Goal: Task Accomplishment & Management: Complete application form

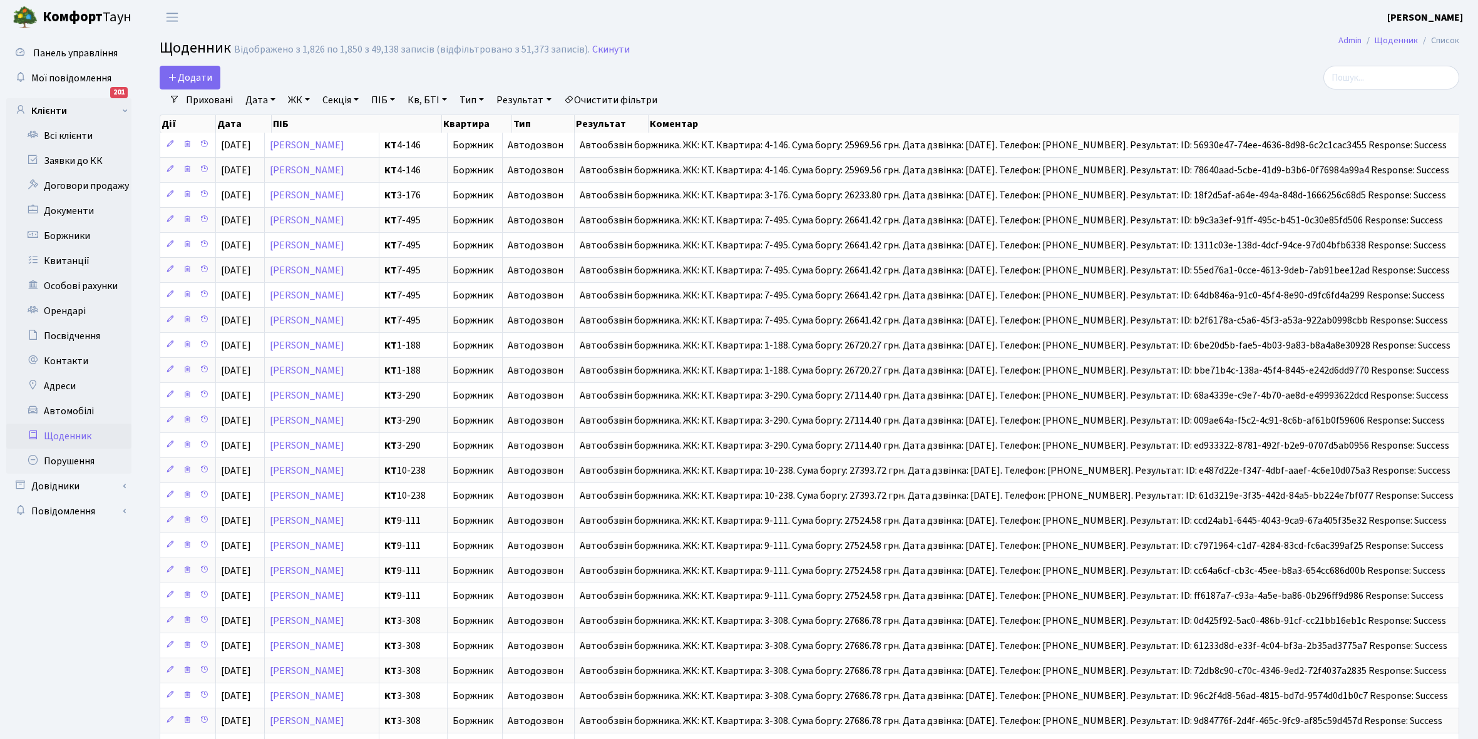
select select "25"
click at [61, 140] on link "Всі клієнти" at bounding box center [68, 135] width 125 height 25
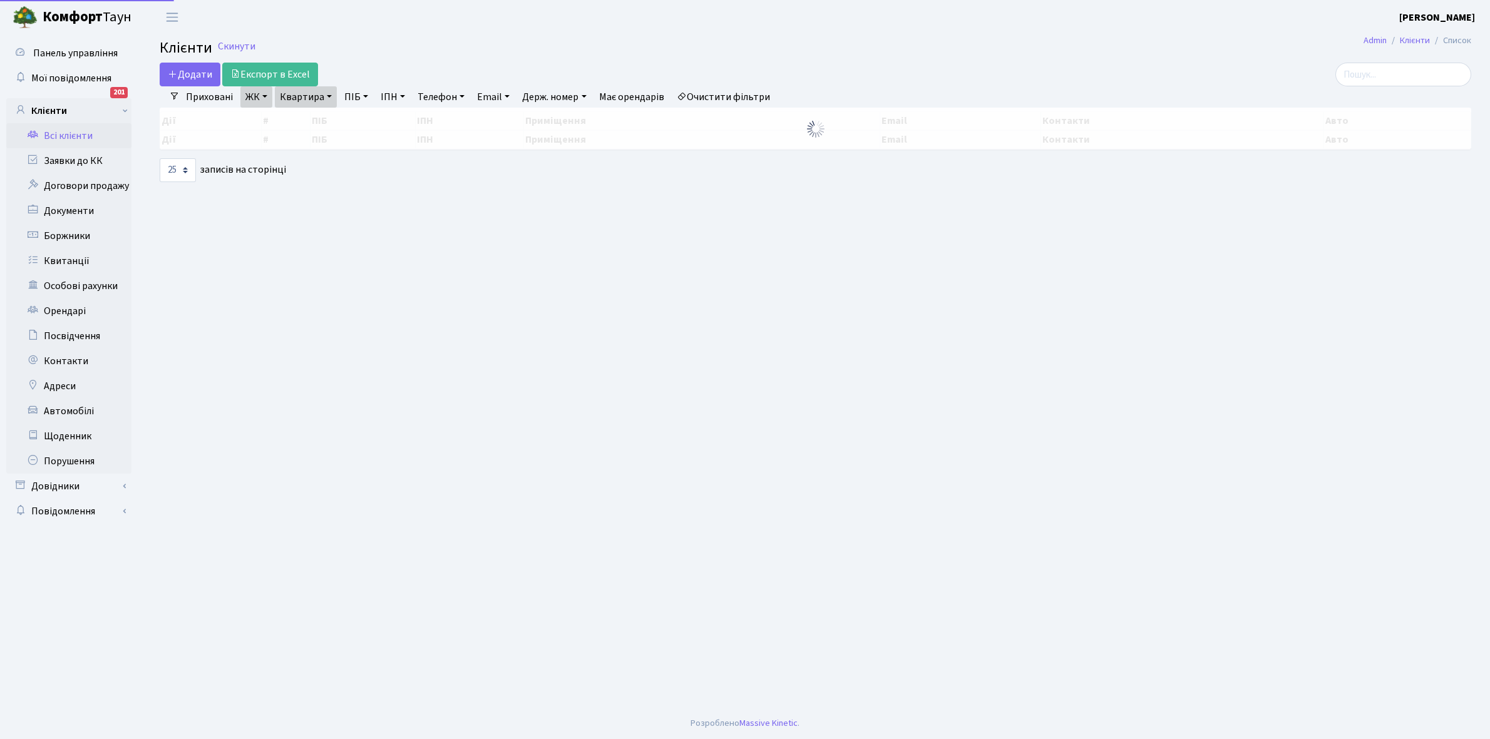
select select "25"
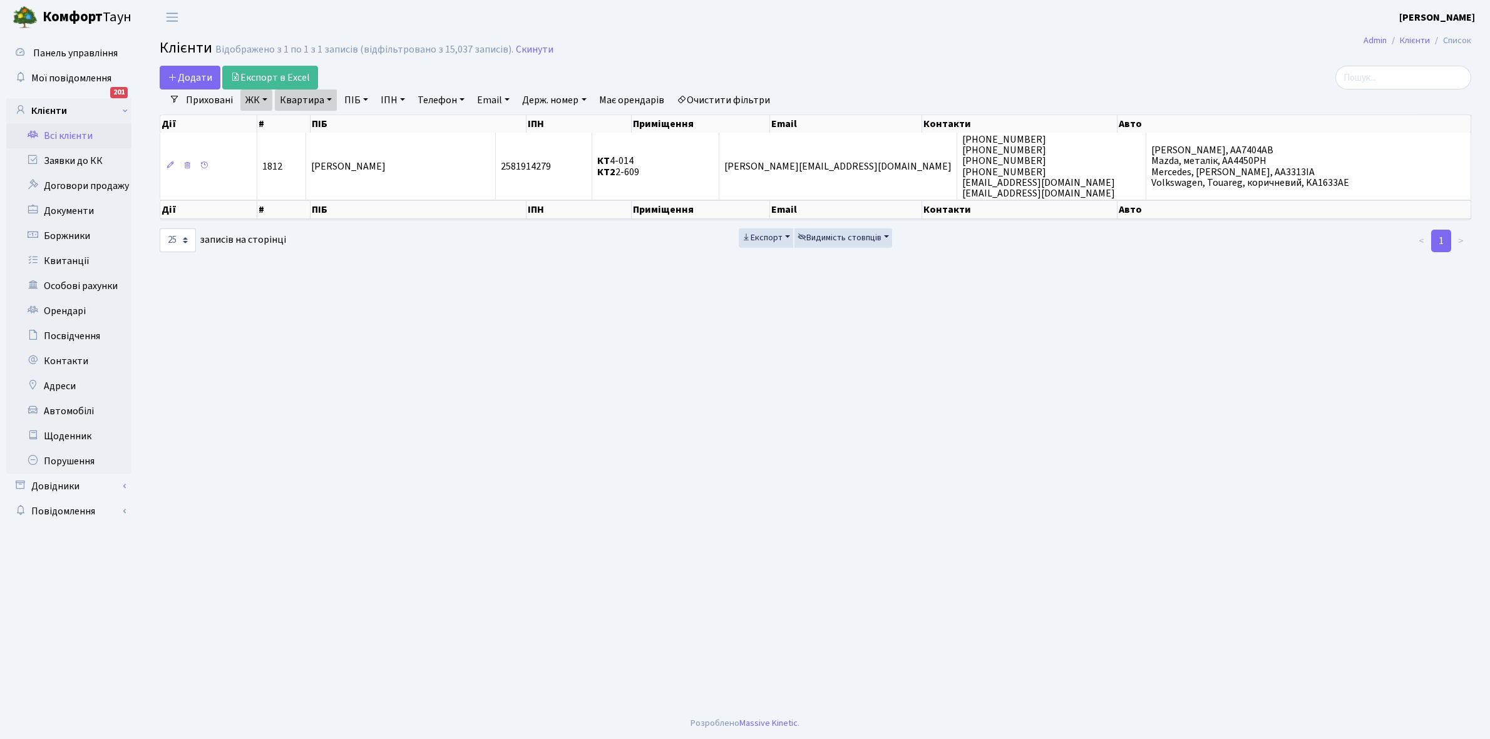
click at [330, 103] on link "Квартира" at bounding box center [306, 100] width 62 height 21
click at [323, 124] on input "2-609" at bounding box center [311, 125] width 73 height 24
click at [749, 101] on link "Очистити фільтри" at bounding box center [723, 100] width 103 height 21
select select
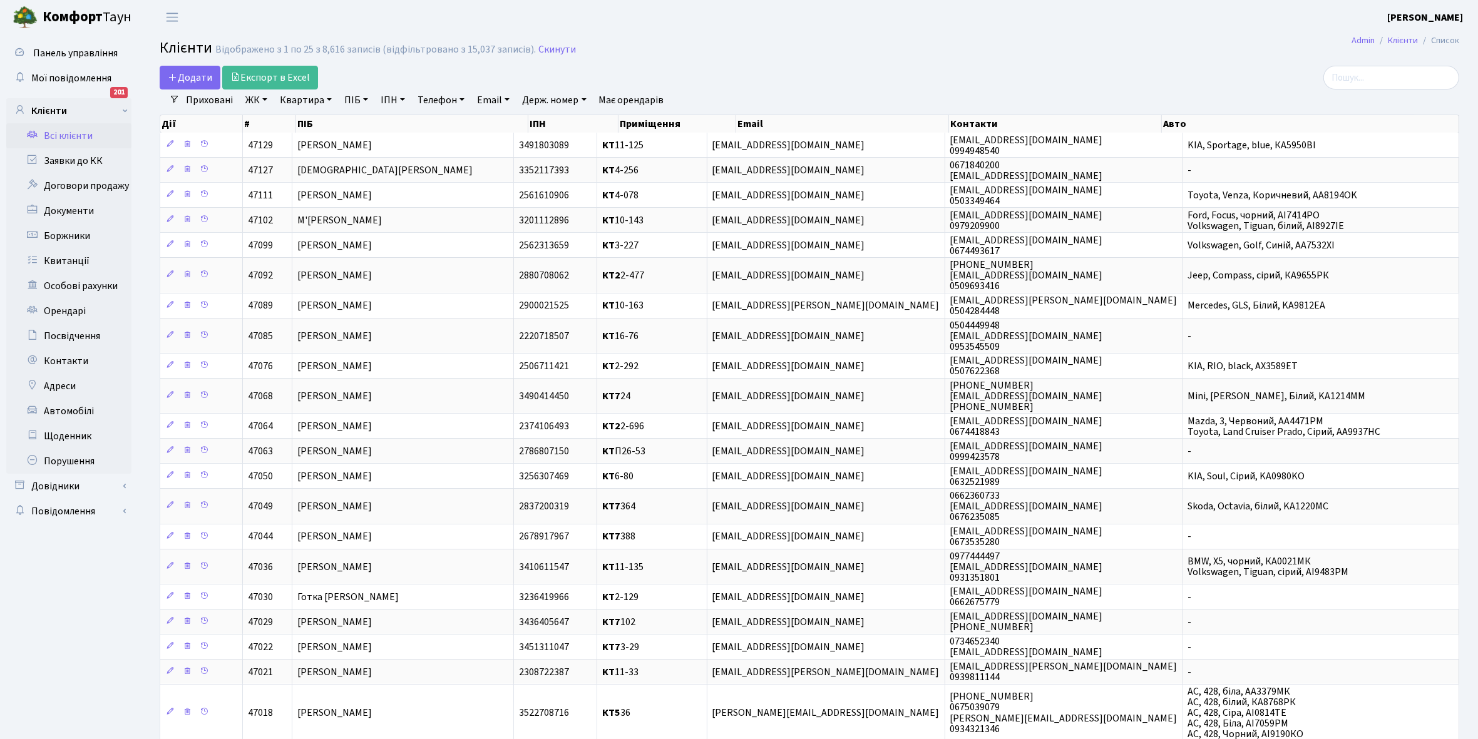
click at [262, 98] on link "ЖК" at bounding box center [256, 100] width 32 height 21
click at [308, 243] on li "КТ6, вул. Ю. Липи, 6-А" at bounding box center [318, 254] width 151 height 22
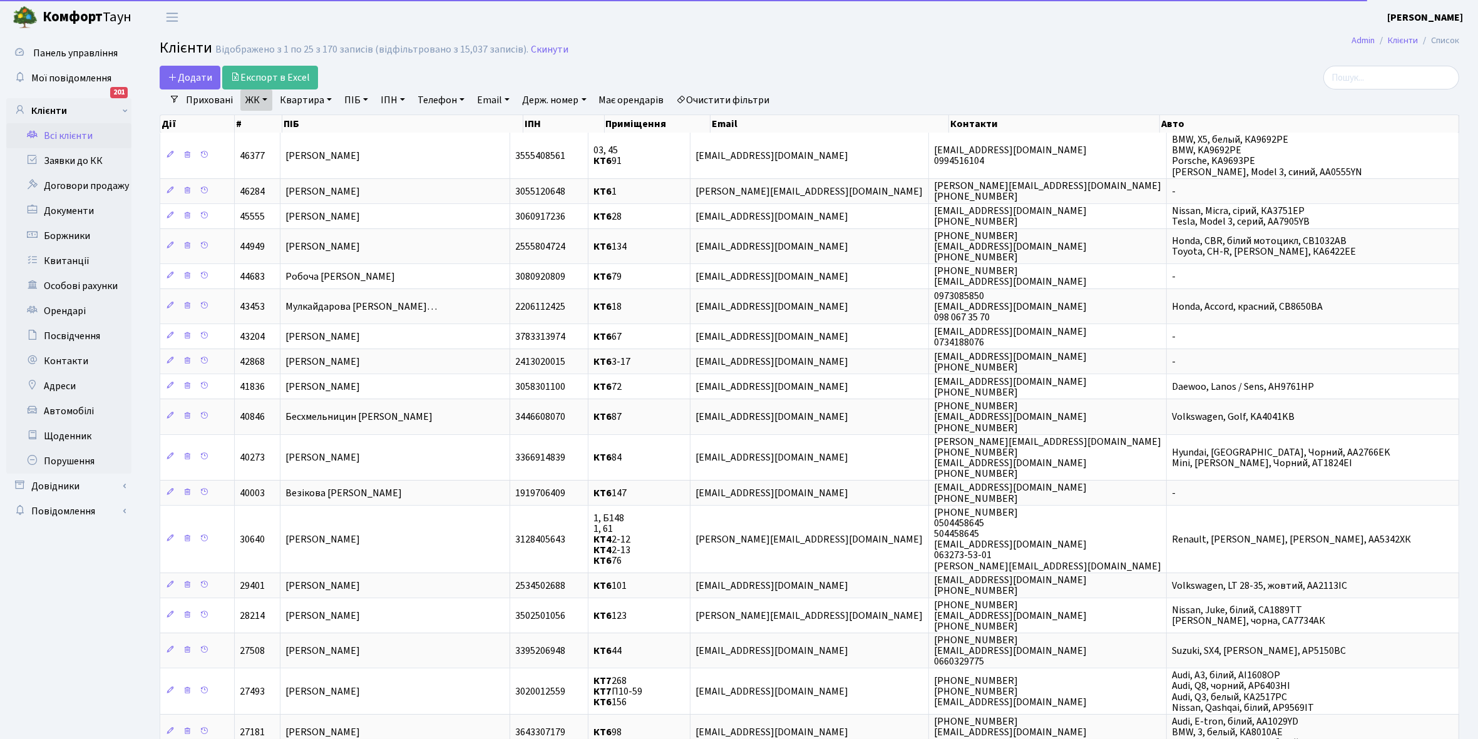
click at [327, 99] on link "Квартира" at bounding box center [306, 100] width 62 height 21
click at [316, 119] on input "text" at bounding box center [311, 125] width 73 height 24
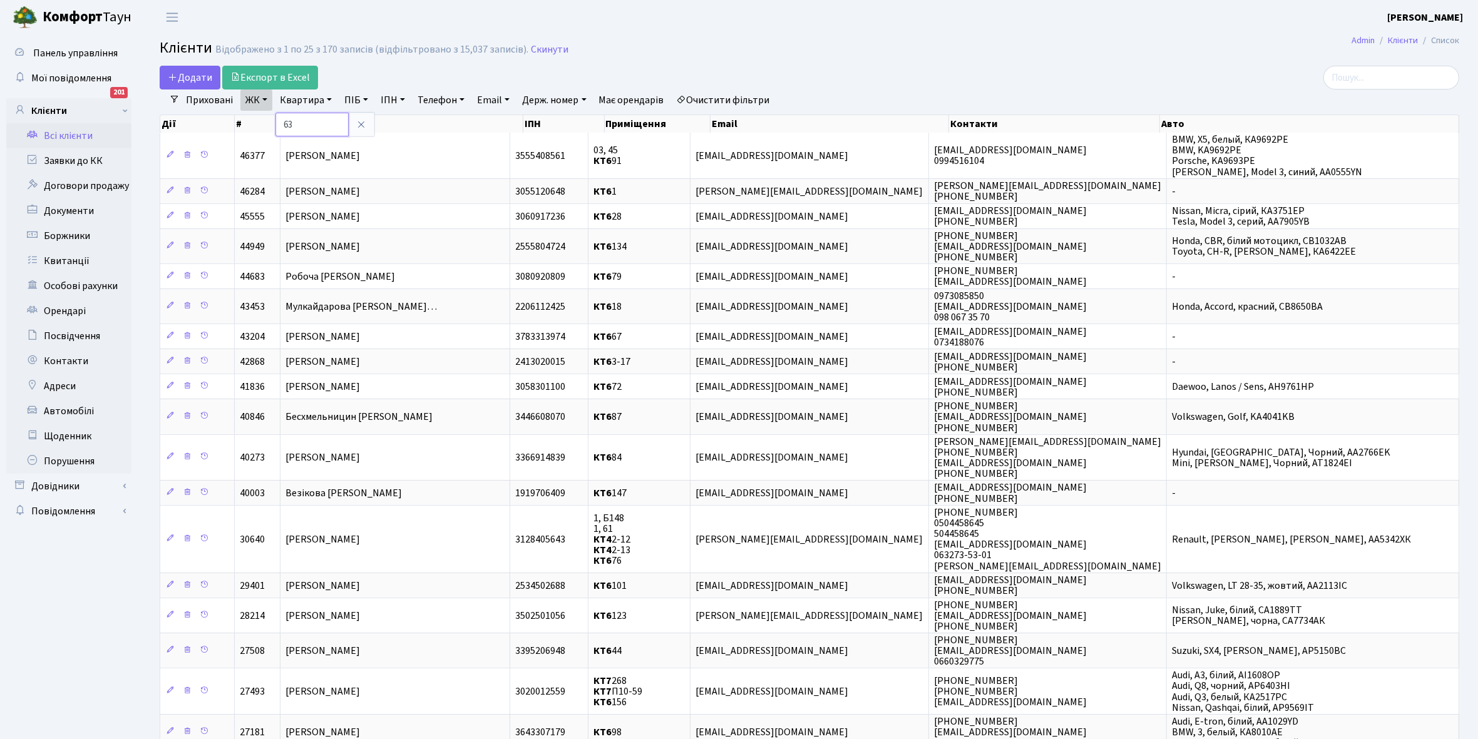
type input "63"
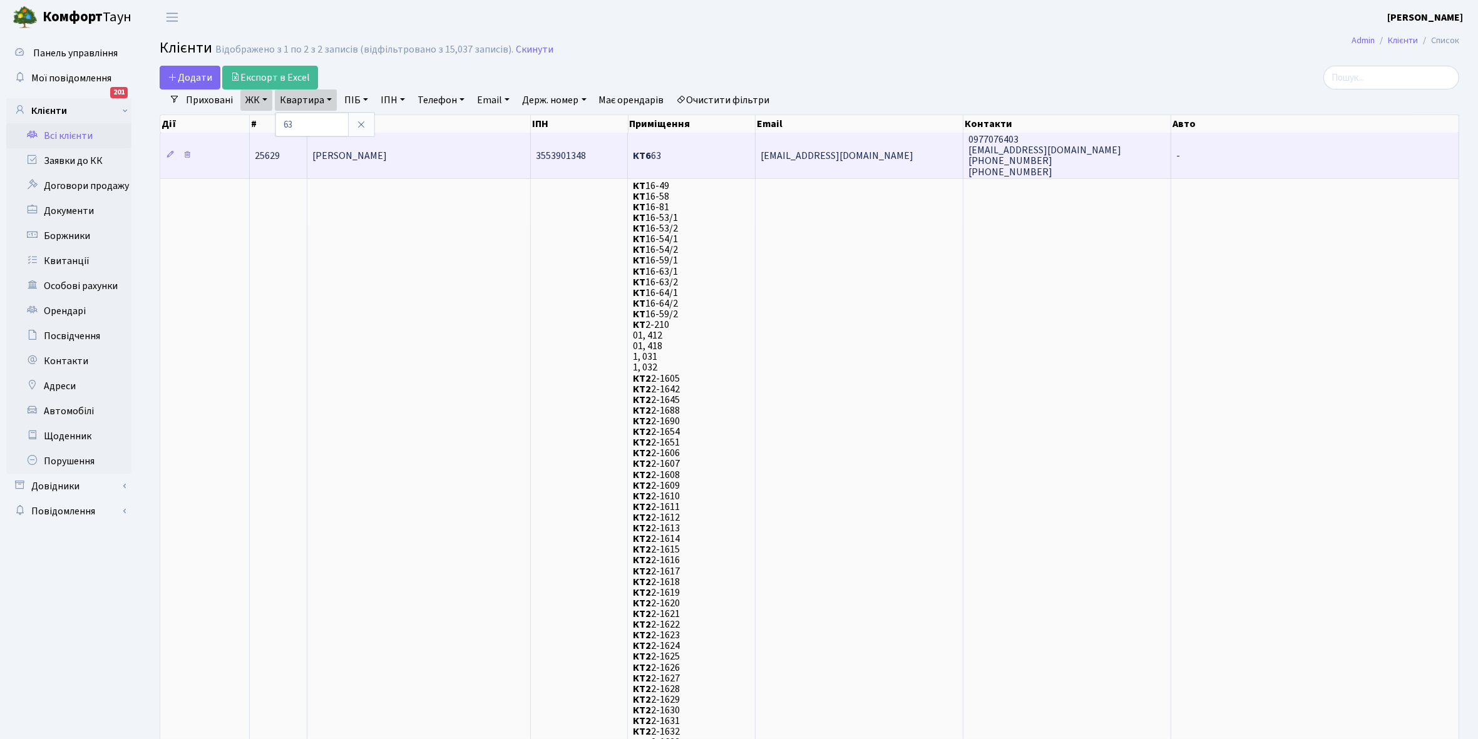
click at [473, 161] on td "Качурівська Жанна Сергіївна" at bounding box center [418, 155] width 223 height 45
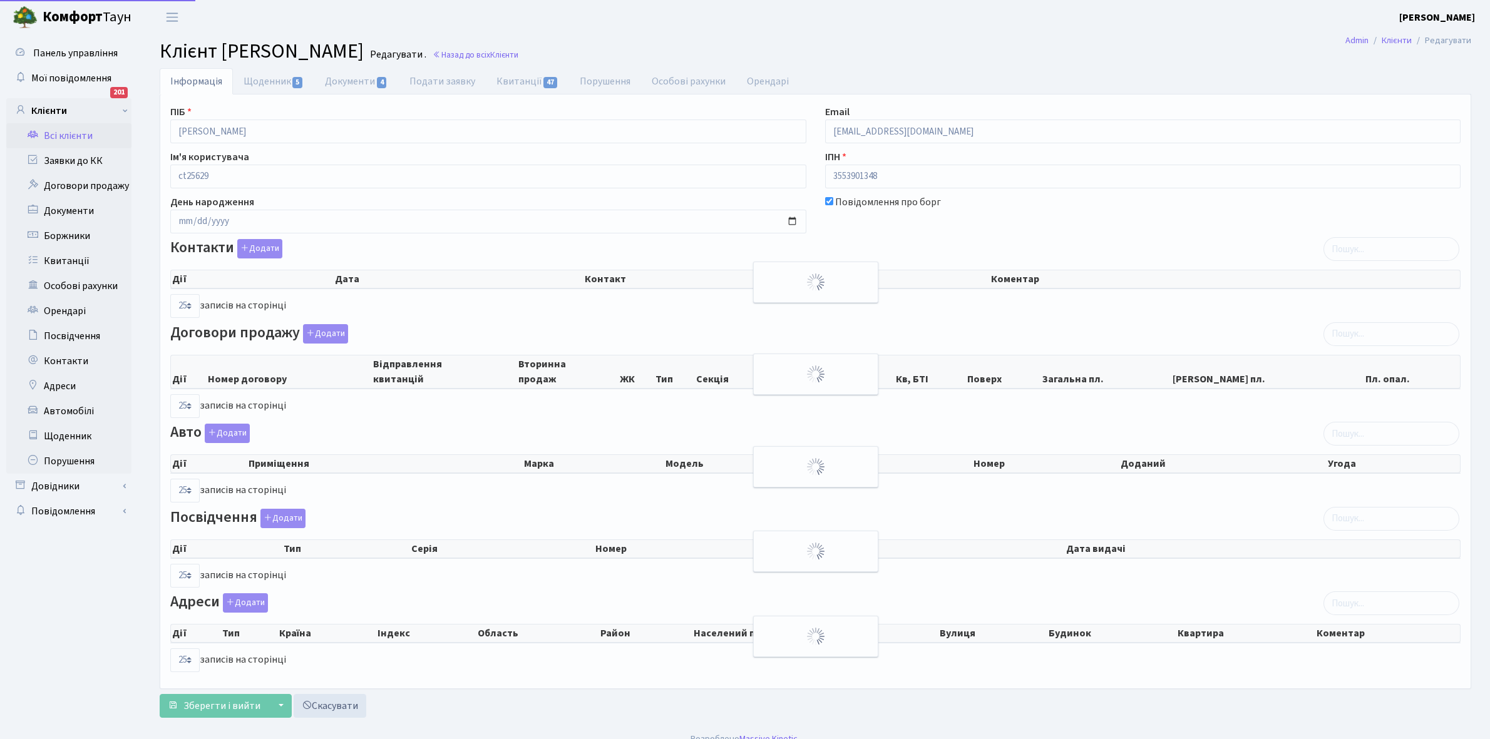
select select "25"
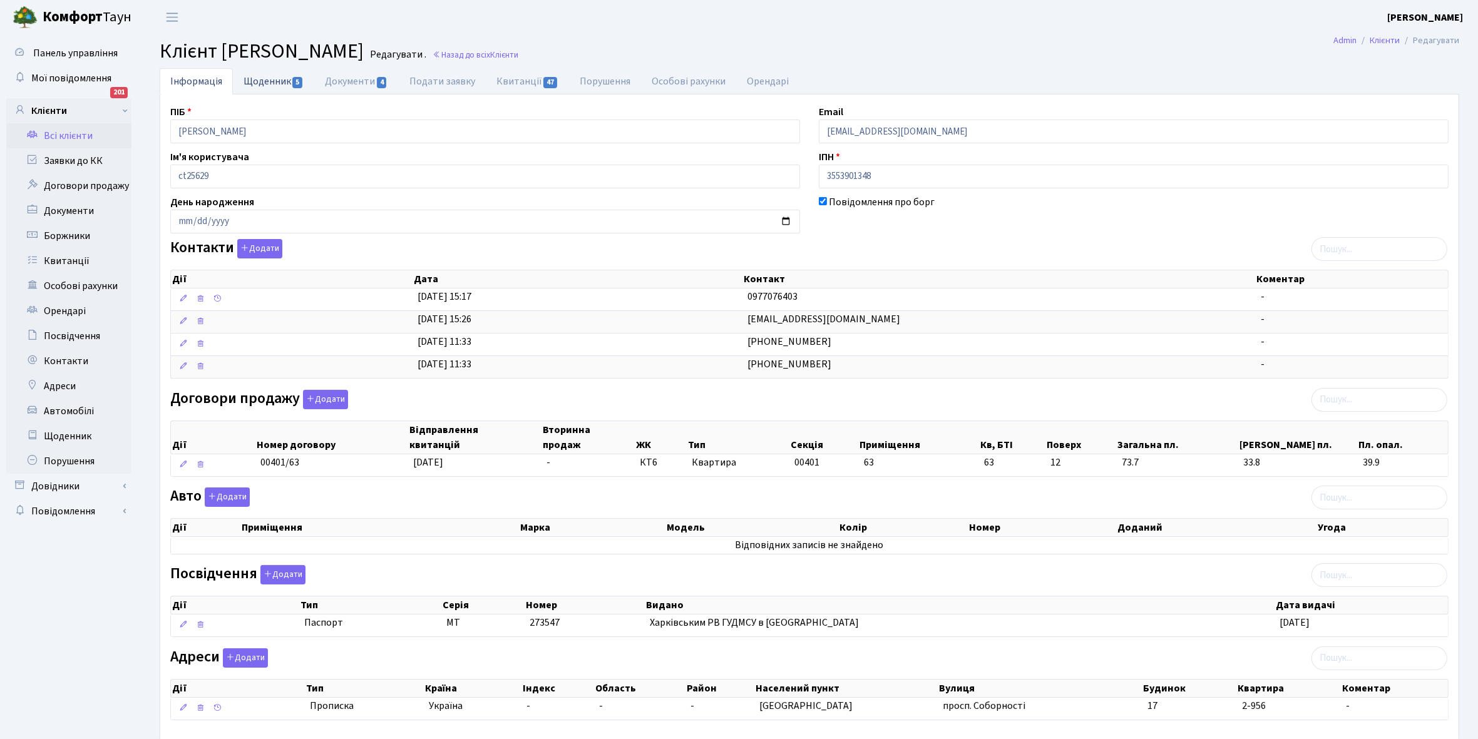
click at [263, 84] on link "Щоденник 5" at bounding box center [273, 81] width 81 height 26
select select "25"
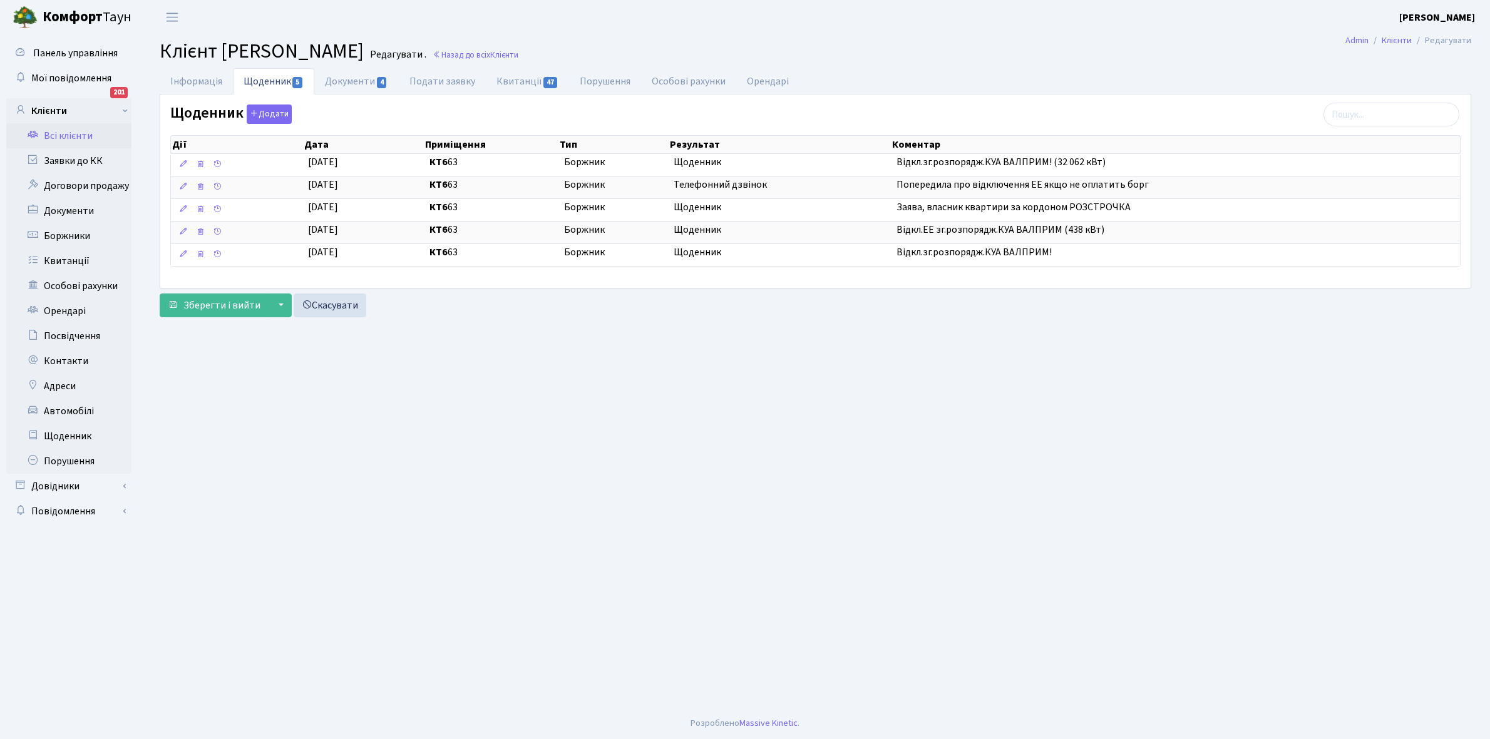
click at [67, 133] on link "Всі клієнти" at bounding box center [68, 135] width 125 height 25
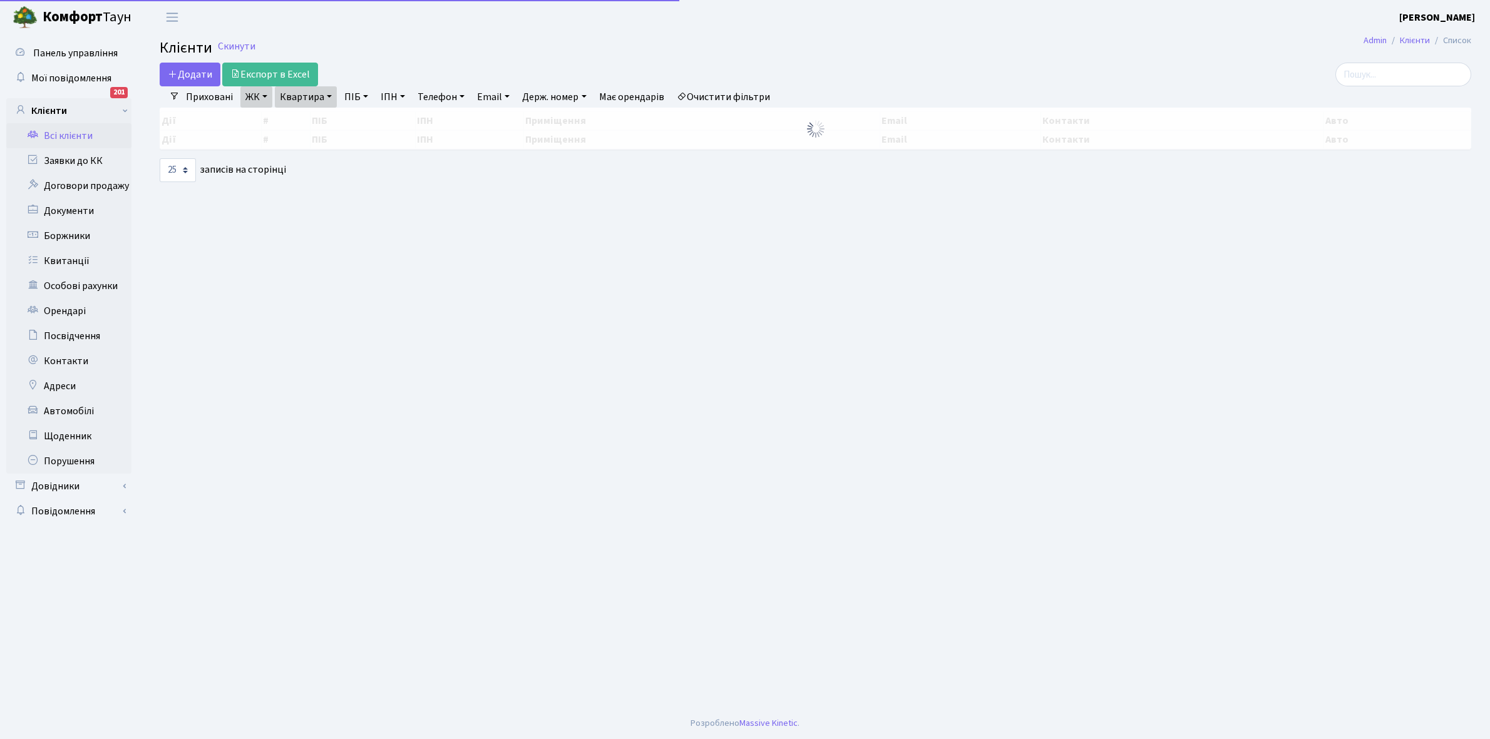
select select "25"
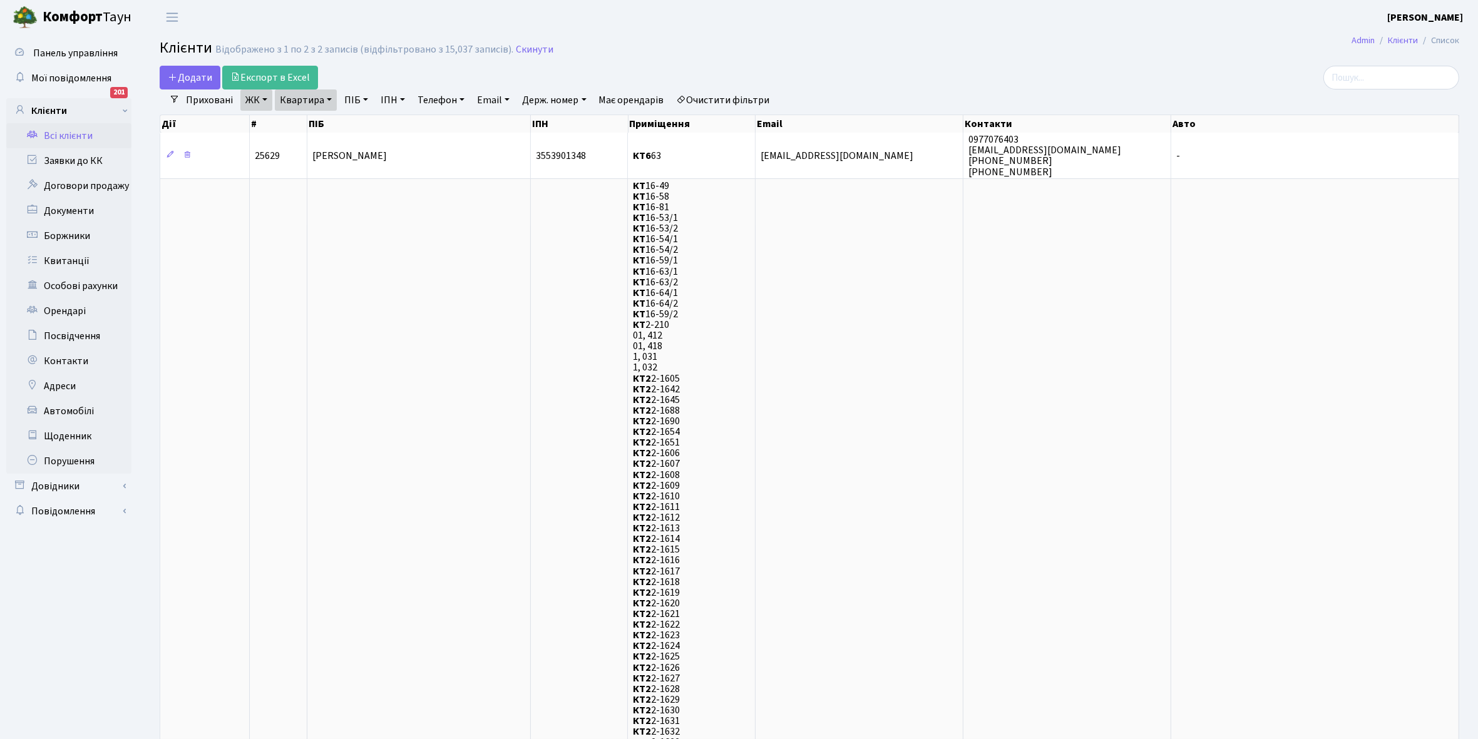
click at [326, 98] on link "Квартира" at bounding box center [306, 100] width 62 height 21
click at [63, 462] on link "Порушення" at bounding box center [68, 461] width 125 height 25
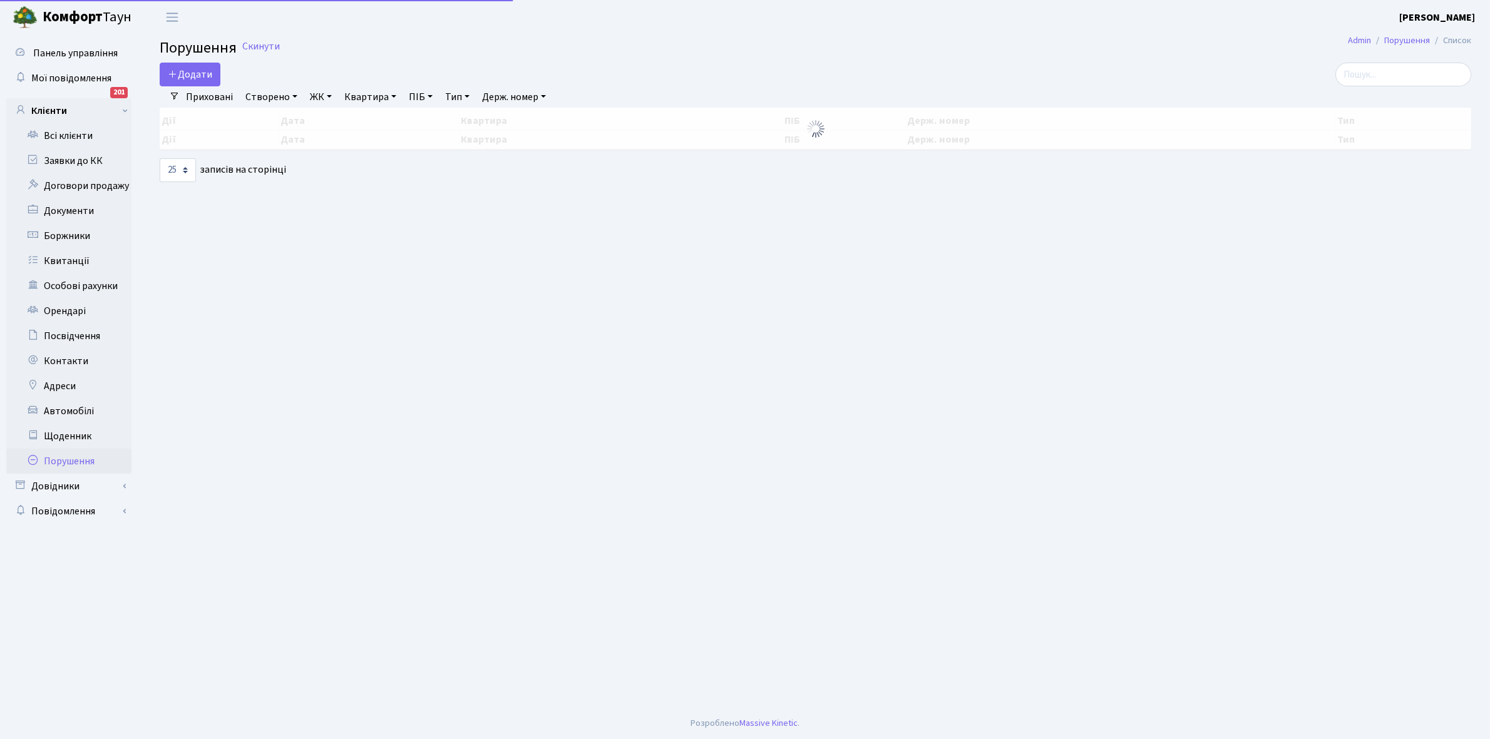
select select "25"
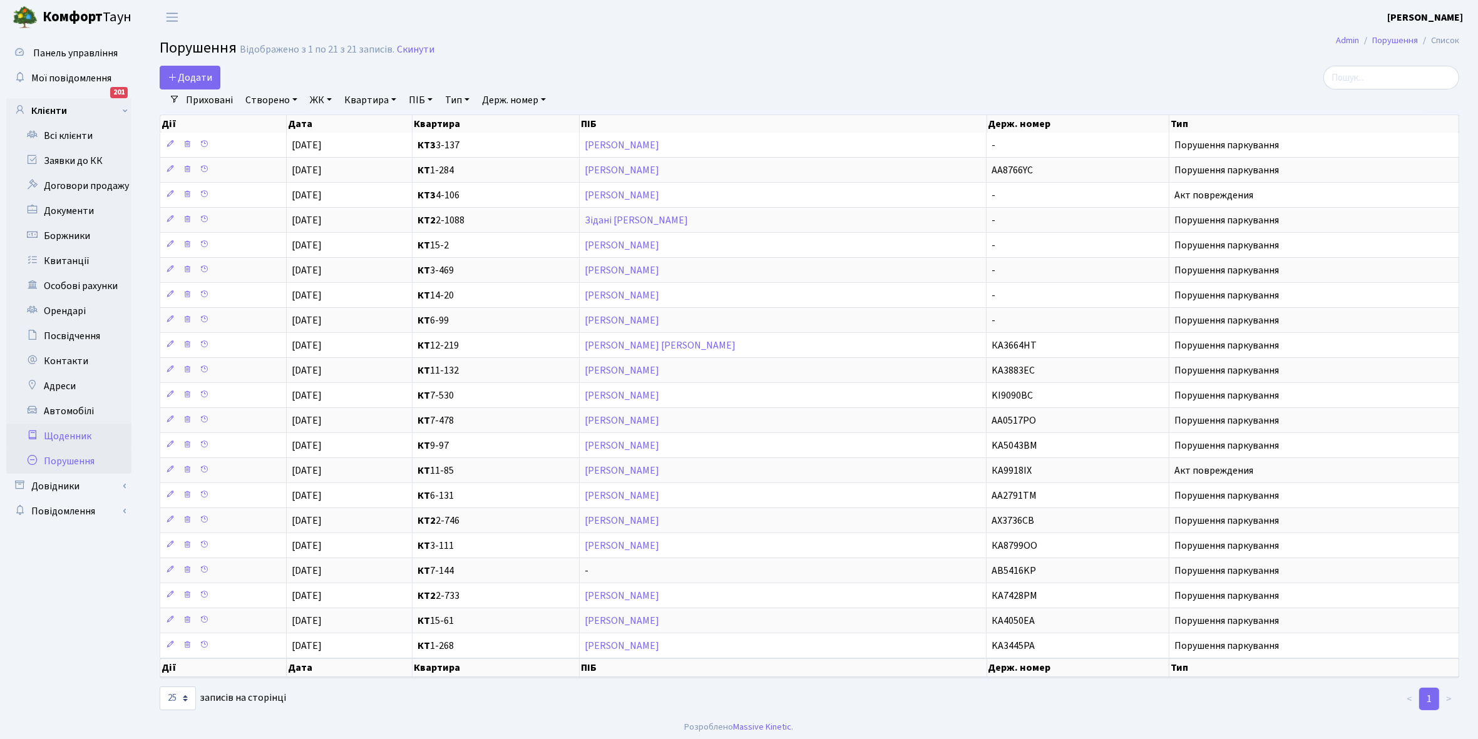
click at [58, 433] on link "Щоденник" at bounding box center [68, 436] width 125 height 25
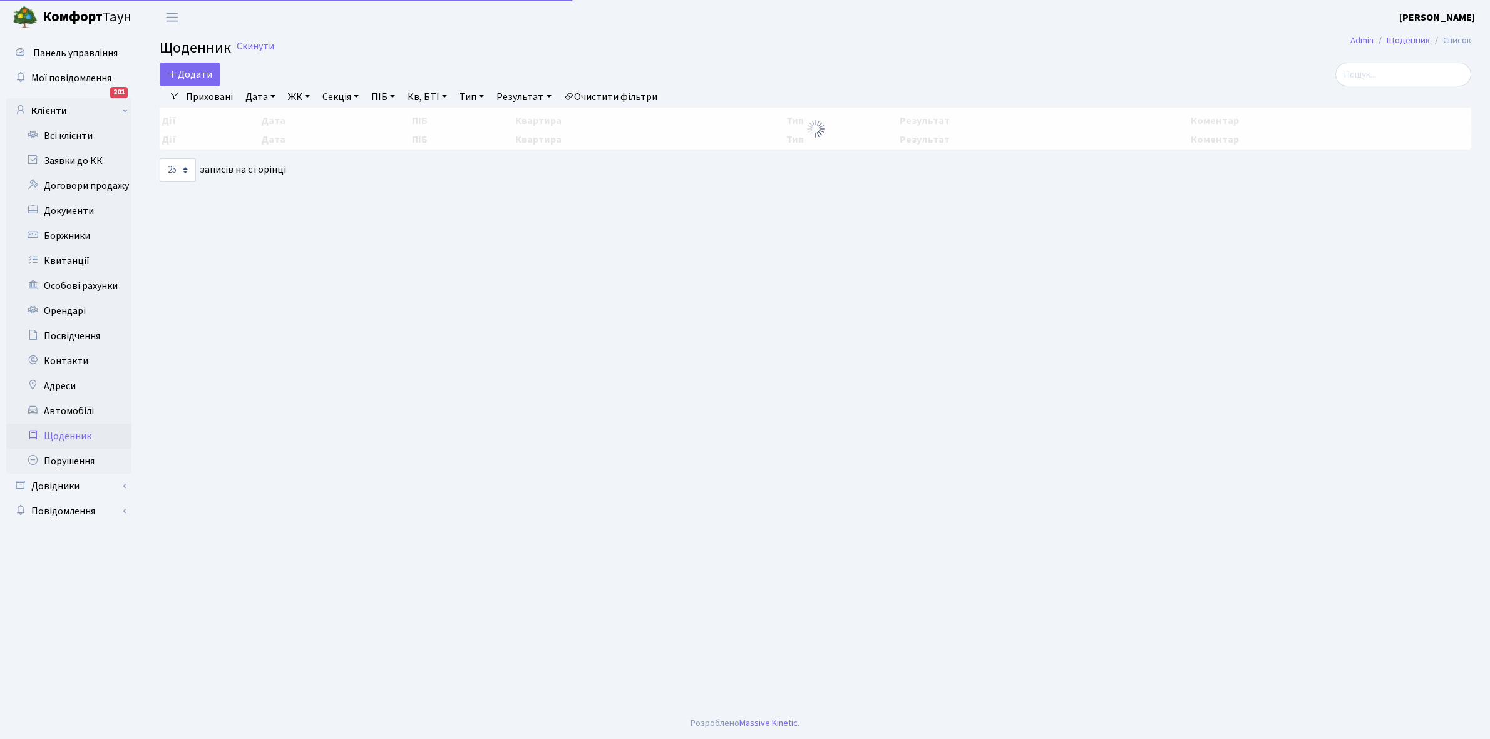
select select "25"
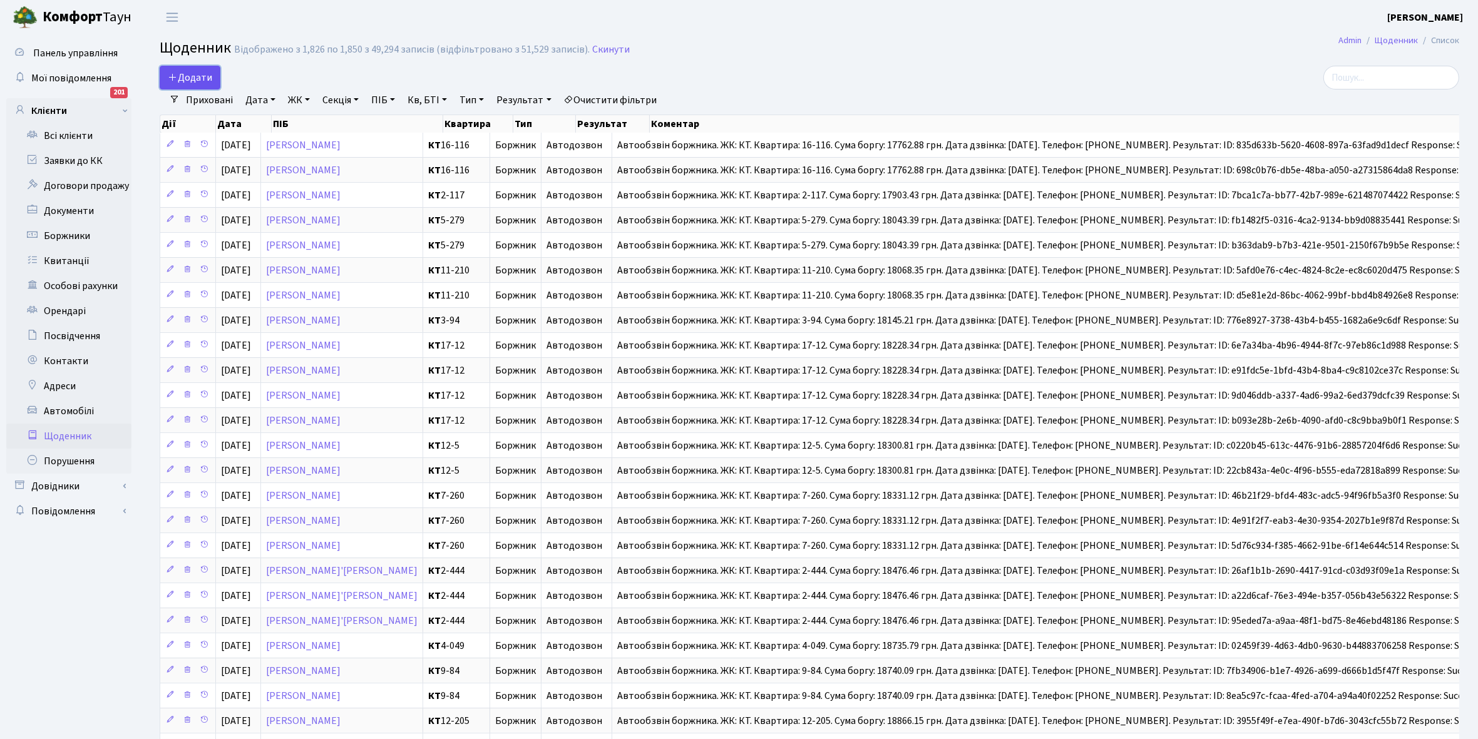
click at [204, 79] on span "Додати" at bounding box center [190, 78] width 44 height 14
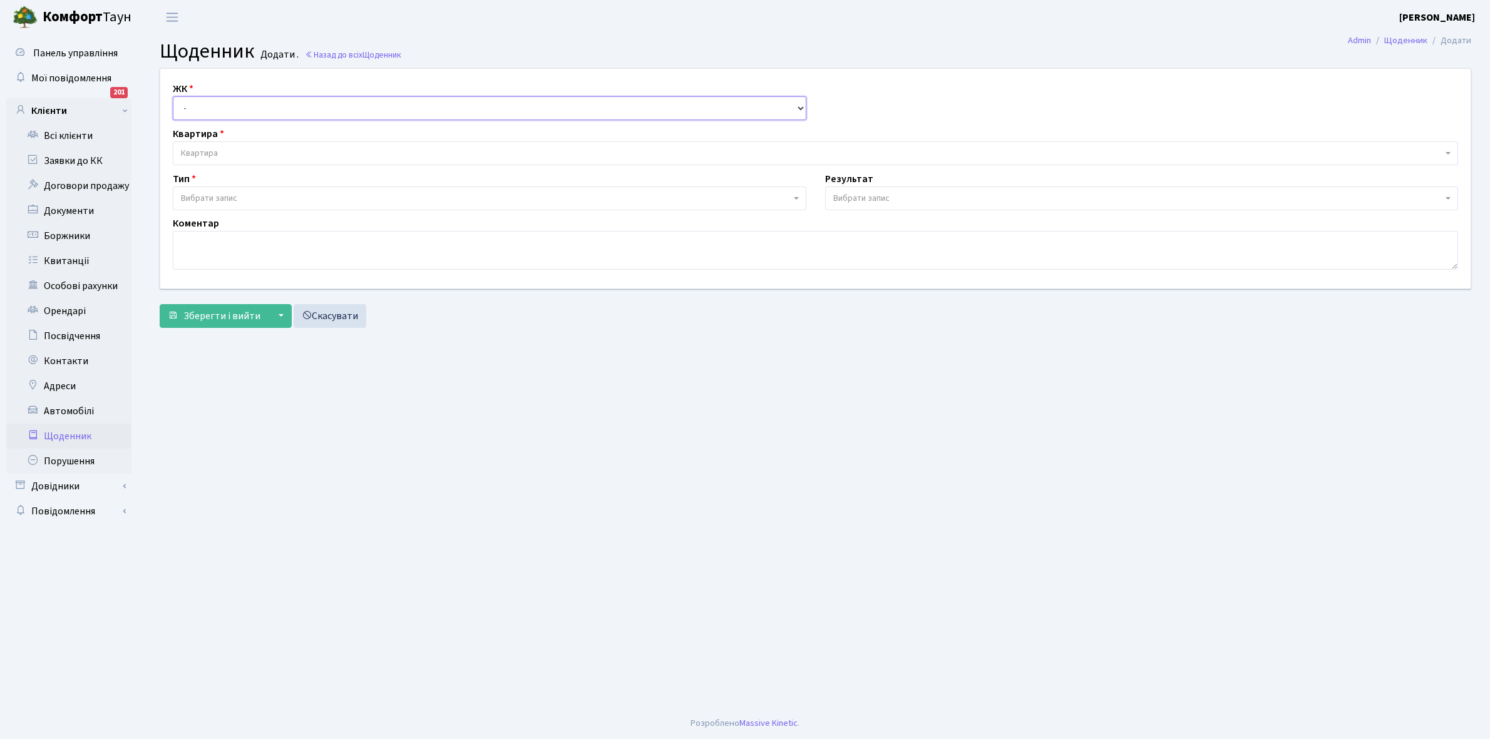
click at [199, 108] on select "- КТ, вул. Регенераторна, 4 КТ2, просп. [STREET_ADDRESS] [STREET_ADDRESS] [PERS…" at bounding box center [489, 108] width 633 height 24
select select "295"
click at [173, 96] on select "- КТ, вул. Регенераторна, 4 КТ2, просп. [STREET_ADDRESS] [STREET_ADDRESS] [PERS…" at bounding box center [489, 108] width 633 height 24
select select
click at [208, 152] on span "Квартира" at bounding box center [199, 153] width 37 height 13
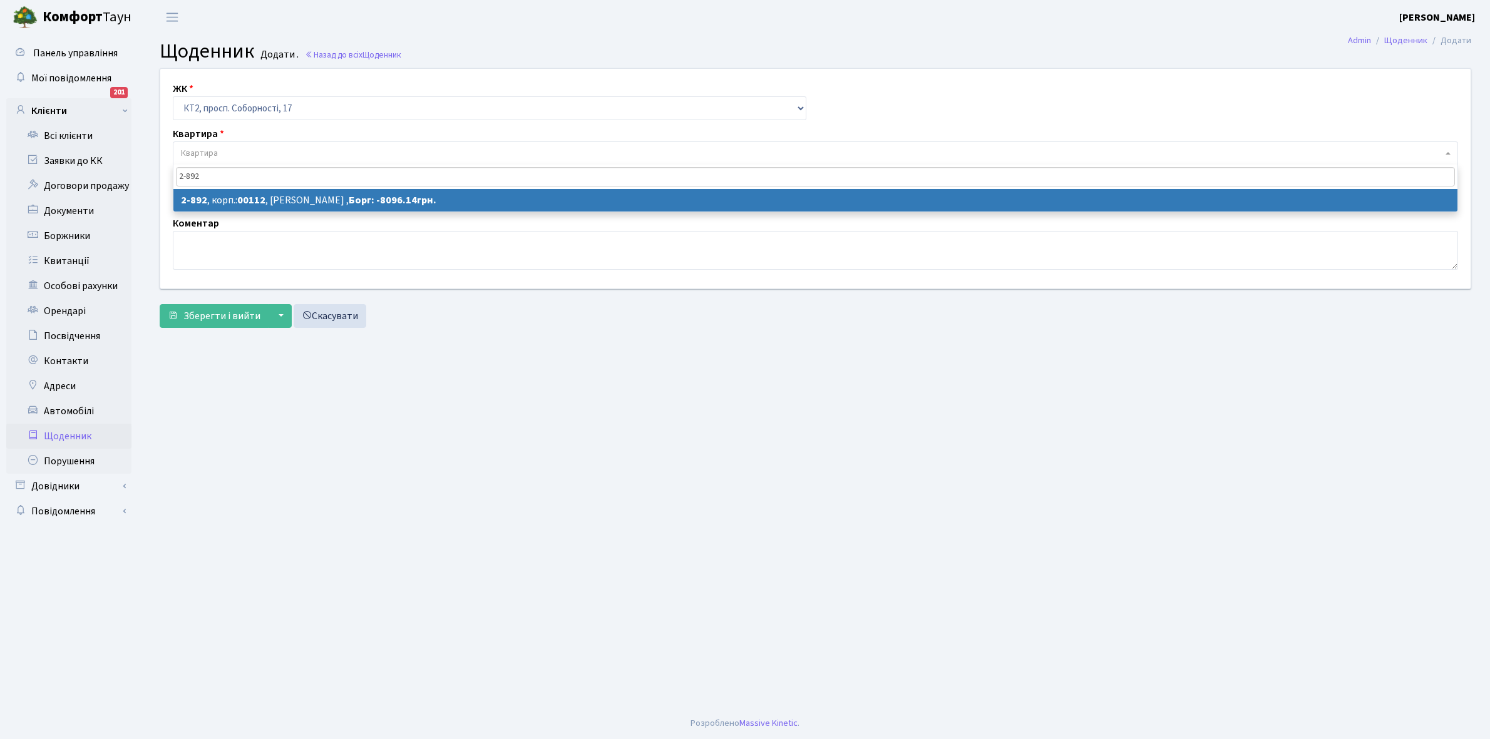
type input "2-892"
select select "15940"
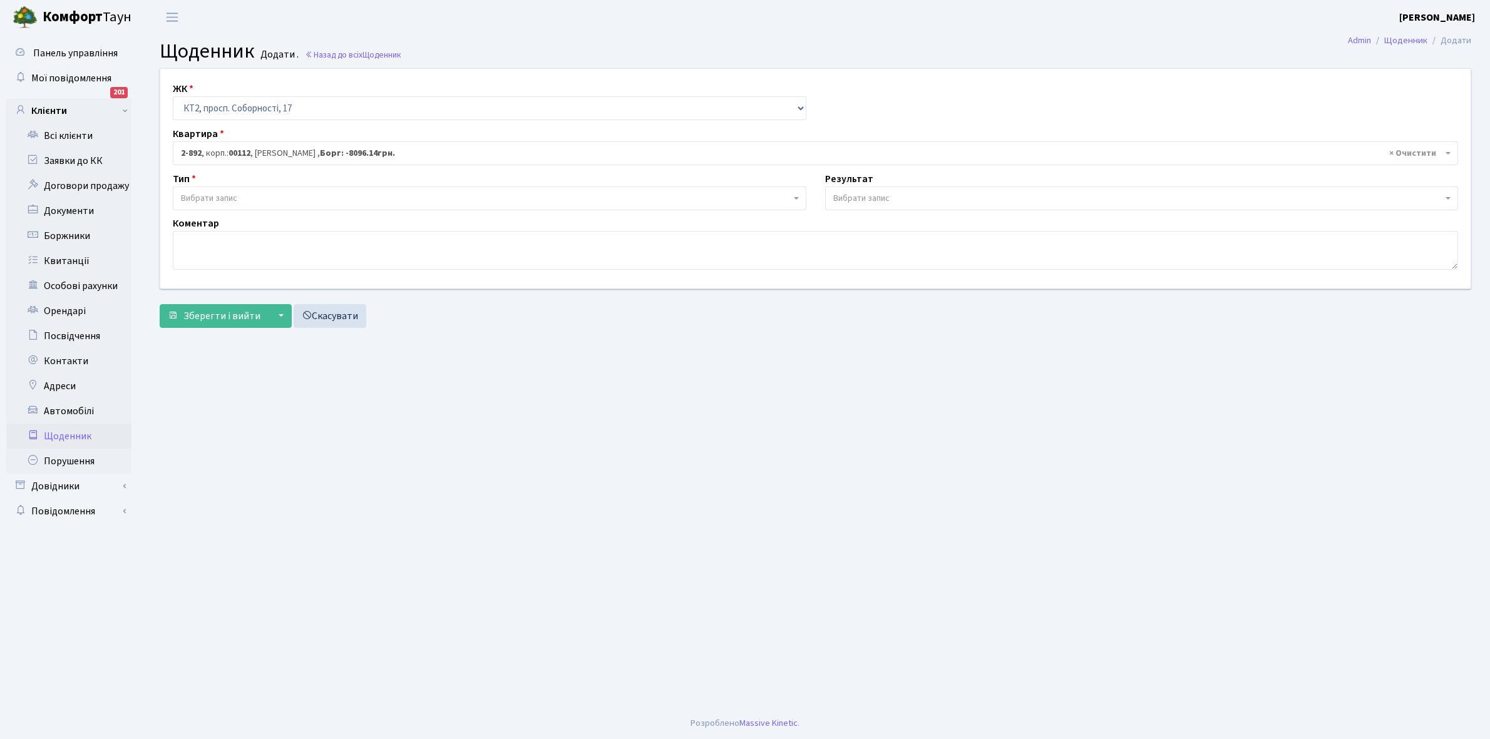
click at [238, 194] on span "Вибрати запис" at bounding box center [486, 198] width 610 height 13
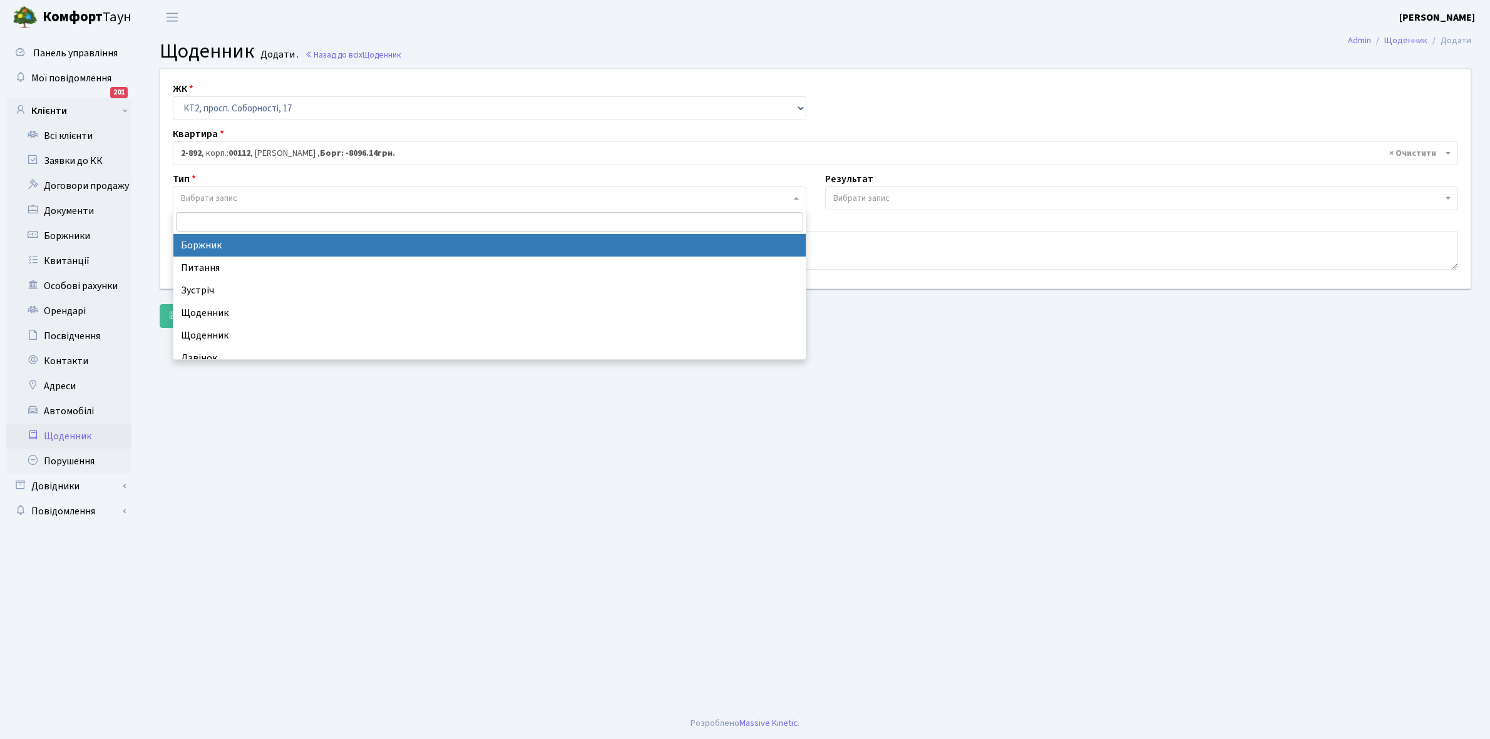
select select "189"
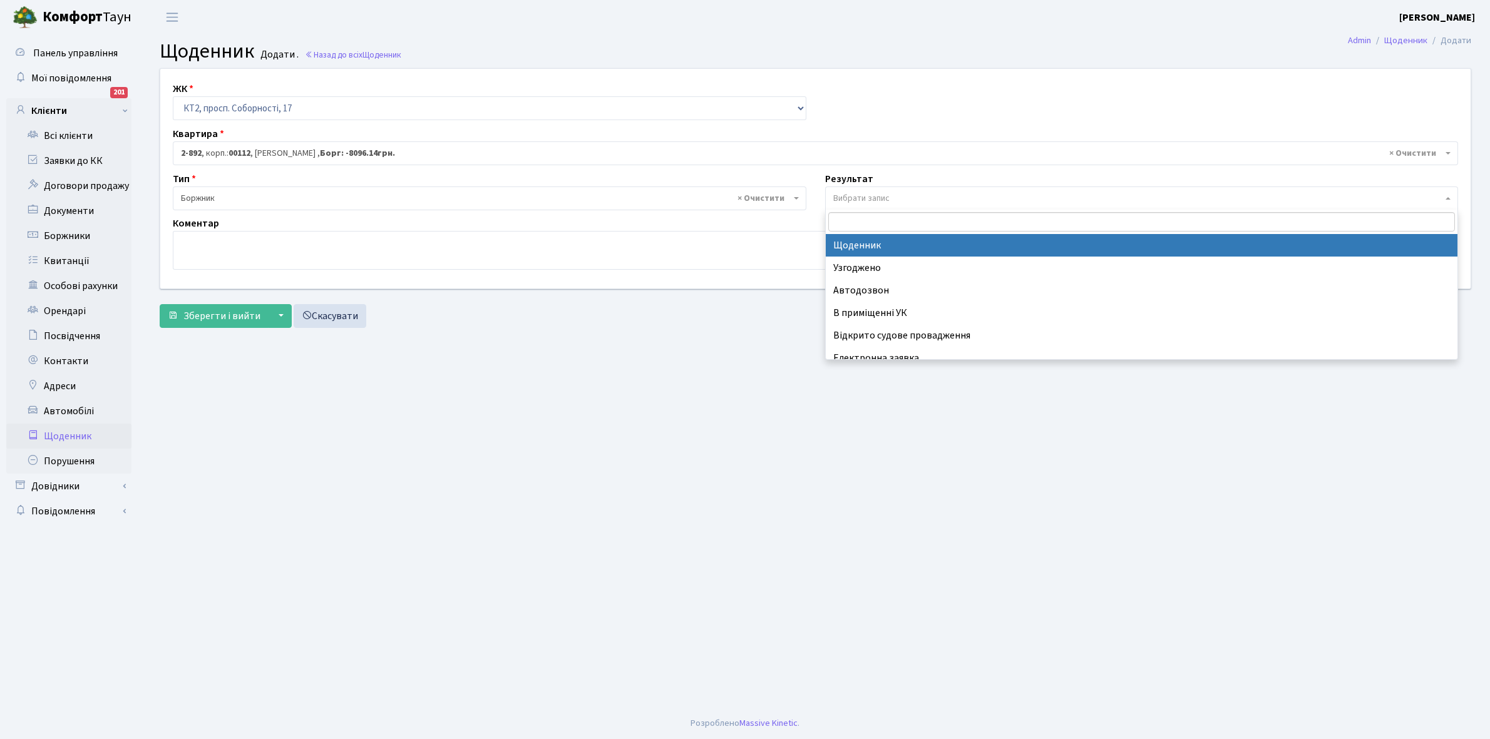
click at [893, 192] on span "Вибрати запис" at bounding box center [1138, 198] width 610 height 13
select select "14"
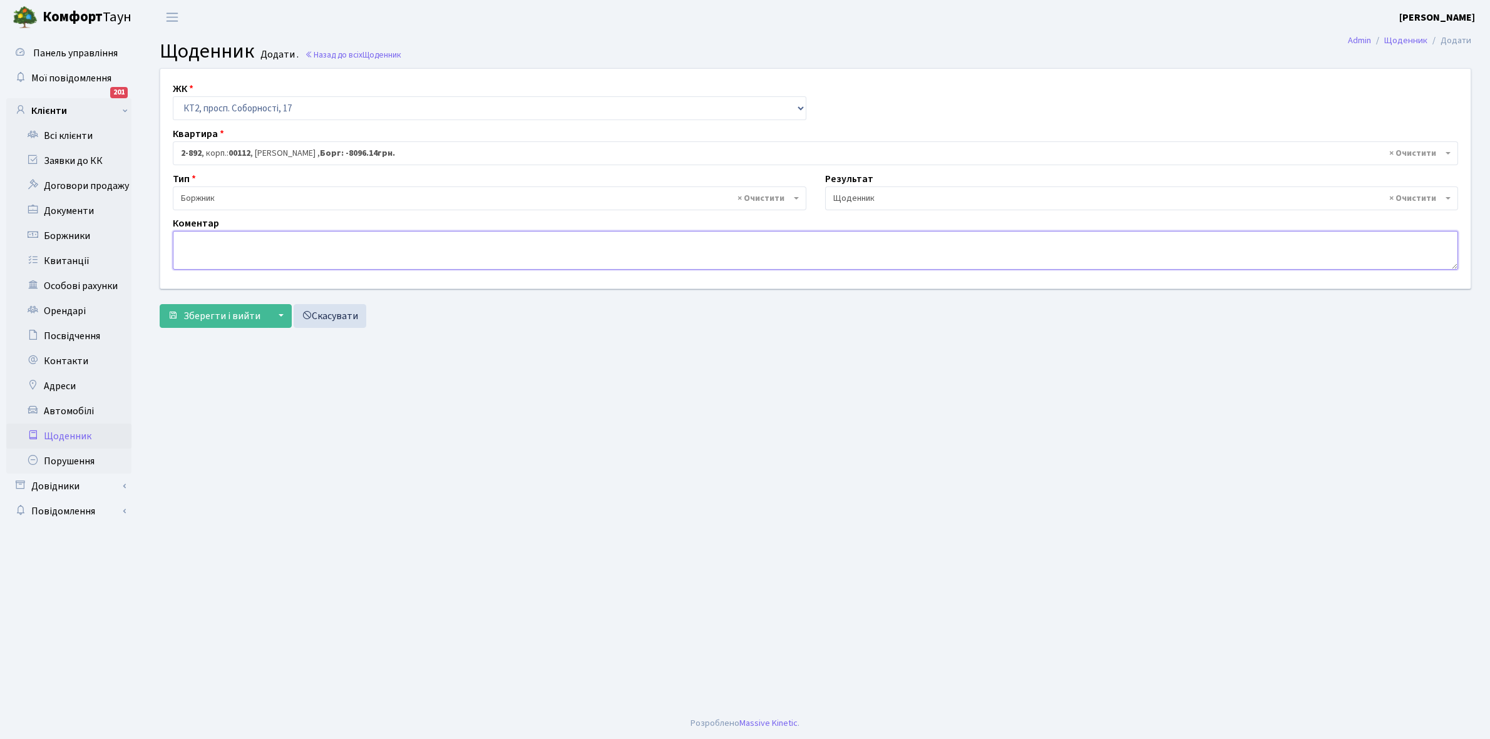
click at [207, 252] on textarea at bounding box center [815, 250] width 1285 height 39
type textarea "D"
type textarea "Відключення ЕЕ"
click at [233, 309] on span "Зберегти і вийти" at bounding box center [221, 316] width 77 height 14
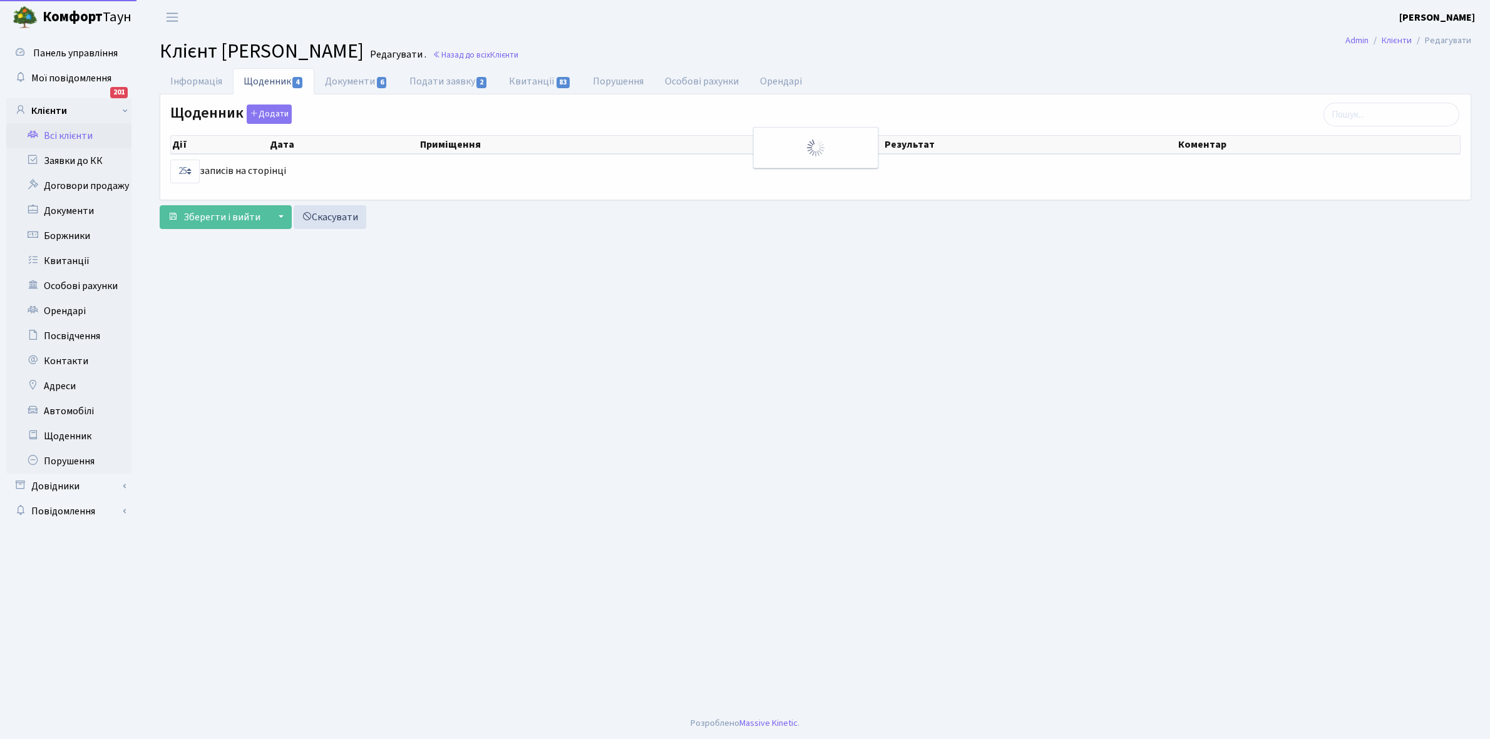
select select "25"
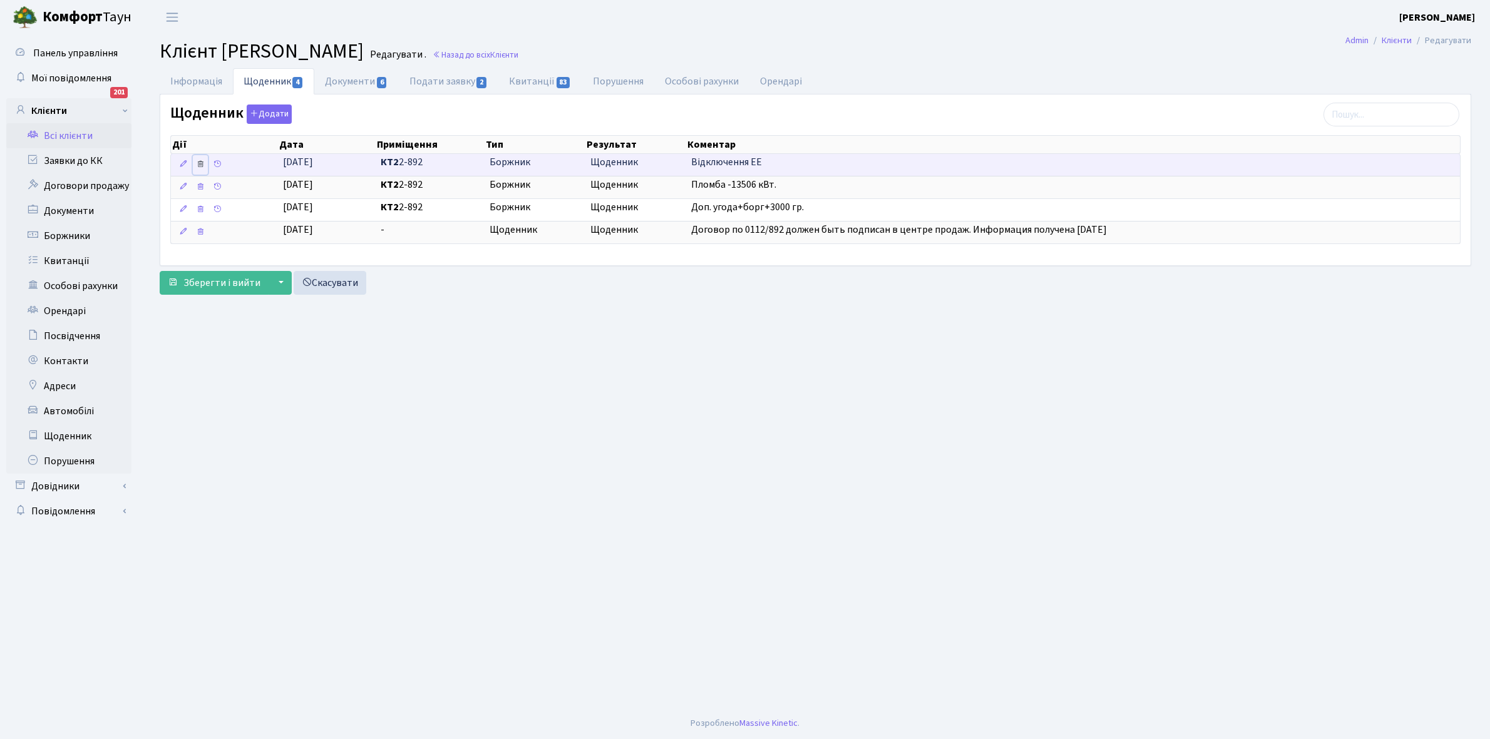
click at [199, 158] on link at bounding box center [200, 164] width 15 height 19
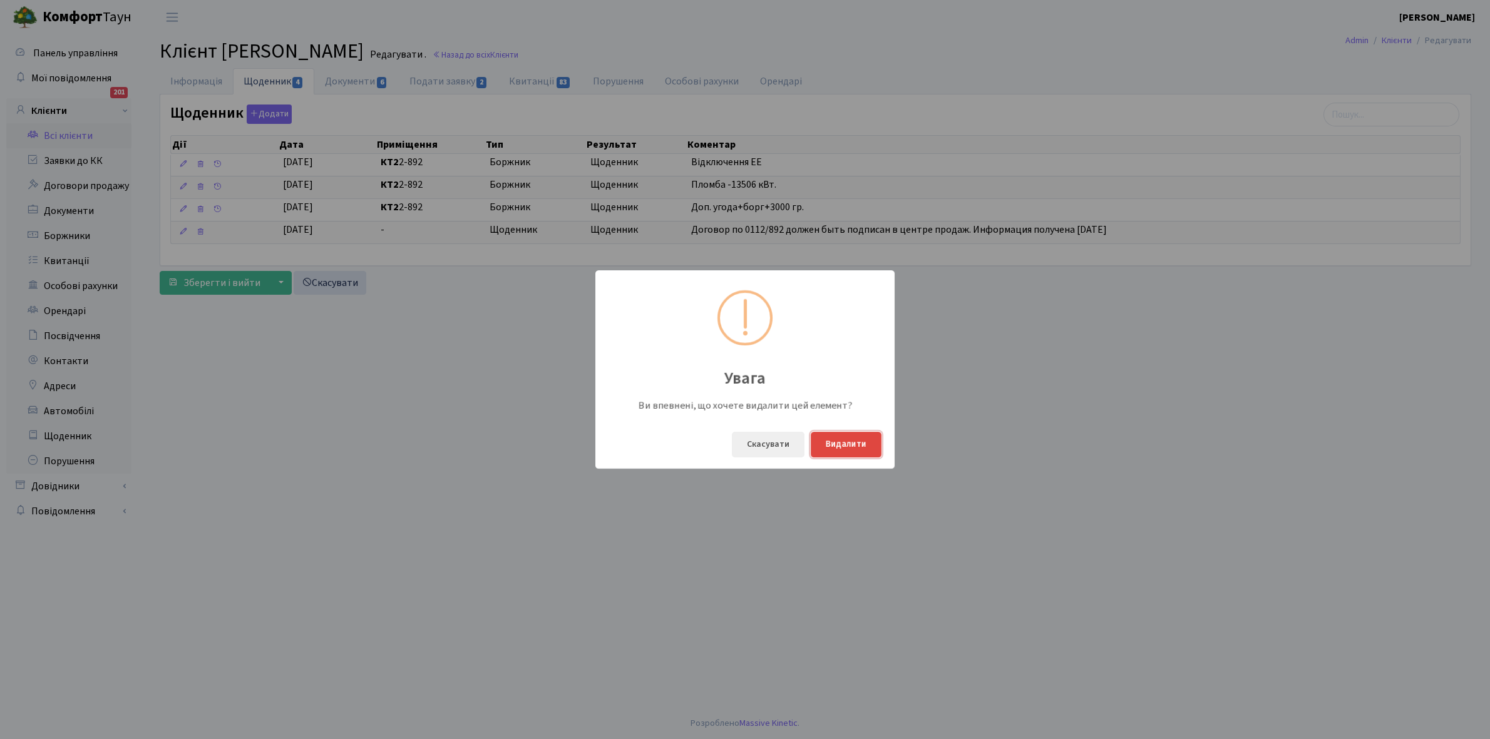
click at [850, 443] on button "Видалити" at bounding box center [846, 445] width 71 height 26
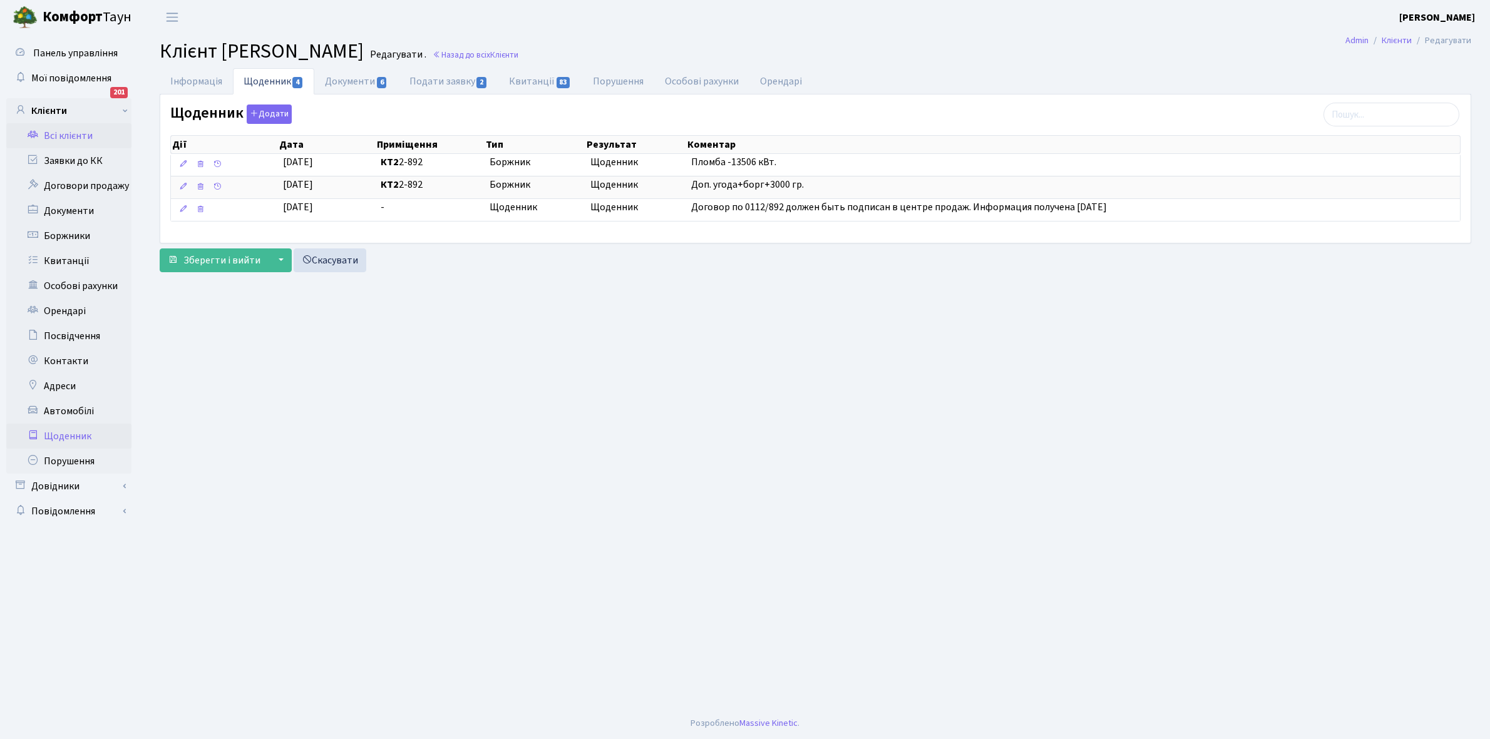
click at [72, 434] on link "Щоденник" at bounding box center [68, 436] width 125 height 25
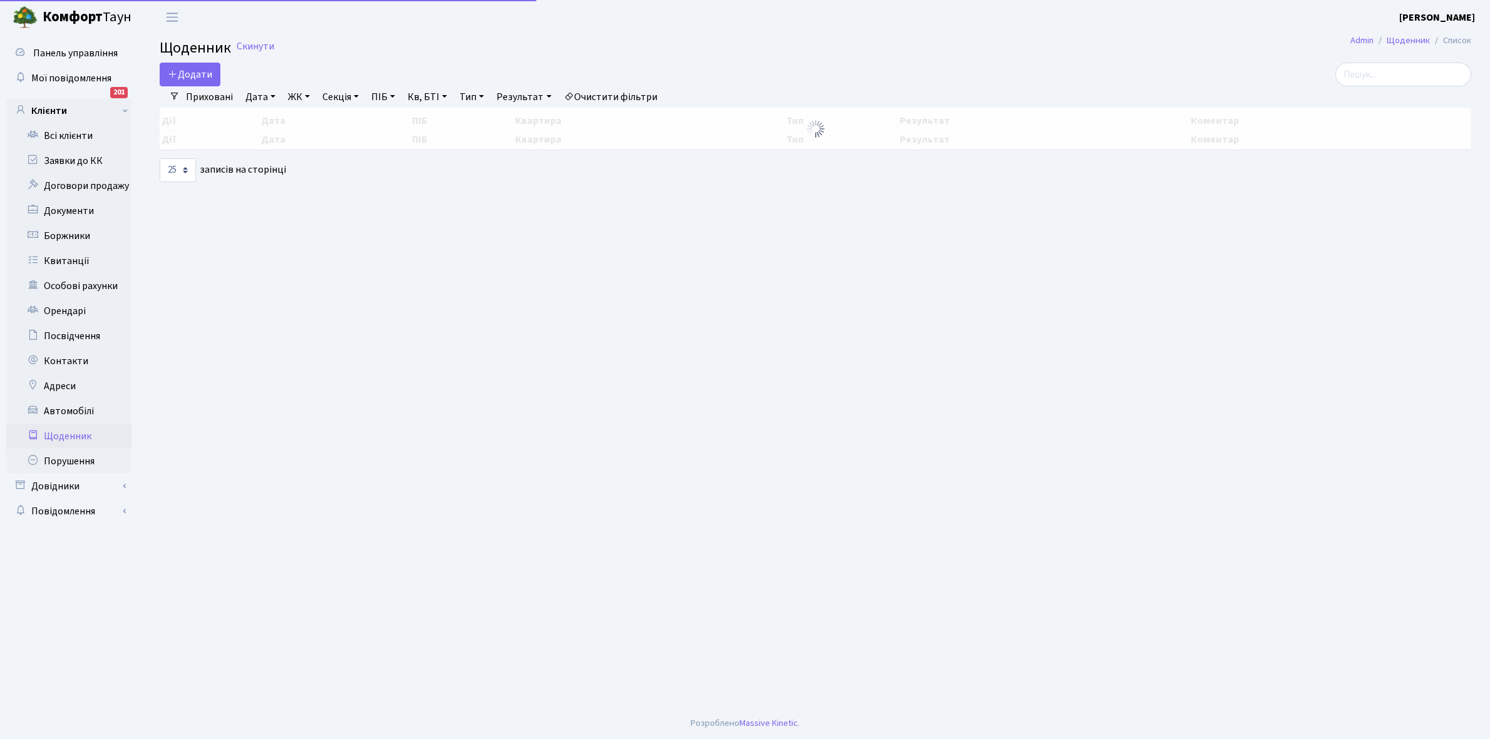
select select "25"
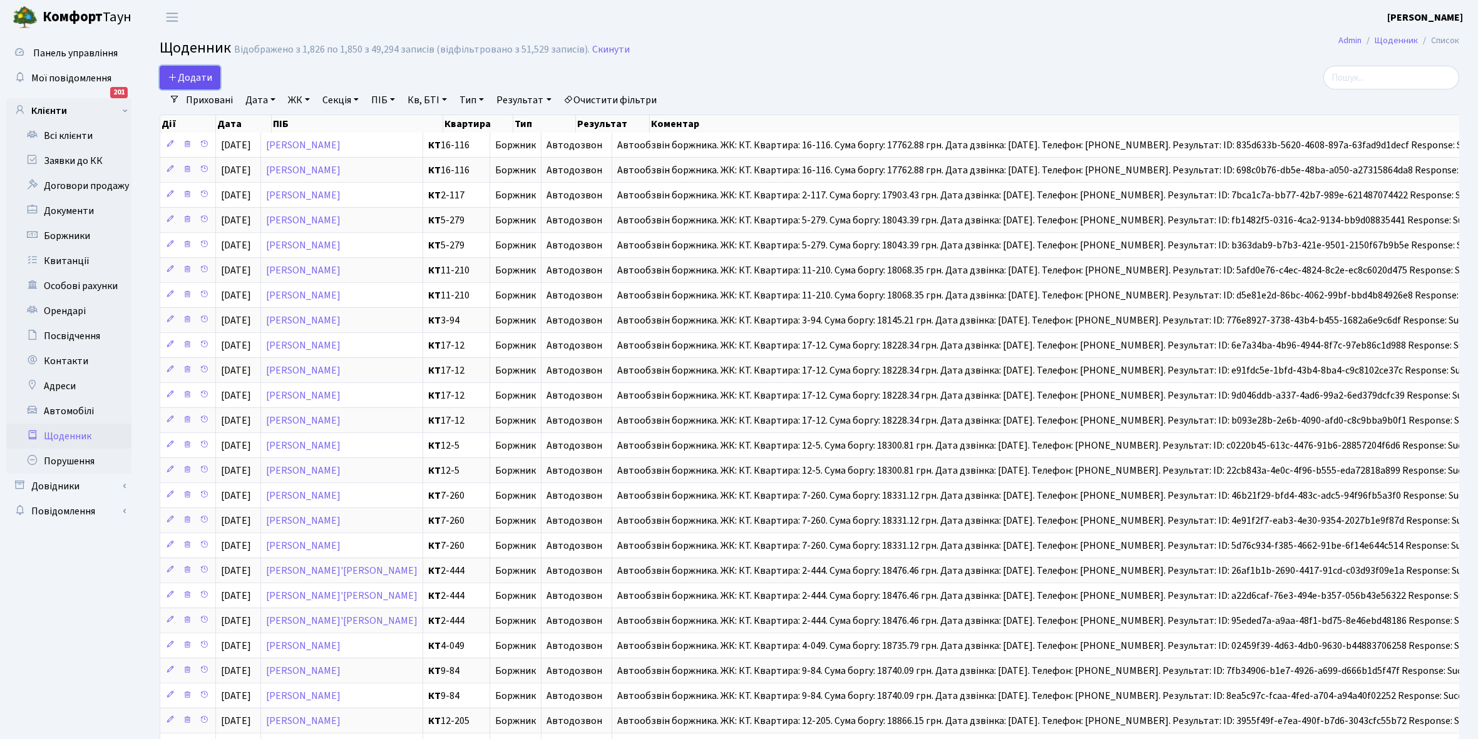
click at [188, 73] on span "Додати" at bounding box center [190, 78] width 44 height 14
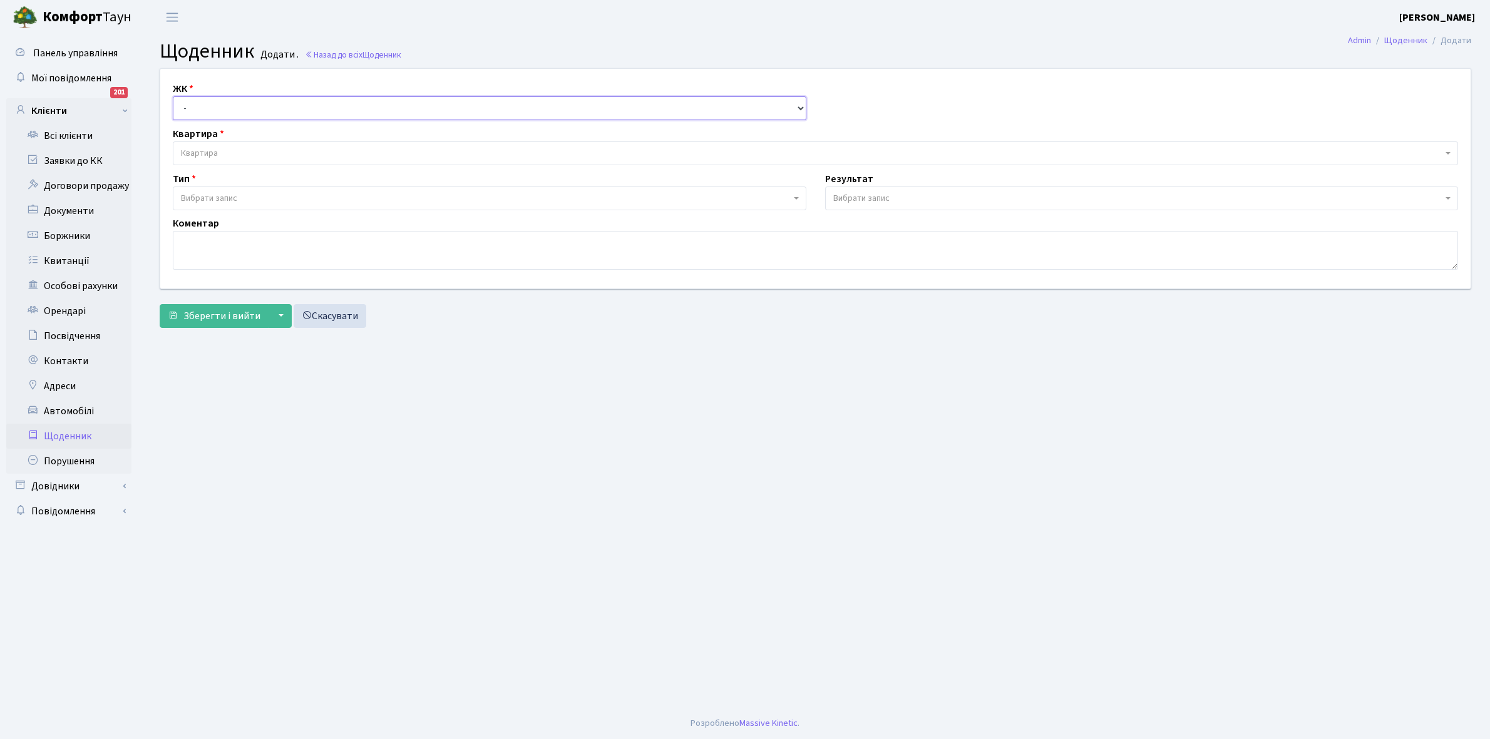
click at [204, 105] on select "- КТ, вул. Регенераторна, 4 КТ2, просп. Соборності, 17 КТ3, вул. Березнева, 16 …" at bounding box center [489, 108] width 633 height 24
select select "295"
click at [173, 96] on select "- КТ, вул. Регенераторна, 4 КТ2, просп. Соборності, 17 КТ3, вул. Березнева, 16 …" at bounding box center [489, 108] width 633 height 24
select select
click at [224, 149] on span "Квартира" at bounding box center [811, 153] width 1261 height 13
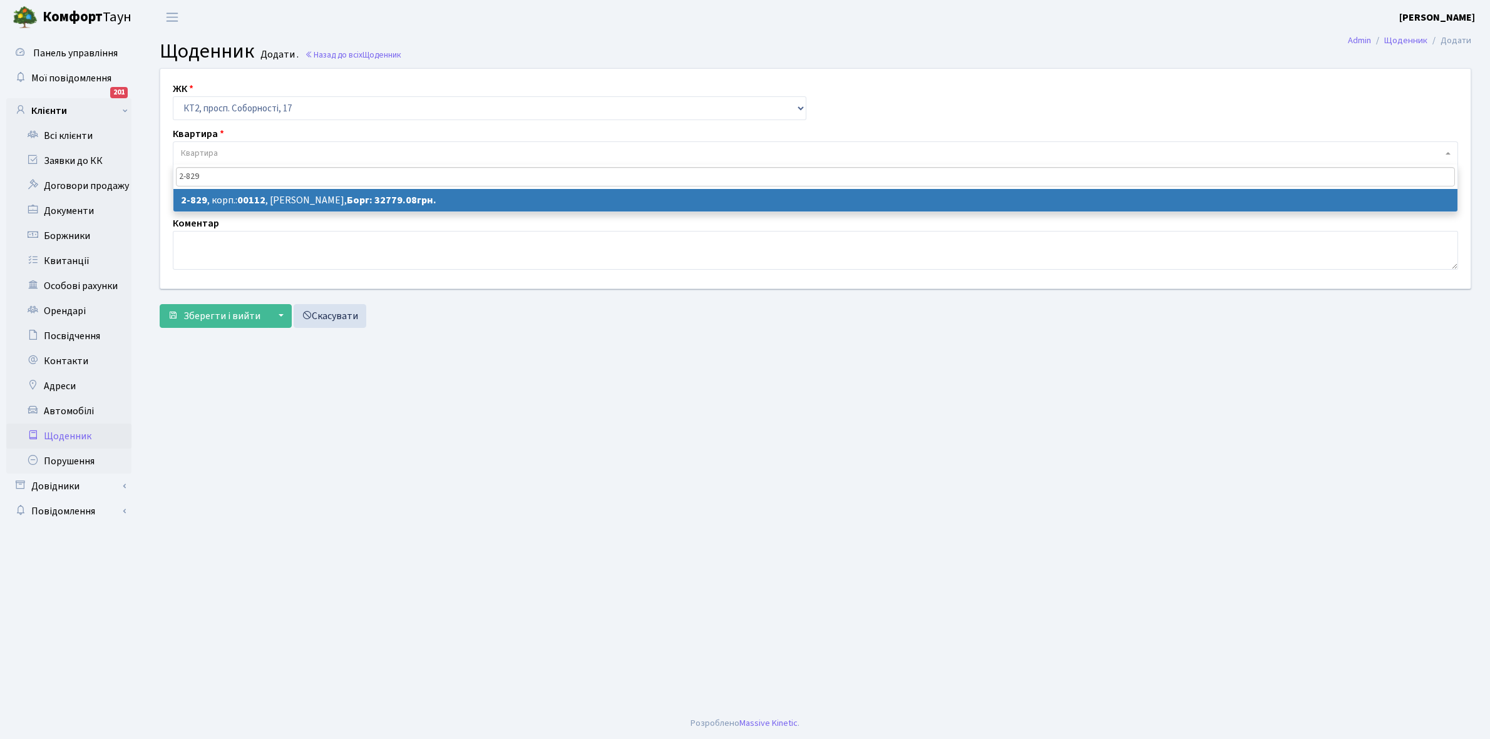
type input "2-829"
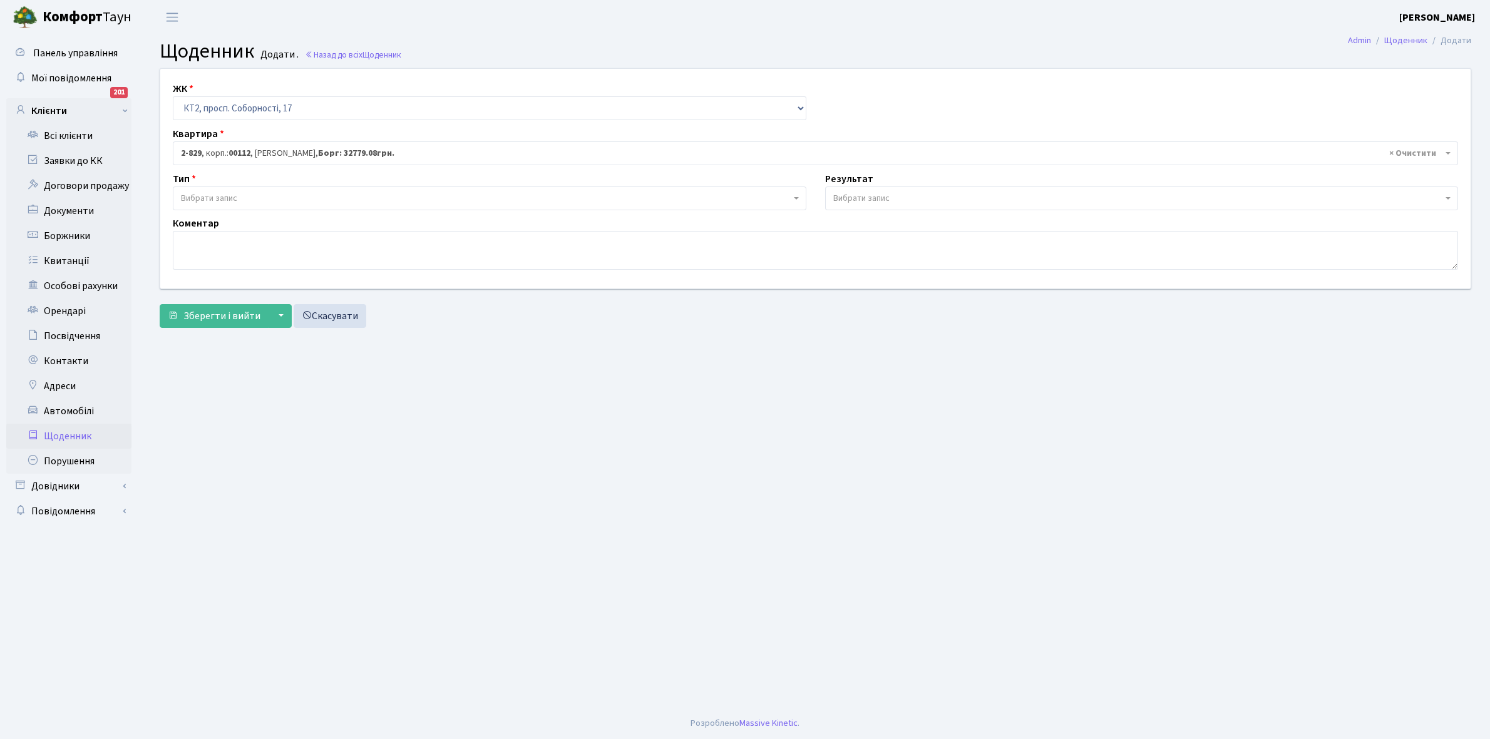
select select "15879"
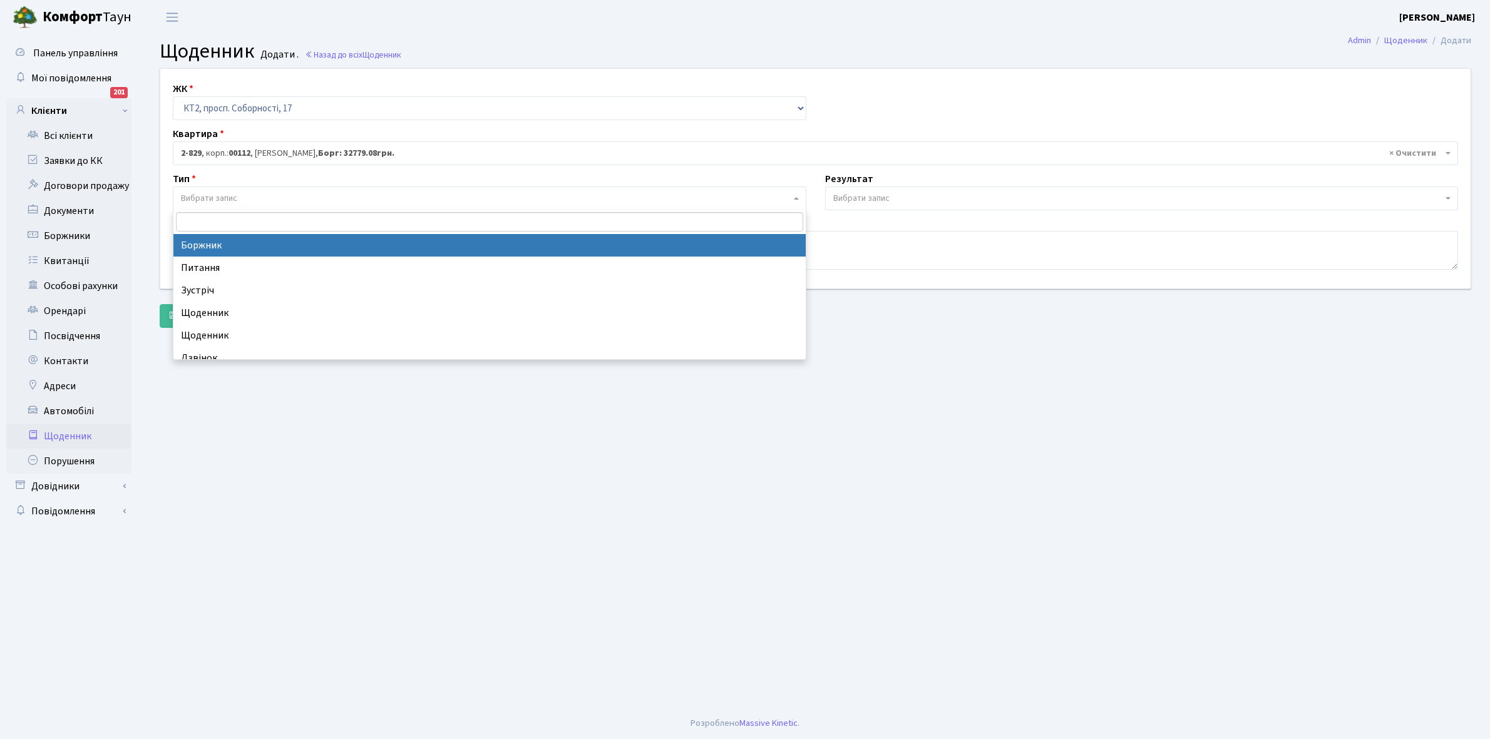
click at [260, 197] on span "Вибрати запис" at bounding box center [486, 198] width 610 height 13
select select "189"
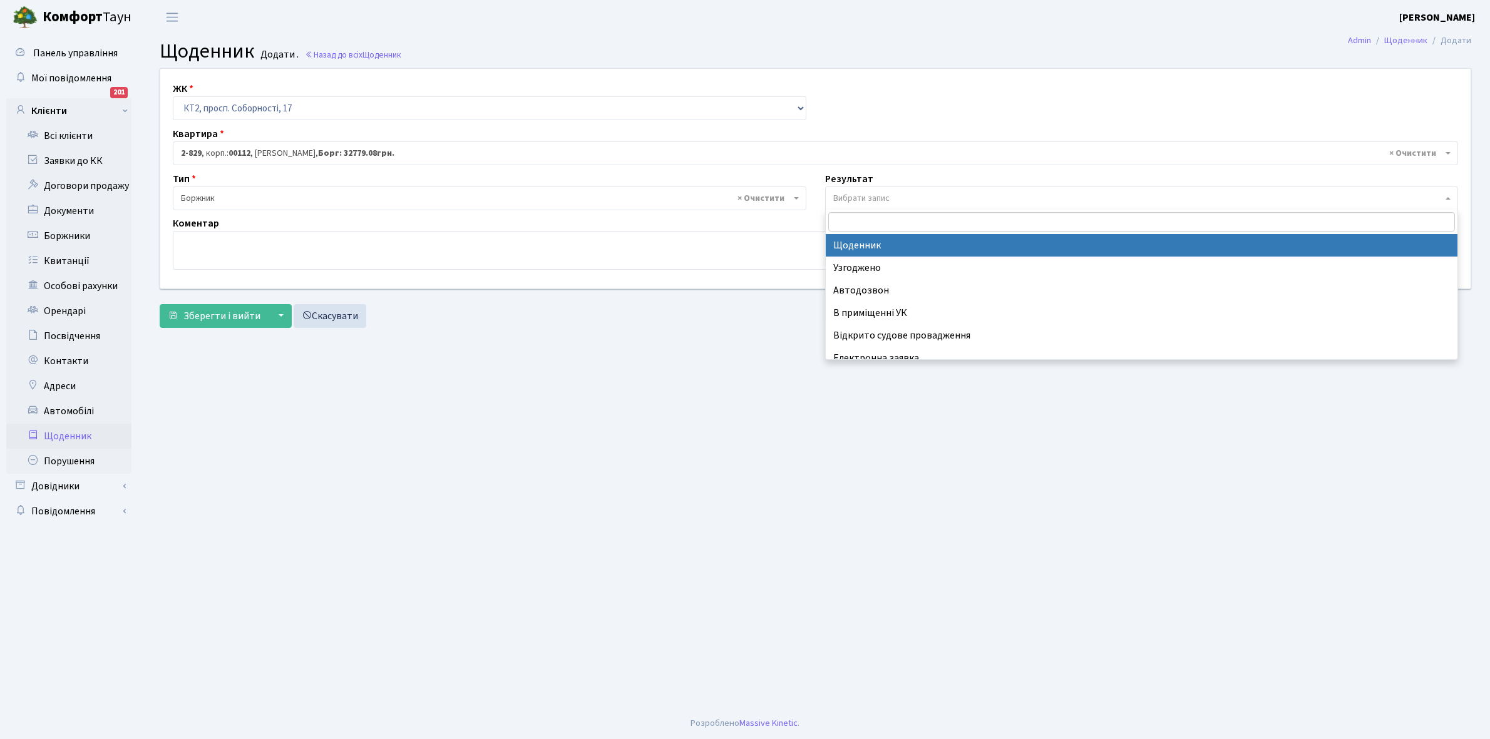
click at [874, 196] on span "Вибрати запис" at bounding box center [861, 198] width 56 height 13
select select "14"
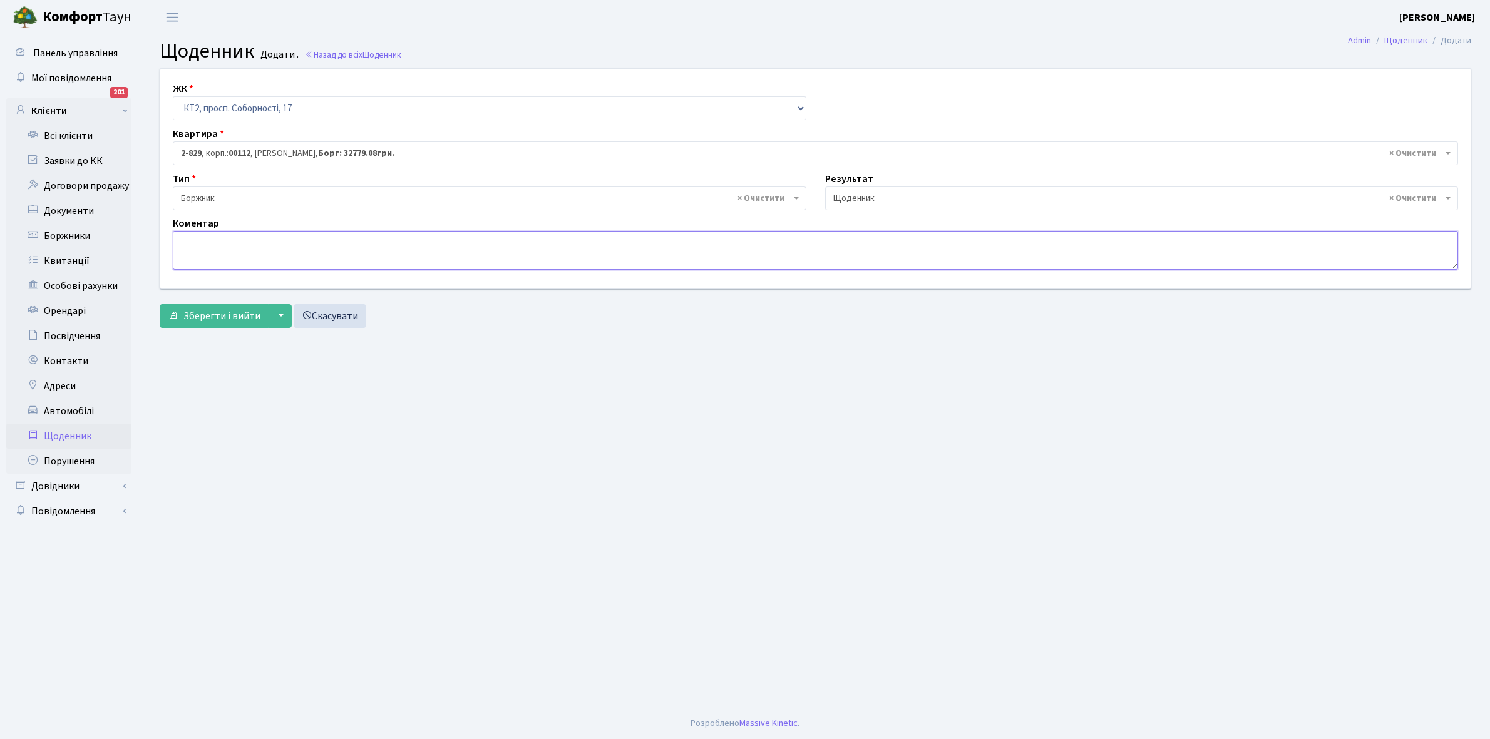
click at [198, 248] on textarea at bounding box center [815, 250] width 1285 height 39
type textarea "Відключена ЕЕ"
click at [210, 315] on span "Зберегти і вийти" at bounding box center [221, 316] width 77 height 14
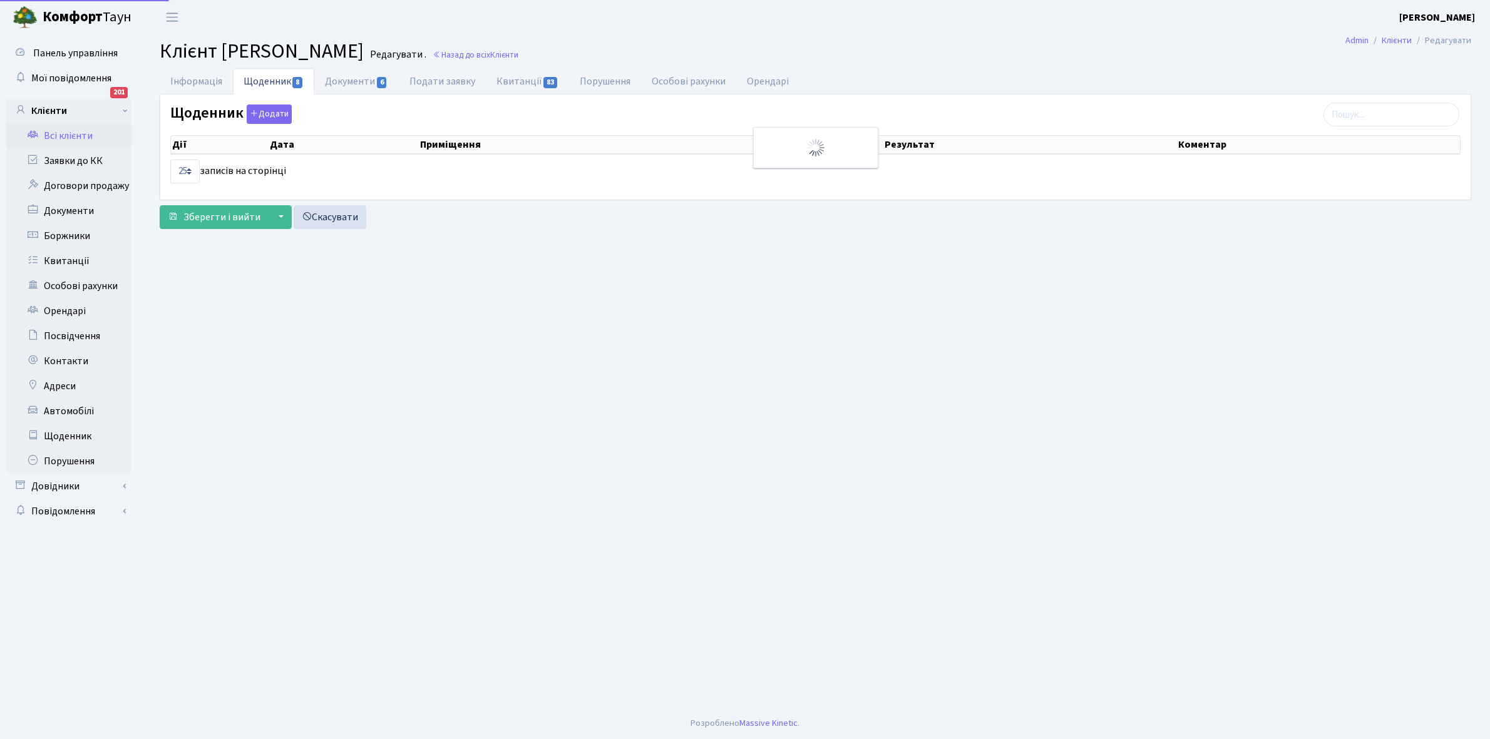
select select "25"
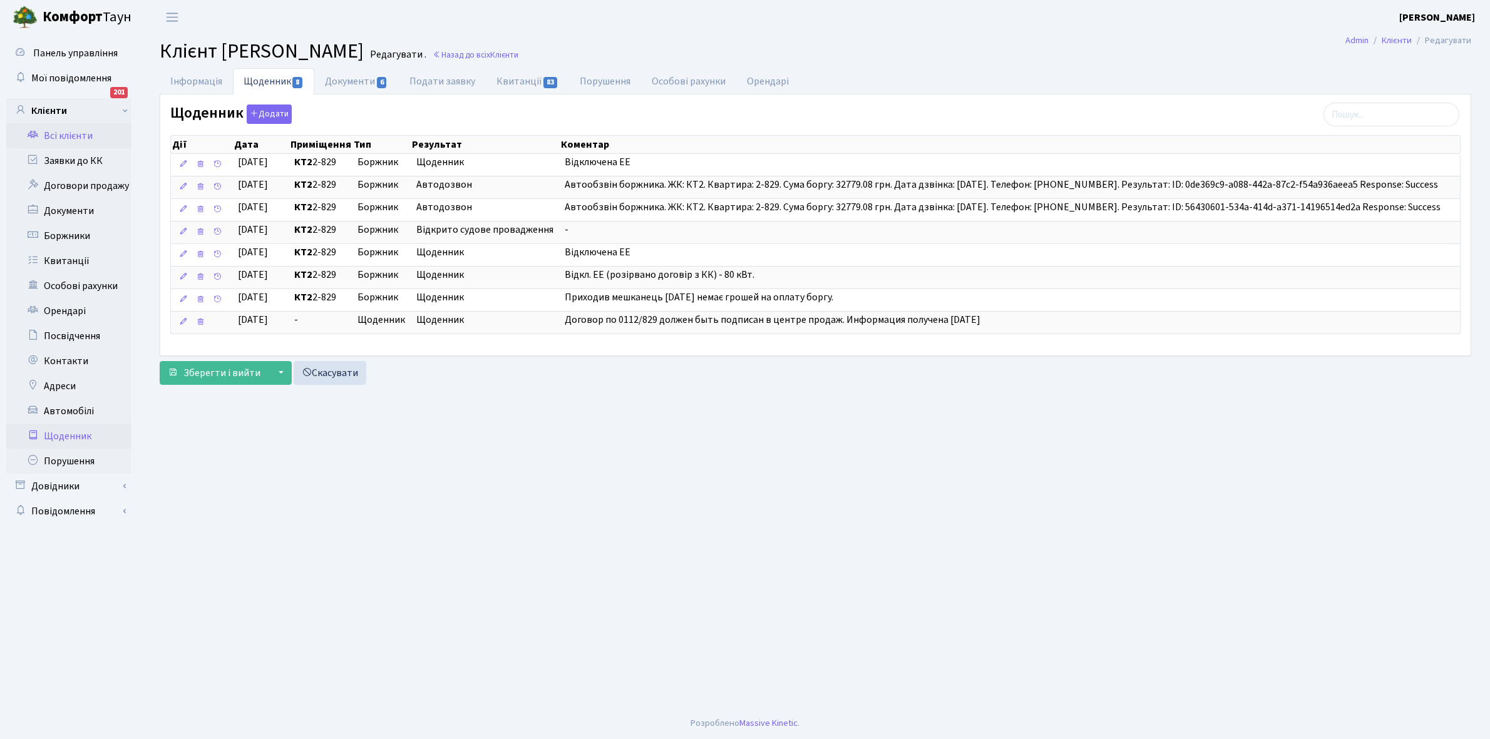
click at [60, 436] on link "Щоденник" at bounding box center [68, 436] width 125 height 25
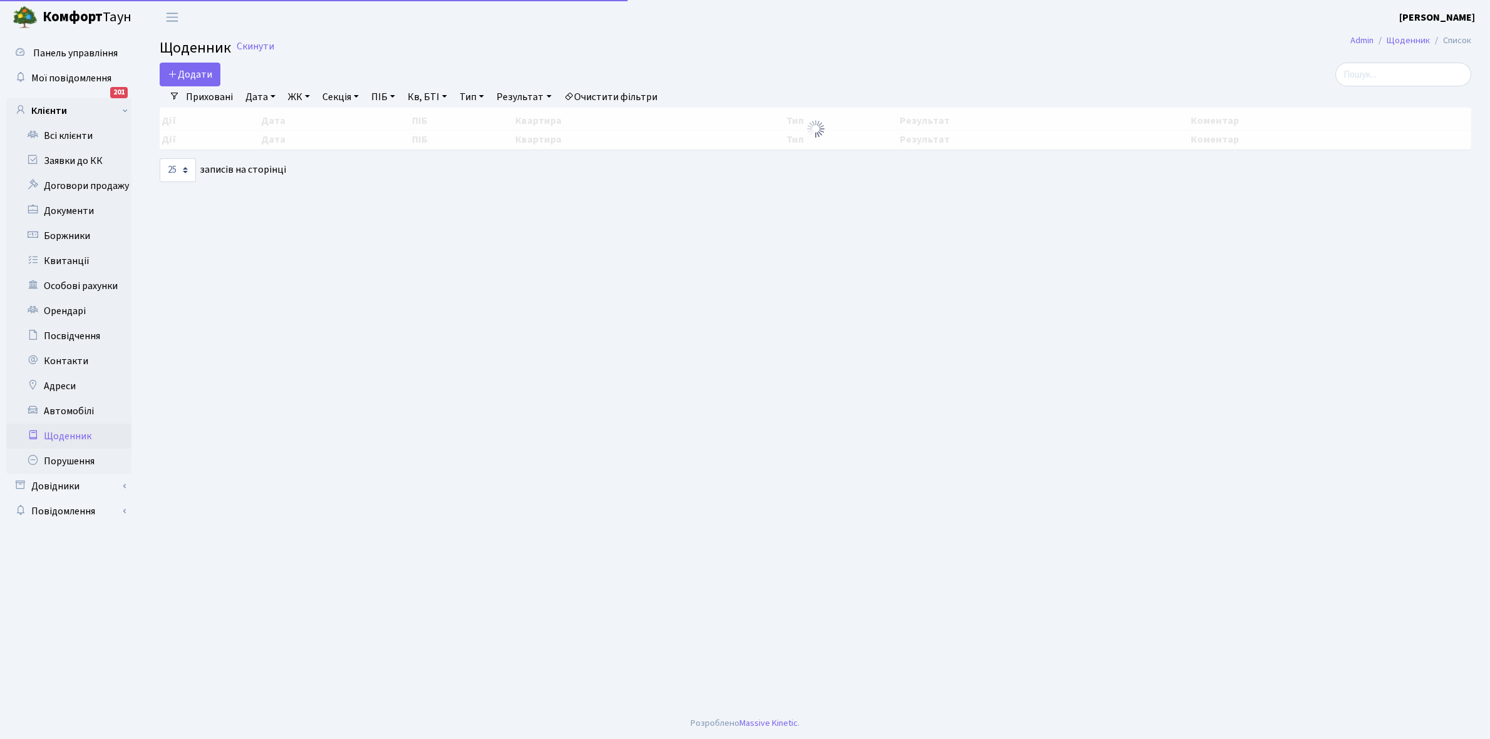
select select "25"
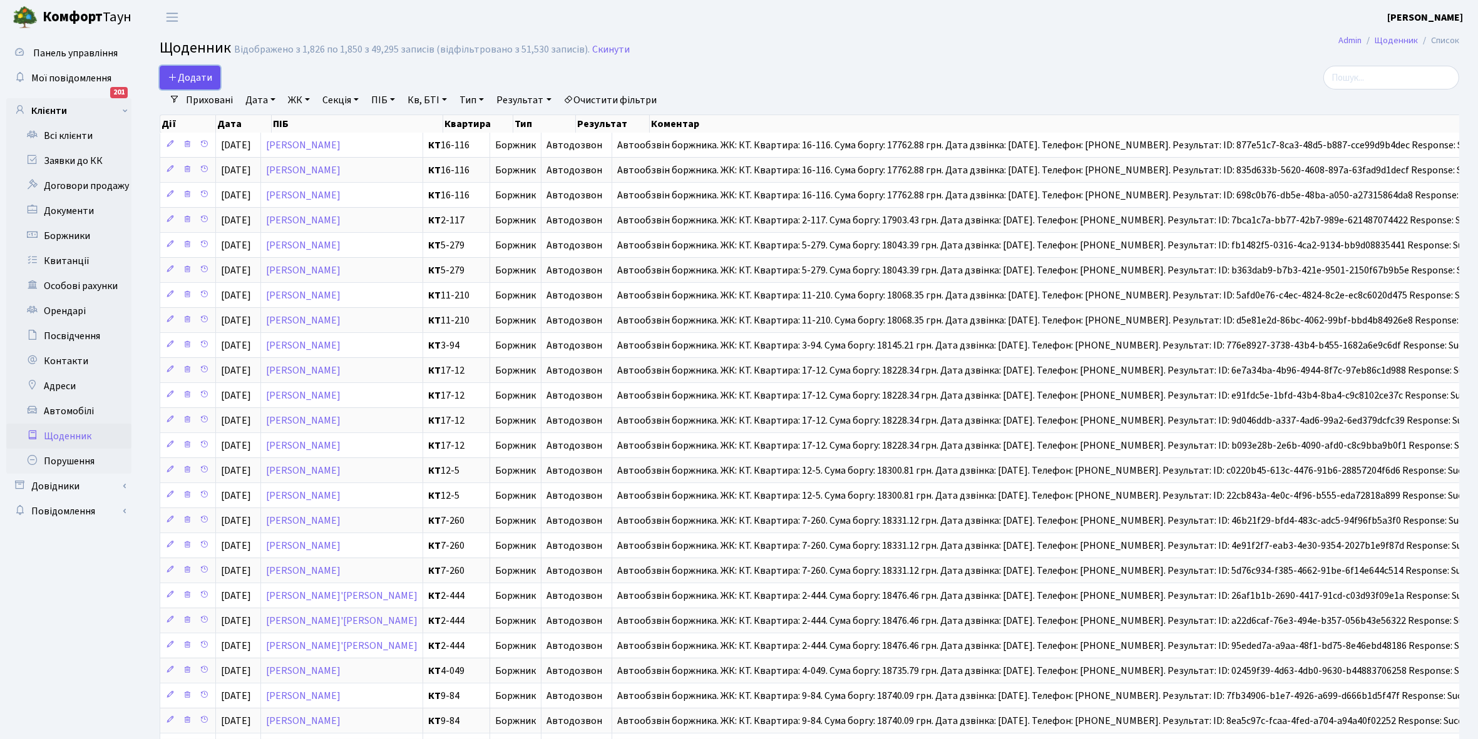
click at [198, 78] on span "Додати" at bounding box center [190, 78] width 44 height 14
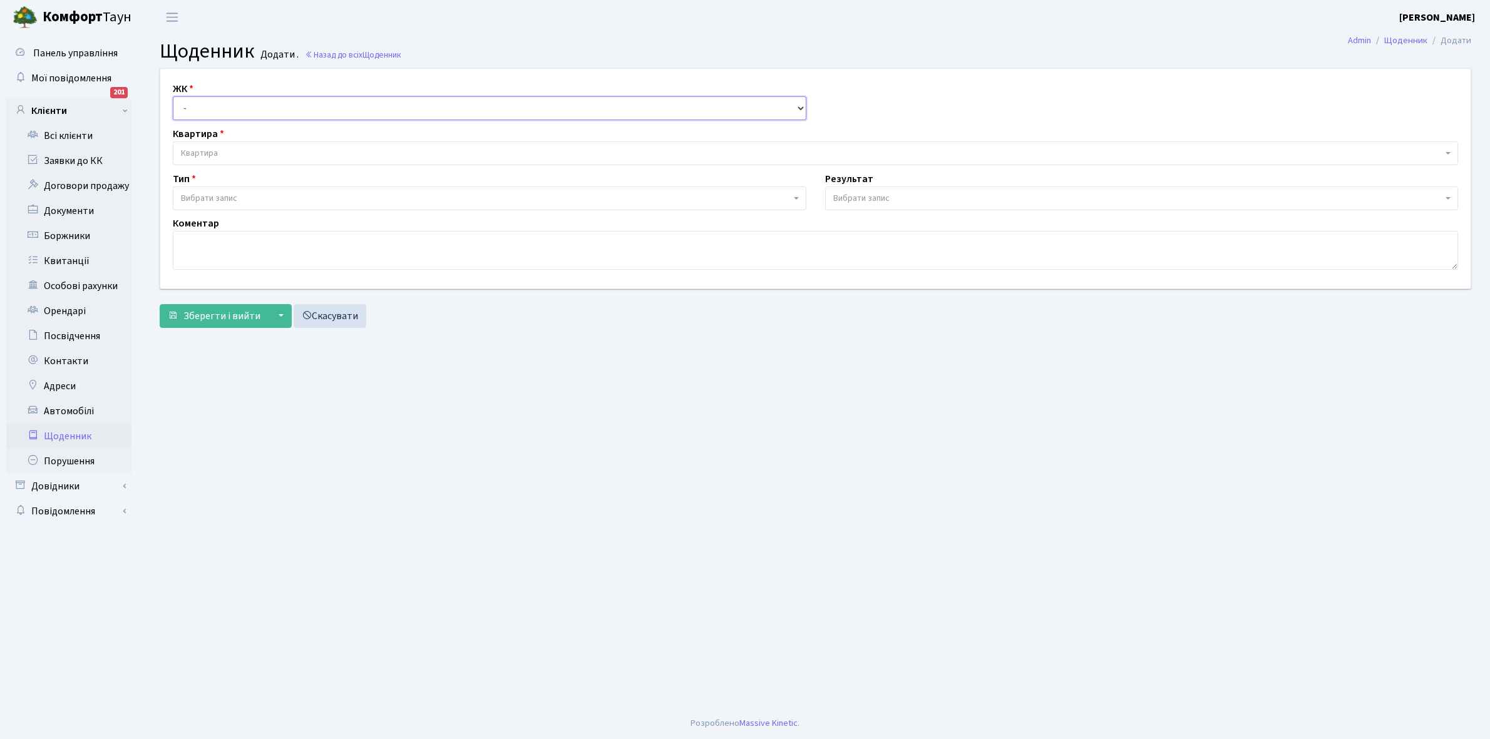
click at [196, 102] on select "- КТ, вул. Регенераторна, 4 КТ2, просп. Соборності, 17 КТ3, вул. Березнева, 16 …" at bounding box center [489, 108] width 633 height 24
select select "295"
click at [173, 96] on select "- КТ, вул. Регенераторна, 4 КТ2, просп. Соборності, 17 КТ3, вул. Березнева, 16 …" at bounding box center [489, 108] width 633 height 24
select select
click at [219, 151] on span "Квартира" at bounding box center [811, 153] width 1261 height 13
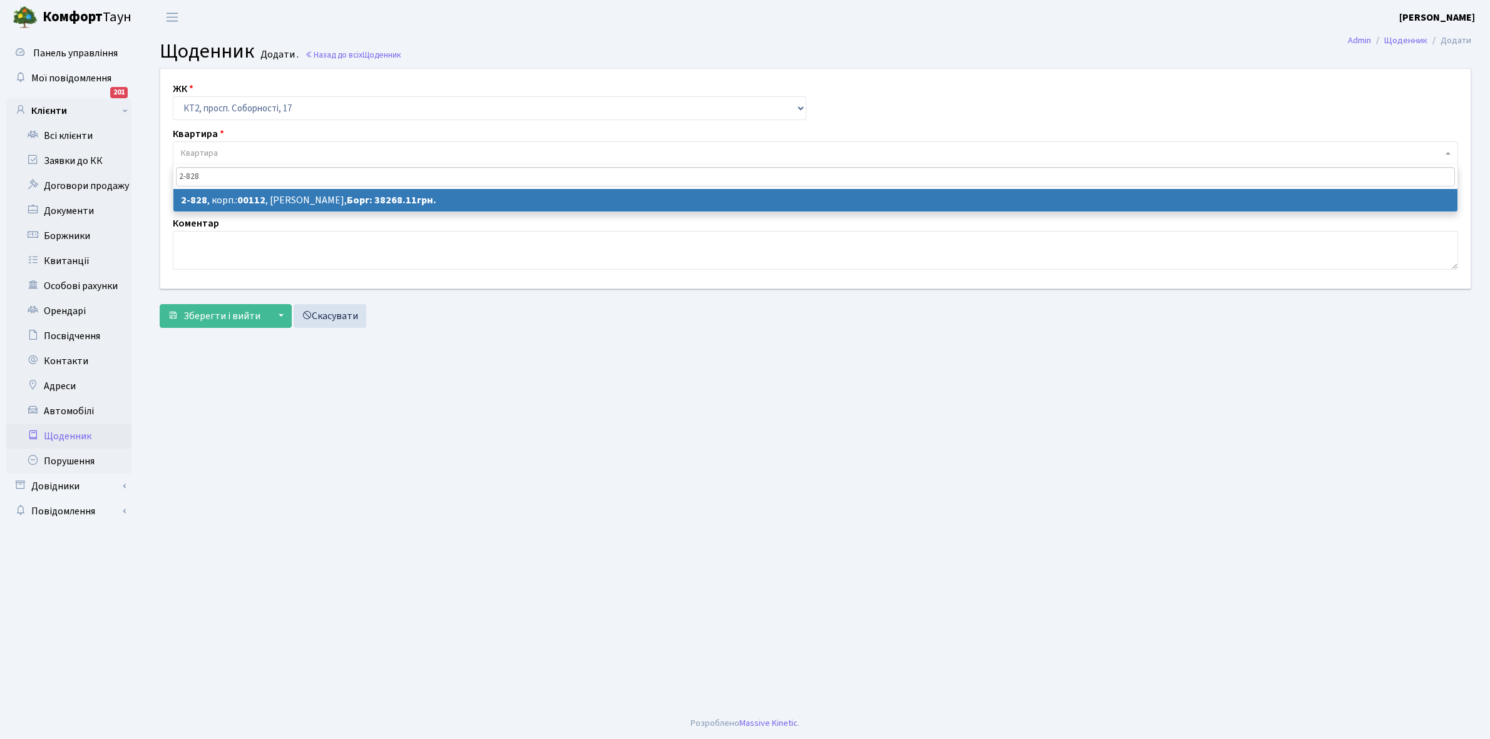
type input "2-828"
select select "15884"
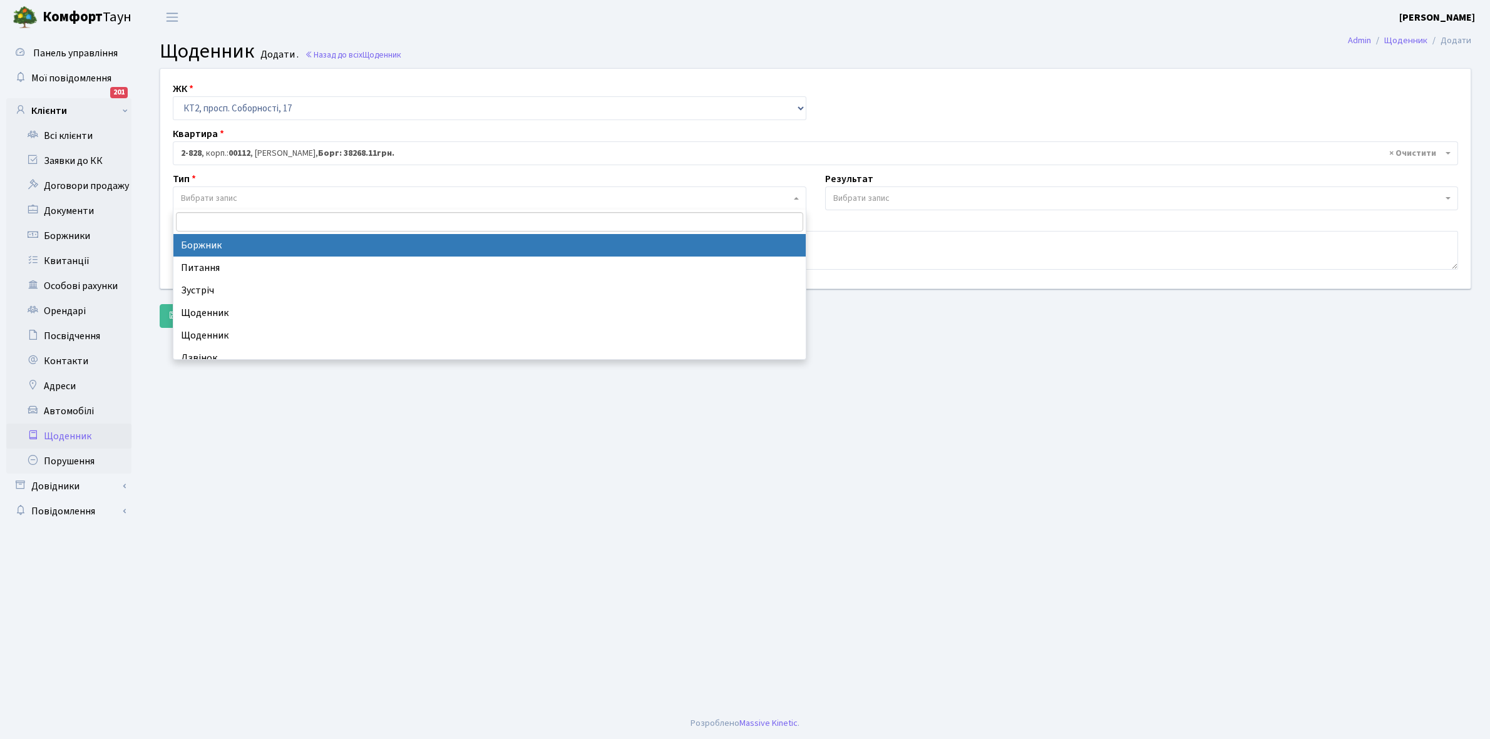
click at [233, 202] on span "Вибрати запис" at bounding box center [209, 198] width 56 height 13
select select "189"
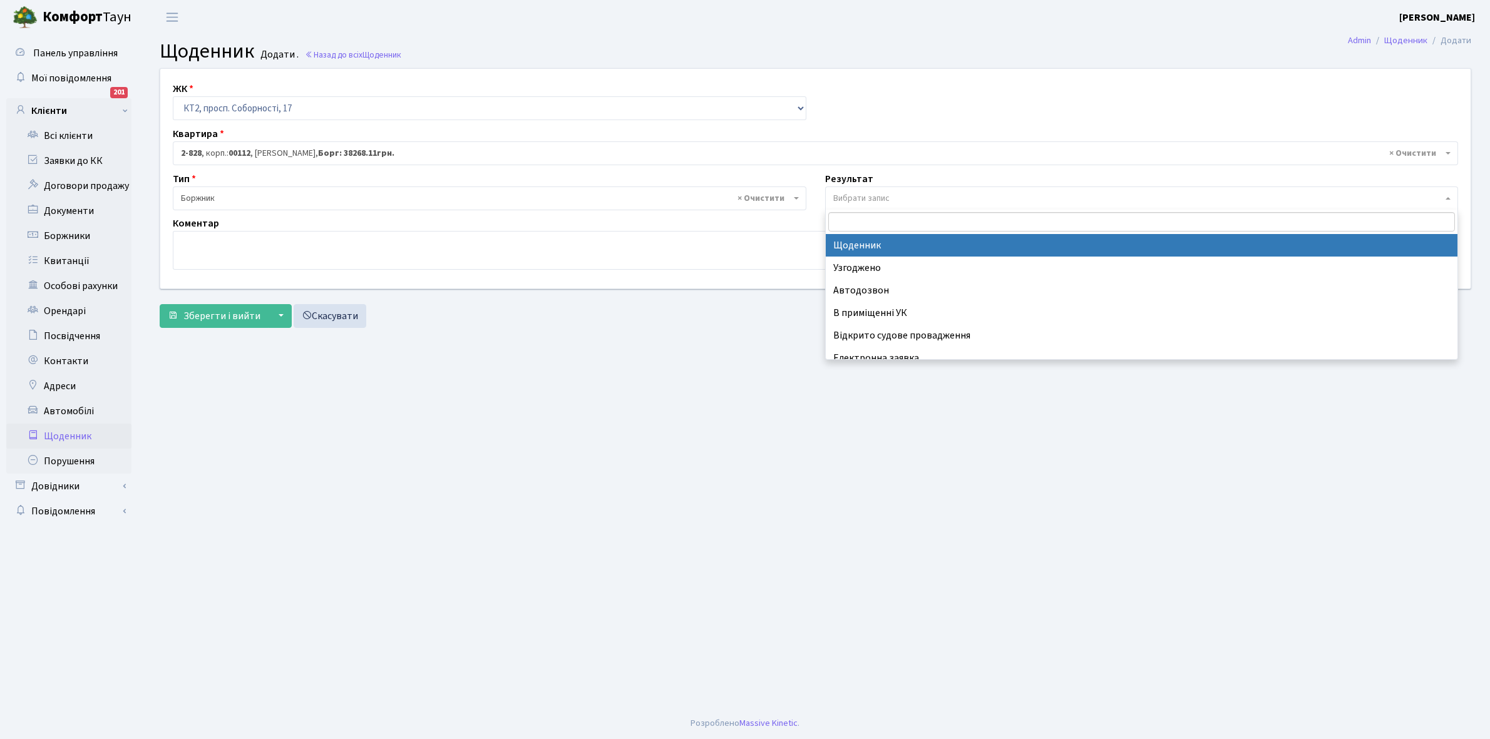
click at [861, 195] on span "Вибрати запис" at bounding box center [861, 198] width 56 height 13
select select "14"
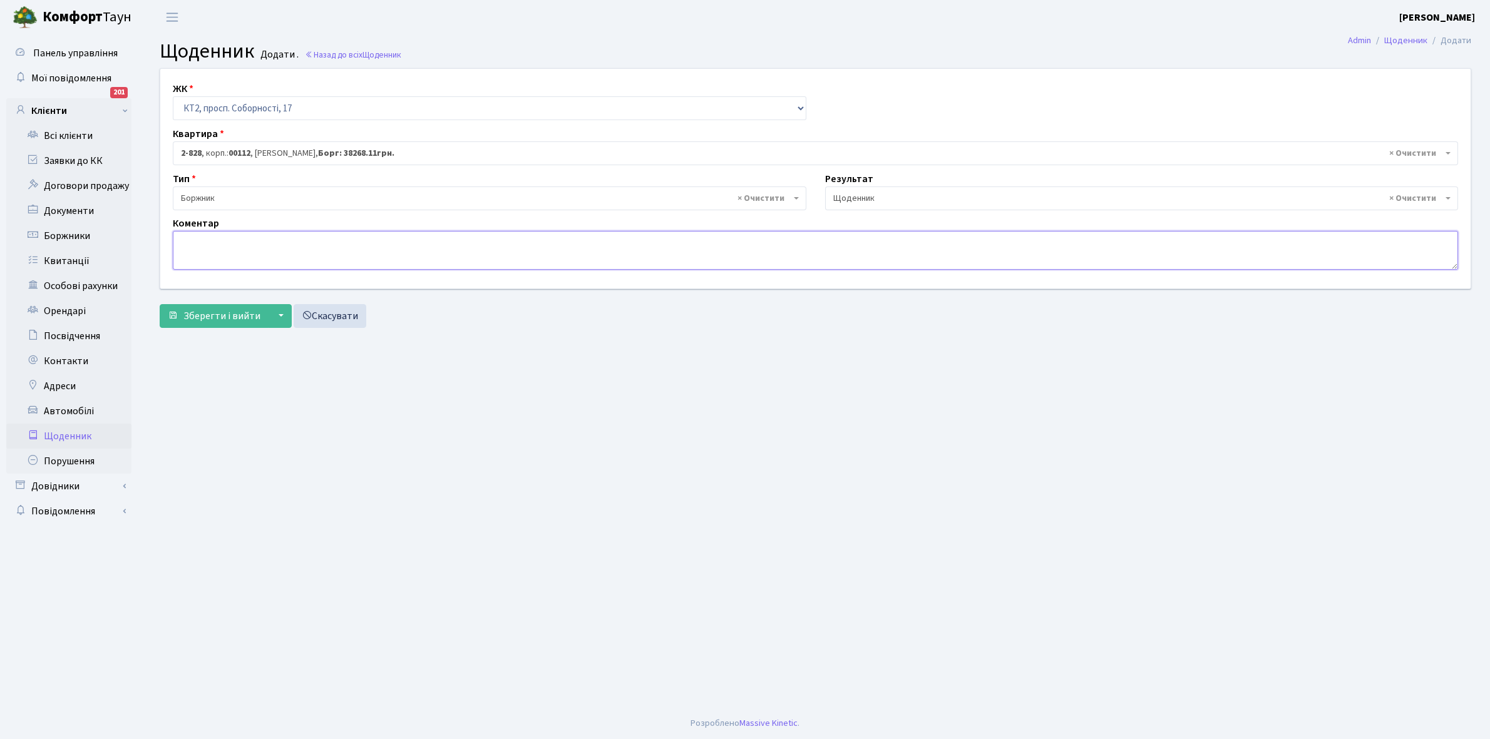
click at [190, 249] on textarea at bounding box center [815, 250] width 1285 height 39
type textarea "Відключена ЕЕ"
click at [213, 317] on span "Зберегти і вийти" at bounding box center [221, 316] width 77 height 14
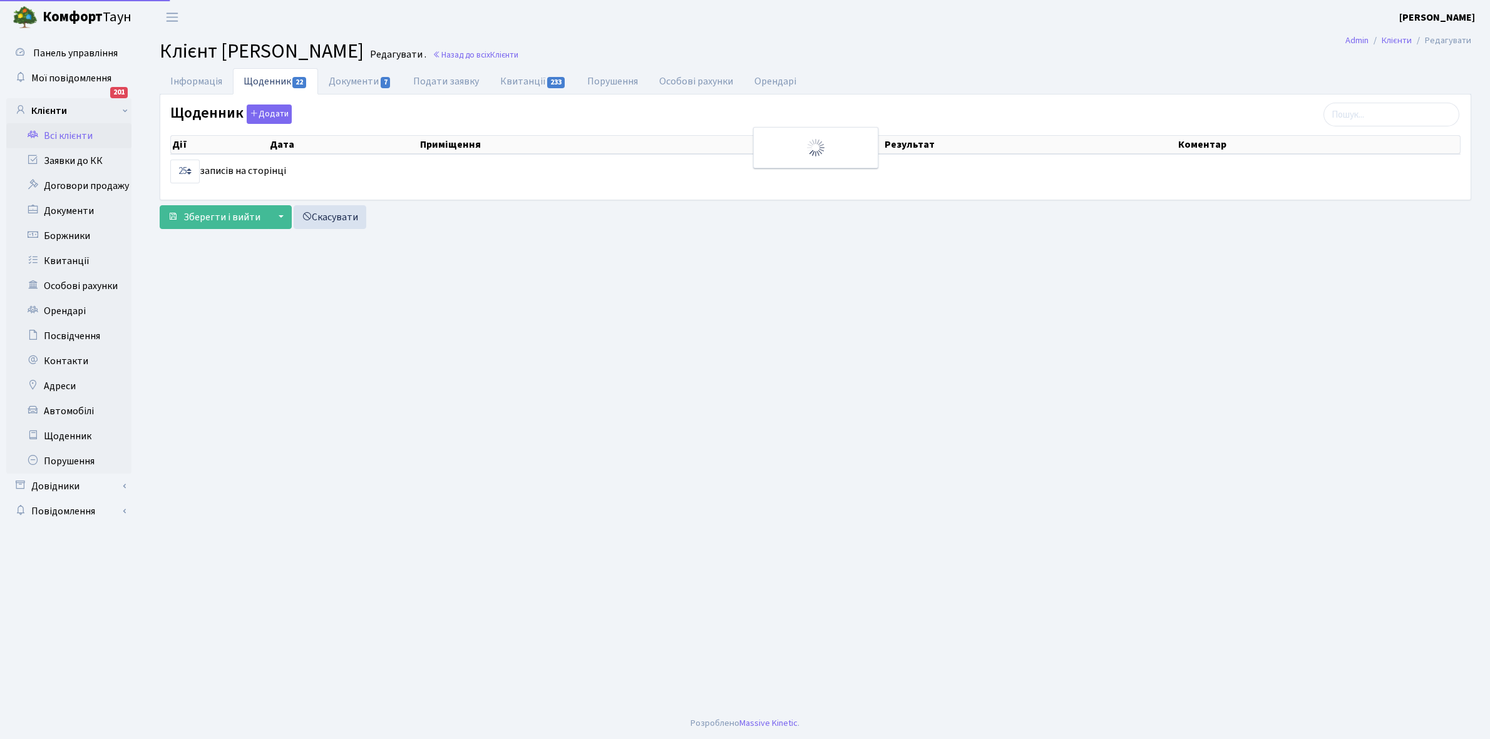
select select "25"
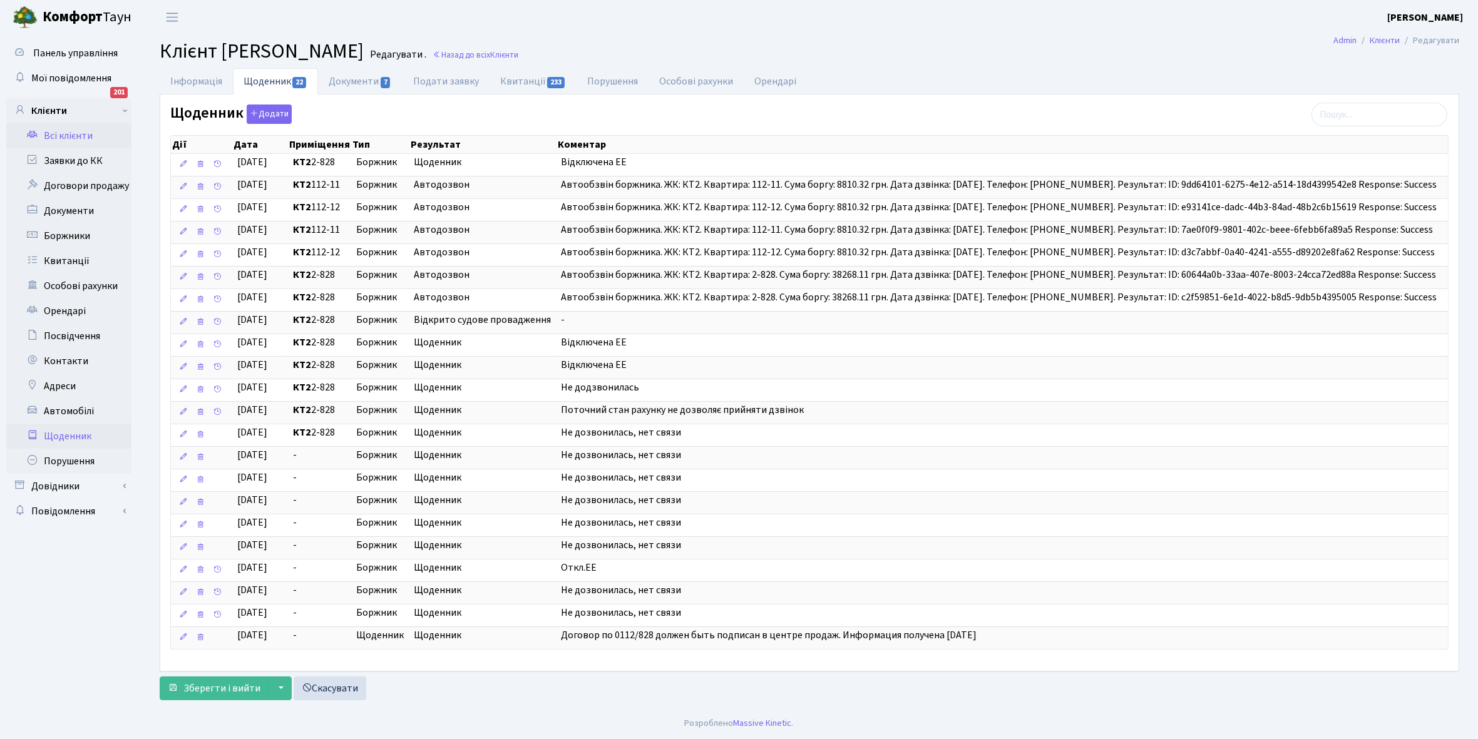
click at [53, 437] on link "Щоденник" at bounding box center [68, 436] width 125 height 25
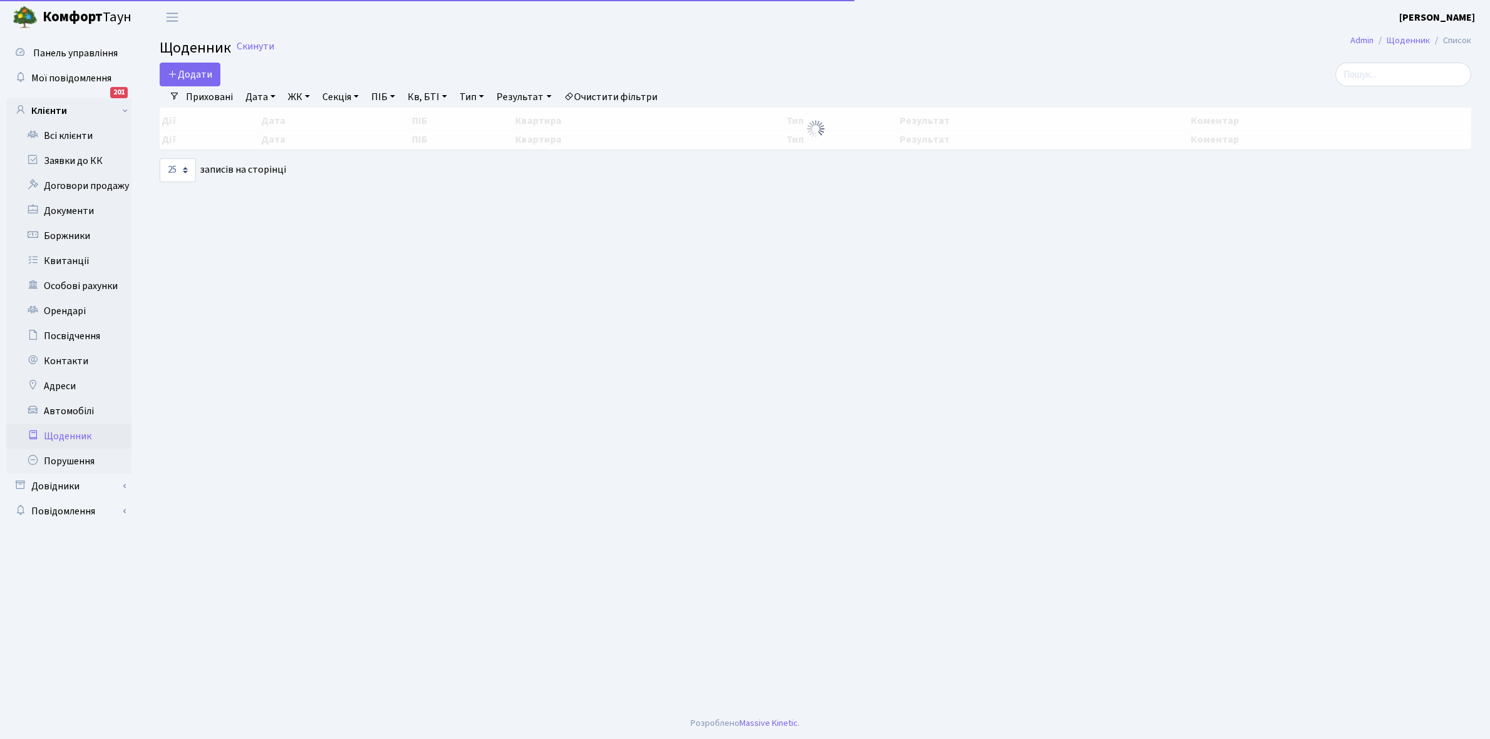
select select "25"
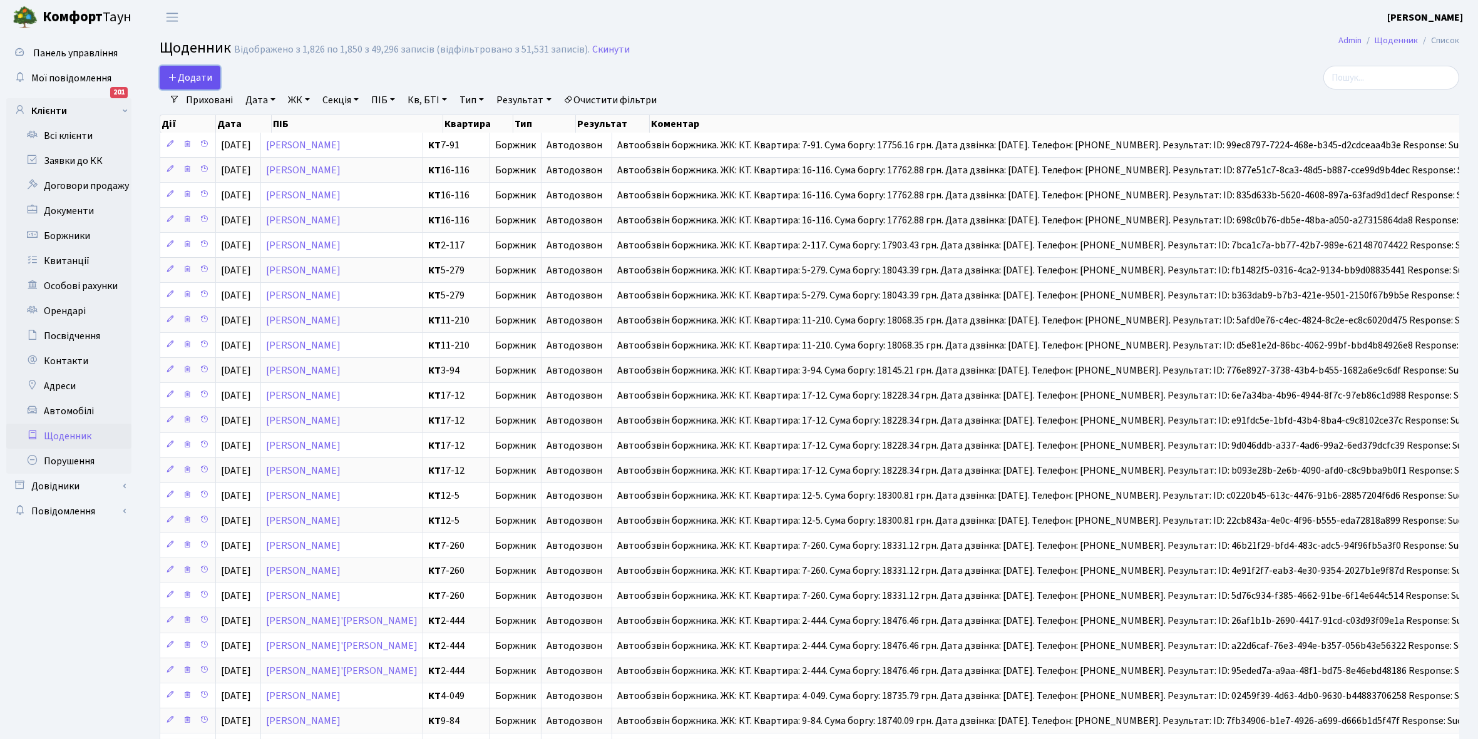
click at [198, 77] on span "Додати" at bounding box center [190, 78] width 44 height 14
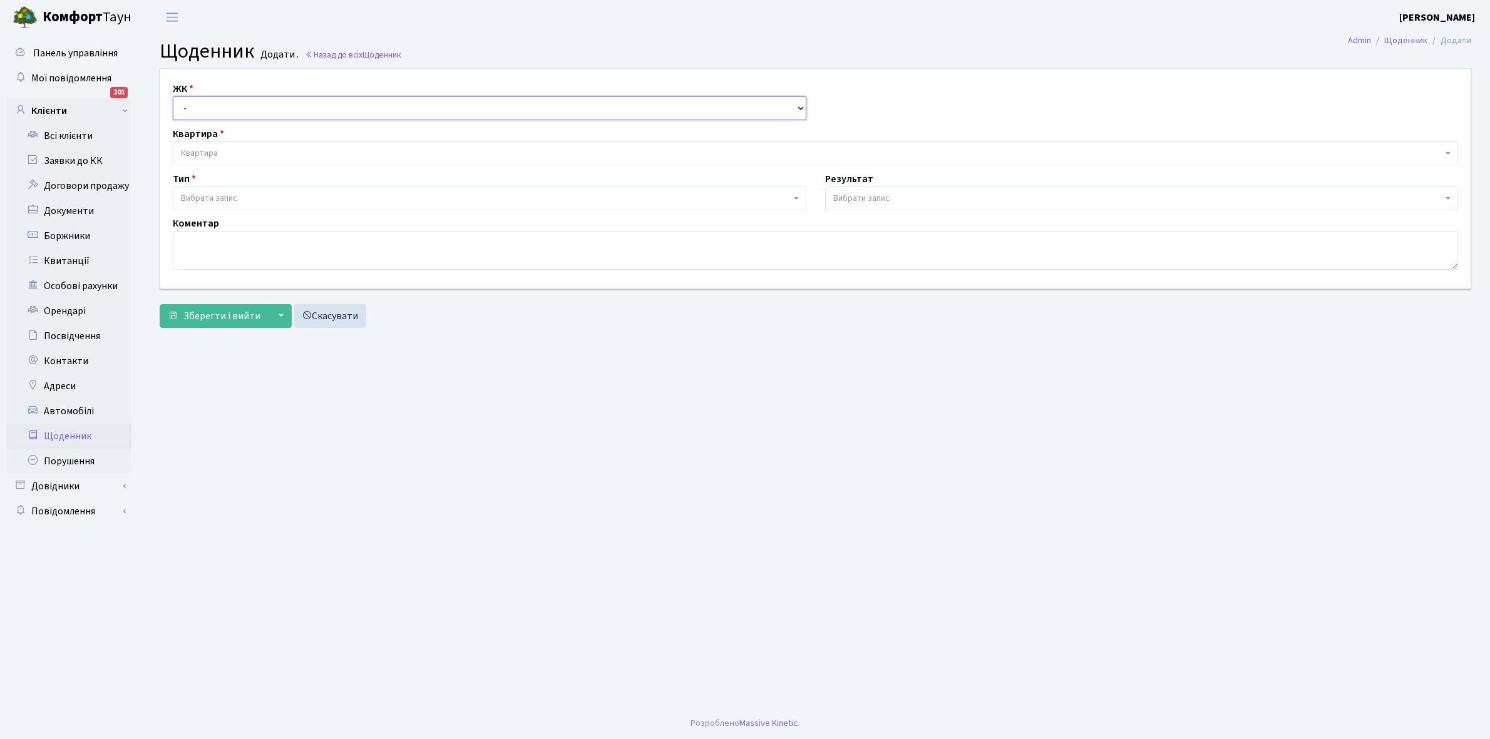
click at [213, 105] on select "- КТ, вул. Регенераторна, 4 КТ2, просп. Соборності, 17 КТ3, вул. Березнева, 16 …" at bounding box center [489, 108] width 633 height 24
select select "295"
click at [173, 96] on select "- КТ, вул. Регенераторна, 4 КТ2, просп. Соборності, 17 КТ3, вул. Березнева, 16 …" at bounding box center [489, 108] width 633 height 24
select select
click at [214, 154] on span "Квартира" at bounding box center [199, 153] width 37 height 13
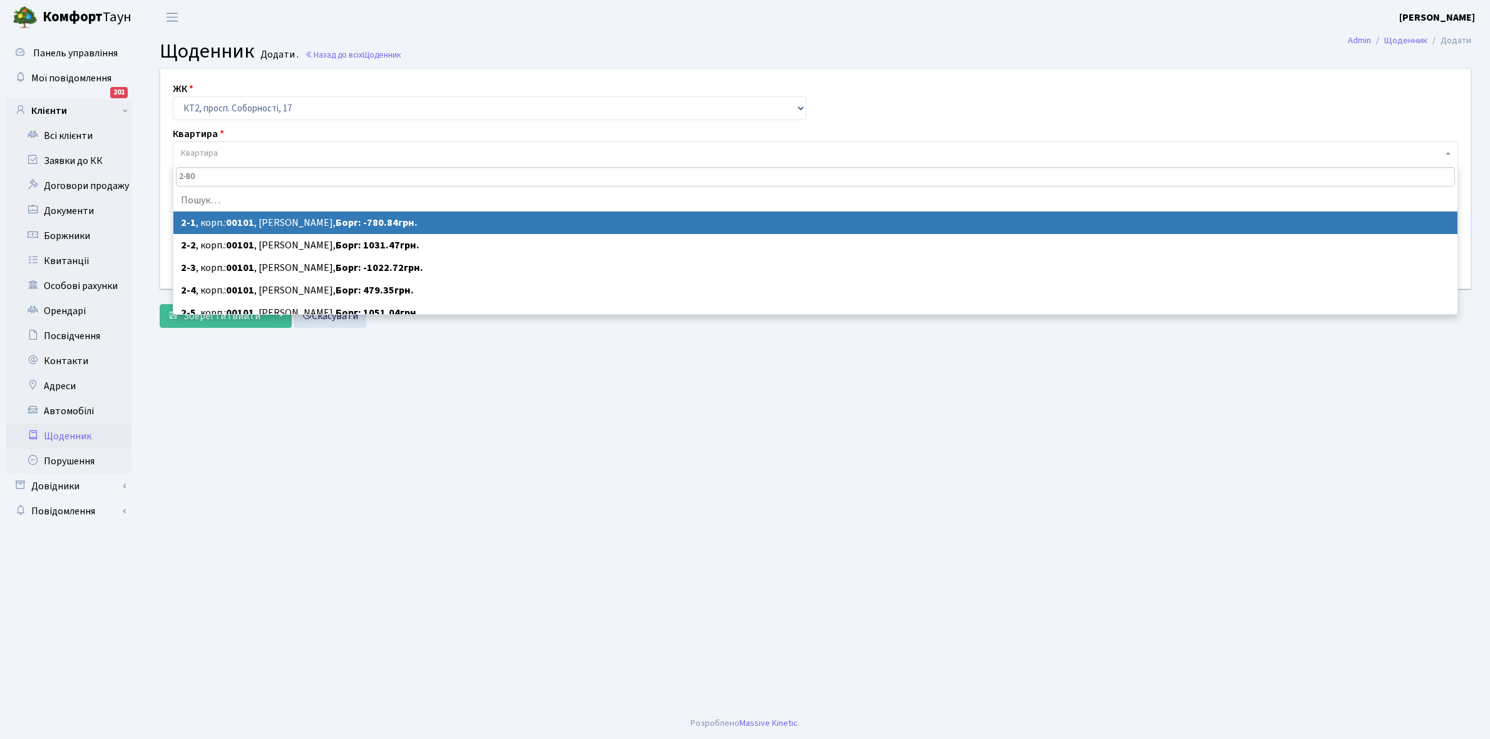
type input "2-803"
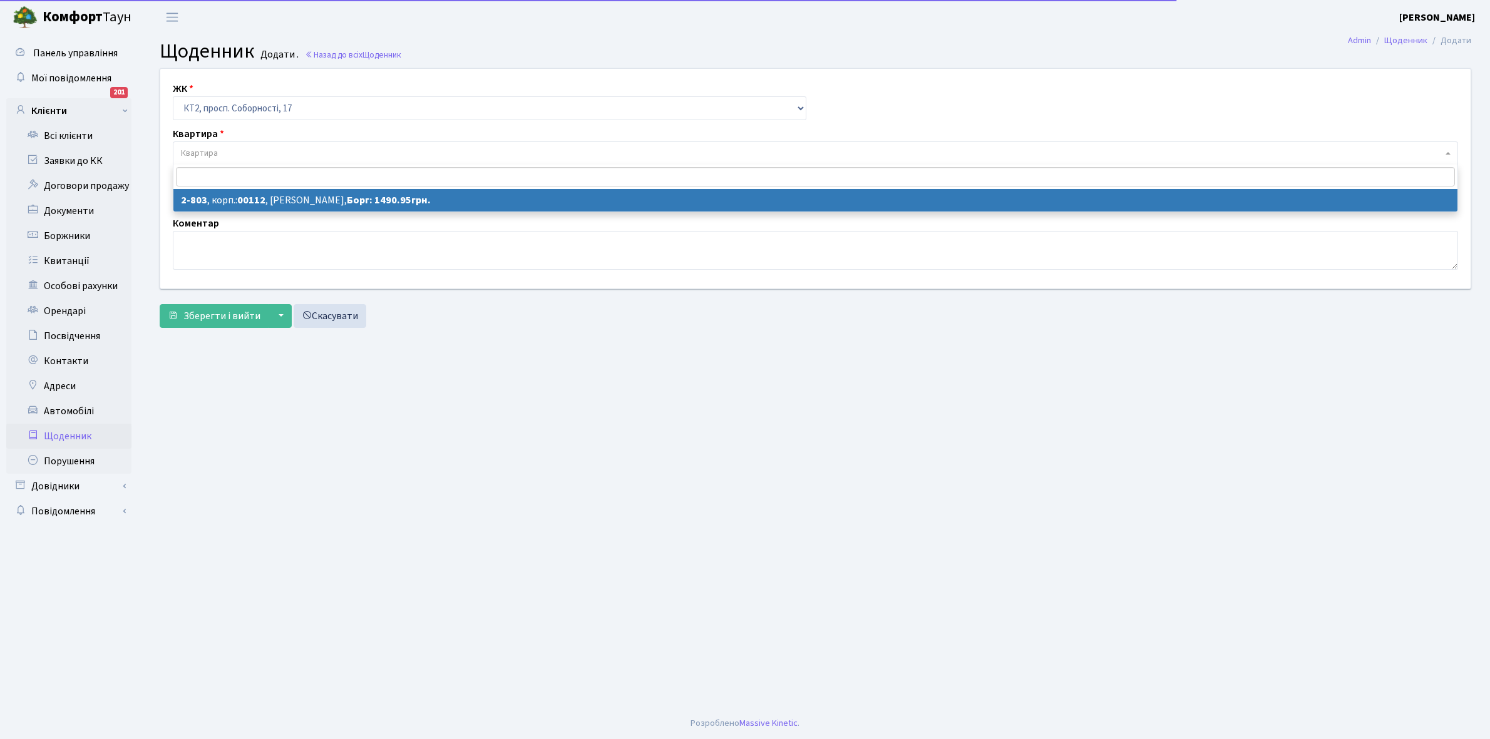
select select "15857"
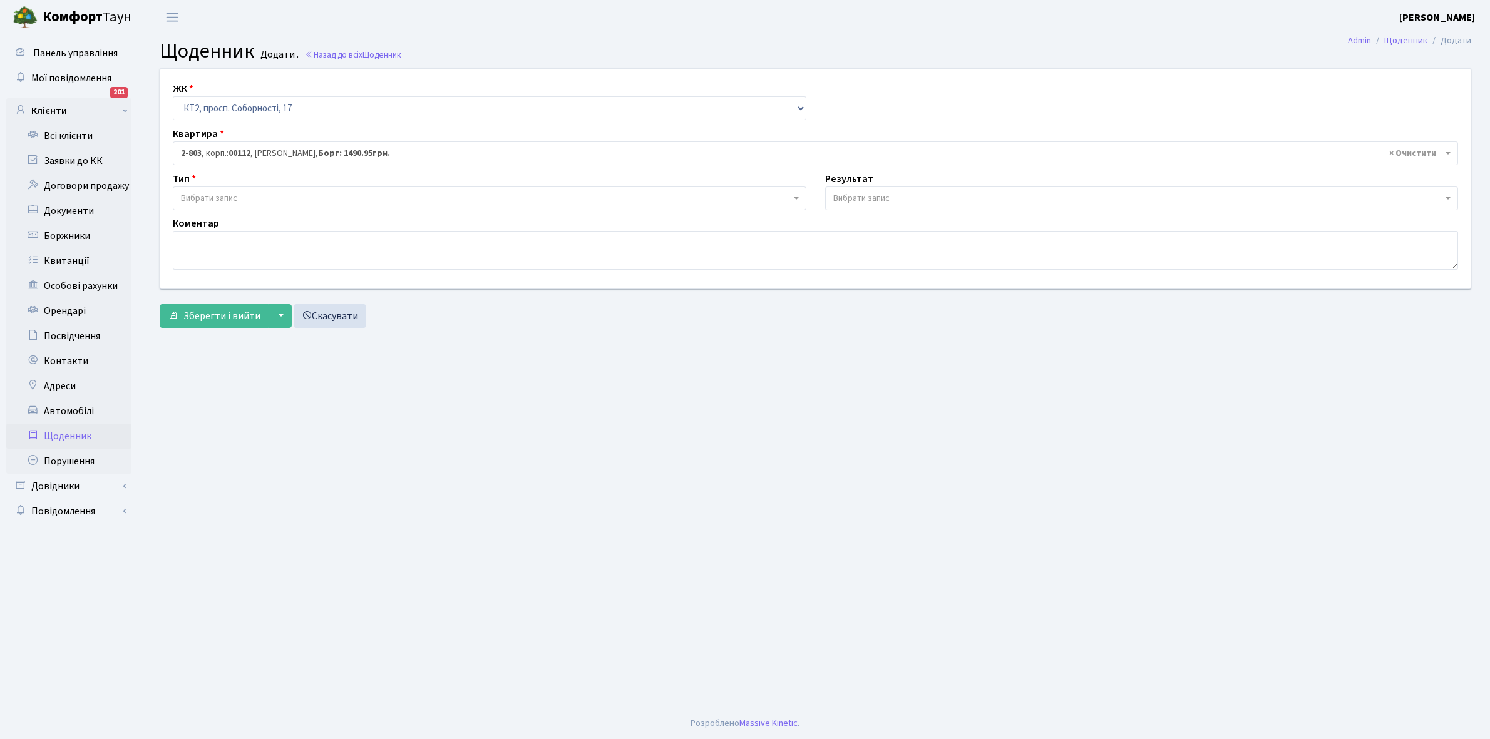
click at [208, 190] on span "Вибрати запис" at bounding box center [489, 199] width 633 height 24
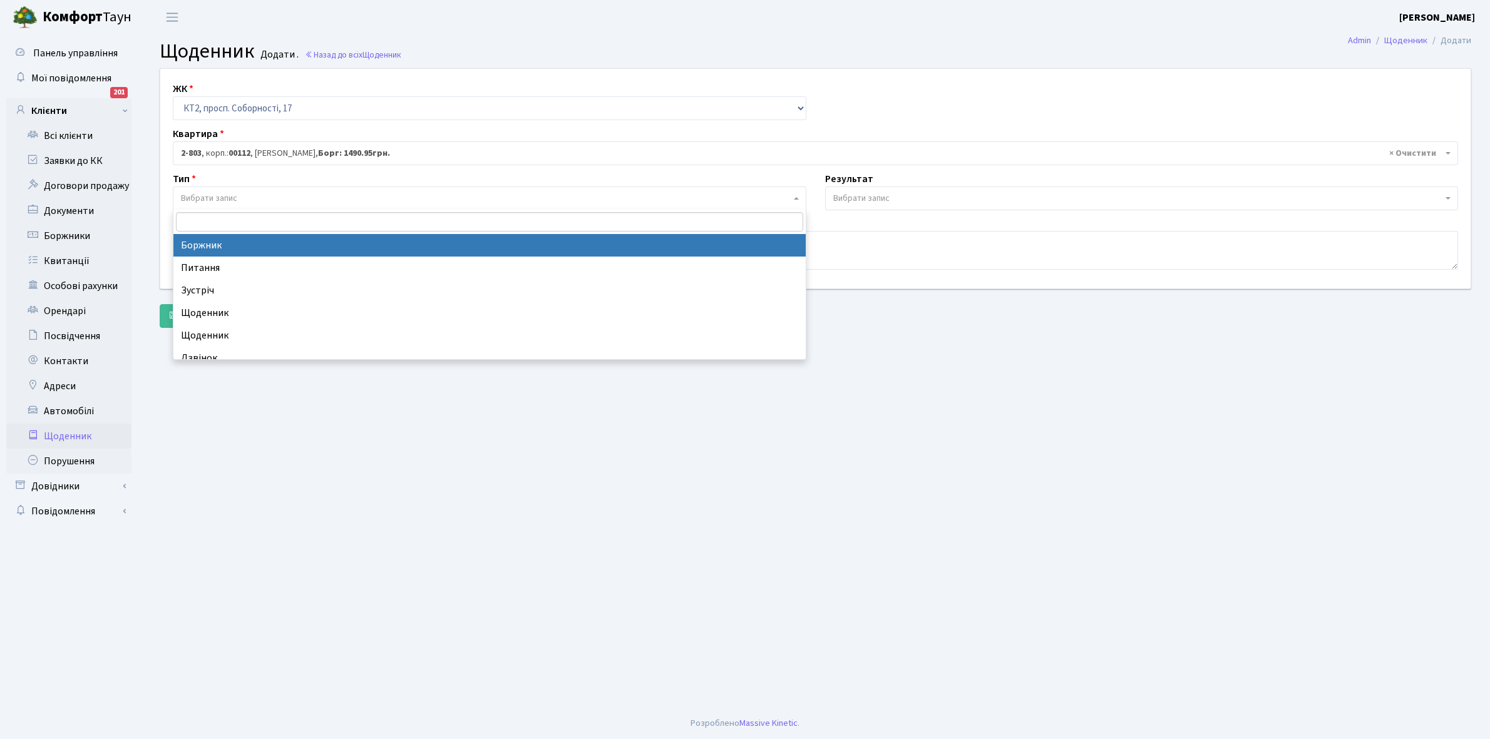
select select "189"
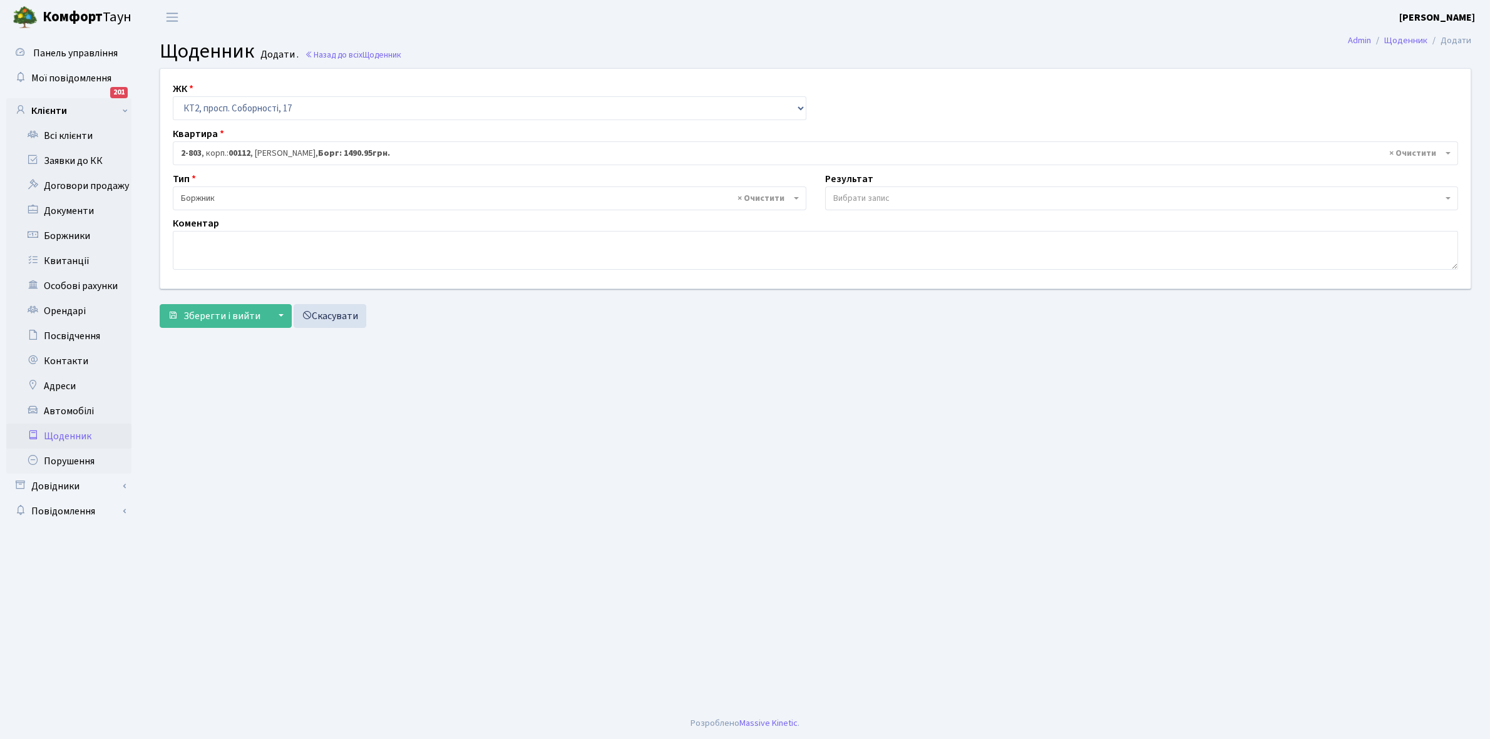
click at [867, 194] on span "Вибрати запис" at bounding box center [861, 198] width 56 height 13
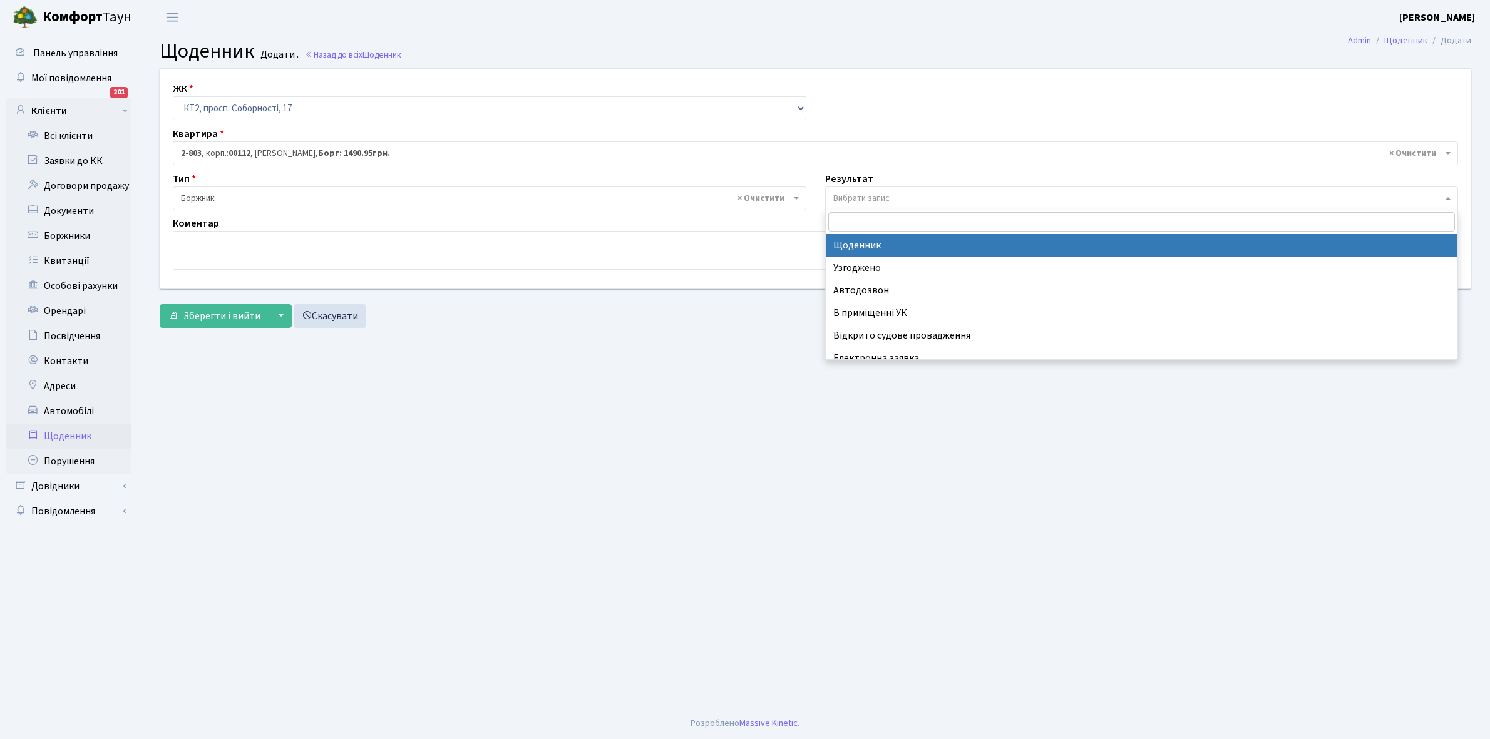
select select "14"
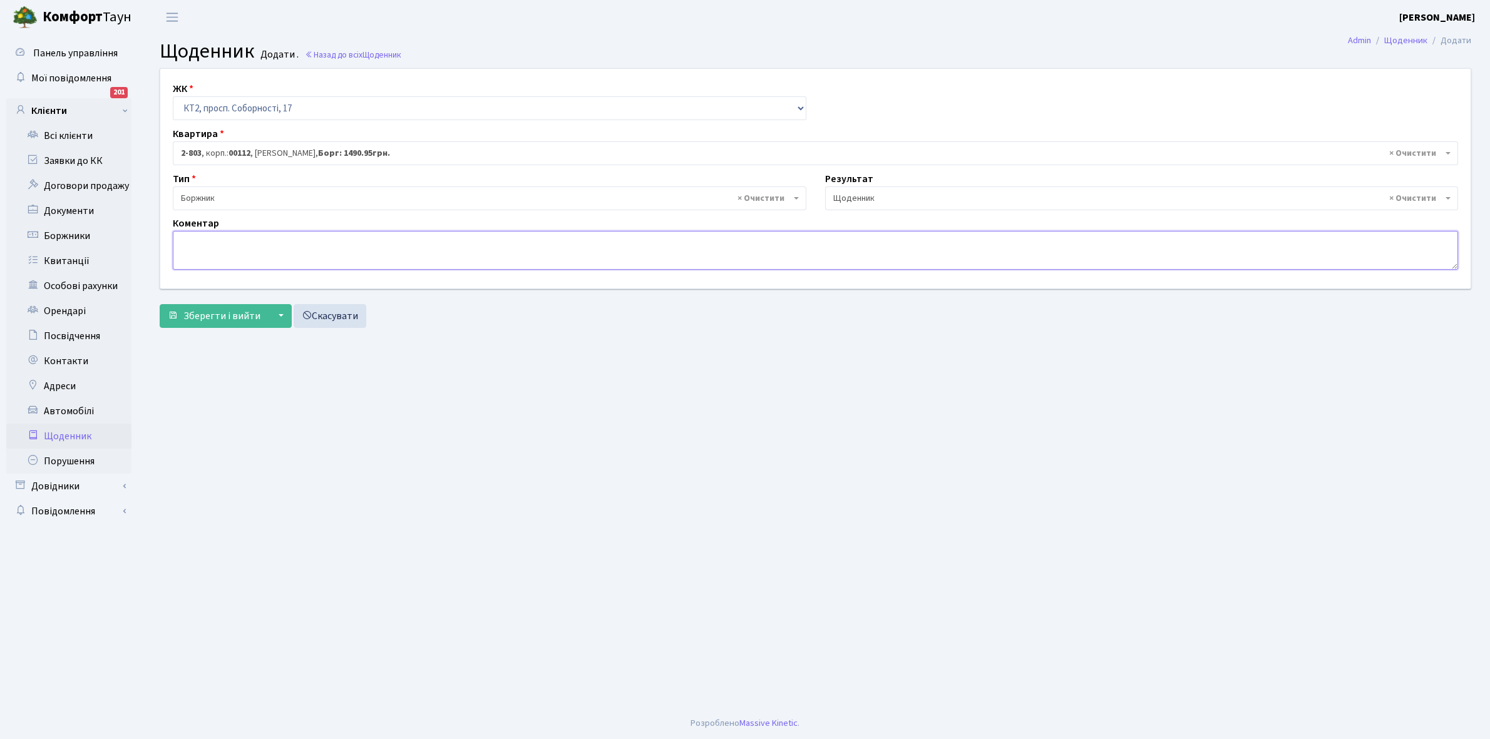
click at [194, 249] on textarea at bounding box center [815, 250] width 1285 height 39
type textarea "Пломба -32148 кВт."
click at [203, 312] on span "Зберегти і вийти" at bounding box center [221, 316] width 77 height 14
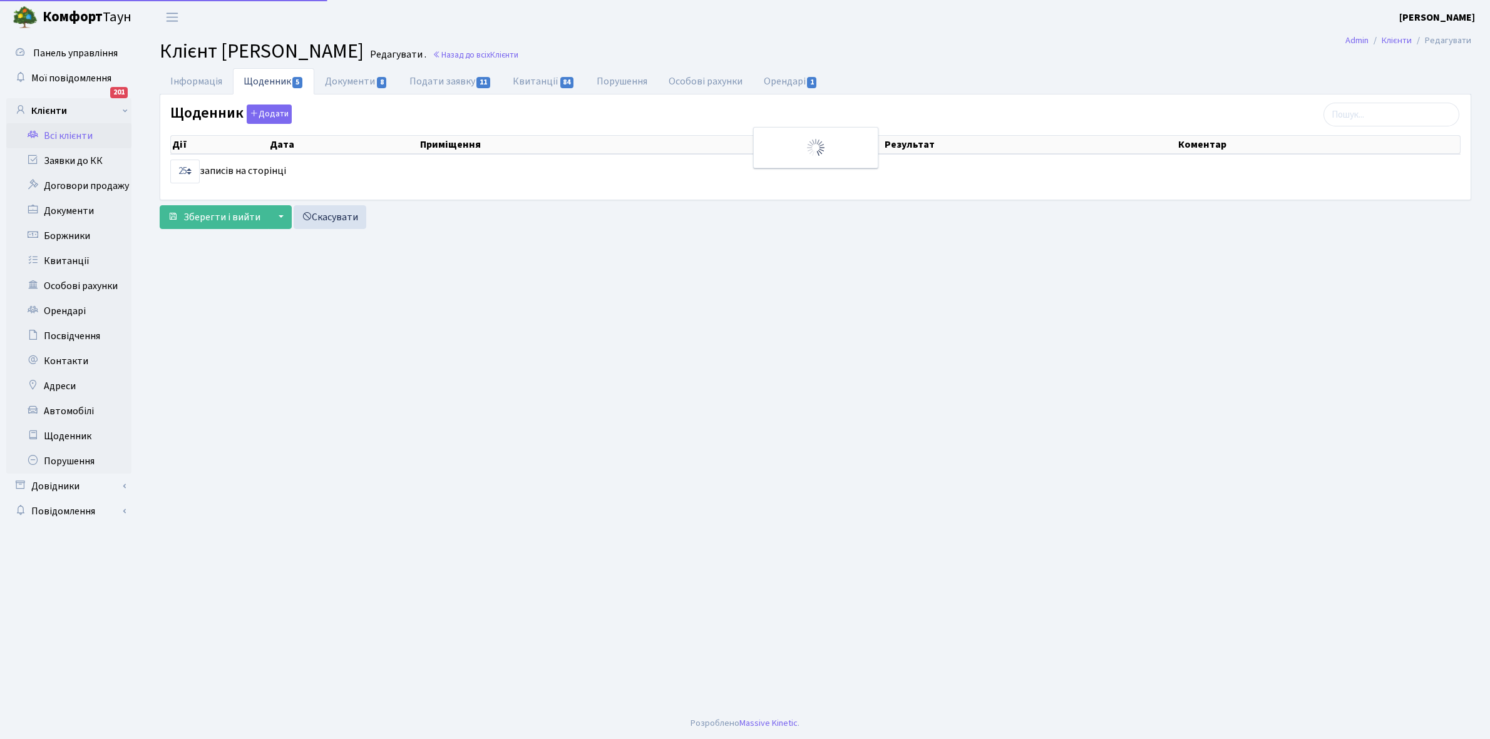
select select "25"
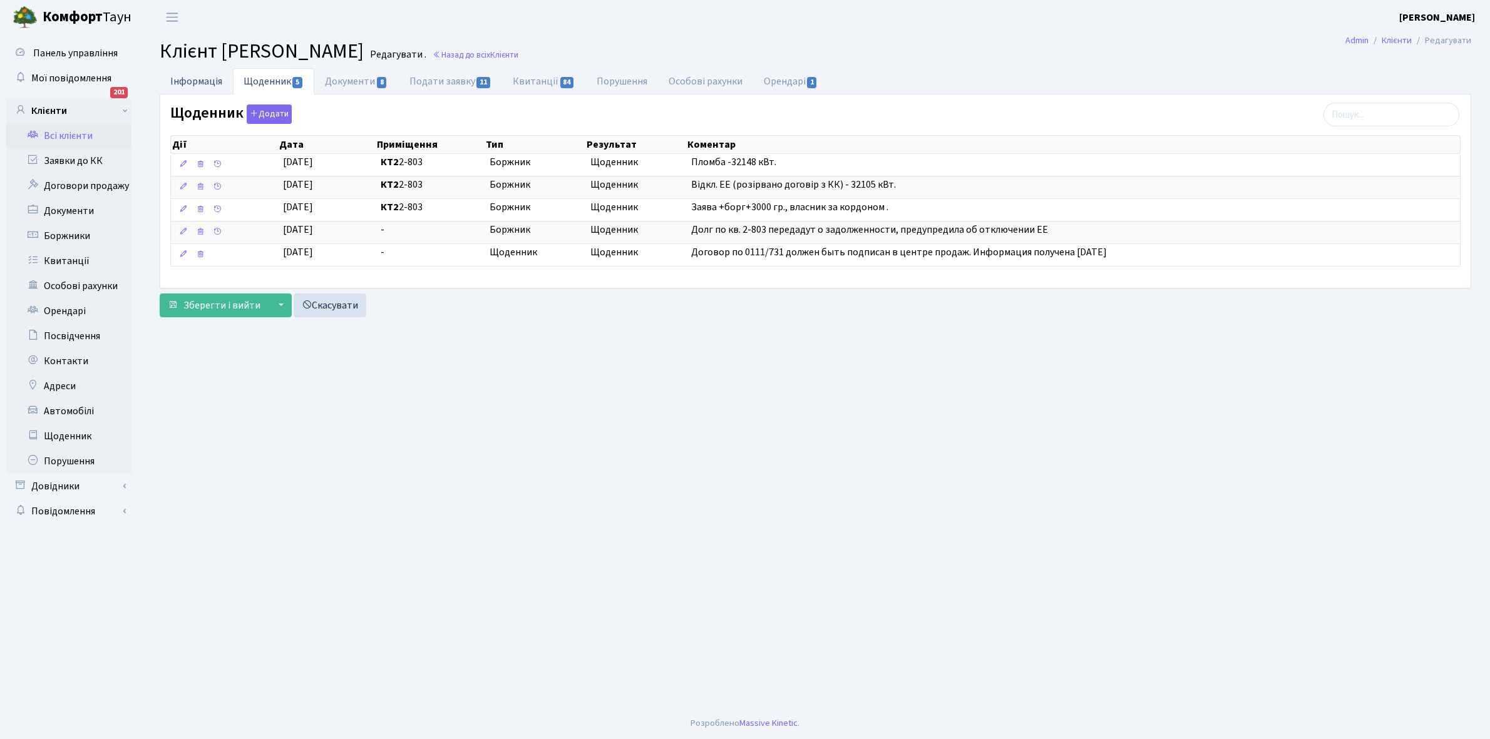
click at [183, 79] on link "Інформація" at bounding box center [196, 81] width 73 height 26
select select "25"
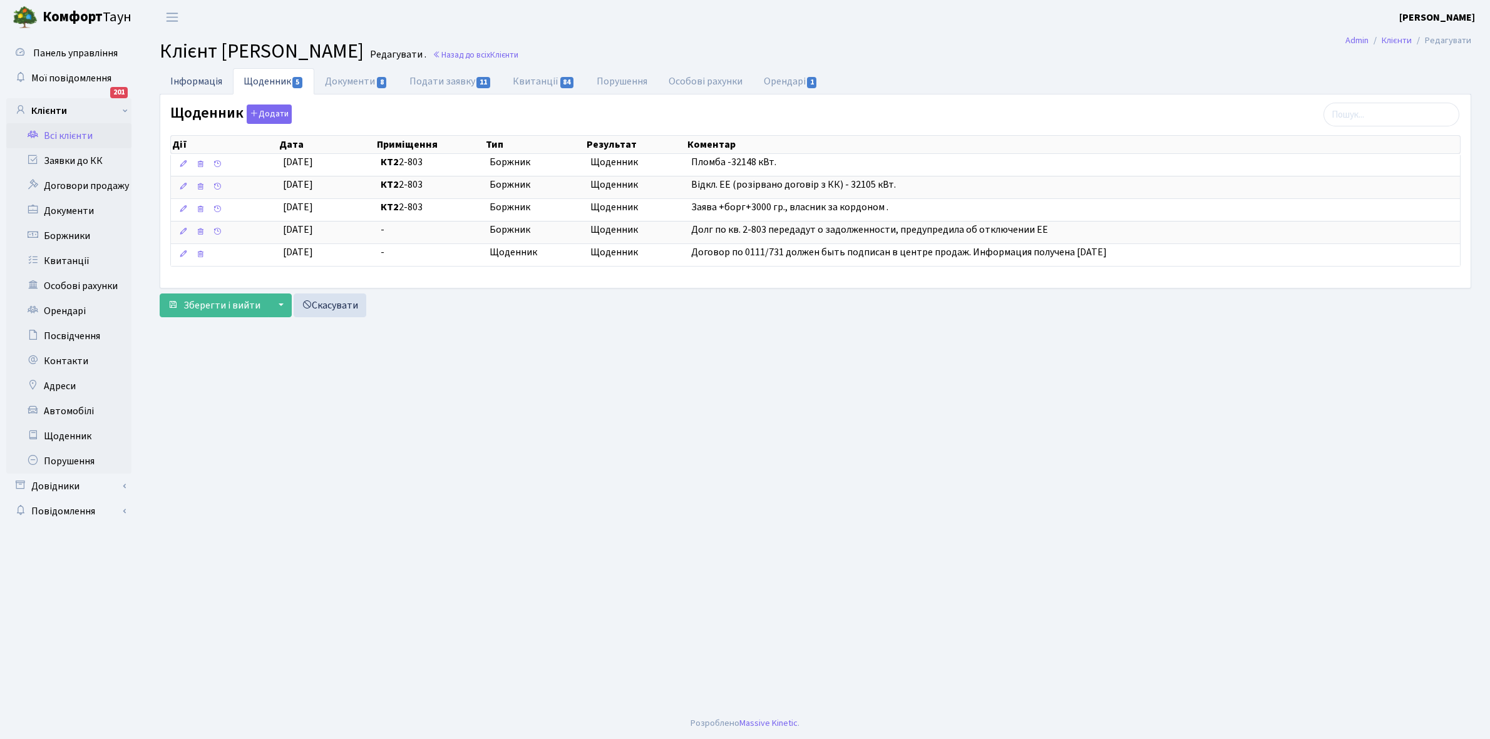
select select "25"
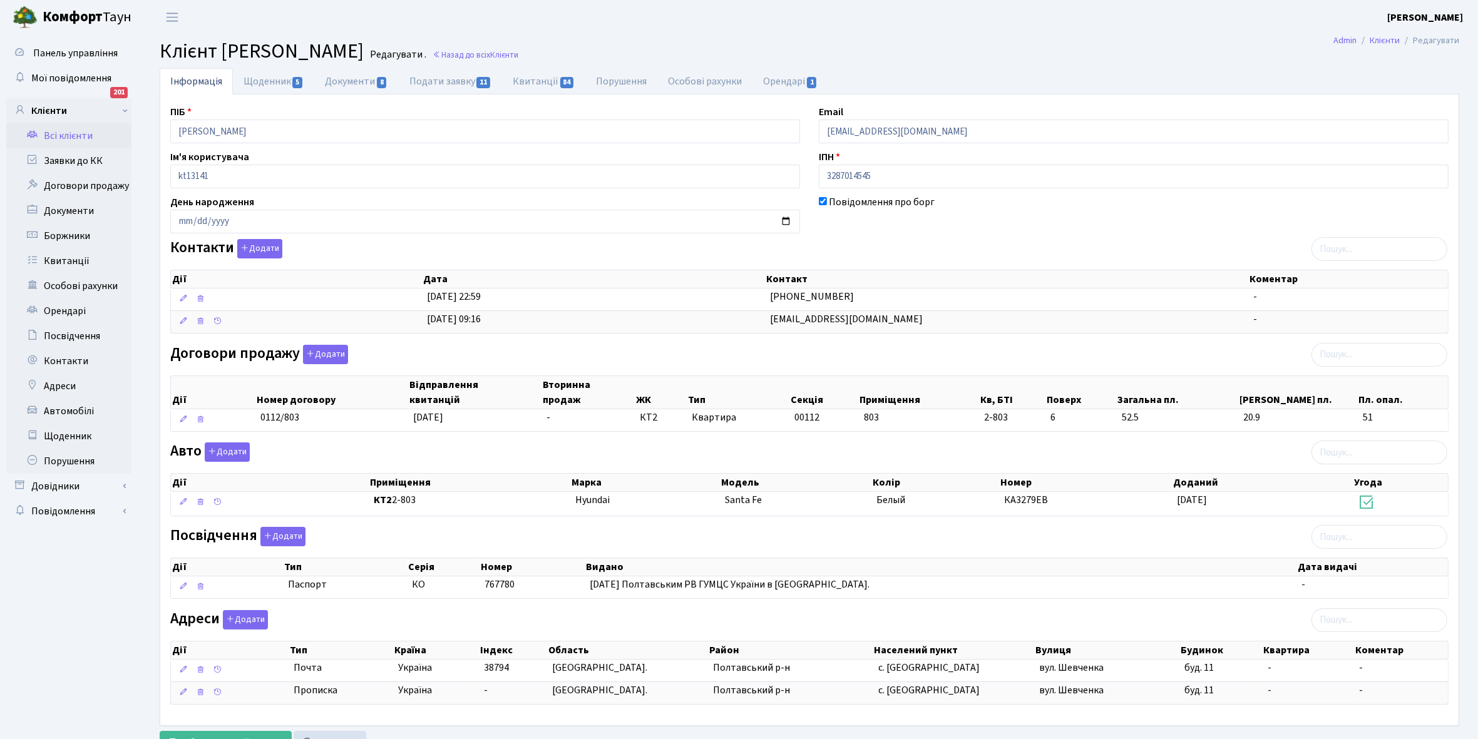
click at [66, 136] on link "Всі клієнти" at bounding box center [68, 135] width 125 height 25
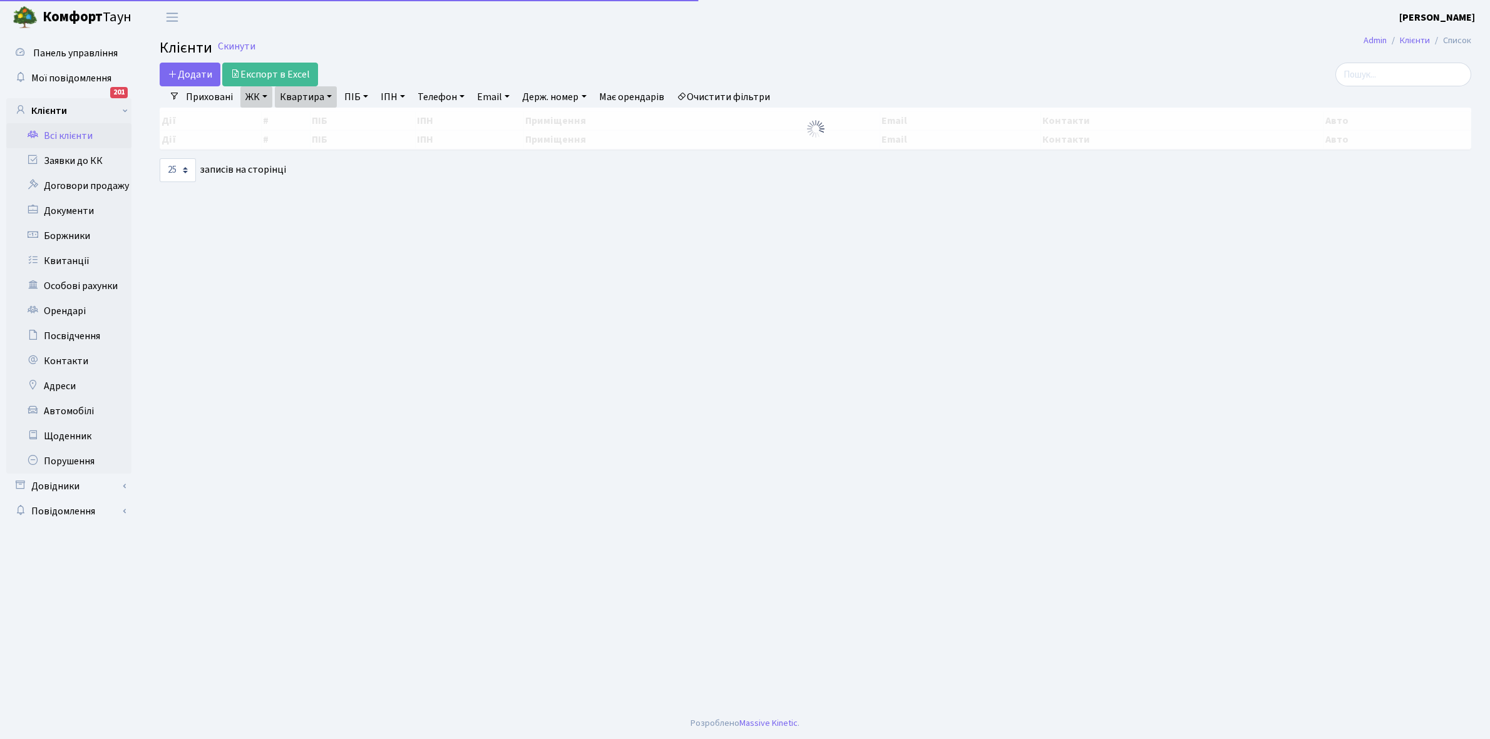
select select "25"
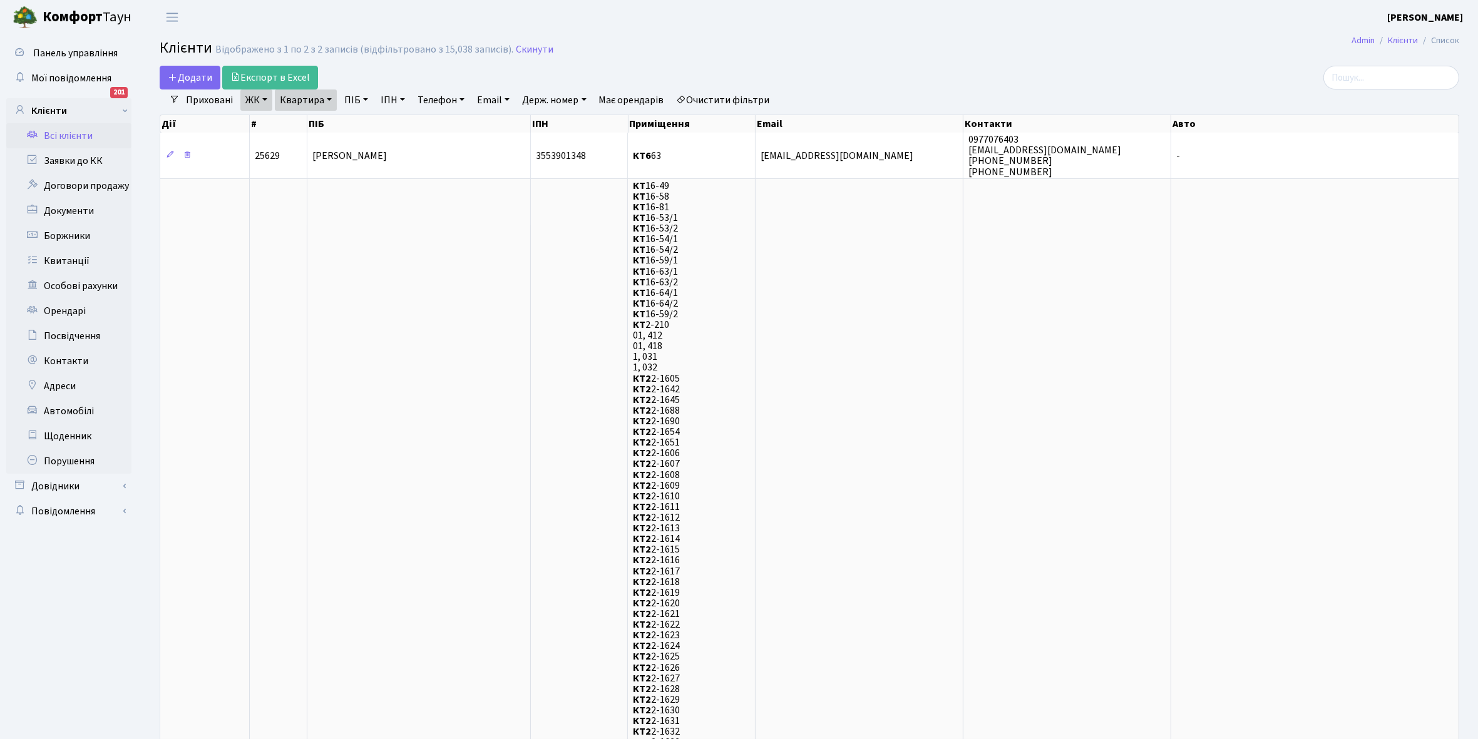
click at [728, 94] on link "Очистити фільтри" at bounding box center [723, 100] width 103 height 21
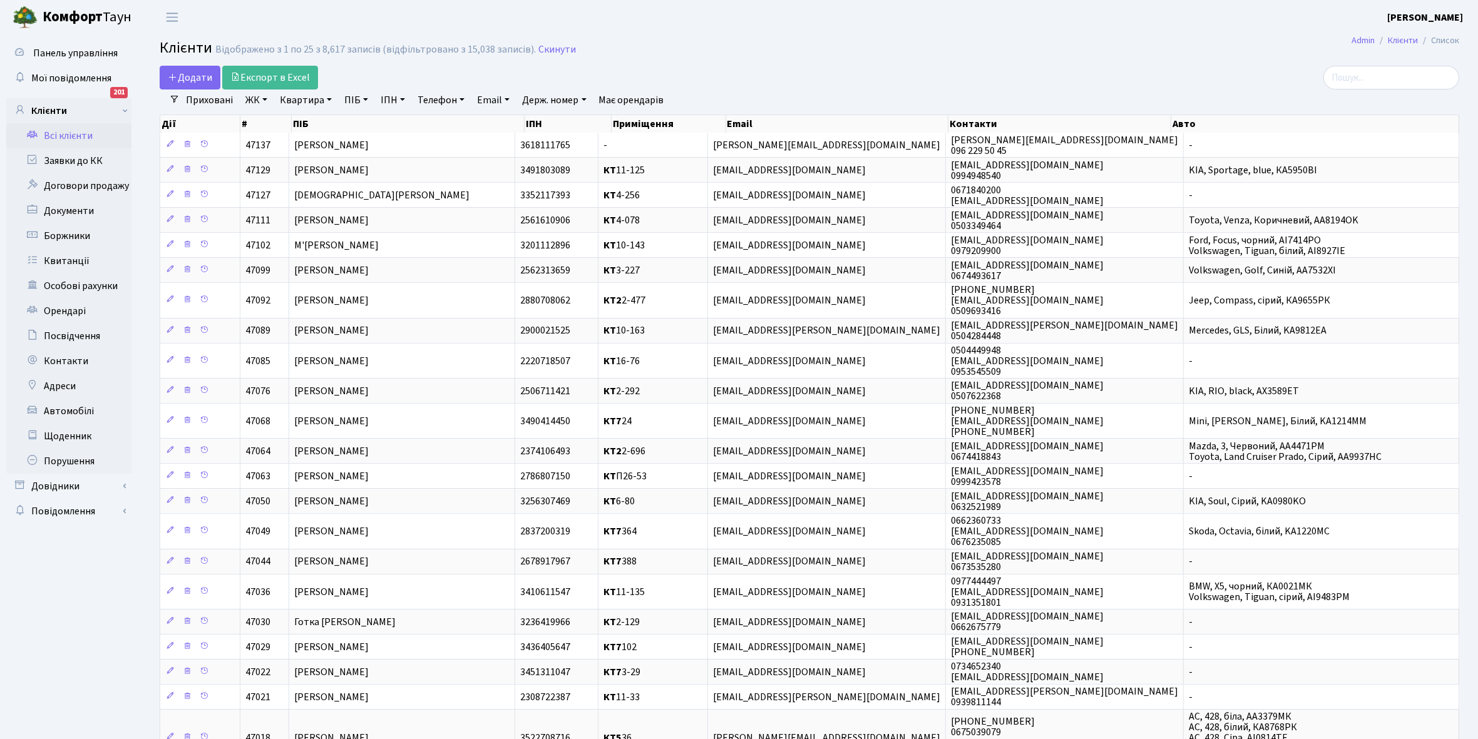
click at [267, 100] on link "ЖК" at bounding box center [256, 100] width 32 height 21
click at [305, 269] on li "КТ6, вул. Ю. Липи, 6-А" at bounding box center [318, 280] width 151 height 22
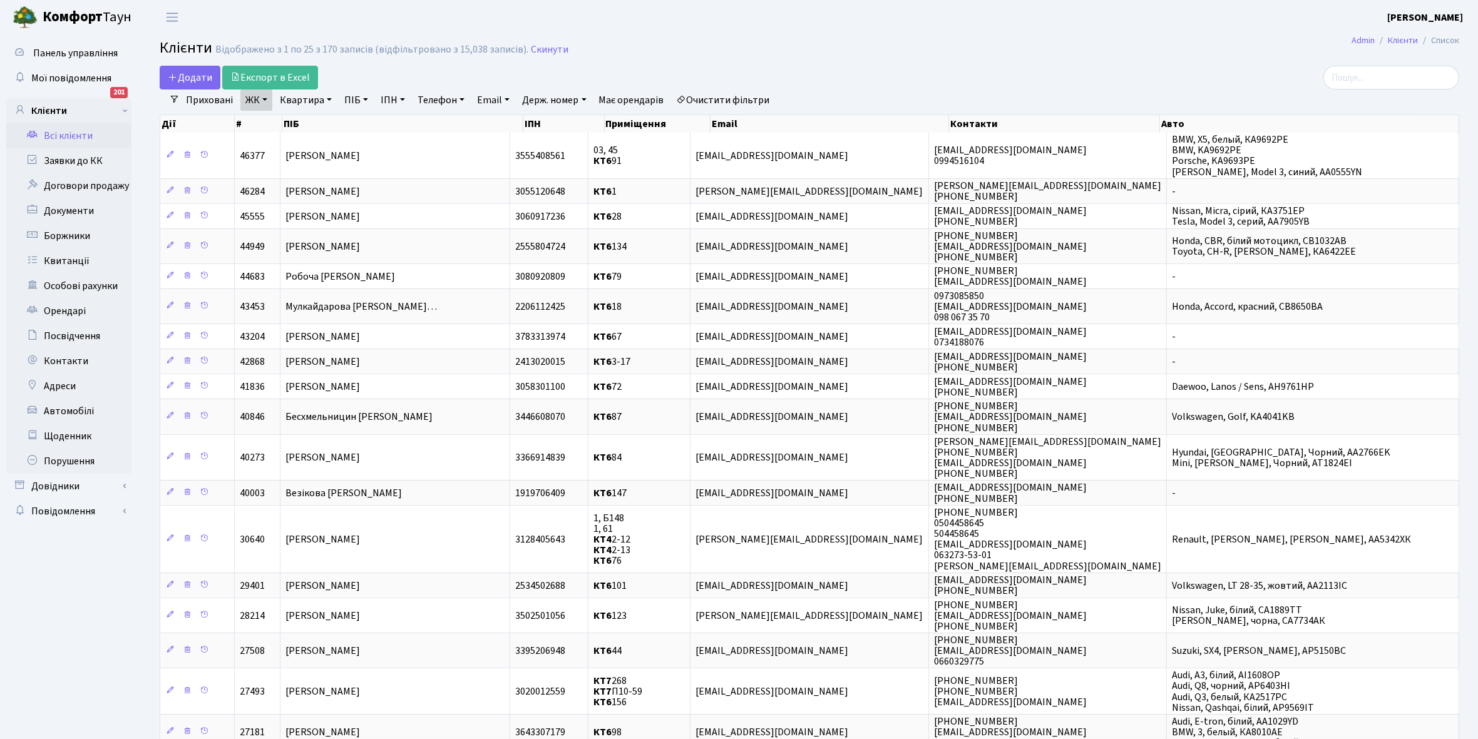
click at [83, 132] on link "Всі клієнти" at bounding box center [68, 135] width 125 height 25
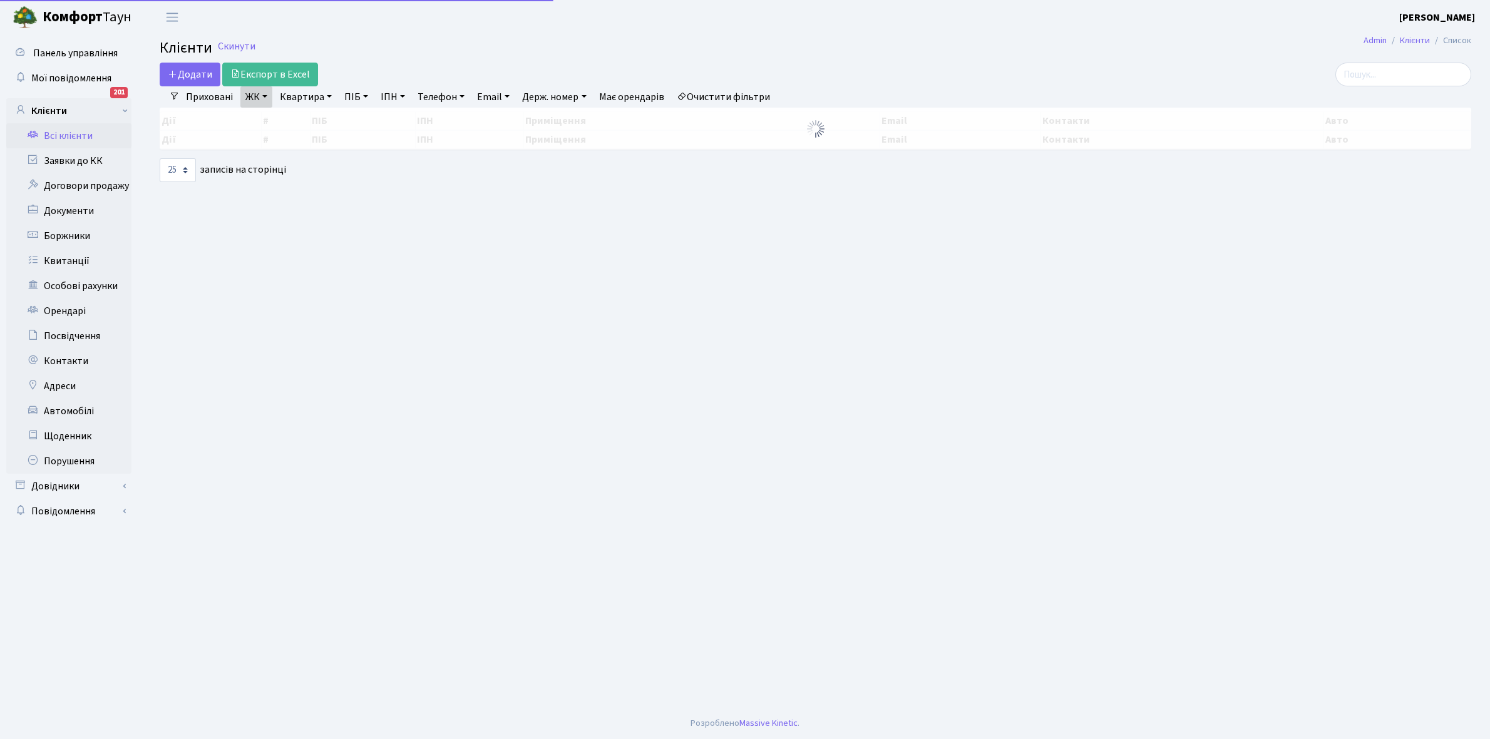
select select "25"
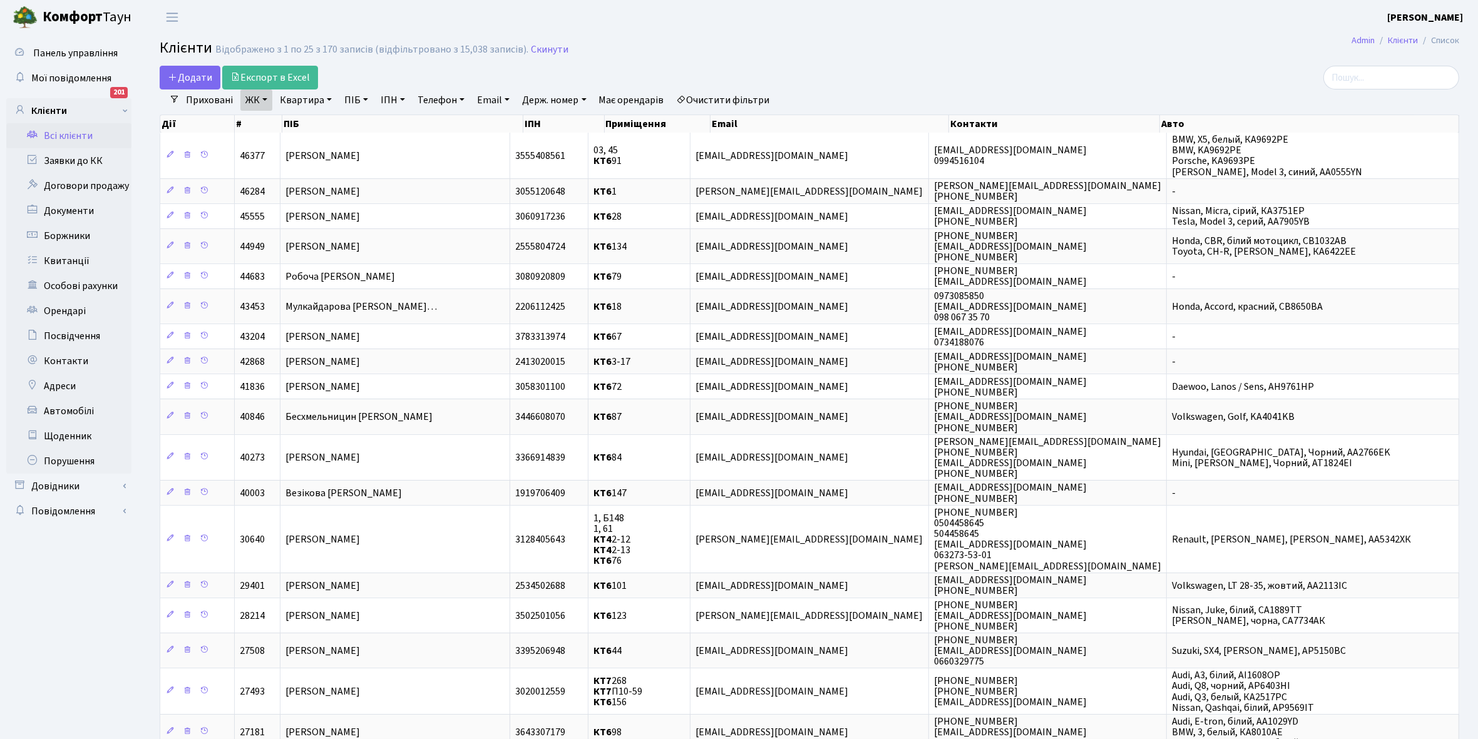
click at [745, 100] on link "Очистити фільтри" at bounding box center [723, 100] width 103 height 21
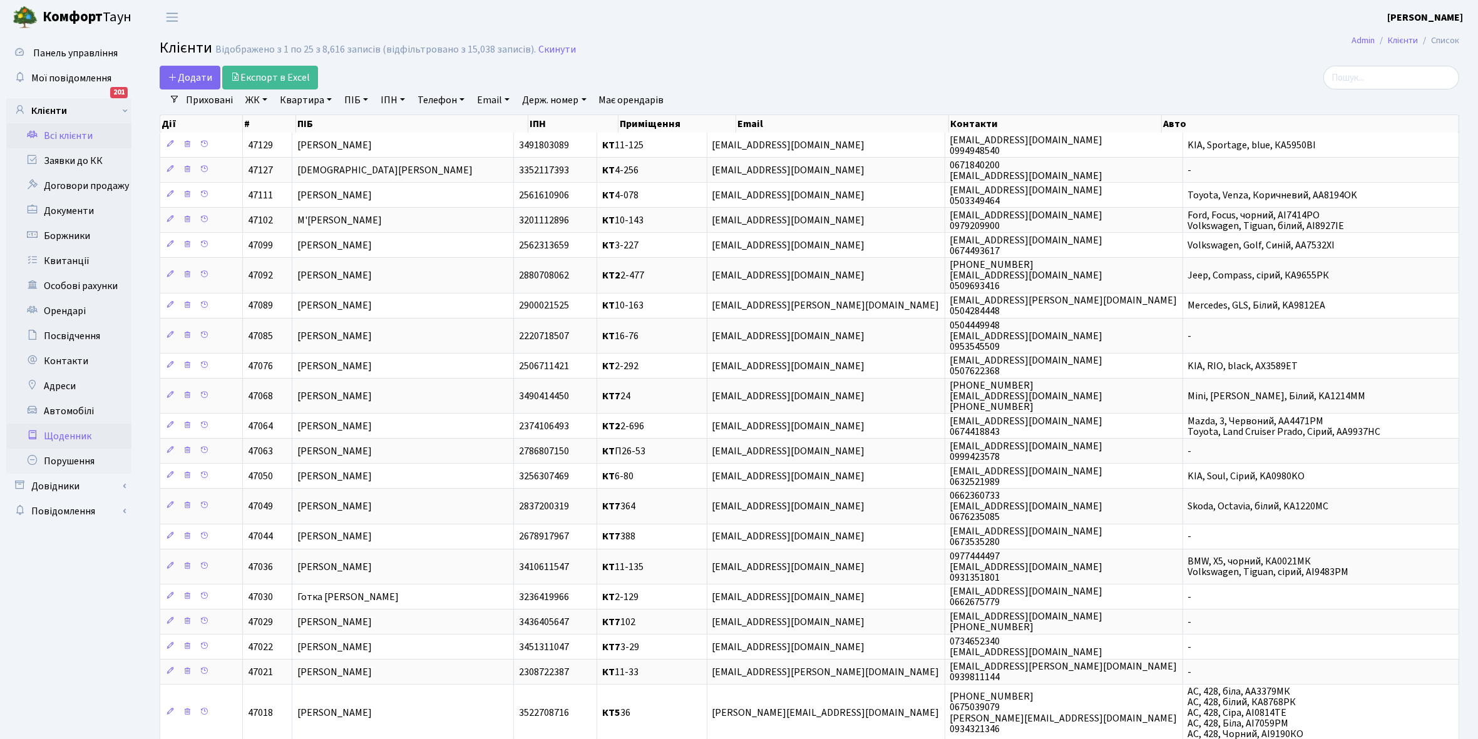
click at [69, 436] on link "Щоденник" at bounding box center [68, 436] width 125 height 25
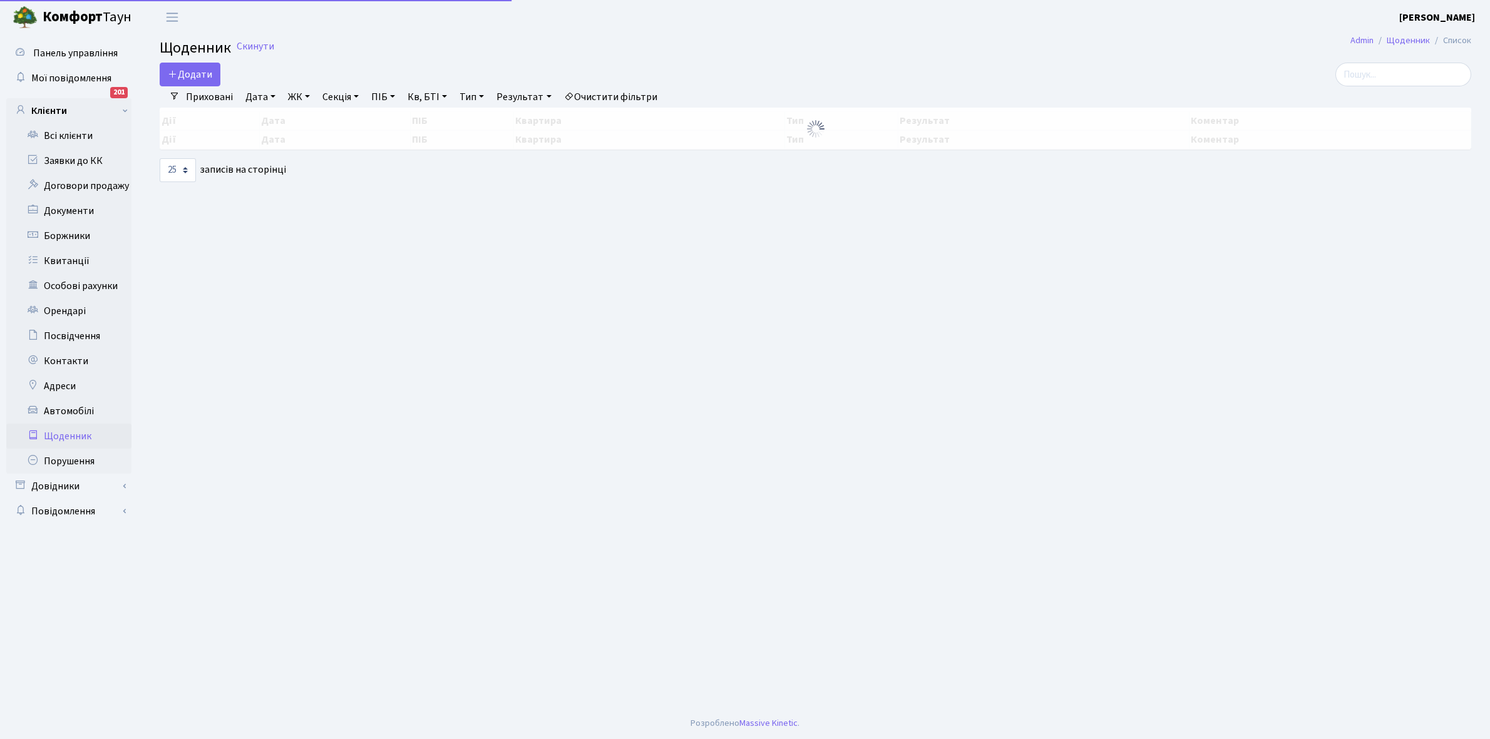
select select "25"
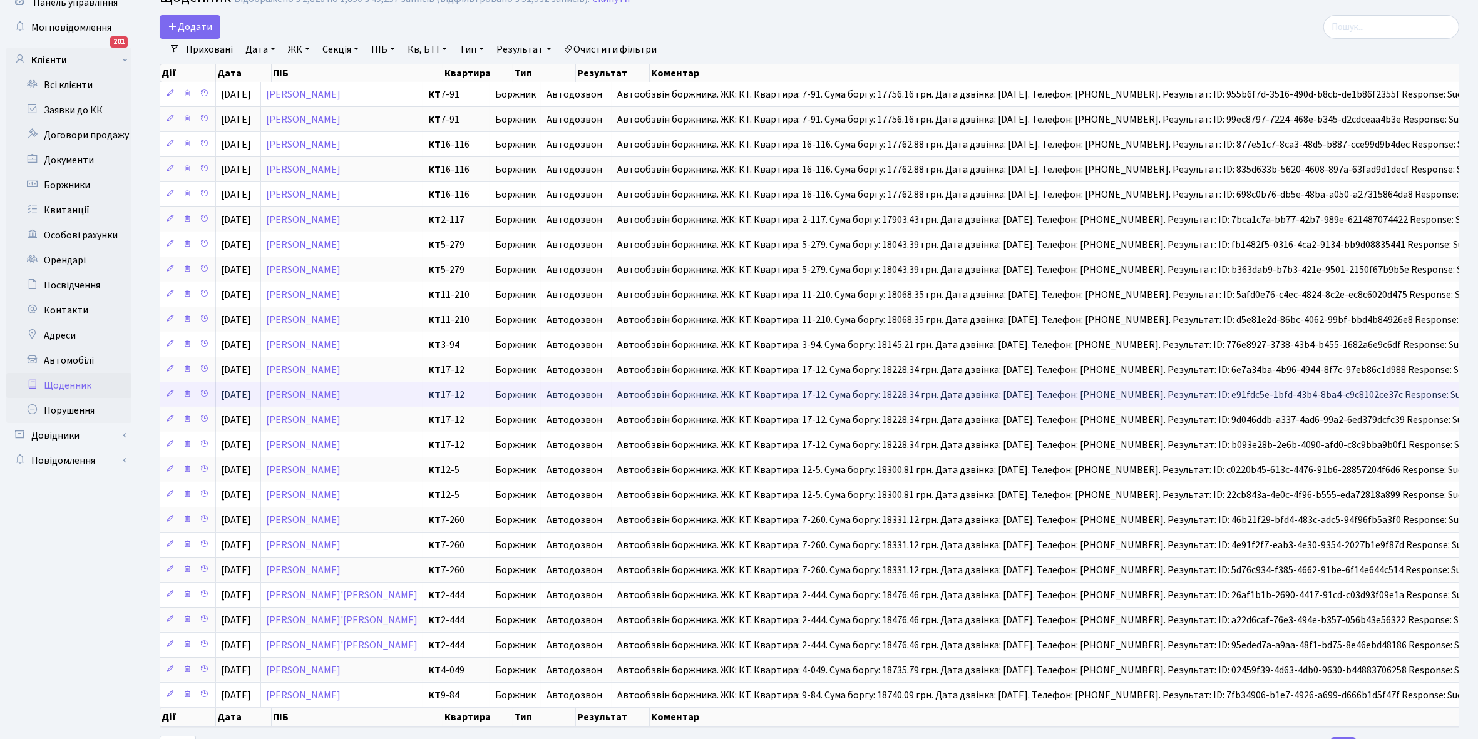
scroll to position [127, 0]
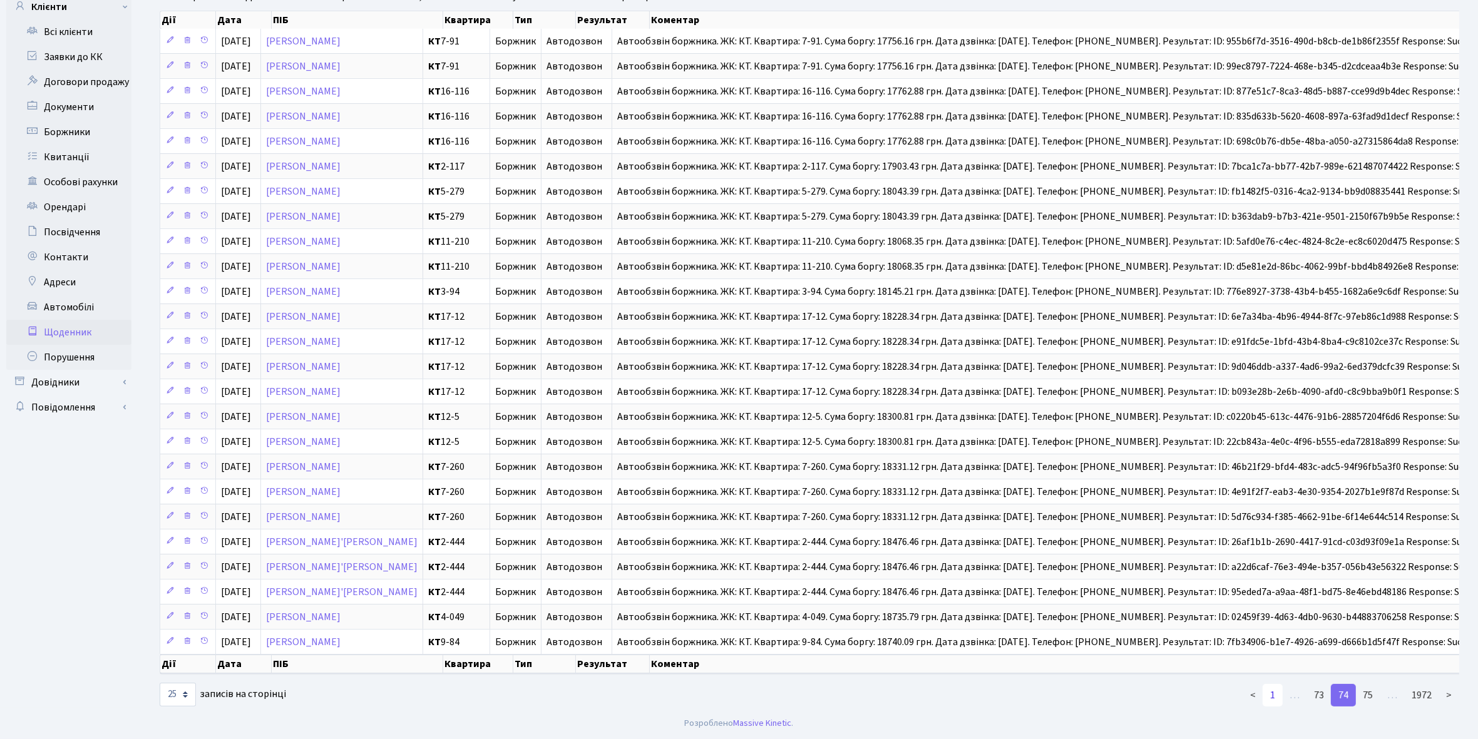
click at [1277, 692] on link "1" at bounding box center [1272, 695] width 20 height 23
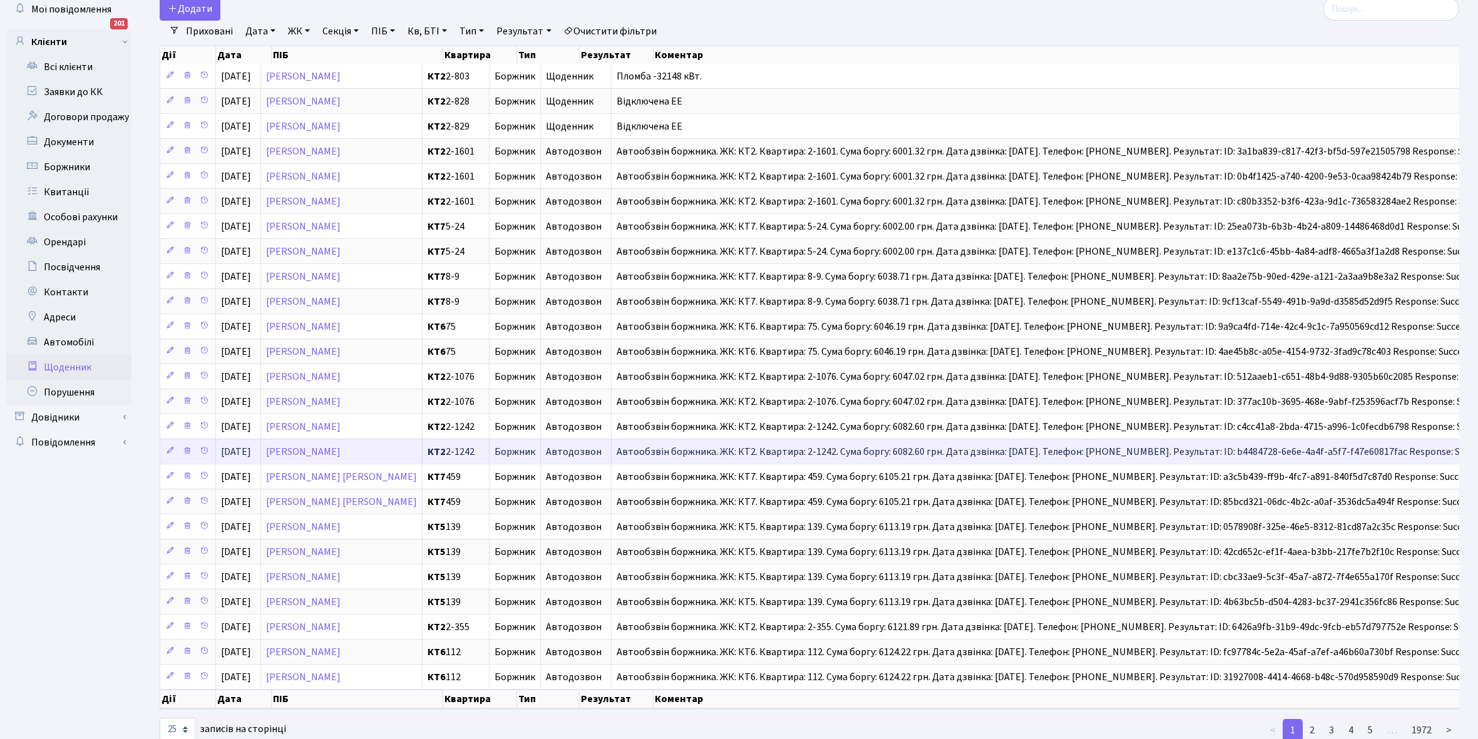
scroll to position [0, 0]
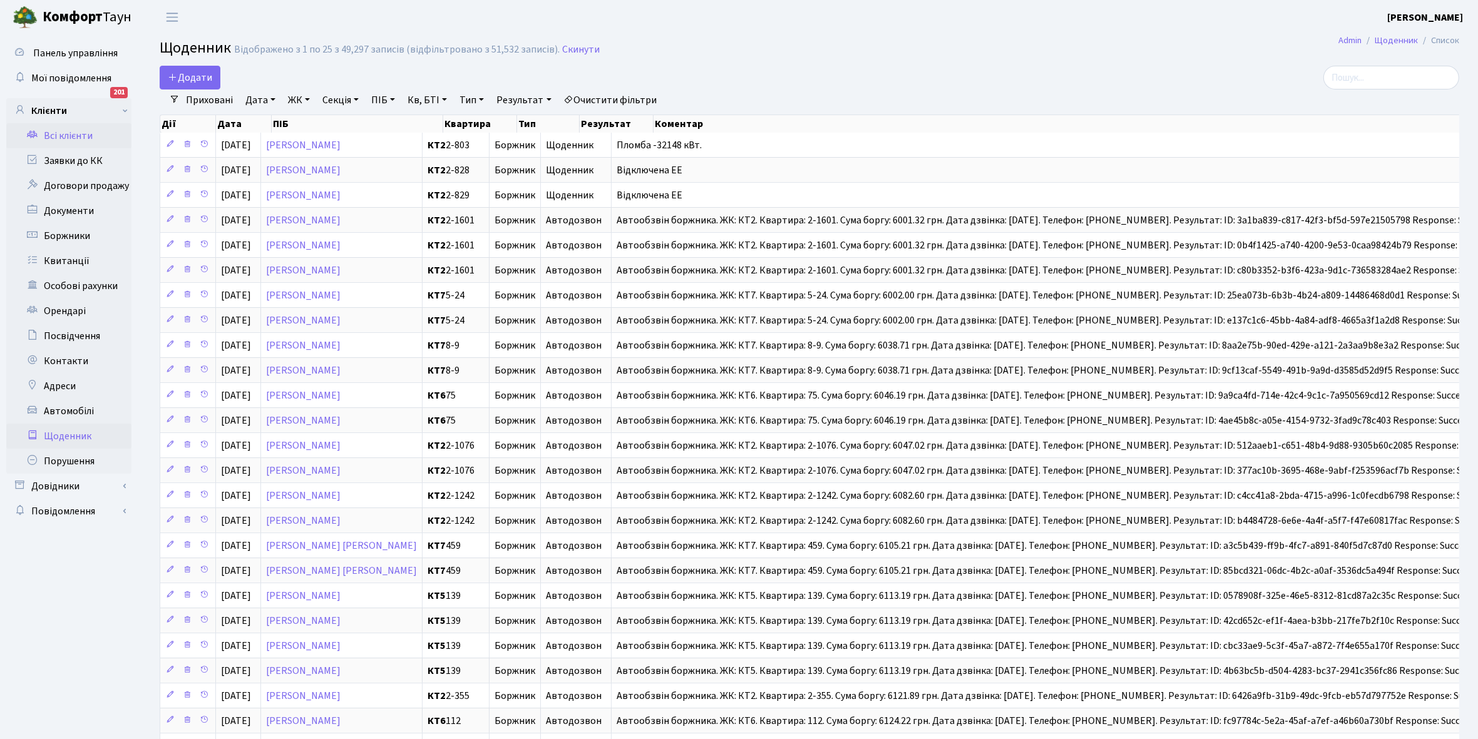
click at [80, 126] on link "Всі клієнти" at bounding box center [68, 135] width 125 height 25
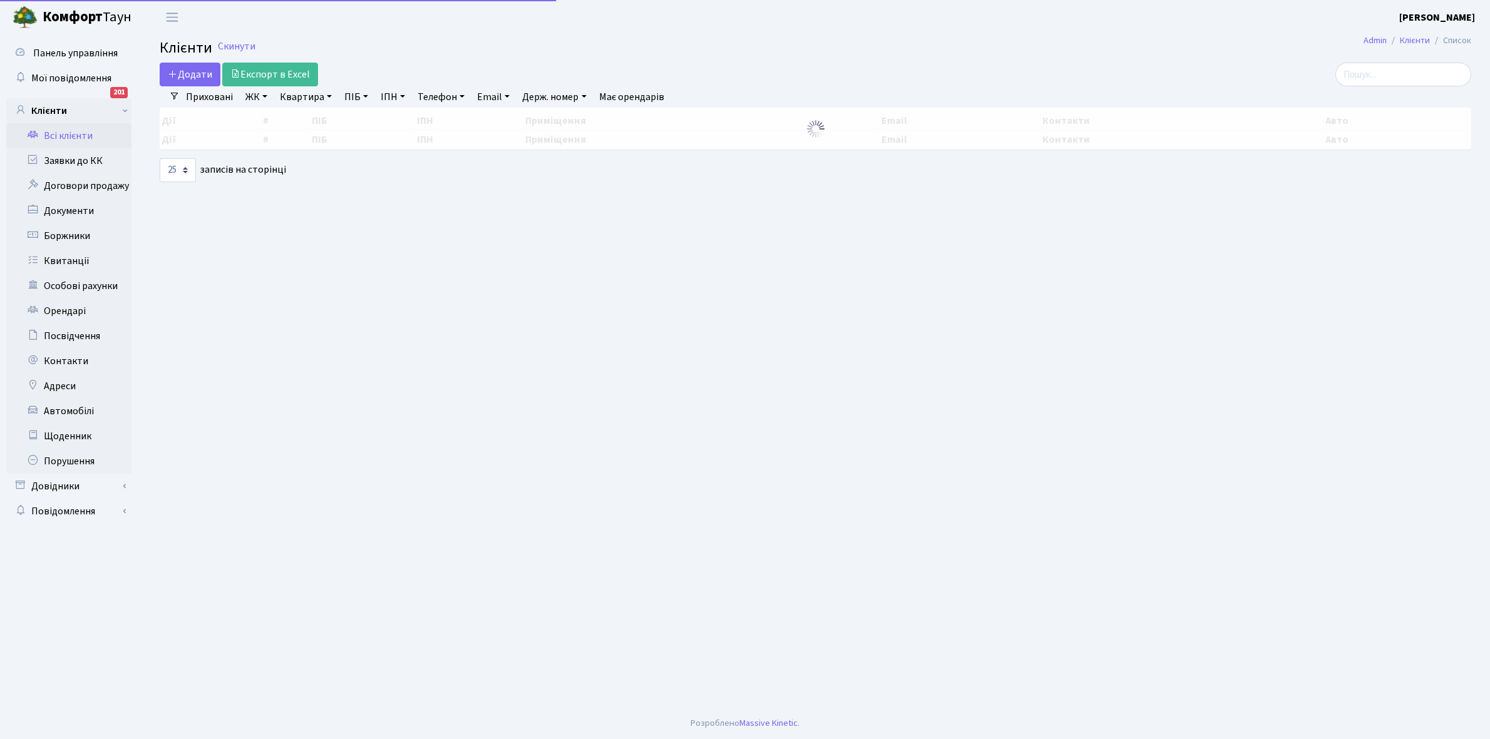
select select "25"
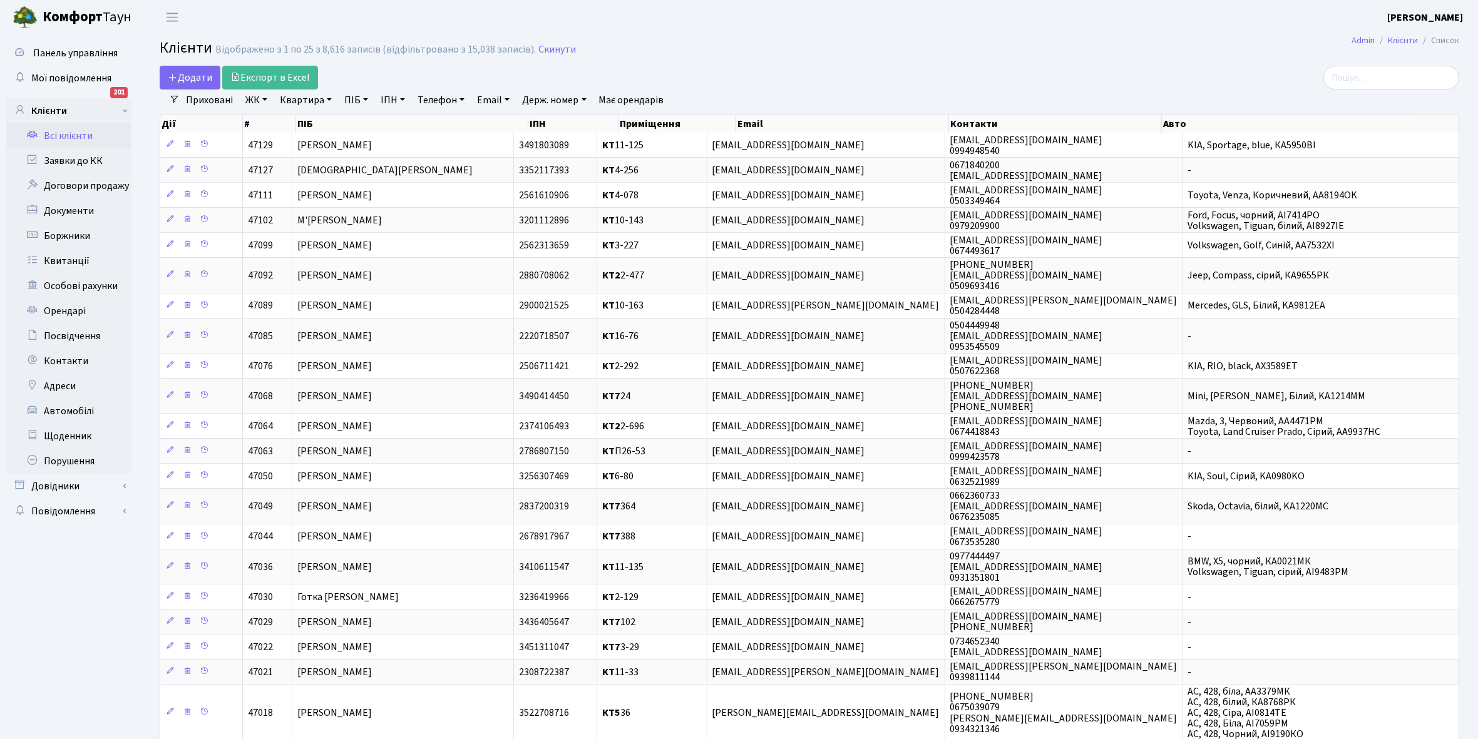
click at [327, 98] on link "Квартира" at bounding box center [306, 100] width 62 height 21
click at [316, 123] on input "text" at bounding box center [311, 125] width 73 height 24
type input "2-803"
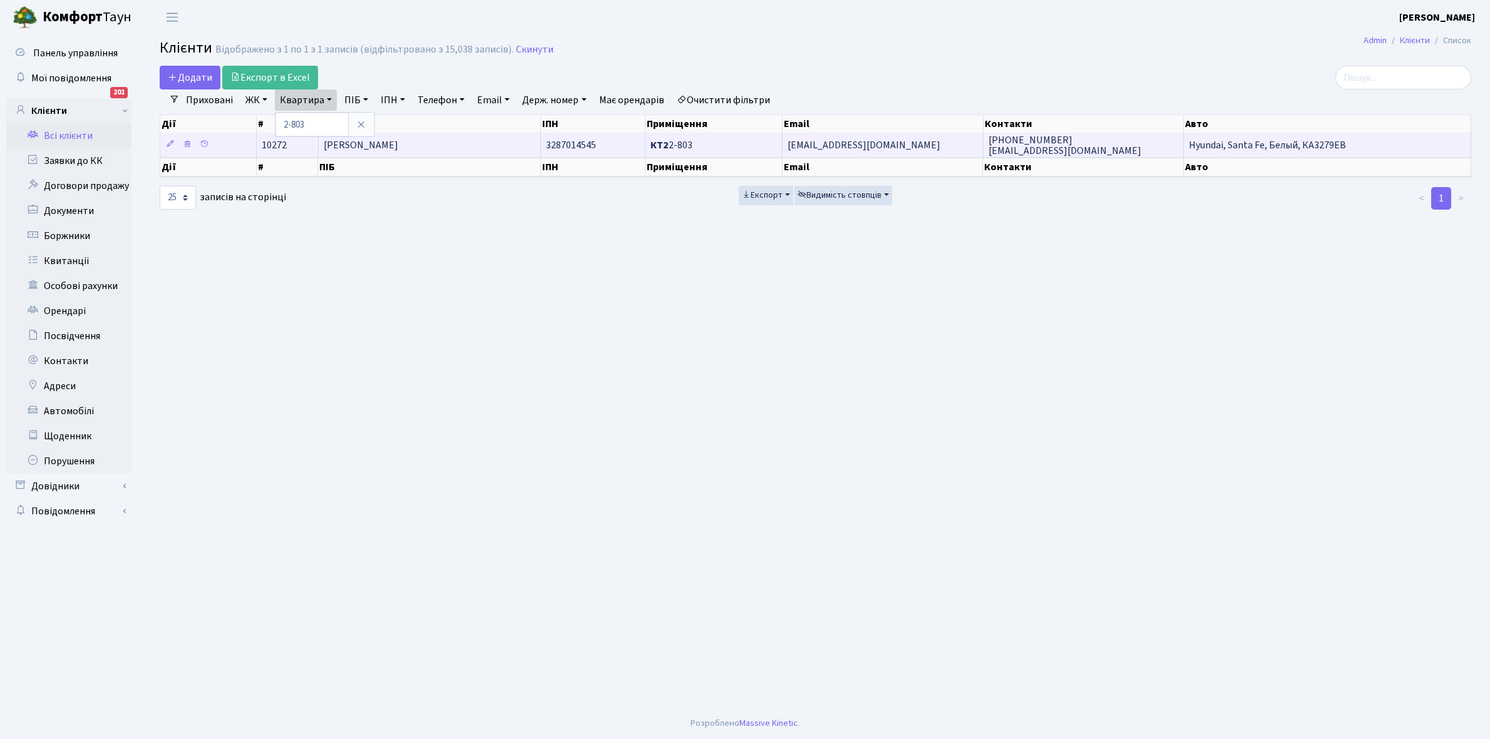
click at [398, 149] on span "Тургенєва Марина Ігорівна" at bounding box center [361, 145] width 74 height 14
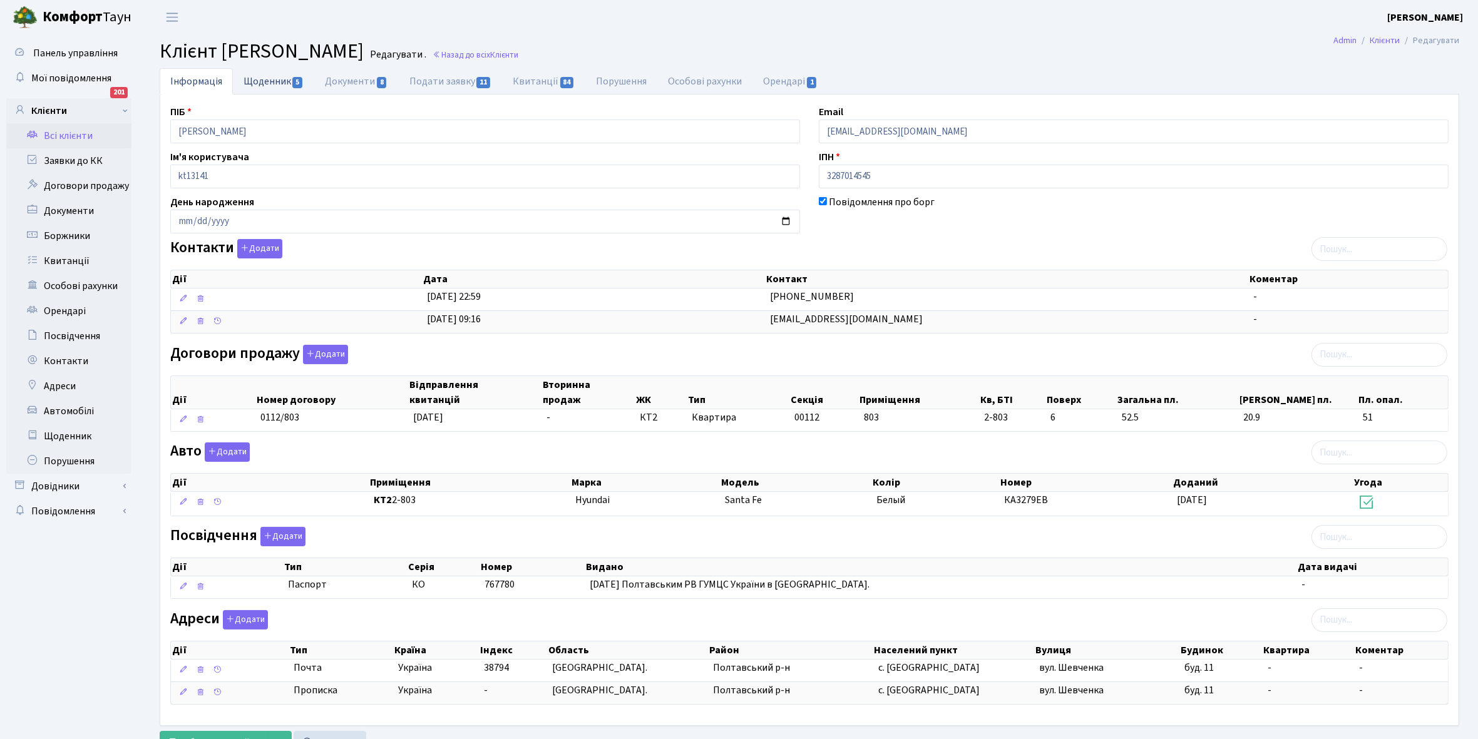
click at [262, 81] on link "Щоденник 5" at bounding box center [273, 81] width 81 height 26
select select "25"
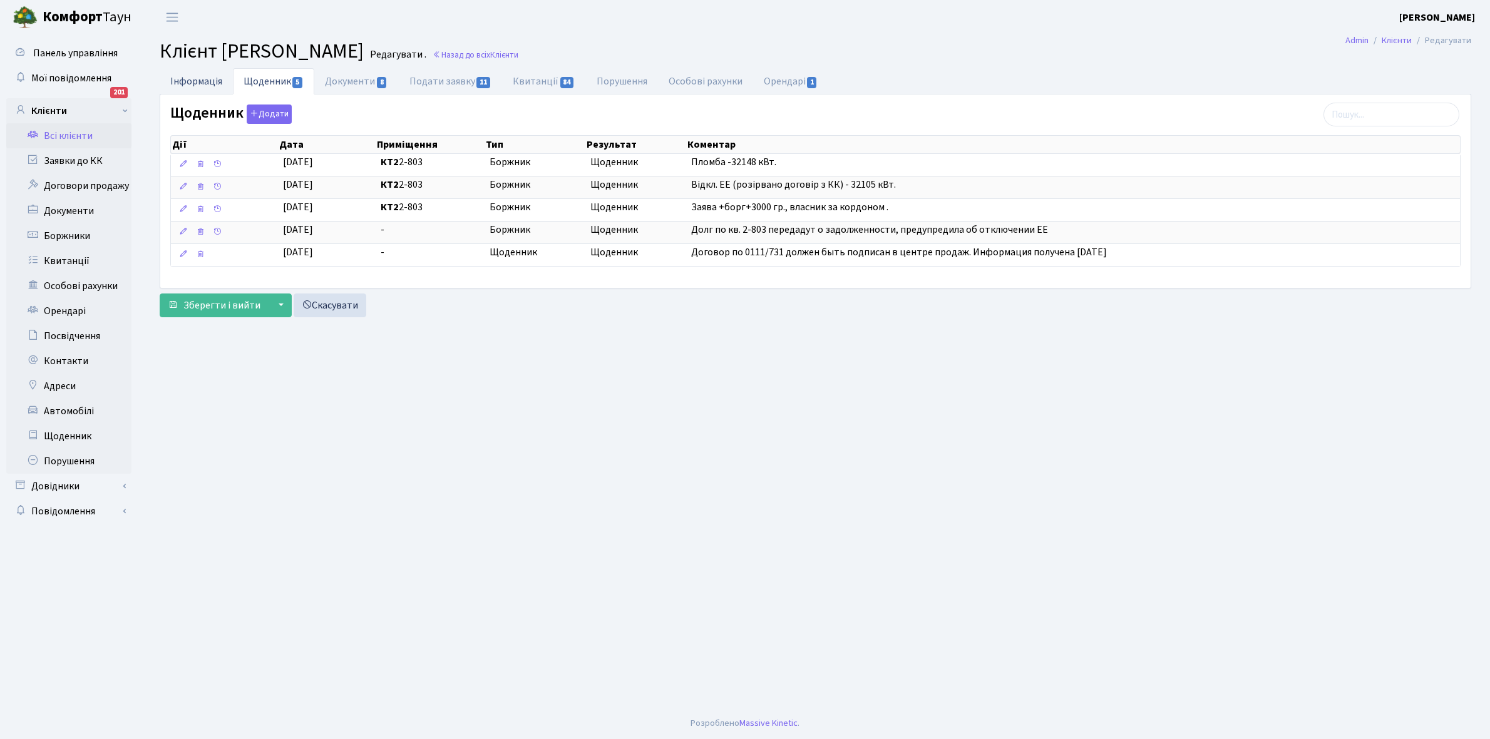
click at [185, 82] on link "Інформація" at bounding box center [196, 81] width 73 height 26
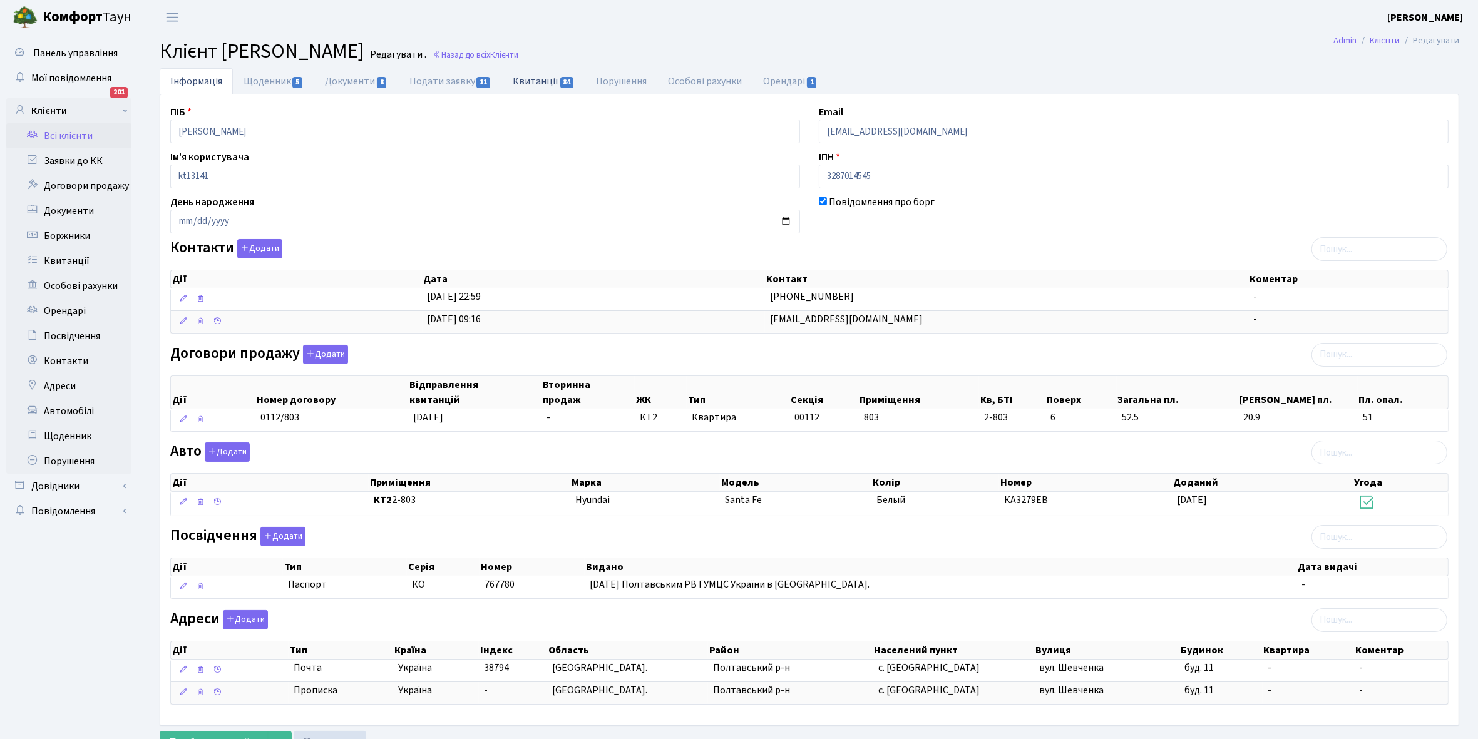
click at [527, 80] on link "Квитанції 84" at bounding box center [543, 81] width 83 height 26
select select "25"
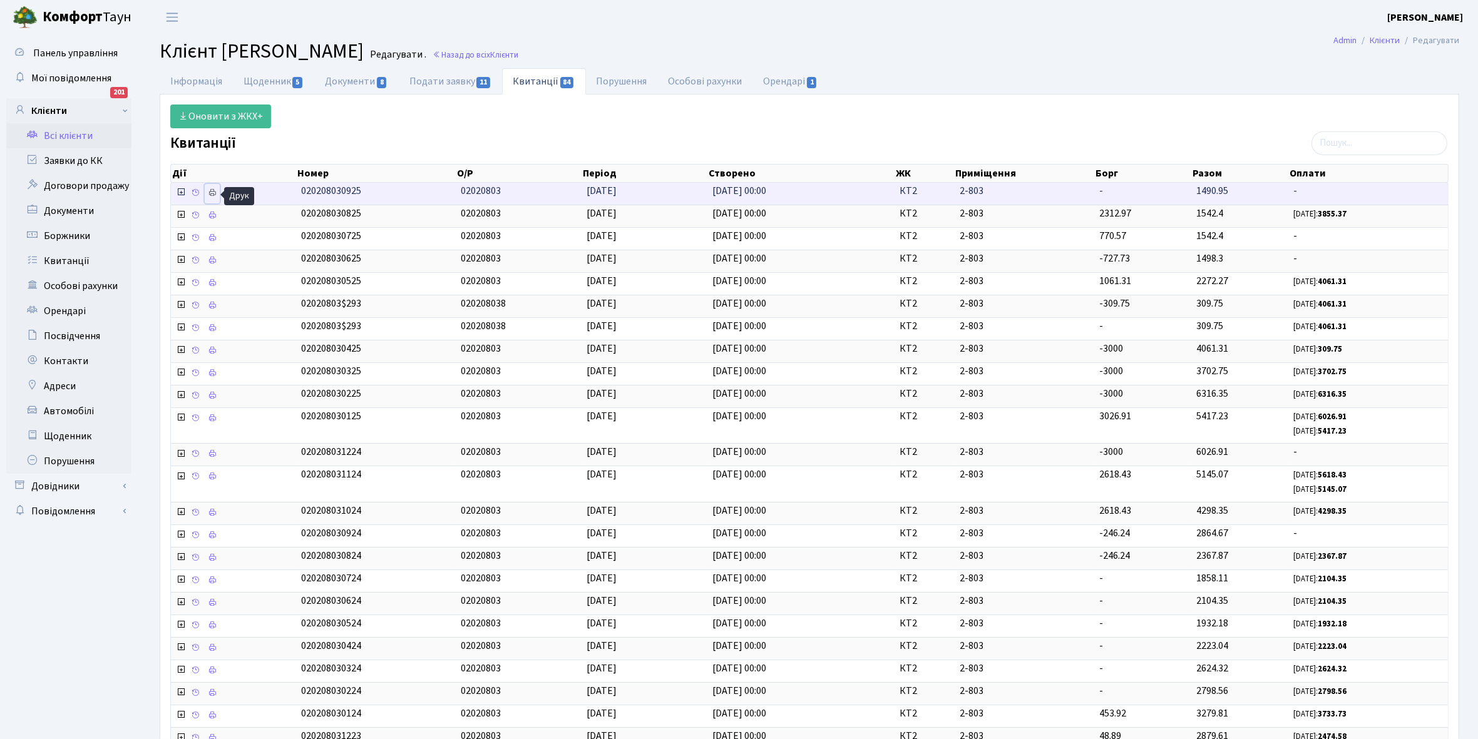
click at [214, 195] on icon at bounding box center [212, 192] width 9 height 9
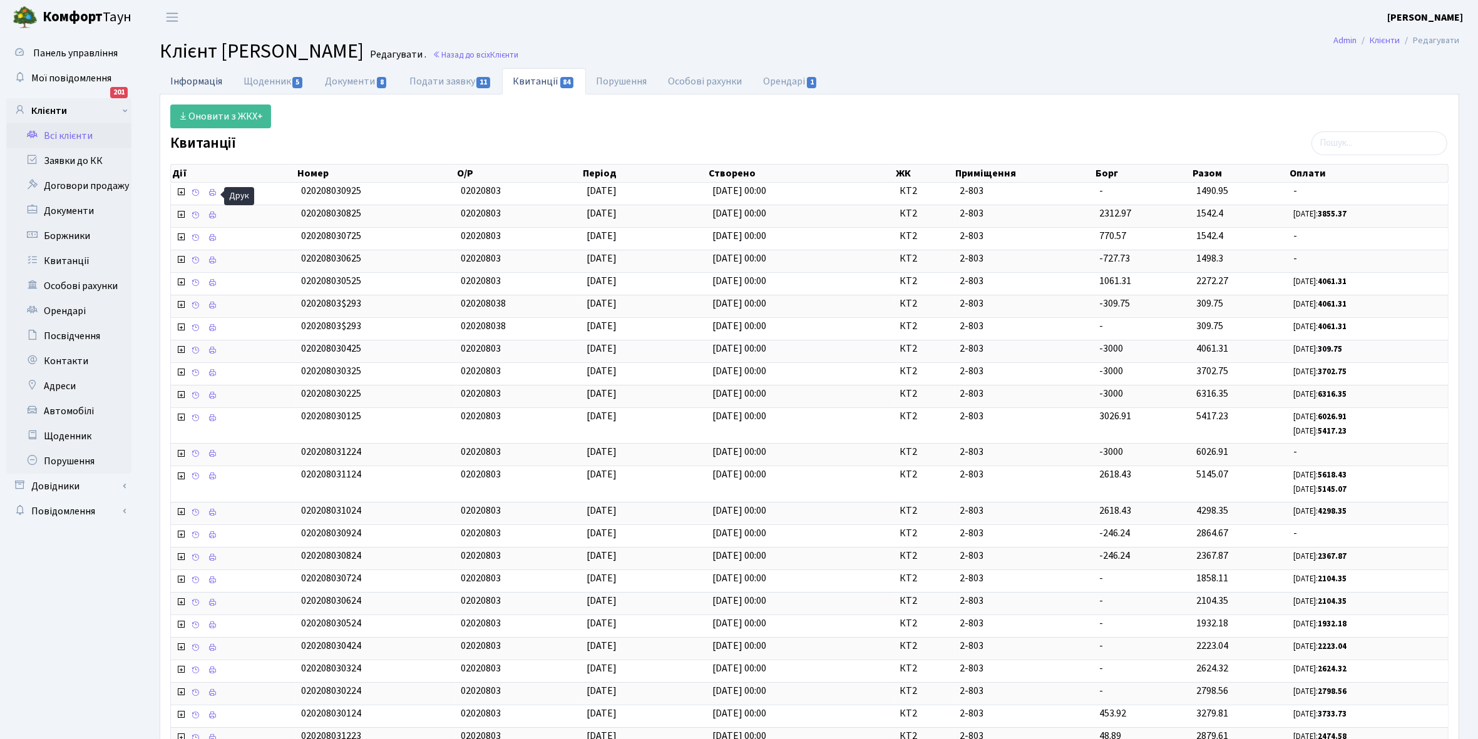
click at [182, 80] on link "Інформація" at bounding box center [196, 81] width 73 height 26
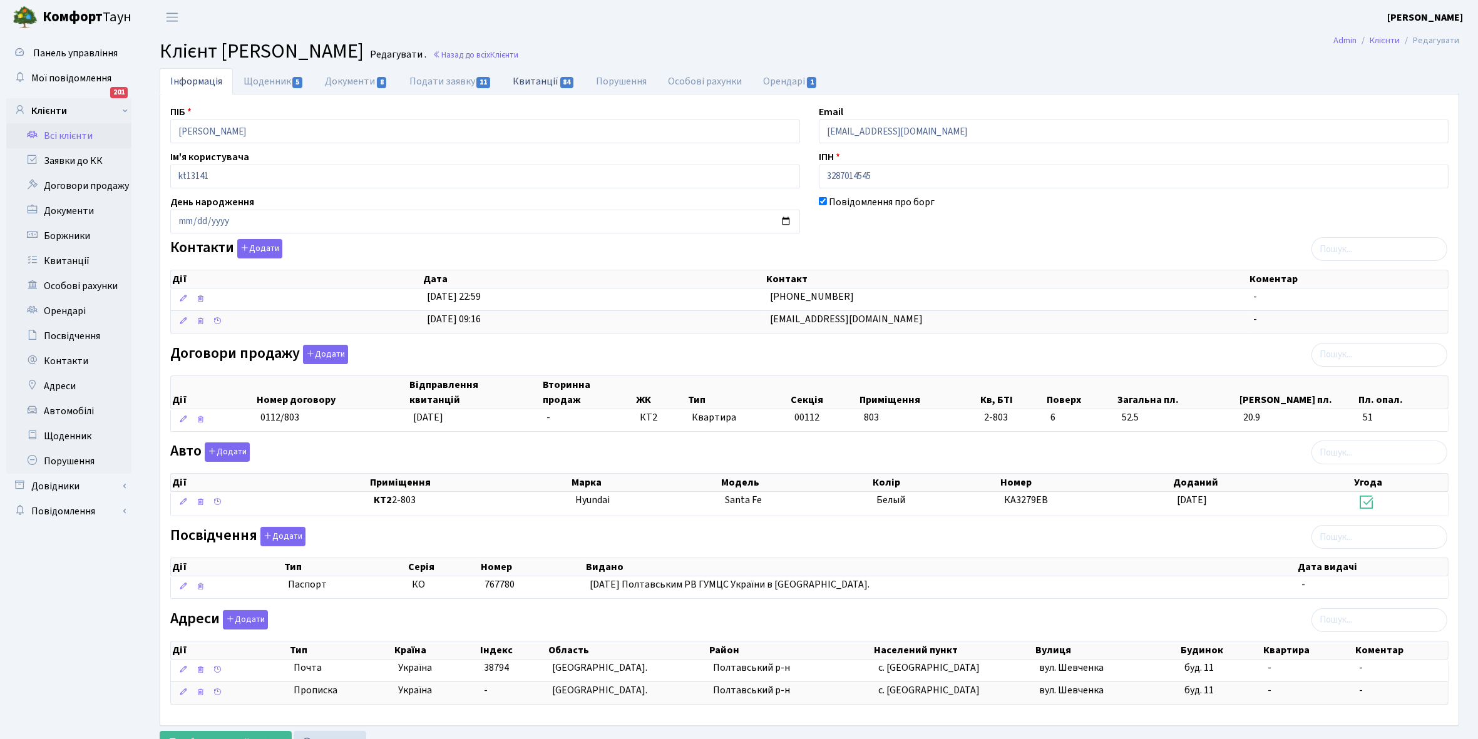
click at [539, 76] on link "Квитанції 84" at bounding box center [543, 81] width 83 height 26
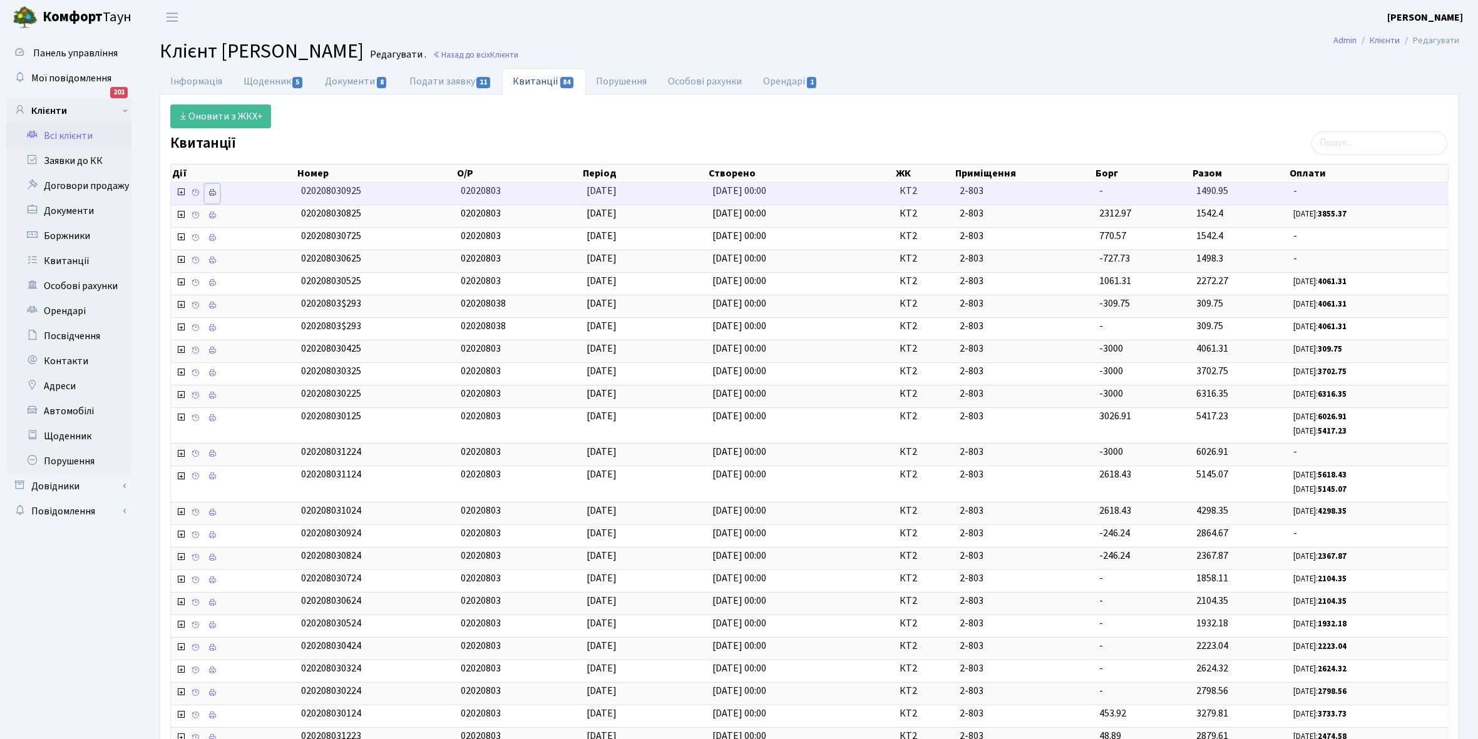
click at [217, 195] on icon at bounding box center [212, 192] width 9 height 9
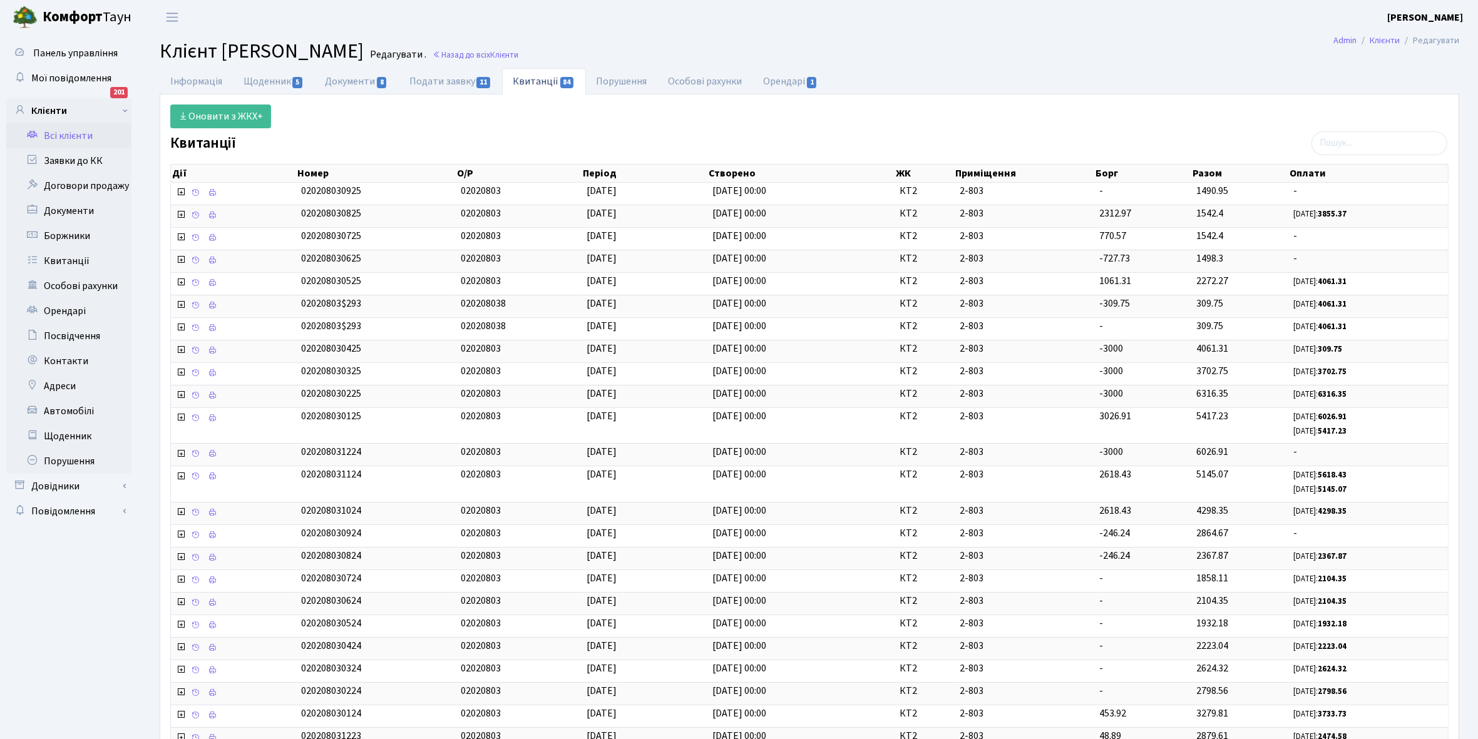
click at [57, 133] on link "Всі клієнти" at bounding box center [68, 135] width 125 height 25
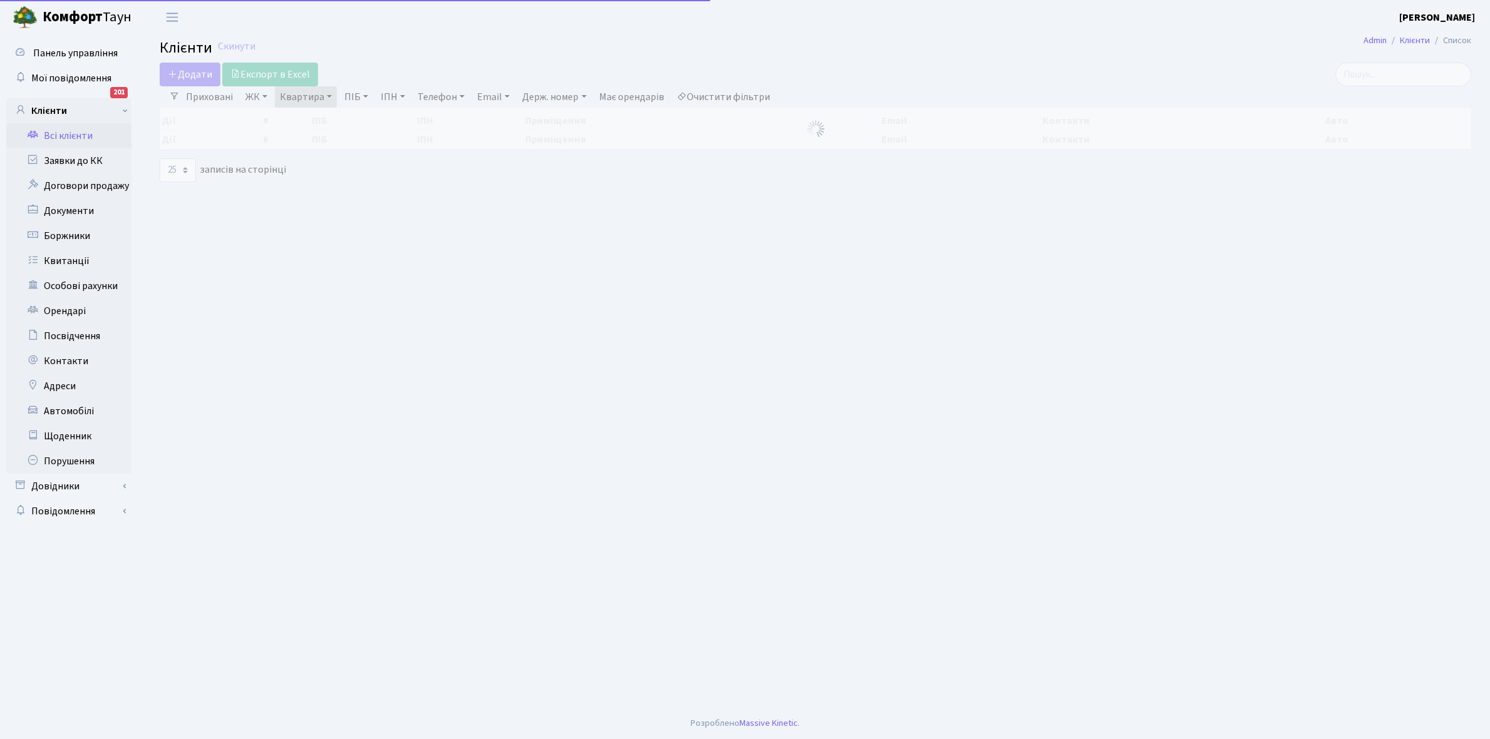
select select "25"
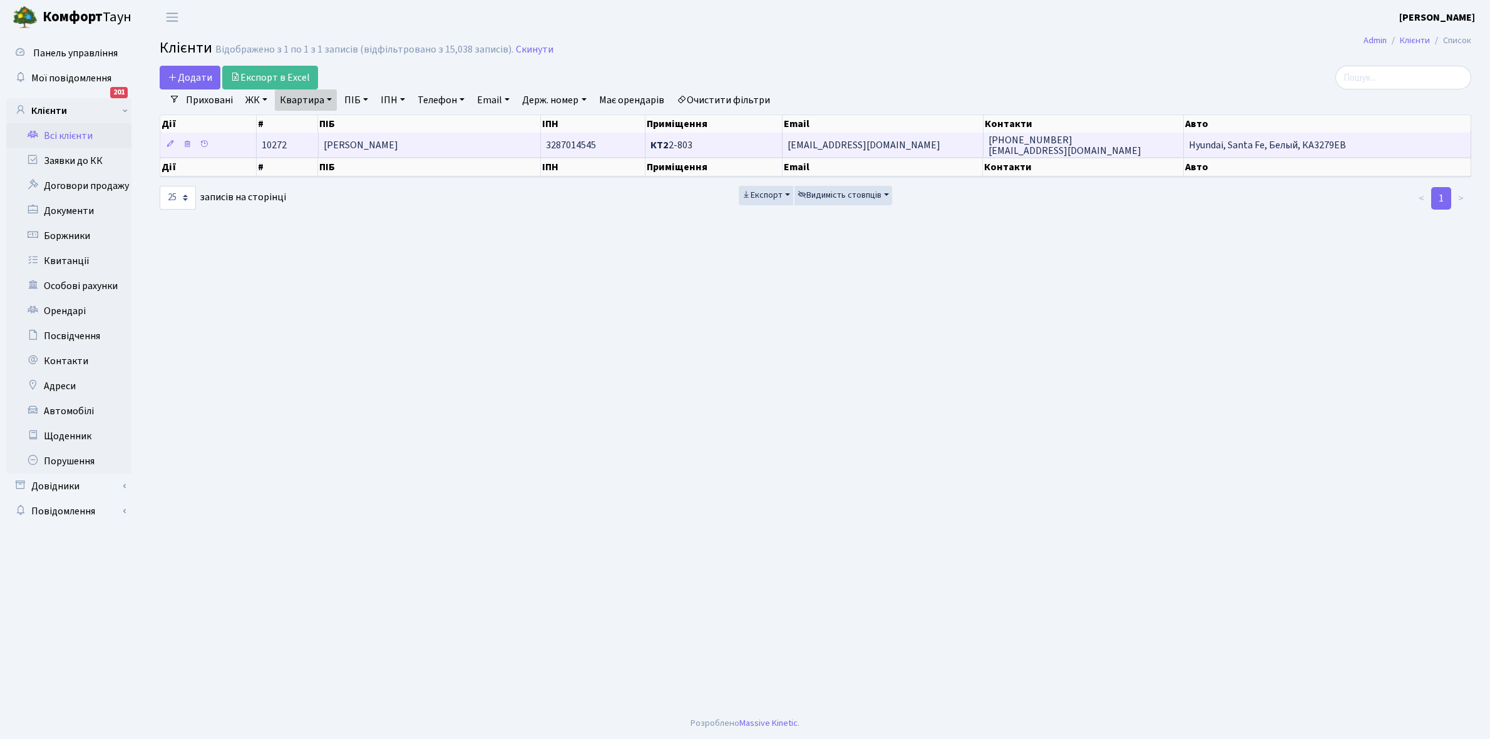
click at [462, 146] on td "[PERSON_NAME]" at bounding box center [430, 145] width 223 height 24
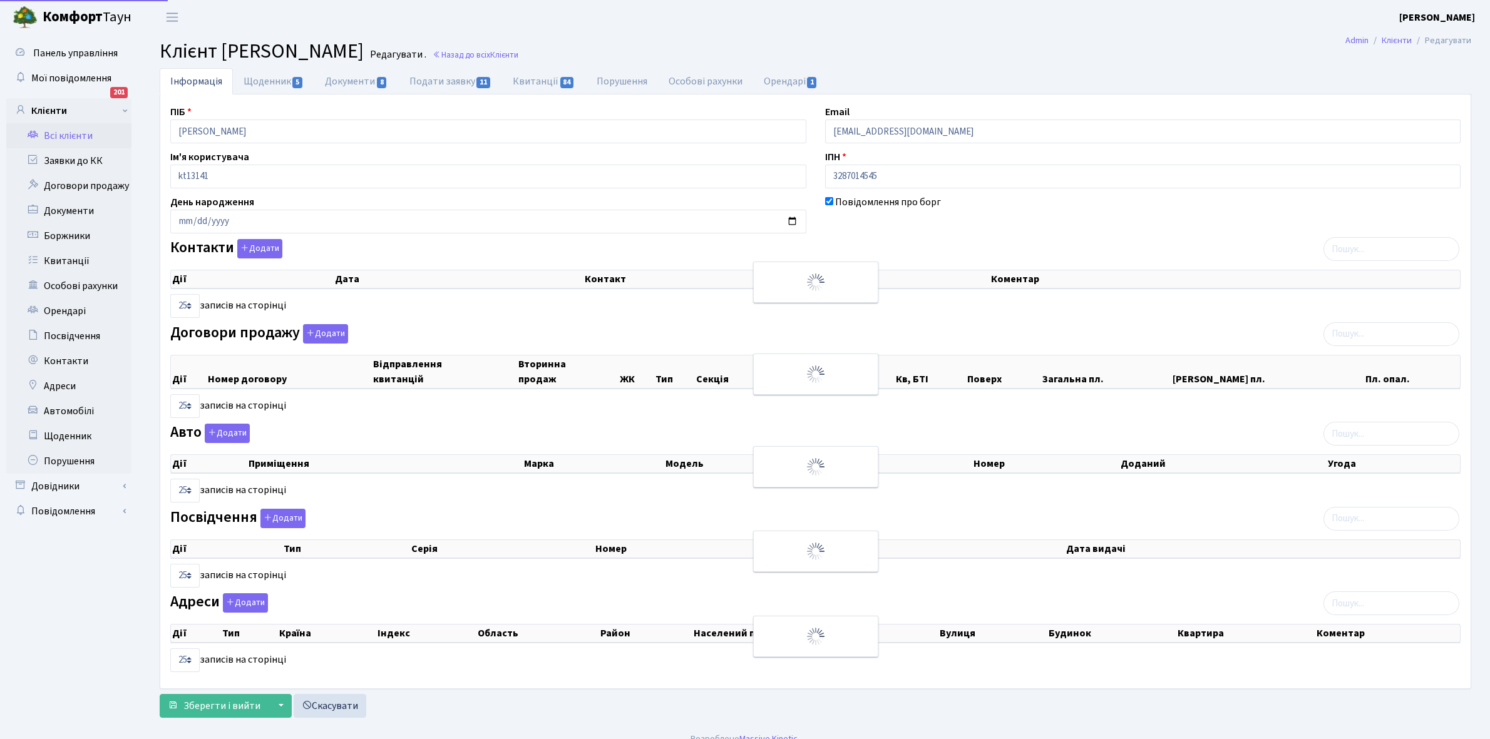
select select "25"
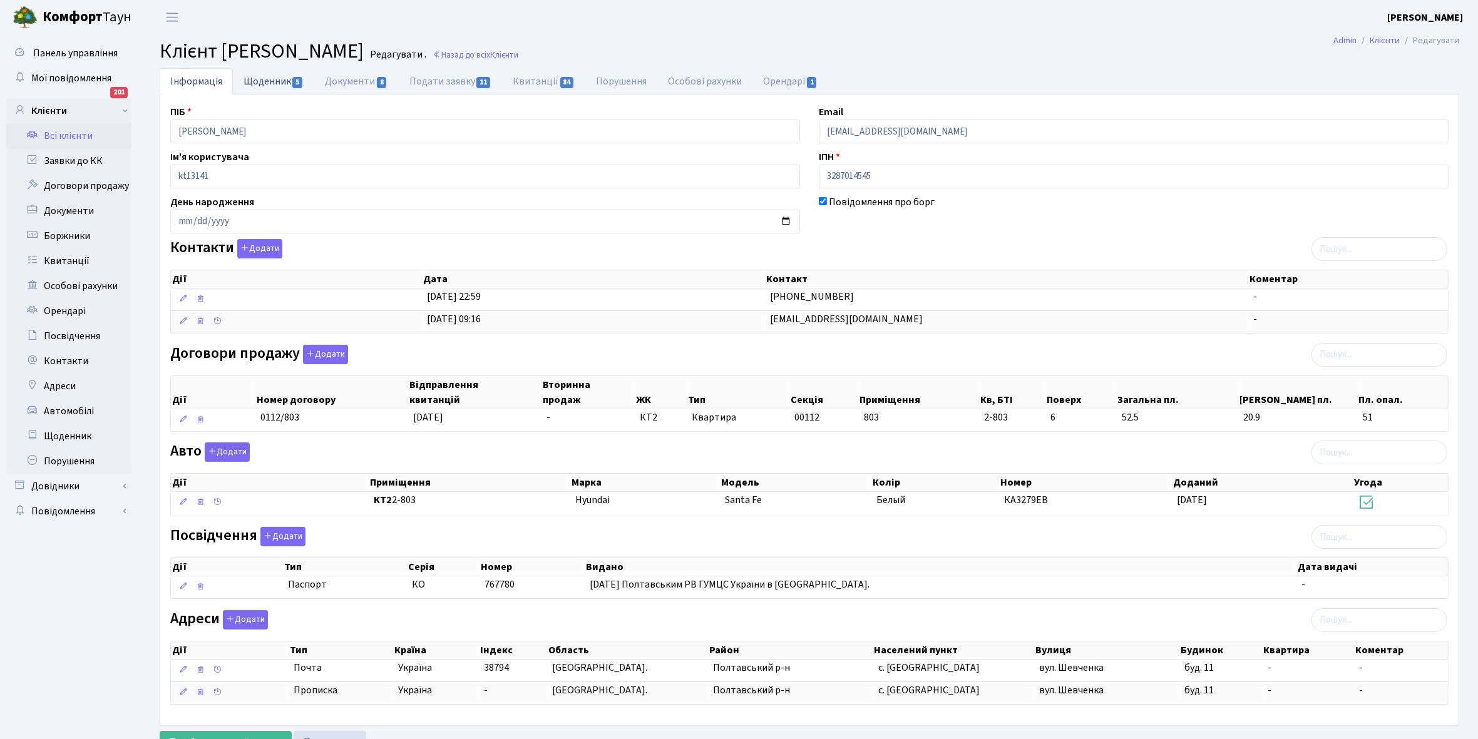
click at [262, 76] on link "Щоденник 5" at bounding box center [273, 81] width 81 height 26
select select "25"
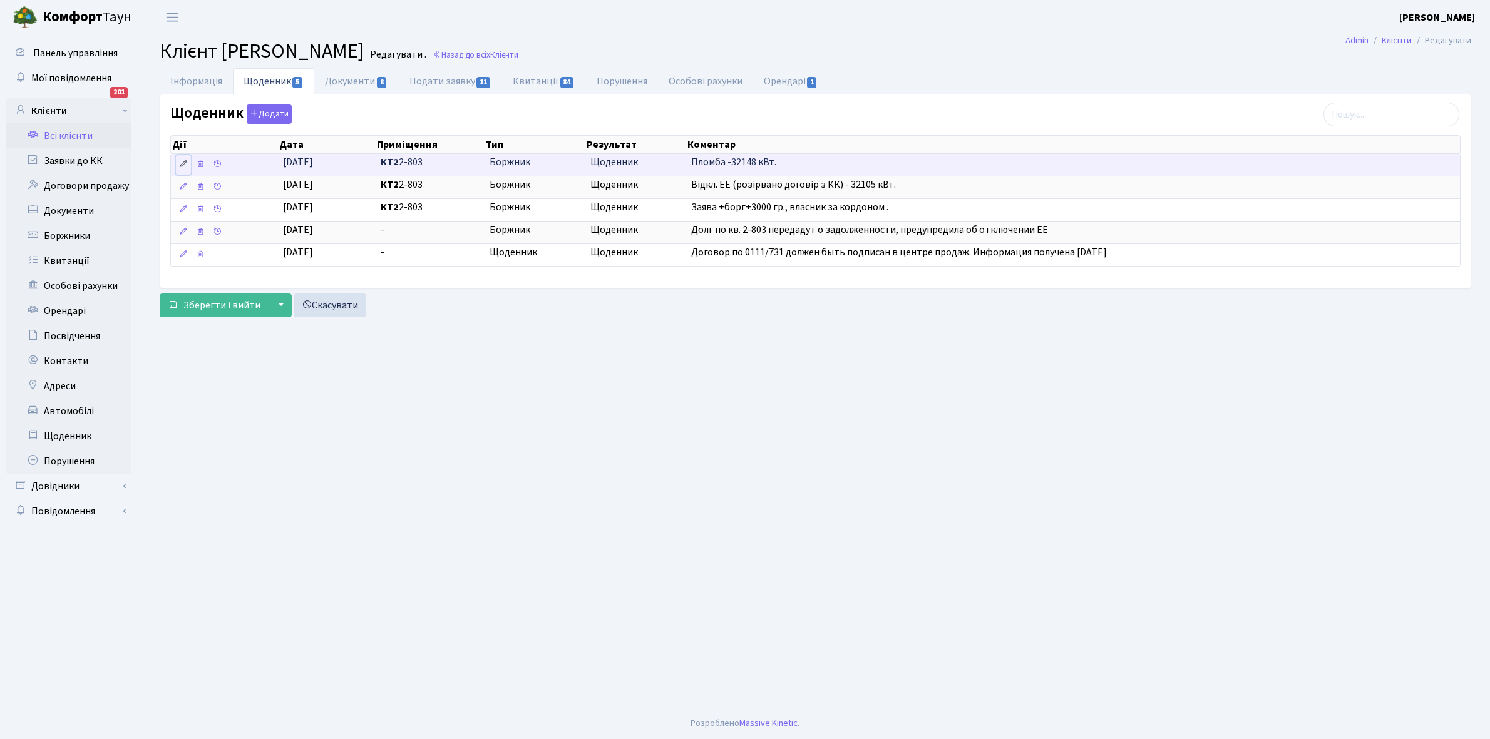
click at [183, 165] on icon at bounding box center [183, 164] width 9 height 9
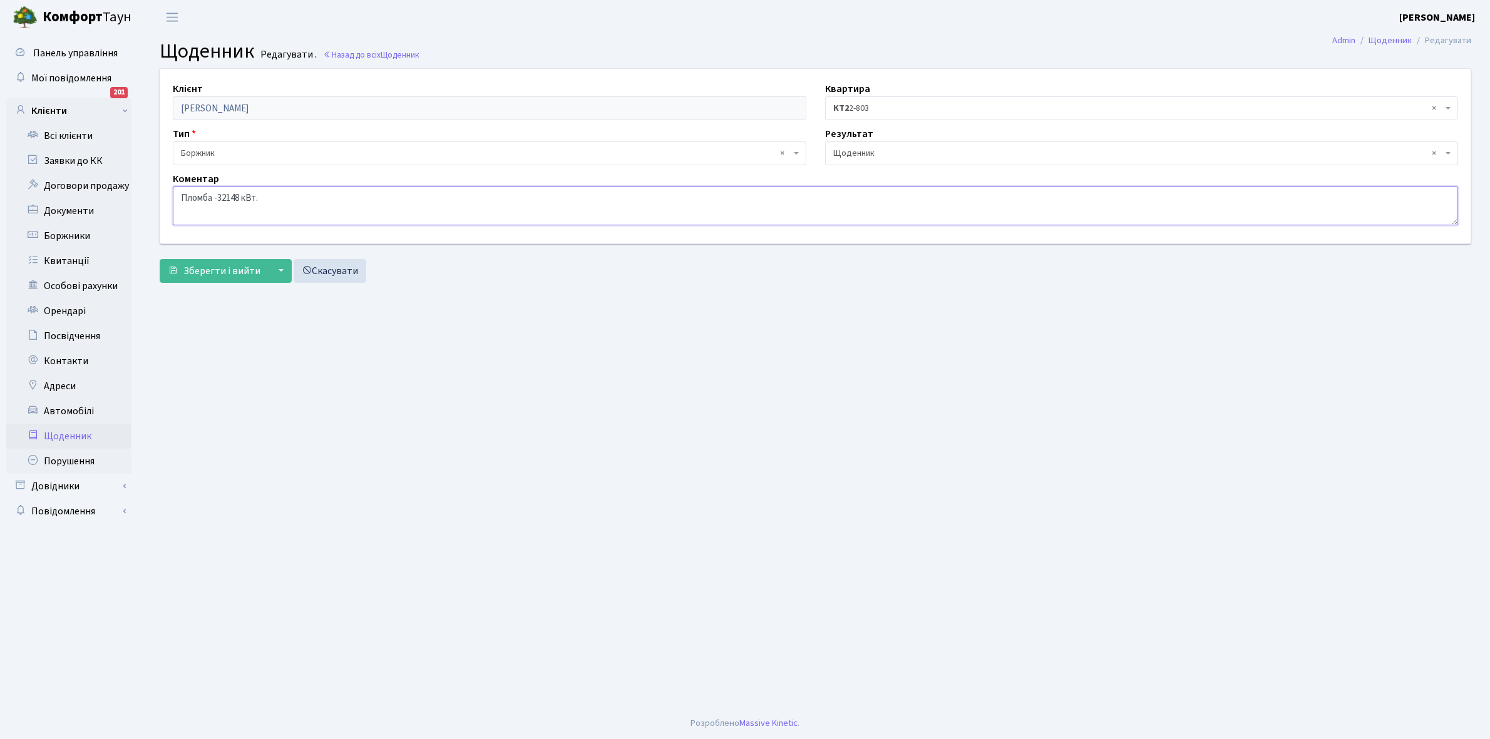
click at [330, 199] on textarea "Пломба -32148 кВт." at bounding box center [815, 206] width 1285 height 39
type textarea "Пломба -32148 кВт. Відправила повідомлення на ел. пошту стосовно акту."
click at [224, 264] on span "Зберегти і вийти" at bounding box center [221, 271] width 77 height 14
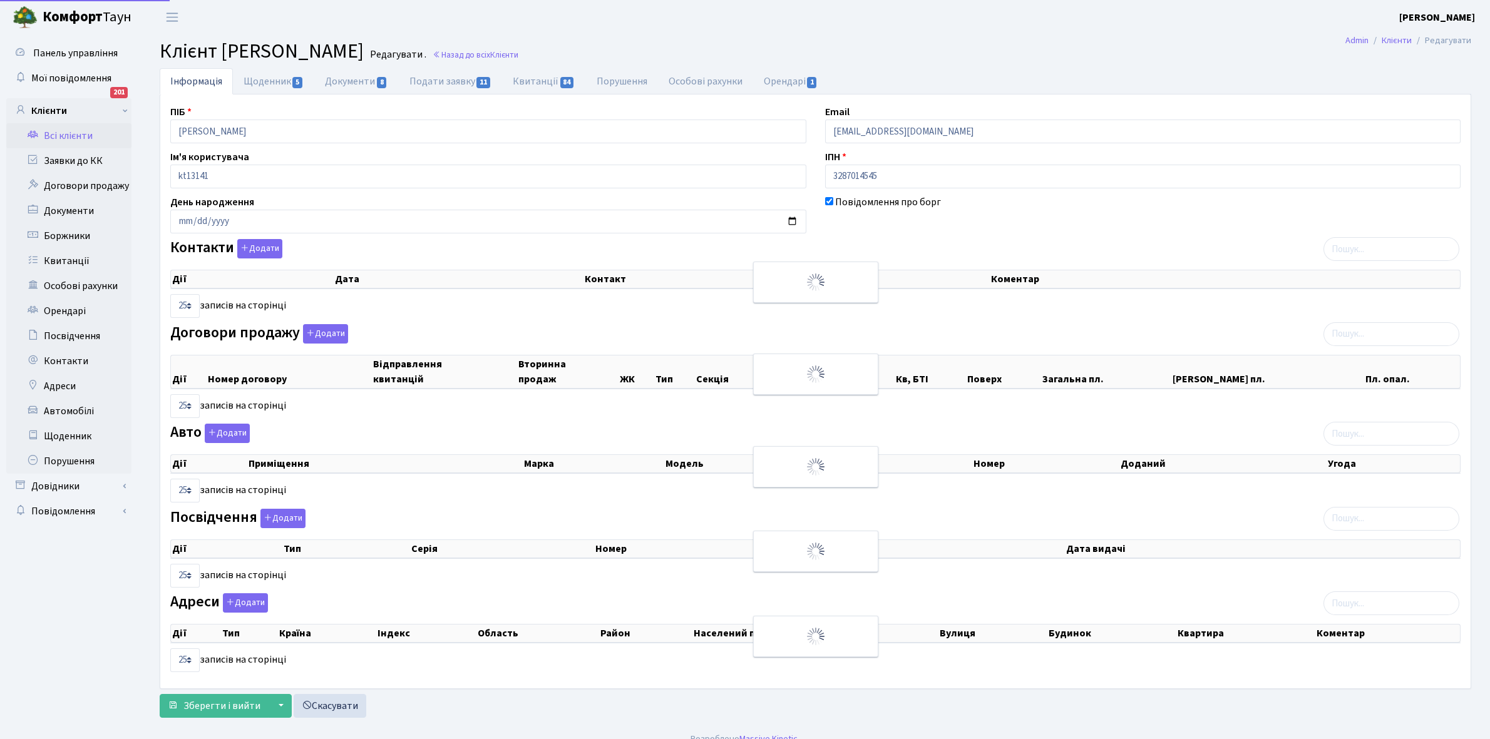
select select "25"
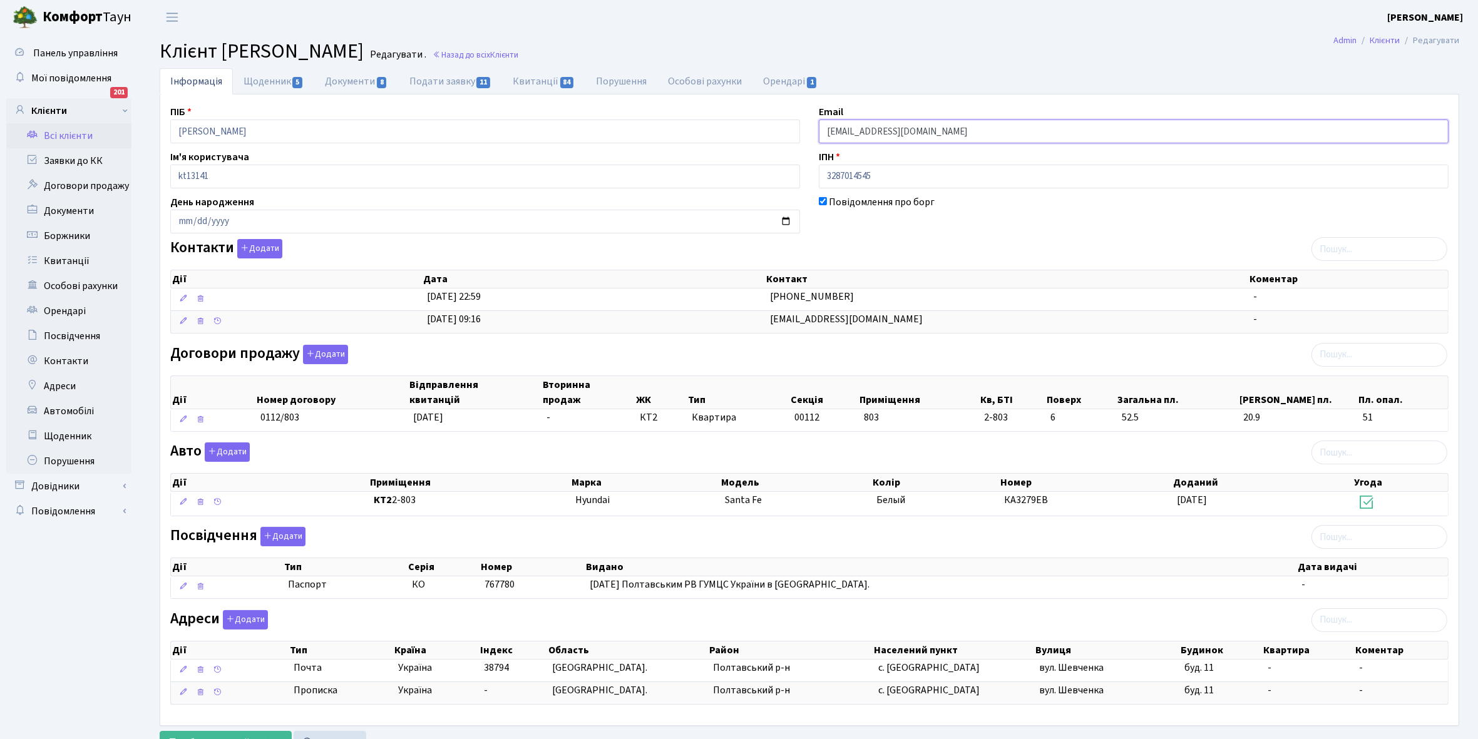
drag, startPoint x: 826, startPoint y: 126, endPoint x: 978, endPoint y: 136, distance: 151.8
click at [978, 136] on input "[EMAIL_ADDRESS][DOMAIN_NAME]" at bounding box center [1134, 132] width 630 height 24
click at [257, 79] on link "Щоденник 5" at bounding box center [273, 81] width 81 height 26
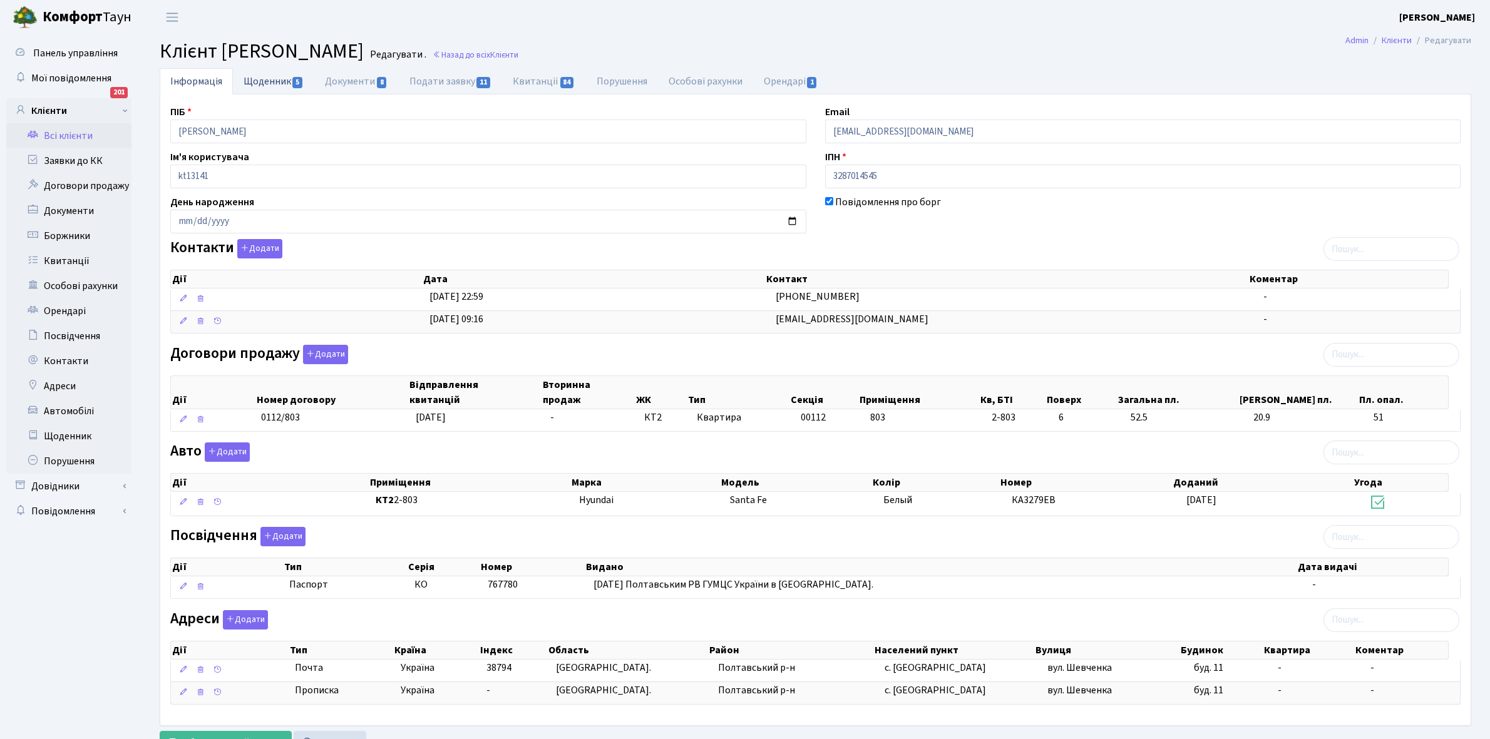
select select "25"
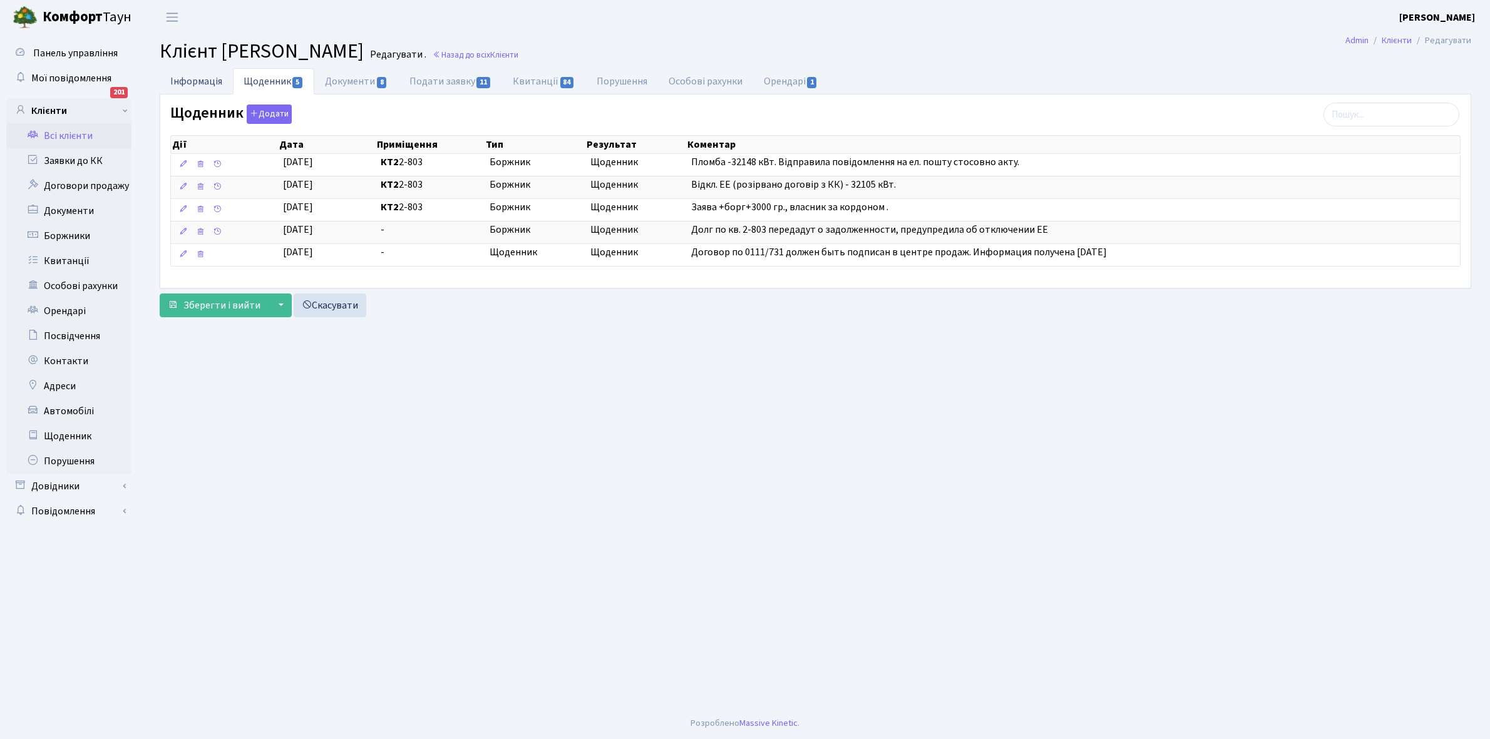
click at [186, 79] on link "Інформація" at bounding box center [196, 81] width 73 height 26
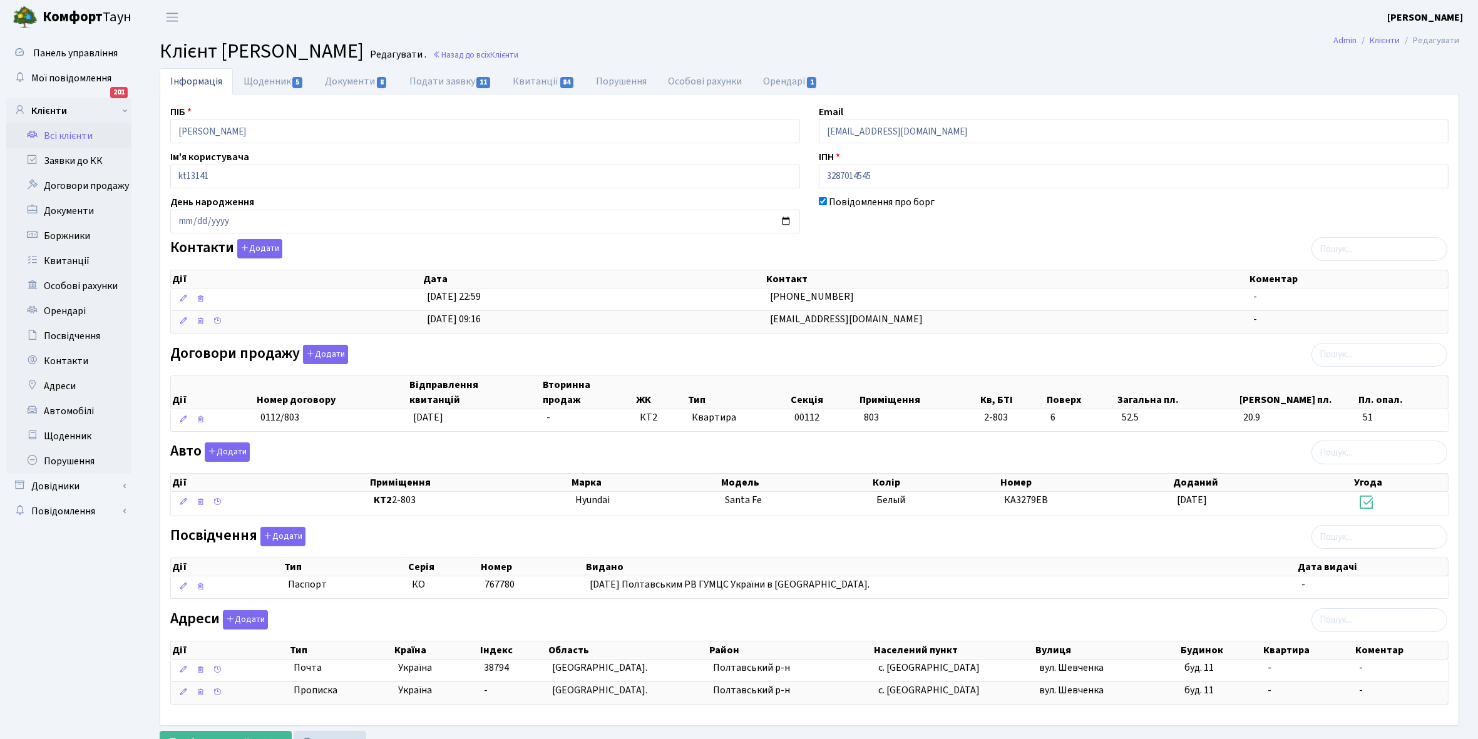
click at [79, 135] on link "Всі клієнти" at bounding box center [68, 135] width 125 height 25
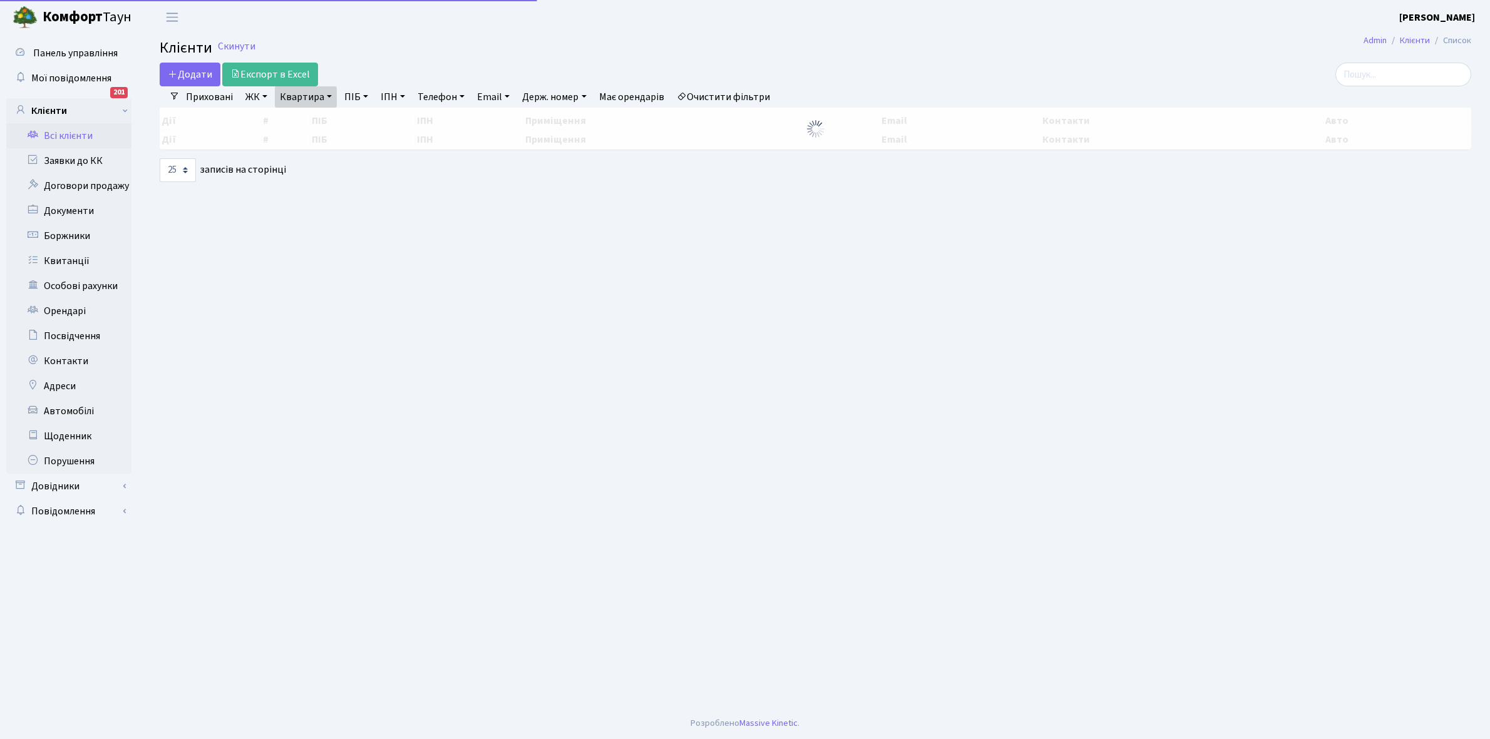
select select "25"
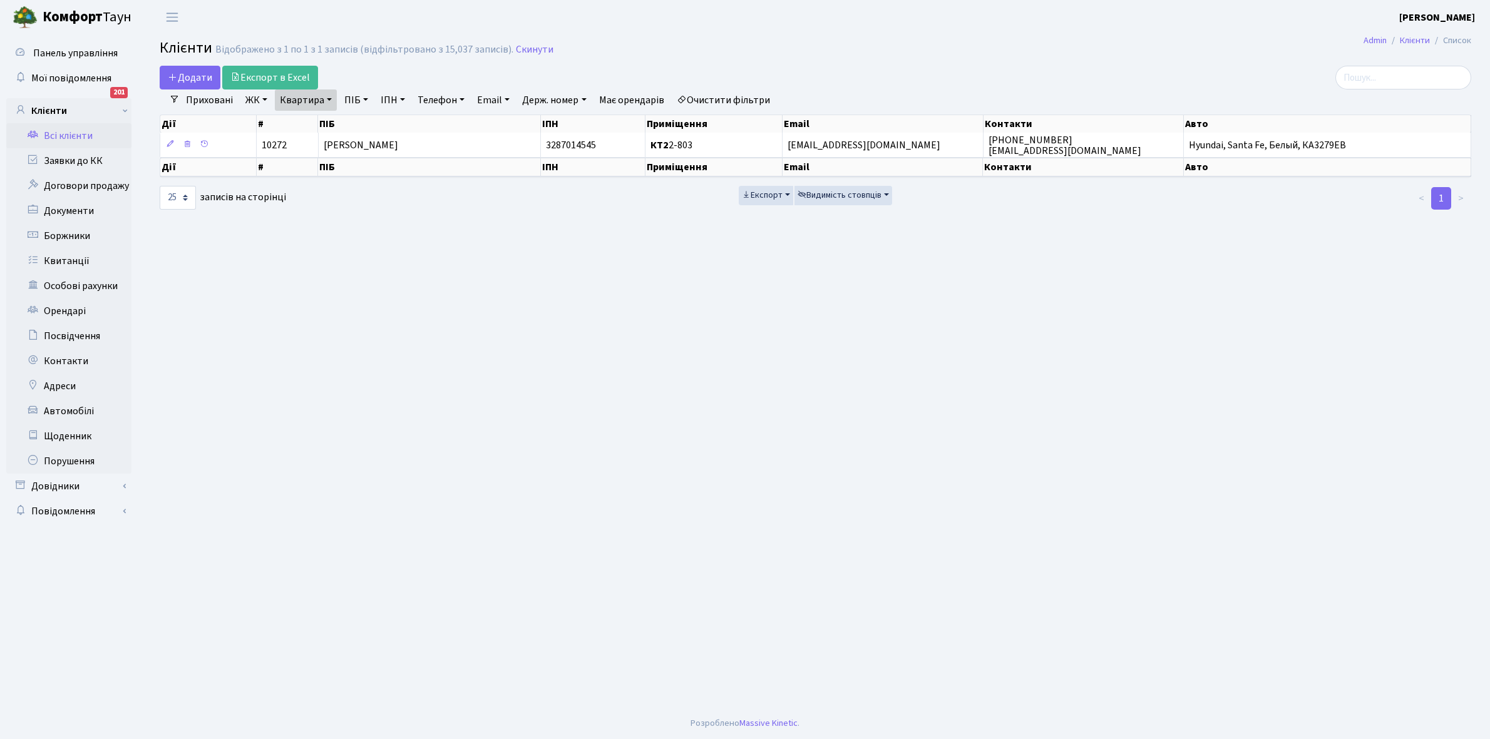
click at [327, 98] on link "Квартира" at bounding box center [306, 100] width 62 height 21
click at [326, 120] on input "2-803" at bounding box center [311, 125] width 73 height 24
type input "2-782"
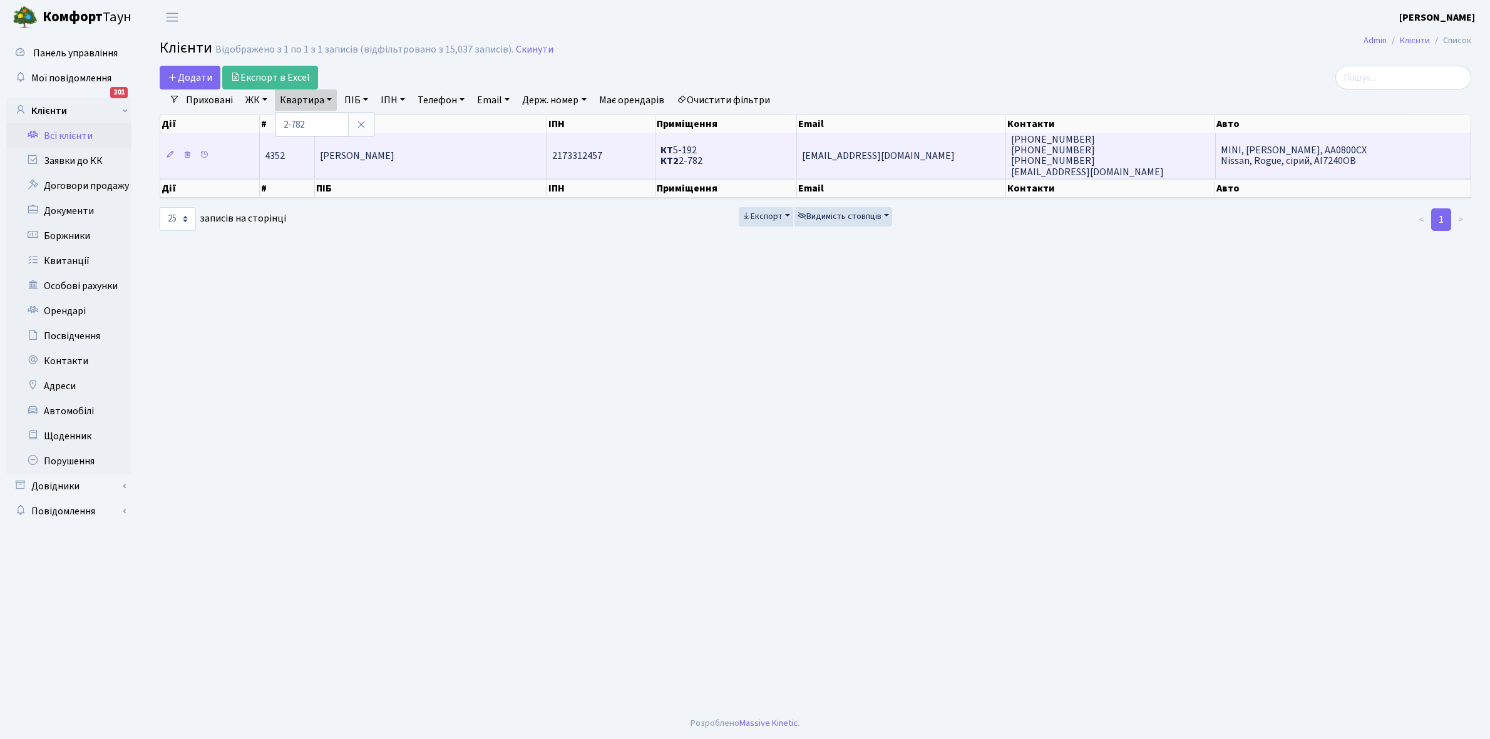
click at [461, 161] on td "[PERSON_NAME]" at bounding box center [431, 155] width 232 height 45
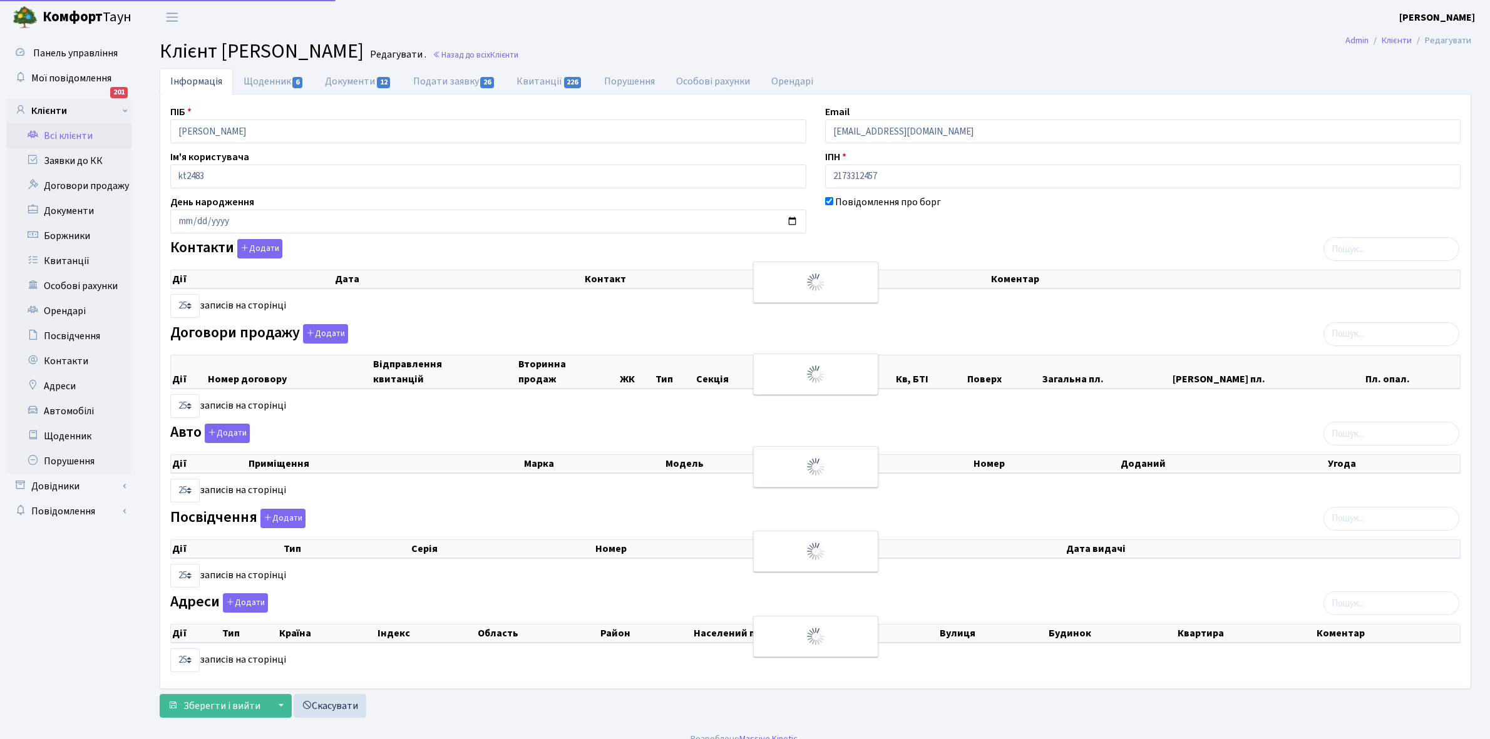
select select "25"
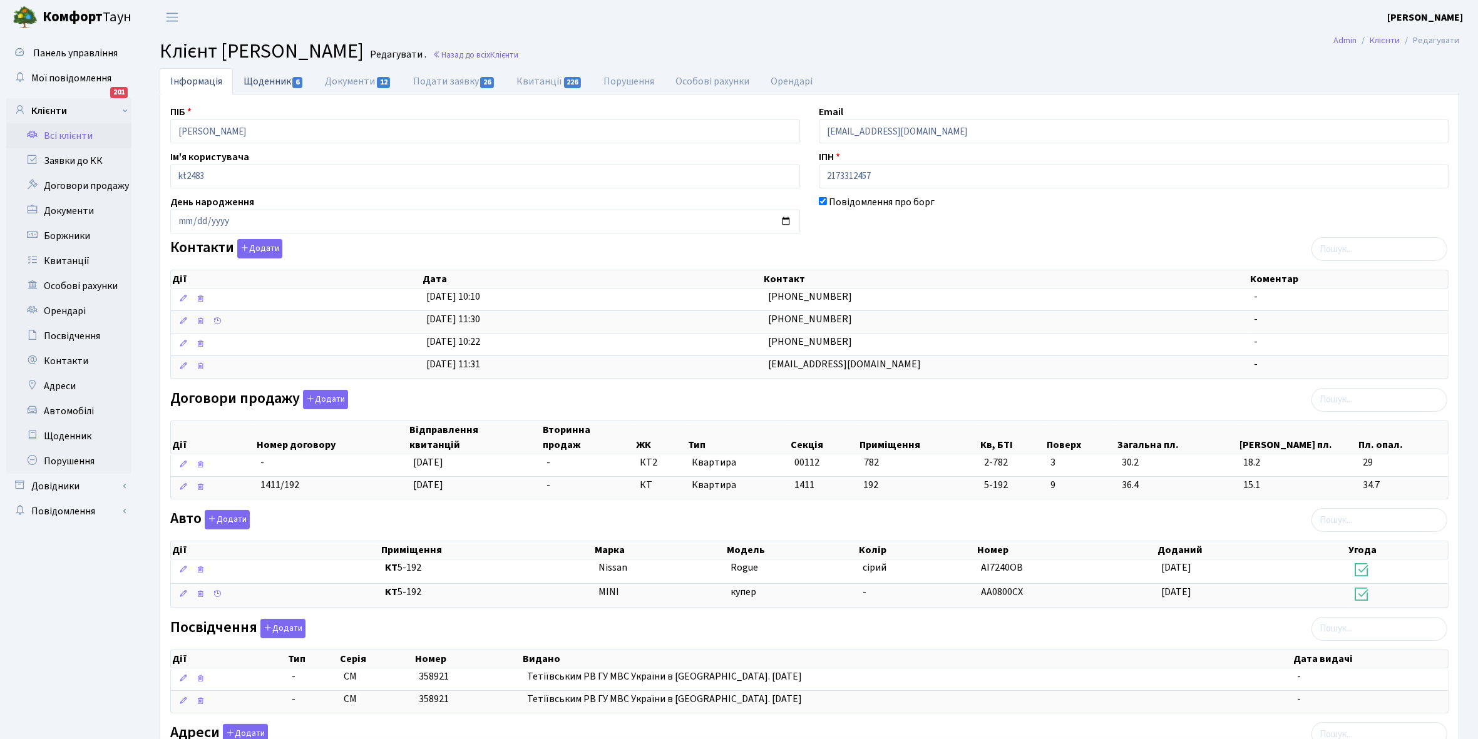
click at [253, 82] on link "Щоденник 6" at bounding box center [273, 81] width 81 height 26
select select "25"
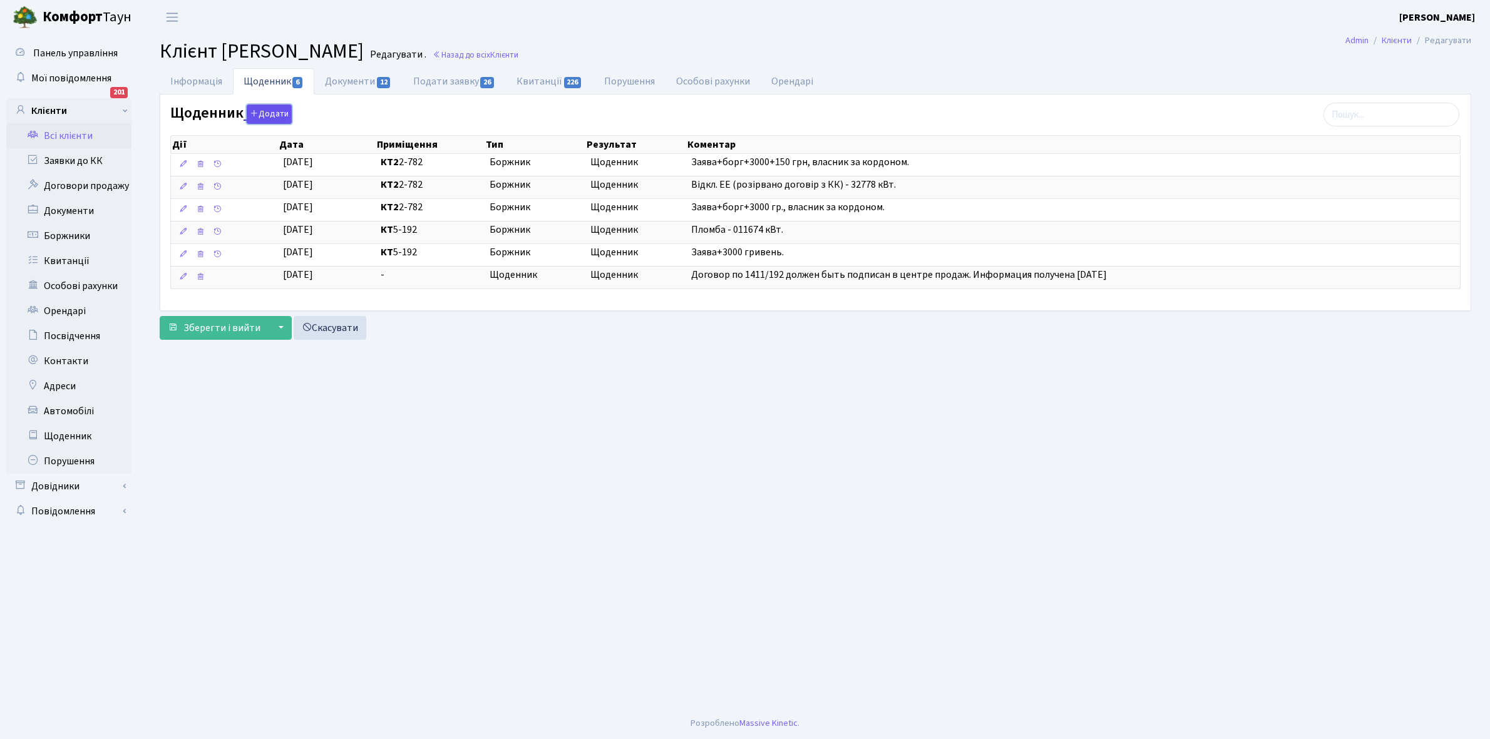
click at [267, 111] on button "Додати" at bounding box center [269, 114] width 45 height 19
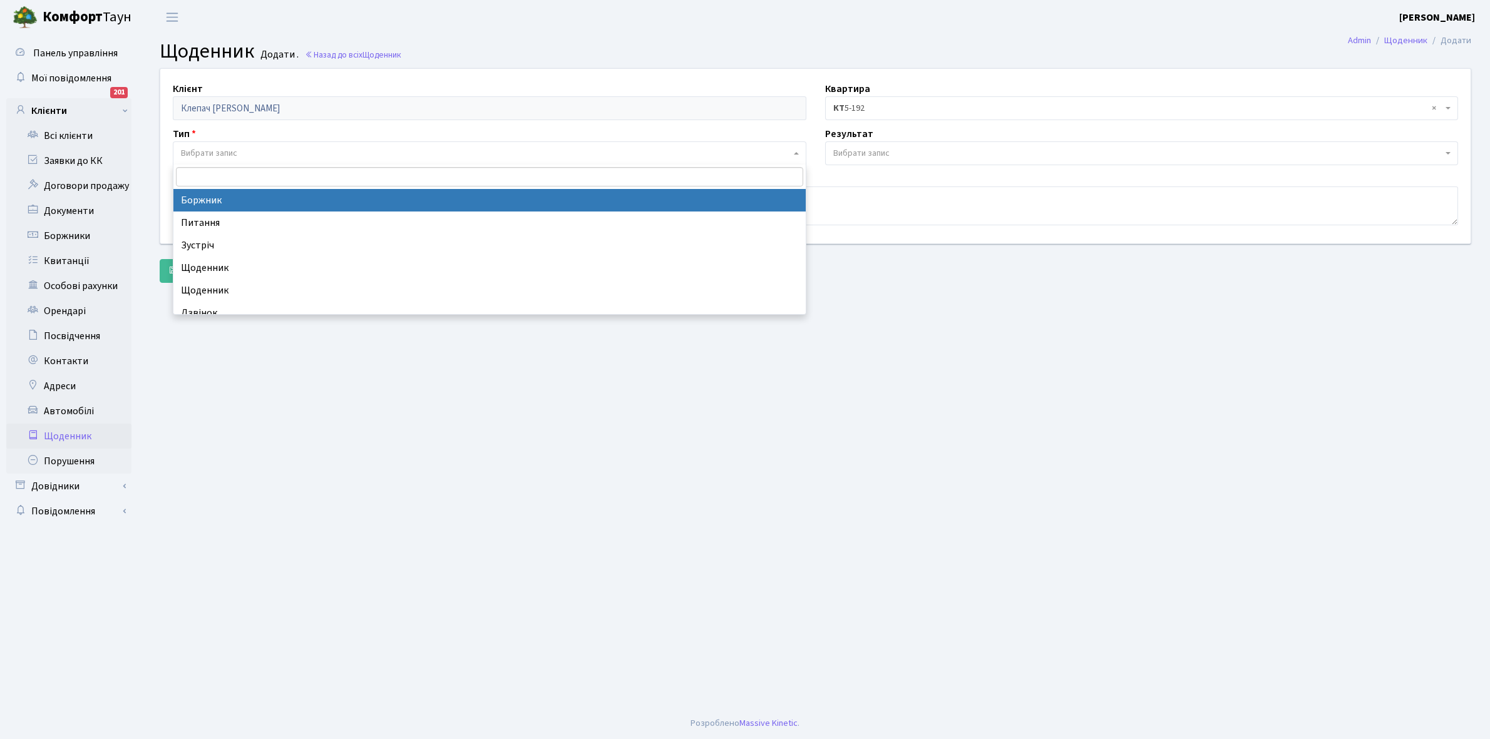
click at [226, 150] on span "Вибрати запис" at bounding box center [209, 153] width 56 height 13
select select "189"
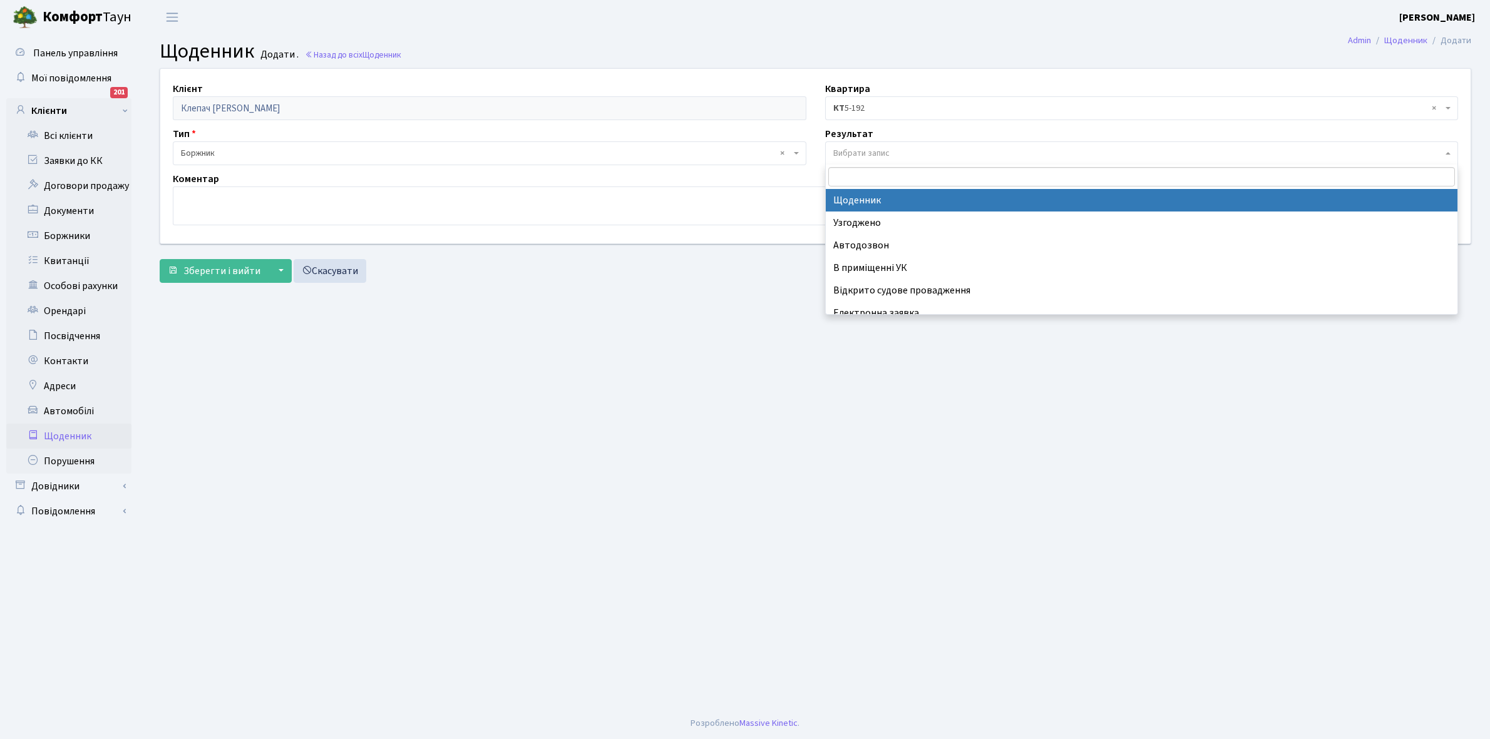
click at [891, 148] on span "Вибрати запис" at bounding box center [1138, 153] width 610 height 13
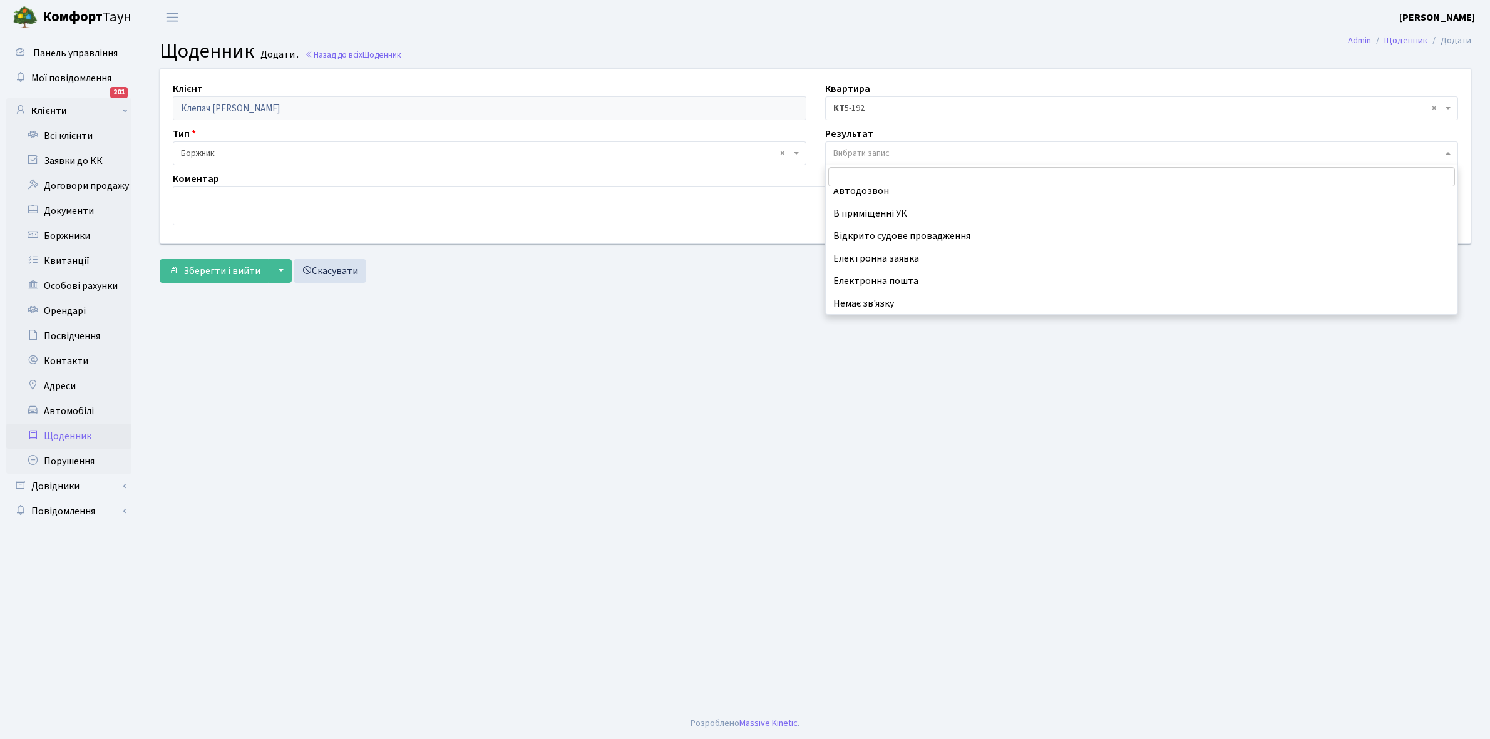
scroll to position [77, 0]
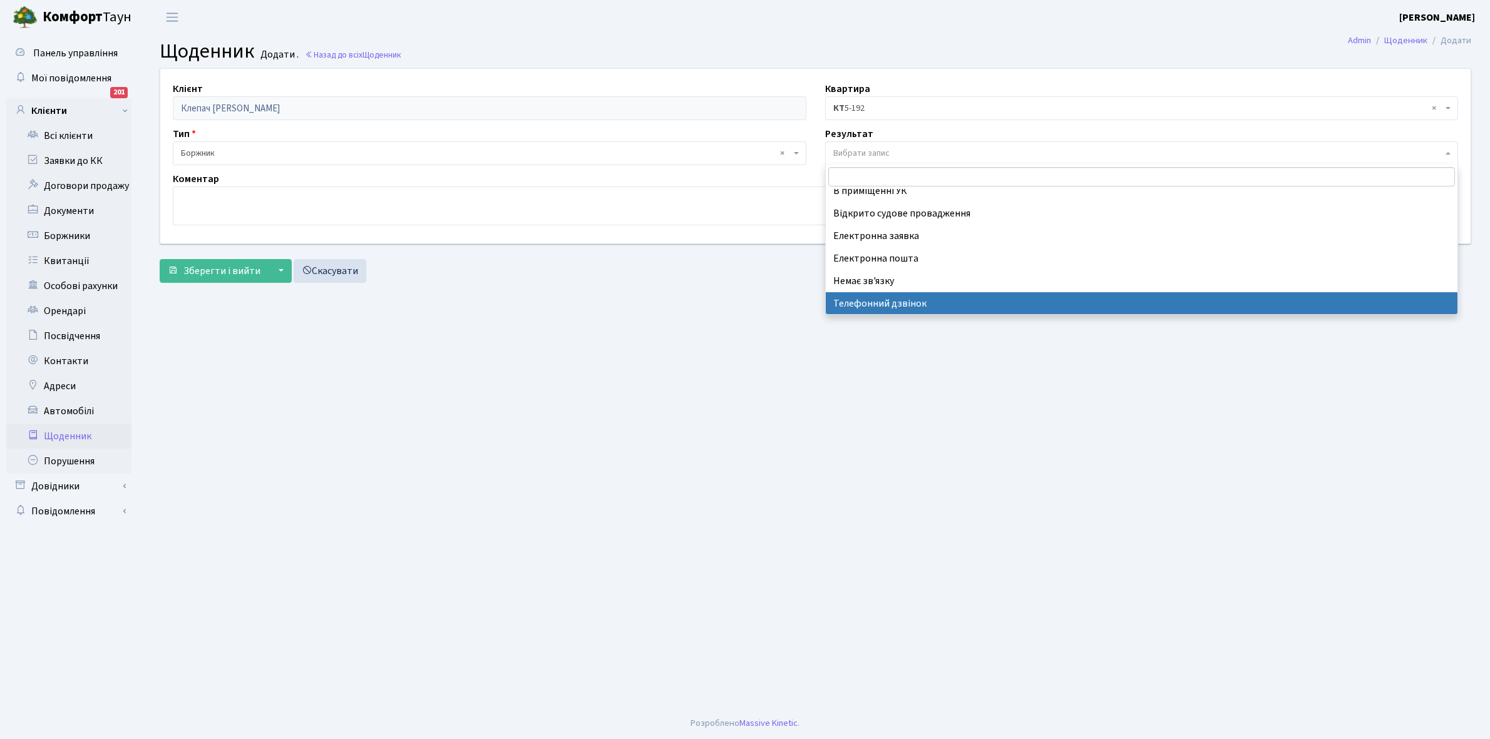
select select "196"
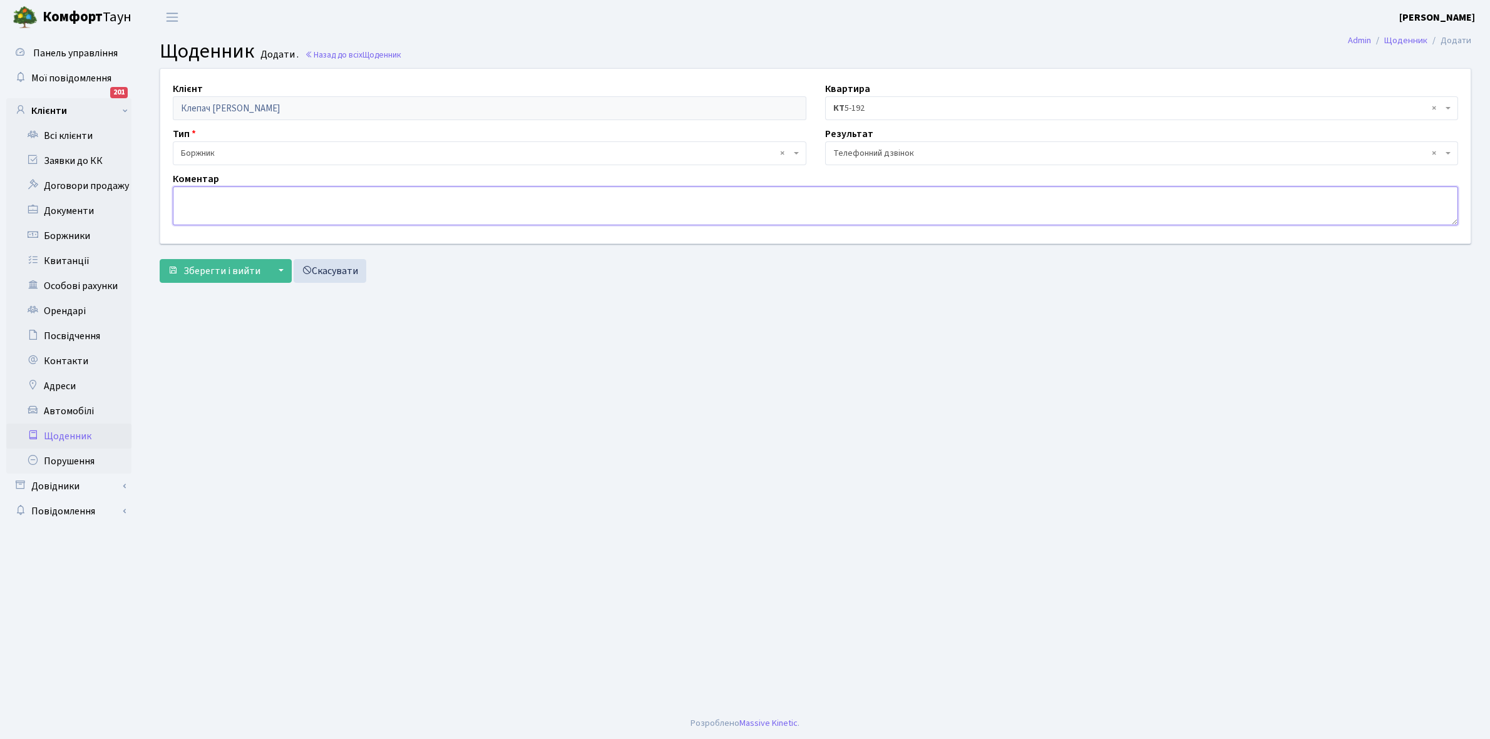
click at [210, 205] on textarea at bounding box center [815, 206] width 1285 height 39
type textarea "Пломба -"
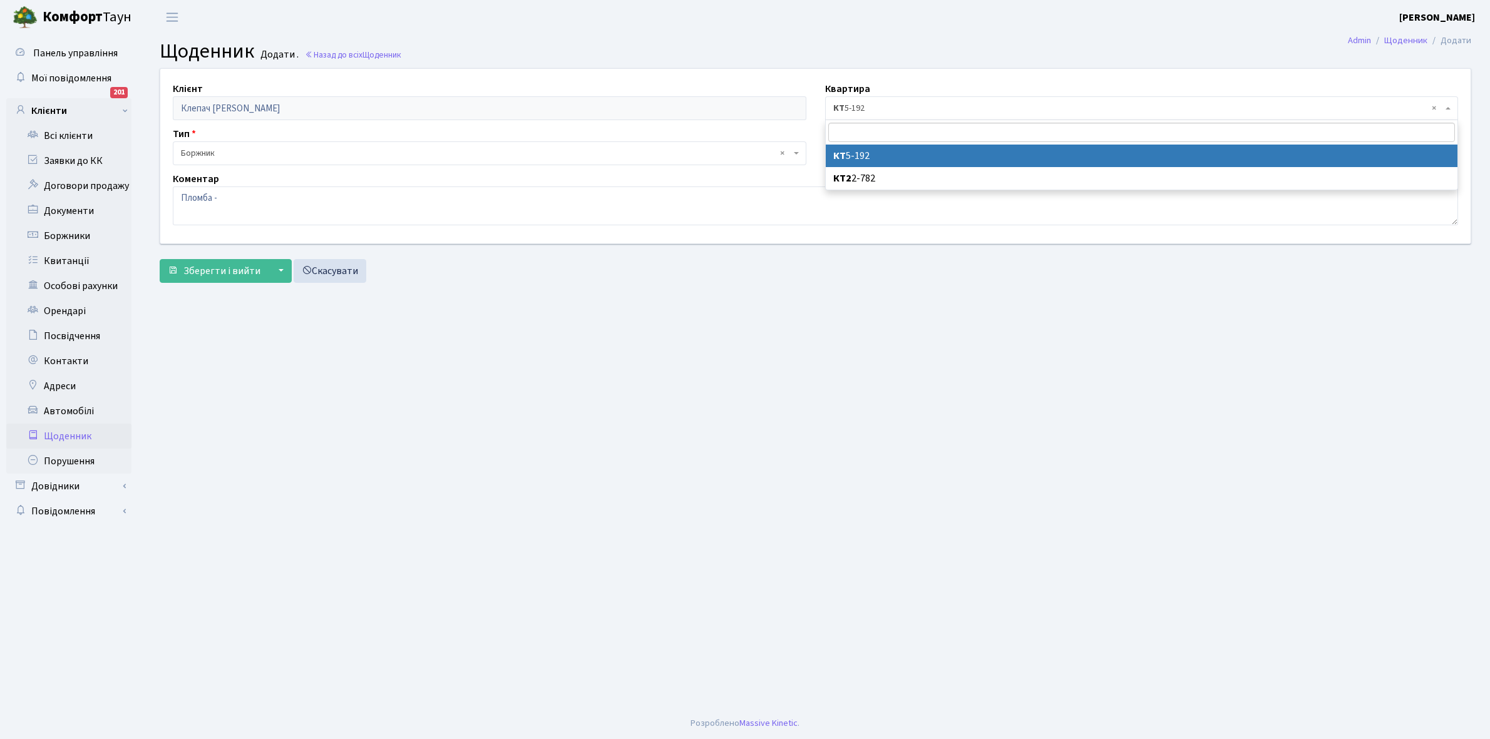
click at [901, 110] on span "× КТ 5-192" at bounding box center [1138, 108] width 610 height 13
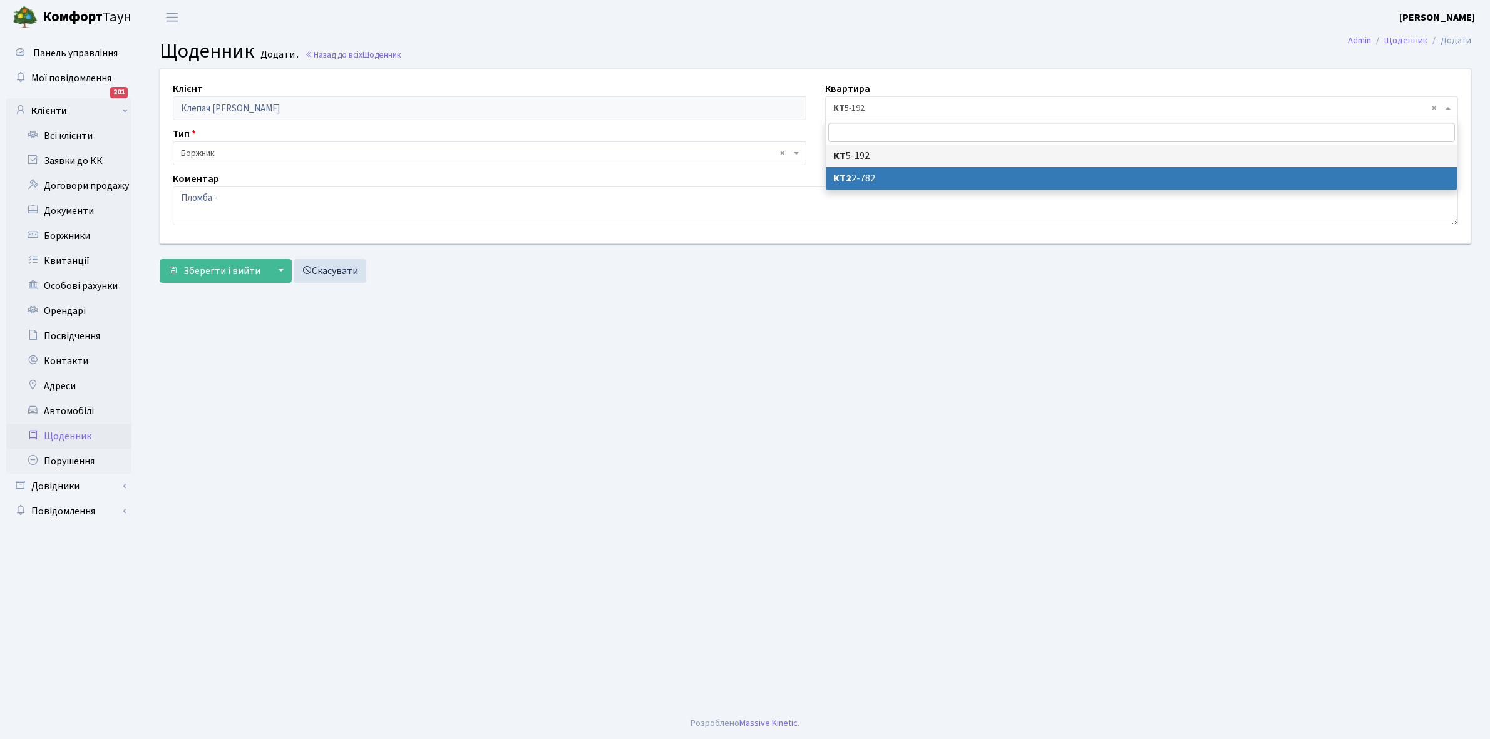
select select "18145"
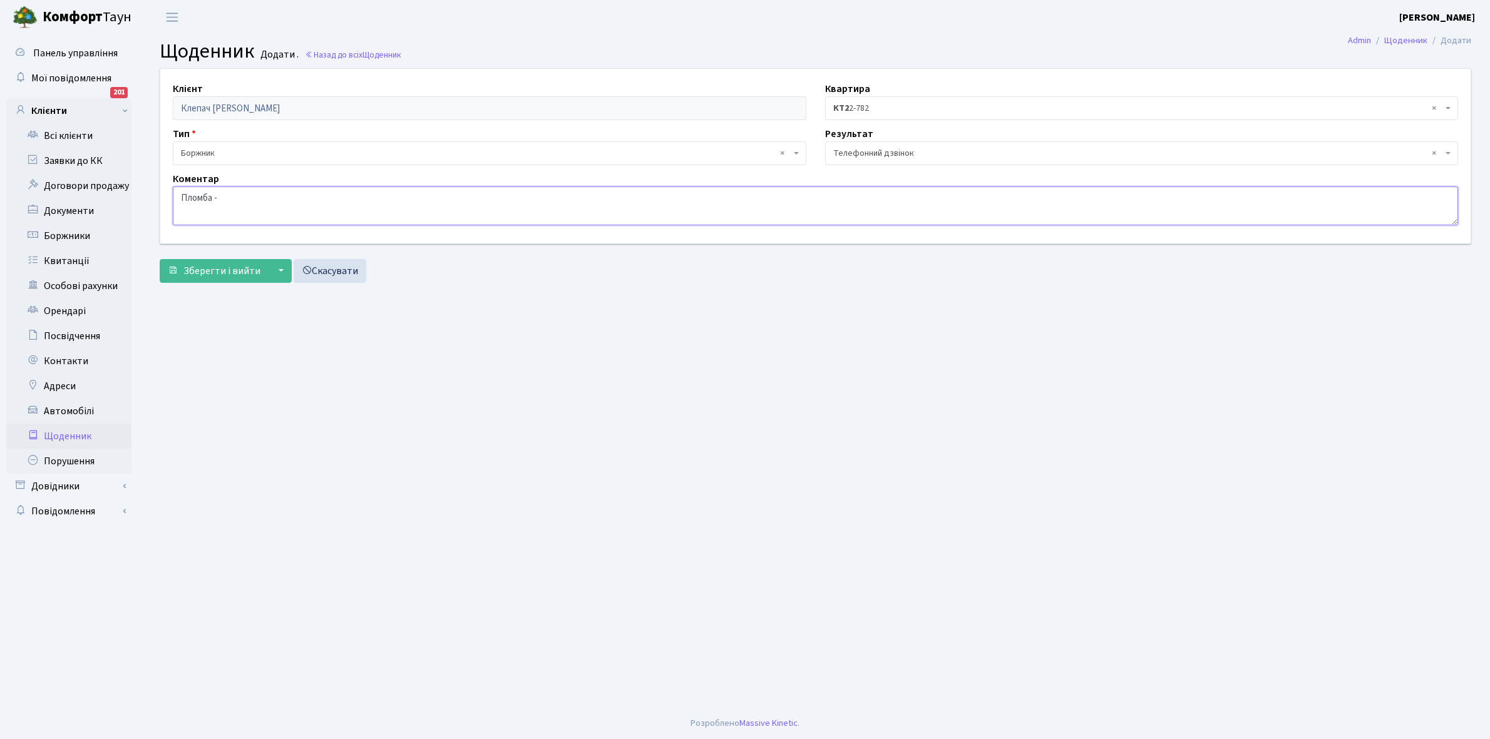
click at [241, 192] on textarea "Пломба -" at bounding box center [815, 206] width 1285 height 39
type textarea "Пломба - 33998 кВт."
click at [232, 277] on span "Зберегти і вийти" at bounding box center [221, 271] width 77 height 14
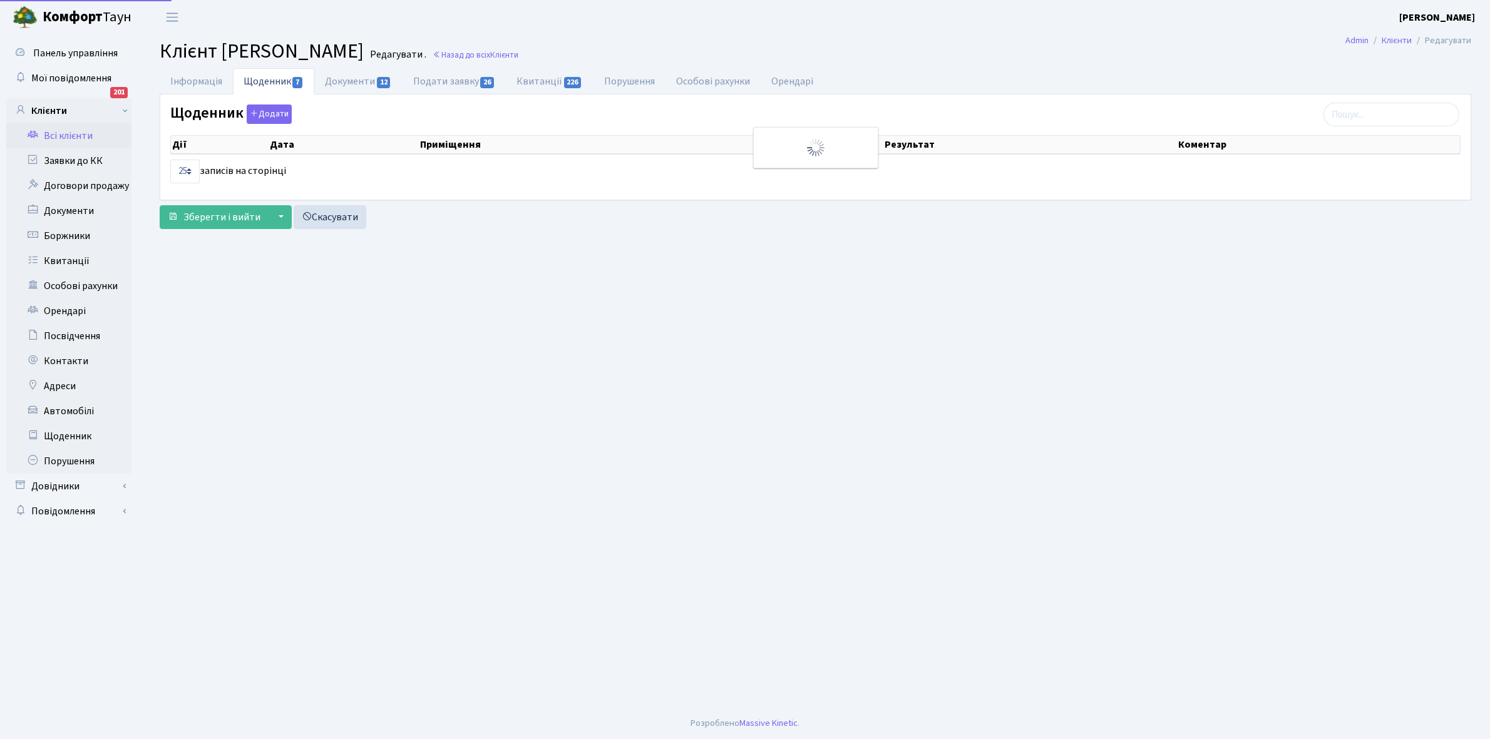
select select "25"
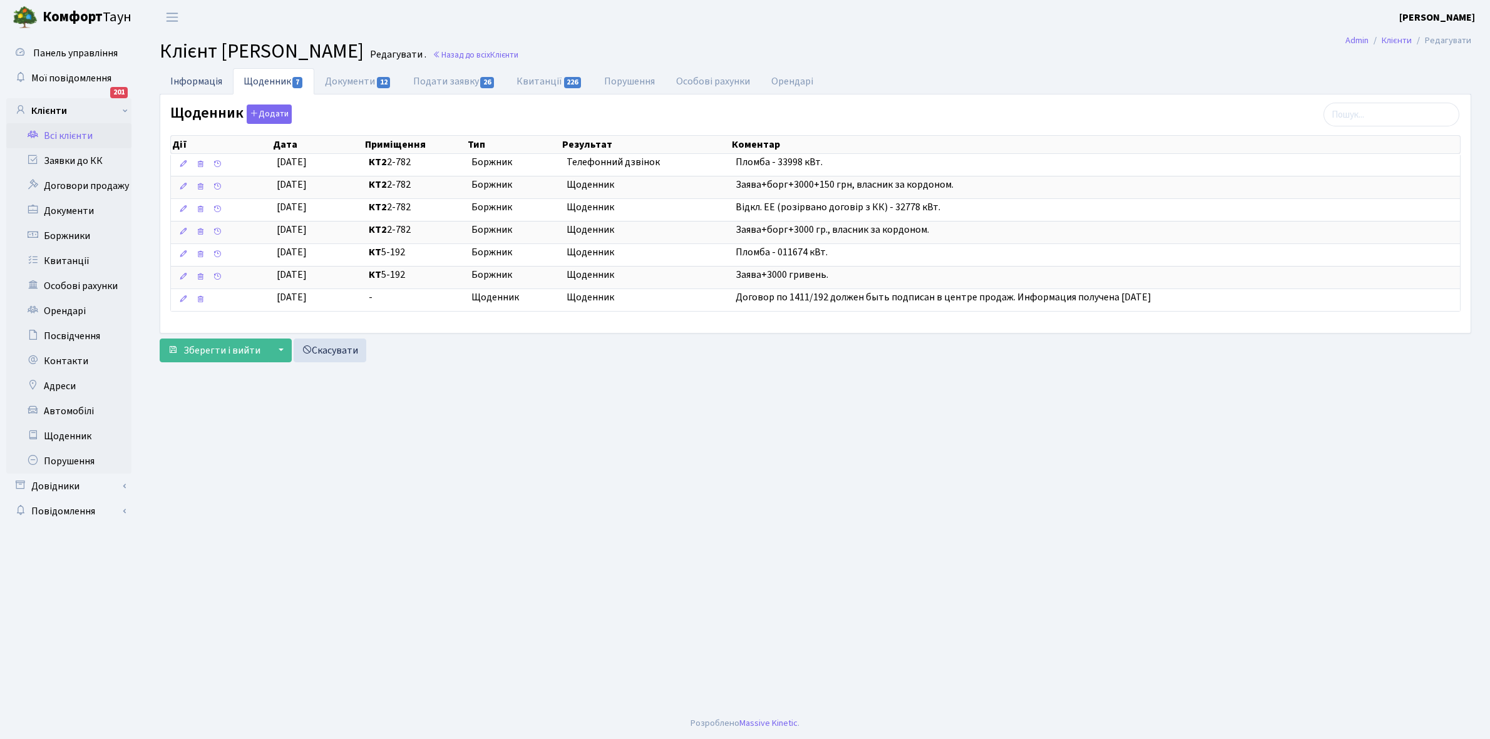
click at [188, 82] on link "Інформація" at bounding box center [196, 81] width 73 height 26
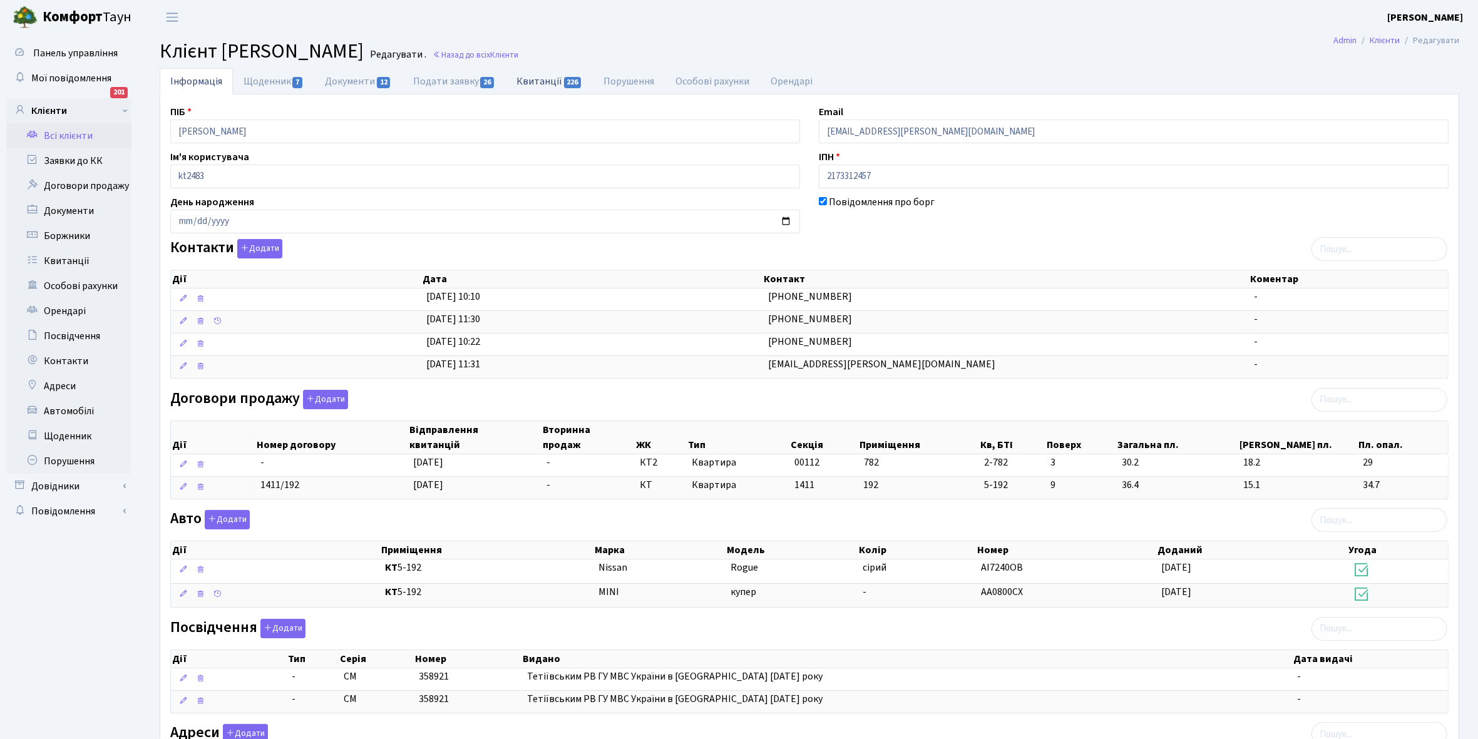
click at [527, 79] on link "Квитанції 226" at bounding box center [549, 81] width 87 height 26
select select "25"
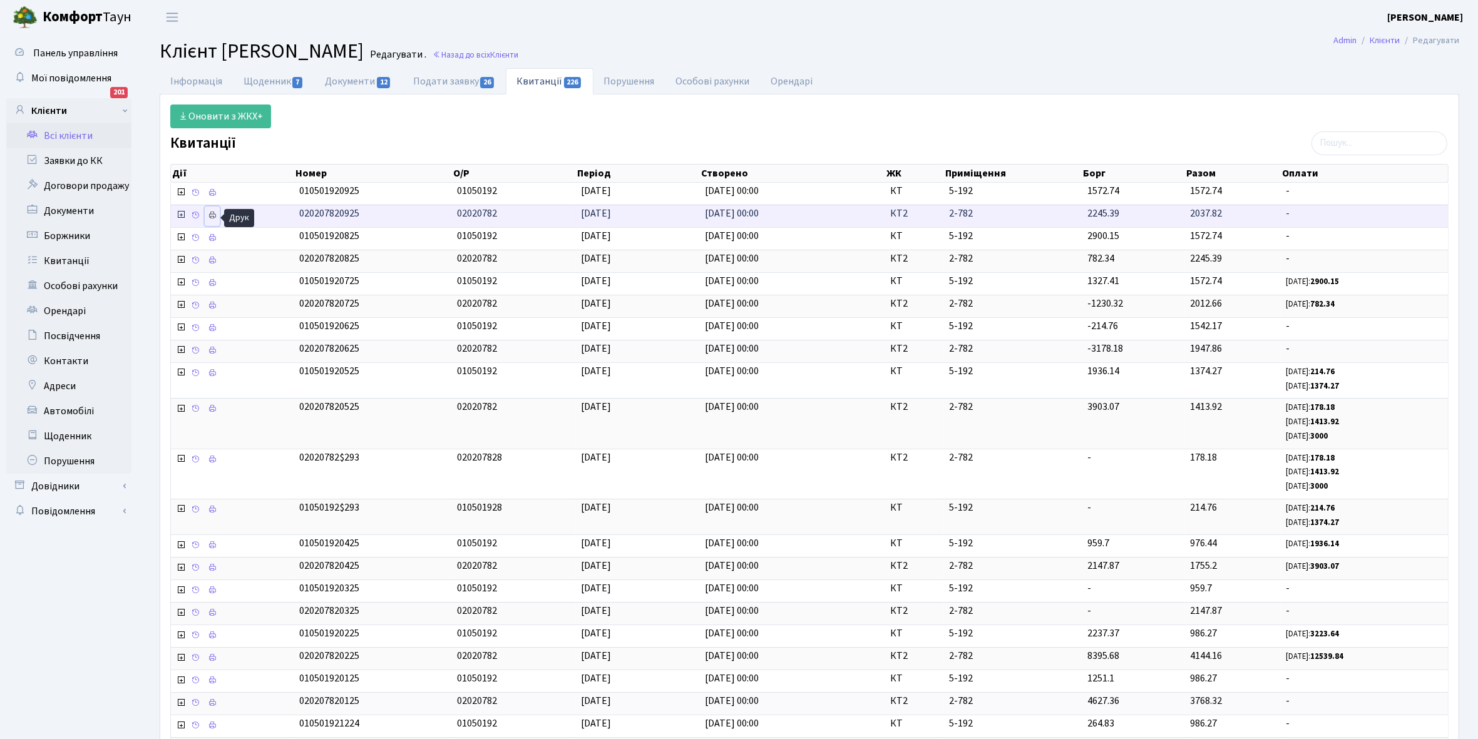
click at [210, 218] on icon at bounding box center [212, 215] width 9 height 9
click at [185, 78] on link "Інформація" at bounding box center [196, 81] width 73 height 26
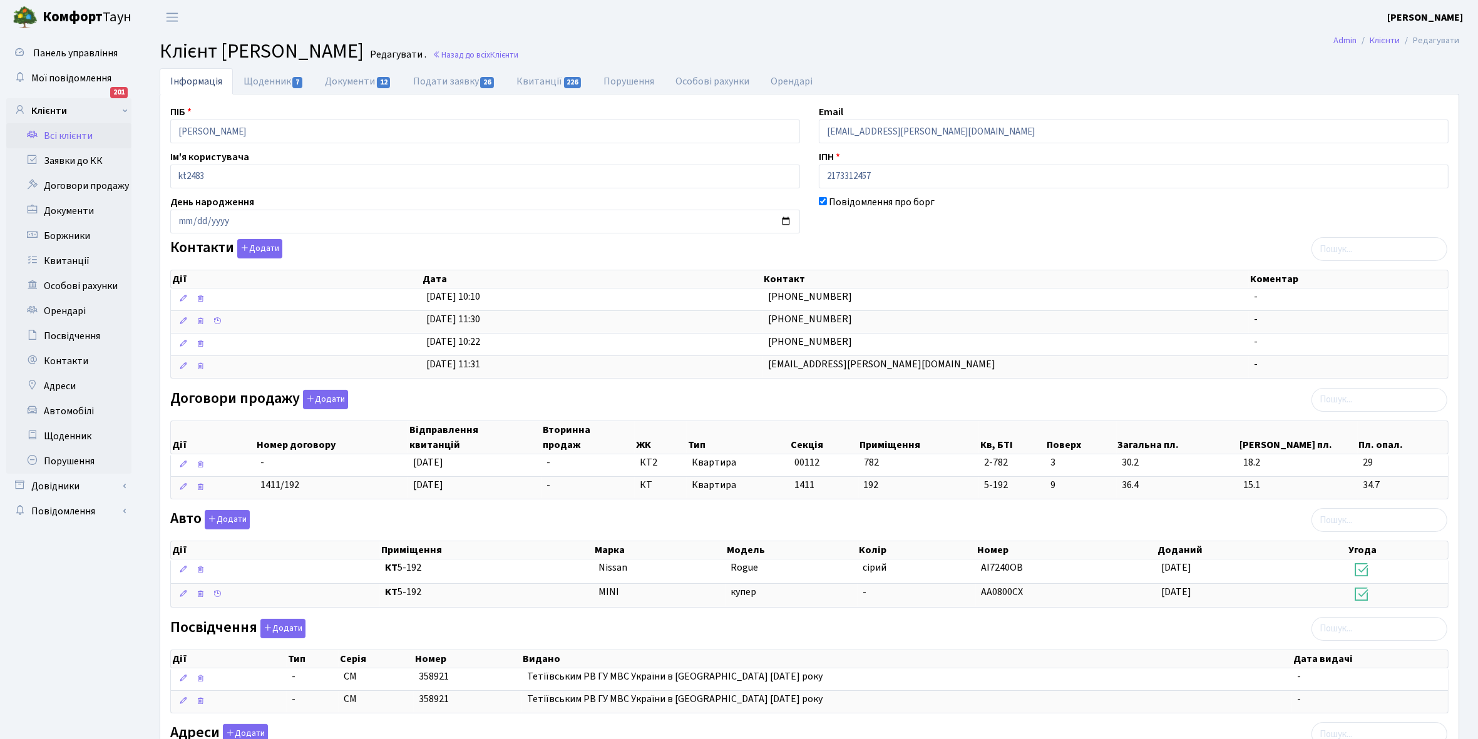
click at [64, 131] on link "Всі клієнти" at bounding box center [68, 135] width 125 height 25
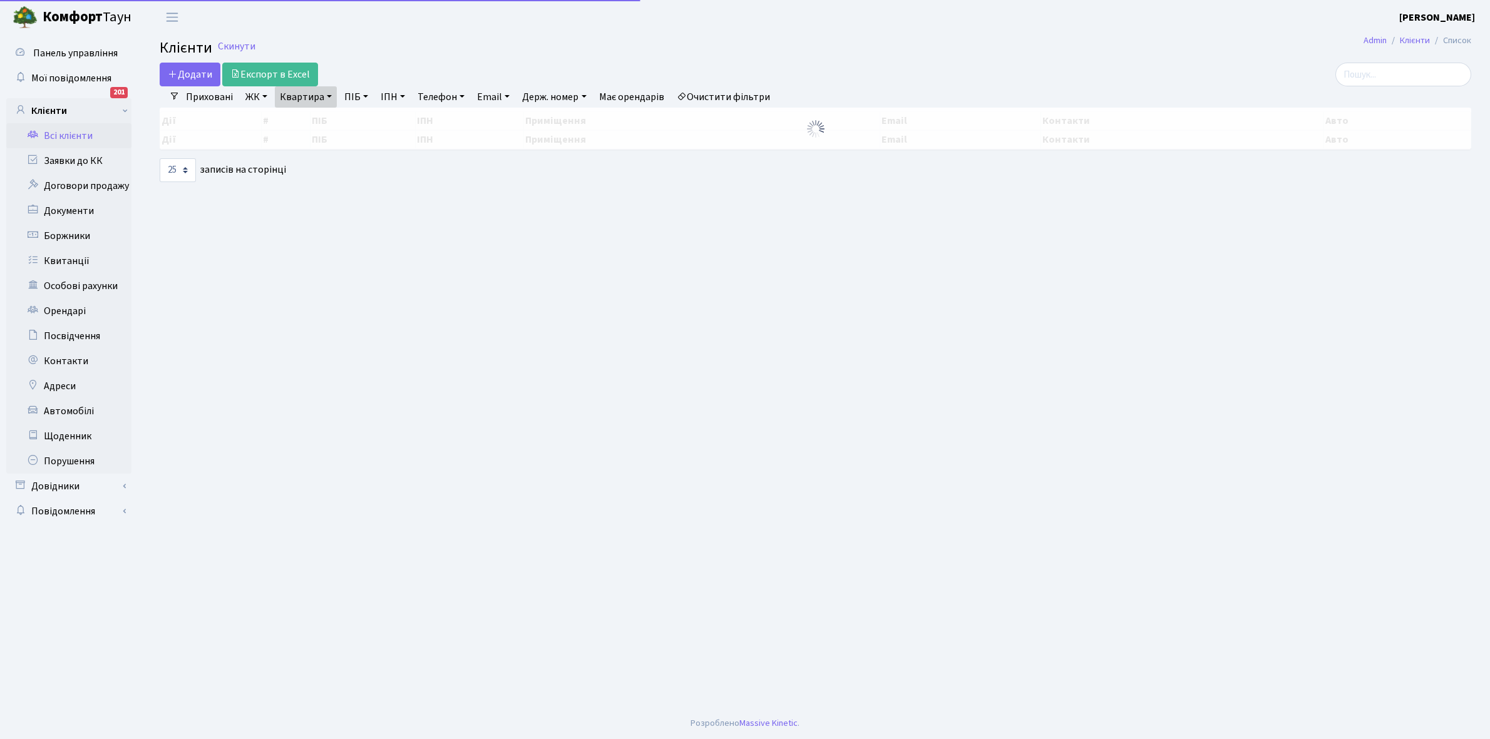
select select "25"
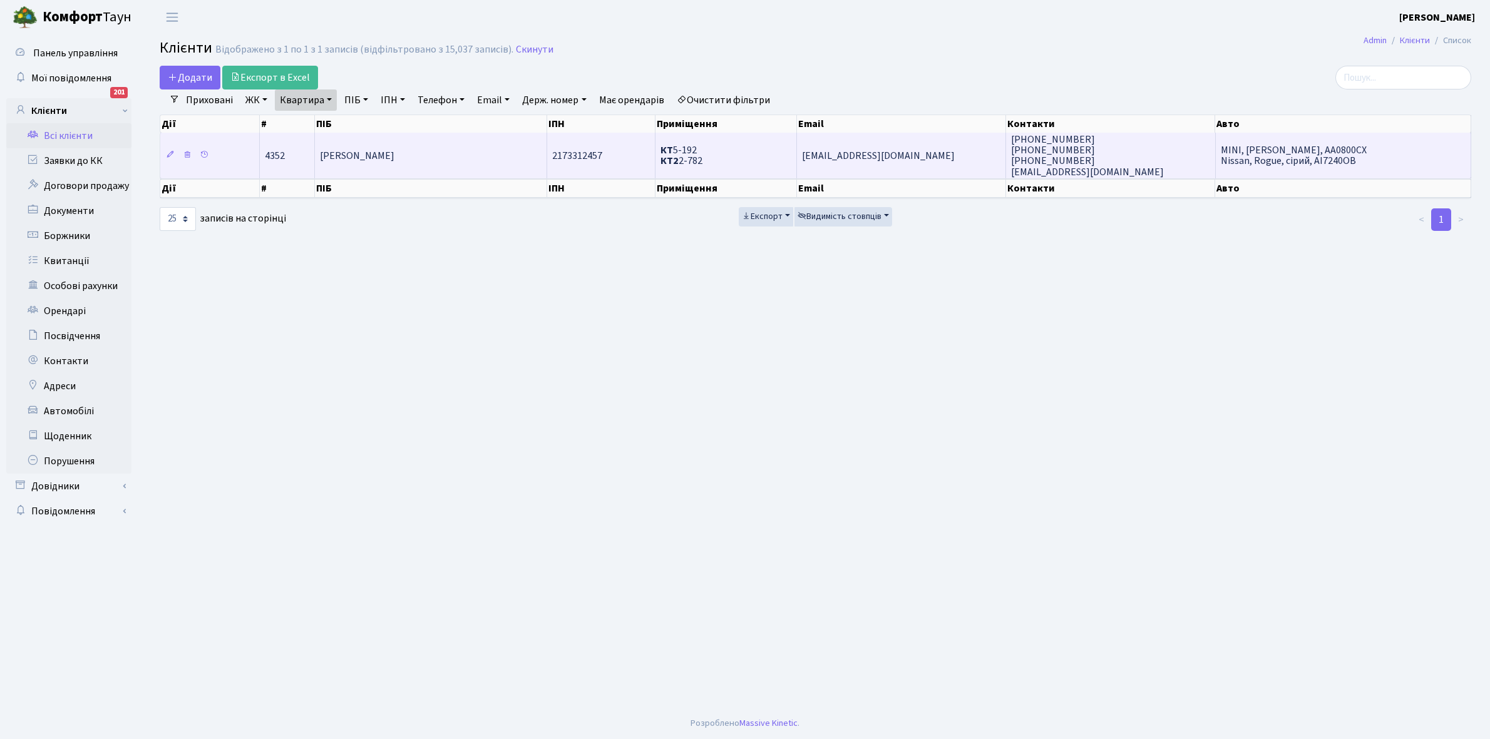
click at [399, 166] on td "[PERSON_NAME]" at bounding box center [431, 155] width 232 height 45
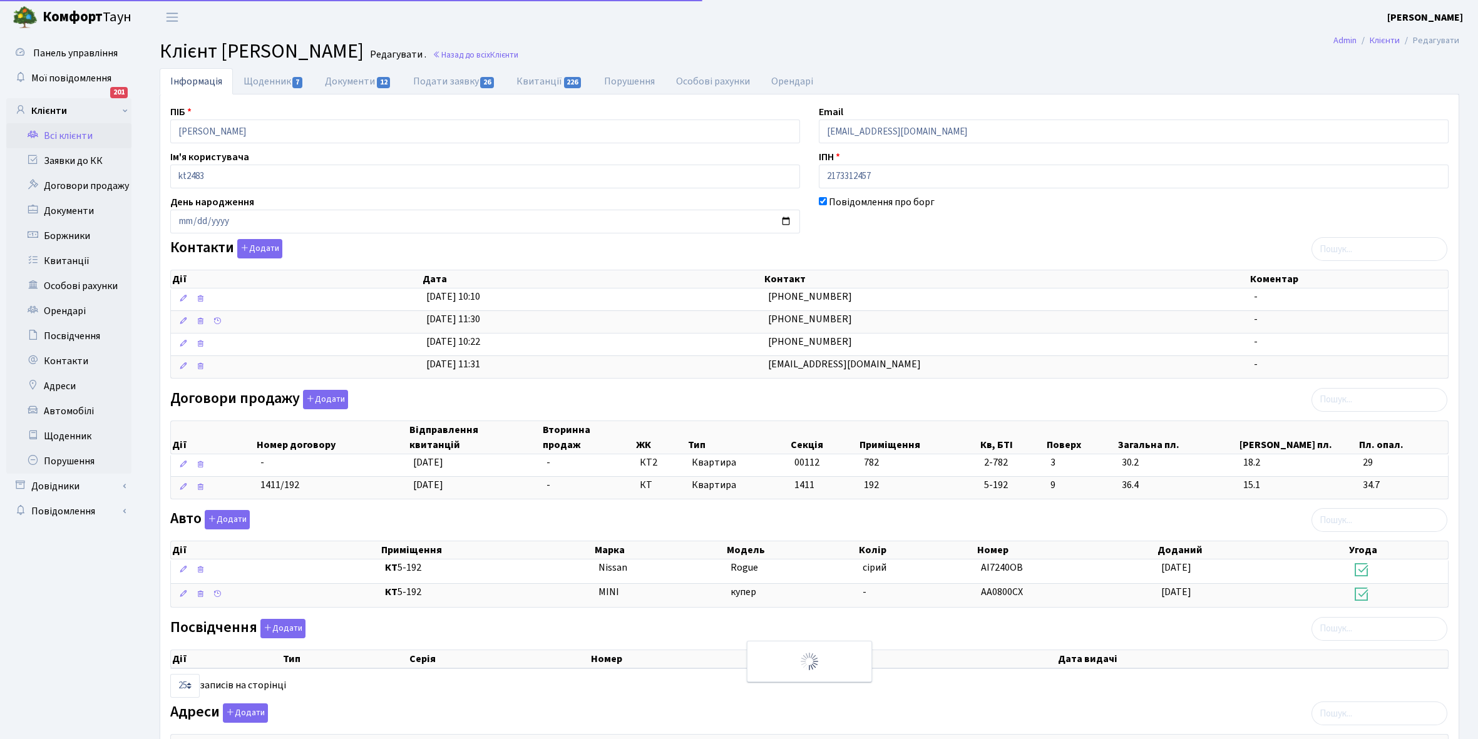
select select "25"
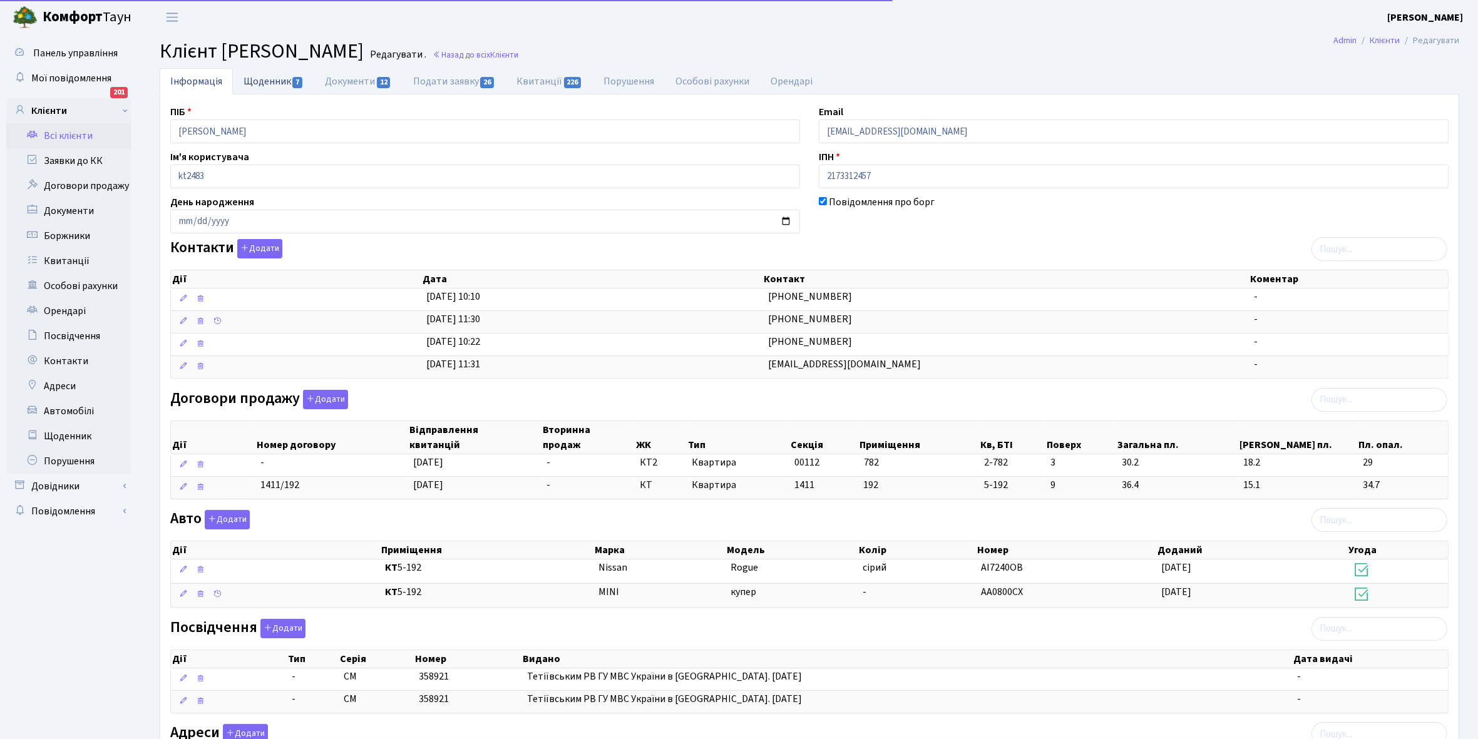
click at [267, 79] on link "Щоденник 7" at bounding box center [273, 81] width 81 height 26
select select "25"
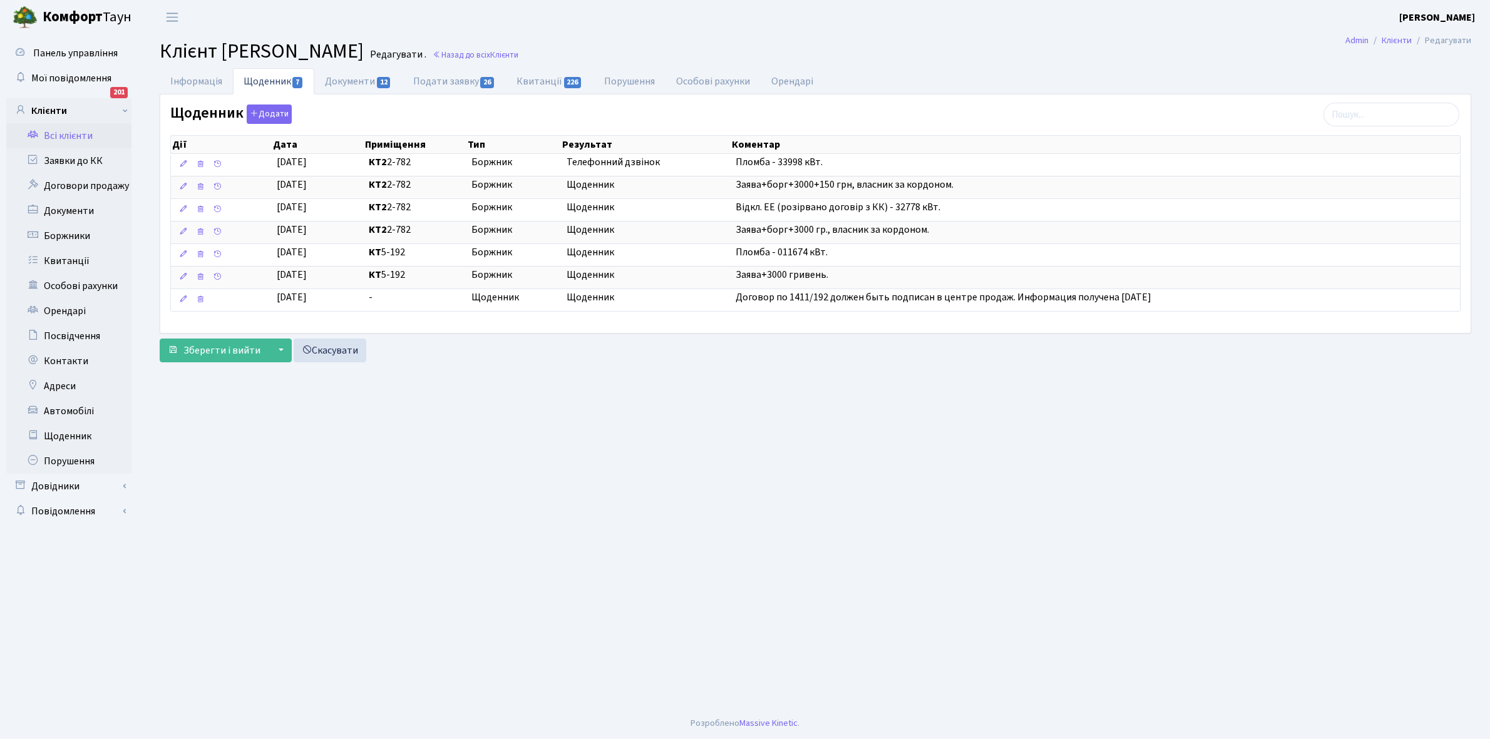
click at [66, 136] on link "Всі клієнти" at bounding box center [68, 135] width 125 height 25
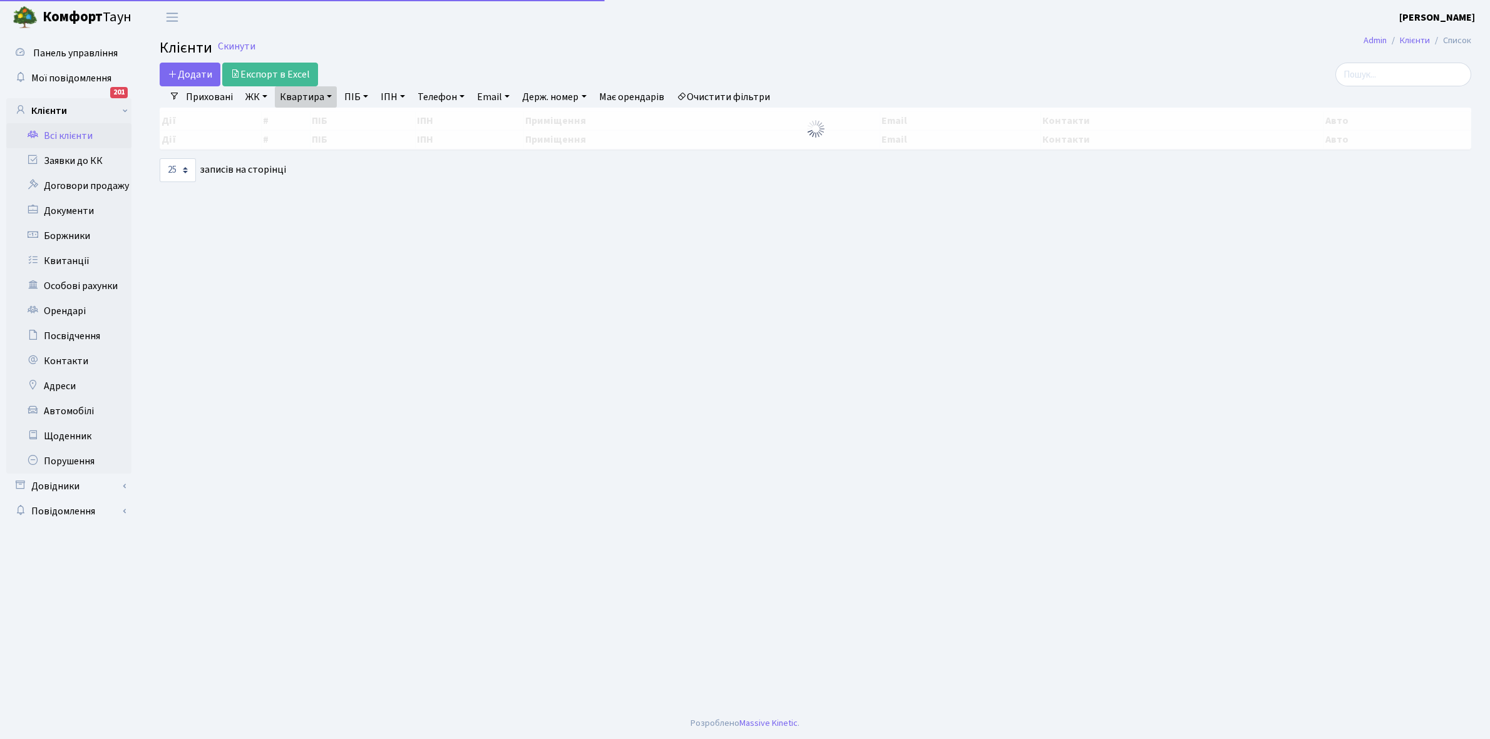
select select "25"
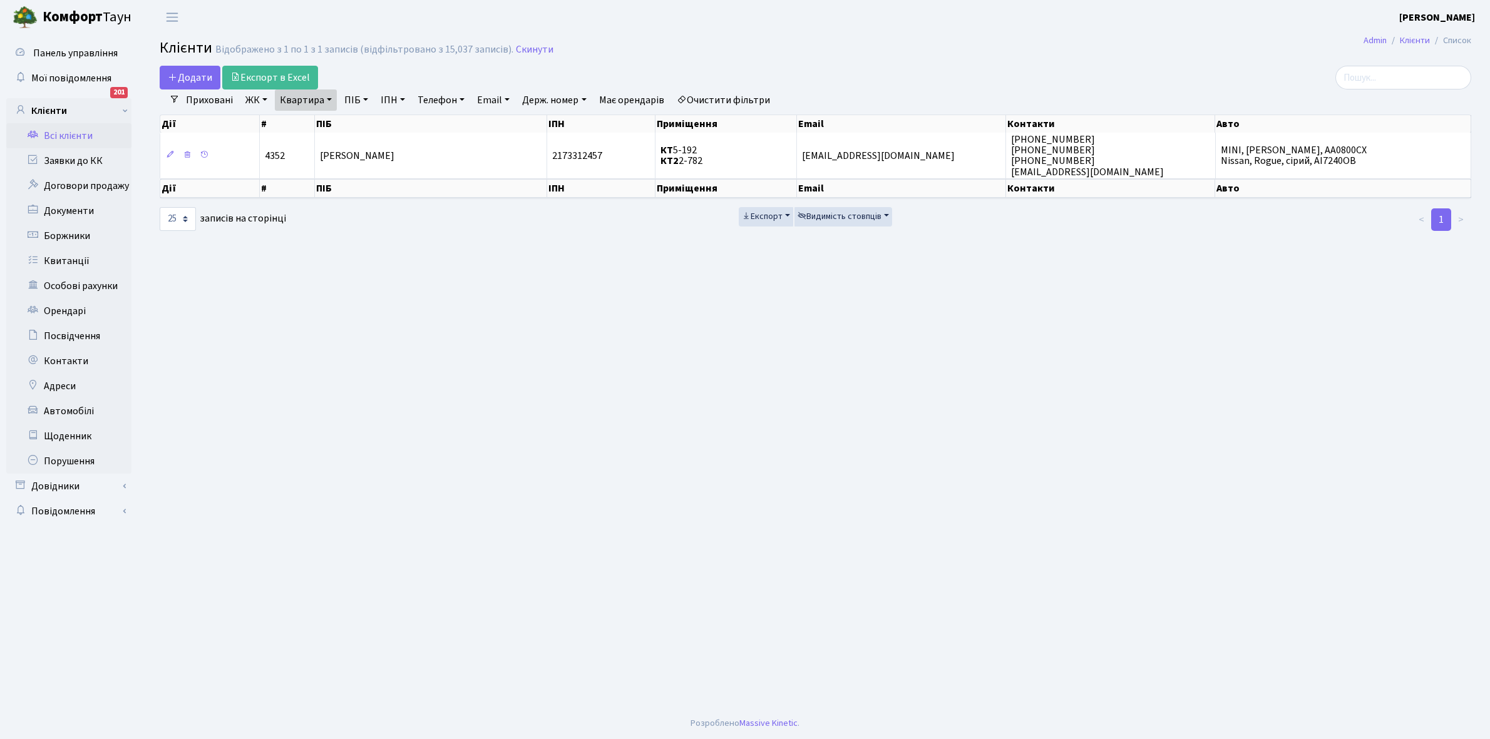
click at [327, 100] on link "Квартира" at bounding box center [306, 100] width 62 height 21
click at [339, 121] on input "2-782" at bounding box center [311, 125] width 73 height 24
type input "2-770"
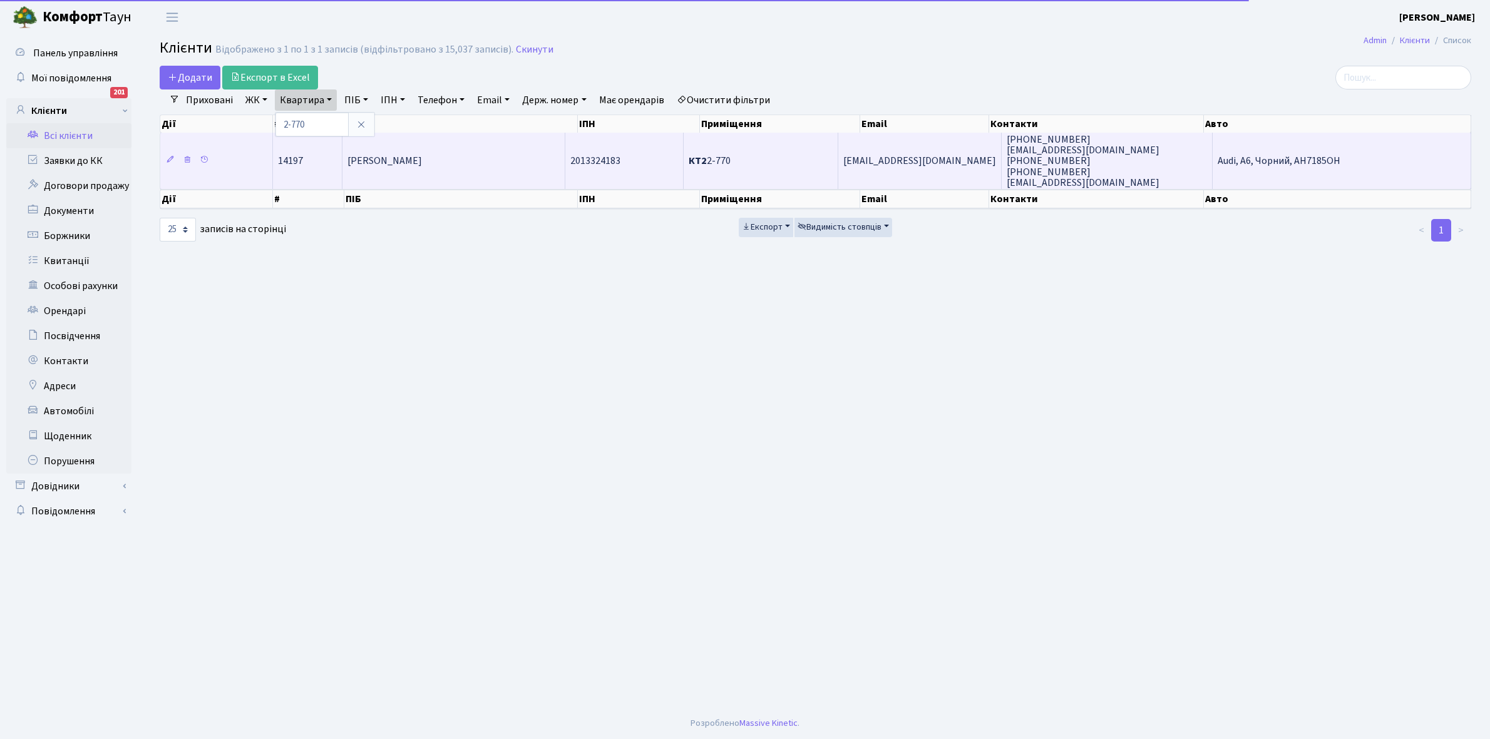
click at [412, 155] on span "[PERSON_NAME]" at bounding box center [384, 162] width 74 height 14
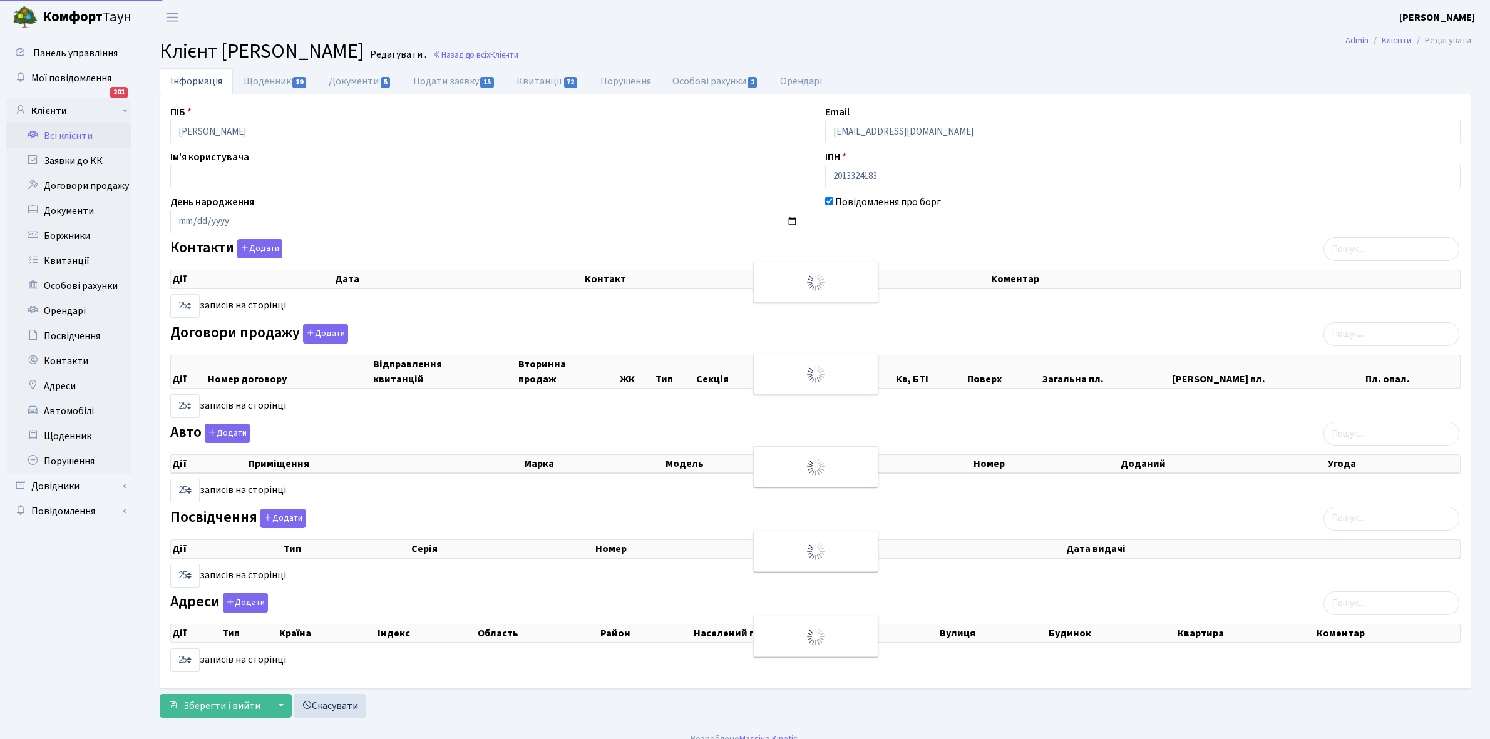
select select "25"
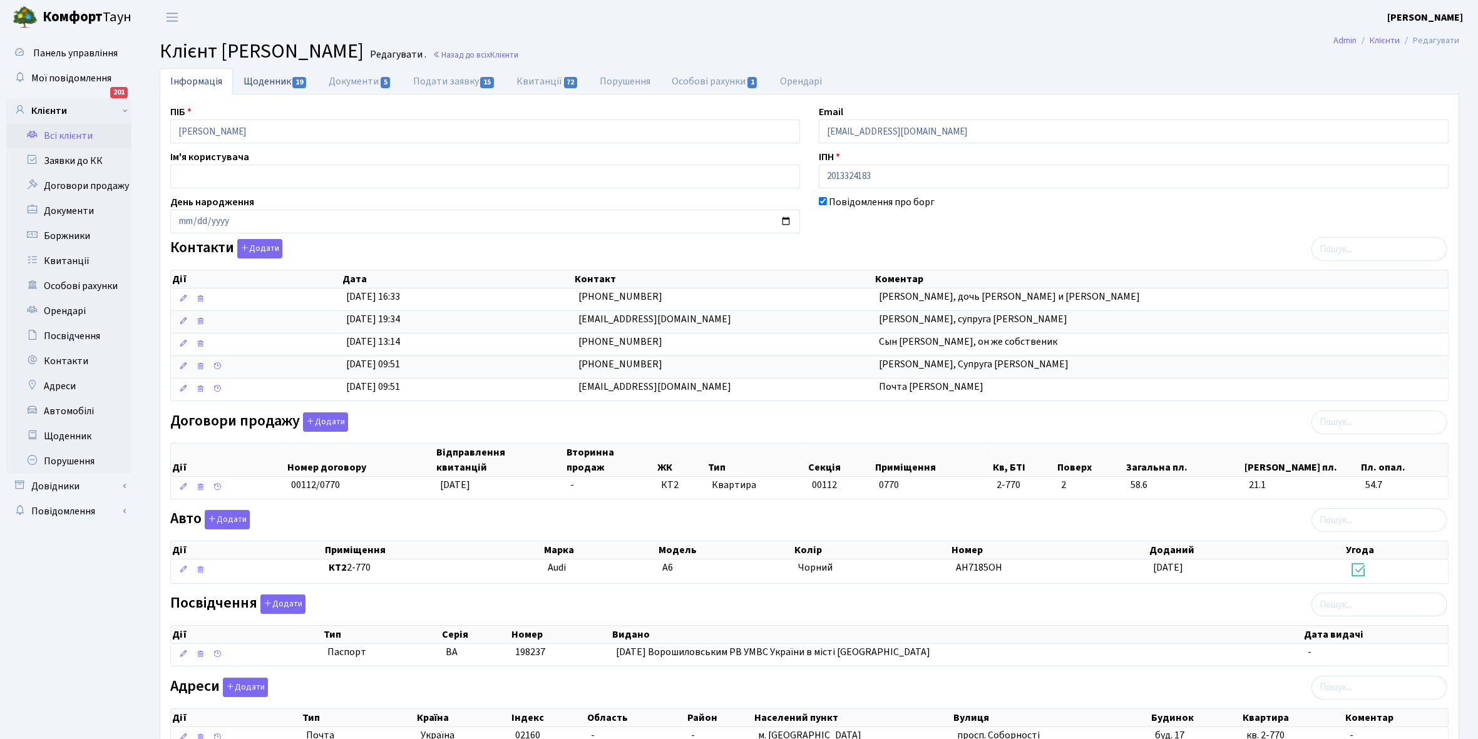
click at [260, 82] on link "Щоденник 19" at bounding box center [275, 81] width 85 height 26
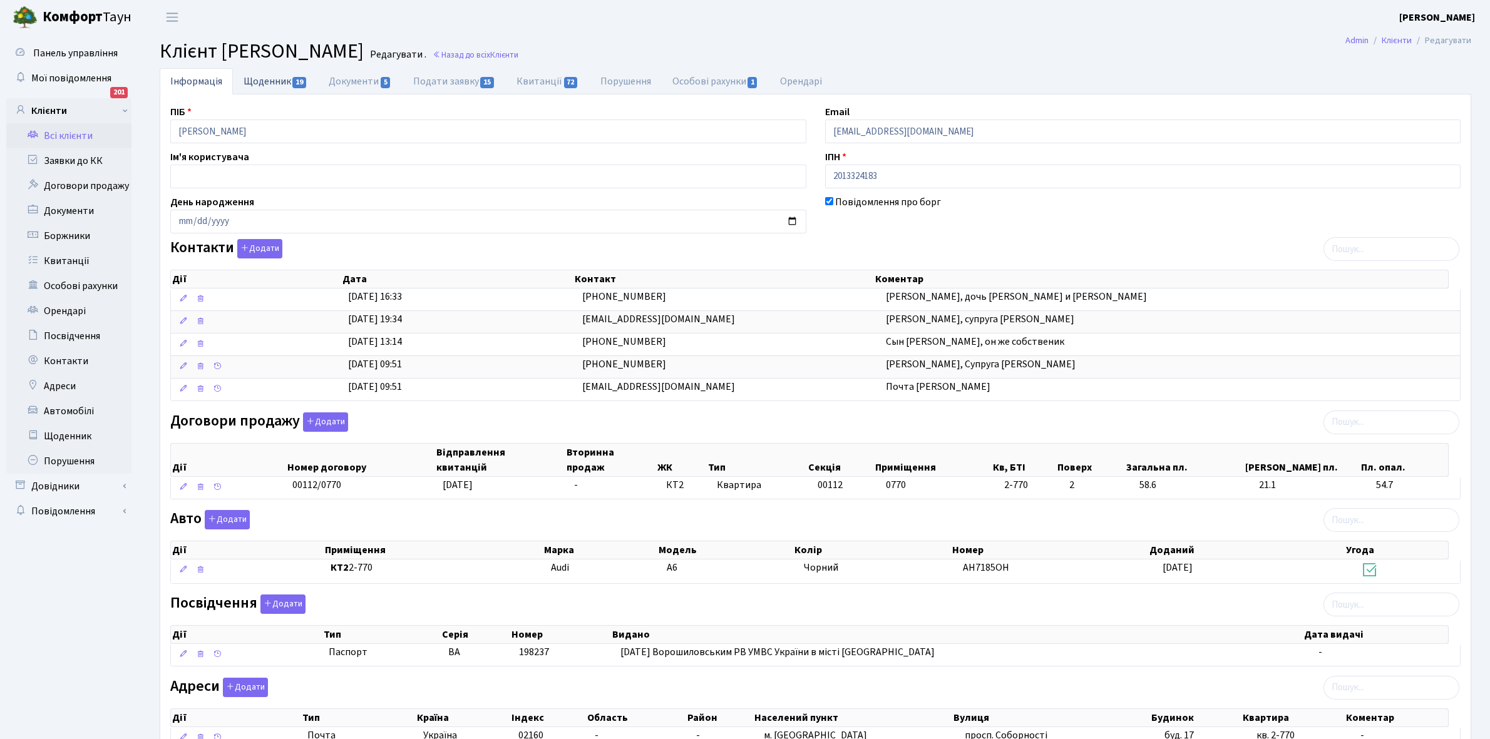
select select "25"
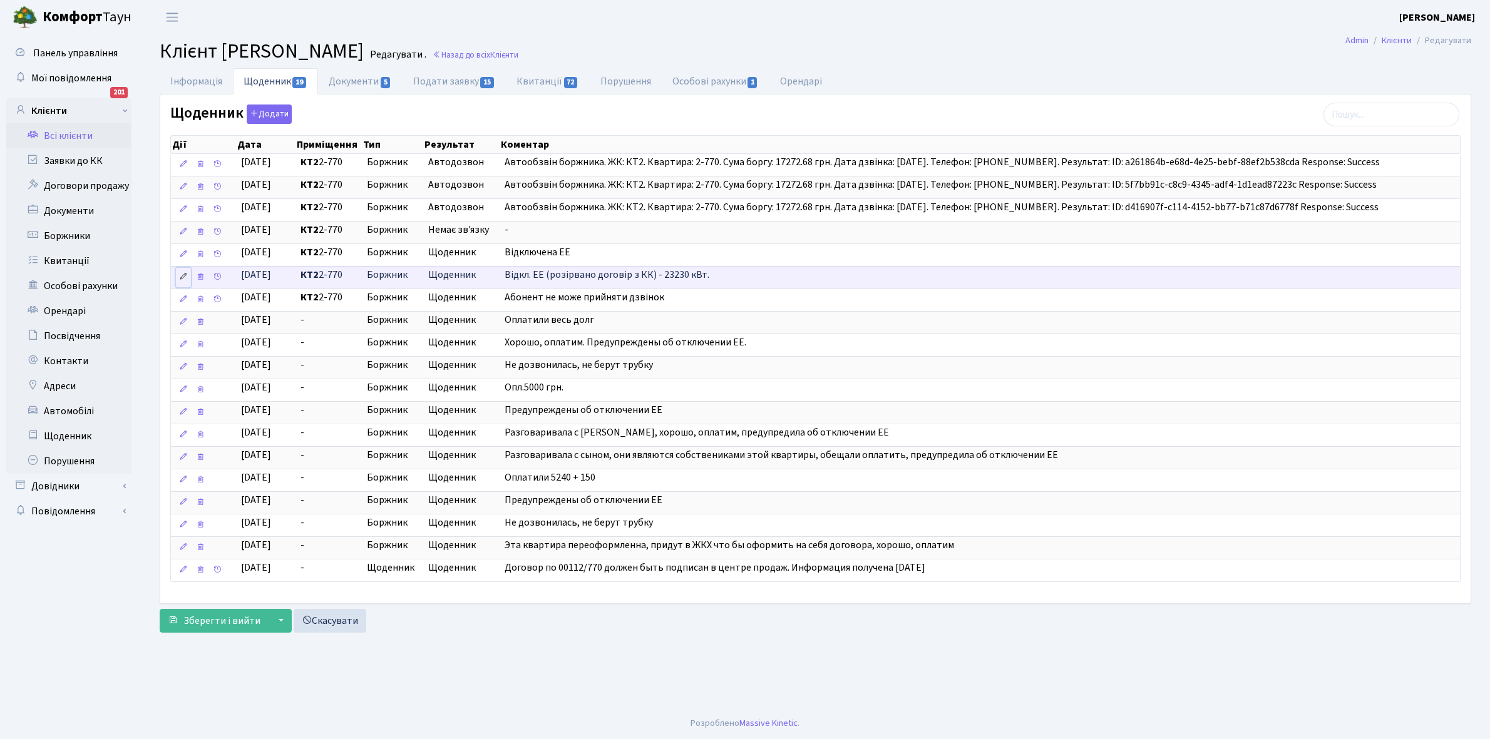
click at [186, 279] on icon at bounding box center [183, 276] width 9 height 9
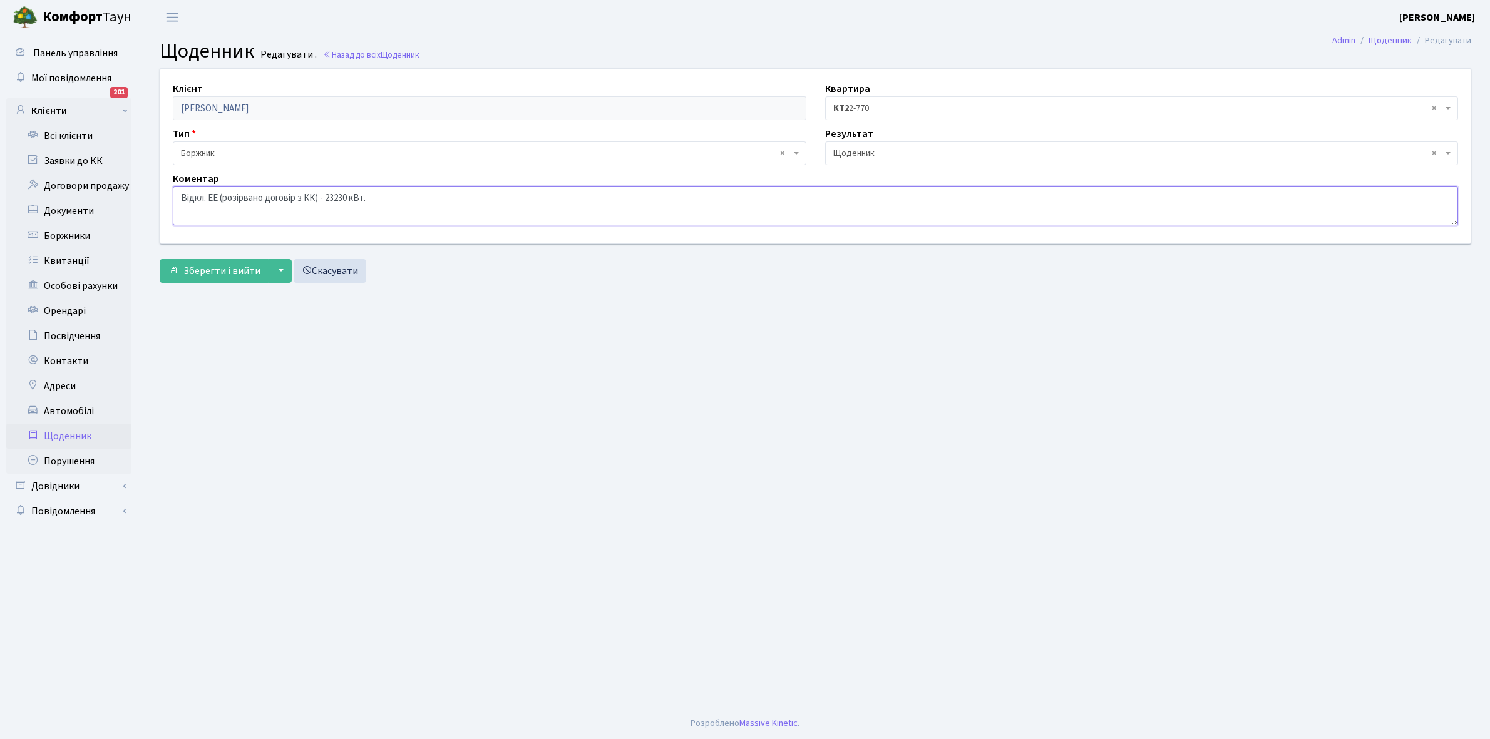
drag, startPoint x: 178, startPoint y: 195, endPoint x: 305, endPoint y: 200, distance: 126.5
click at [412, 198] on textarea "Відкл. ЕЕ (розірвано договір з КК) - 23230 кВт." at bounding box center [815, 206] width 1285 height 39
click at [220, 270] on span "Зберегти і вийти" at bounding box center [221, 271] width 77 height 14
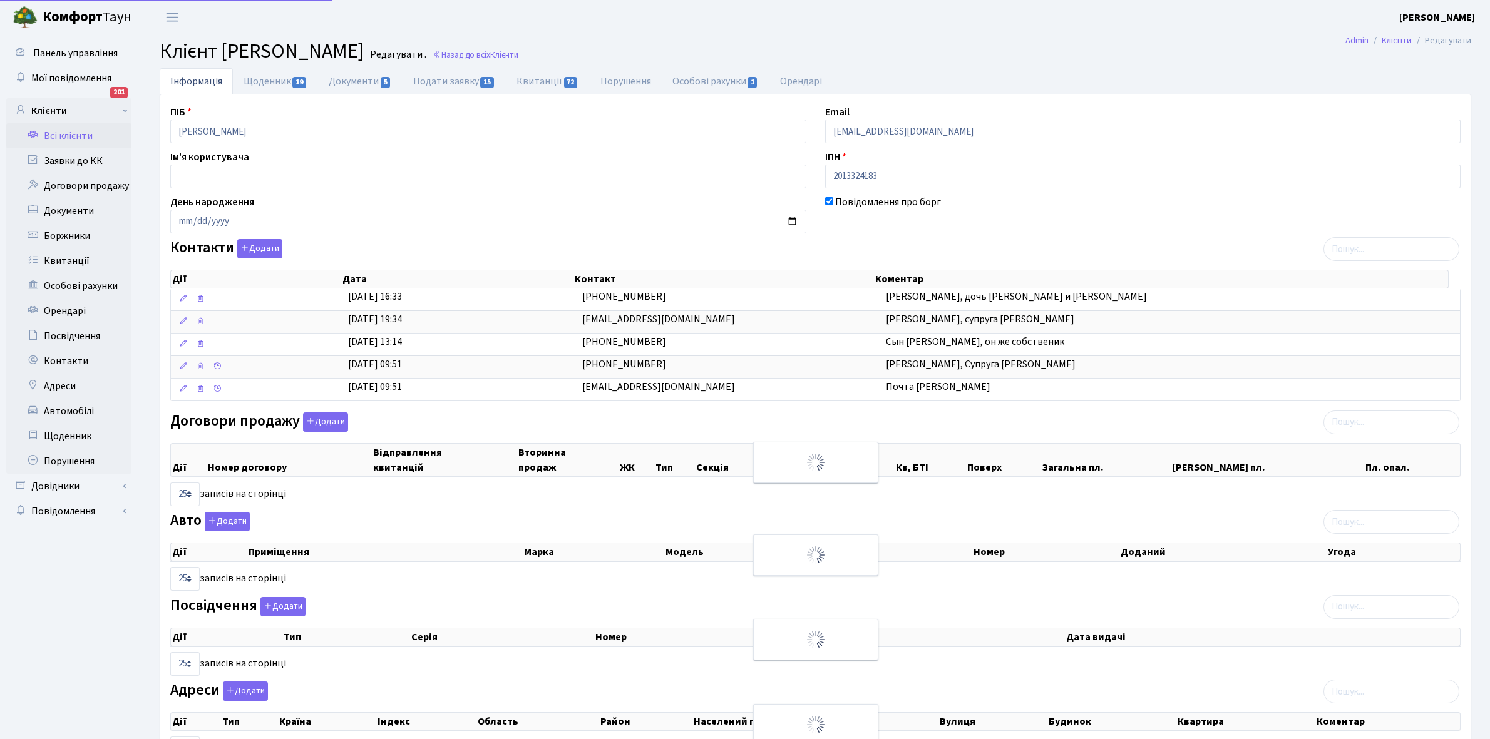
select select "25"
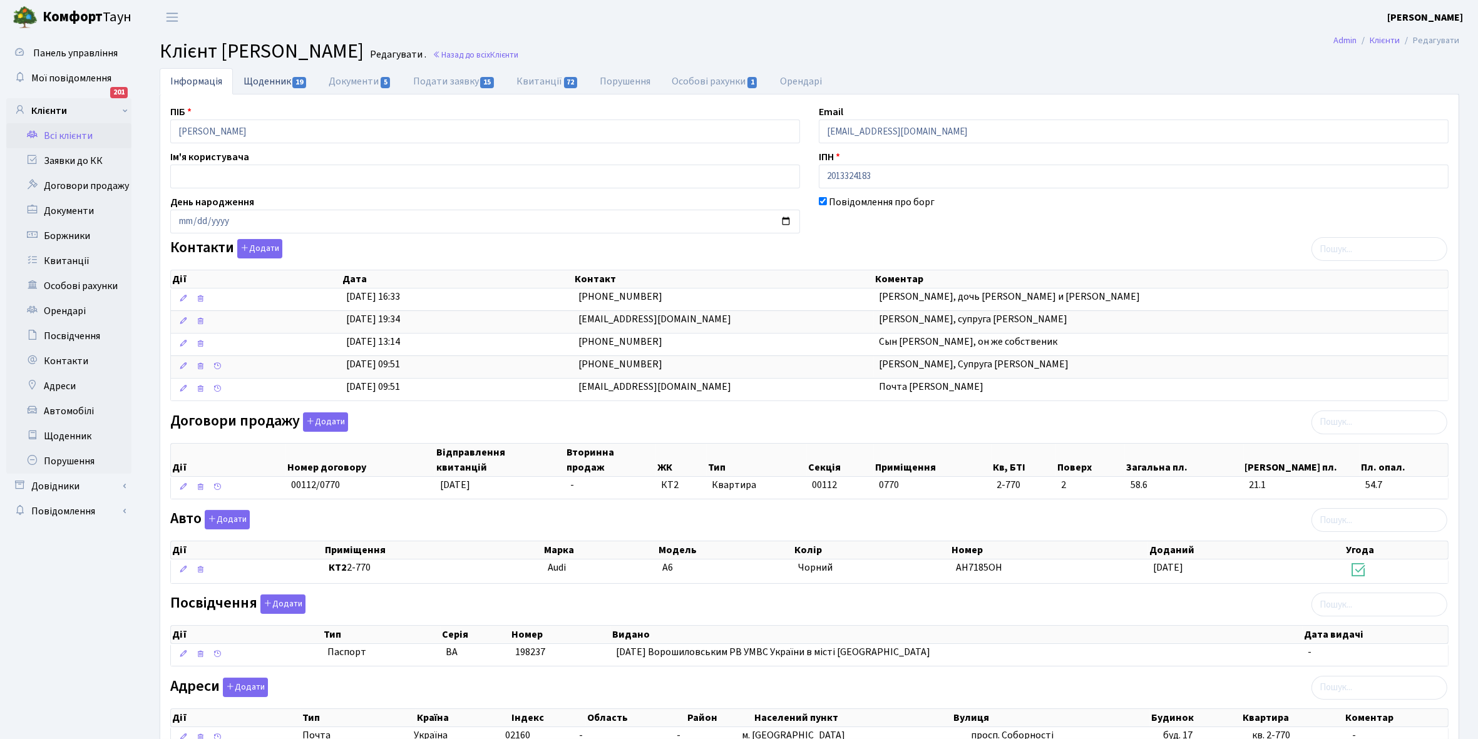
click at [264, 75] on link "Щоденник 19" at bounding box center [275, 81] width 85 height 26
select select "25"
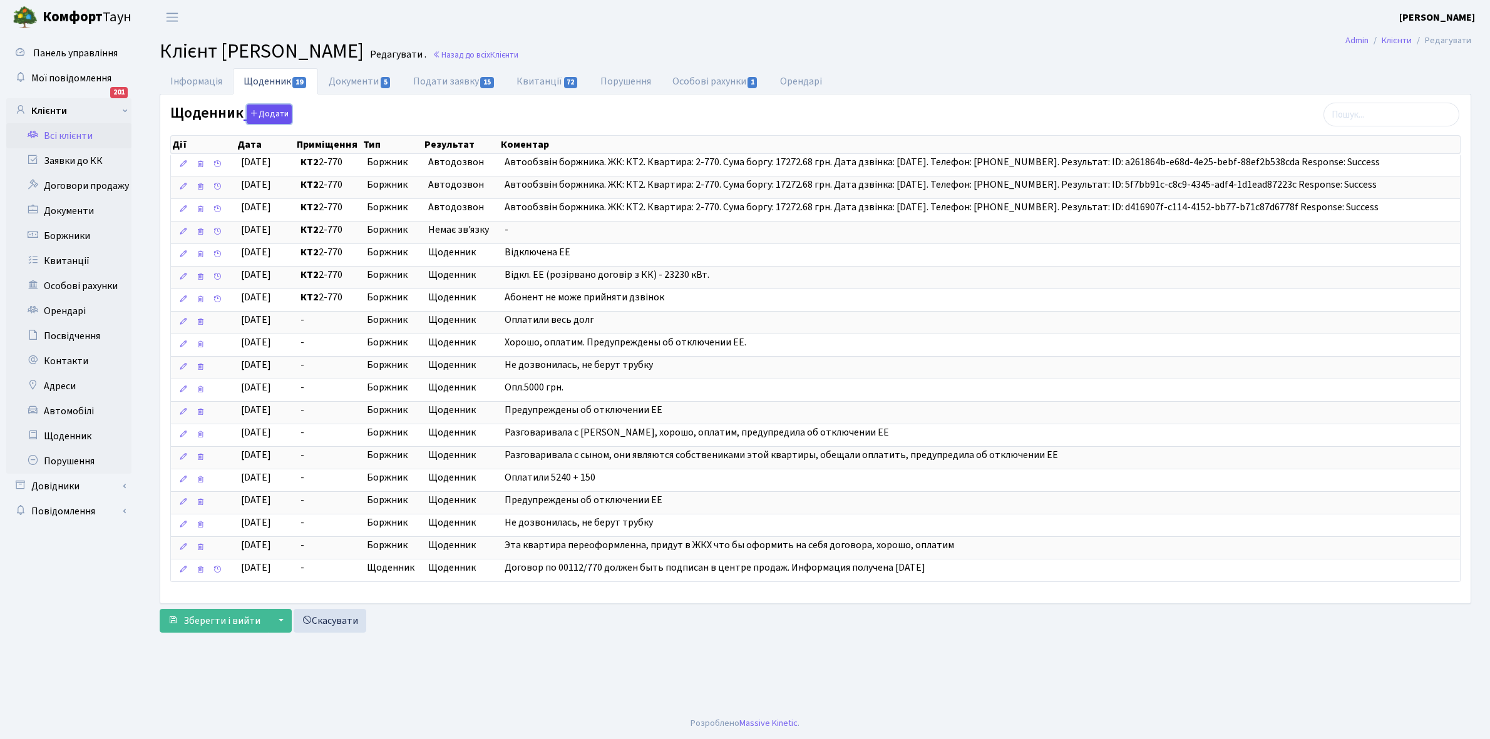
click at [261, 113] on button "Додати" at bounding box center [269, 114] width 45 height 19
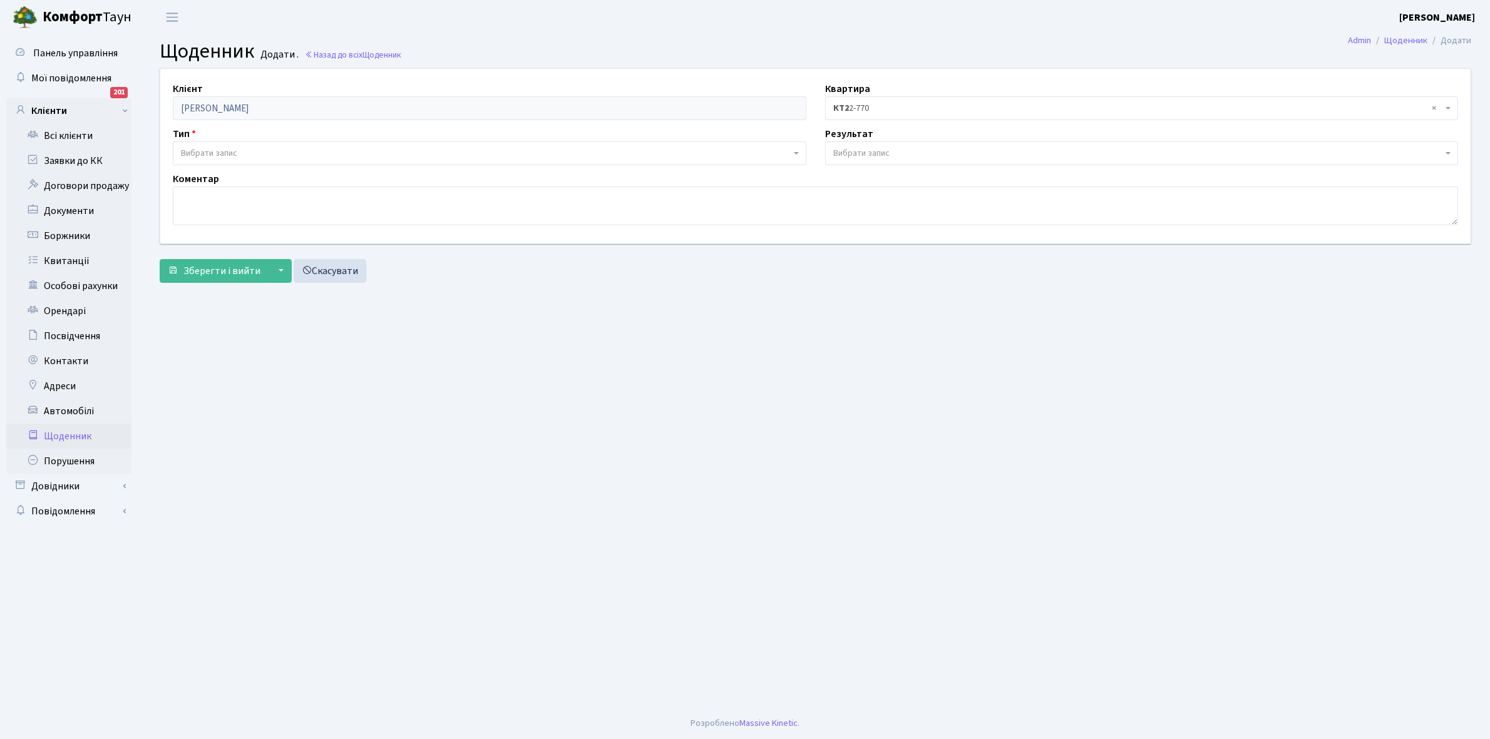
click at [264, 152] on span "Вибрати запис" at bounding box center [486, 153] width 610 height 13
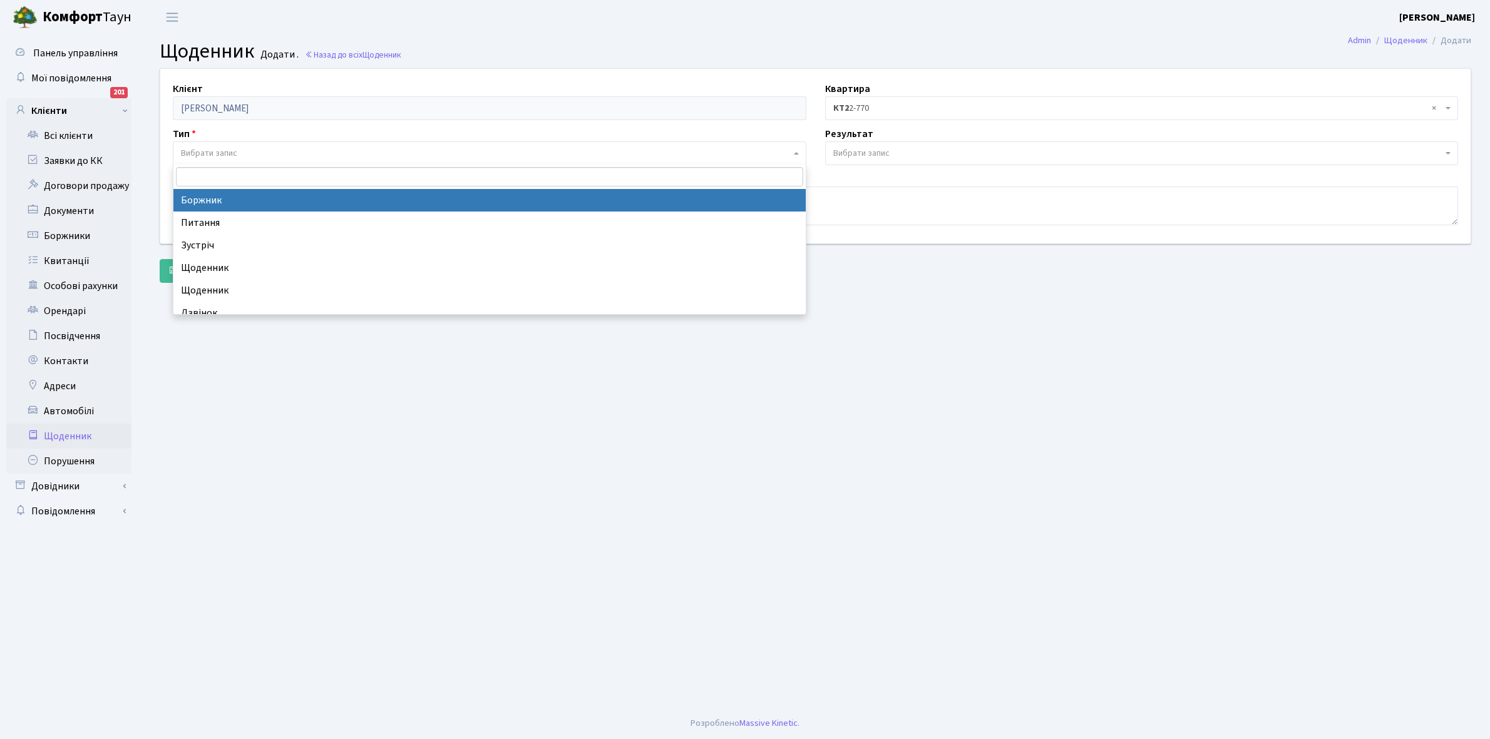
select select "189"
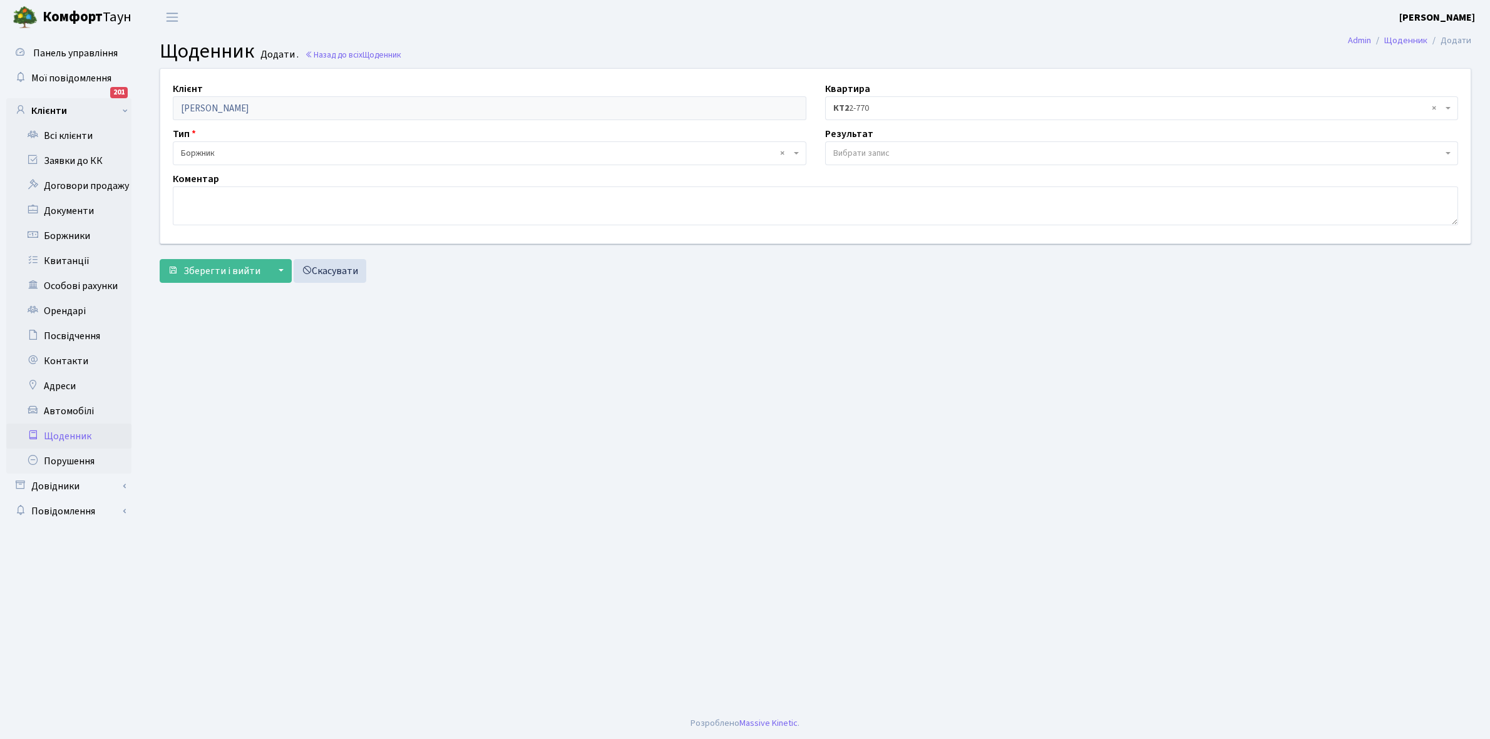
click at [846, 155] on span "Вибрати запис" at bounding box center [861, 153] width 56 height 13
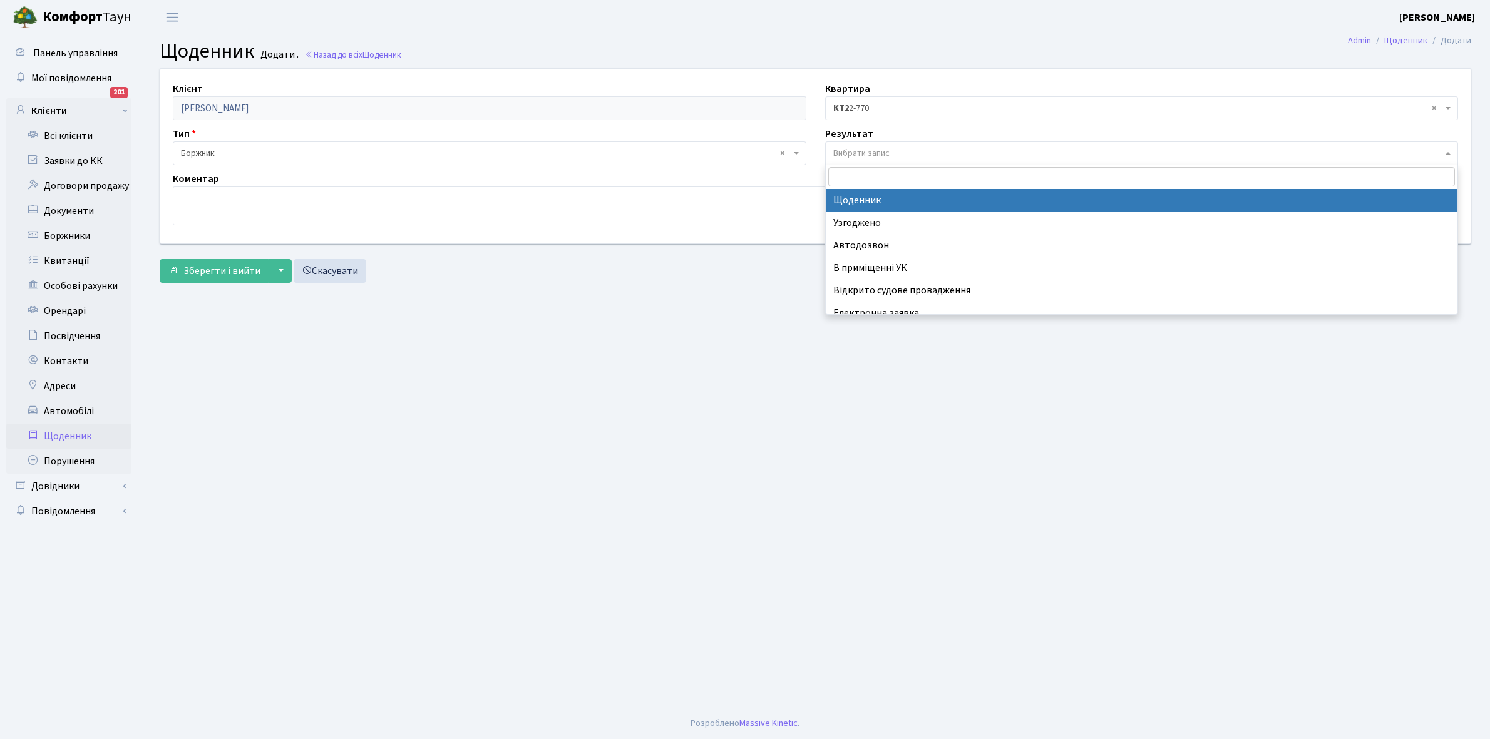
select select "14"
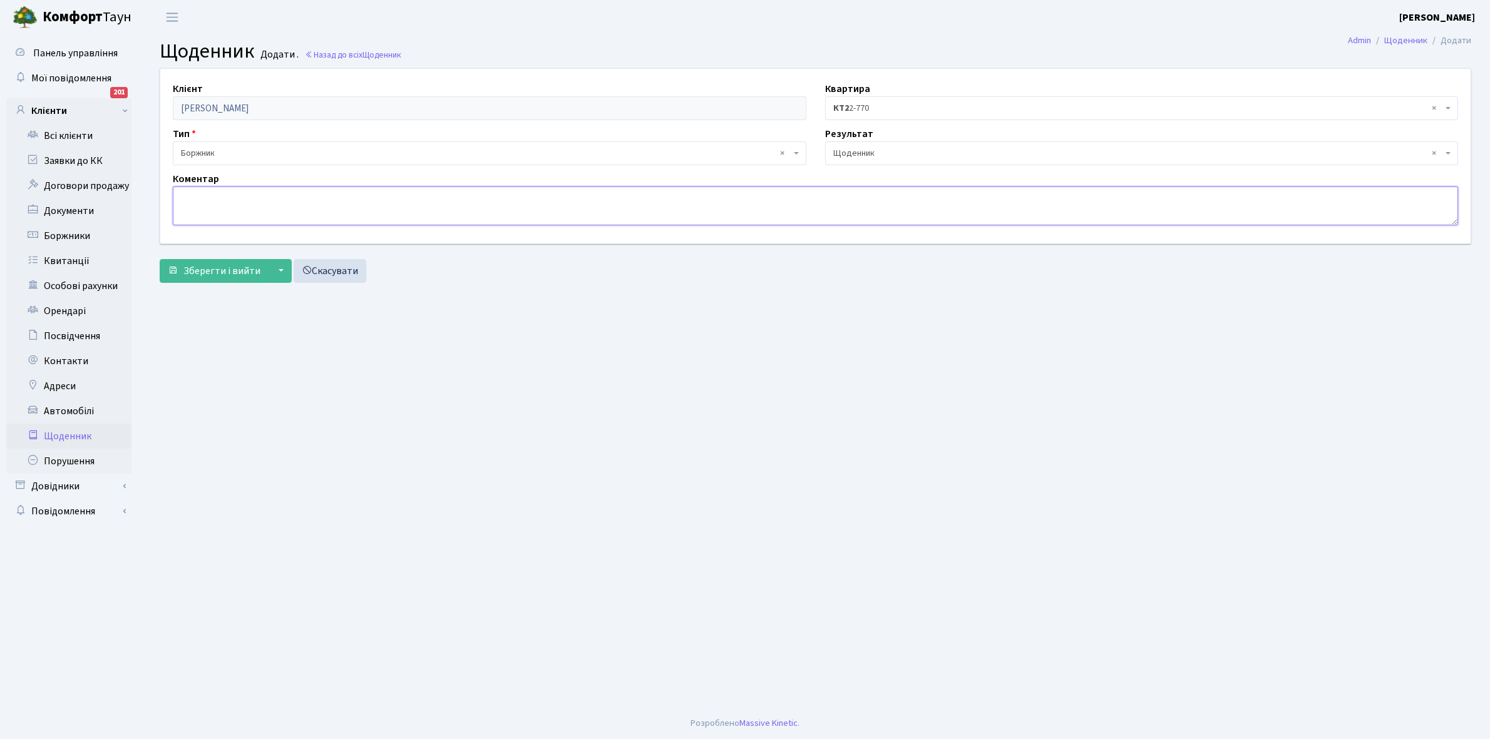
click at [186, 207] on textarea at bounding box center [815, 206] width 1285 height 39
paste textarea "Відкл. ЕЕ (розірвано договір з КК) - 23230 кВт."
click at [349, 198] on textarea "Відкл. ЕЕ (розірвано договір з КК) - 23230 кВт." at bounding box center [815, 206] width 1285 height 39
click at [392, 202] on textarea "Відкл. ЕЕ (розірвано договір з КК) - 23230 кВт." at bounding box center [815, 206] width 1285 height 39
type textarea "В"
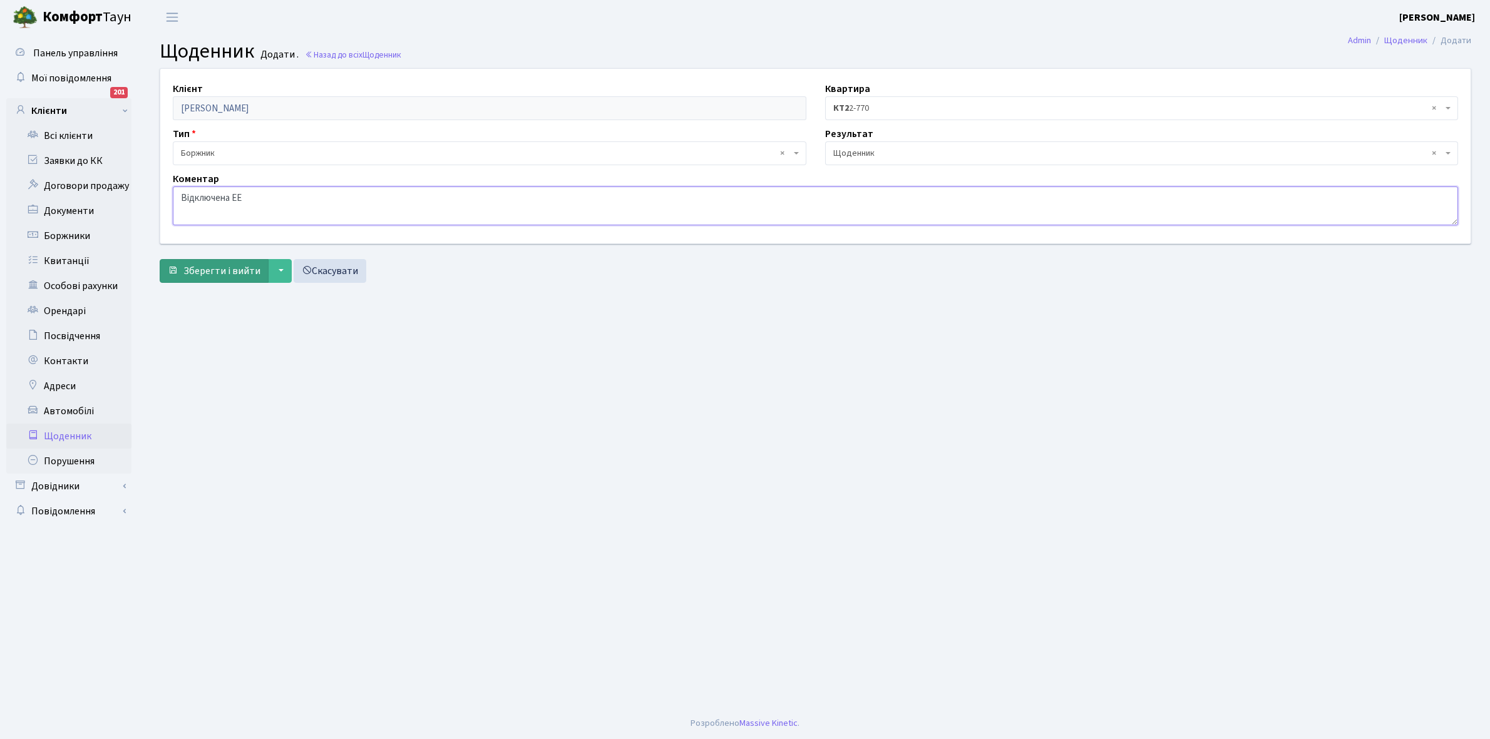
type textarea "Відключена ЕЕ"
click at [212, 271] on span "Зберегти і вийти" at bounding box center [221, 271] width 77 height 14
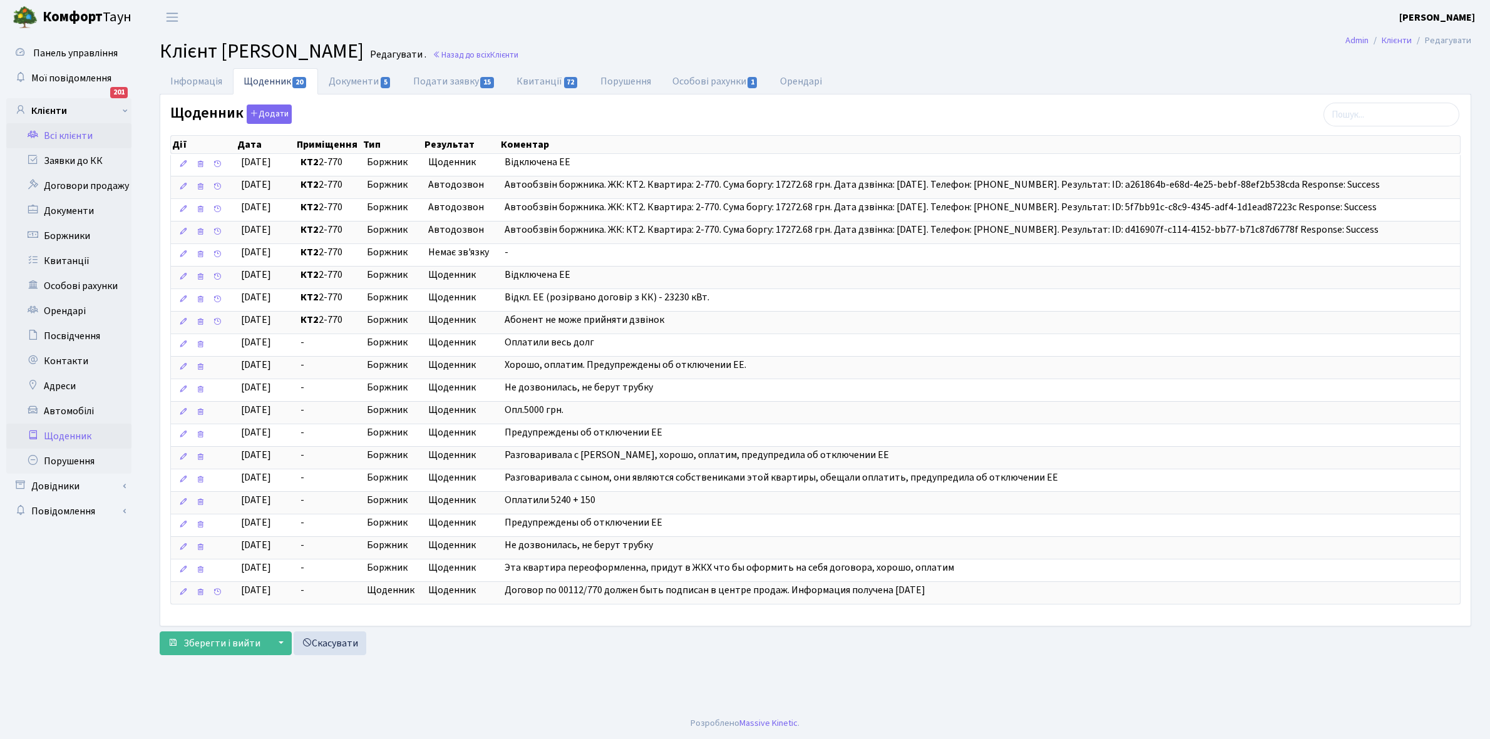
click at [73, 434] on link "Щоденник" at bounding box center [68, 436] width 125 height 25
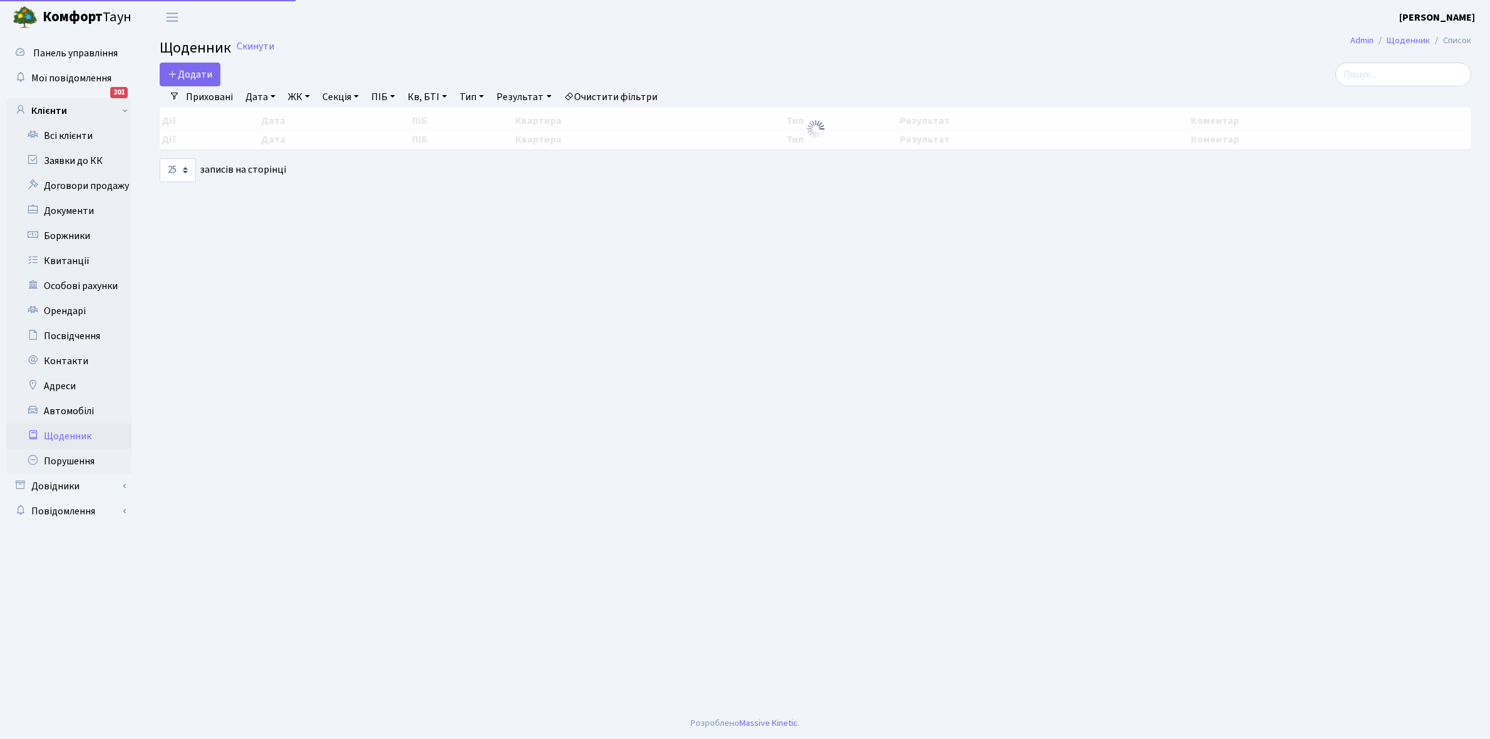
select select "25"
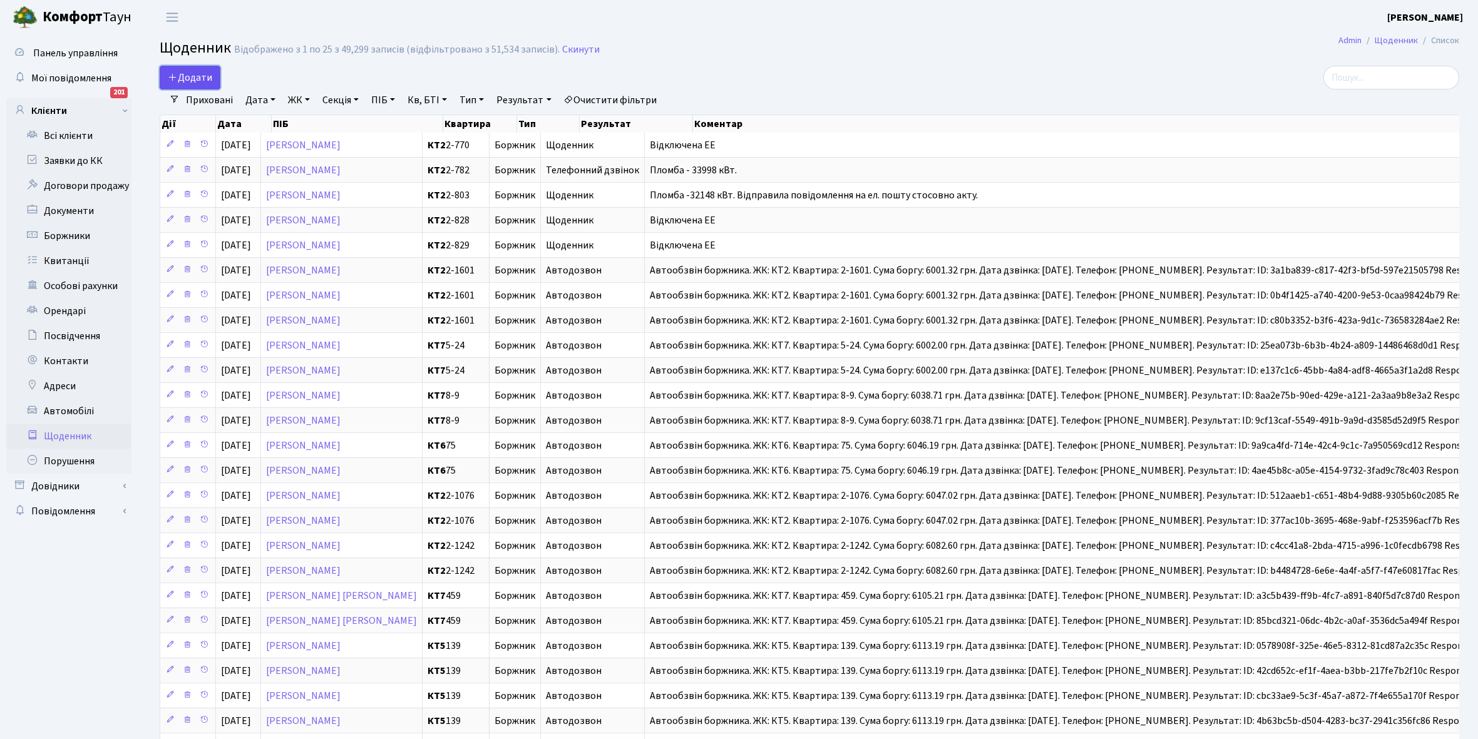
click at [195, 78] on span "Додати" at bounding box center [190, 78] width 44 height 14
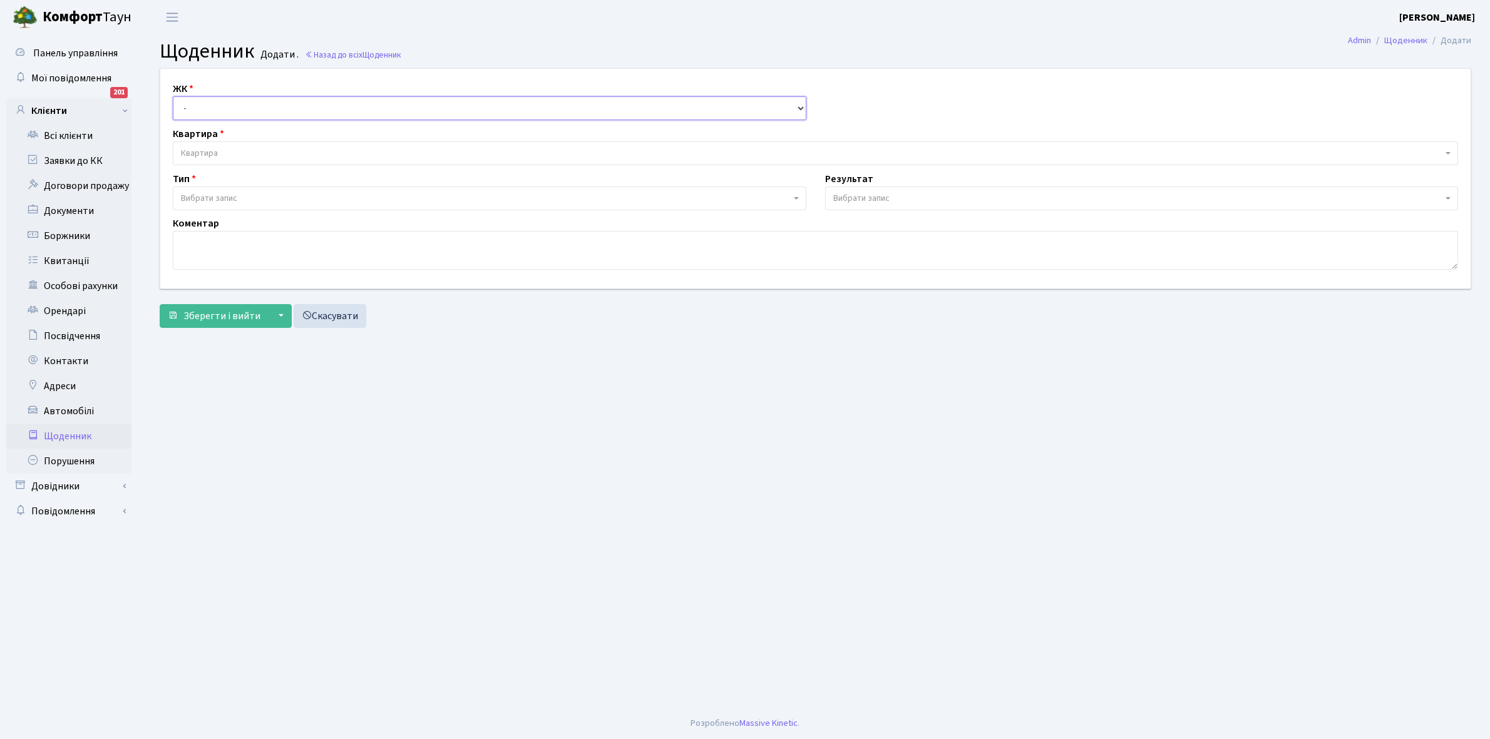
click at [200, 100] on select "- КТ, вул. Регенераторна, 4 КТ2, просп. Соборності, 17 КТ3, вул. Березнева, 16 …" at bounding box center [489, 108] width 633 height 24
select select "295"
click at [173, 96] on select "- КТ, вул. Регенераторна, 4 КТ2, просп. Соборності, 17 КТ3, вул. Березнева, 16 …" at bounding box center [489, 108] width 633 height 24
select select
click at [213, 148] on span "Квартира" at bounding box center [199, 153] width 37 height 13
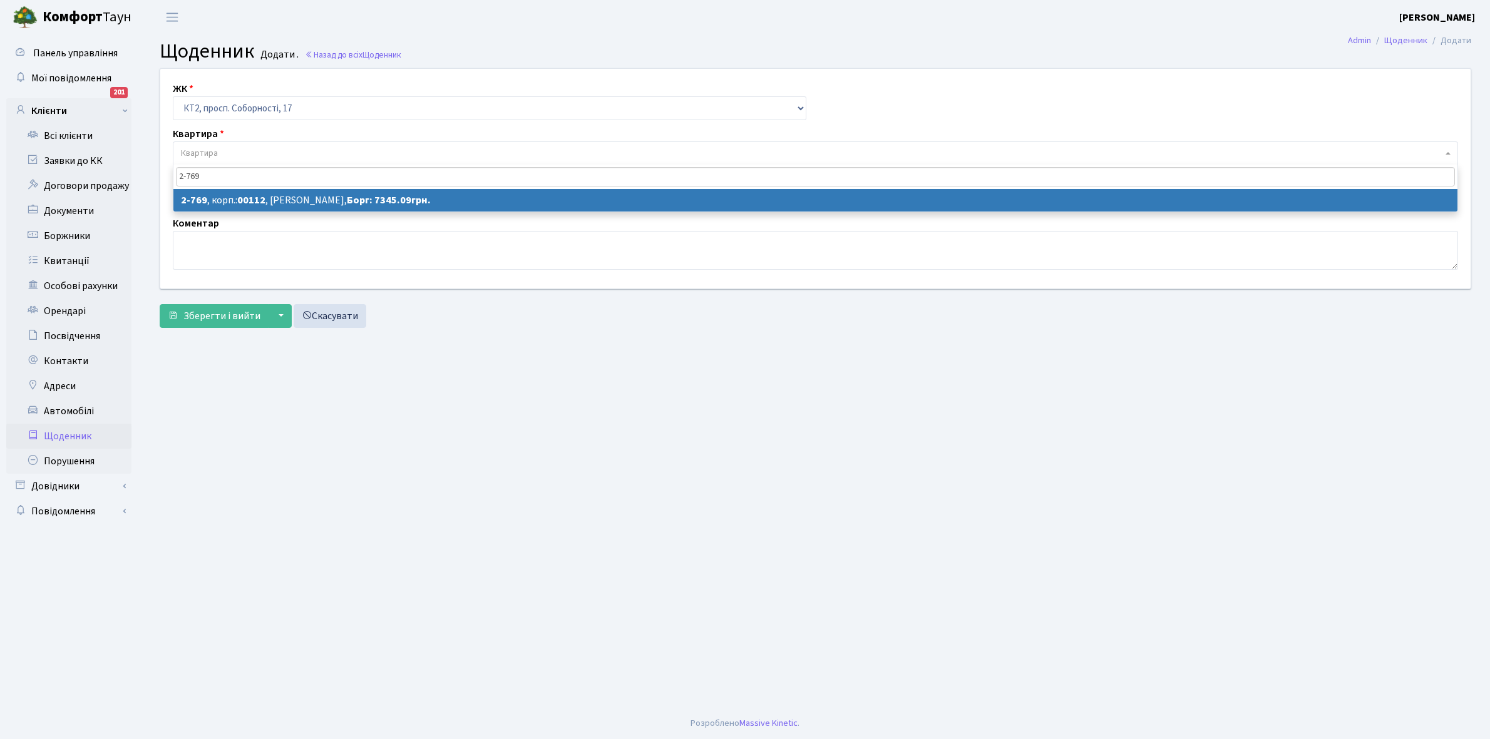
type input "2-769"
select select "15826"
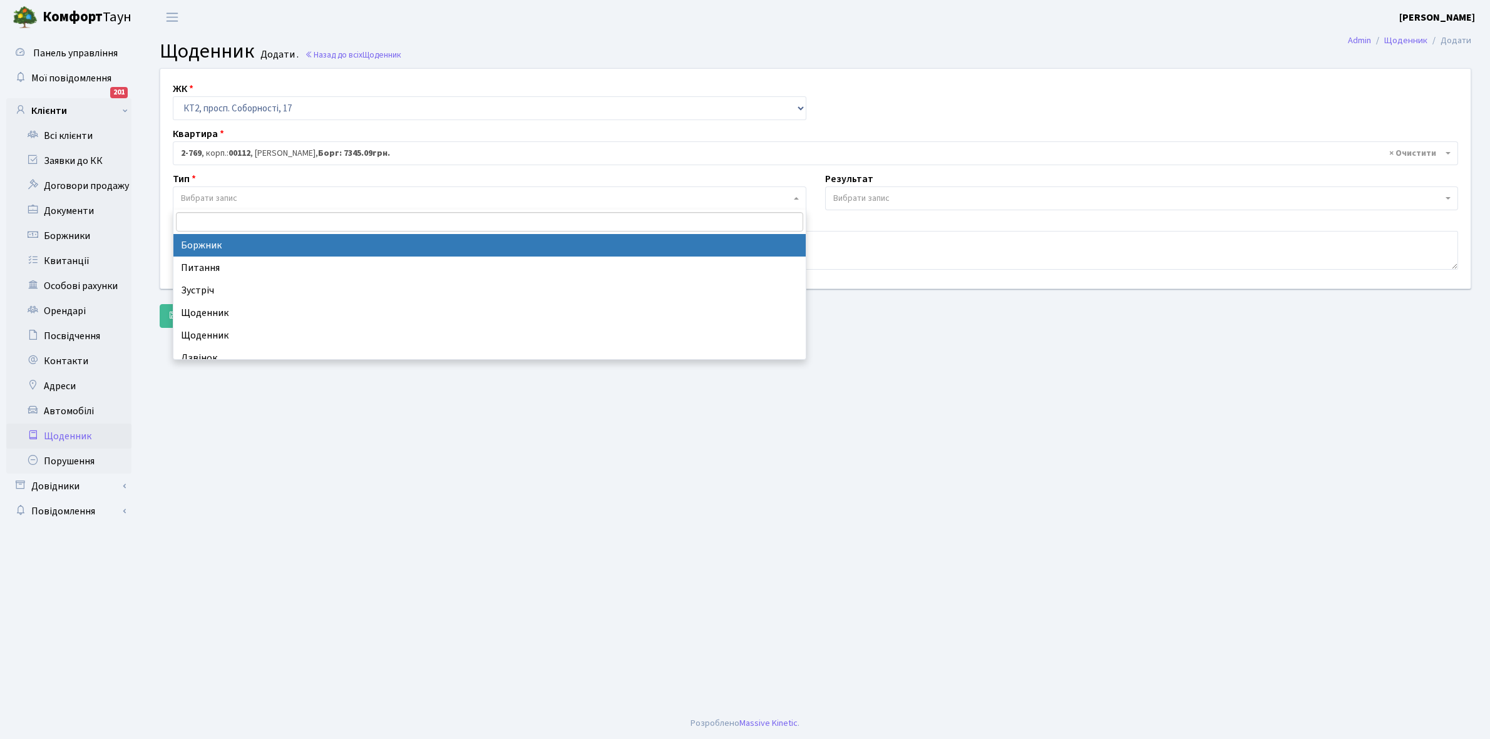
click at [230, 193] on span "Вибрати запис" at bounding box center [209, 198] width 56 height 13
select select "189"
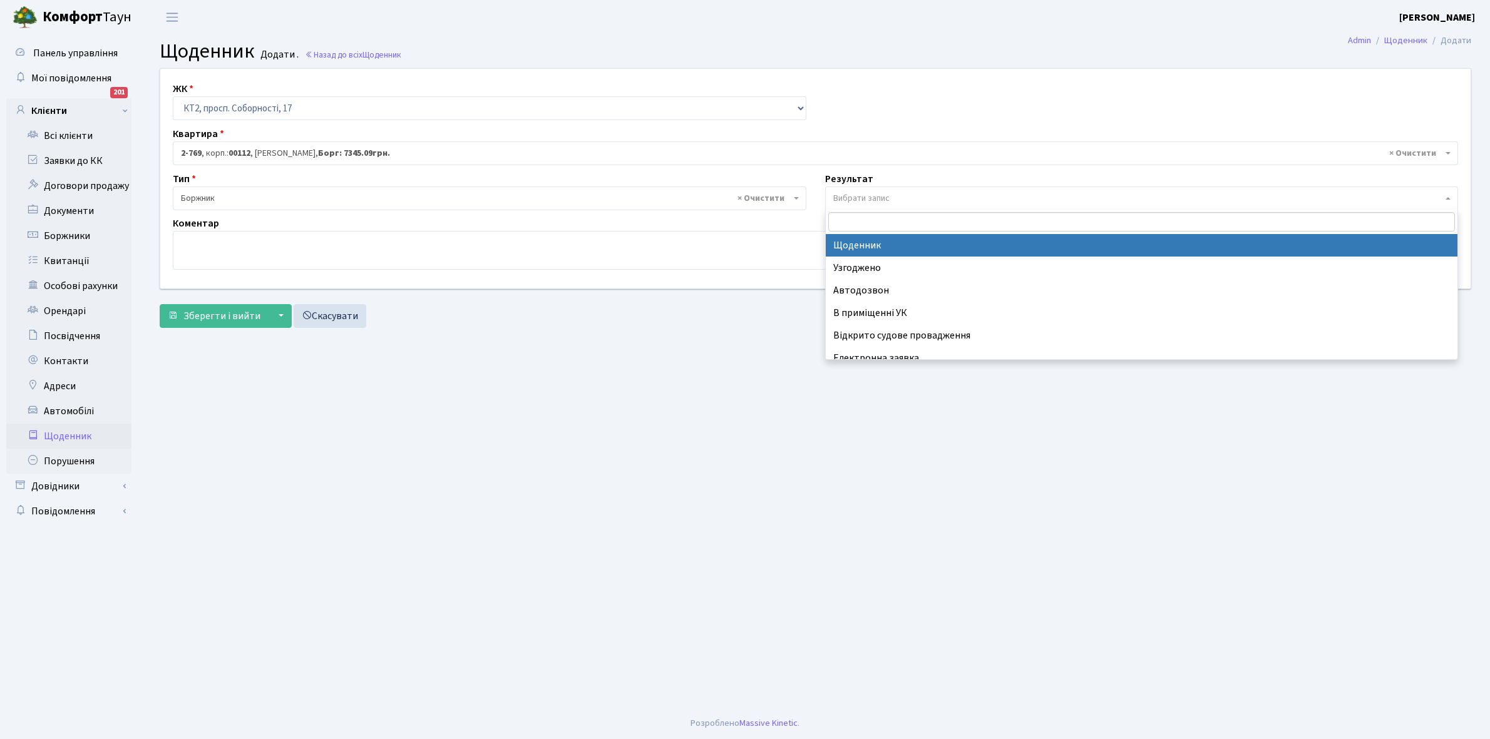
click at [877, 198] on span "Вибрати запис" at bounding box center [861, 198] width 56 height 13
select select "14"
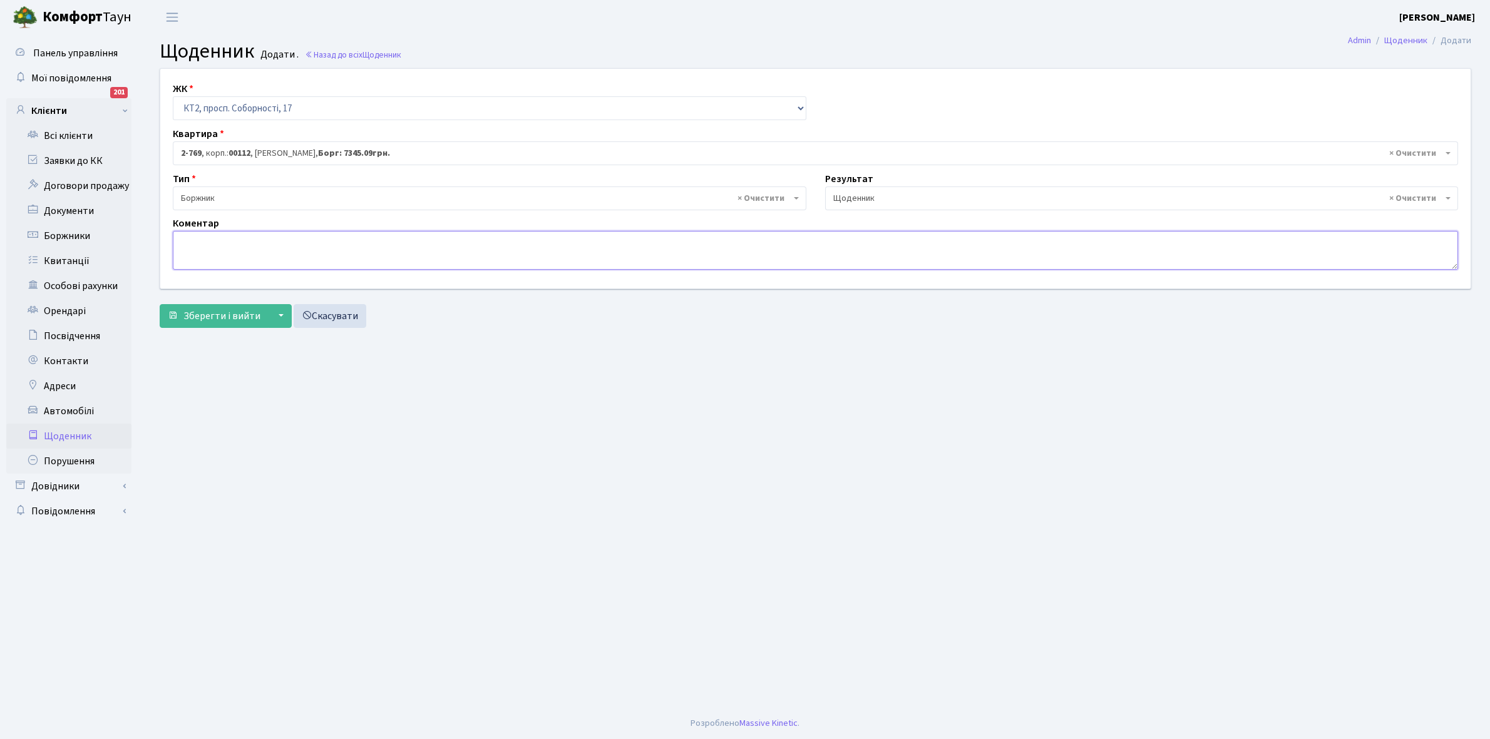
click at [207, 249] on textarea at bounding box center [815, 250] width 1285 height 39
type textarea "Пломба -145 кВт."
click at [208, 308] on button "Зберегти і вийти" at bounding box center [214, 316] width 109 height 24
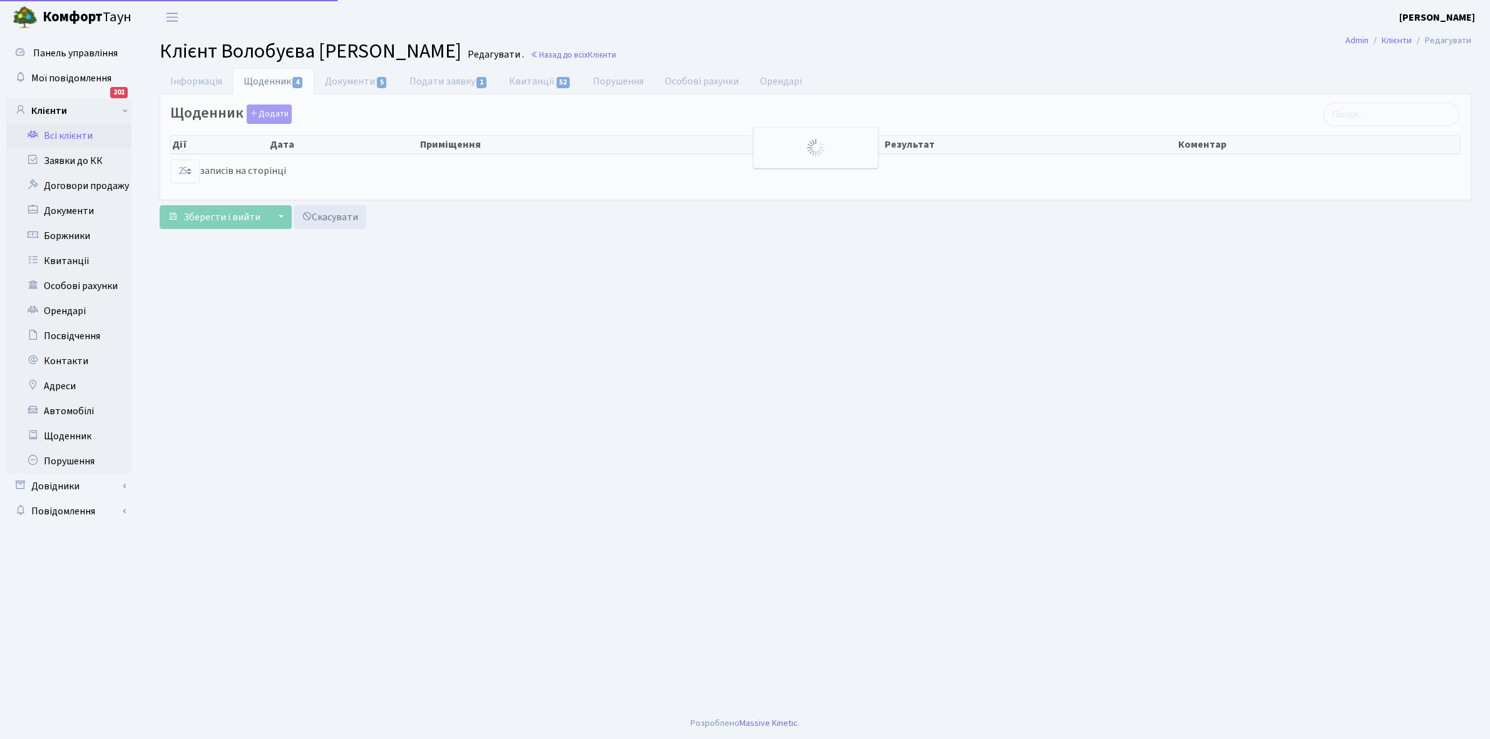
select select "25"
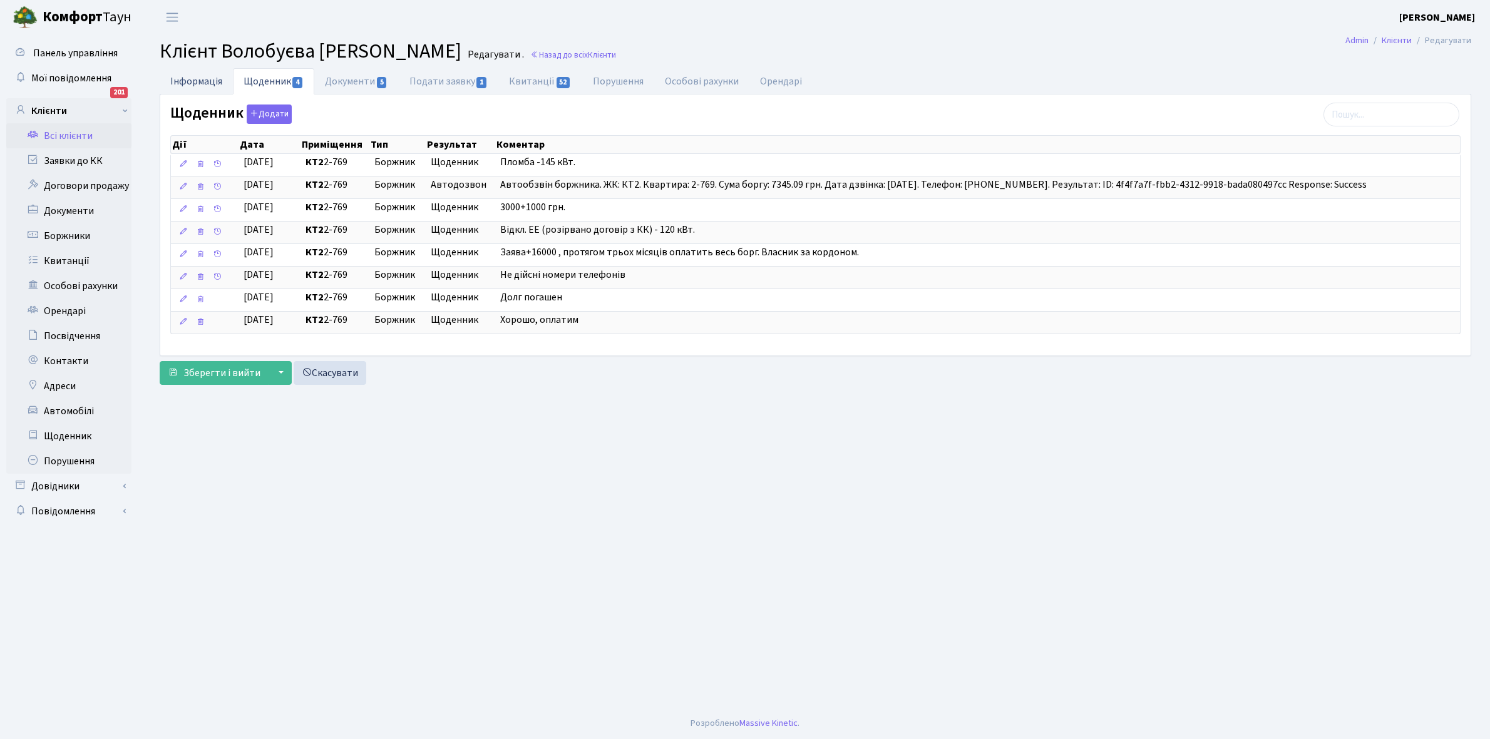
click at [195, 77] on link "Інформація" at bounding box center [196, 81] width 73 height 26
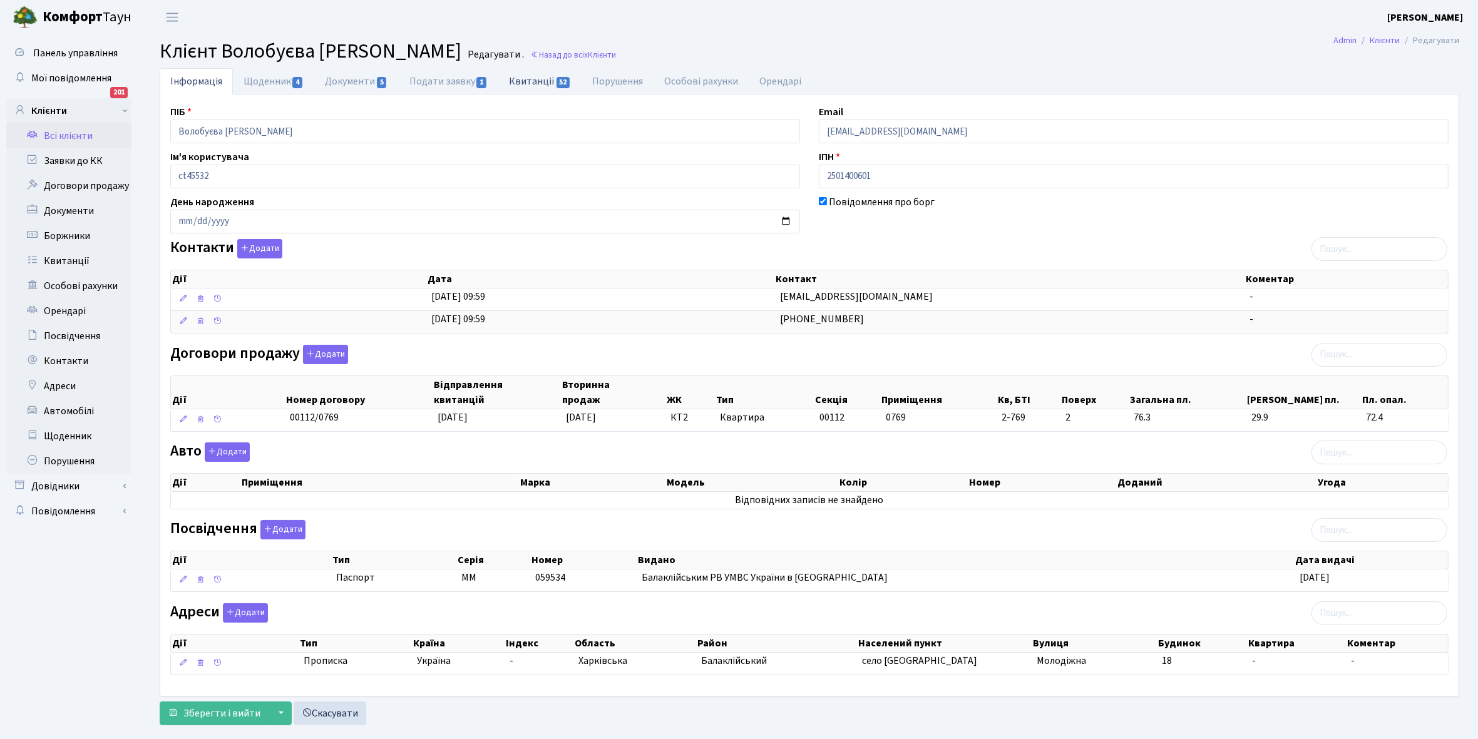
click at [526, 80] on link "Квитанції 52" at bounding box center [539, 81] width 83 height 26
select select "25"
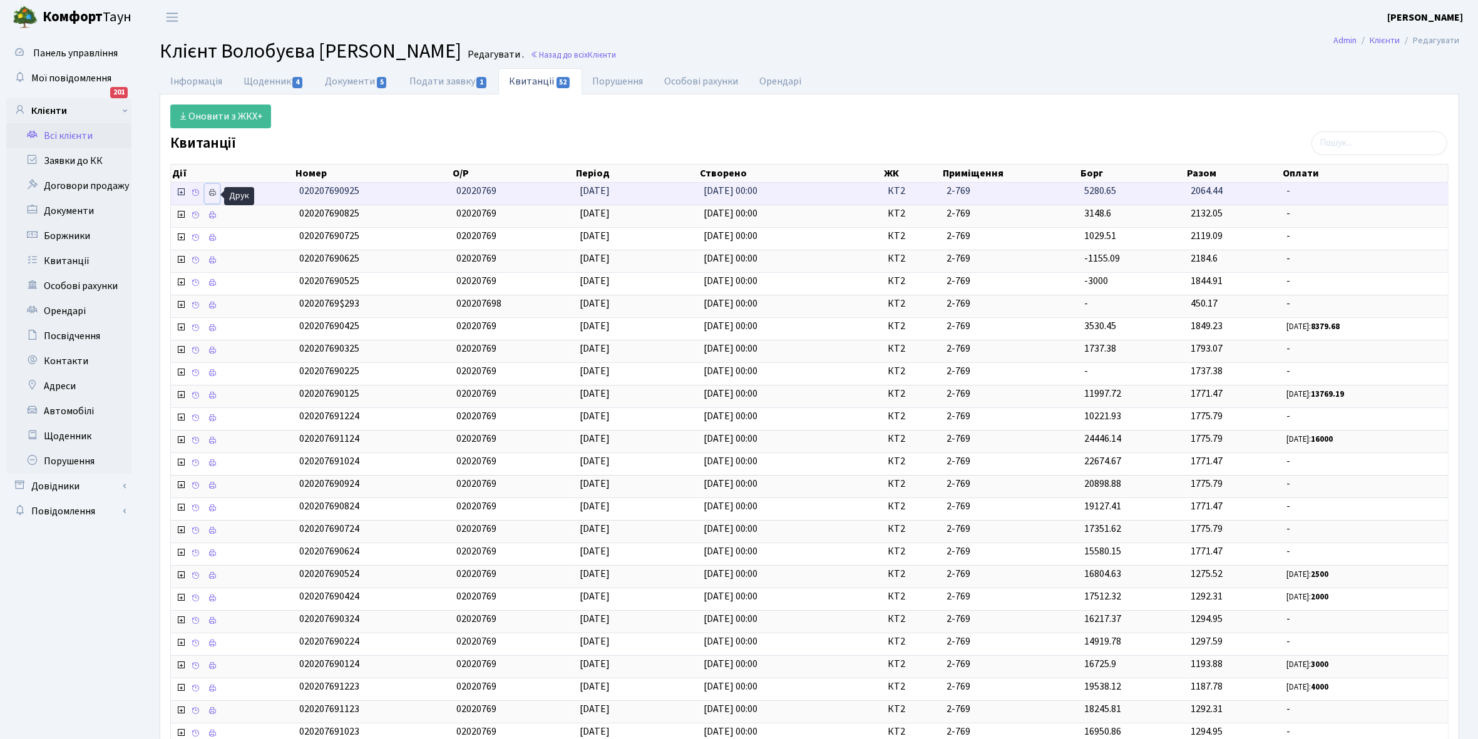
click at [212, 192] on icon at bounding box center [212, 192] width 9 height 9
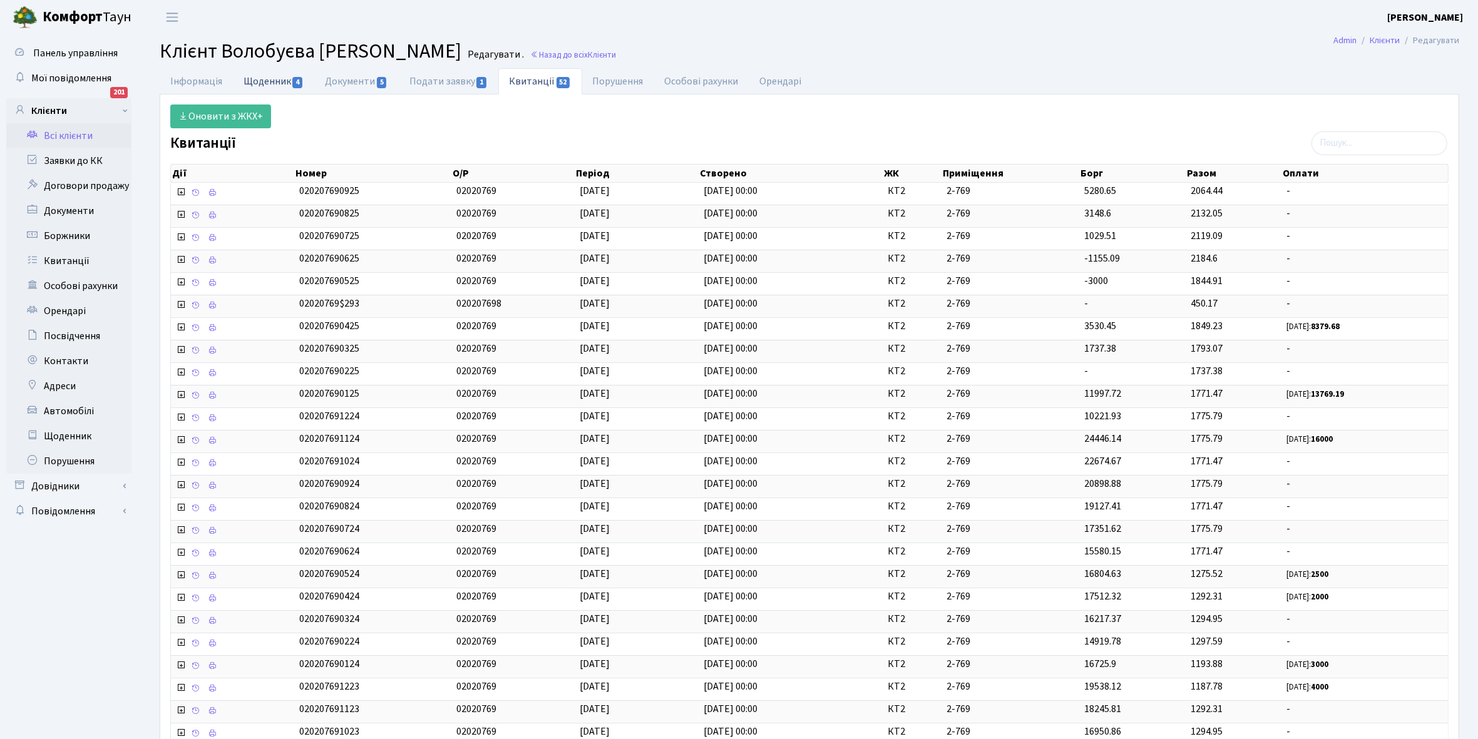
click at [255, 83] on link "Щоденник 4" at bounding box center [273, 81] width 81 height 26
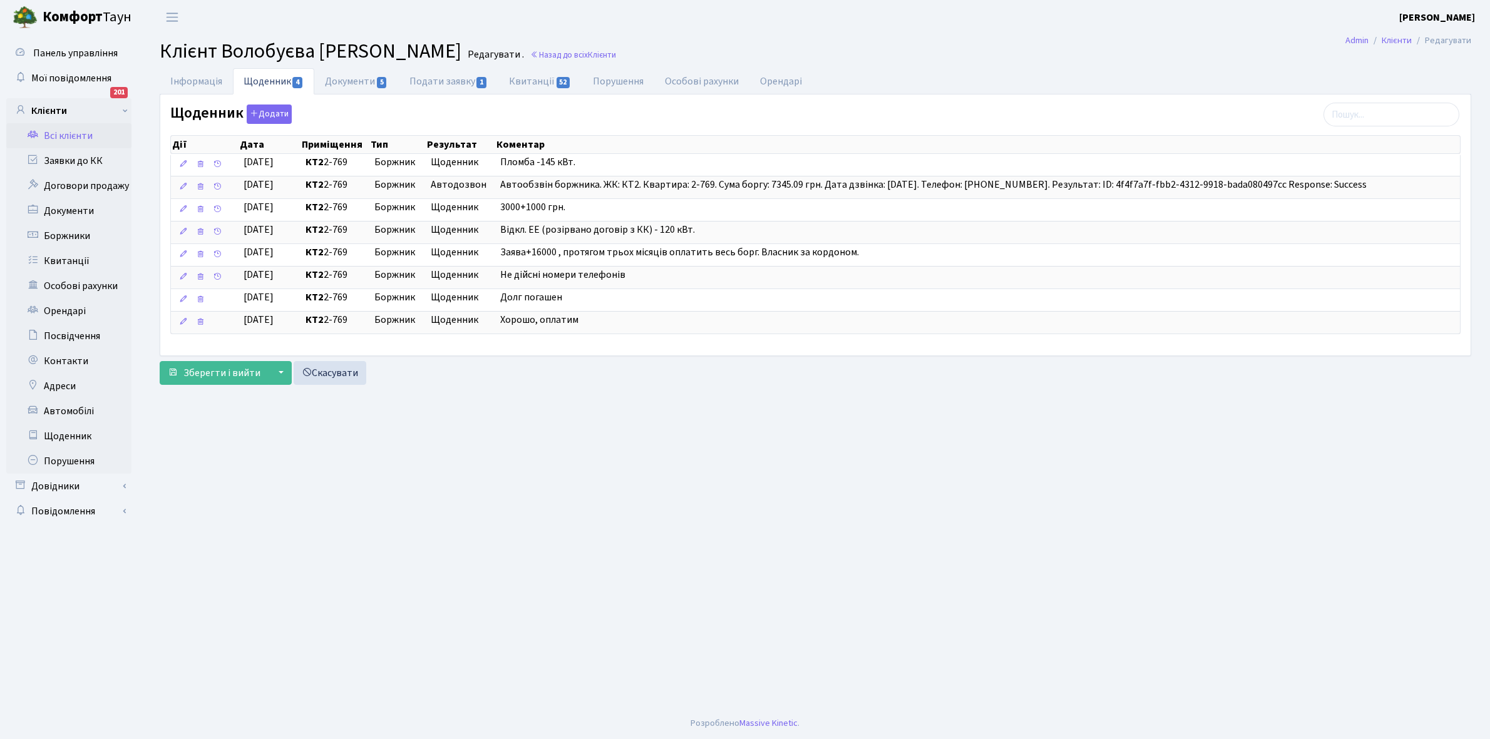
click at [69, 135] on link "Всі клієнти" at bounding box center [68, 135] width 125 height 25
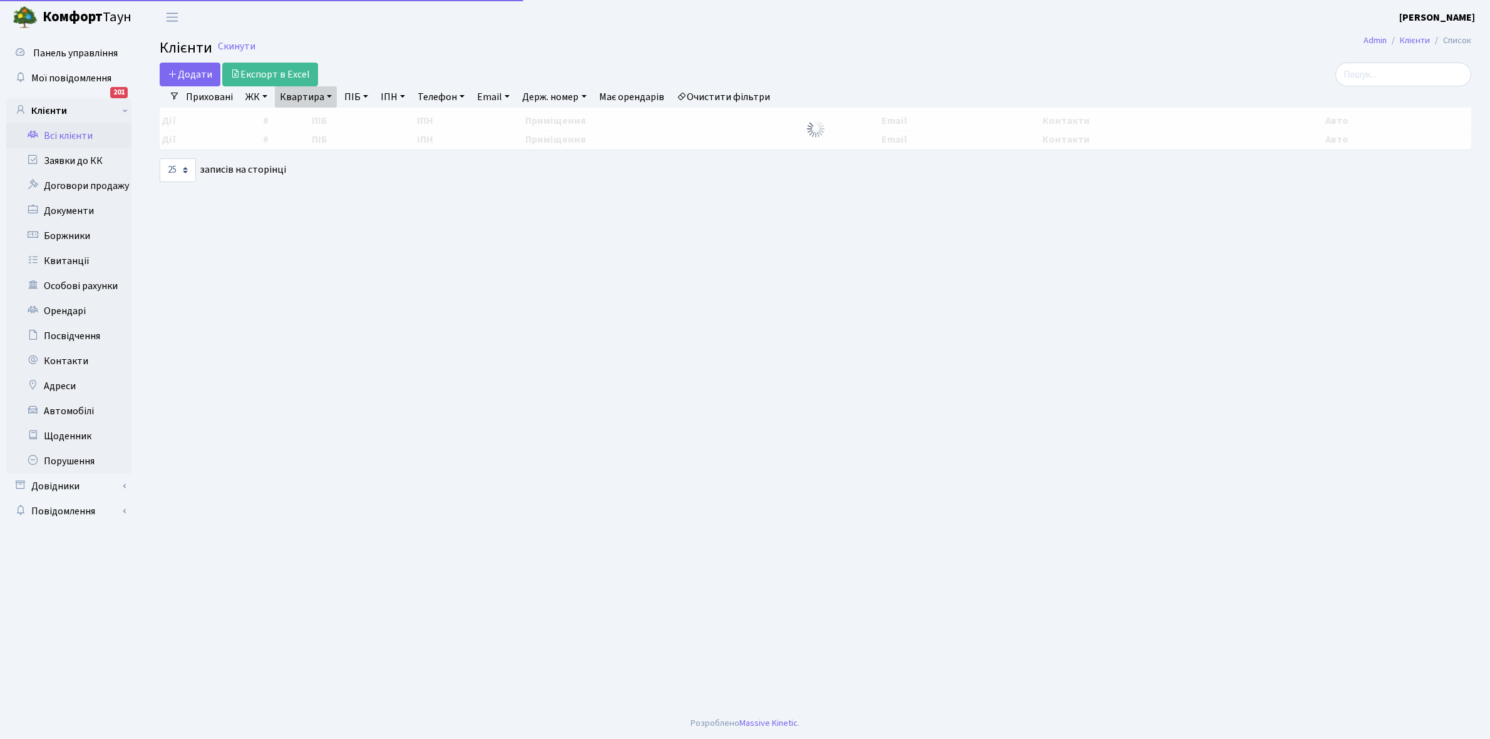
select select "25"
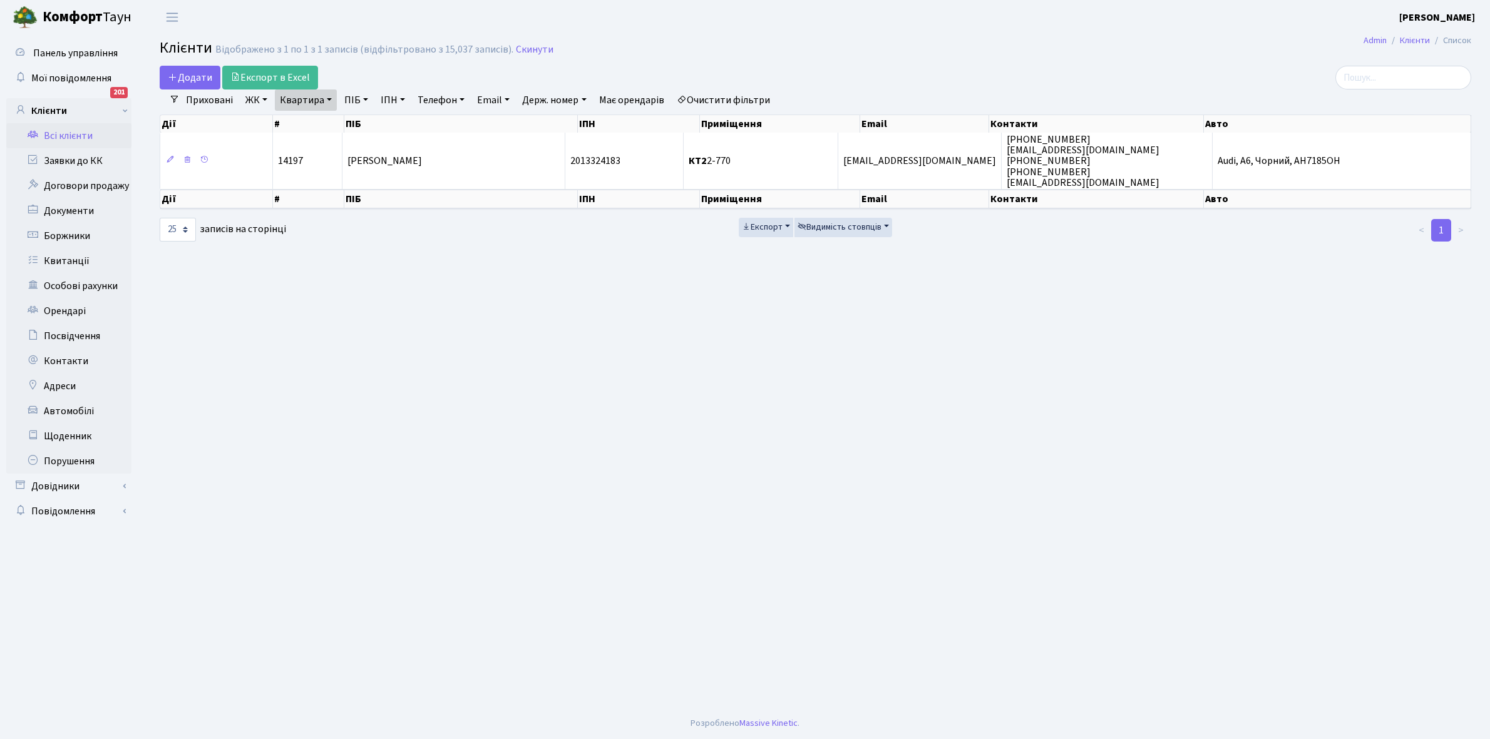
click at [329, 100] on link "Квартира" at bounding box center [306, 100] width 62 height 21
click at [324, 123] on input "2-770" at bounding box center [311, 125] width 73 height 24
type input "2-737"
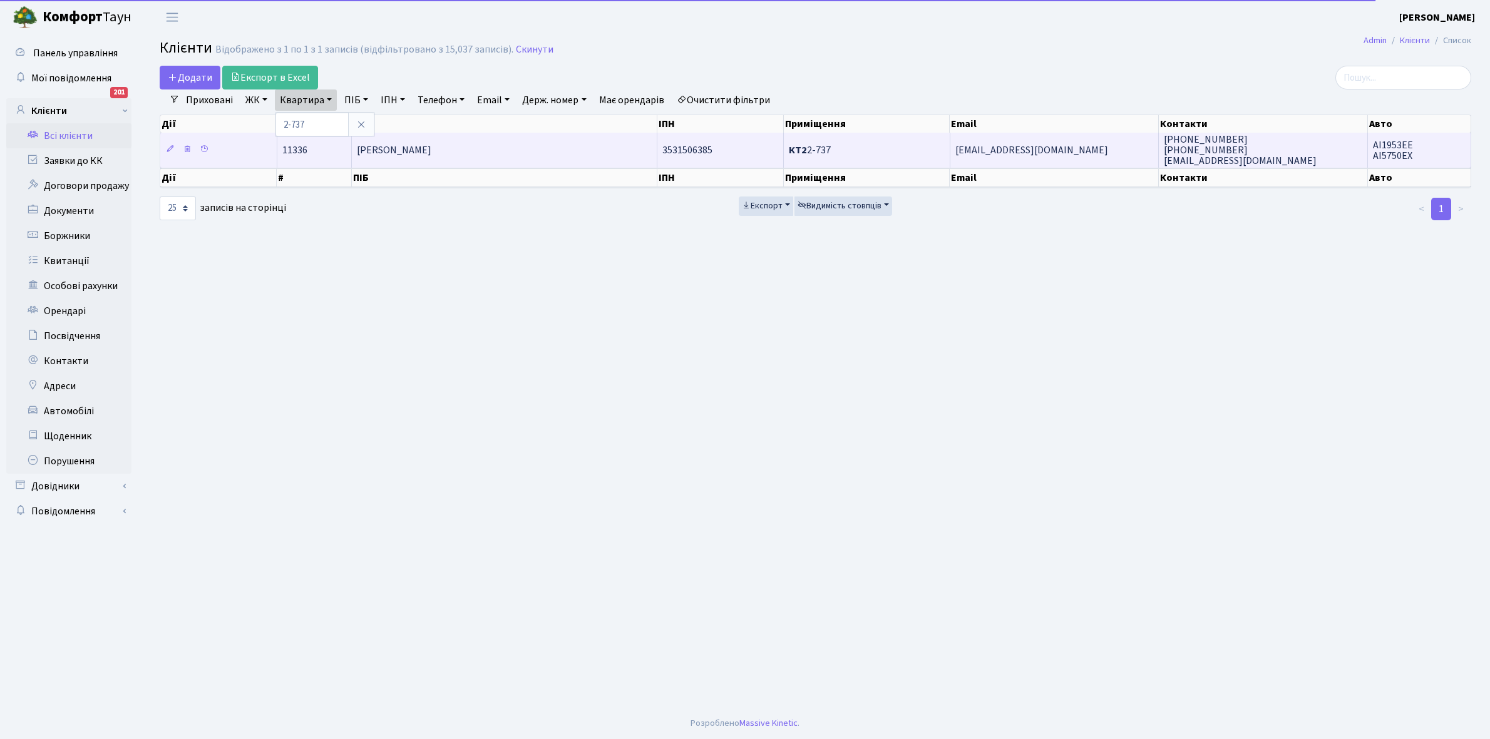
click at [432, 141] on td "[PERSON_NAME]" at bounding box center [504, 150] width 305 height 34
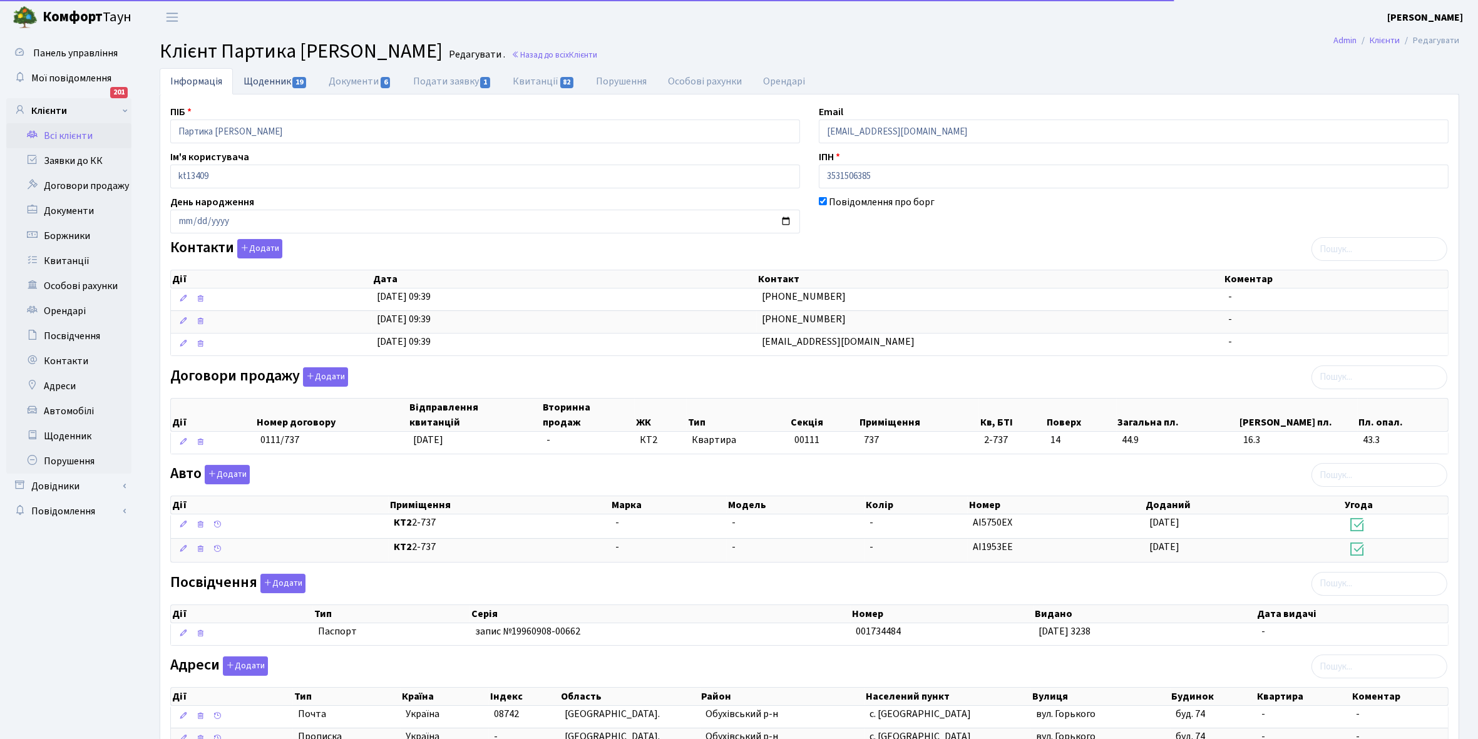
click at [264, 82] on link "Щоденник 19" at bounding box center [275, 81] width 85 height 26
select select "25"
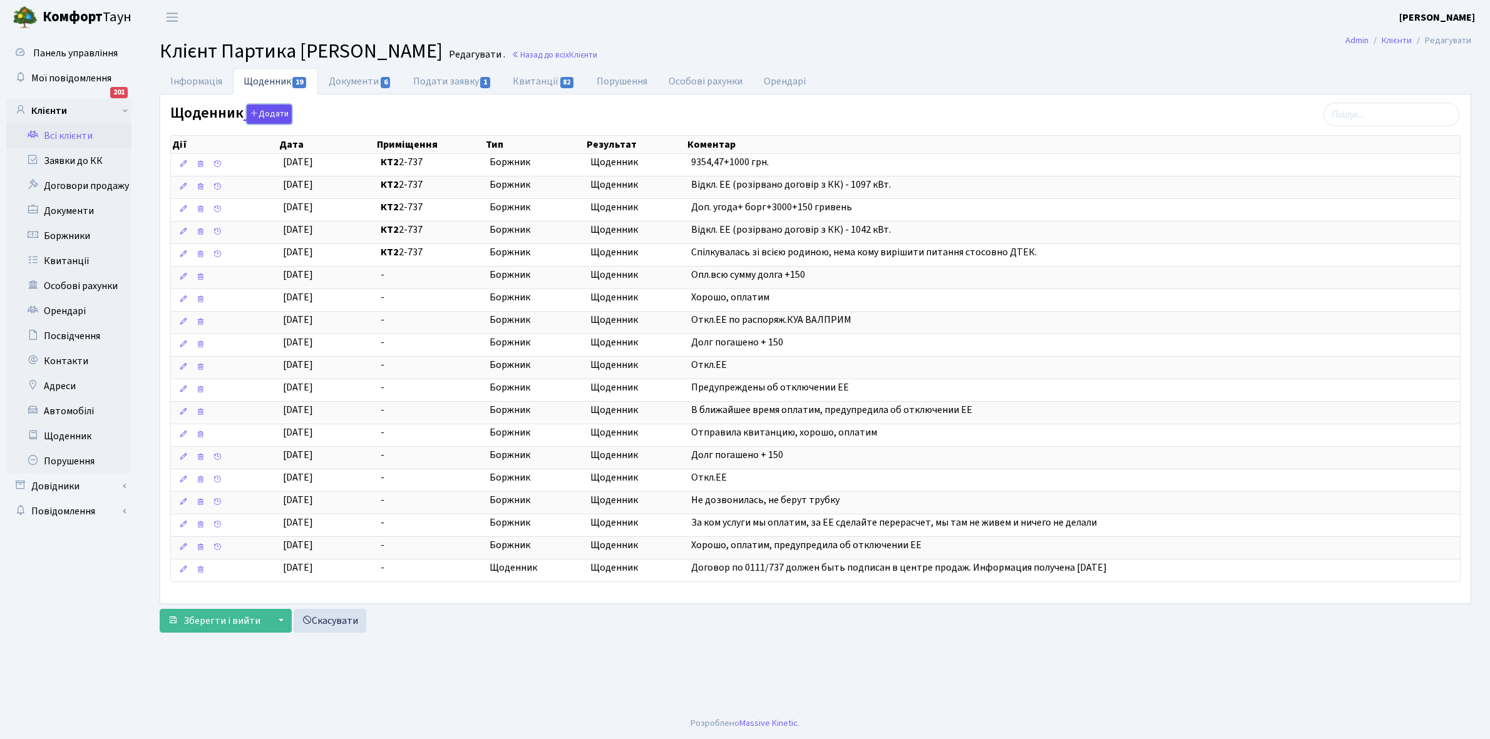
click at [266, 115] on button "Додати" at bounding box center [269, 114] width 45 height 19
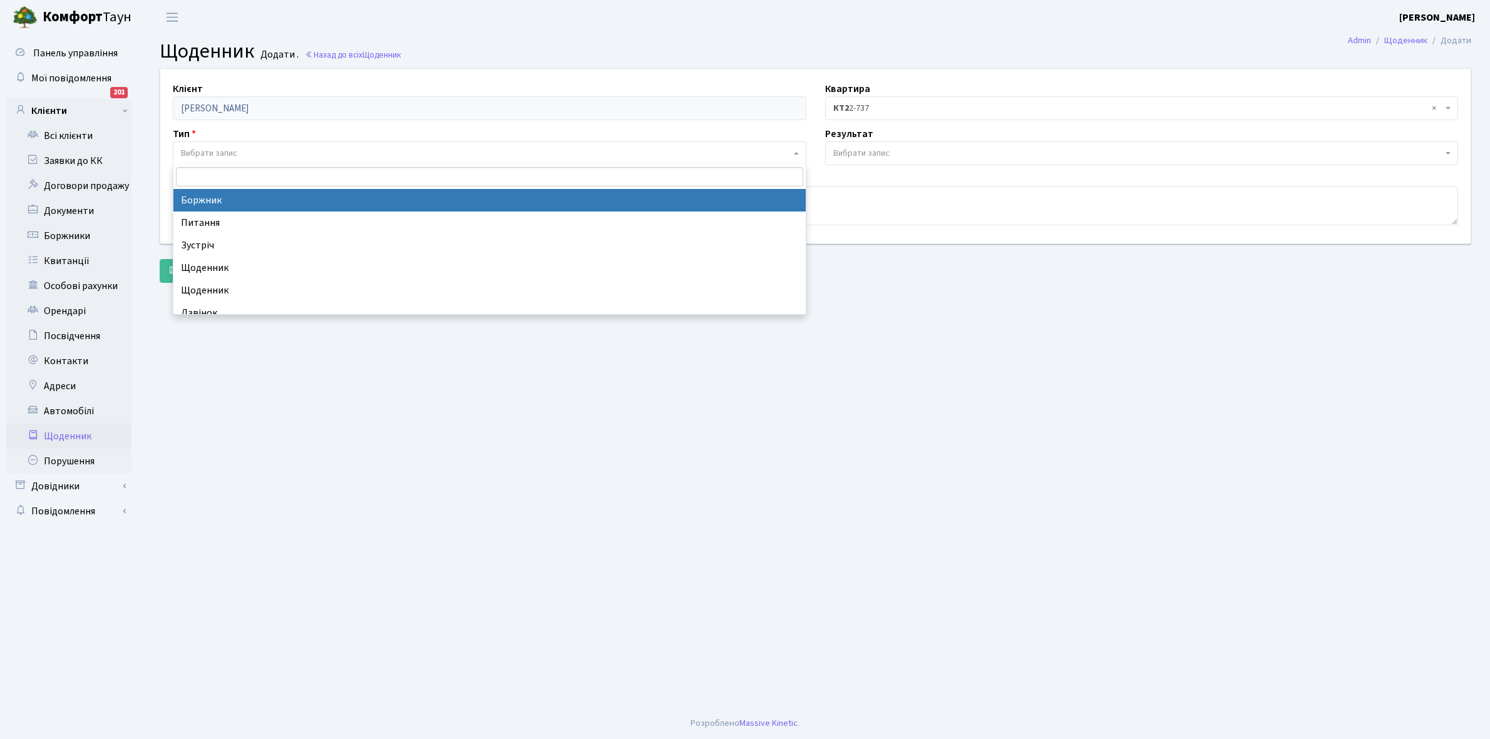
click at [227, 152] on span "Вибрати запис" at bounding box center [209, 153] width 56 height 13
select select "189"
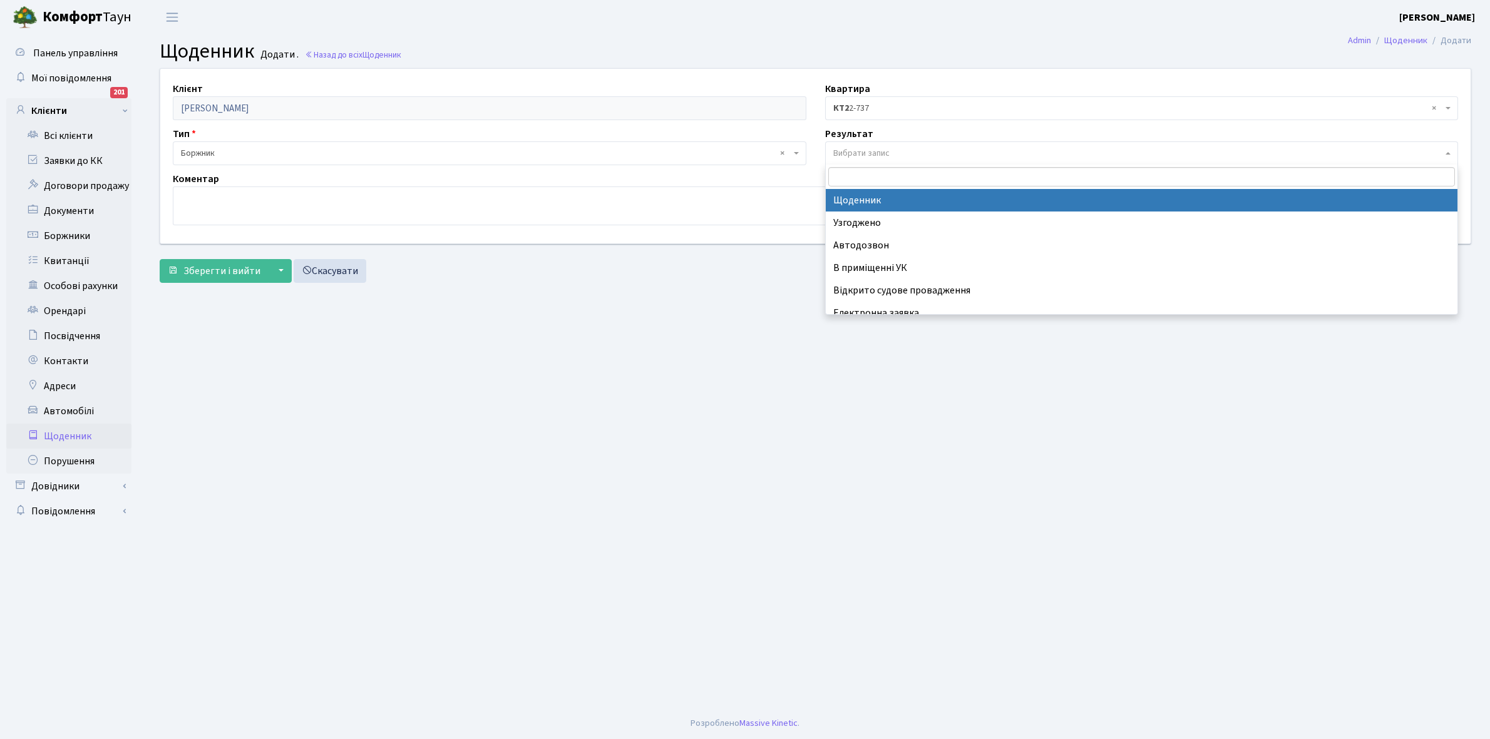
click at [849, 153] on span "Вибрати запис" at bounding box center [861, 153] width 56 height 13
select select "14"
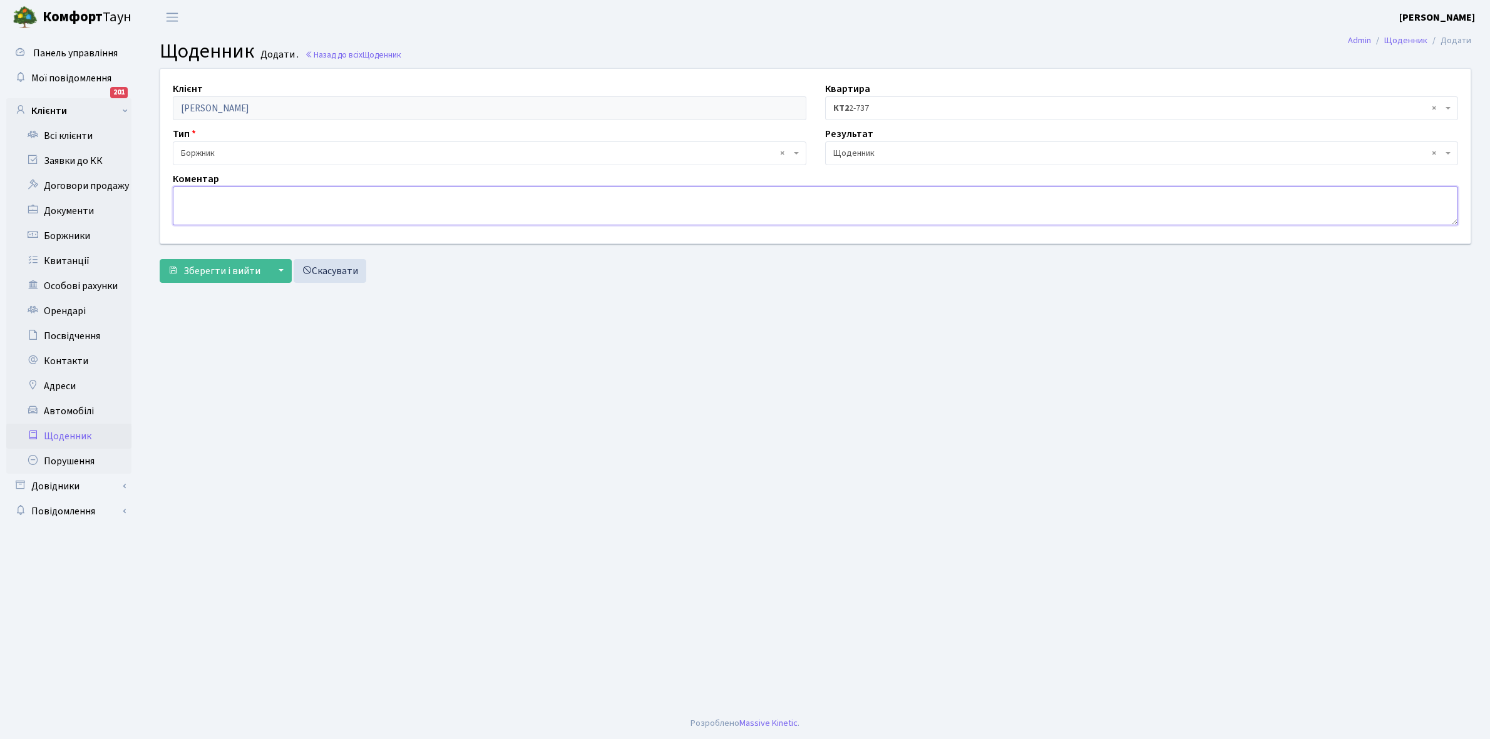
click at [188, 202] on textarea at bounding box center [815, 206] width 1285 height 39
paste textarea "Відкл. ЕЕ (розірвано договір з КК) - 23230 кВт."
click at [348, 197] on textarea "Відкл. ЕЕ (розірвано договір з КК) - 23230 кВт." at bounding box center [815, 206] width 1285 height 39
type textarea "Відкл. ЕЕ (розірвано договір з КК) - 1136 кВт."
click at [217, 273] on span "Зберегти і вийти" at bounding box center [221, 271] width 77 height 14
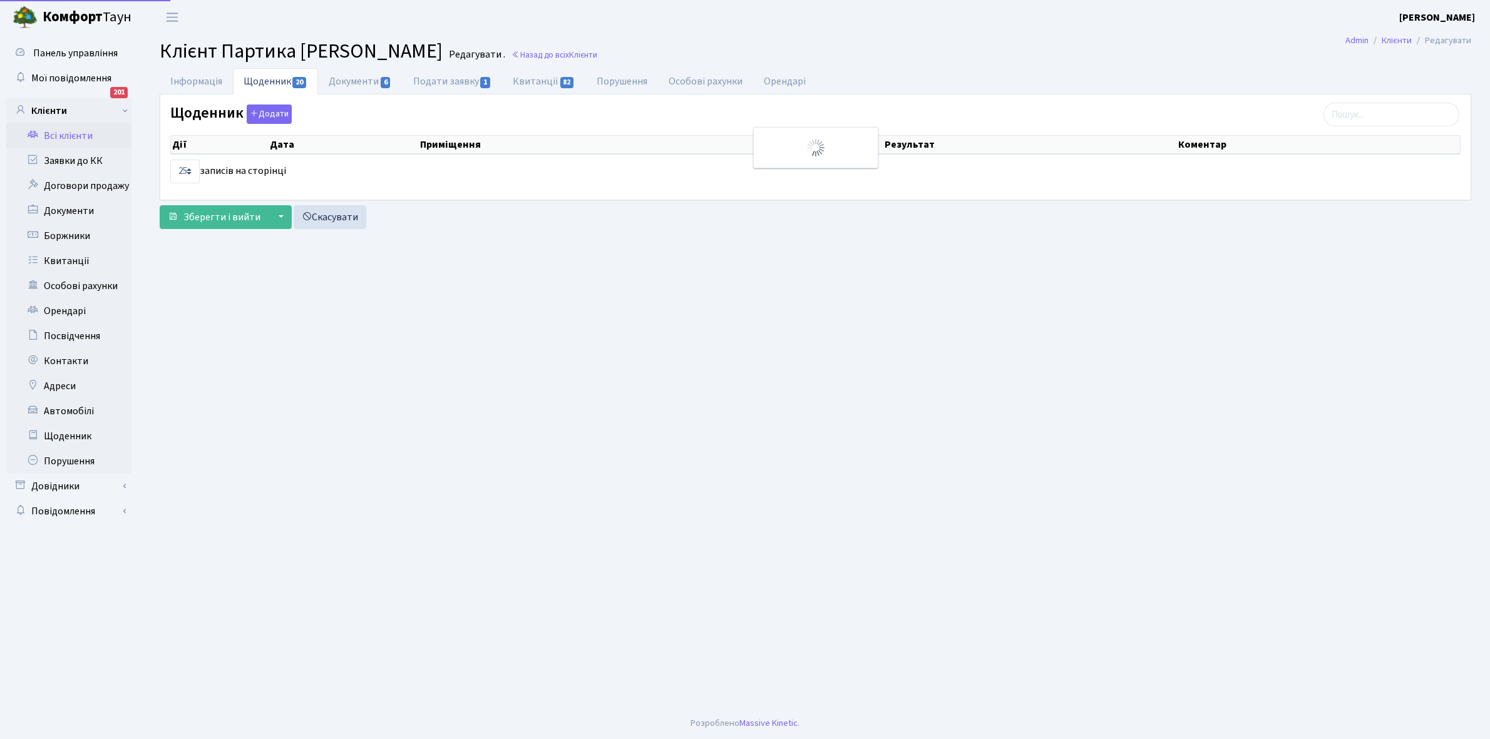
select select "25"
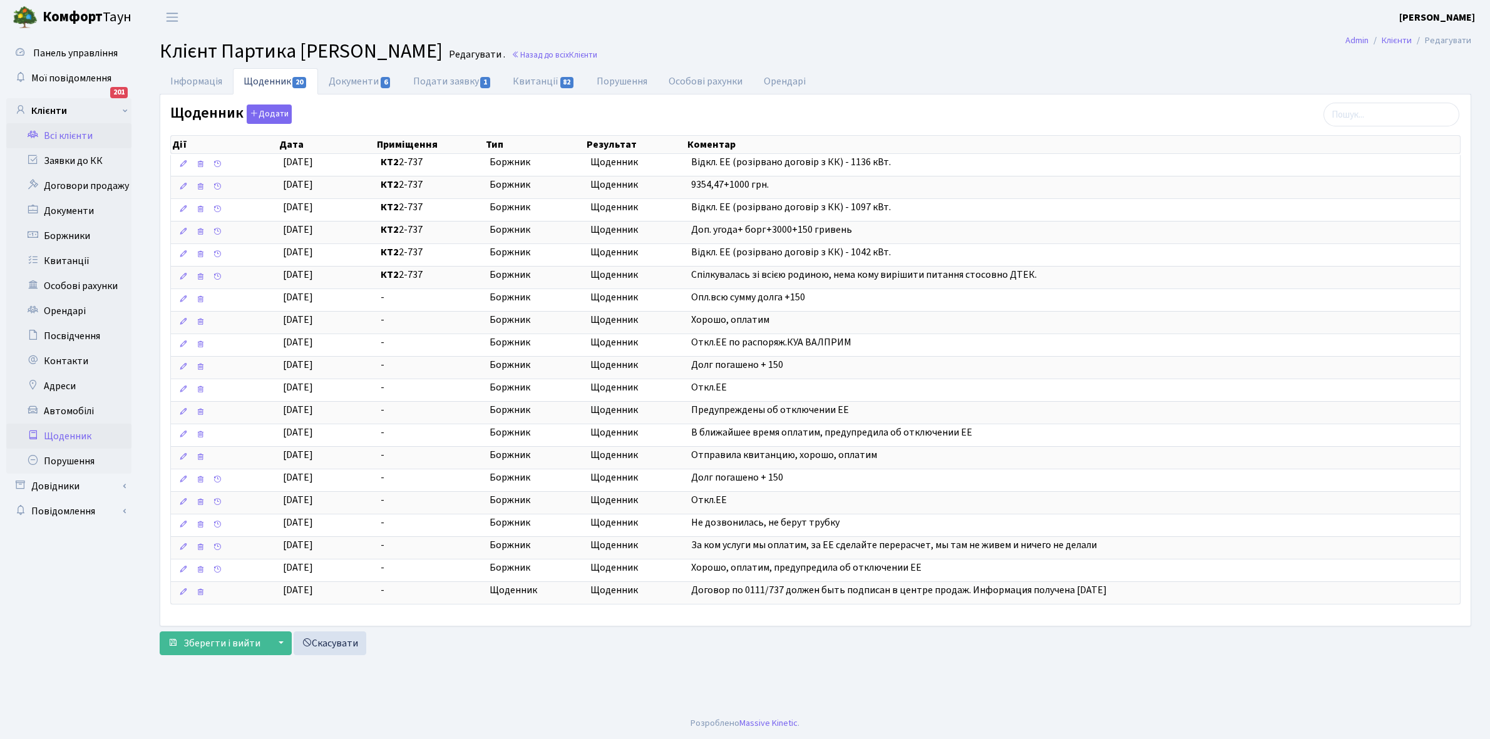
click at [64, 434] on link "Щоденник" at bounding box center [68, 436] width 125 height 25
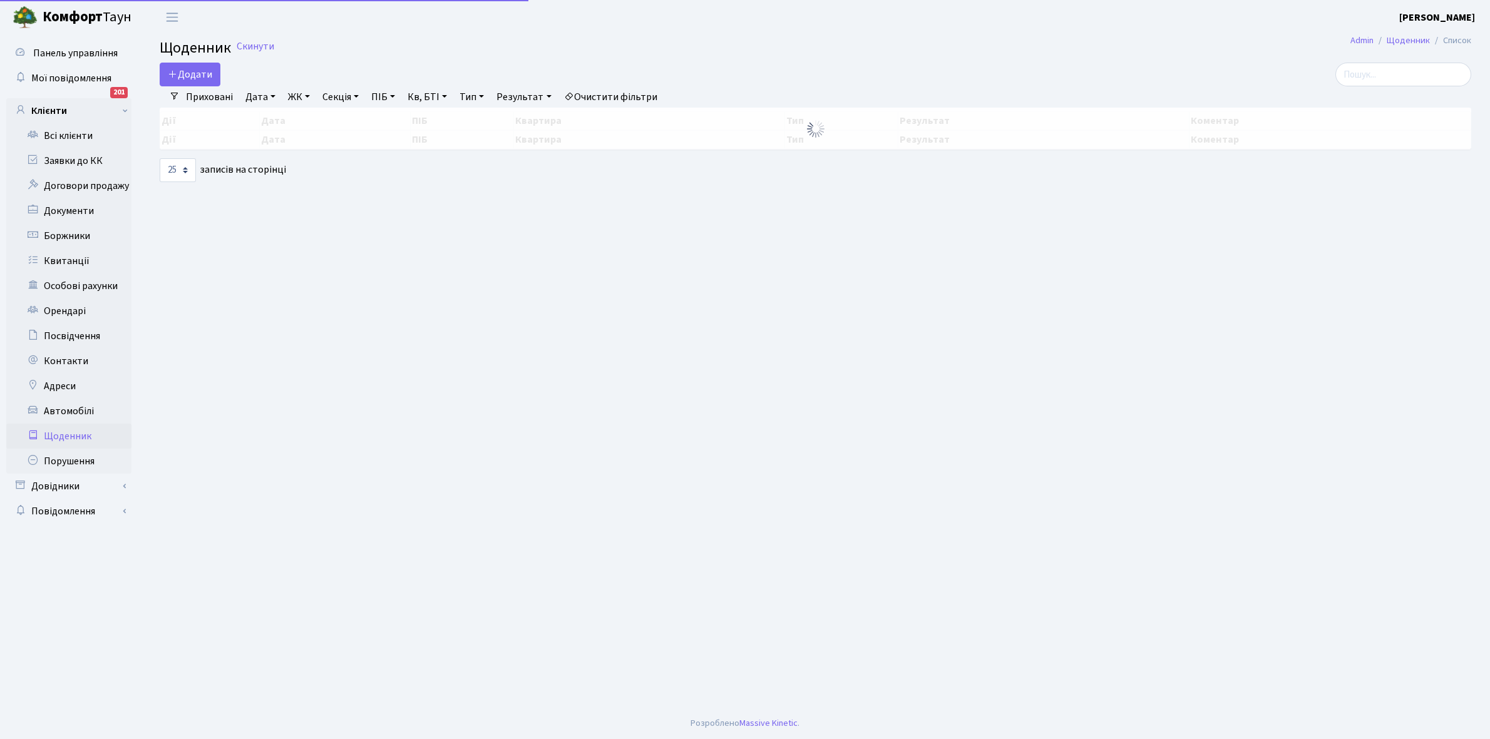
select select "25"
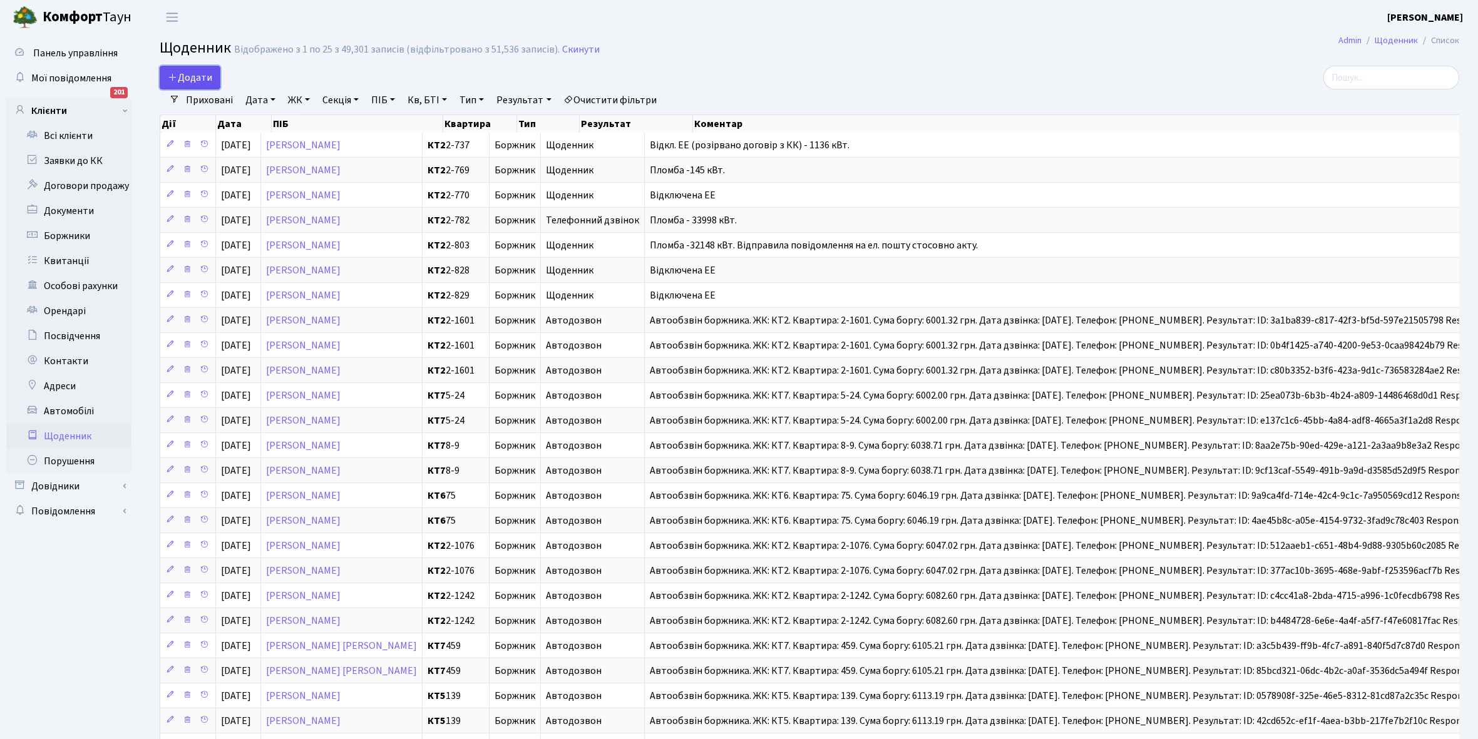
click at [188, 74] on span "Додати" at bounding box center [190, 78] width 44 height 14
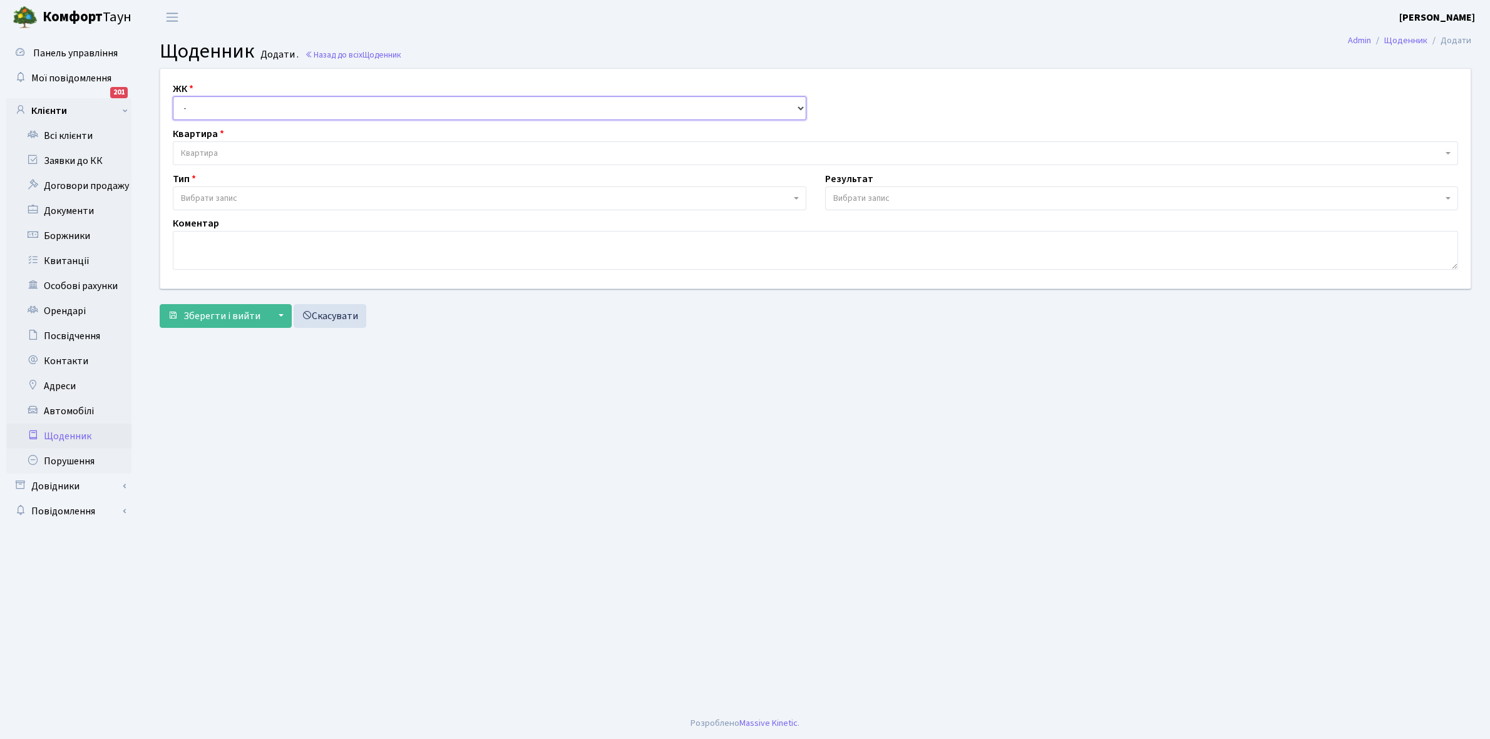
click at [219, 105] on select "- КТ, вул. Регенераторна, 4 КТ2, просп. [STREET_ADDRESS] [STREET_ADDRESS] [PERS…" at bounding box center [489, 108] width 633 height 24
select select "295"
click at [173, 96] on select "- КТ, вул. Регенераторна, 4 КТ2, просп. [STREET_ADDRESS] [STREET_ADDRESS] [PERS…" at bounding box center [489, 108] width 633 height 24
select select
click at [223, 150] on span "Квартира" at bounding box center [811, 153] width 1261 height 13
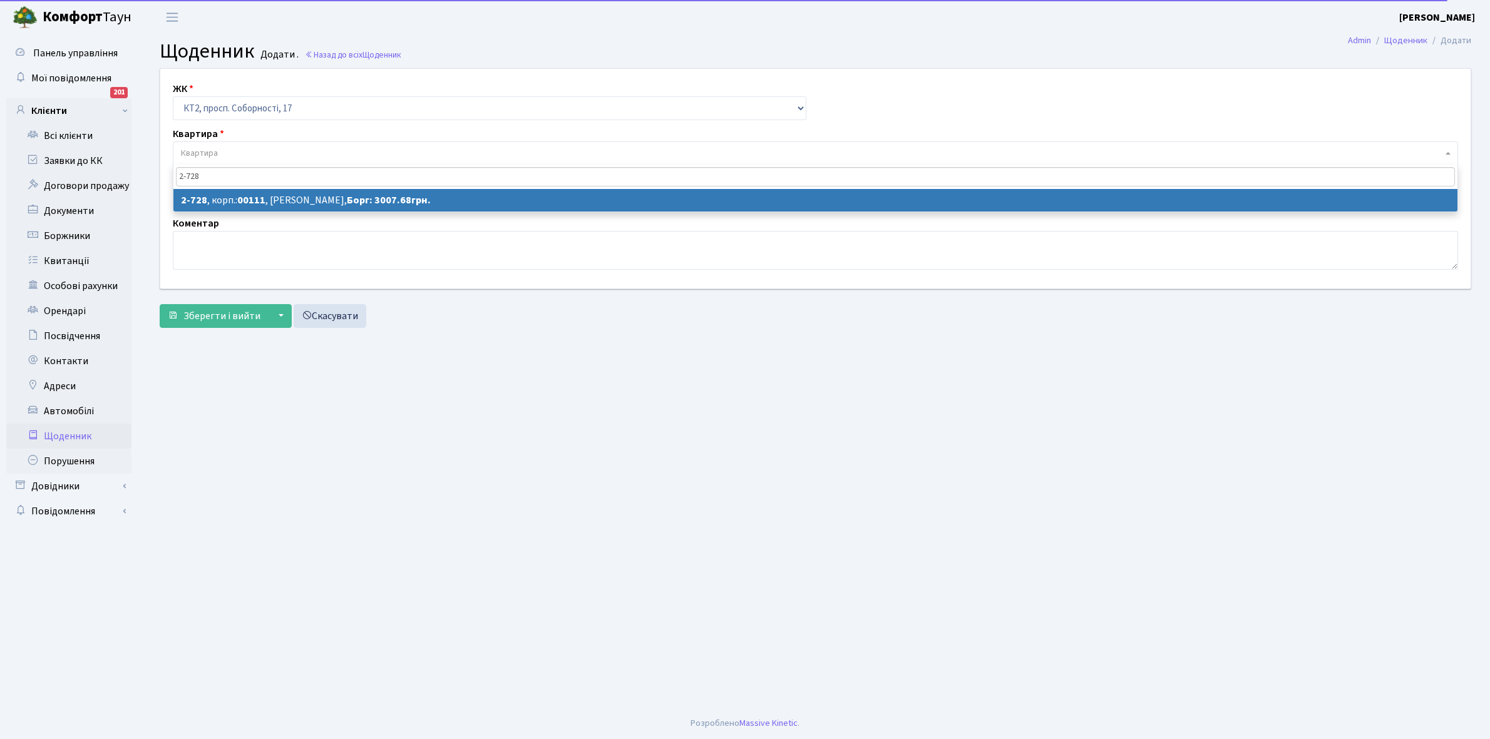
type input "2-728"
select select "15782"
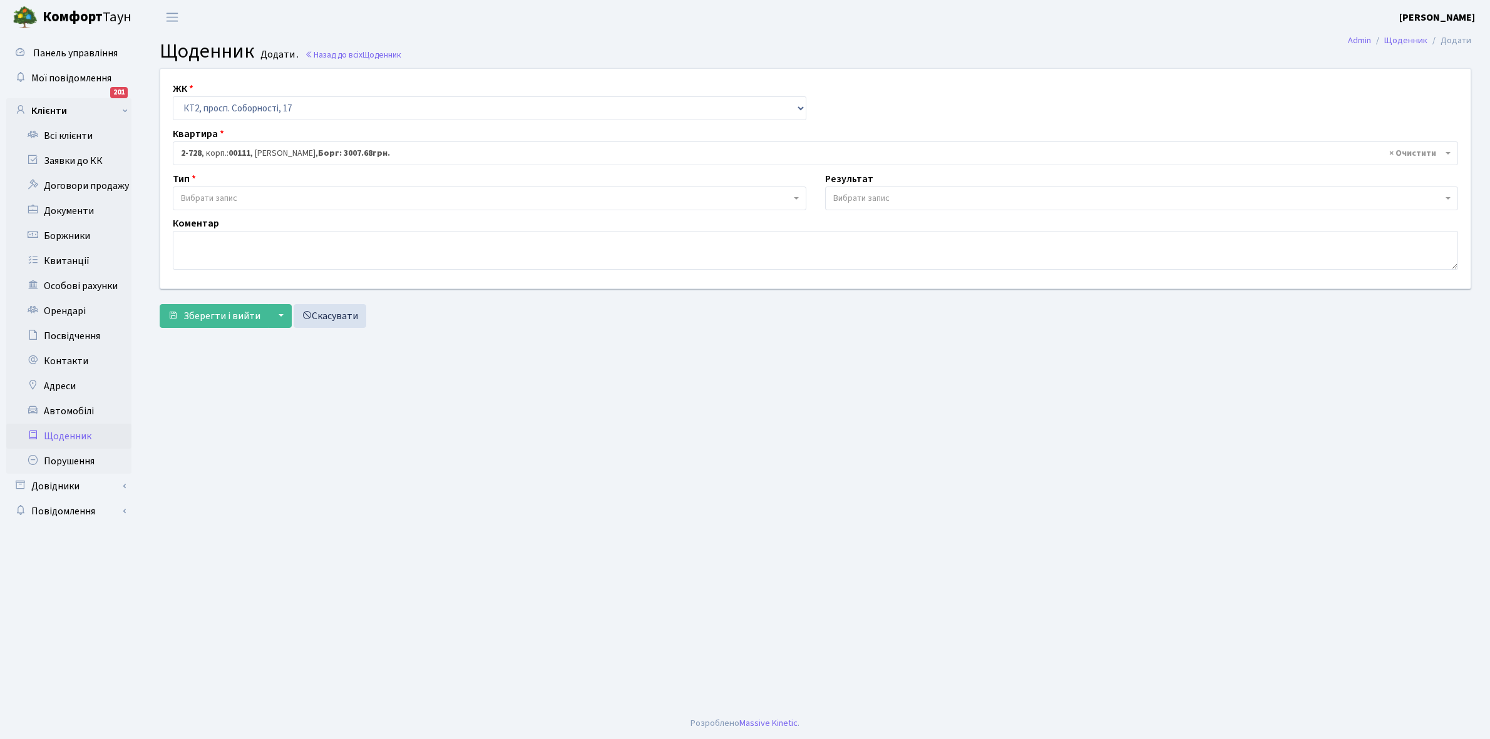
click at [248, 198] on span "Вибрати запис" at bounding box center [486, 198] width 610 height 13
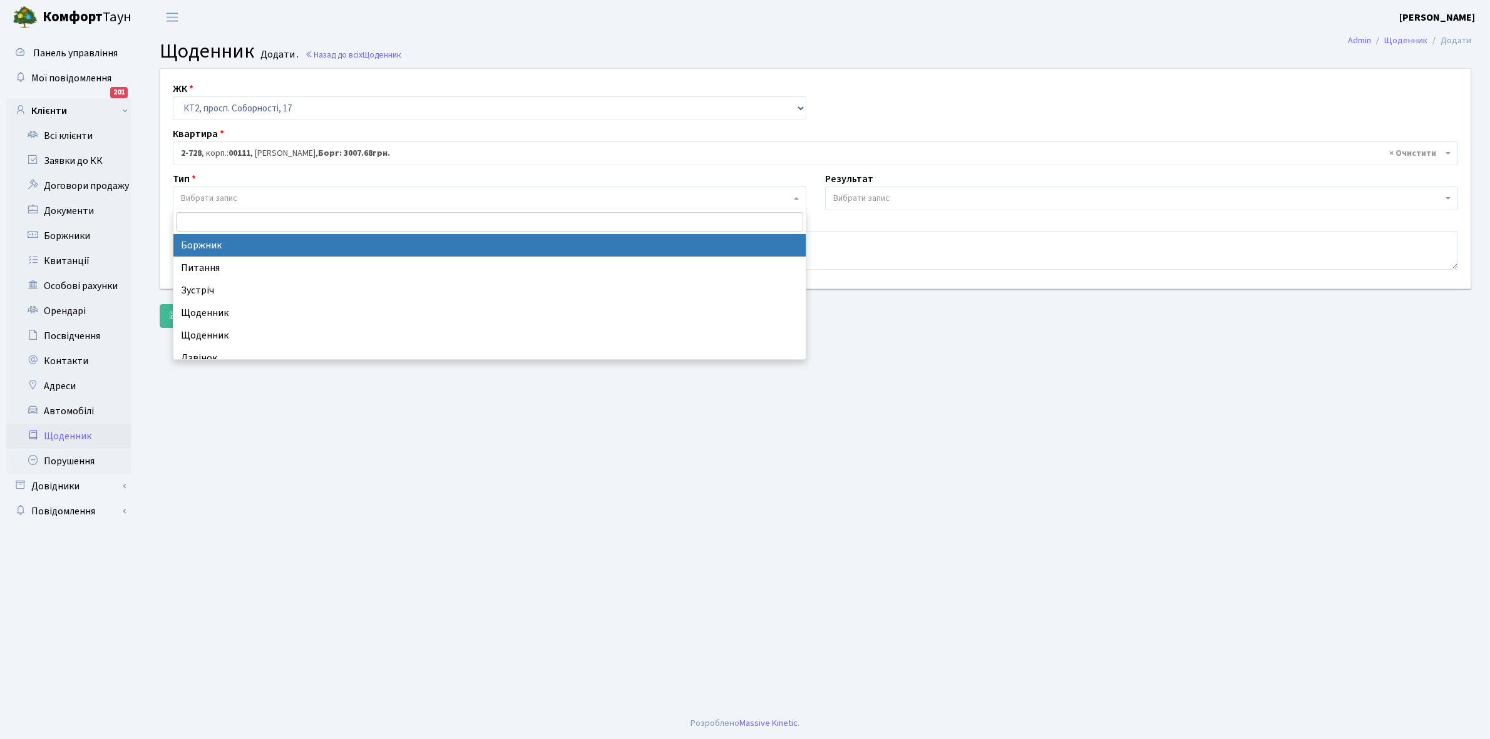
select select "189"
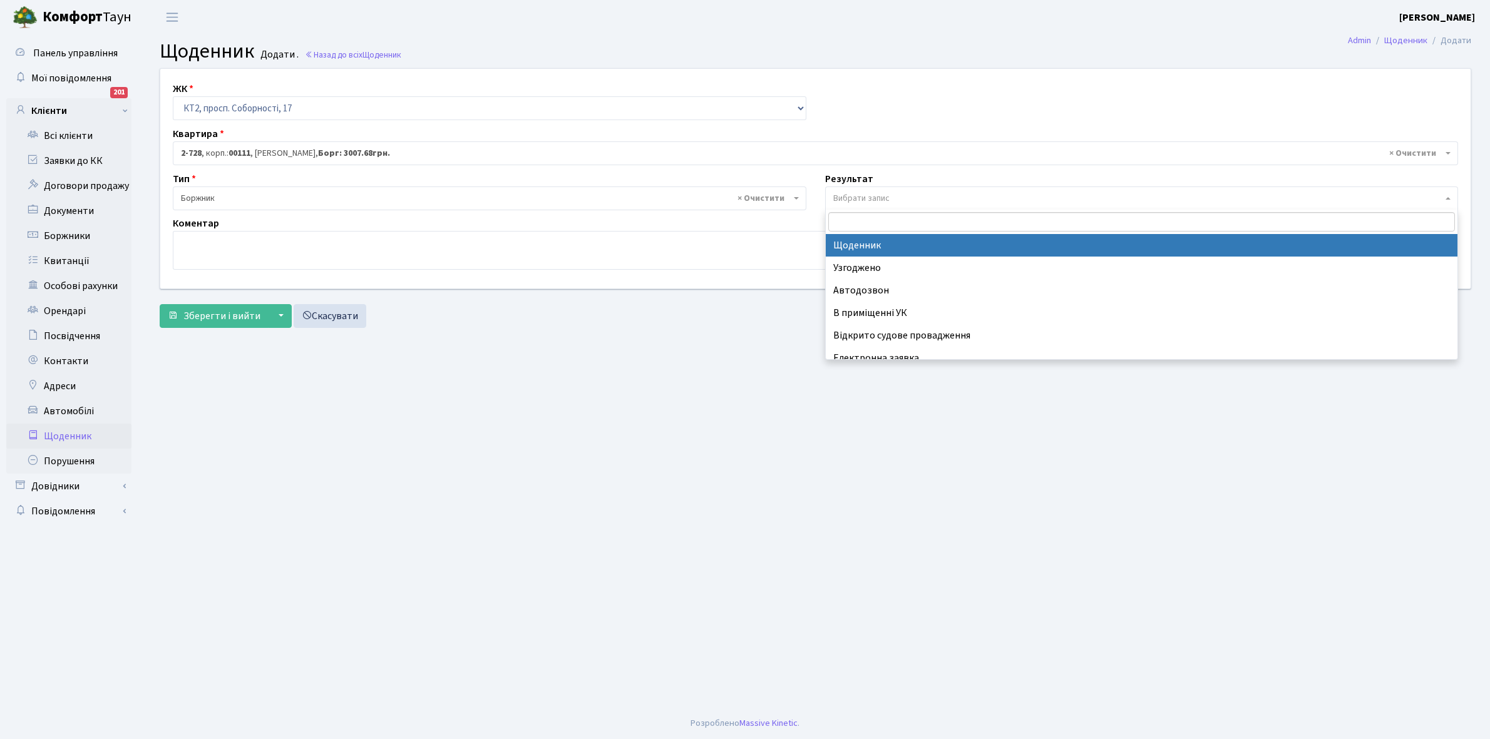
click at [858, 196] on span "Вибрати запис" at bounding box center [861, 198] width 56 height 13
select select "14"
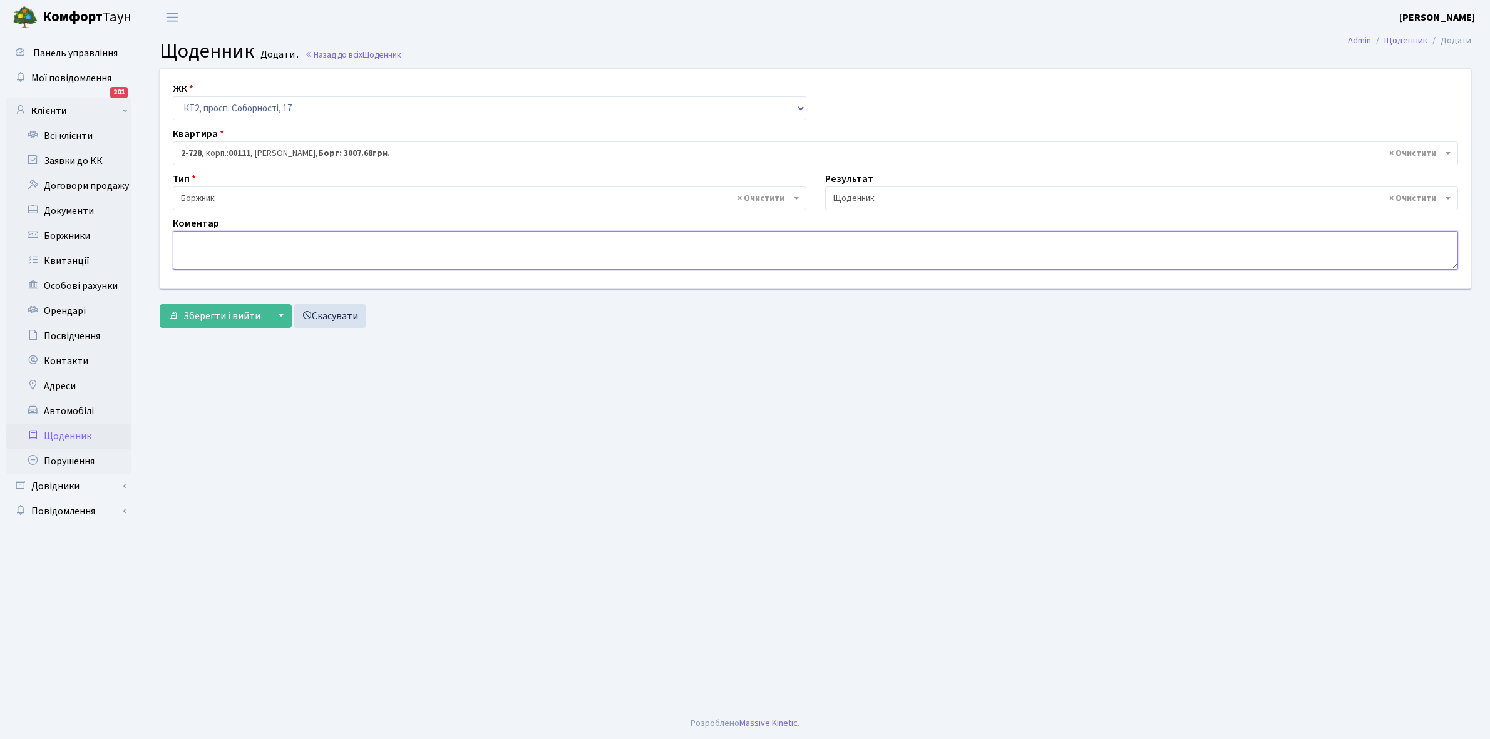
click at [192, 249] on textarea at bounding box center [815, 250] width 1285 height 39
paste textarea "Відкл. ЕЕ (розірвано договір з КК) - 23230 кВт."
click at [349, 240] on textarea "Відкл. ЕЕ (розірвано договір з КК) - 23230 кВт." at bounding box center [815, 250] width 1285 height 39
type textarea "Відкл. ЕЕ (розірвано договір з КК) - 9522 кВт."
click at [215, 314] on span "Зберегти і вийти" at bounding box center [221, 316] width 77 height 14
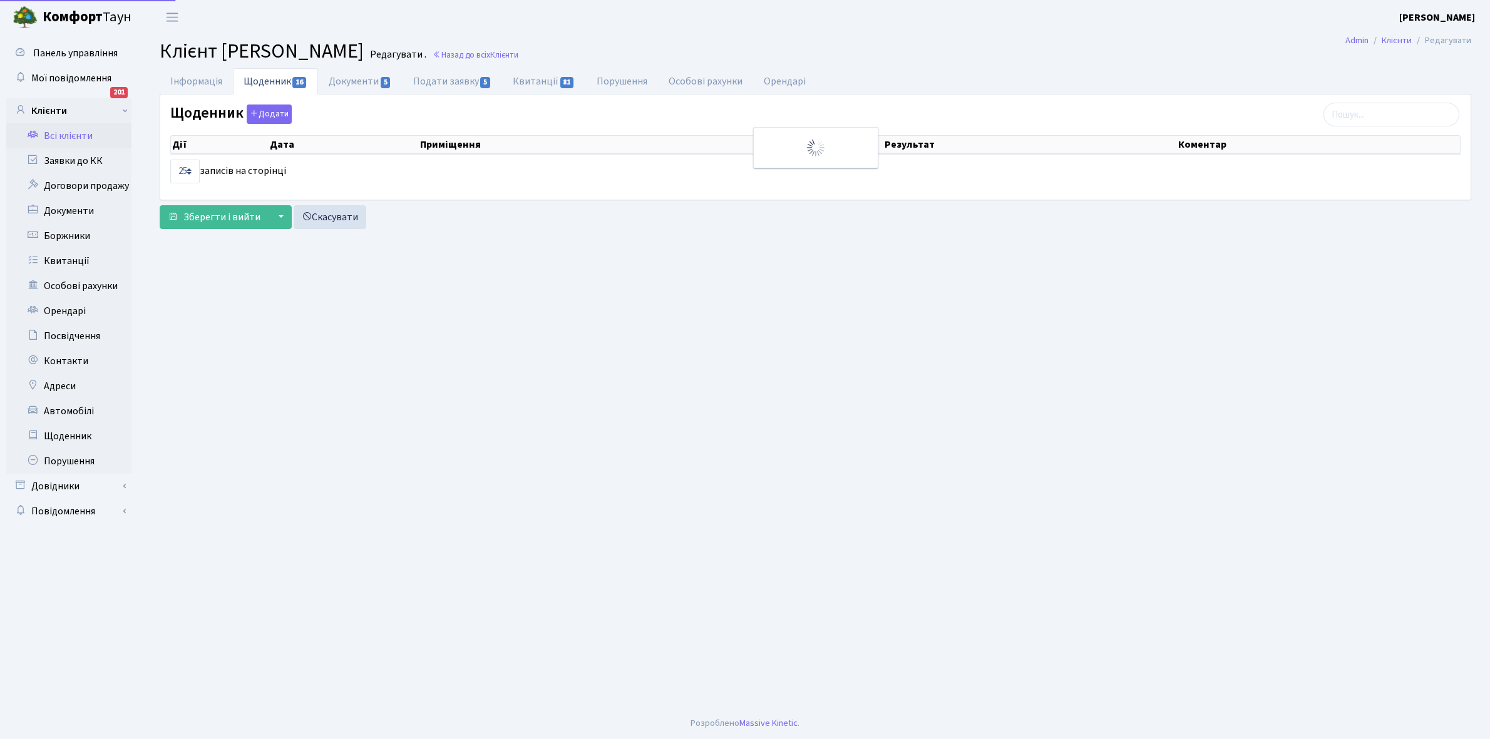
select select "25"
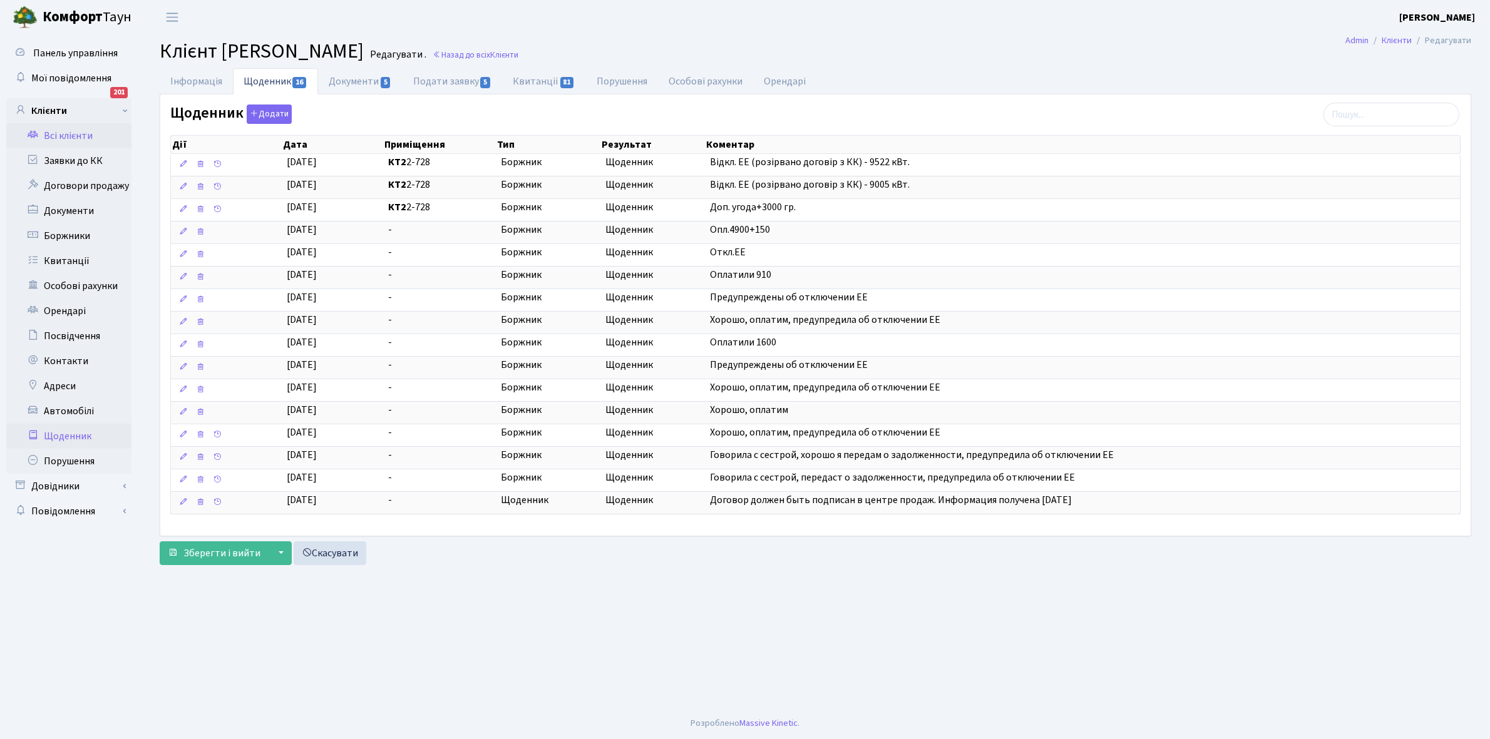
click at [68, 439] on link "Щоденник" at bounding box center [68, 436] width 125 height 25
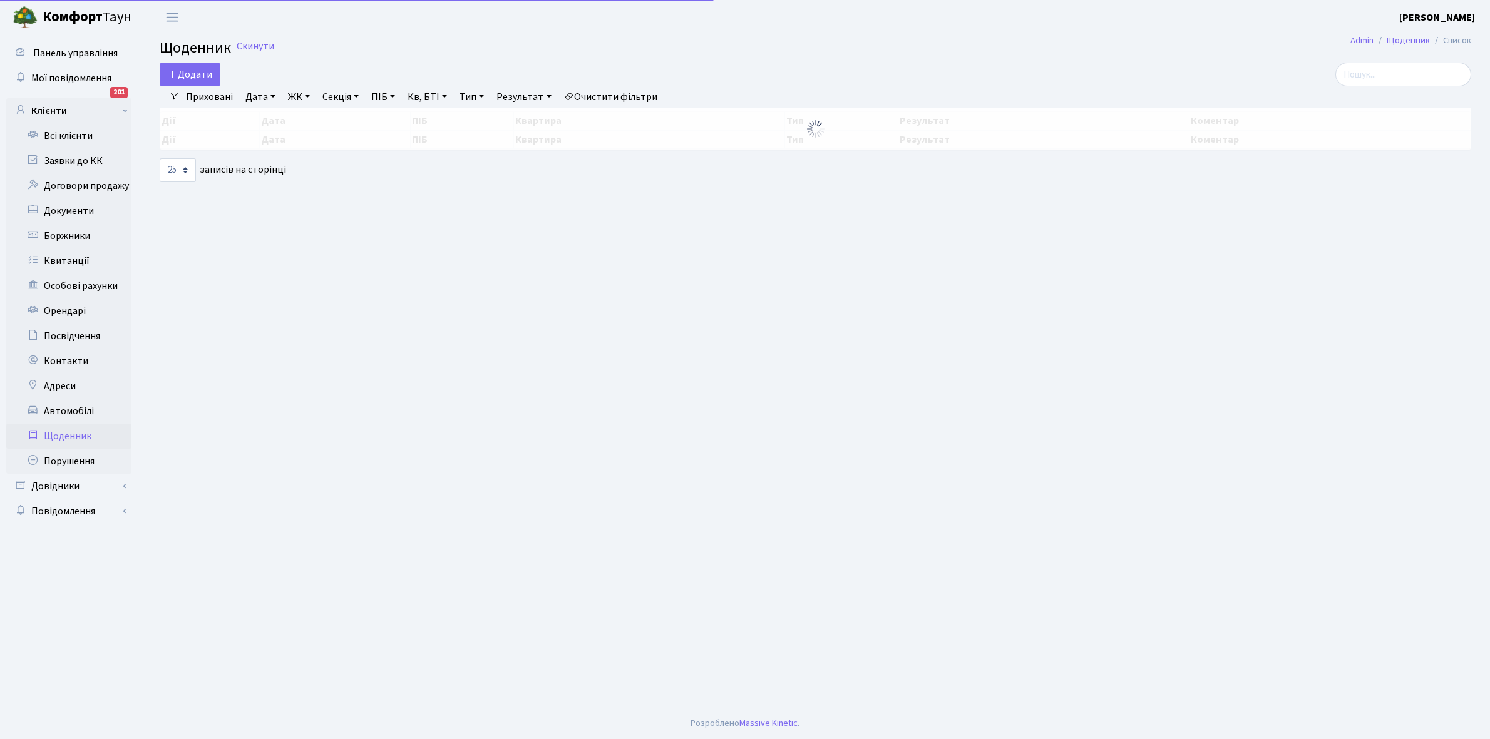
select select "25"
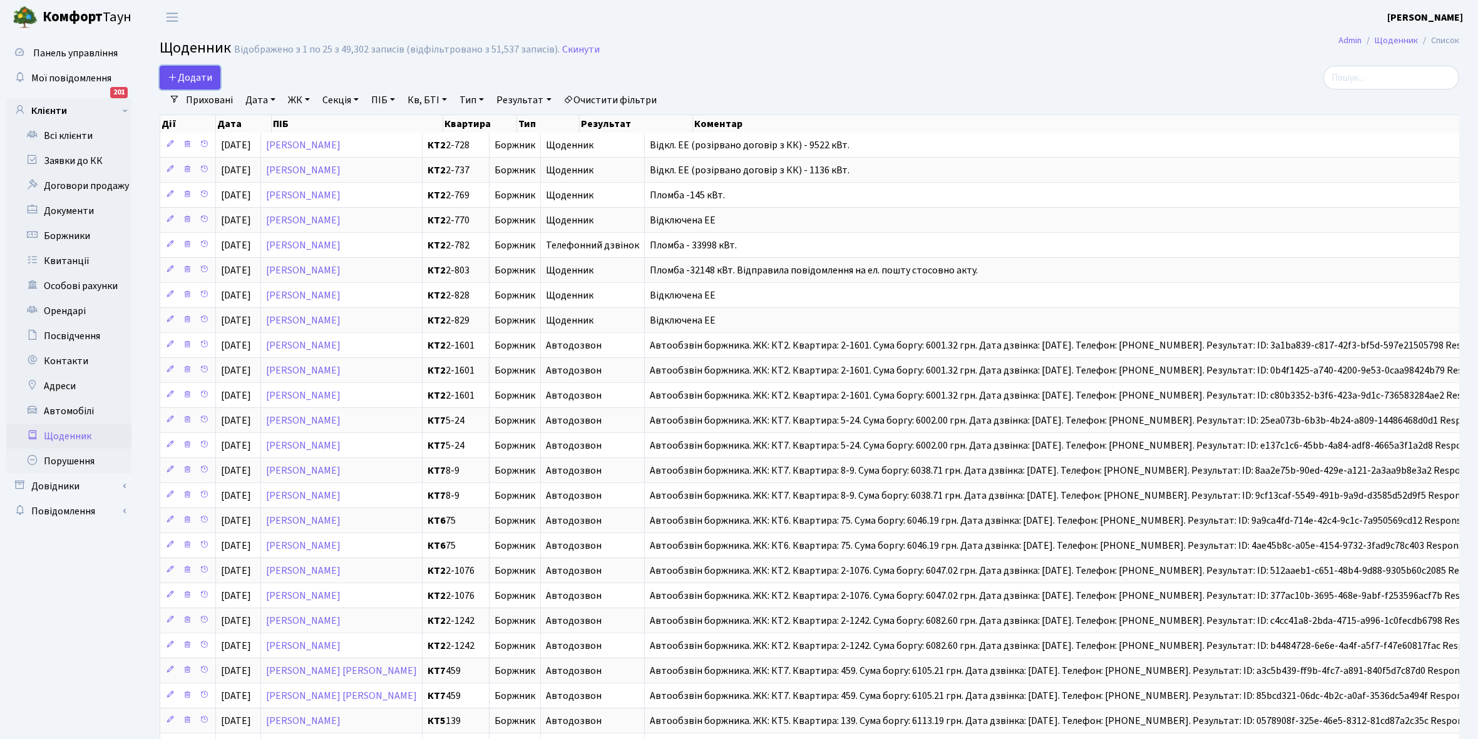
click at [192, 75] on span "Додати" at bounding box center [190, 78] width 44 height 14
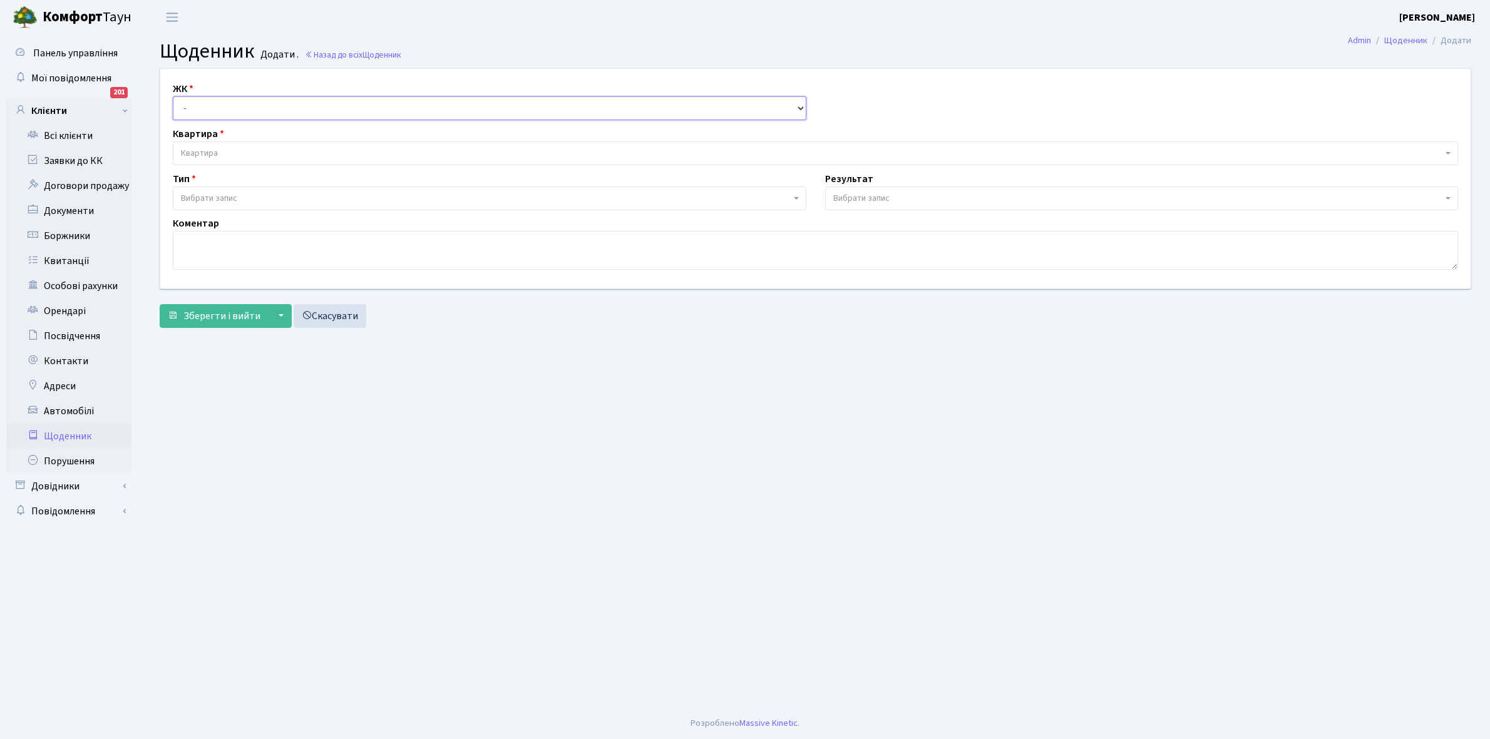
click at [193, 105] on select "- КТ, вул. Регенераторна, 4 КТ2, просп. Соборності, 17 КТ3, вул. Березнева, 16 …" at bounding box center [489, 108] width 633 height 24
select select "295"
click at [173, 96] on select "- КТ, вул. Регенераторна, 4 КТ2, просп. Соборності, 17 КТ3, вул. Березнева, 16 …" at bounding box center [489, 108] width 633 height 24
select select
click at [232, 148] on span "Квартира" at bounding box center [811, 153] width 1261 height 13
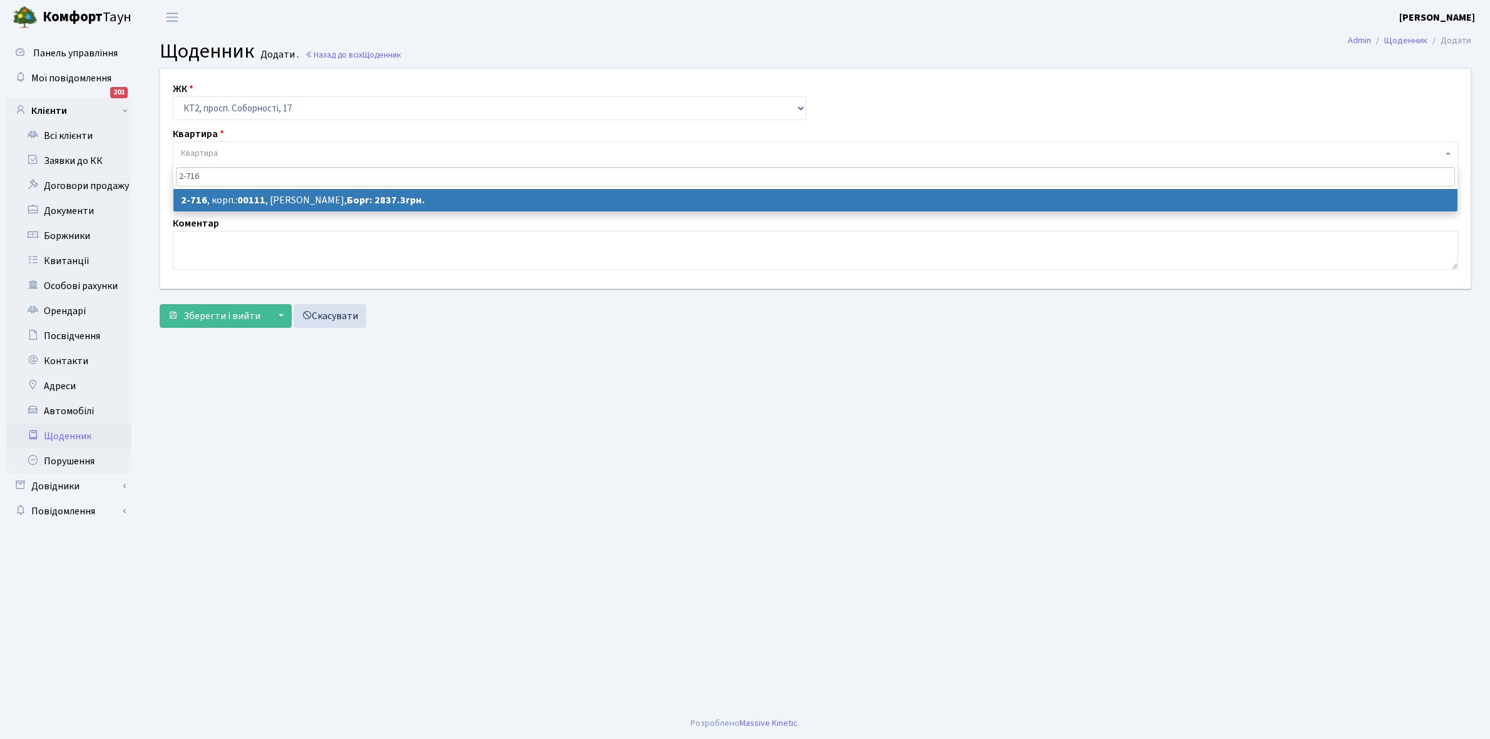
type input "2-716"
select select "15768"
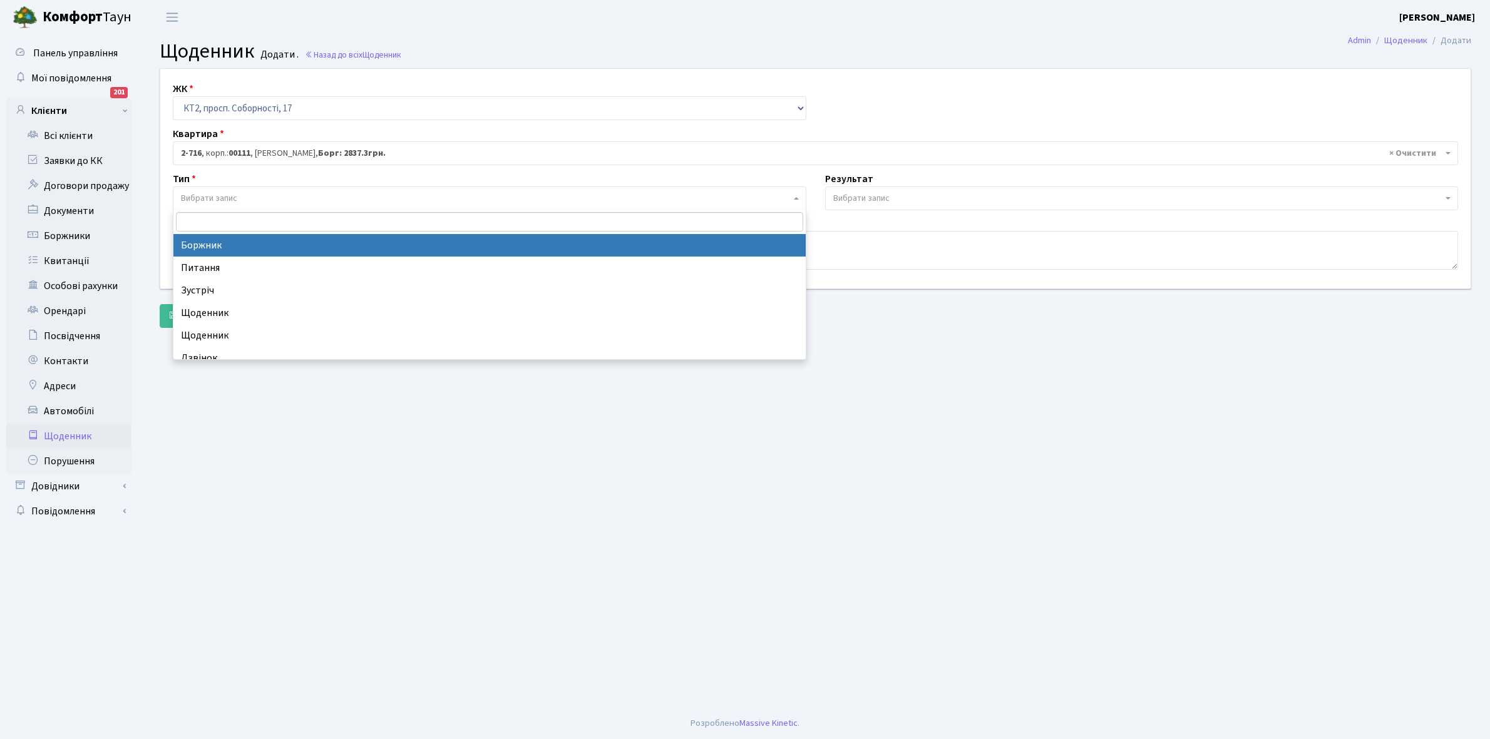
click at [273, 196] on span "Вибрати запис" at bounding box center [486, 198] width 610 height 13
select select "189"
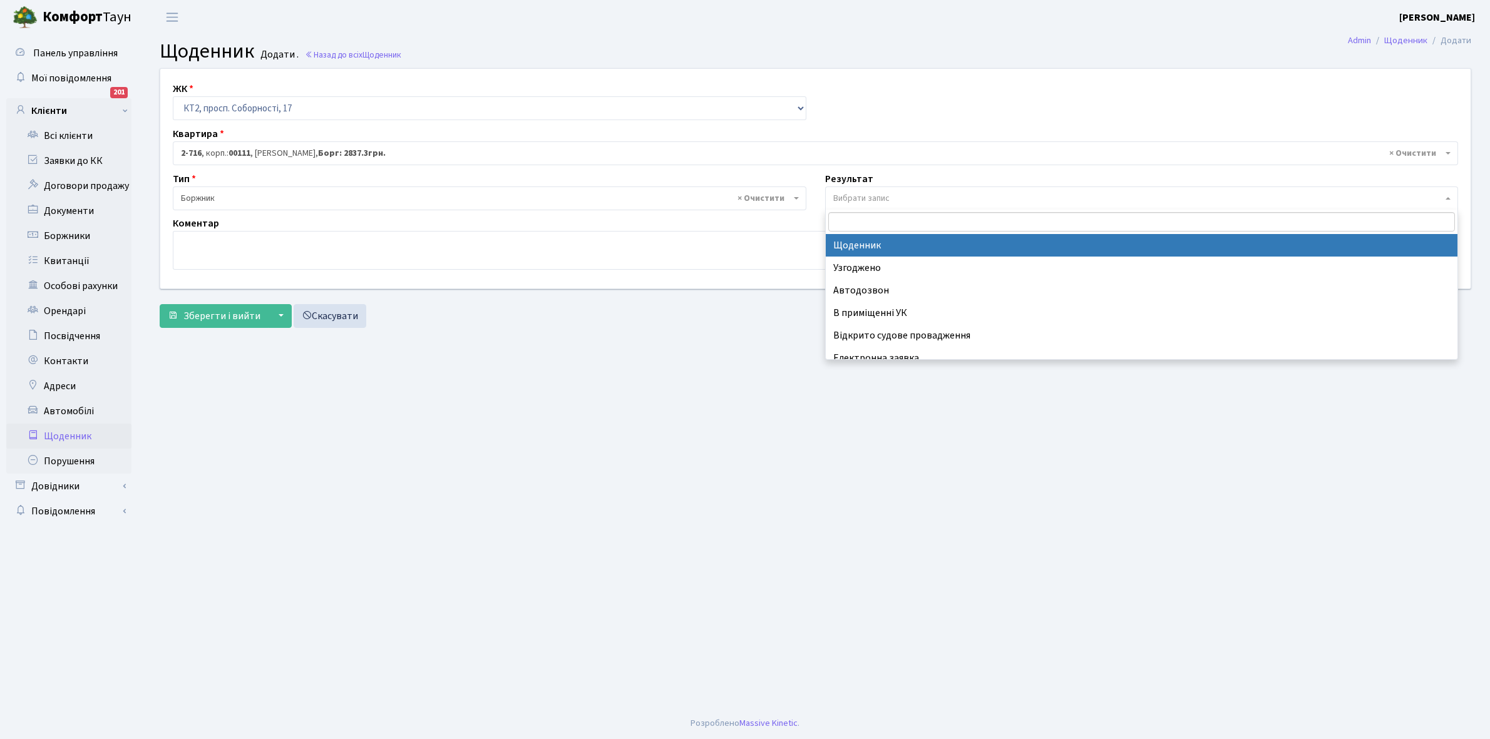
click at [888, 198] on span "Вибрати запис" at bounding box center [861, 198] width 56 height 13
select select "14"
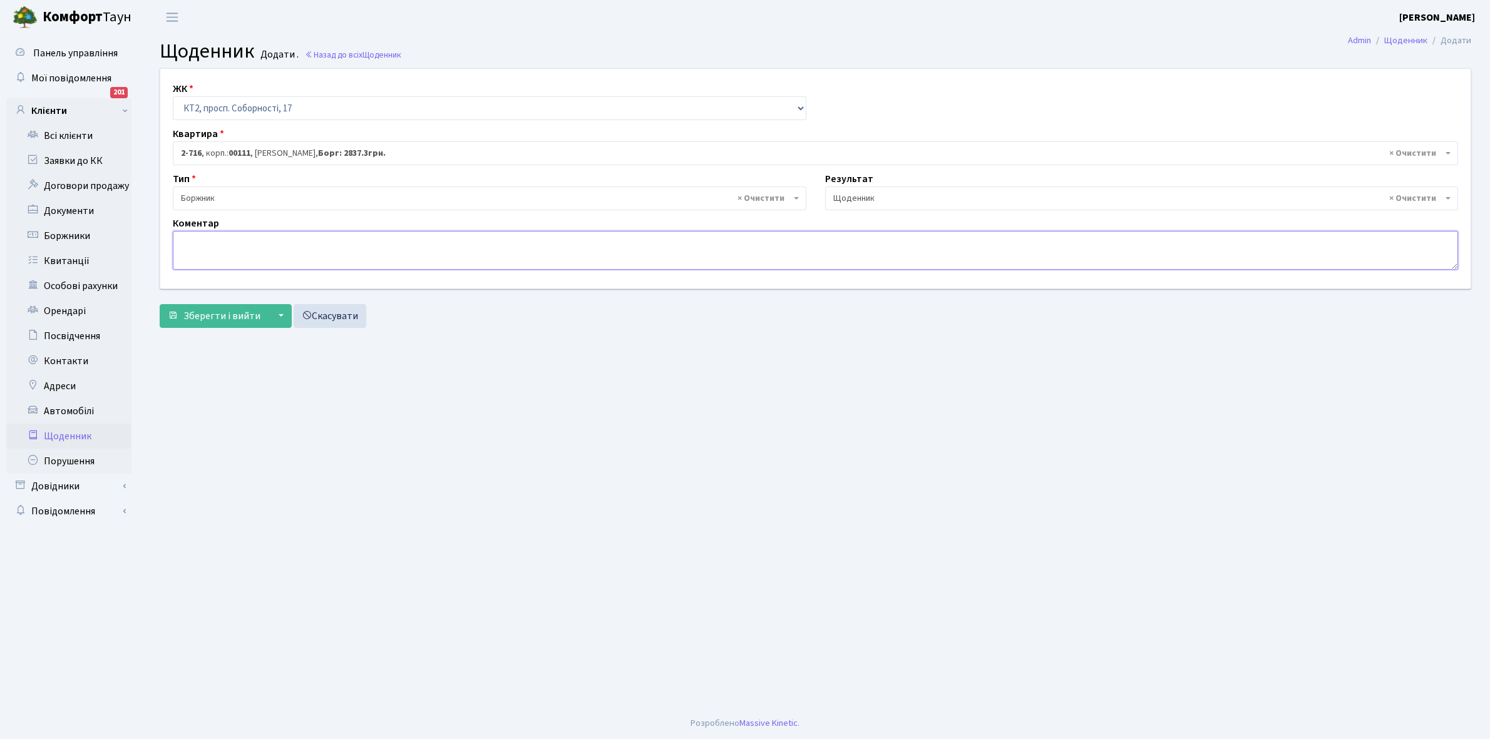
click at [187, 241] on textarea at bounding box center [815, 250] width 1285 height 39
paste textarea "Відкл. ЕЕ (розірвано договір з КК) - 23230 кВт."
click at [351, 238] on textarea "Відкл. ЕЕ (розірвано договір з КК) - 23230 кВт." at bounding box center [815, 250] width 1285 height 39
type textarea "Відкл. ЕЕ (розірвано договір з КК) - 30211 кВт."
click at [217, 314] on span "Зберегти і вийти" at bounding box center [221, 316] width 77 height 14
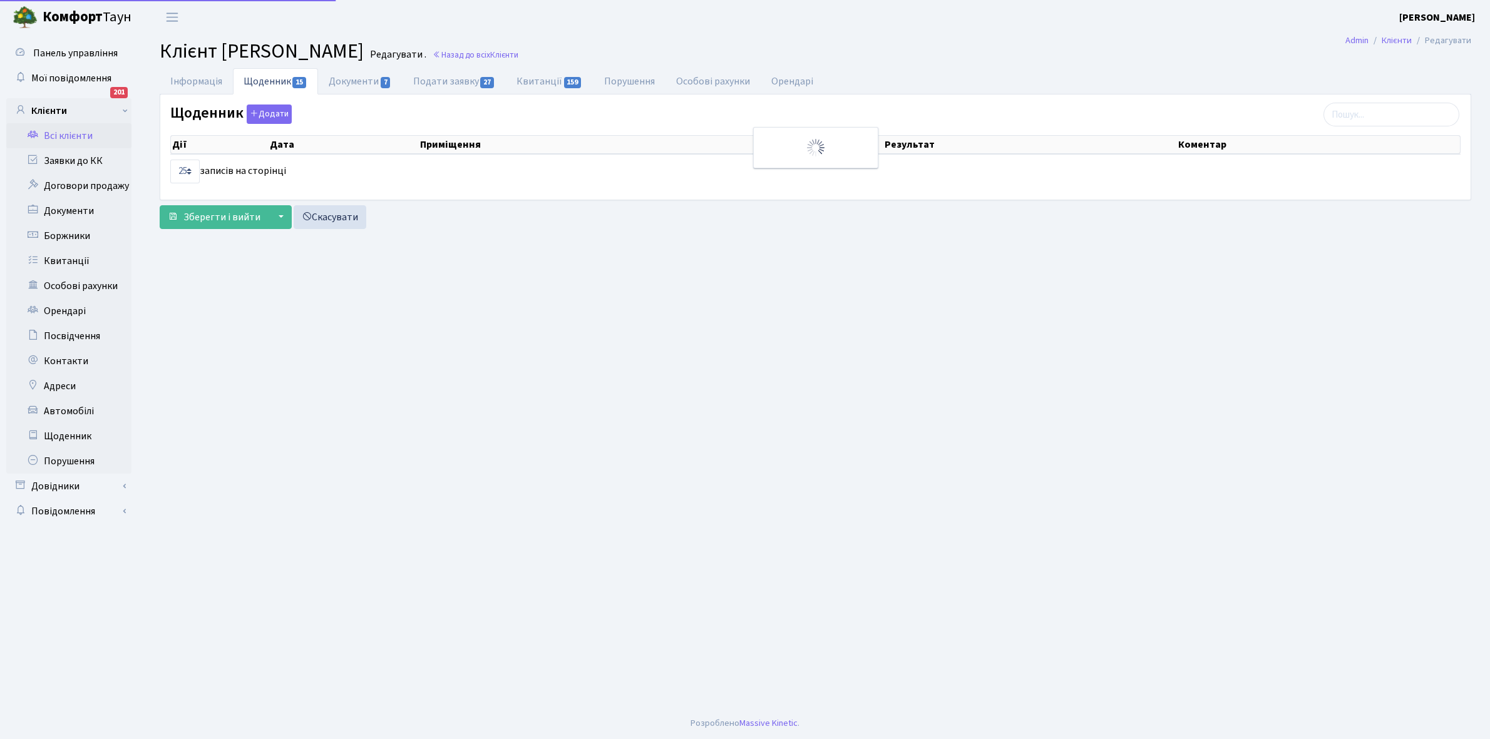
select select "25"
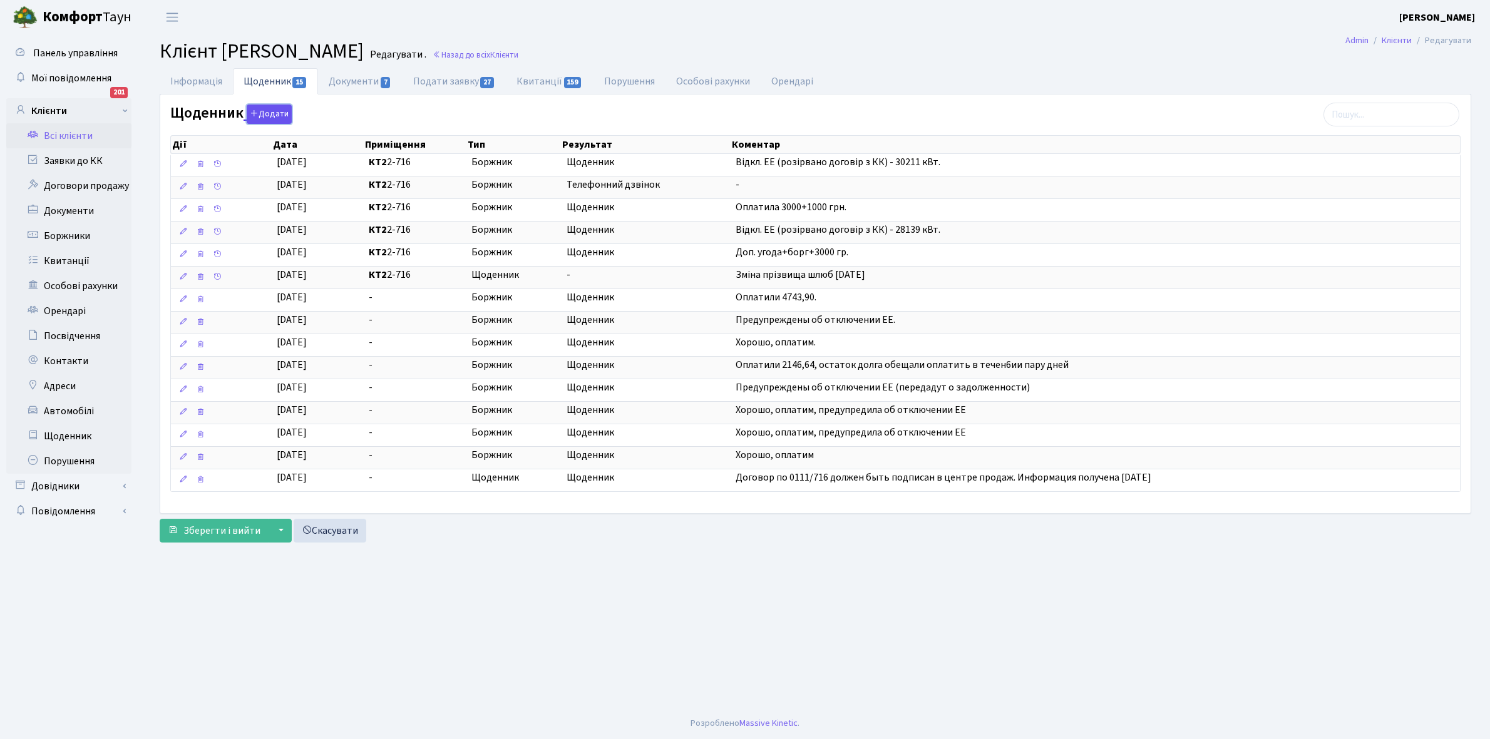
click at [269, 113] on button "Додати" at bounding box center [269, 114] width 45 height 19
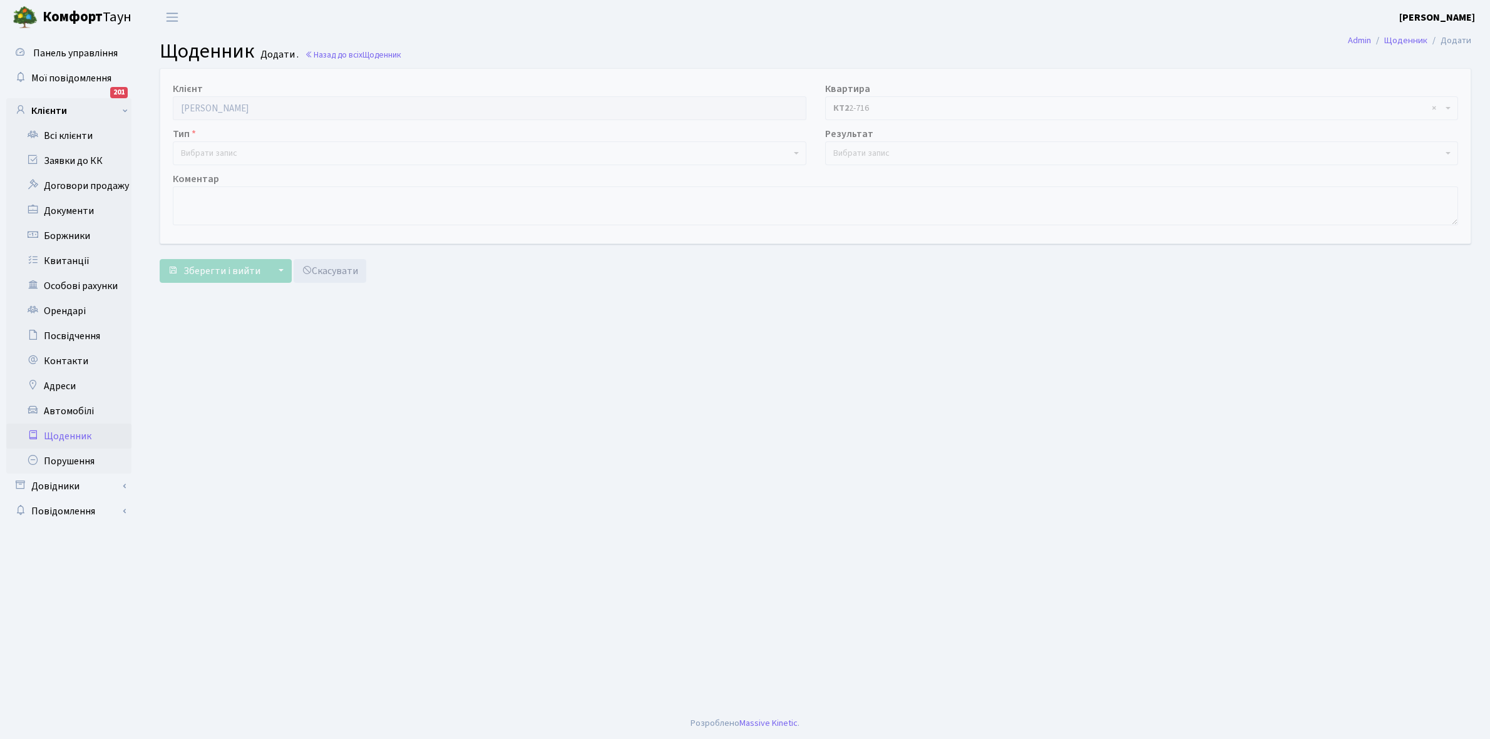
click at [210, 155] on span "Вибрати запис" at bounding box center [209, 153] width 56 height 13
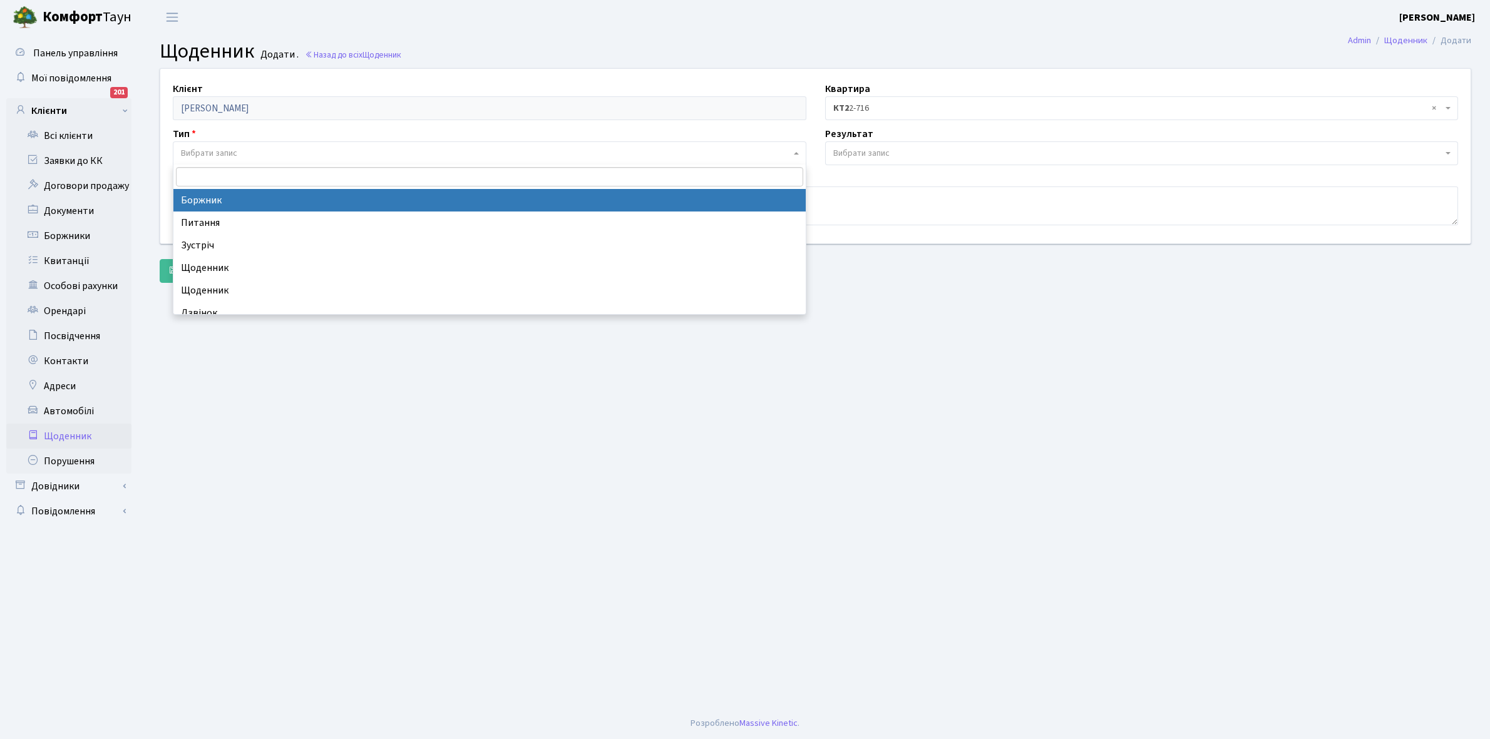
drag, startPoint x: 232, startPoint y: 198, endPoint x: 364, endPoint y: 195, distance: 132.7
select select "189"
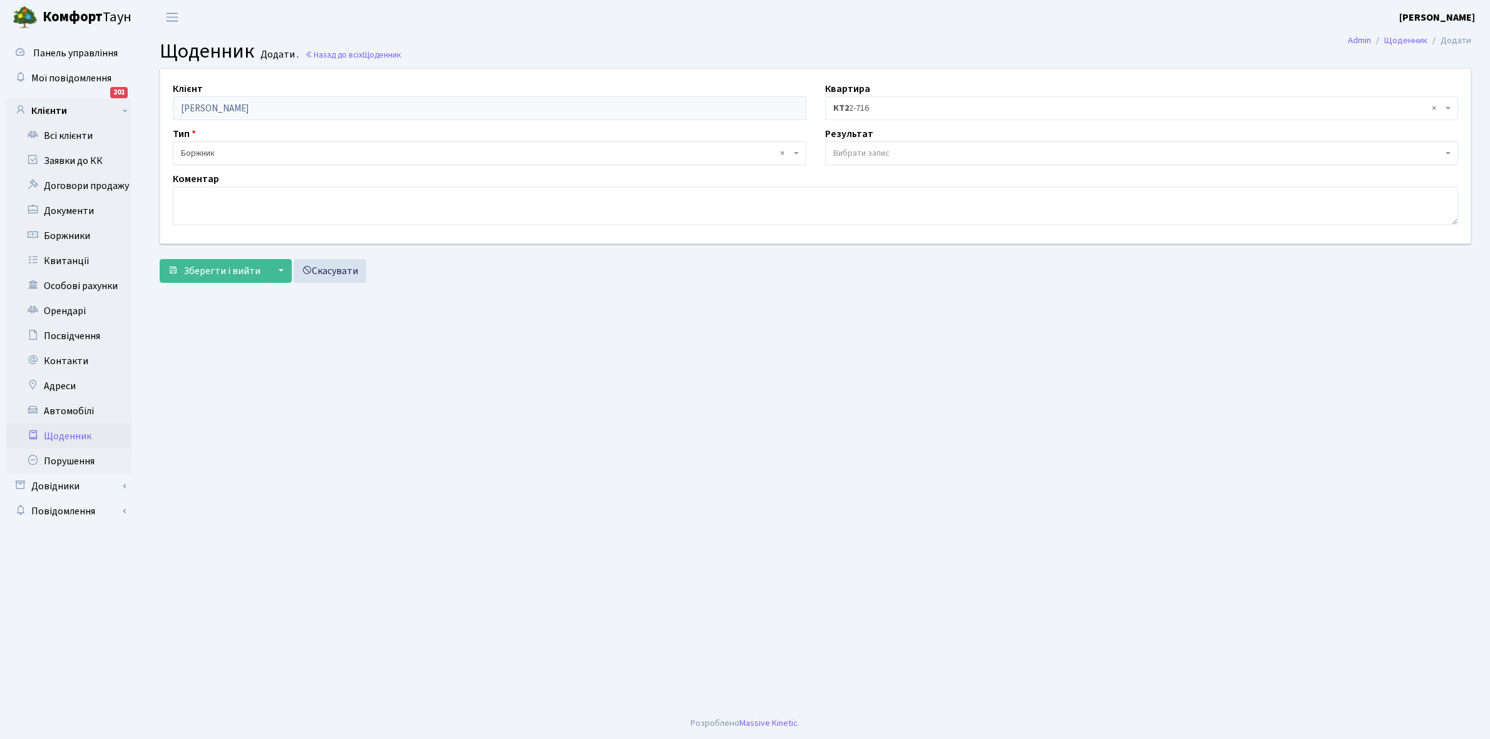
click at [896, 151] on span "Вибрати запис" at bounding box center [1138, 153] width 610 height 13
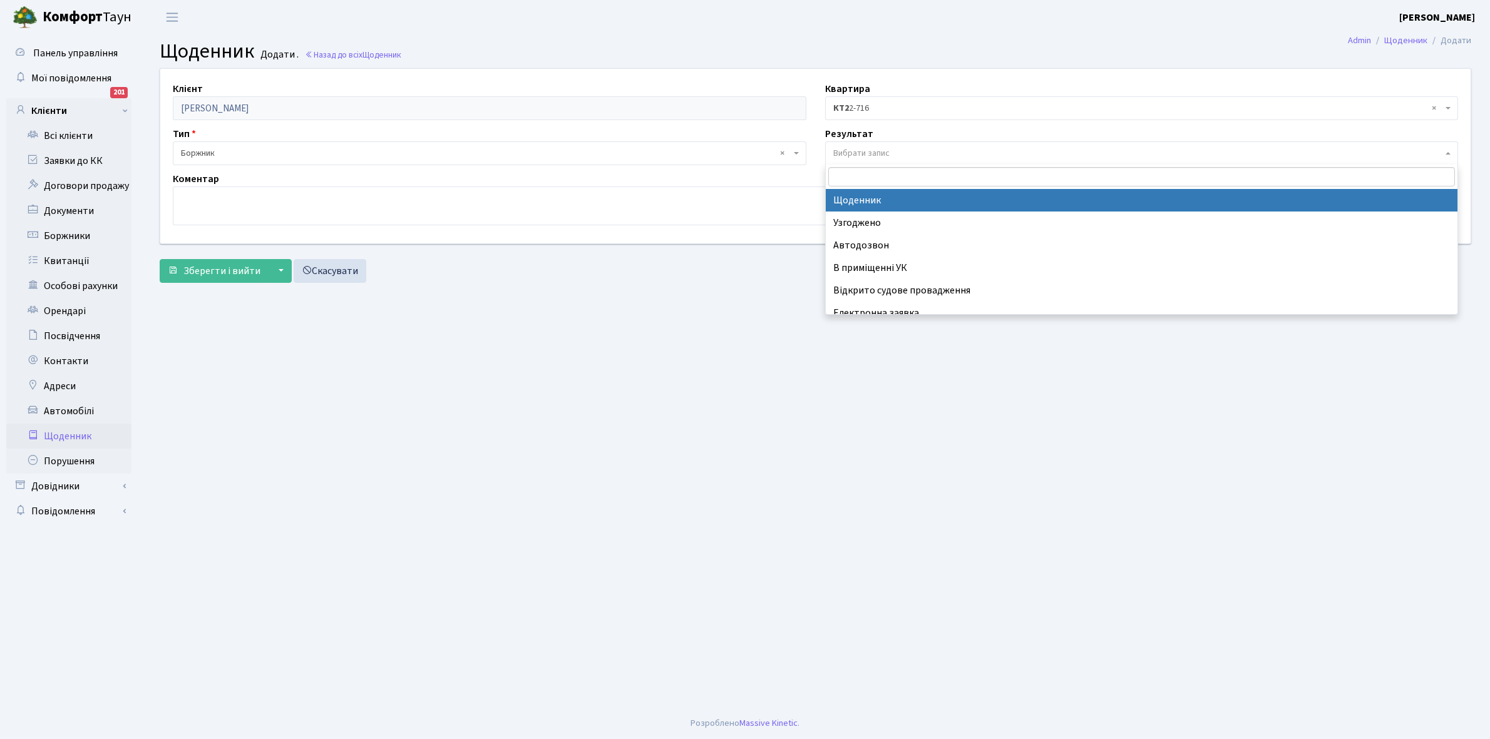
select select "14"
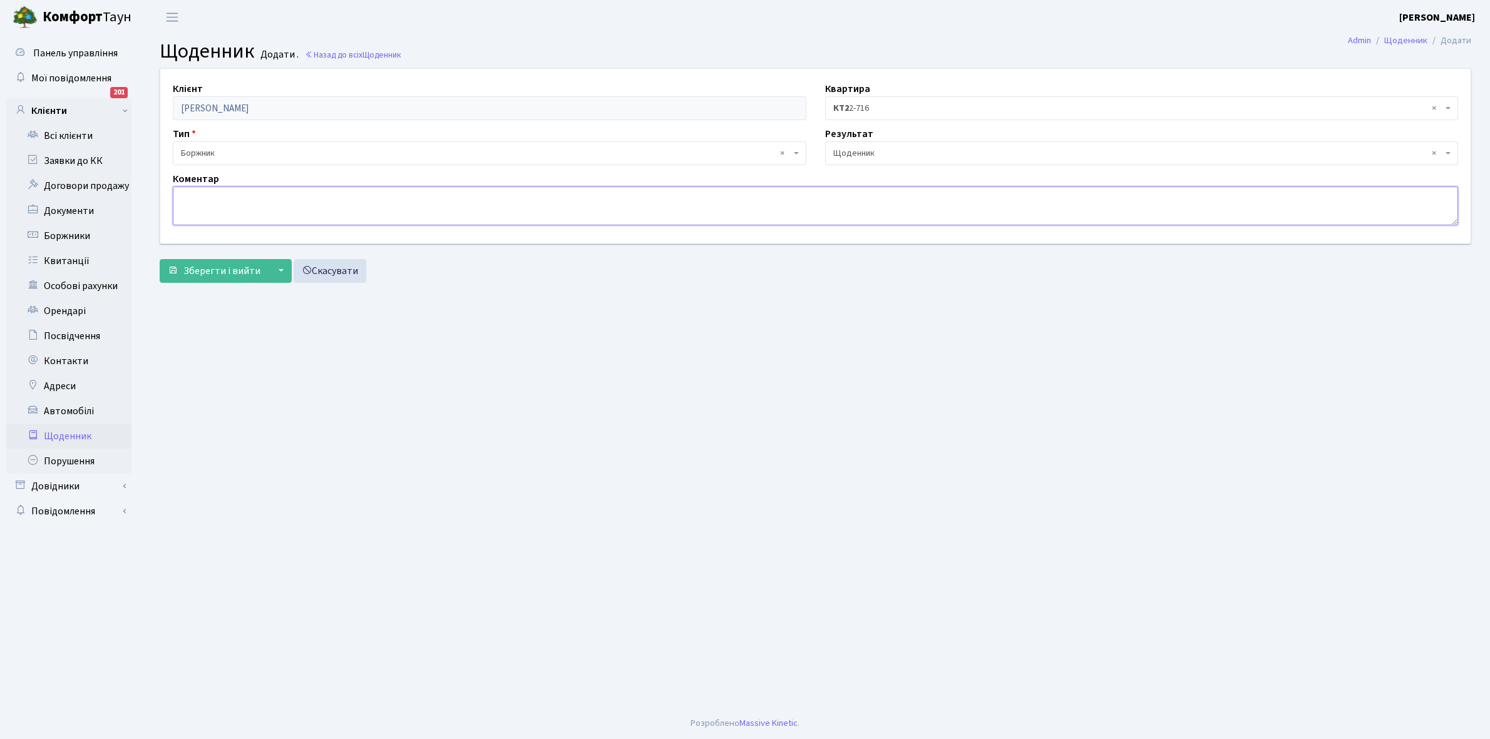
click at [202, 196] on textarea at bounding box center [815, 206] width 1285 height 39
type textarea "6000+1000 грн, не було часу укласти договори ЕЕ"
click at [227, 282] on button "Зберегти і вийти" at bounding box center [214, 271] width 109 height 24
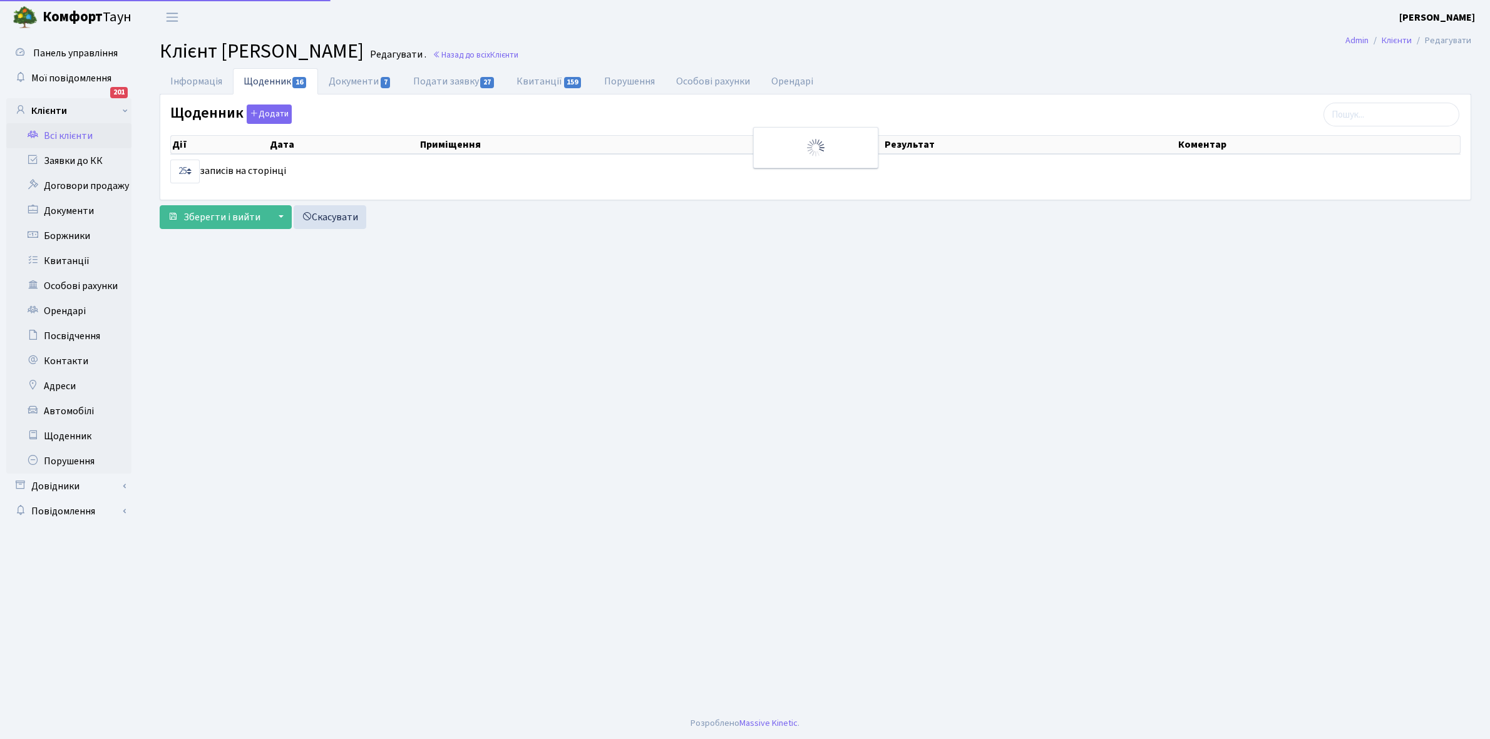
select select "25"
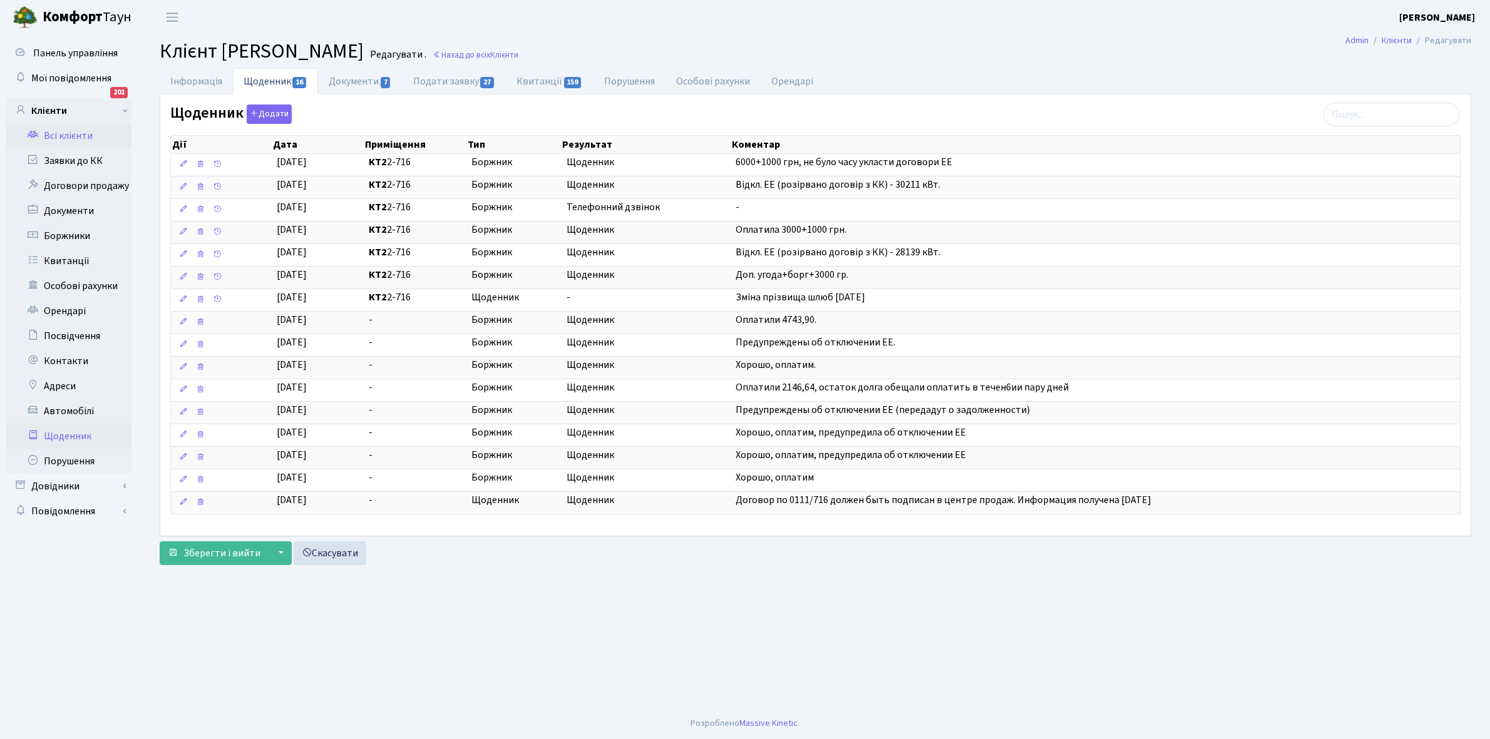
click at [69, 432] on link "Щоденник" at bounding box center [68, 436] width 125 height 25
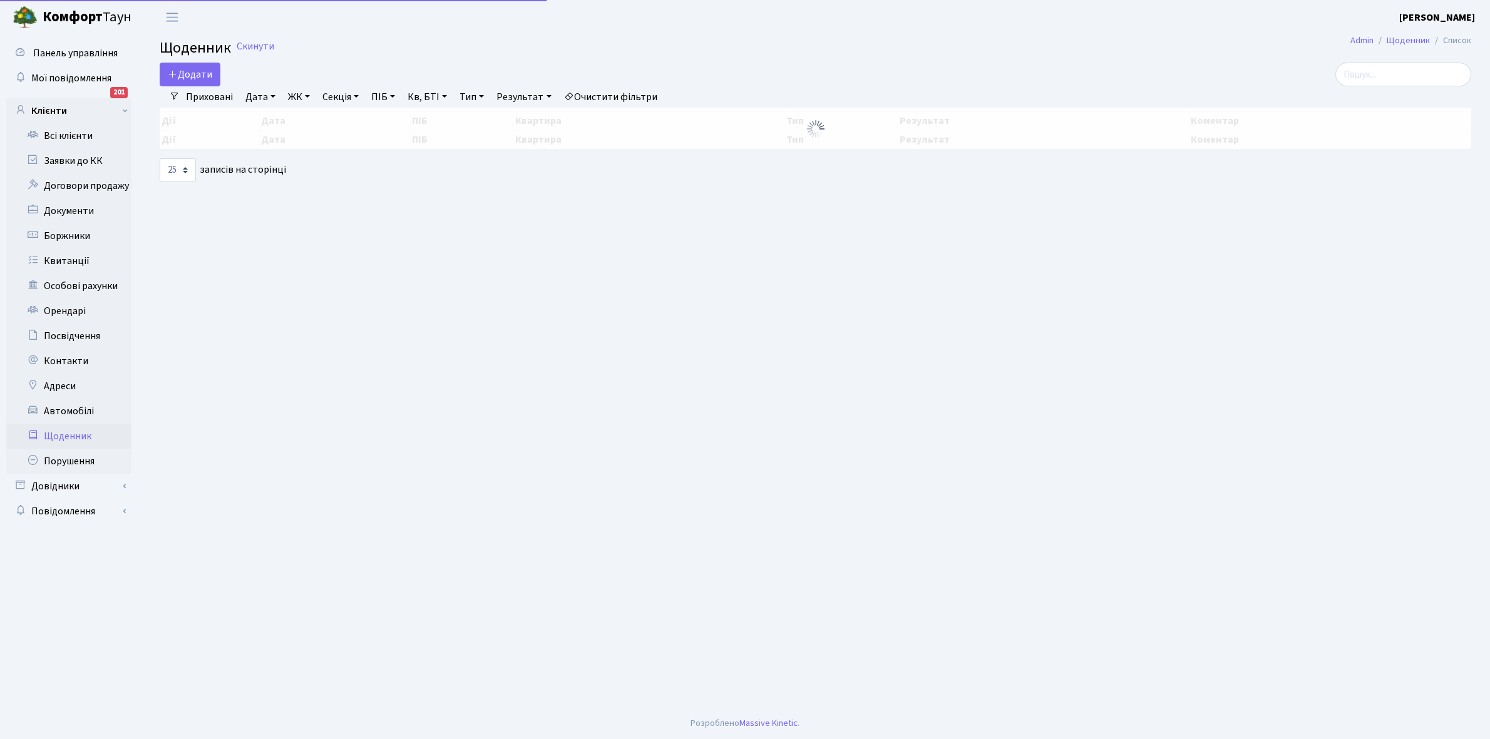
select select "25"
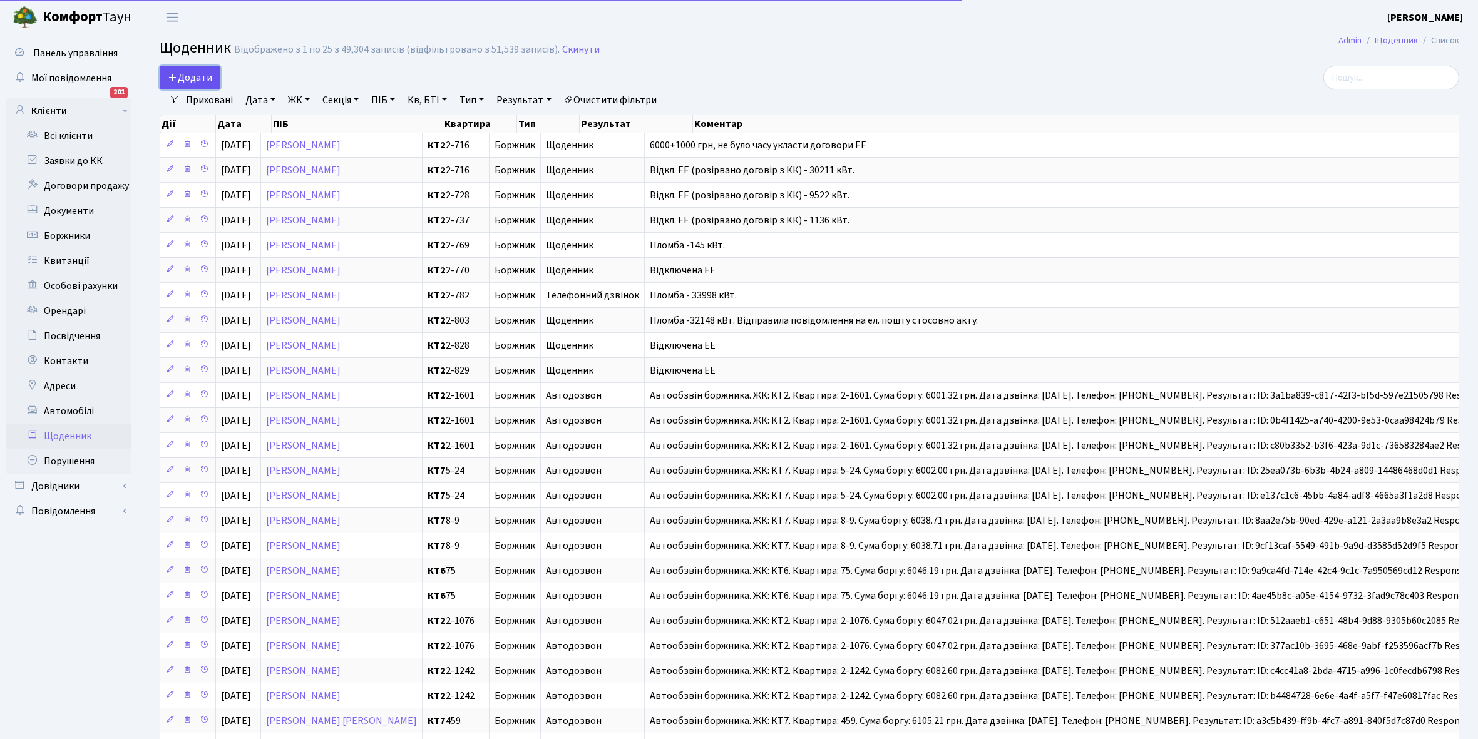
click at [196, 69] on link "Додати" at bounding box center [190, 78] width 61 height 24
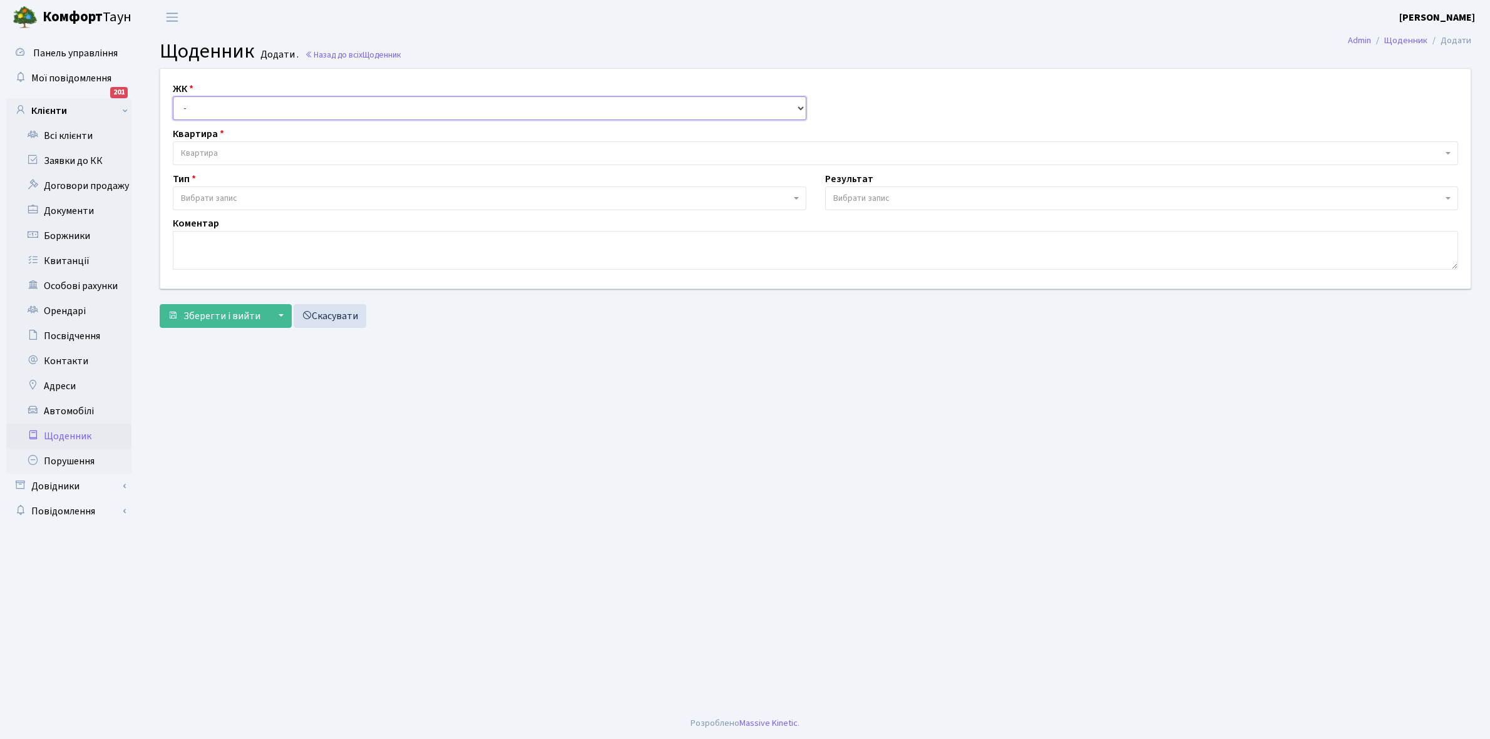
click at [227, 106] on select "- КТ, вул. Регенераторна, 4 КТ2, просп. Соборності, 17 КТ3, вул. Березнева, 16 …" at bounding box center [489, 108] width 633 height 24
select select "295"
click at [173, 96] on select "- КТ, вул. Регенераторна, 4 КТ2, просп. Соборності, 17 КТ3, вул. Березнева, 16 …" at bounding box center [489, 108] width 633 height 24
select select
click at [226, 154] on span "Квартира" at bounding box center [811, 153] width 1261 height 13
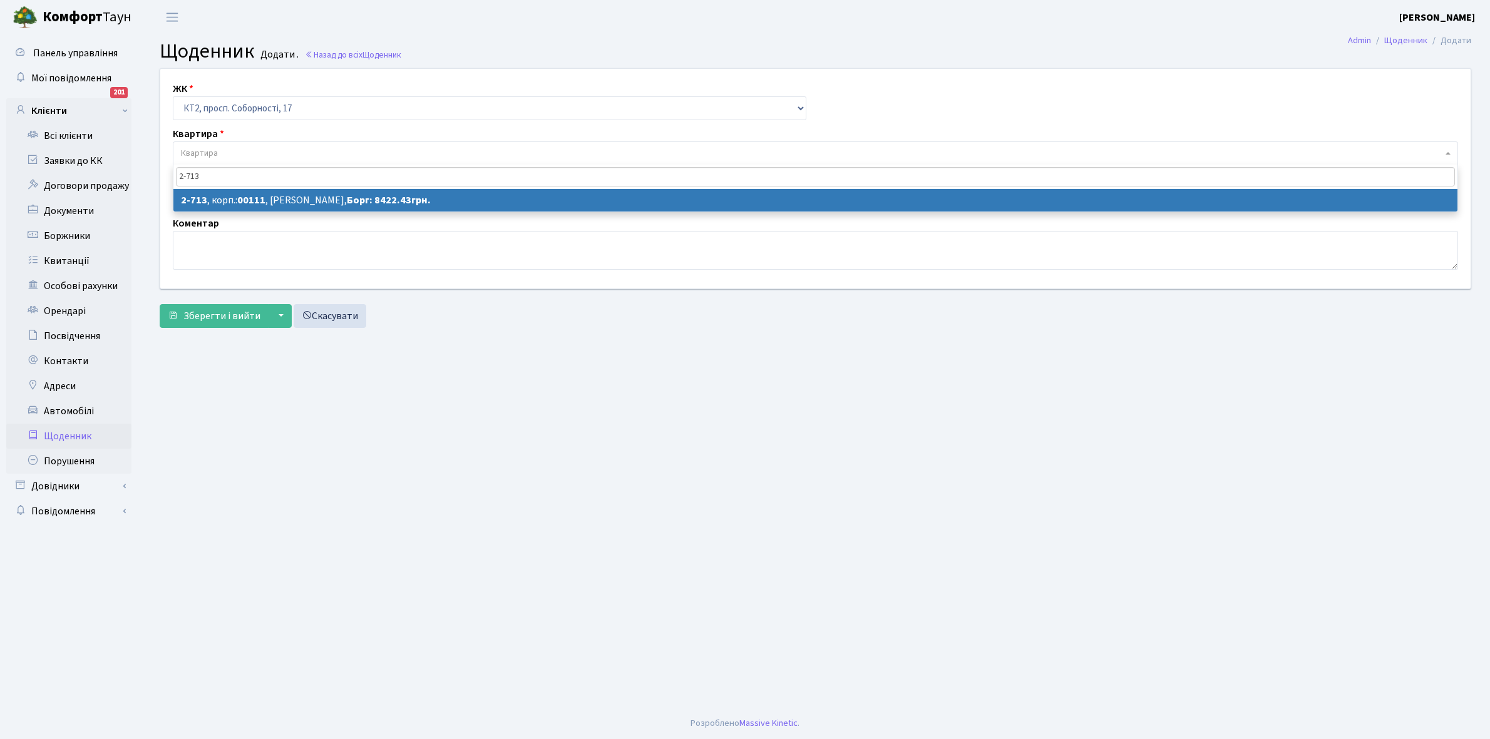
type input "2-713"
select select "15766"
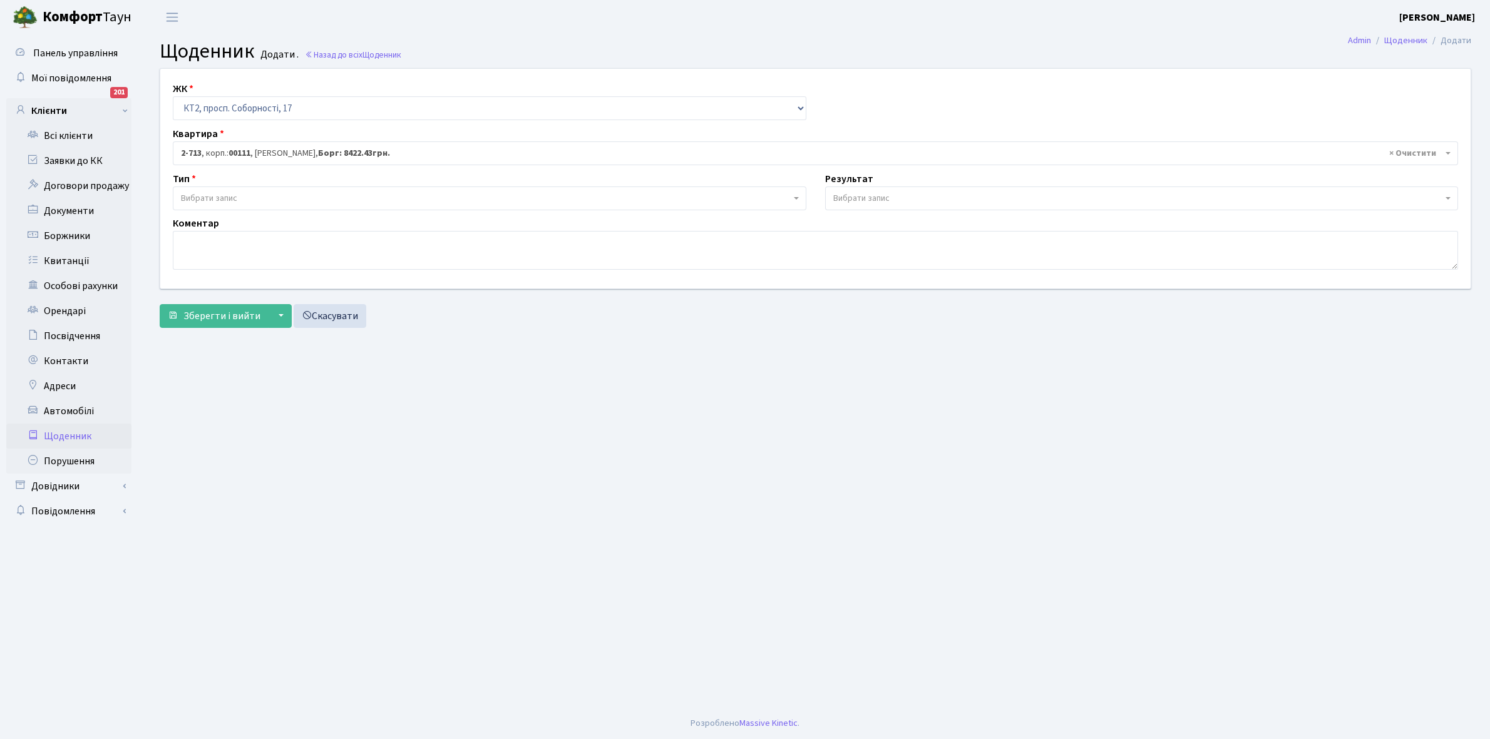
click at [240, 198] on span "Вибрати запис" at bounding box center [486, 198] width 610 height 13
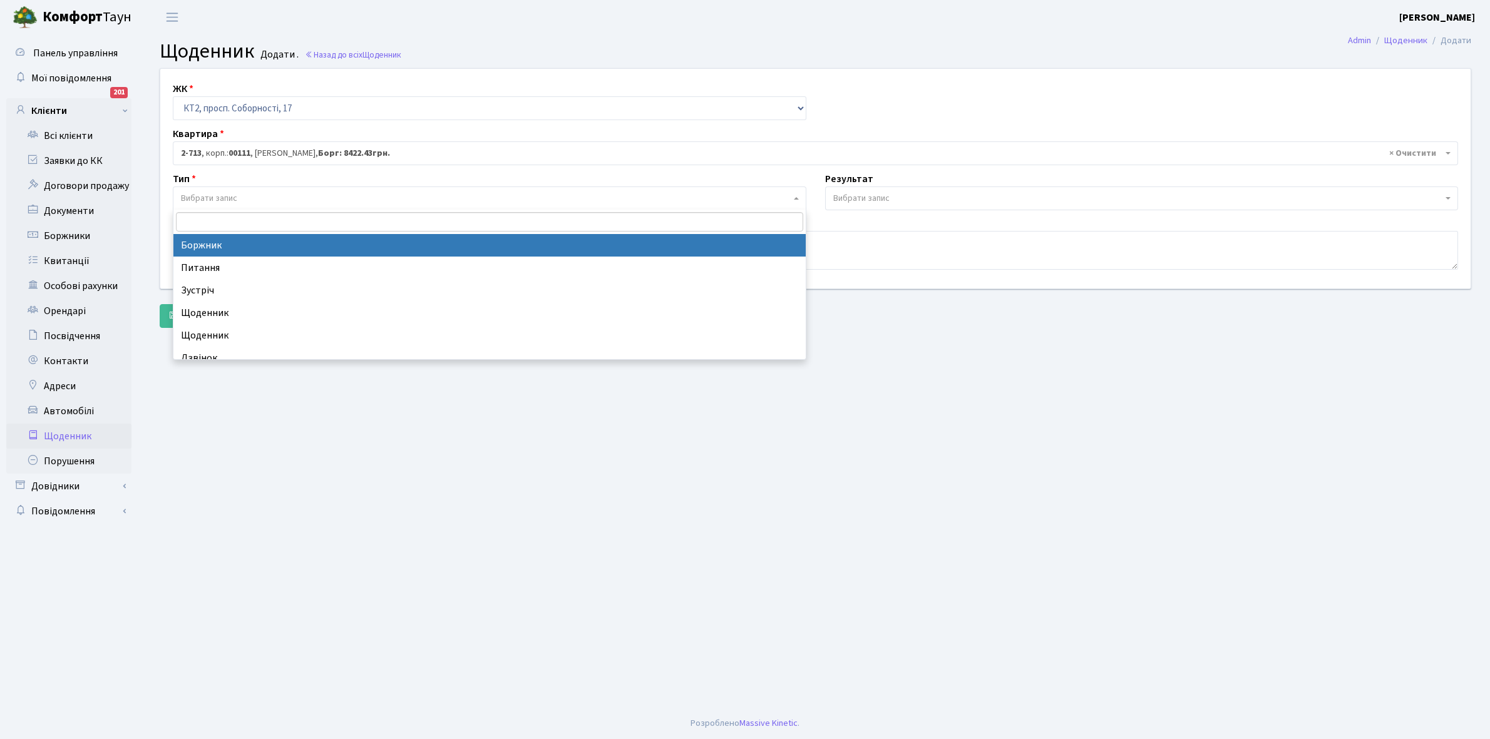
select select "189"
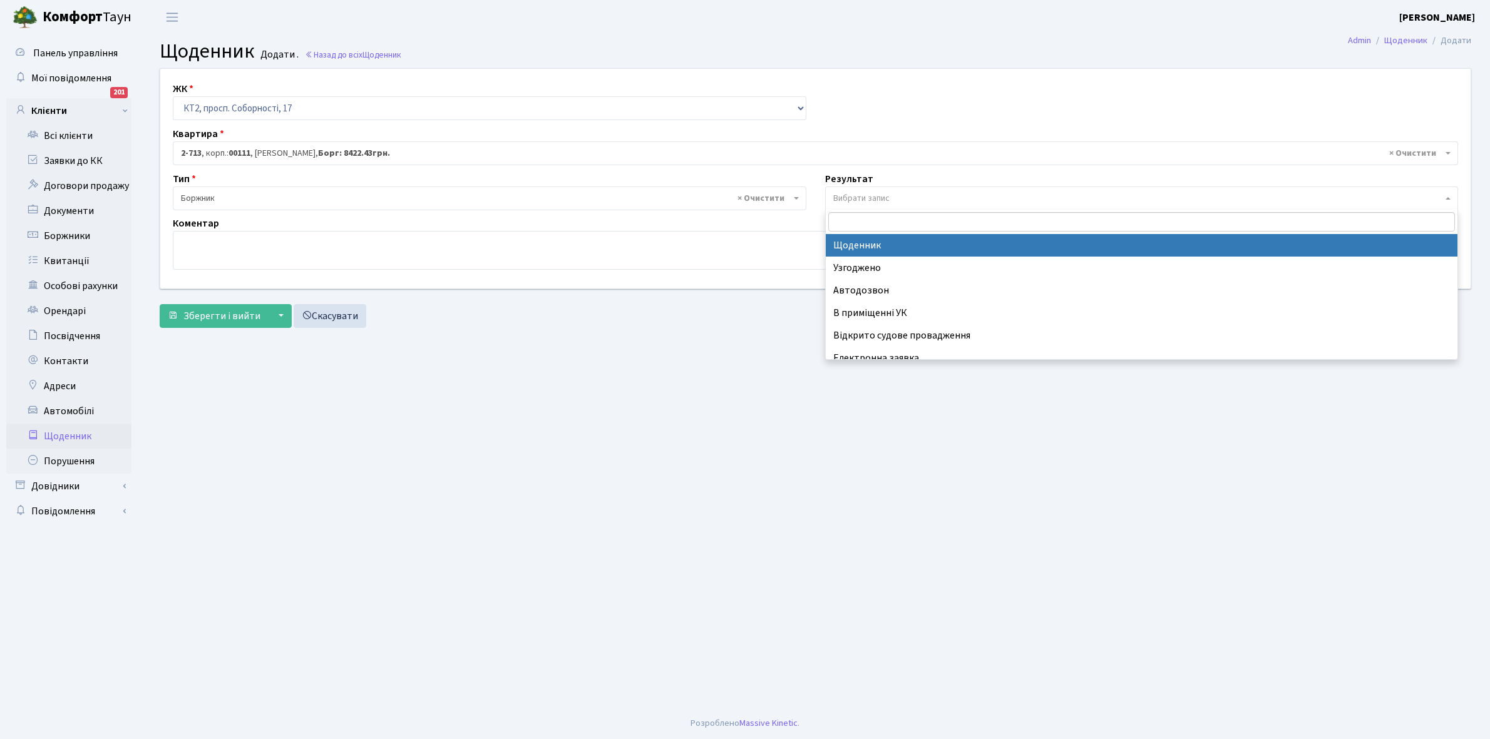
click at [865, 192] on span "Вибрати запис" at bounding box center [861, 198] width 56 height 13
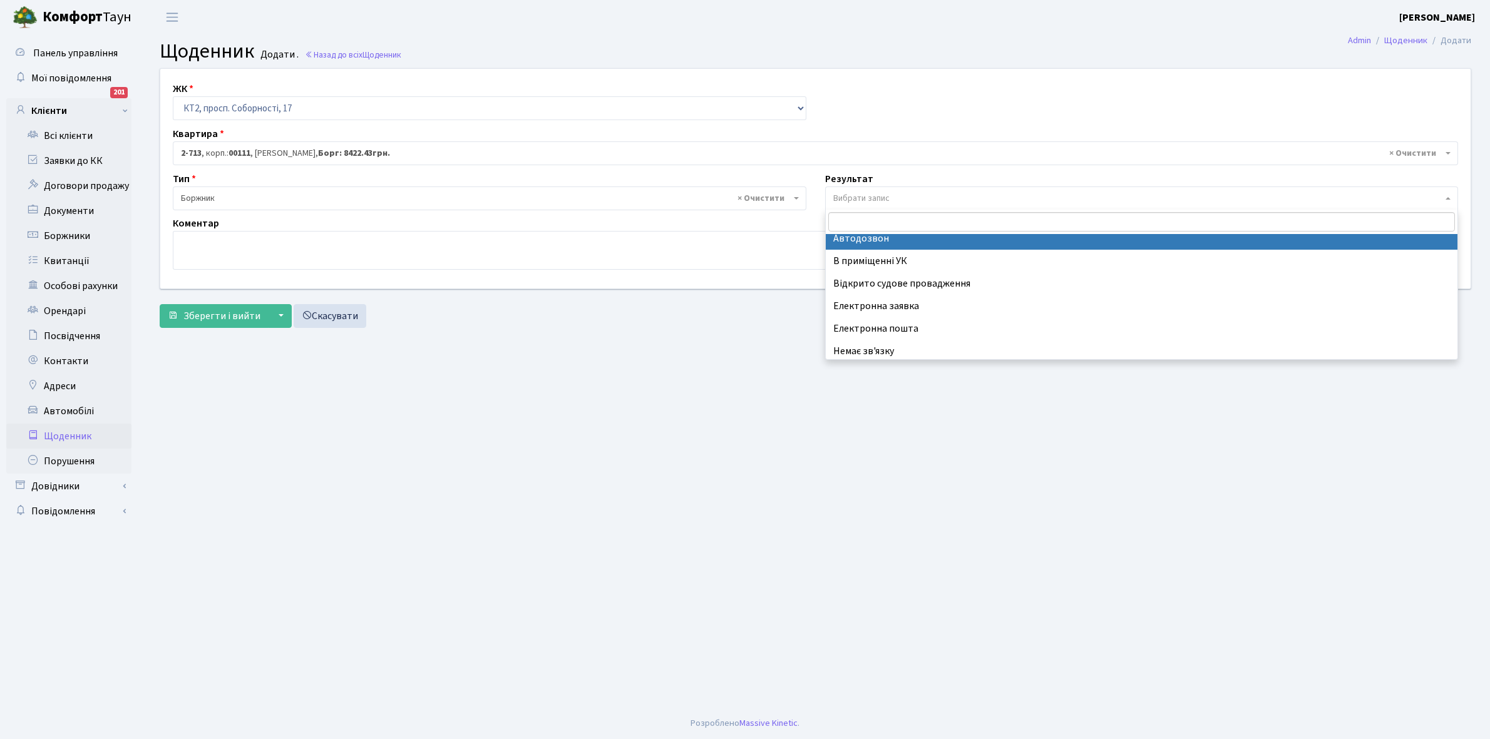
scroll to position [77, 0]
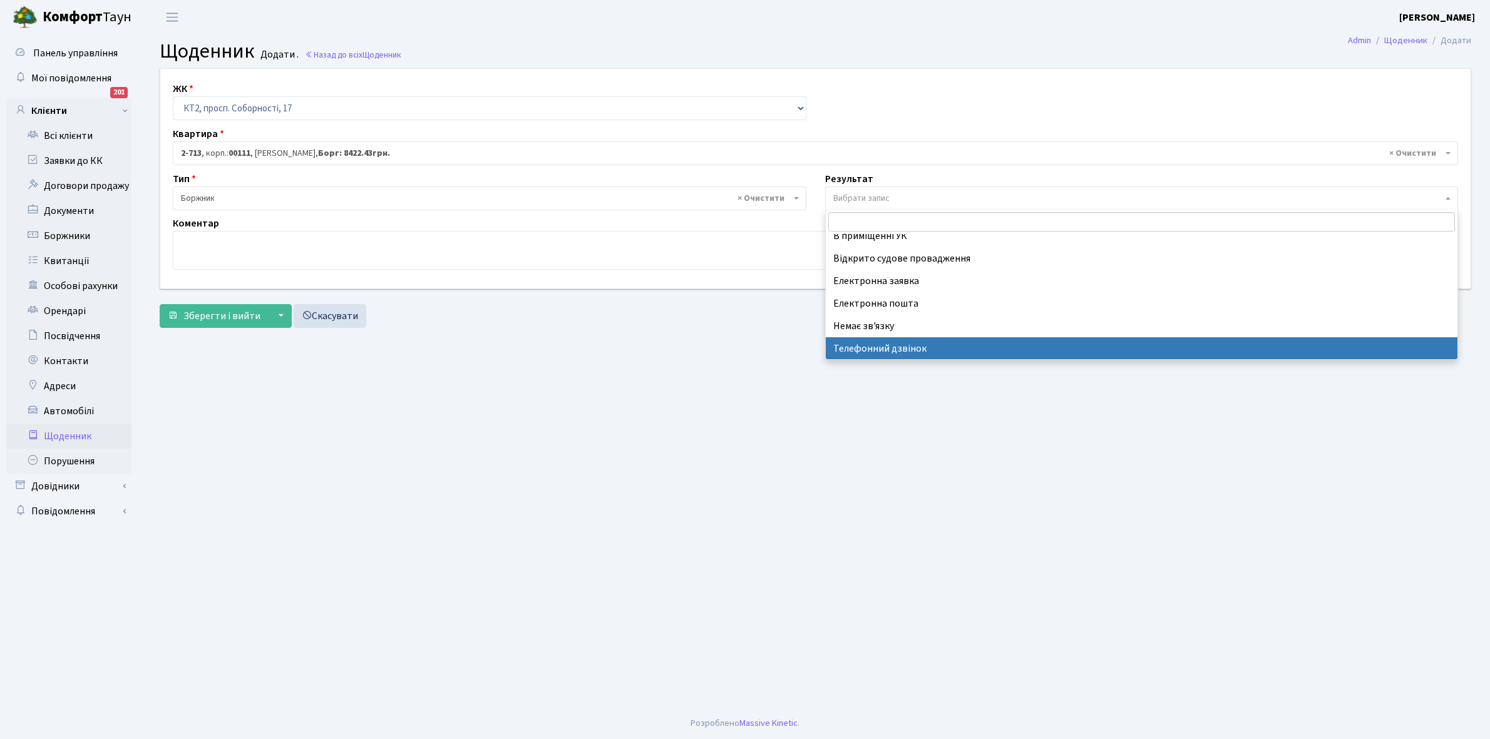
select select "196"
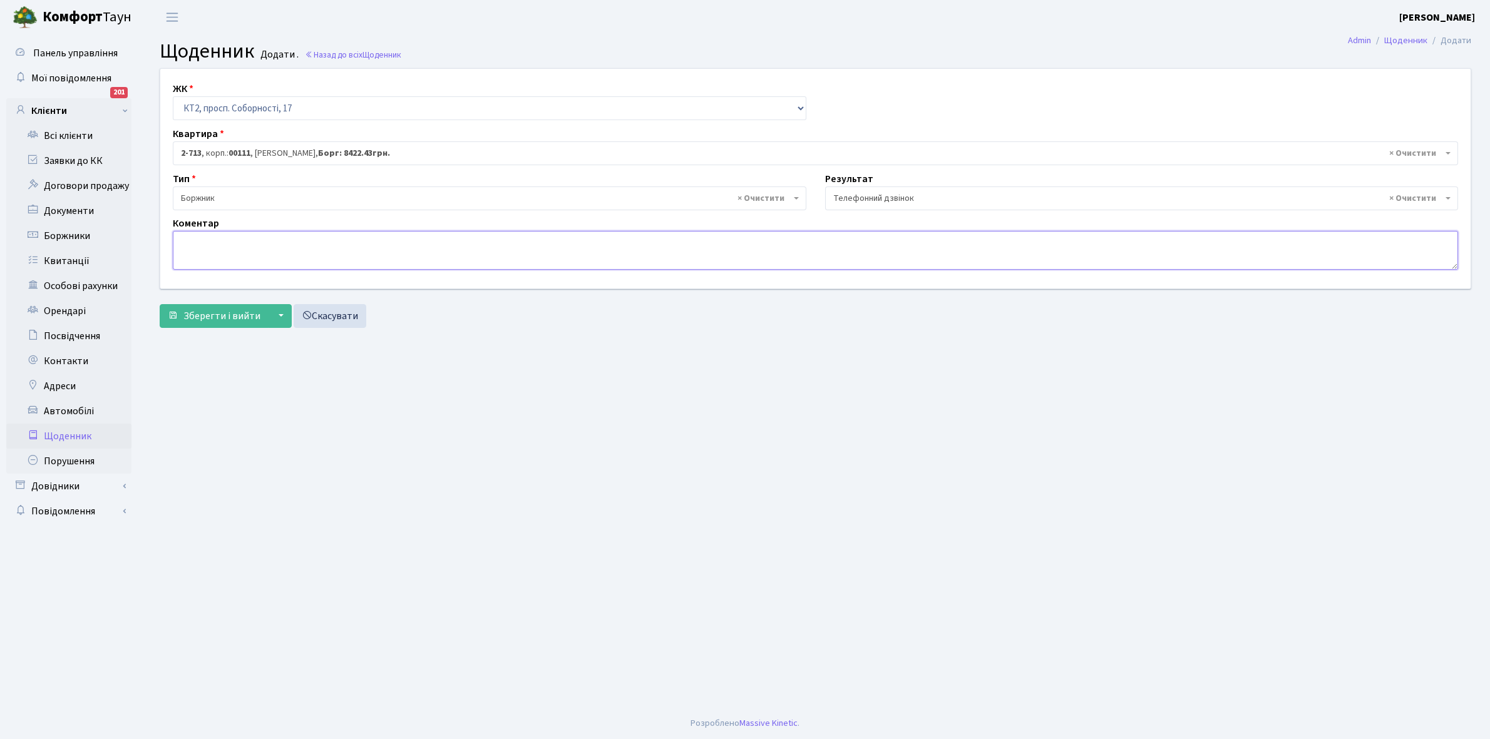
click at [192, 252] on textarea at bounding box center [815, 250] width 1285 height 39
type textarea "Пломба -18609 кВт"
click at [236, 308] on button "Зберегти і вийти" at bounding box center [214, 316] width 109 height 24
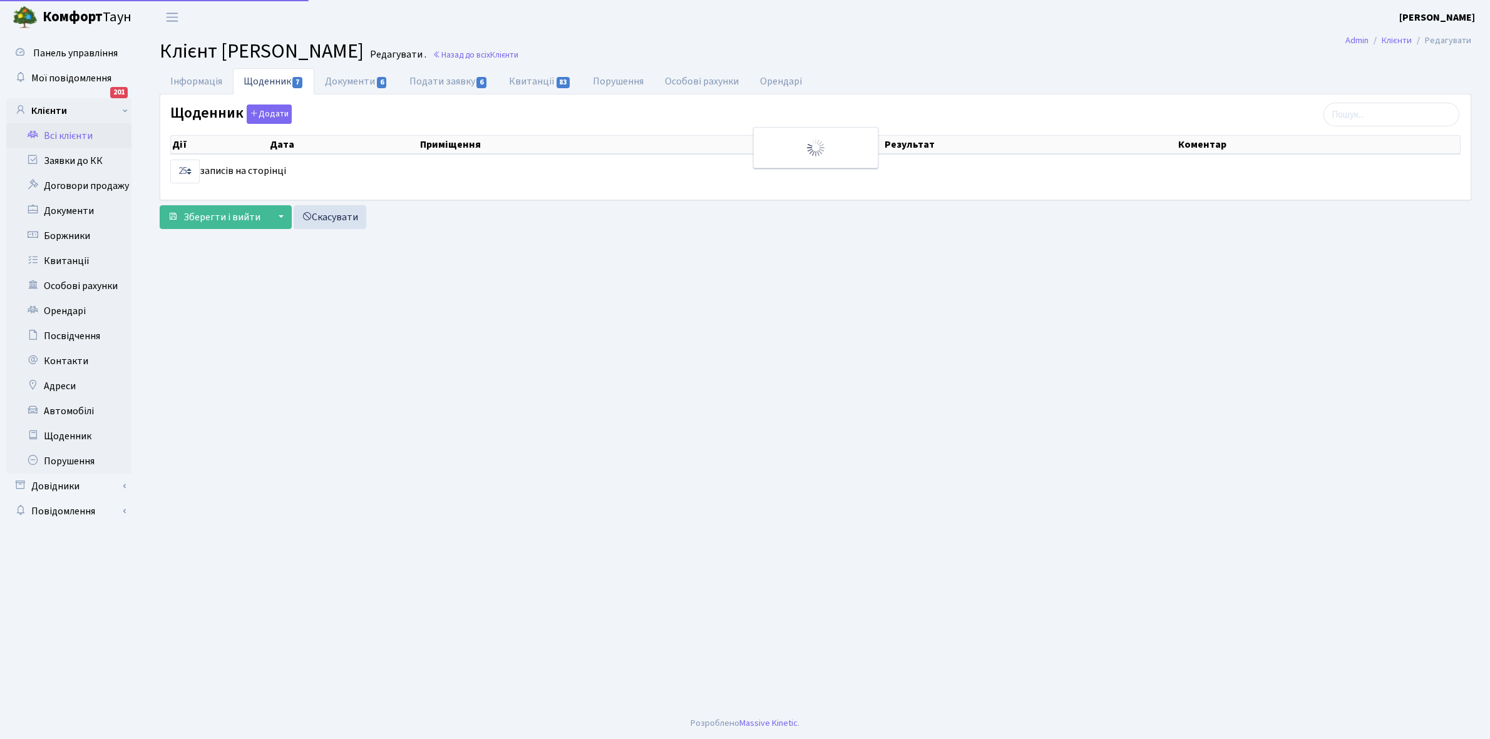
select select "25"
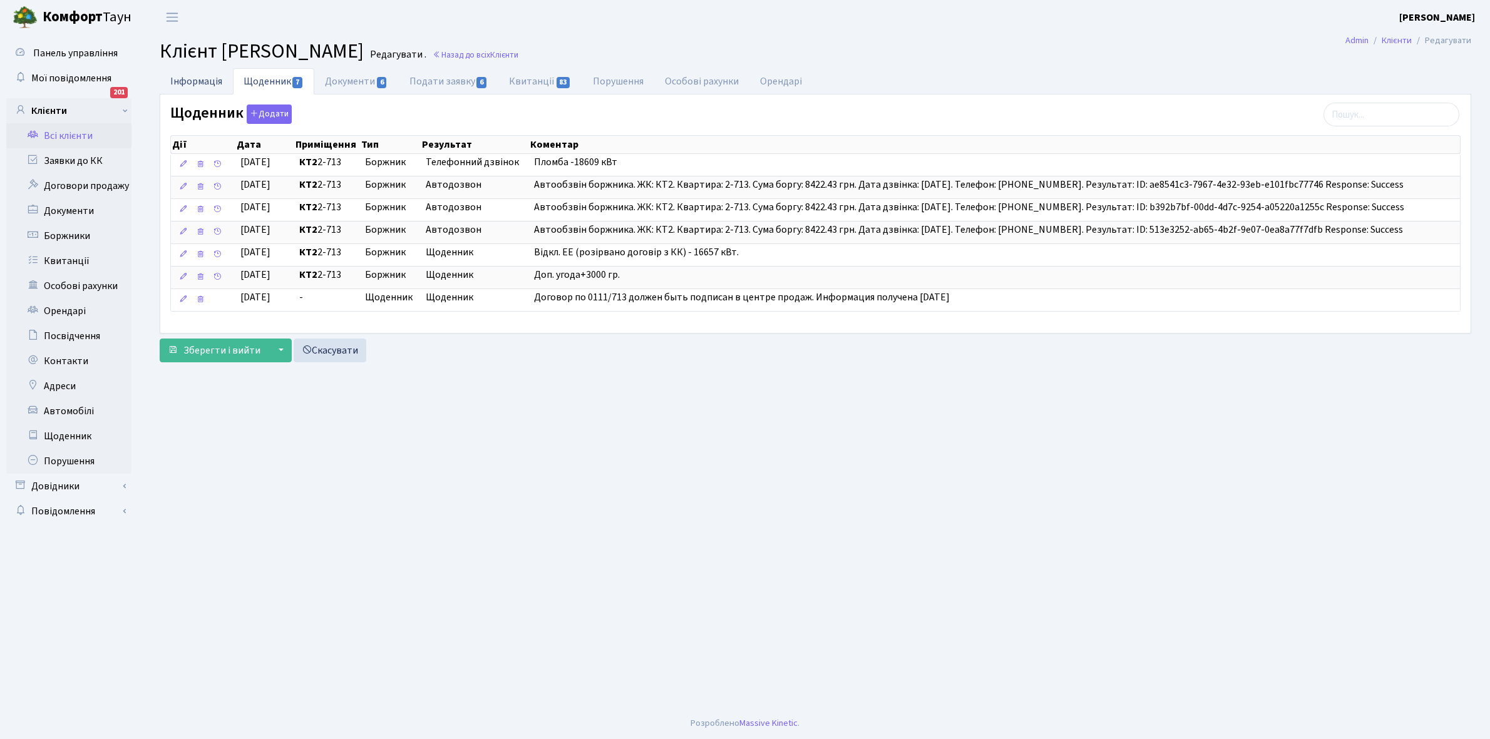
click at [195, 81] on link "Інформація" at bounding box center [196, 81] width 73 height 26
select select "25"
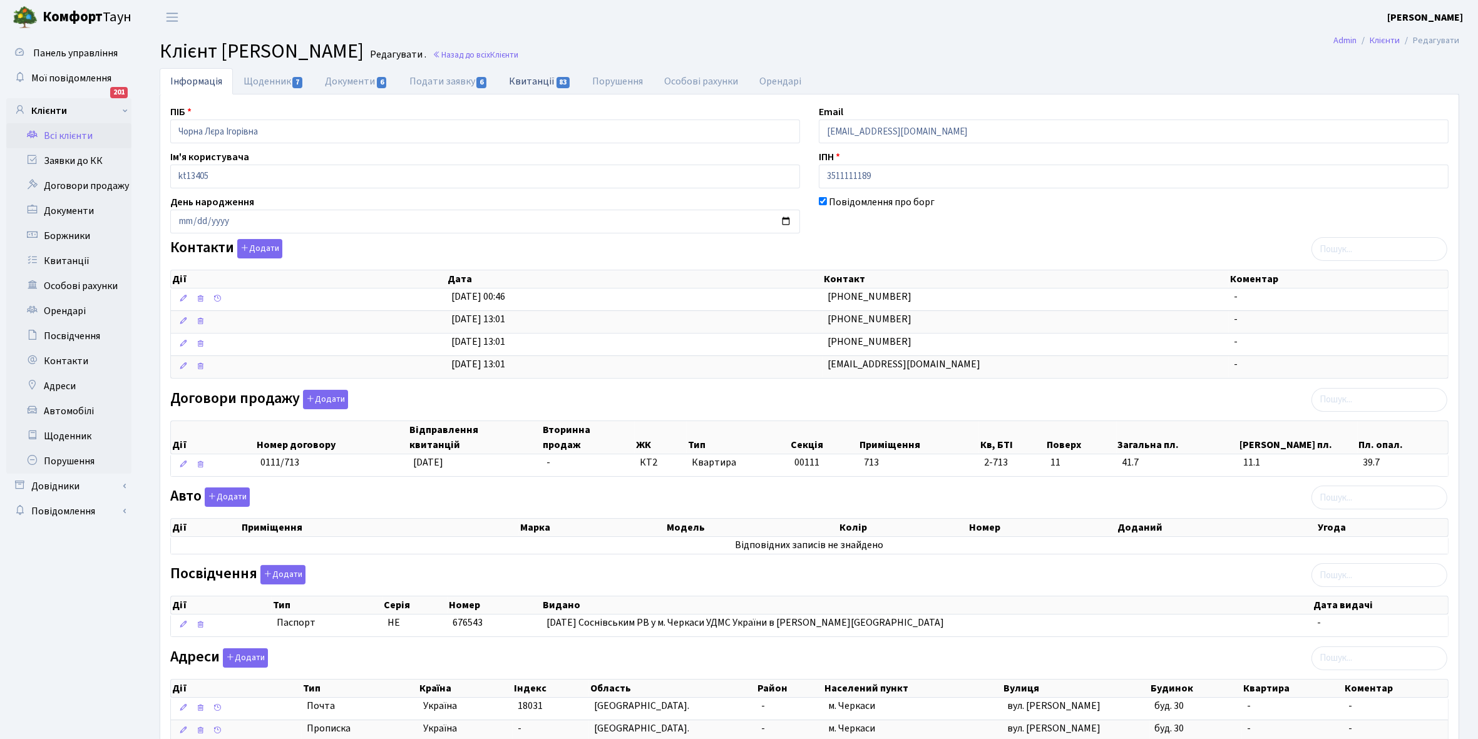
click at [532, 83] on link "Квитанції 83" at bounding box center [539, 81] width 83 height 26
select select "25"
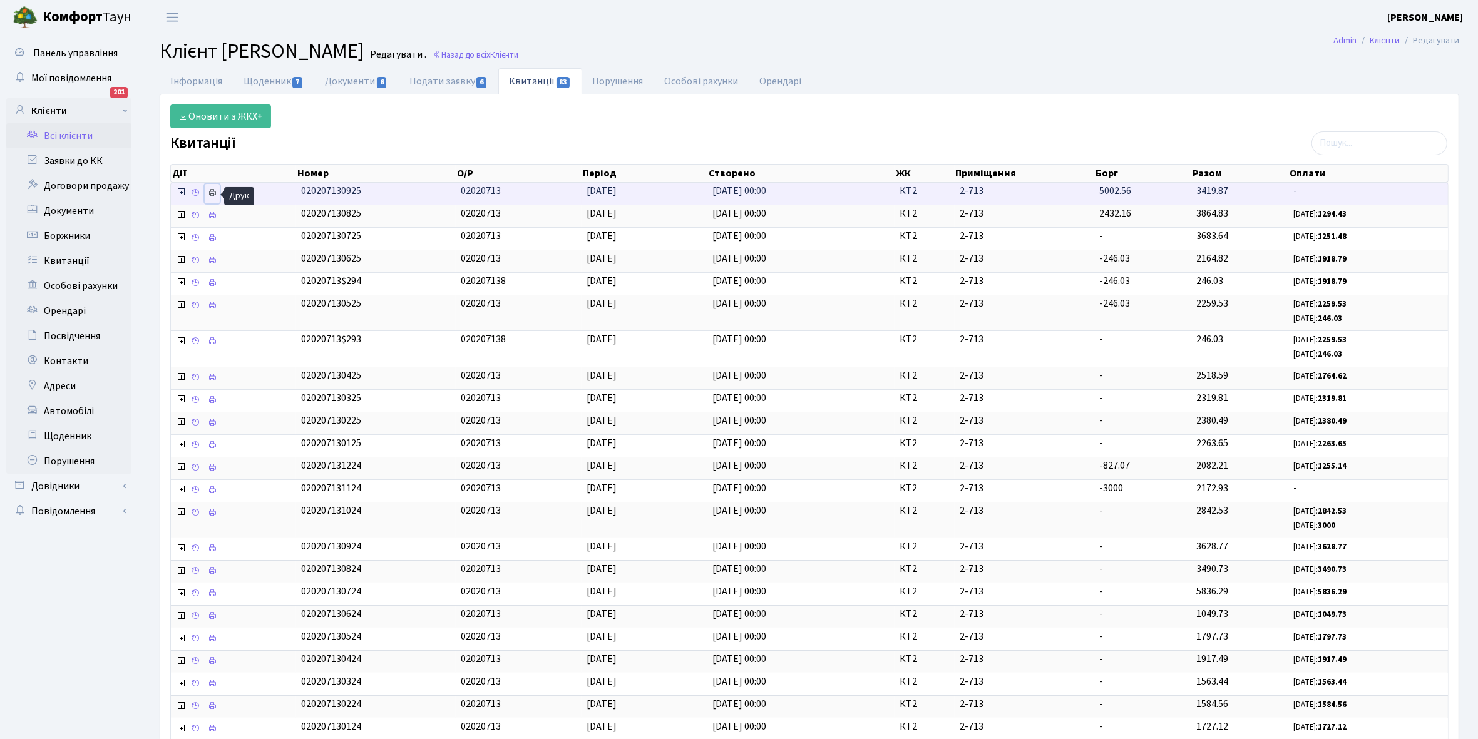
click at [216, 196] on icon at bounding box center [212, 192] width 9 height 9
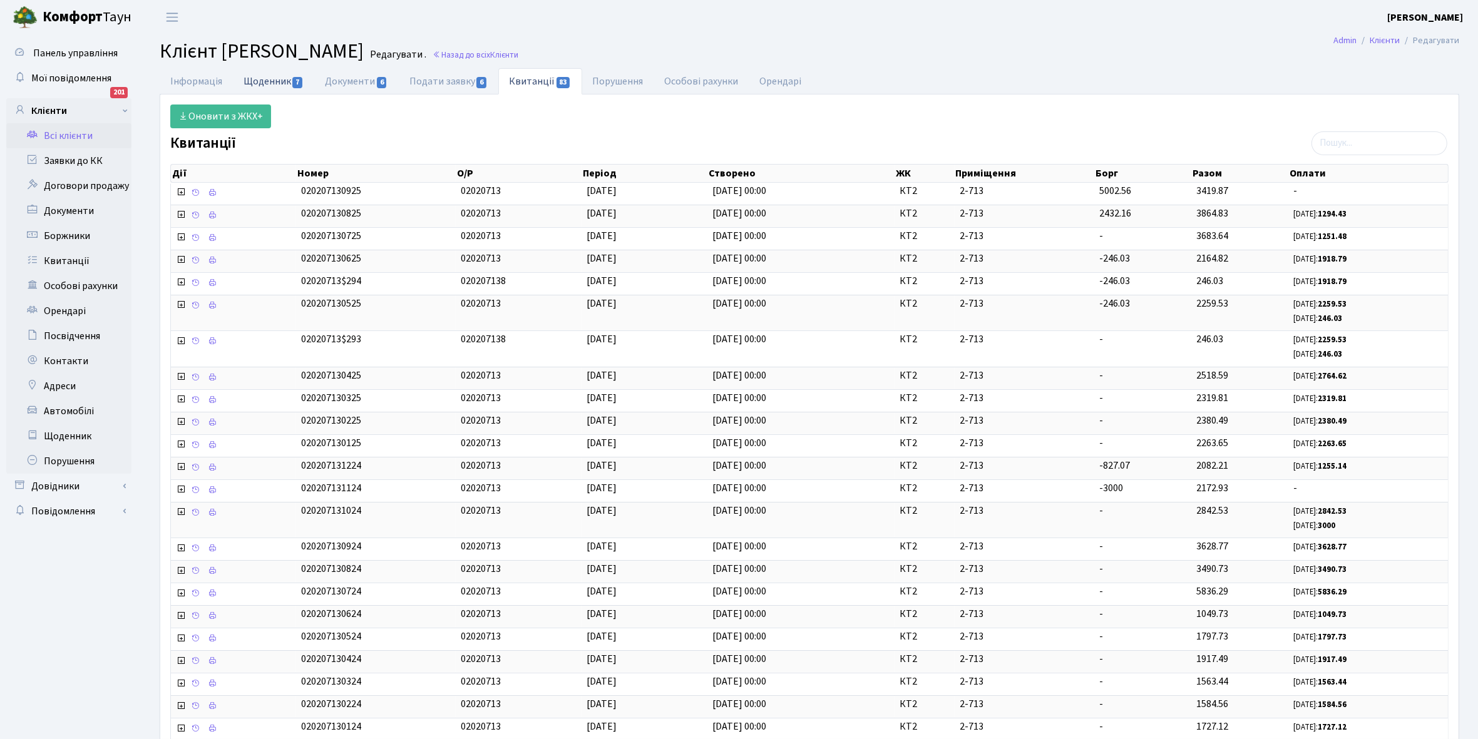
click at [264, 79] on link "Щоденник 7" at bounding box center [273, 81] width 81 height 26
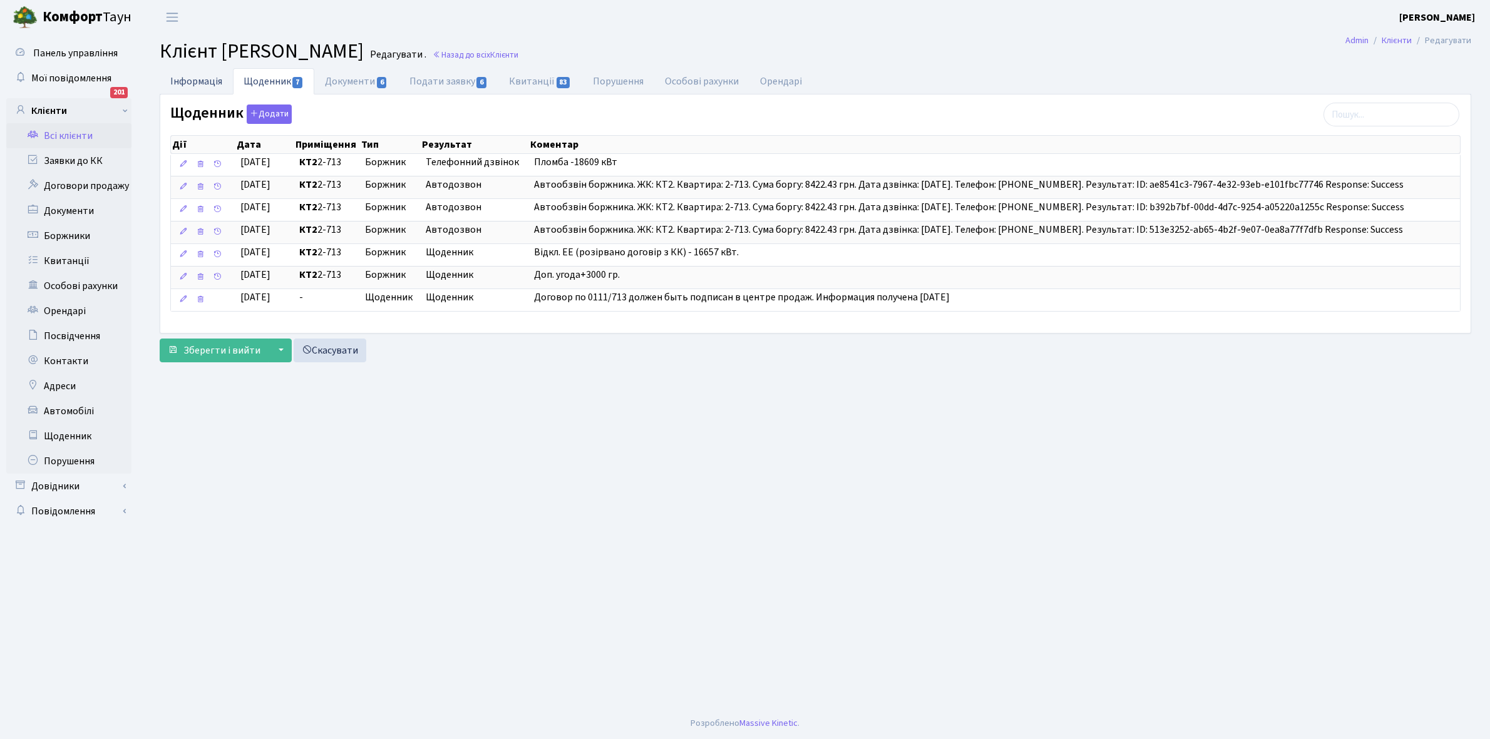
click at [189, 76] on link "Інформація" at bounding box center [196, 81] width 73 height 26
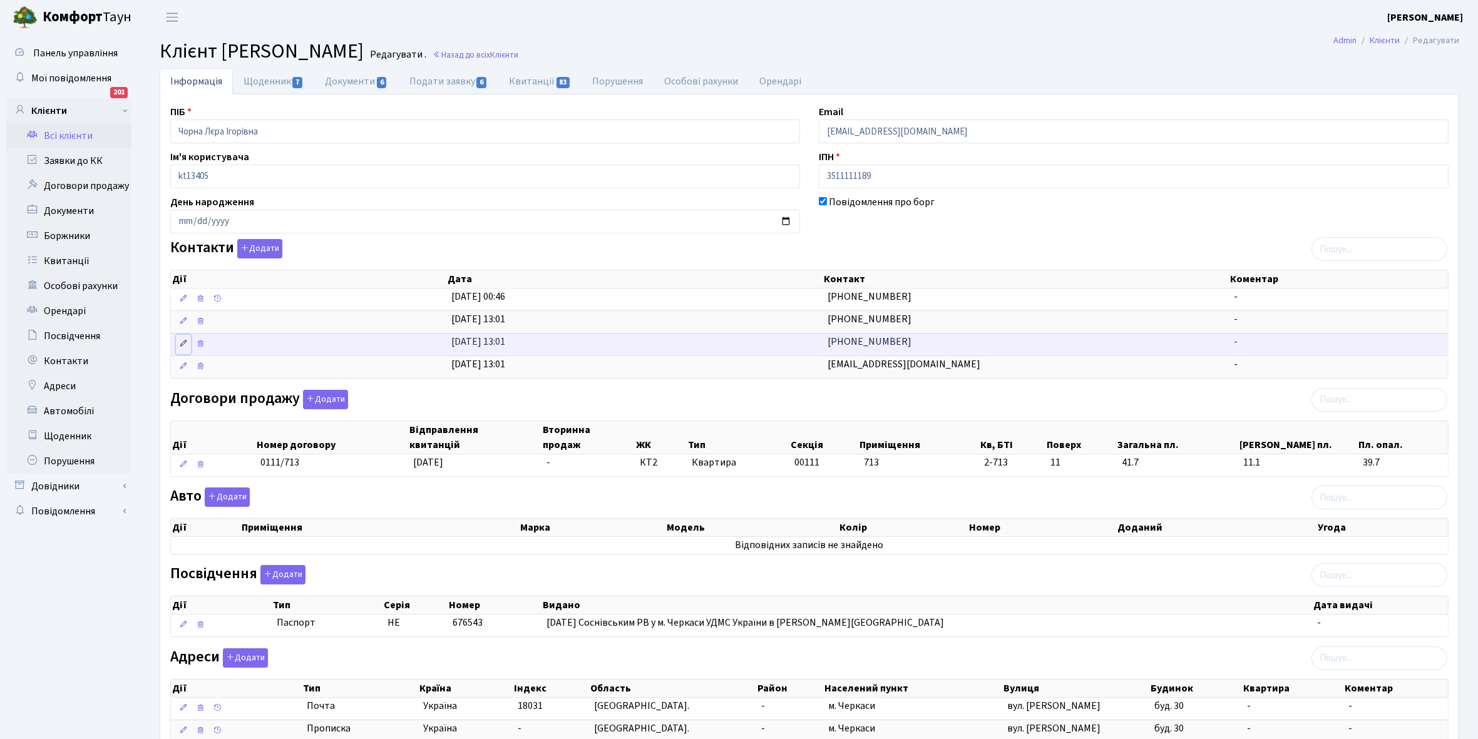
click at [183, 346] on icon at bounding box center [183, 343] width 9 height 9
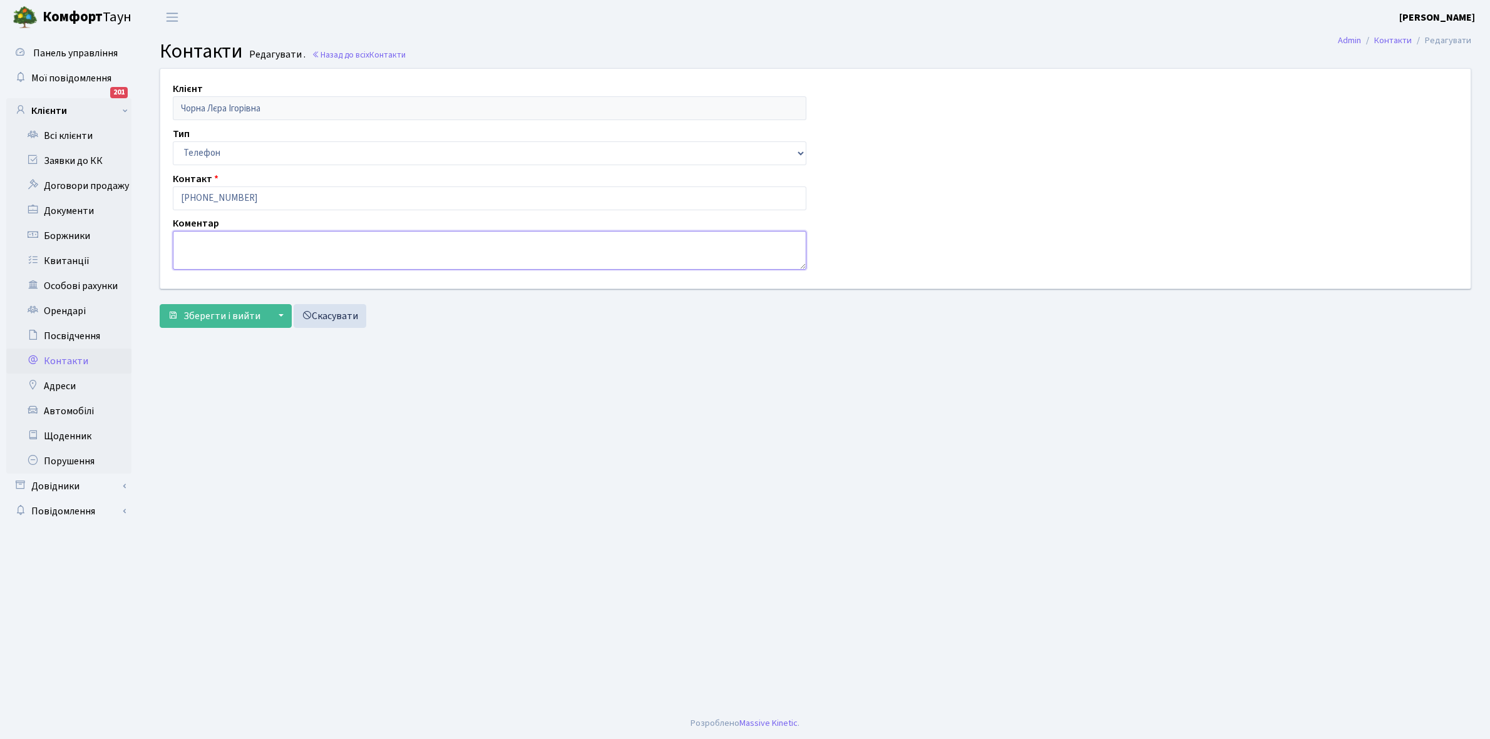
click at [220, 243] on textarea at bounding box center [489, 250] width 633 height 39
type textarea "дядя"
click at [213, 315] on span "Зберегти і вийти" at bounding box center [221, 316] width 77 height 14
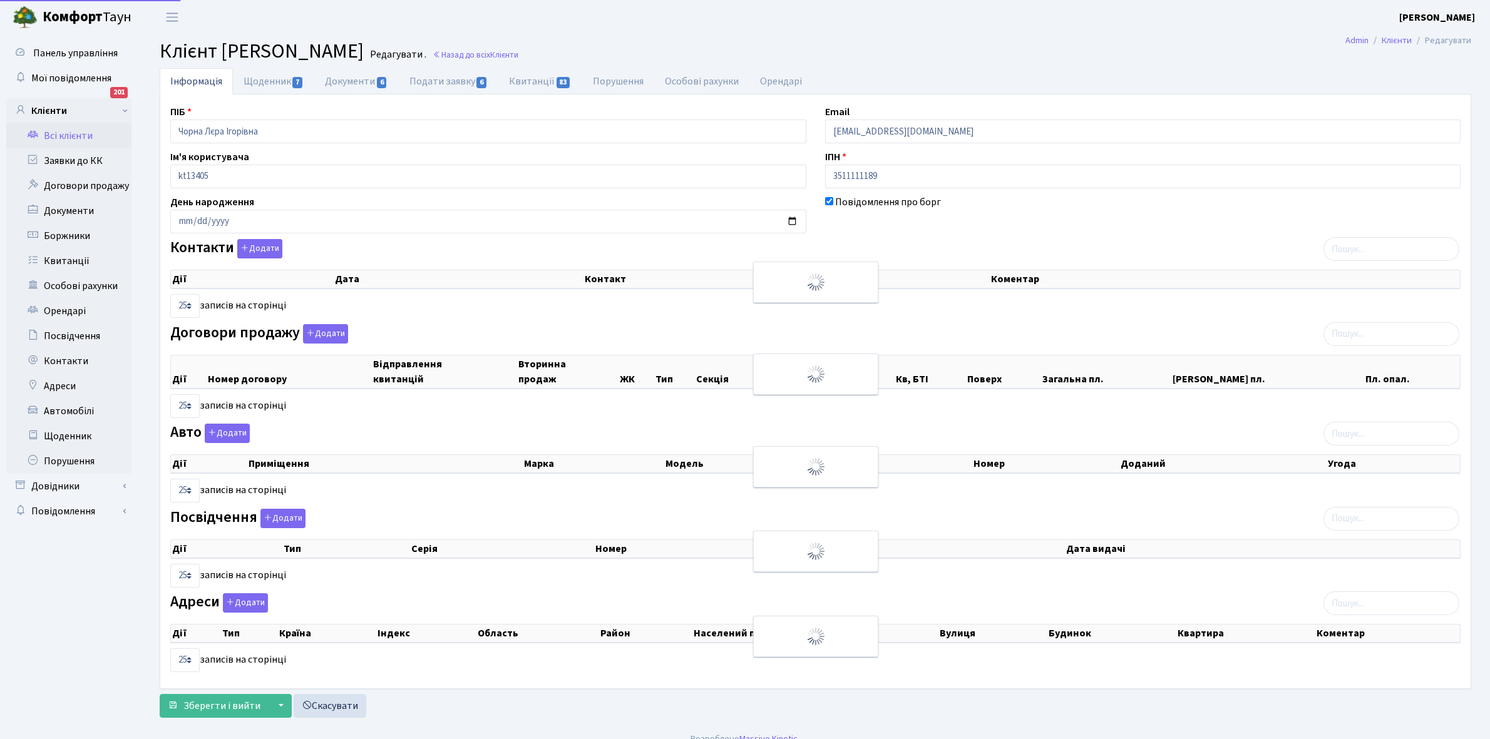
select select "25"
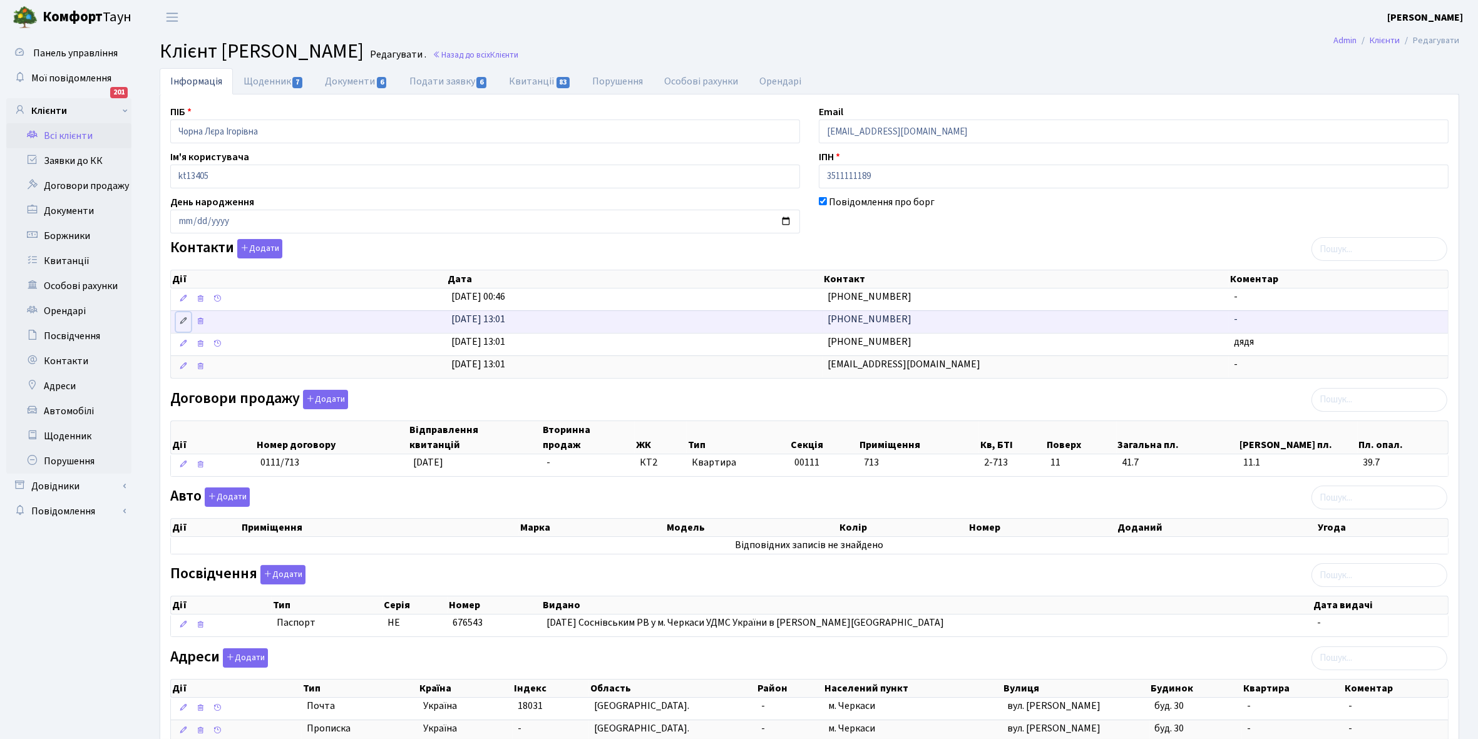
click at [183, 323] on icon at bounding box center [183, 321] width 9 height 9
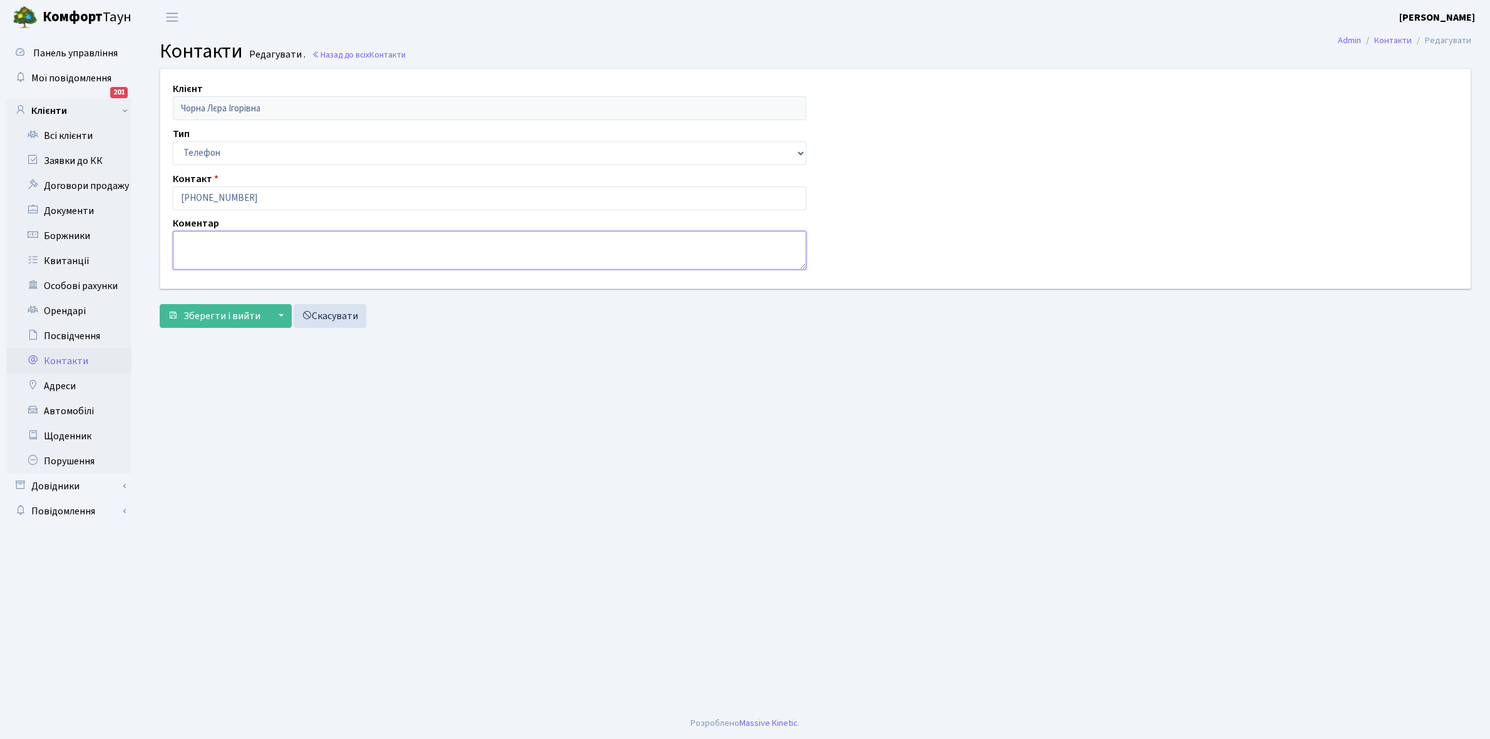
click at [222, 235] on textarea at bounding box center [489, 250] width 633 height 39
type textarea "мама"
click at [220, 320] on span "Зберегти і вийти" at bounding box center [221, 316] width 77 height 14
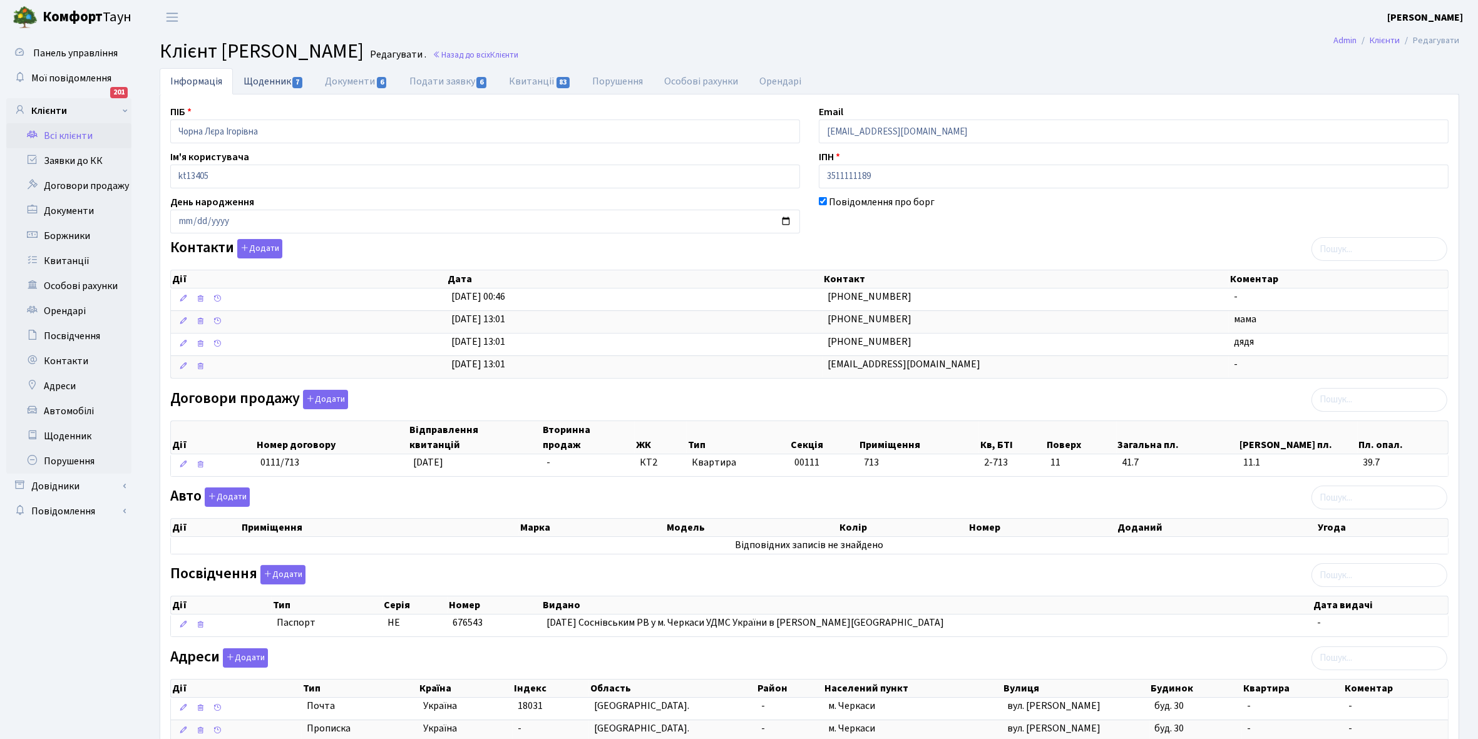
click at [261, 79] on link "Щоденник 7" at bounding box center [273, 81] width 81 height 26
select select "25"
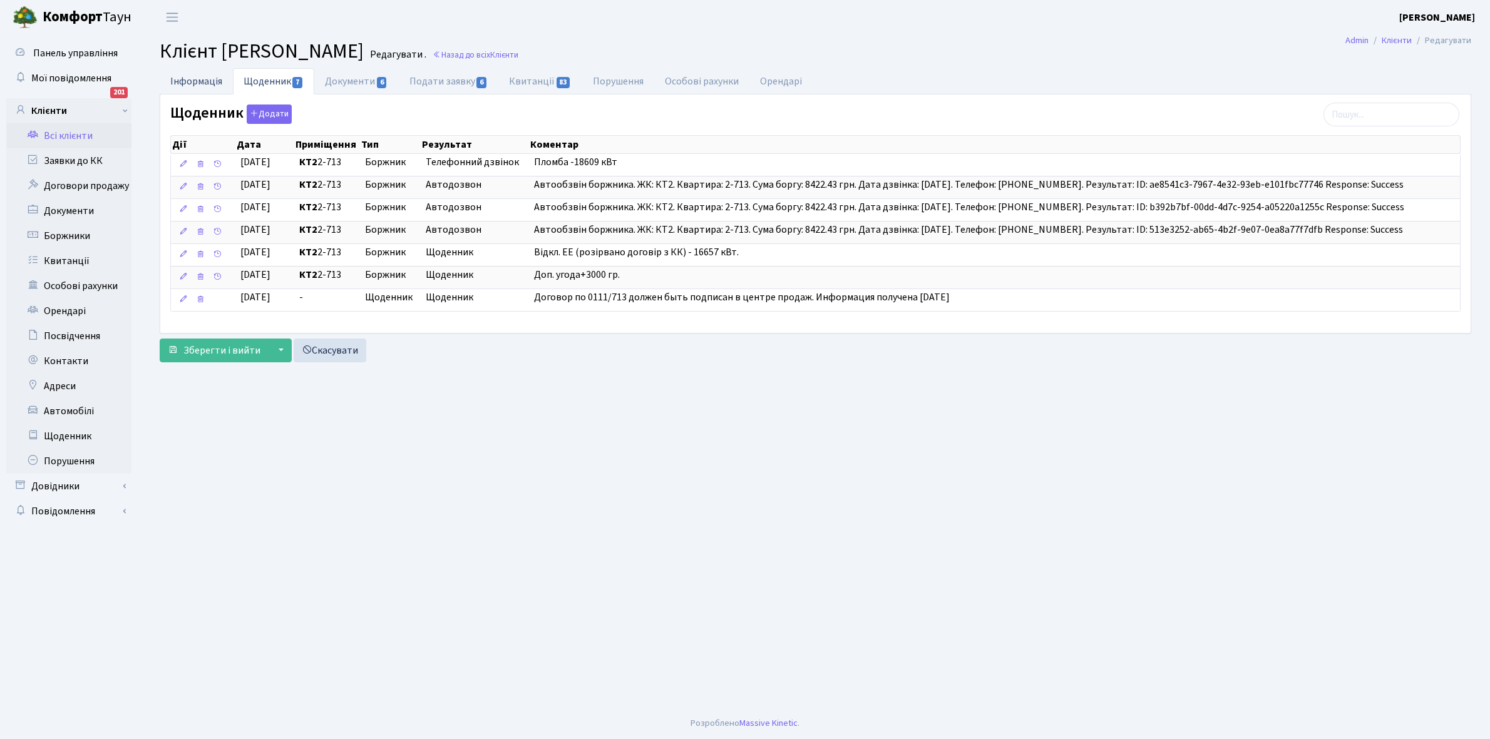
click at [177, 78] on link "Інформація" at bounding box center [196, 81] width 73 height 26
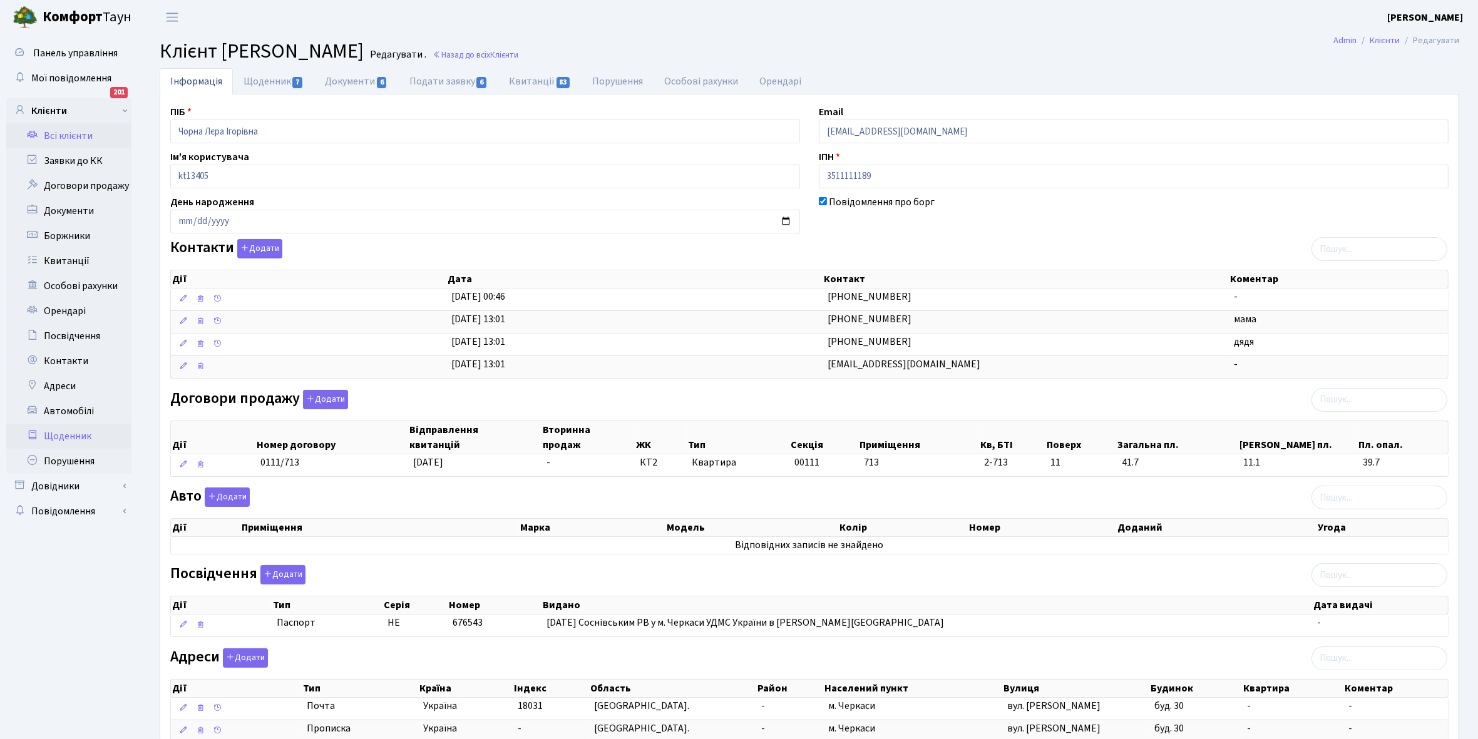
click at [66, 437] on link "Щоденник" at bounding box center [68, 436] width 125 height 25
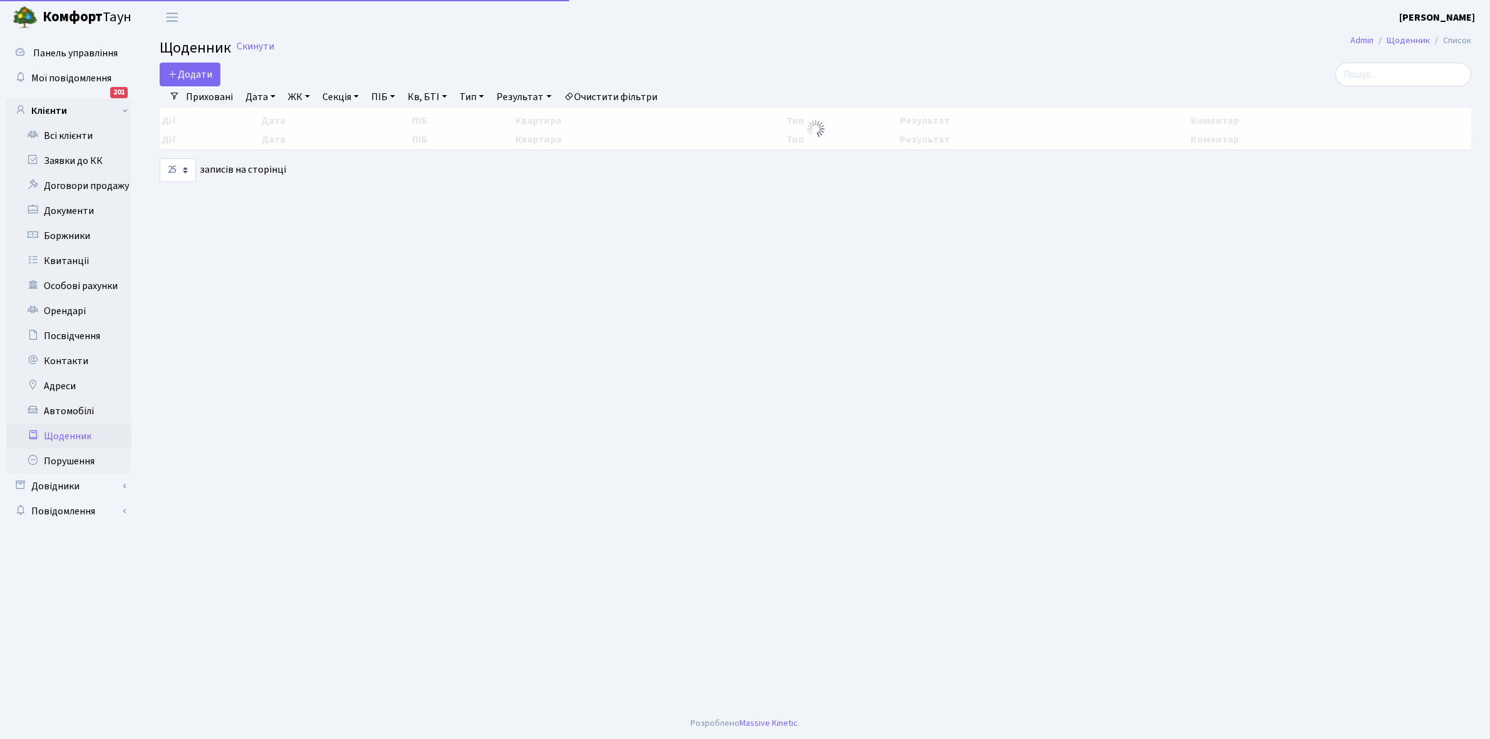
select select "25"
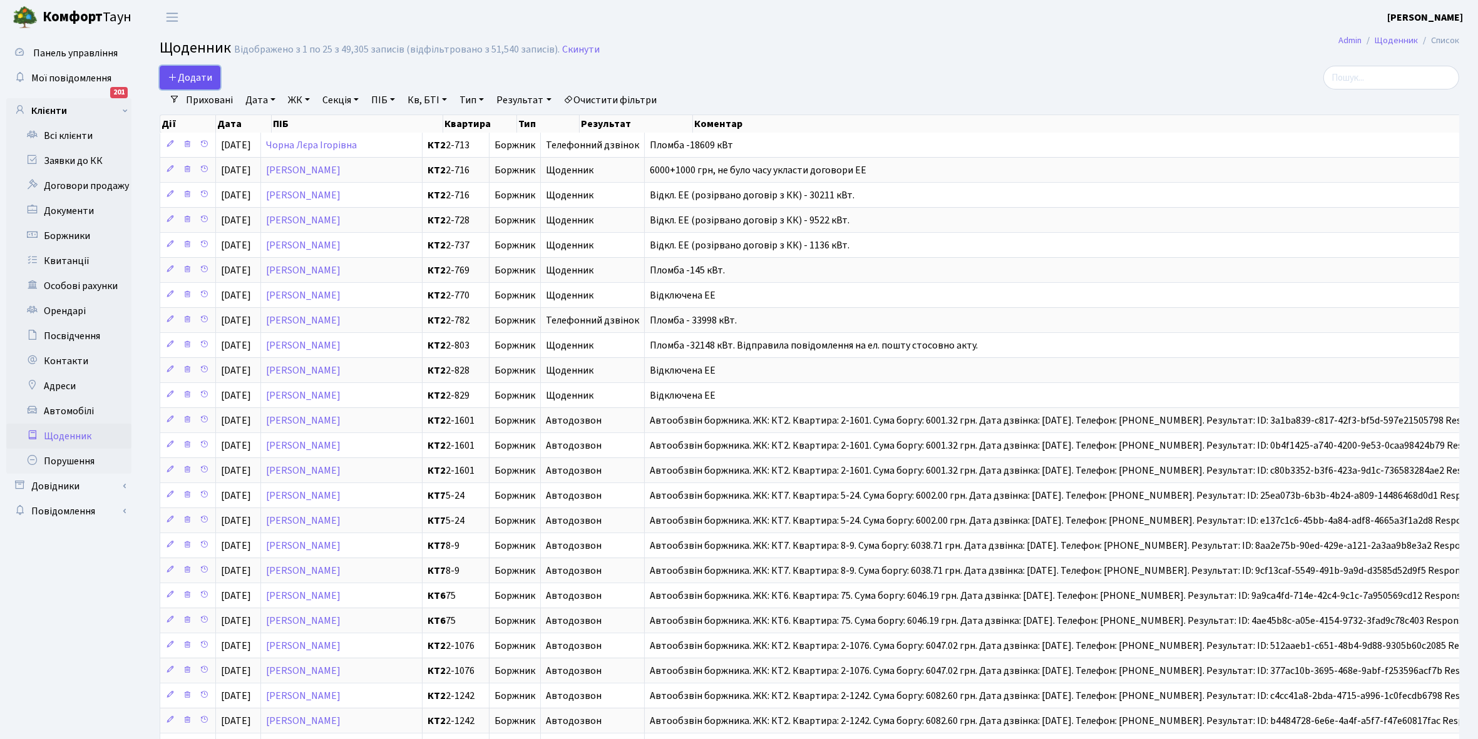
click at [192, 80] on span "Додати" at bounding box center [190, 78] width 44 height 14
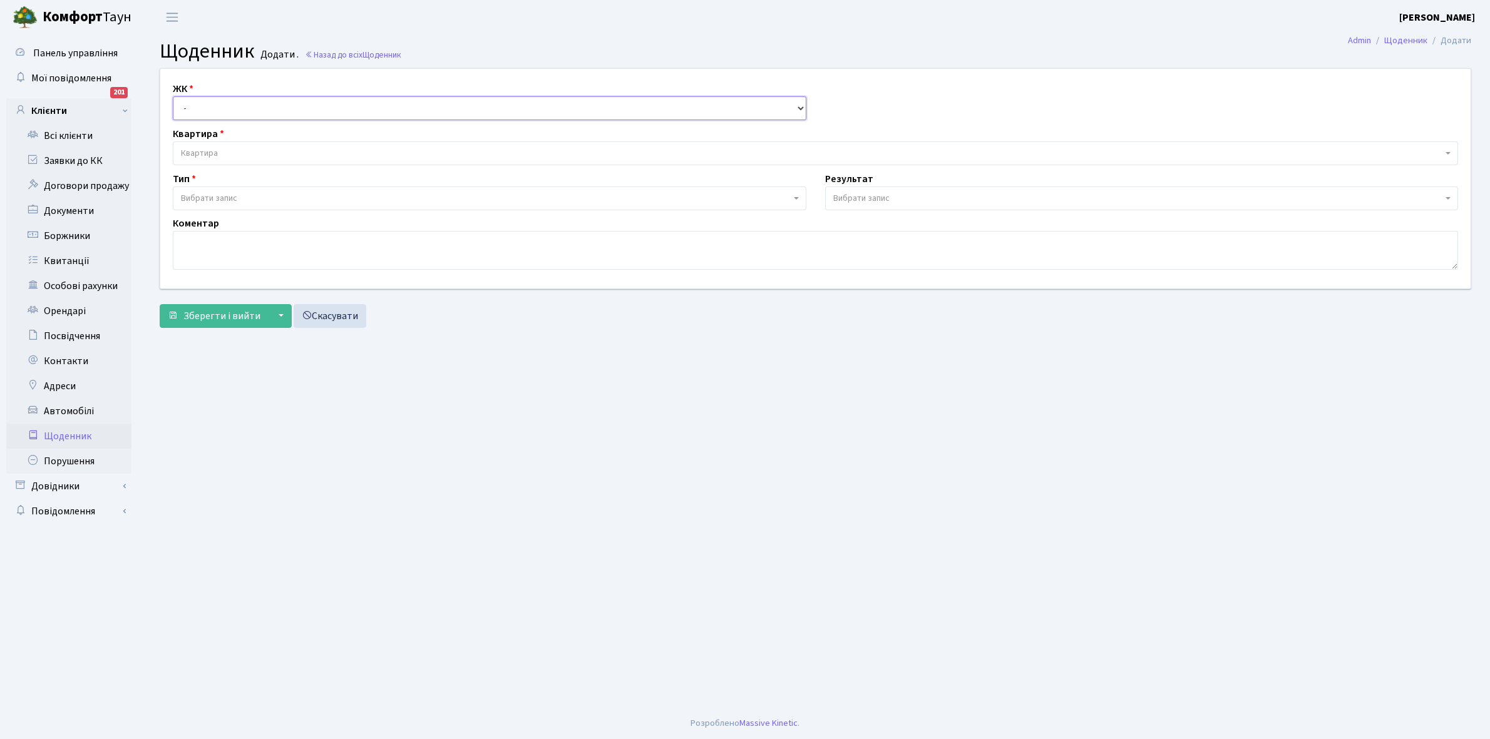
click at [208, 106] on select "- КТ, вул. Регенераторна, 4 КТ2, просп. Соборності, 17 КТ3, вул. Березнева, 16 …" at bounding box center [489, 108] width 633 height 24
select select "295"
click at [173, 96] on select "- КТ, вул. Регенераторна, 4 КТ2, просп. Соборності, 17 КТ3, вул. Березнева, 16 …" at bounding box center [489, 108] width 633 height 24
select select
click at [226, 153] on span "Квартира" at bounding box center [811, 153] width 1261 height 13
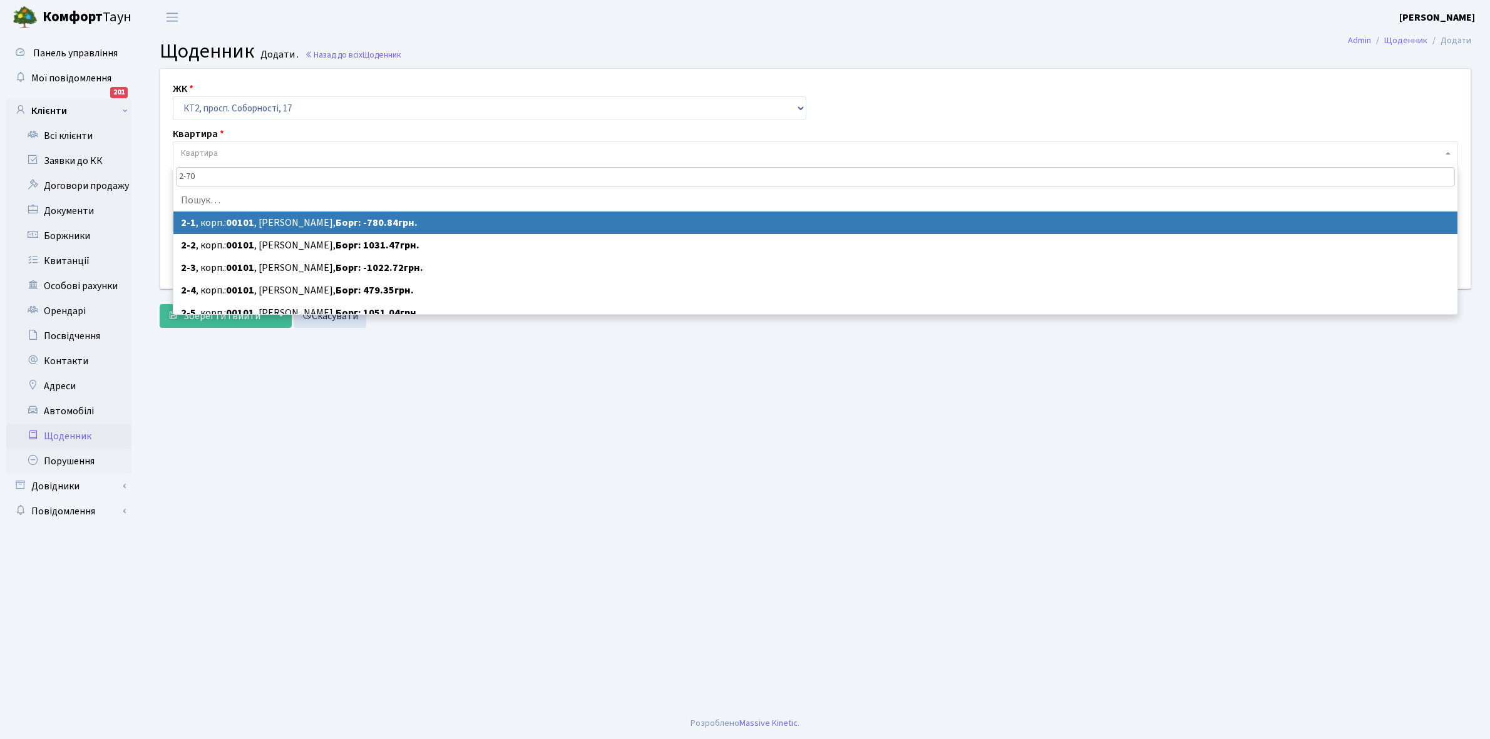
type input "2-704"
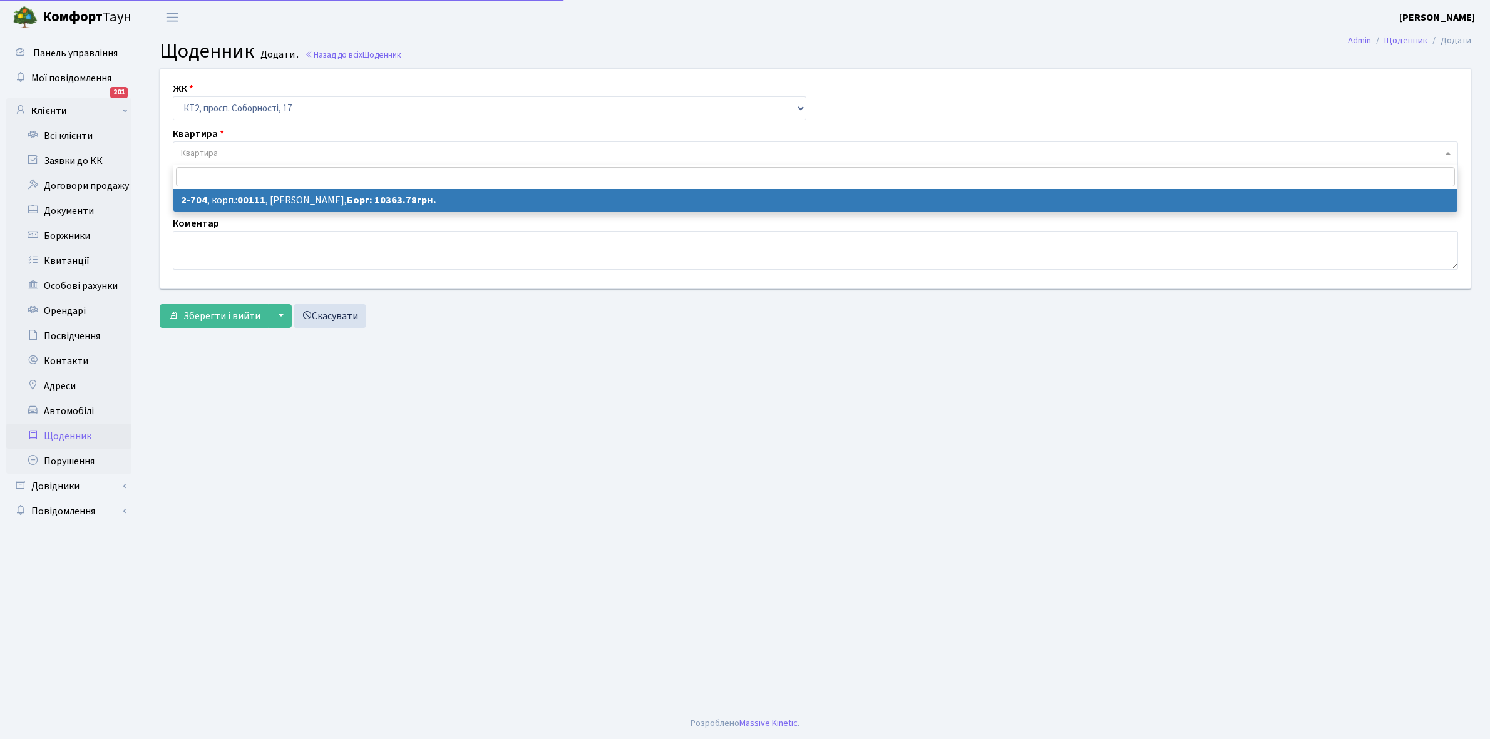
select select "15755"
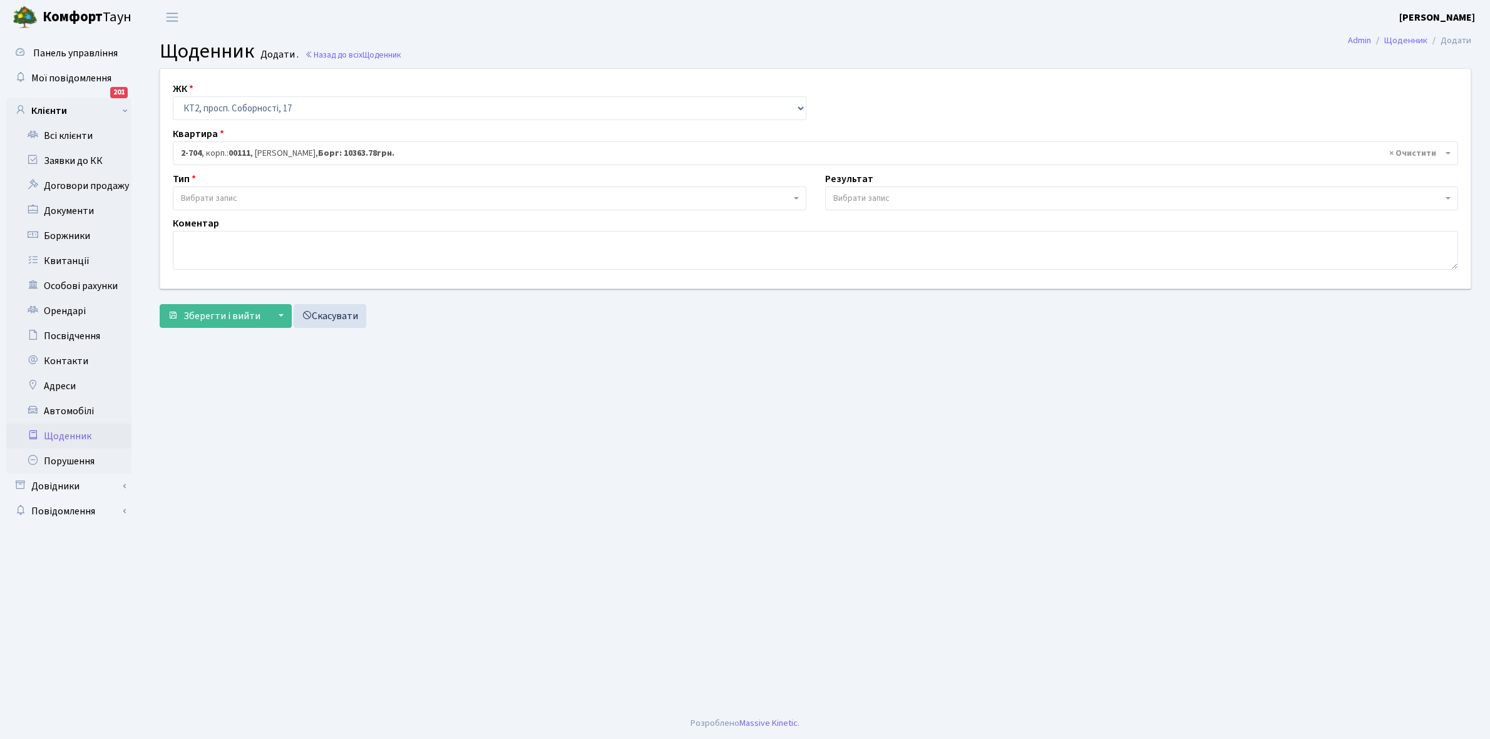
click at [249, 200] on span "Вибрати запис" at bounding box center [486, 198] width 610 height 13
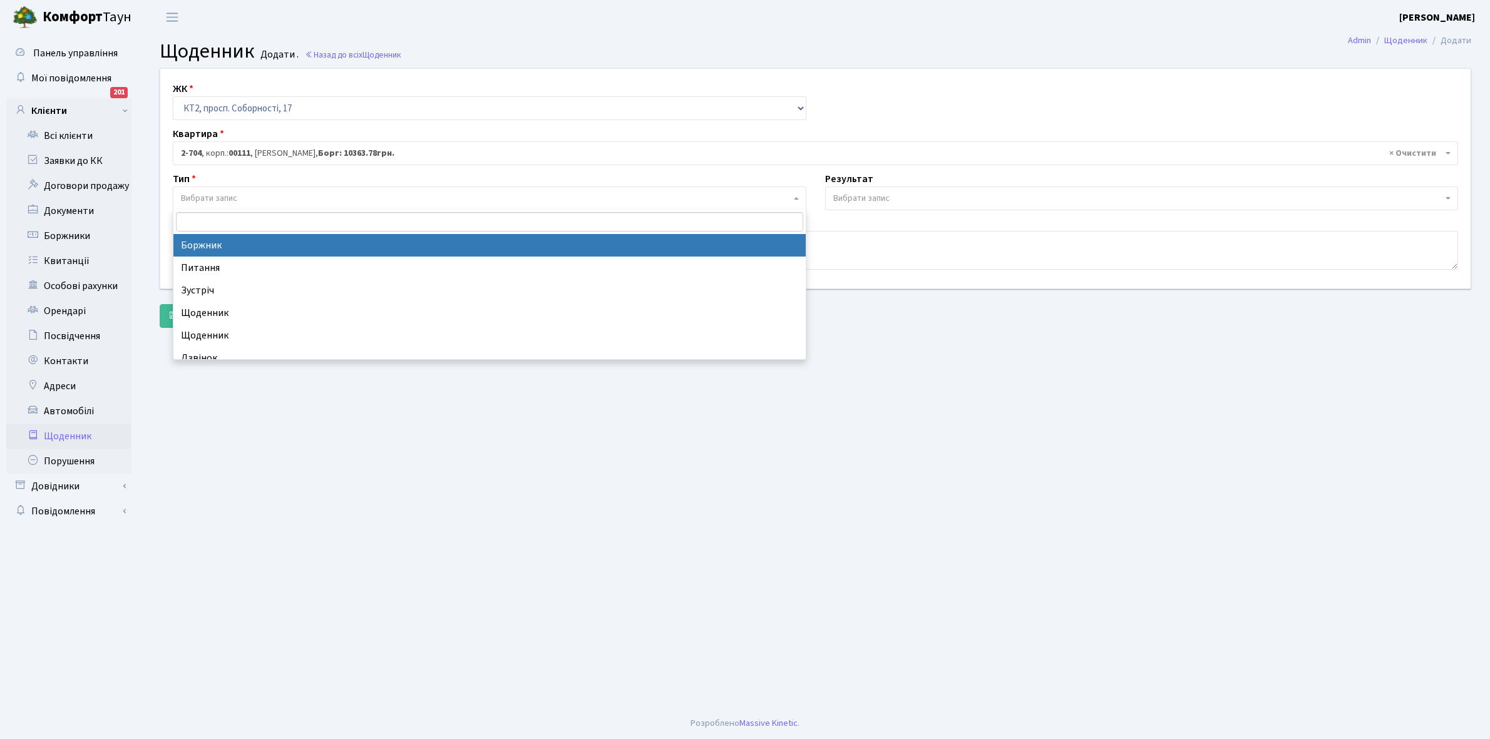
select select "189"
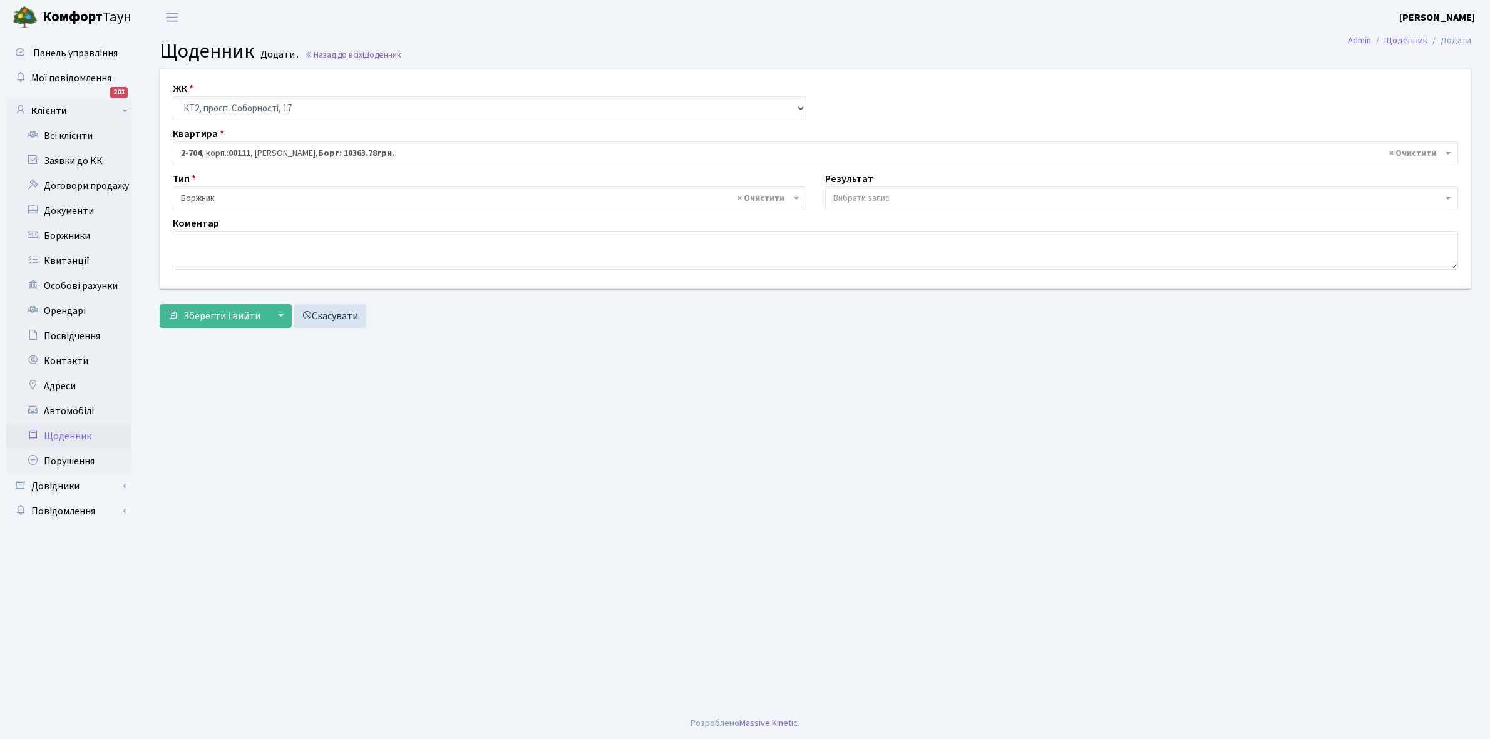
click at [854, 199] on span "Вибрати запис" at bounding box center [861, 198] width 56 height 13
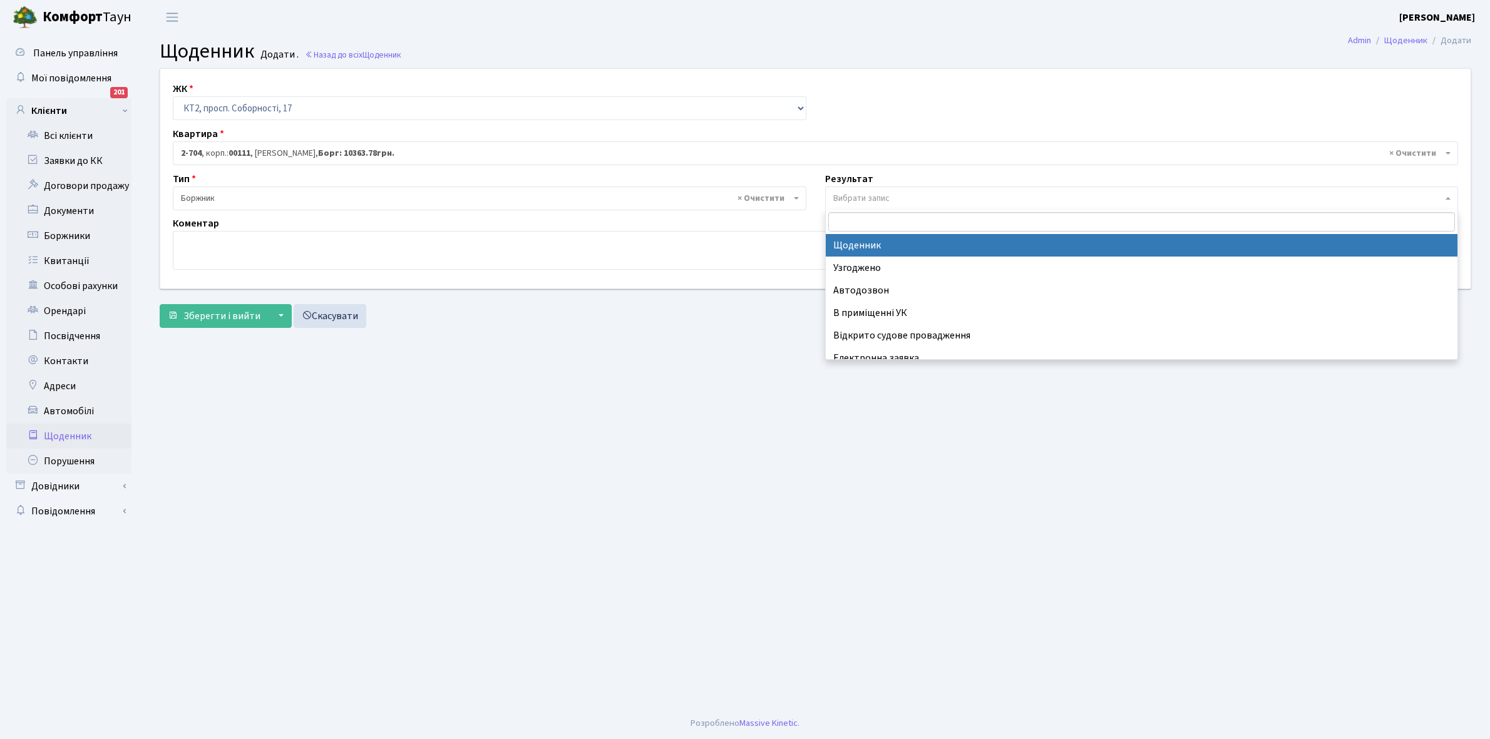
select select "14"
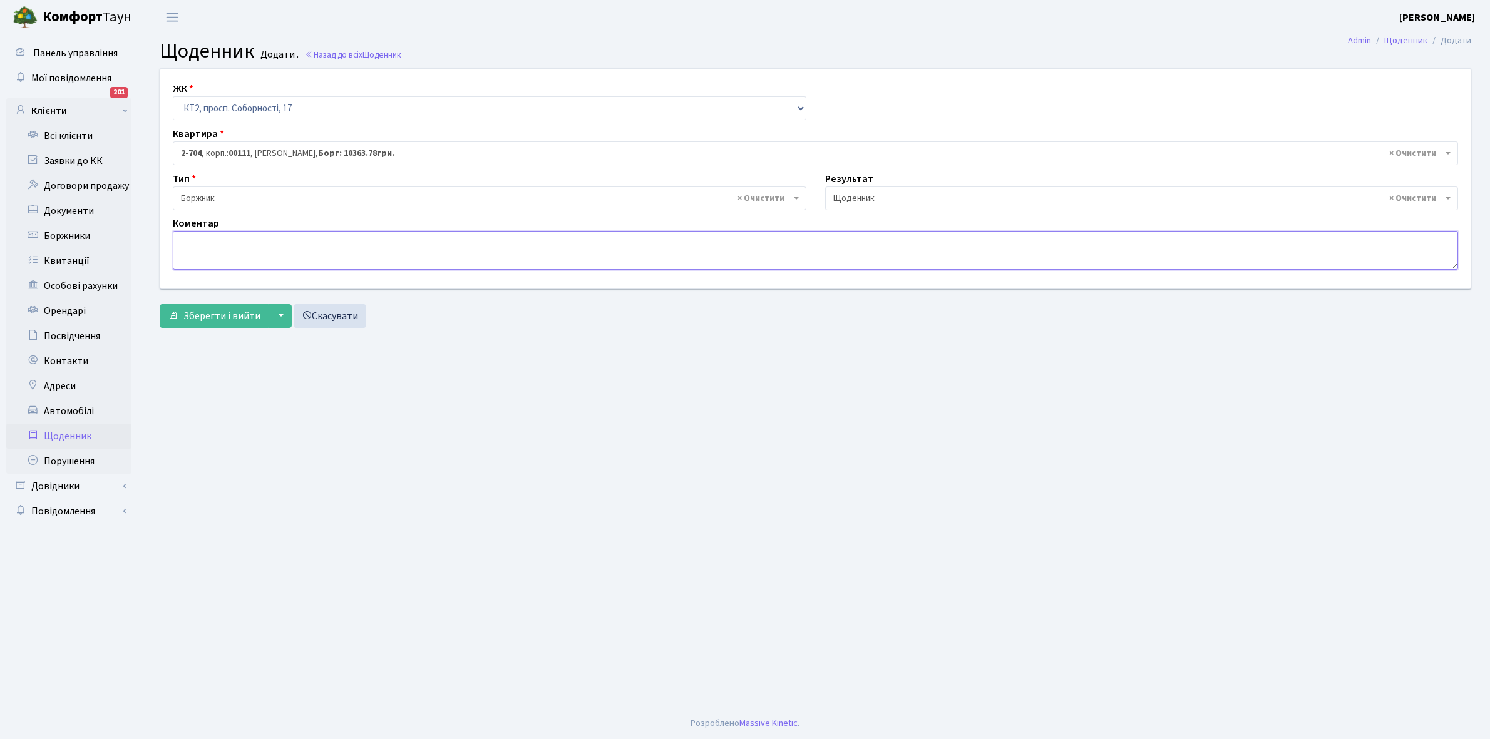
click at [194, 235] on textarea at bounding box center [815, 250] width 1285 height 39
type textarea "А"
type textarea "Відключена ЕЕ"
click at [214, 311] on span "Зберегти і вийти" at bounding box center [221, 316] width 77 height 14
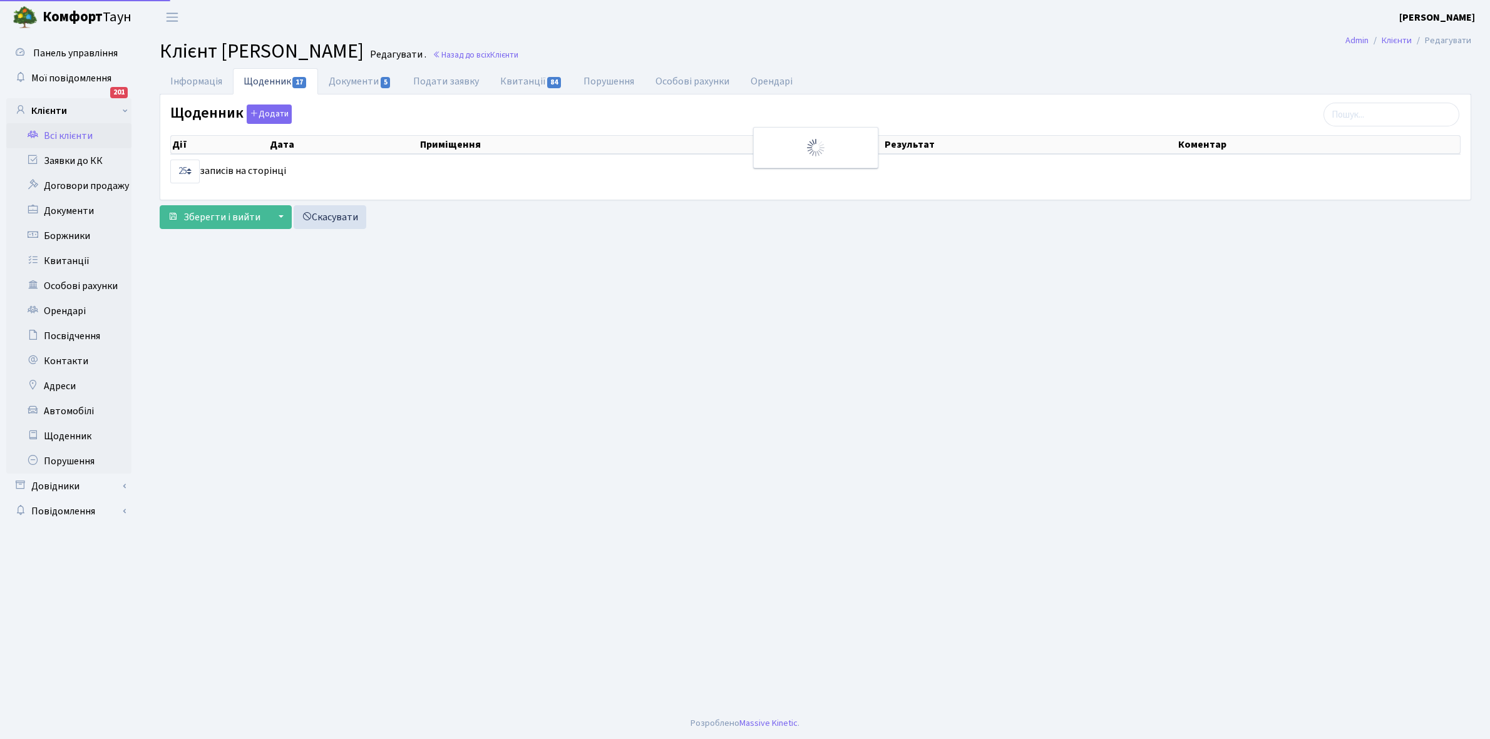
select select "25"
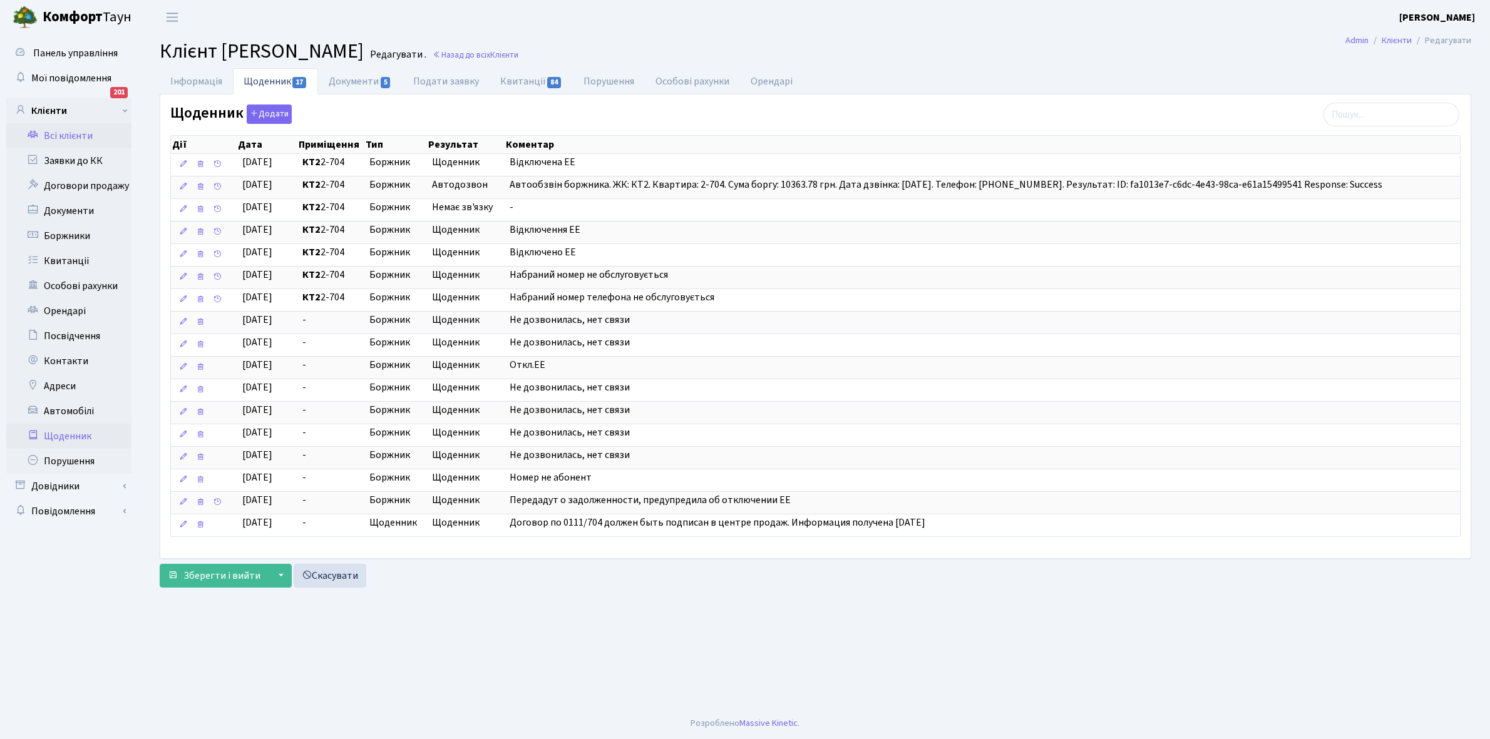
click at [63, 430] on link "Щоденник" at bounding box center [68, 436] width 125 height 25
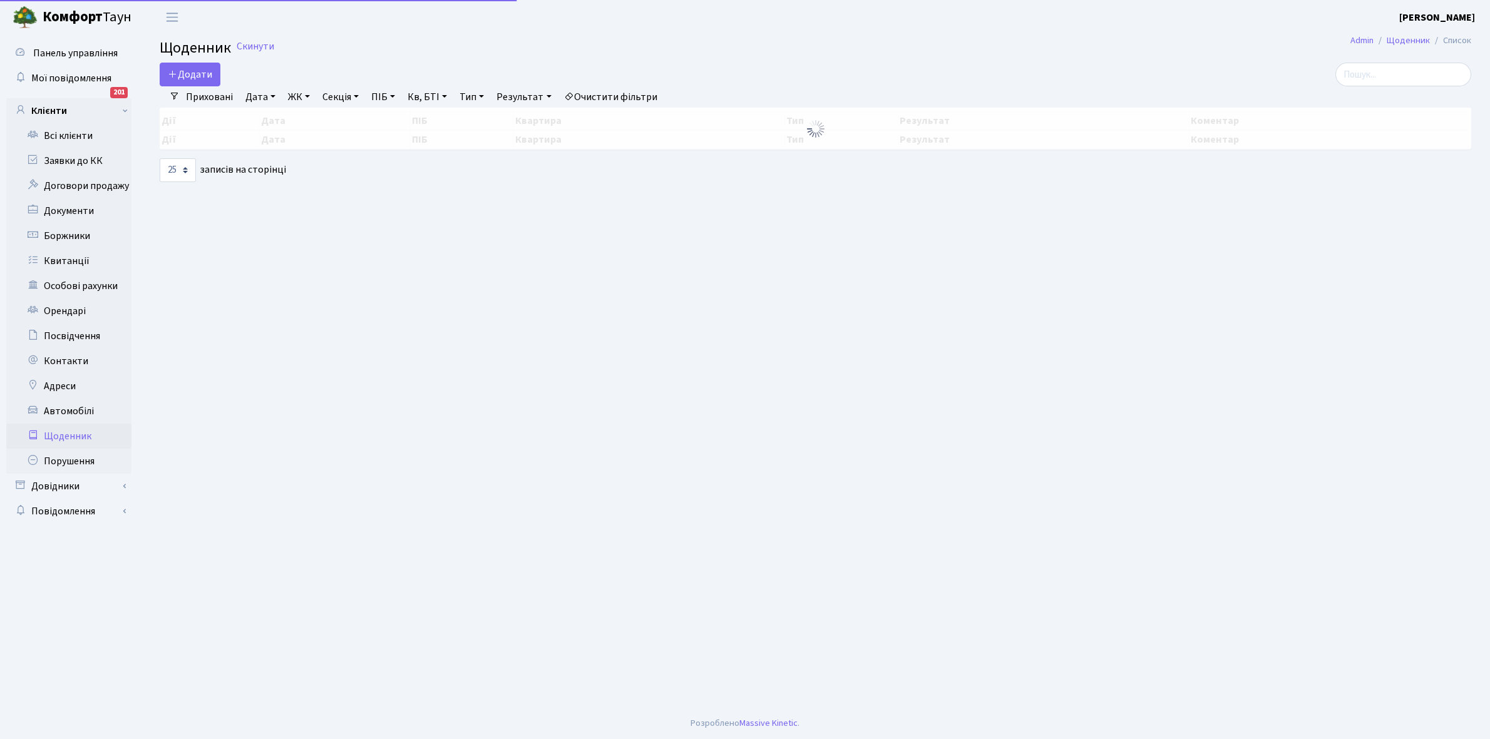
select select "25"
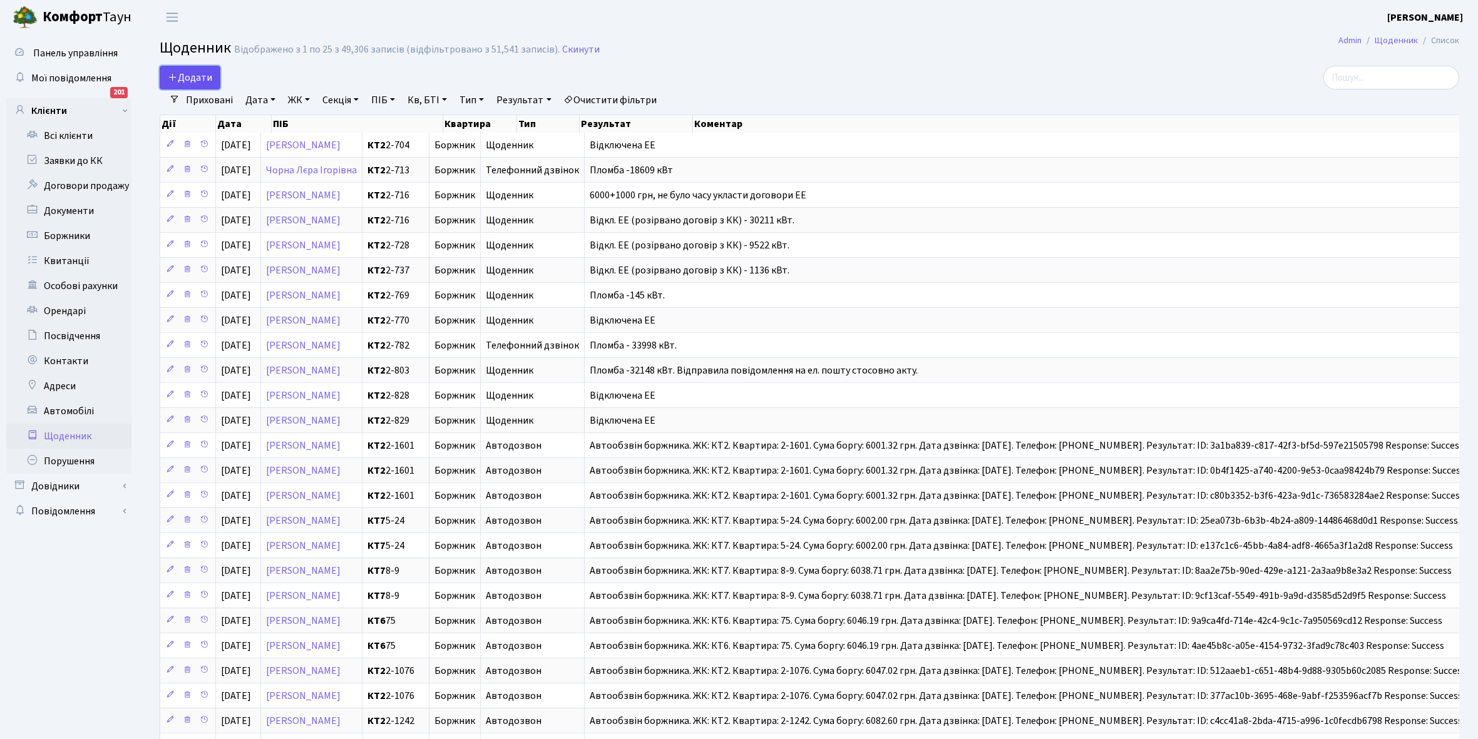
click at [187, 78] on span "Додати" at bounding box center [190, 78] width 44 height 14
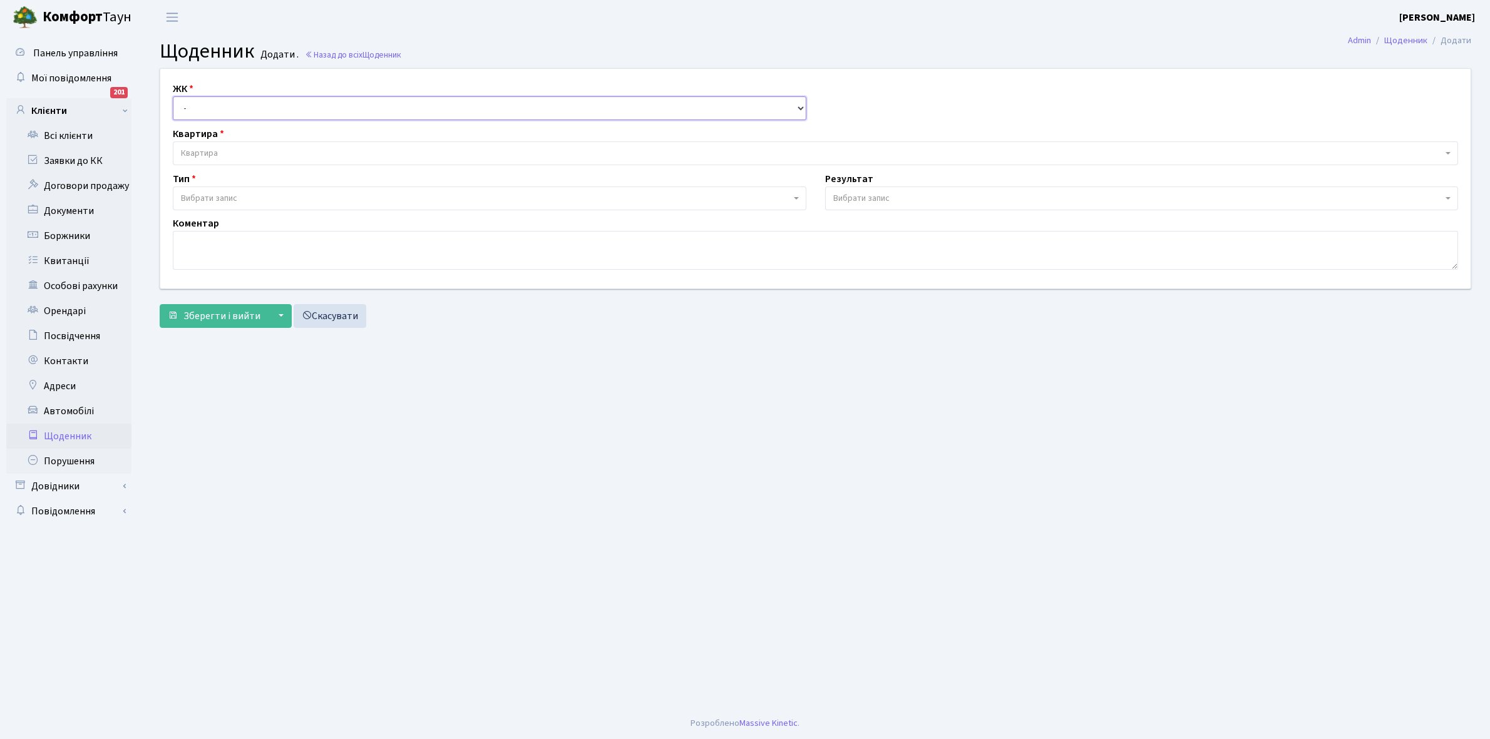
click at [190, 105] on select "- КТ, вул. Регенераторна, 4 КТ2, просп. [STREET_ADDRESS] [STREET_ADDRESS] [PERS…" at bounding box center [489, 108] width 633 height 24
select select "295"
click at [173, 96] on select "- КТ, вул. Регенераторна, 4 КТ2, просп. [STREET_ADDRESS] [STREET_ADDRESS] [PERS…" at bounding box center [489, 108] width 633 height 24
select select
click at [208, 157] on span "Квартира" at bounding box center [199, 153] width 37 height 13
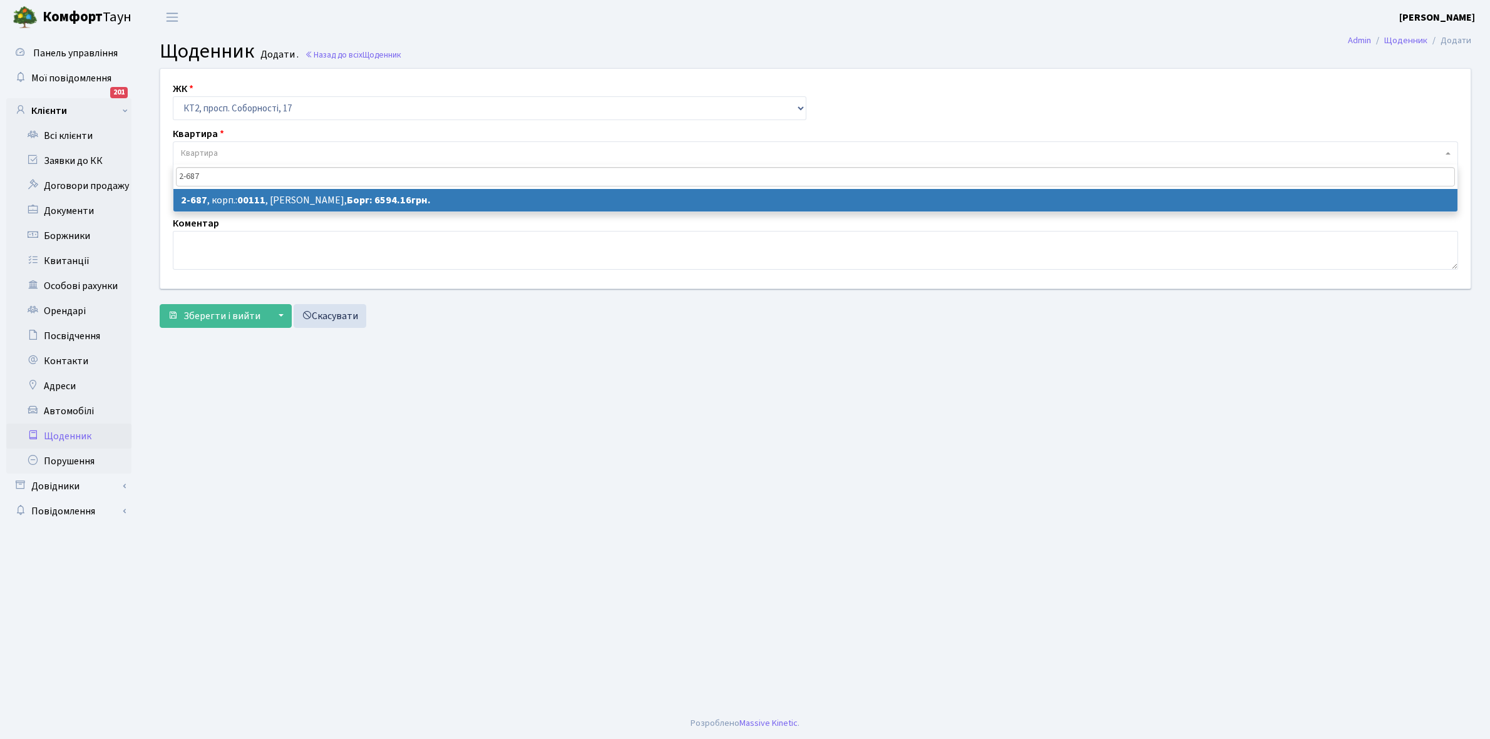
type input "2-687"
select select "15738"
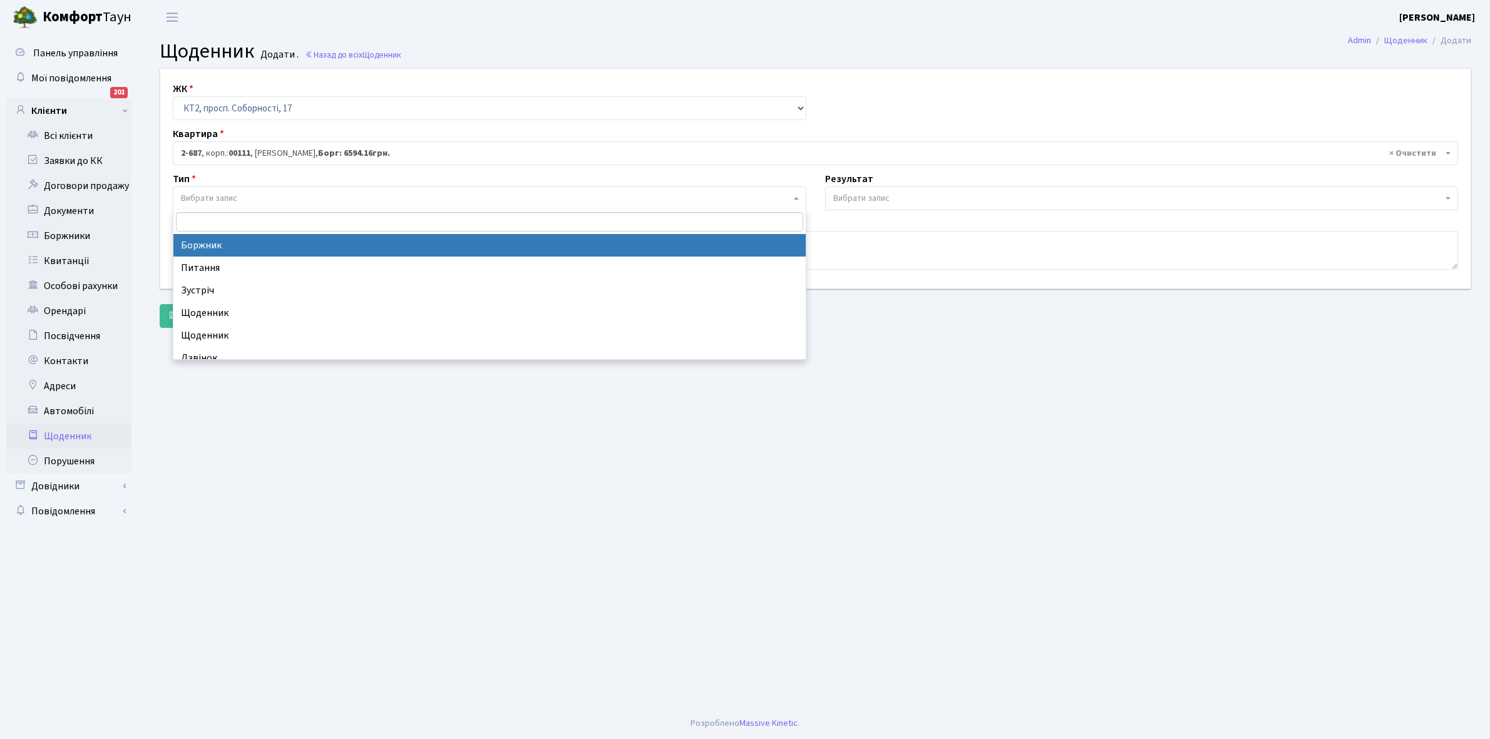
click at [223, 193] on span "Вибрати запис" at bounding box center [209, 198] width 56 height 13
select select "189"
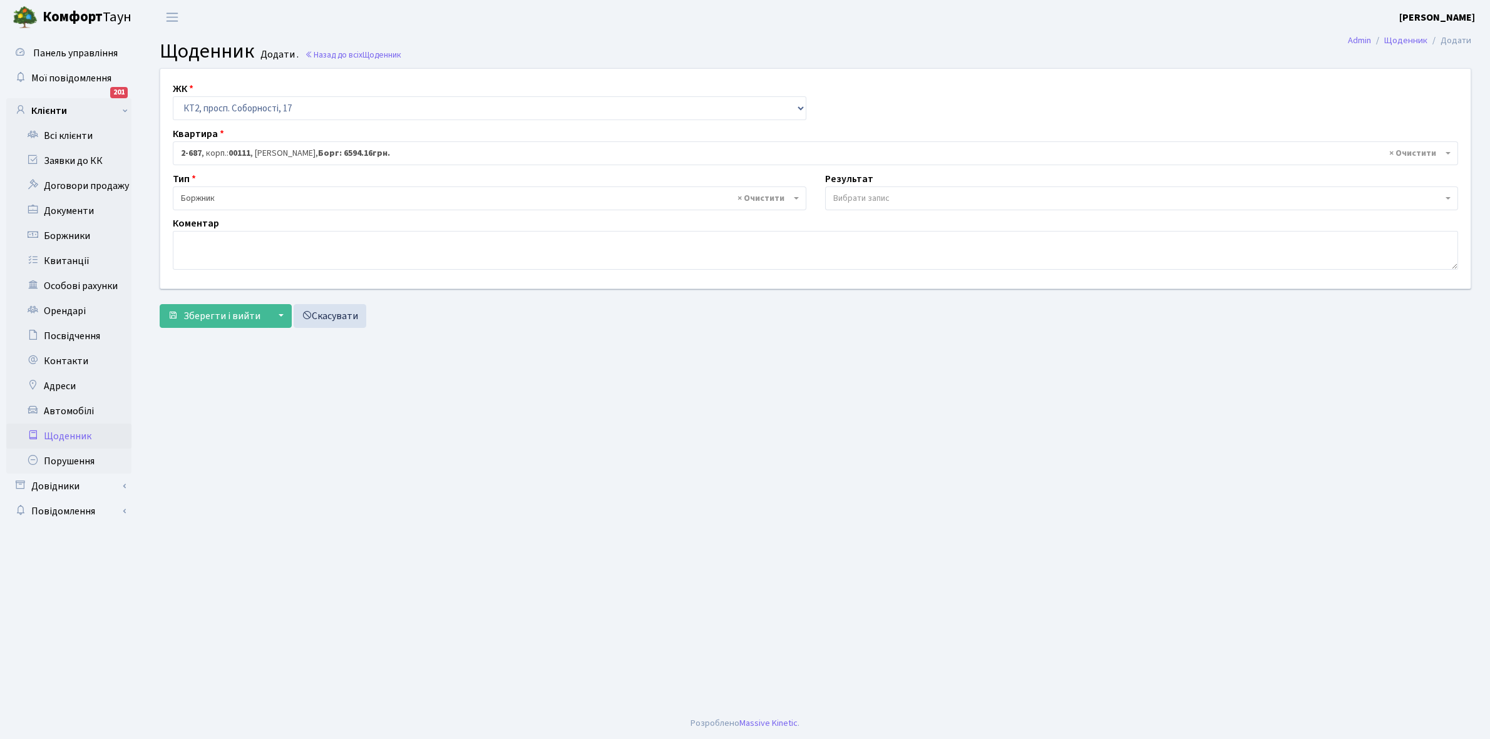
click at [881, 194] on span "Вибрати запис" at bounding box center [861, 198] width 56 height 13
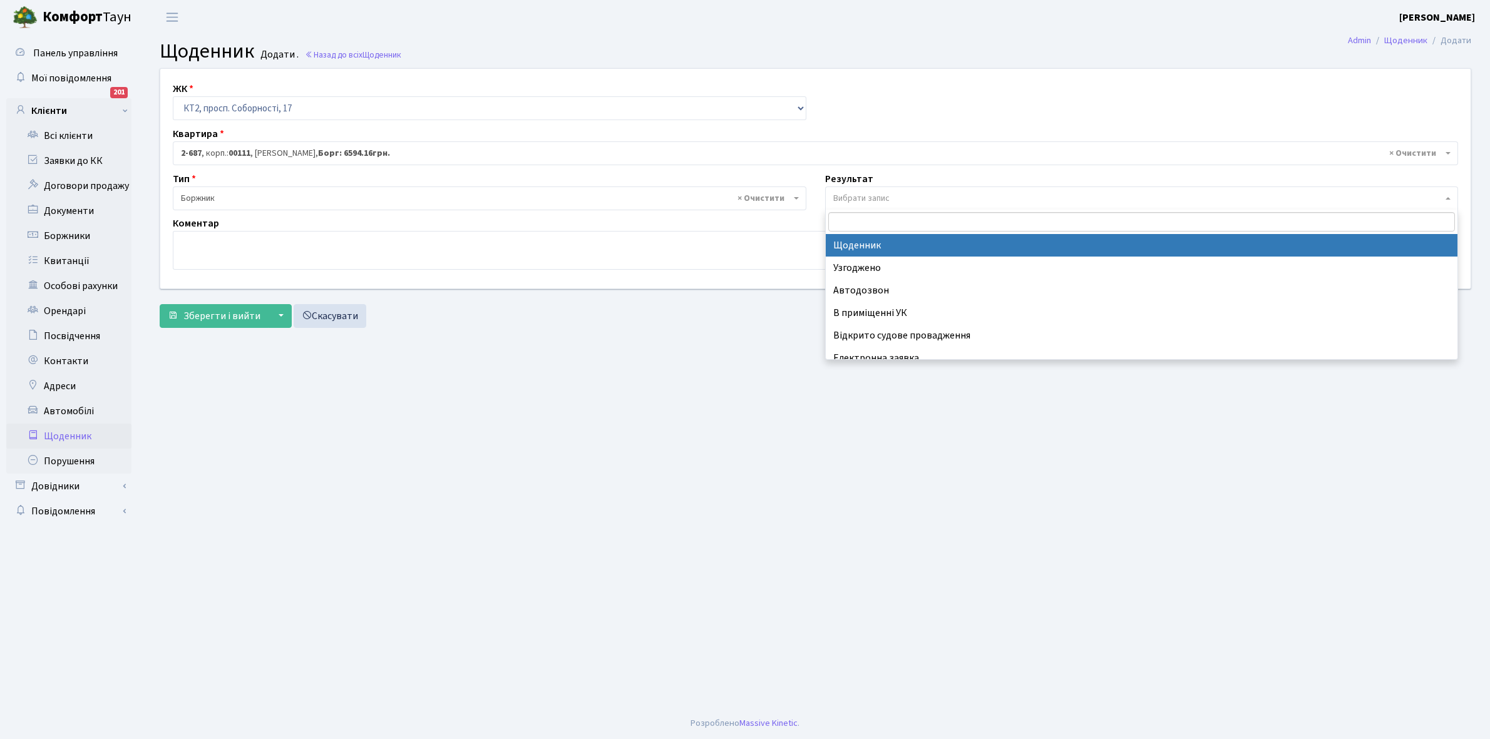
select select "14"
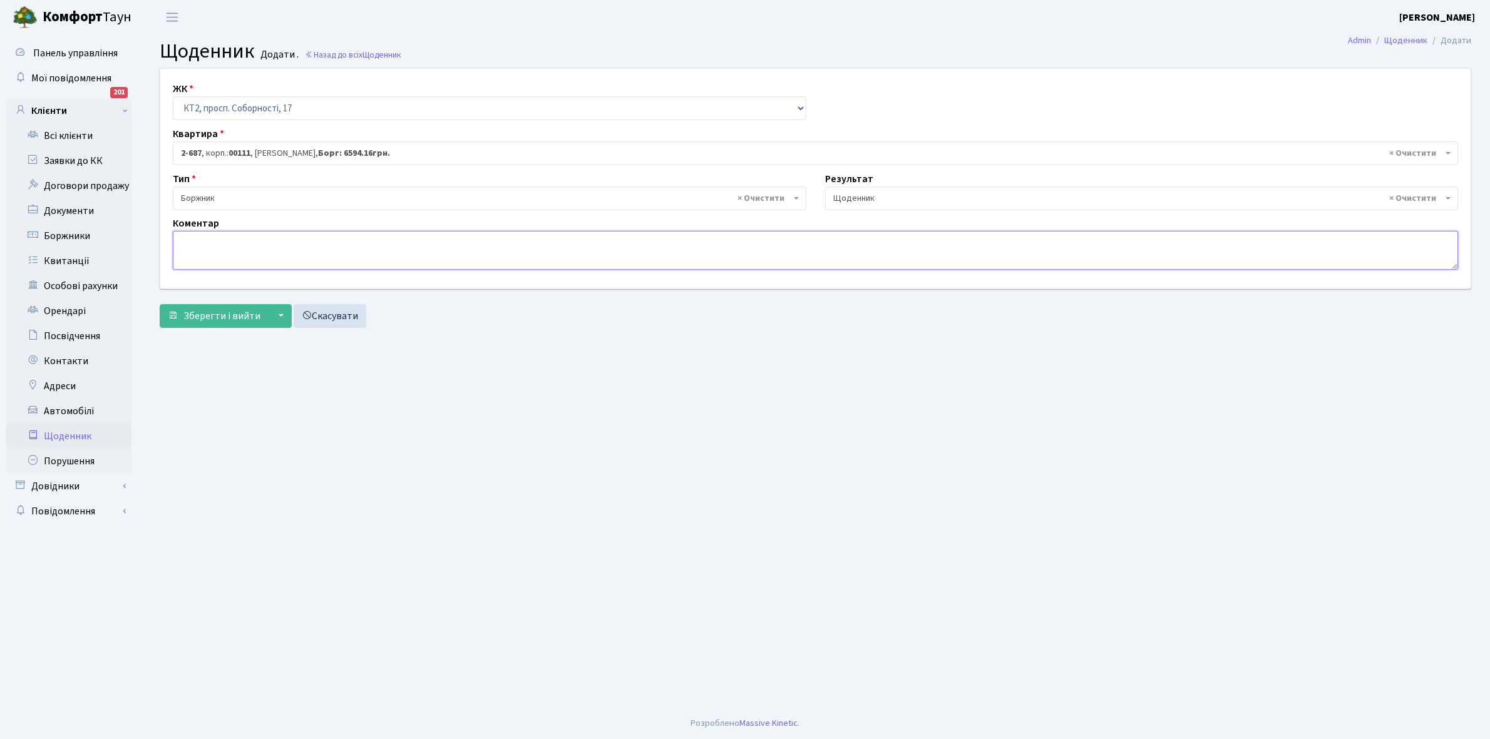
click at [208, 257] on textarea at bounding box center [815, 250] width 1285 height 39
type textarea "Відключена ЕЕ"
click at [198, 314] on span "Зберегти і вийти" at bounding box center [221, 316] width 77 height 14
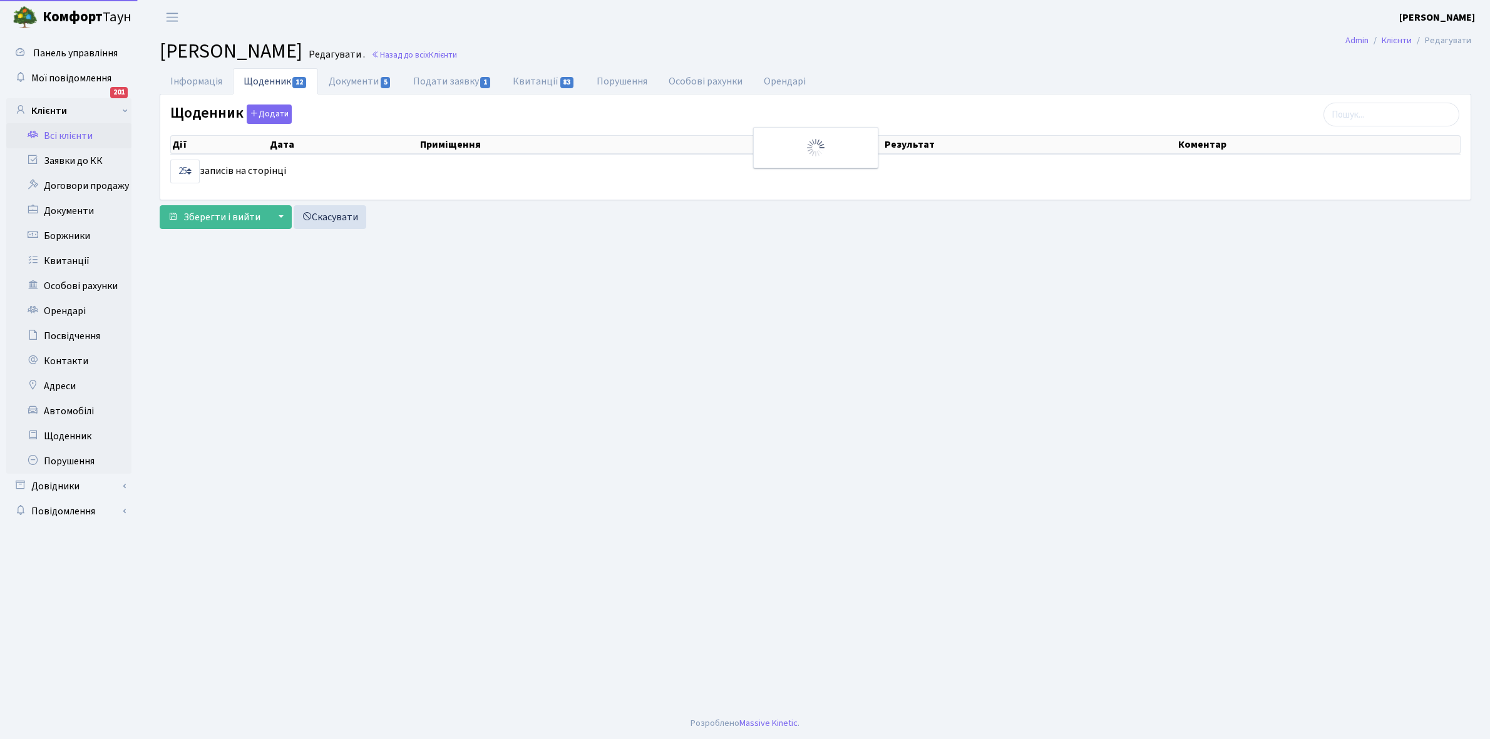
select select "25"
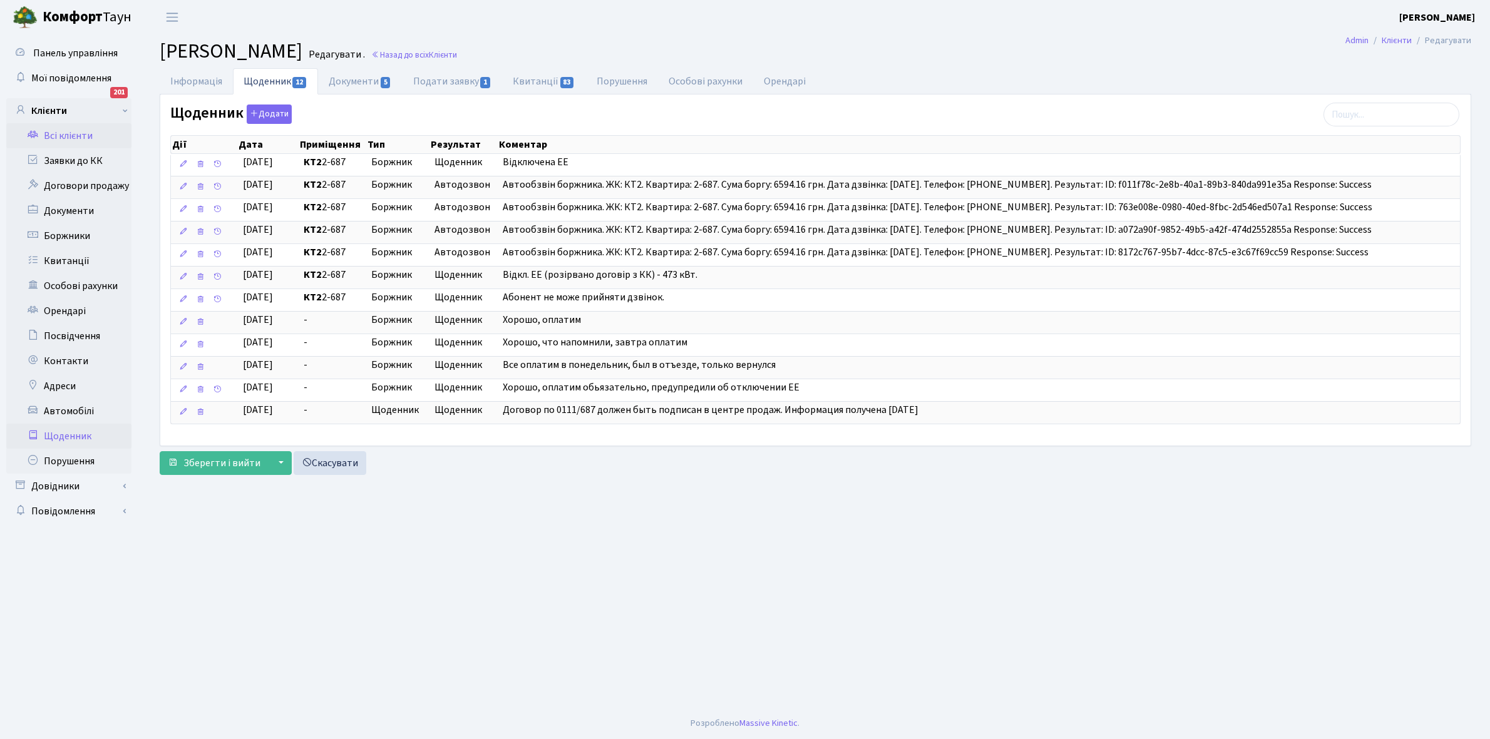
click at [66, 442] on link "Щоденник" at bounding box center [68, 436] width 125 height 25
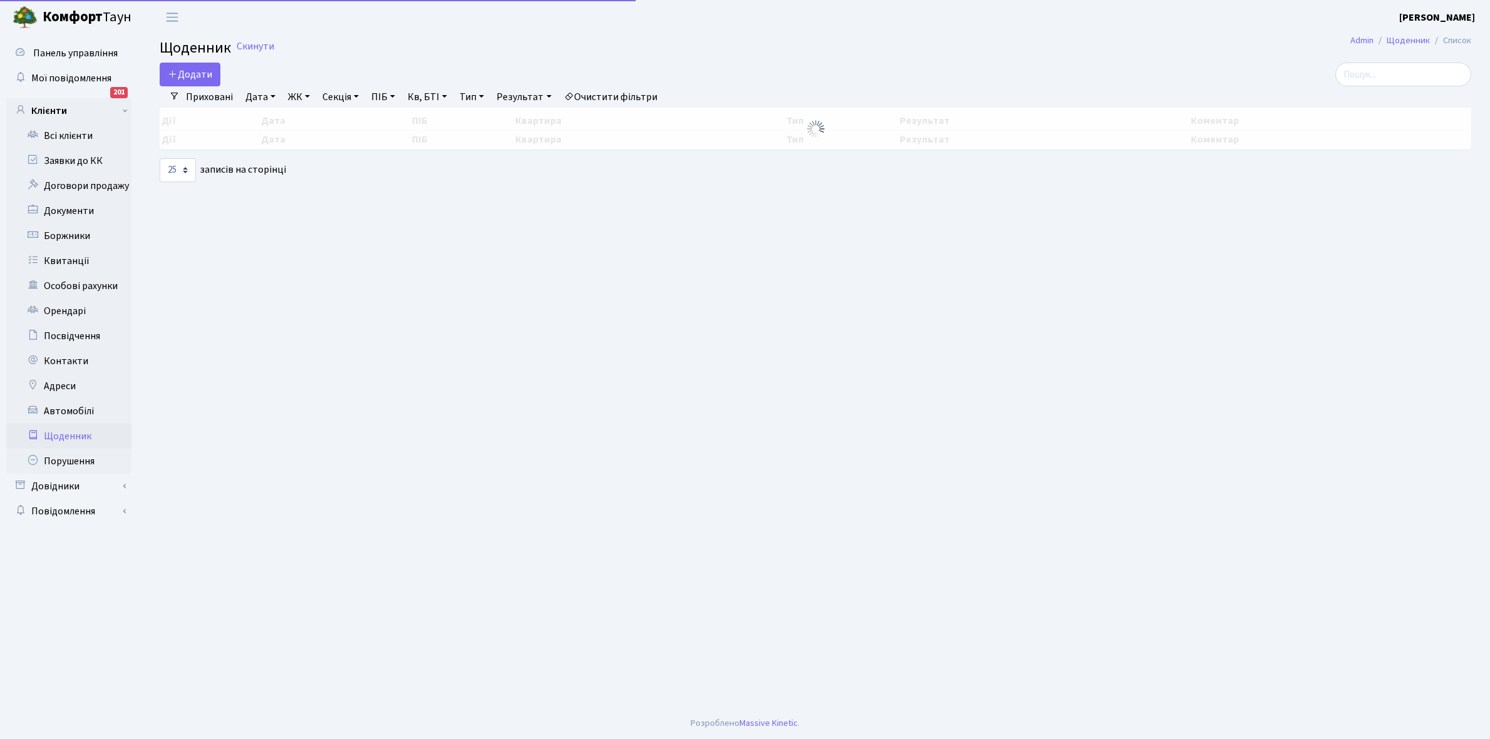
select select "25"
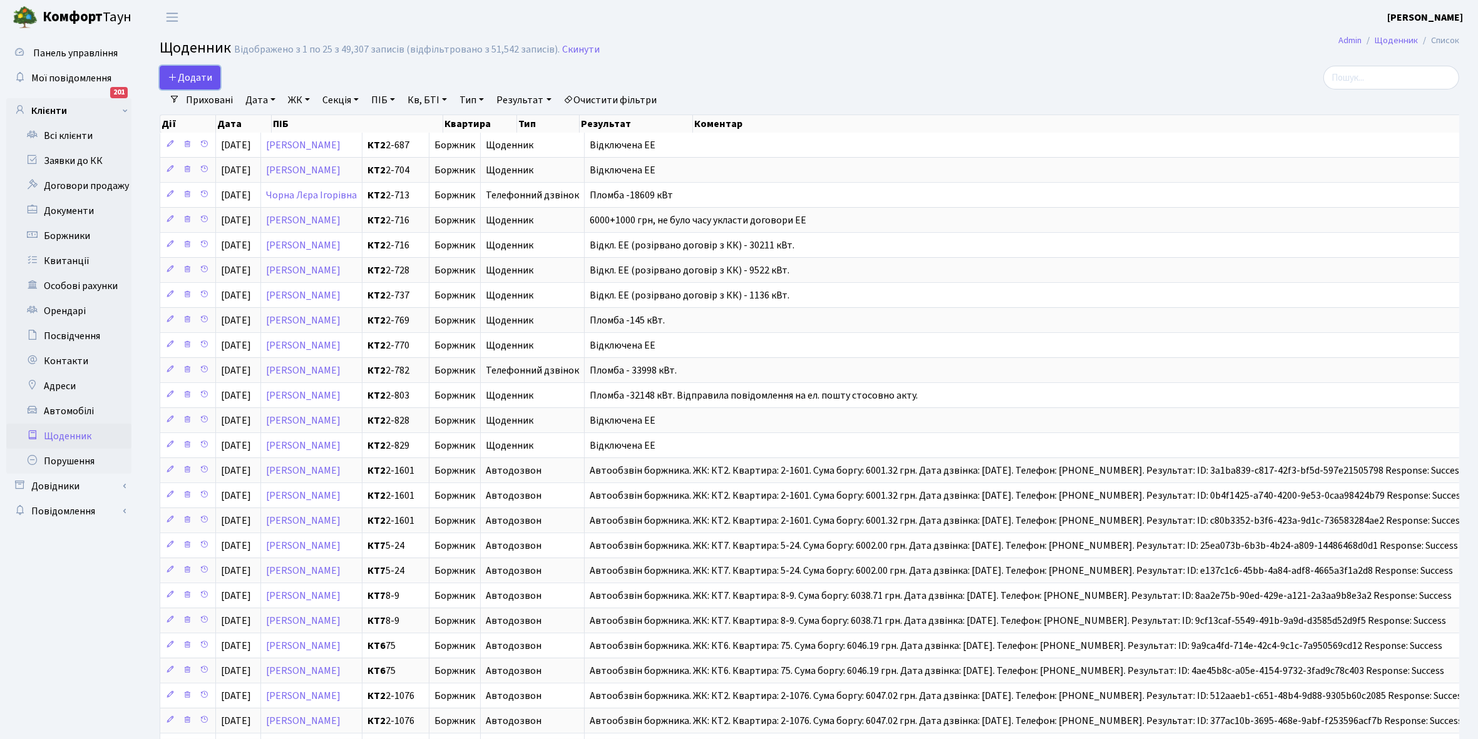
click at [192, 71] on span "Додати" at bounding box center [190, 78] width 44 height 14
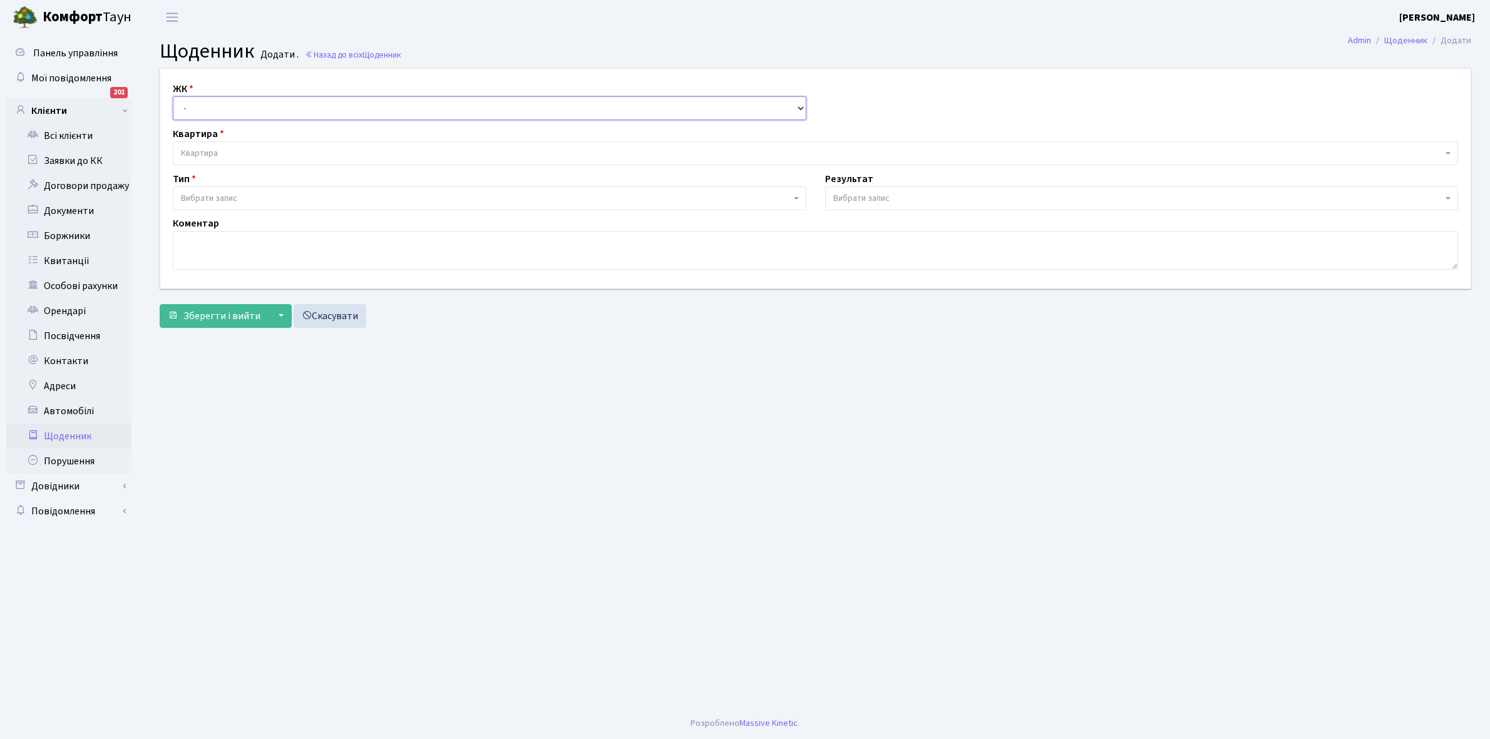
click at [211, 105] on select "- КТ, вул. Регенераторна, 4 КТ2, просп. [STREET_ADDRESS] [STREET_ADDRESS] [PERS…" at bounding box center [489, 108] width 633 height 24
select select "295"
click at [173, 96] on select "- КТ, вул. Регенераторна, 4 КТ2, просп. [STREET_ADDRESS] [STREET_ADDRESS] [PERS…" at bounding box center [489, 108] width 633 height 24
select select
click at [220, 149] on span "Квартира" at bounding box center [811, 153] width 1261 height 13
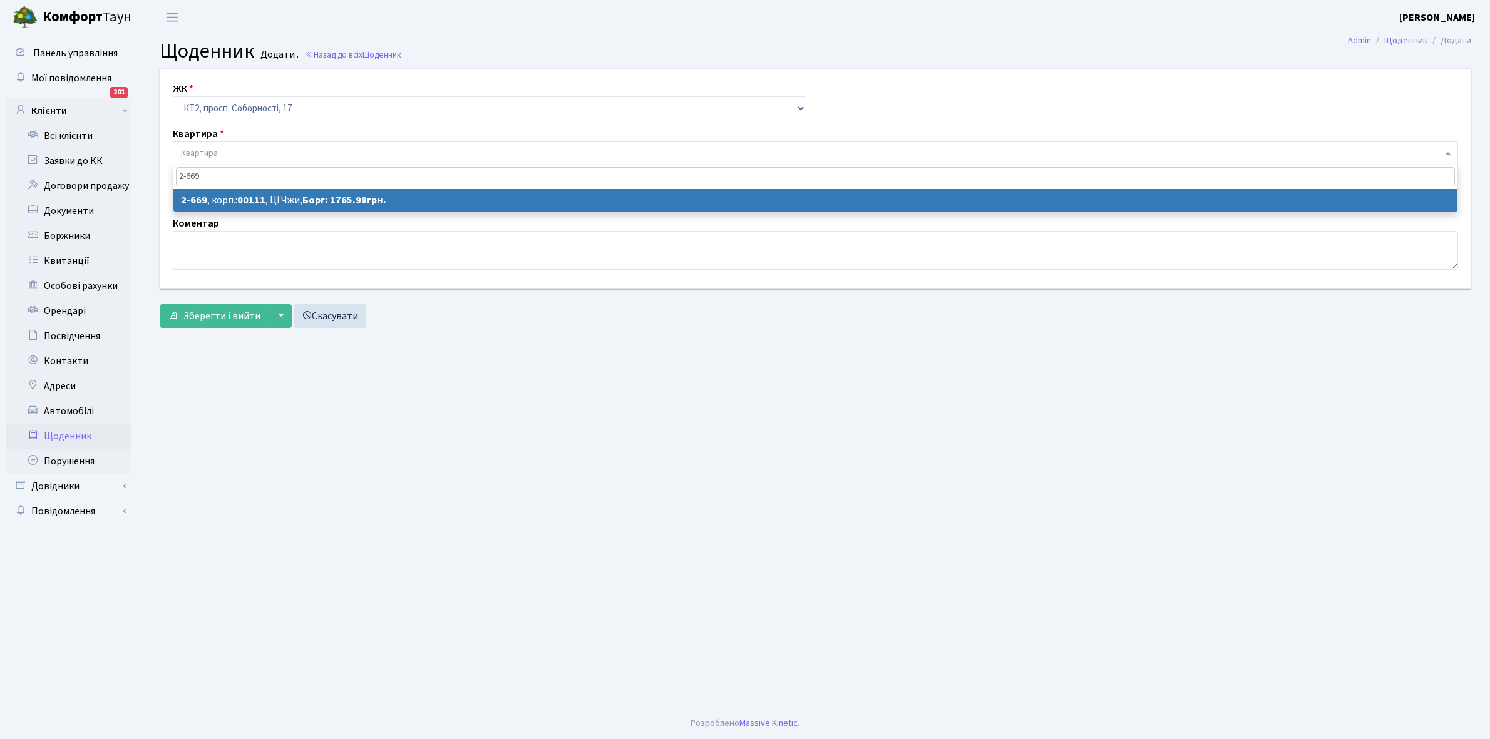
type input "2-669"
select select "15727"
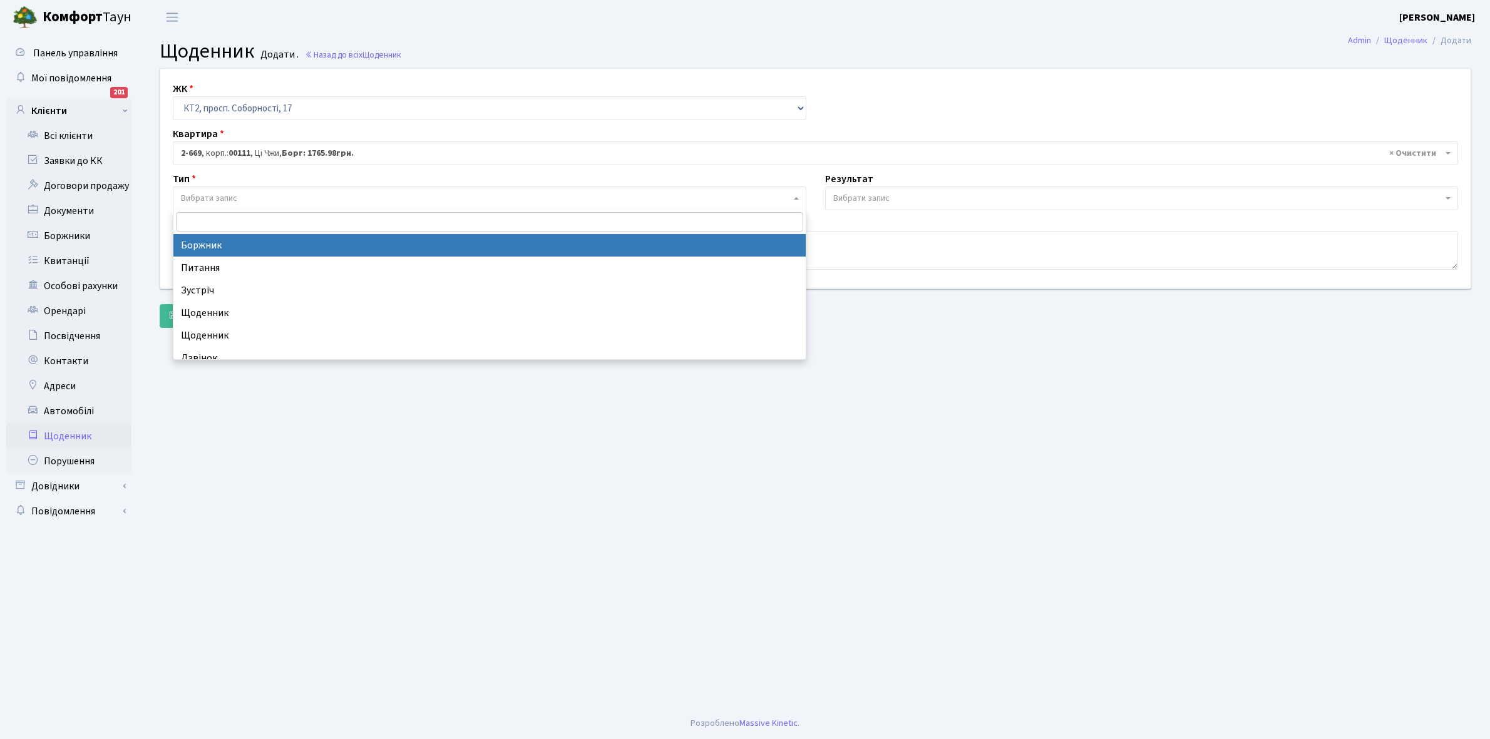
click at [260, 193] on span "Вибрати запис" at bounding box center [486, 198] width 610 height 13
select select "189"
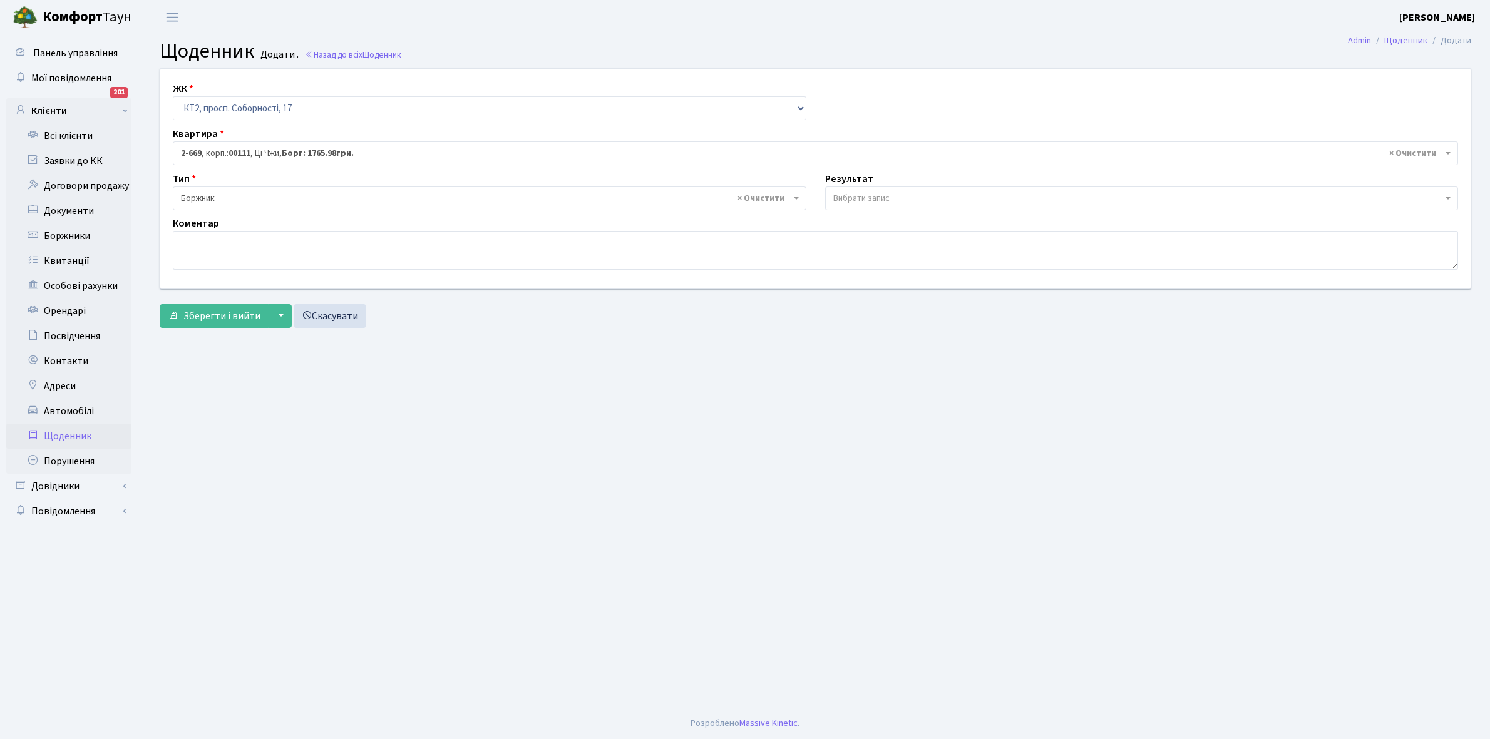
click at [859, 194] on span "Вибрати запис" at bounding box center [861, 198] width 56 height 13
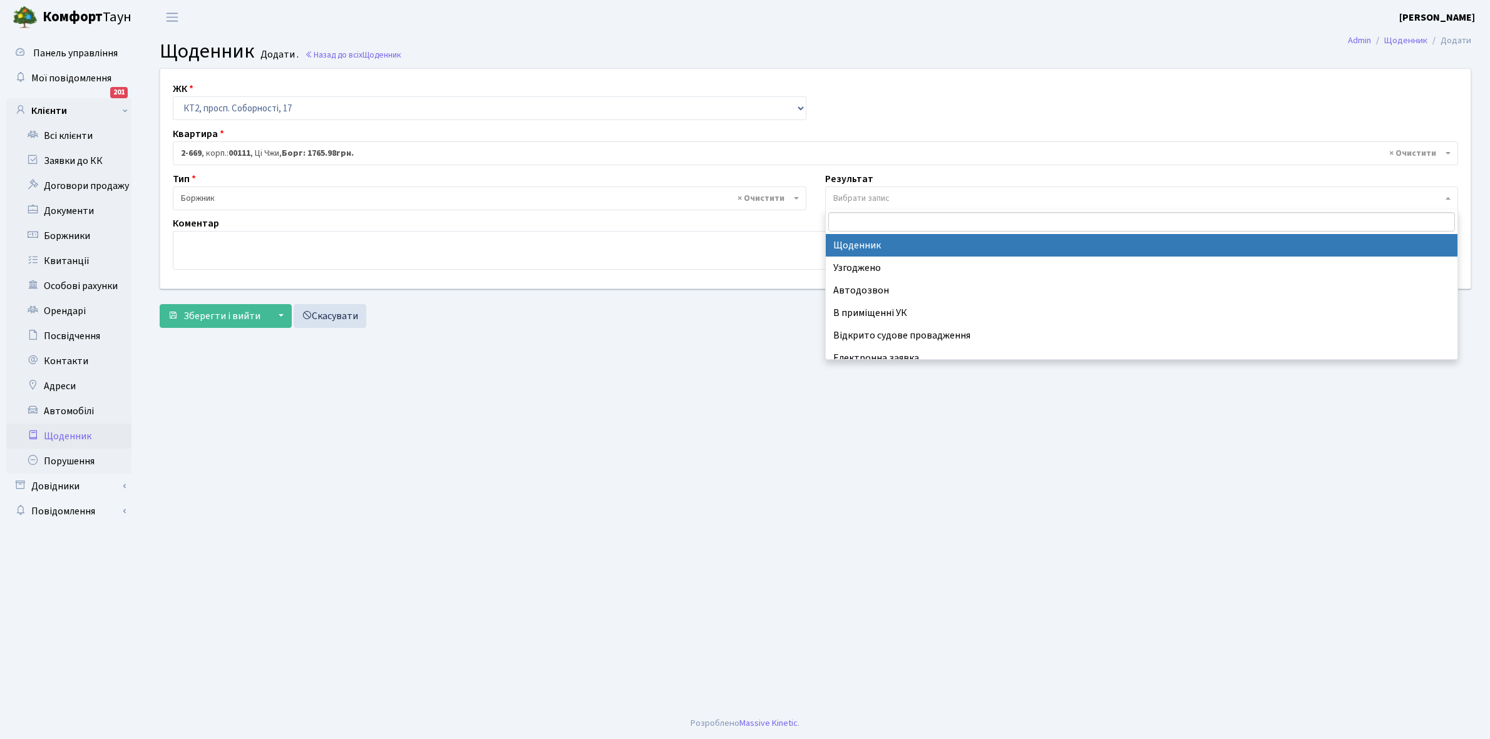
select select "14"
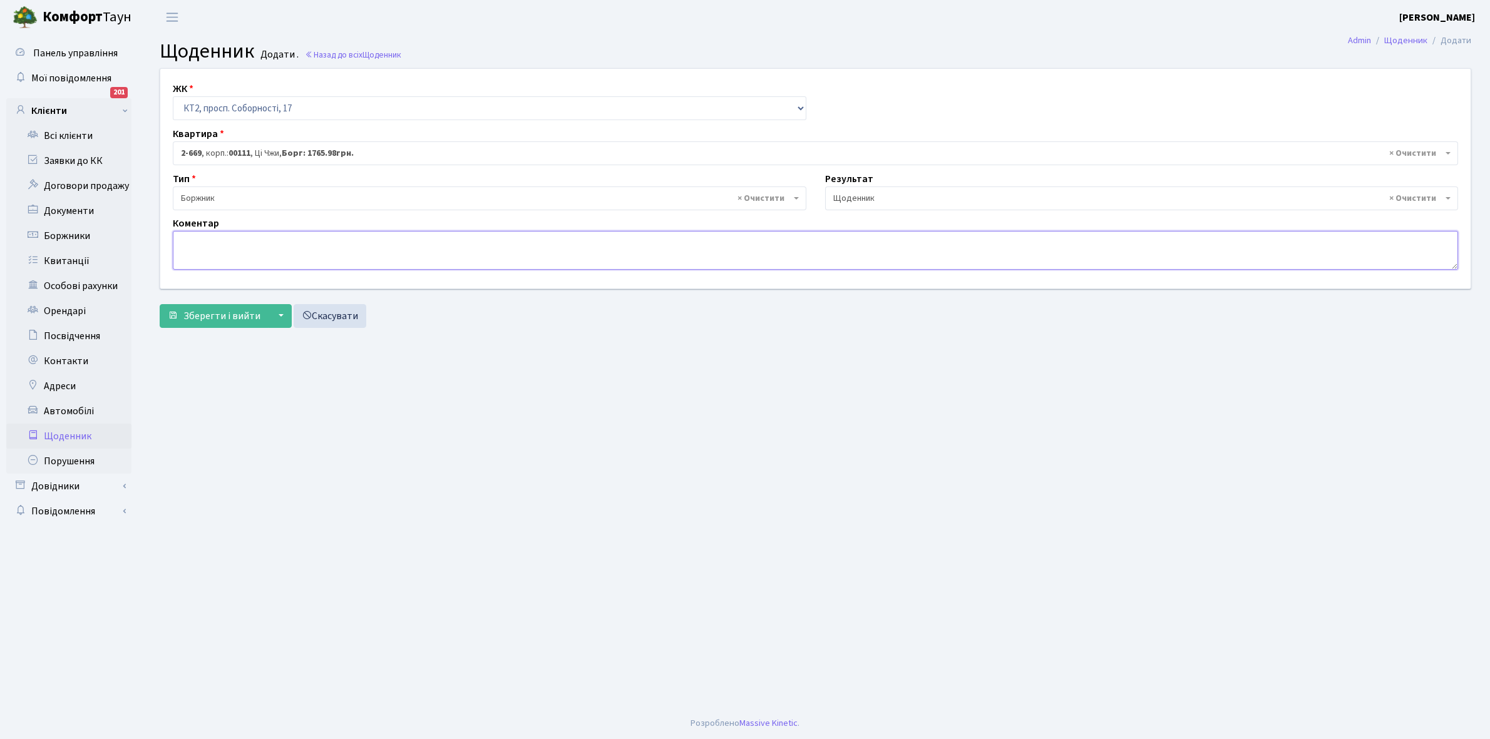
click at [201, 252] on textarea at bounding box center [815, 250] width 1285 height 39
type textarea "Відключена ЕЕ"
click at [191, 315] on span "Зберегти і вийти" at bounding box center [221, 316] width 77 height 14
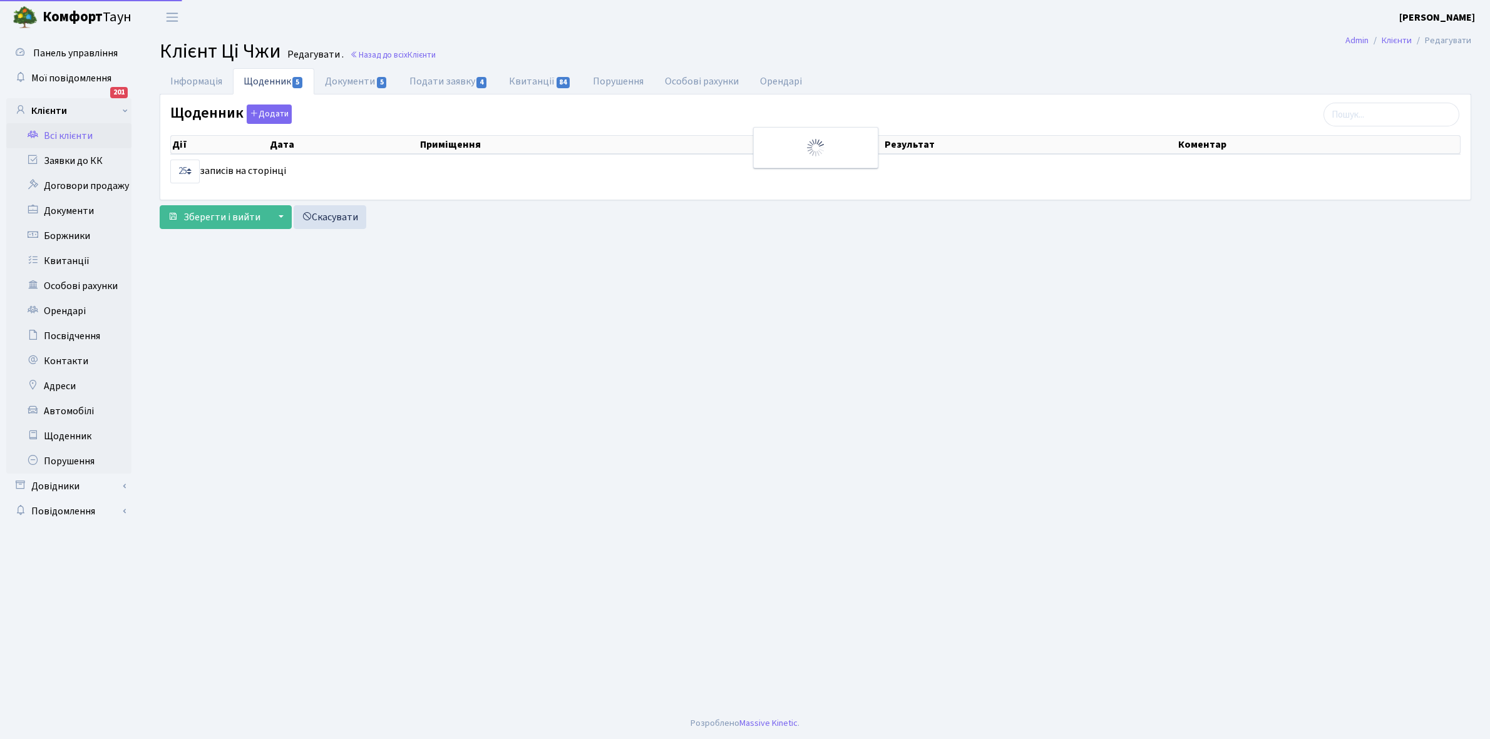
select select "25"
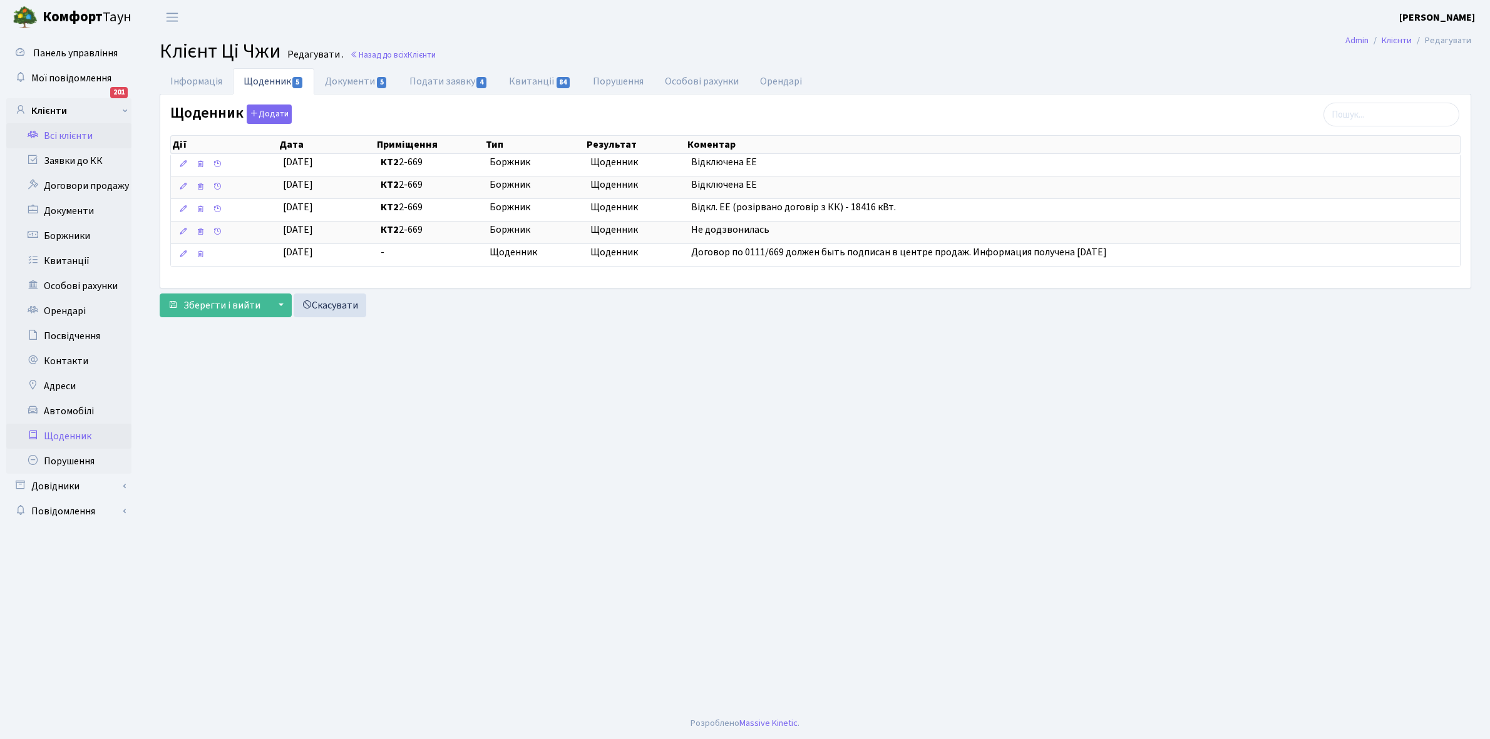
click at [69, 436] on link "Щоденник" at bounding box center [68, 436] width 125 height 25
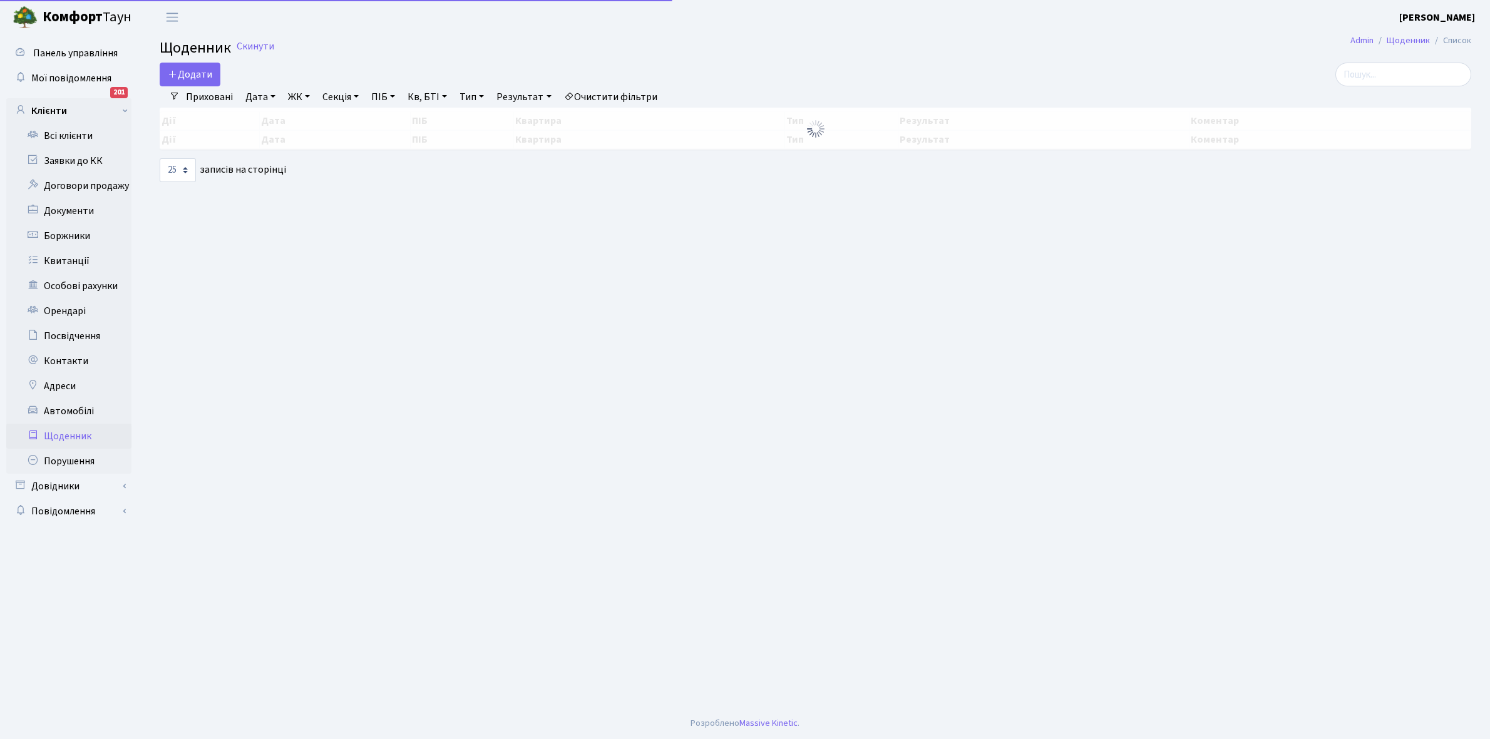
select select "25"
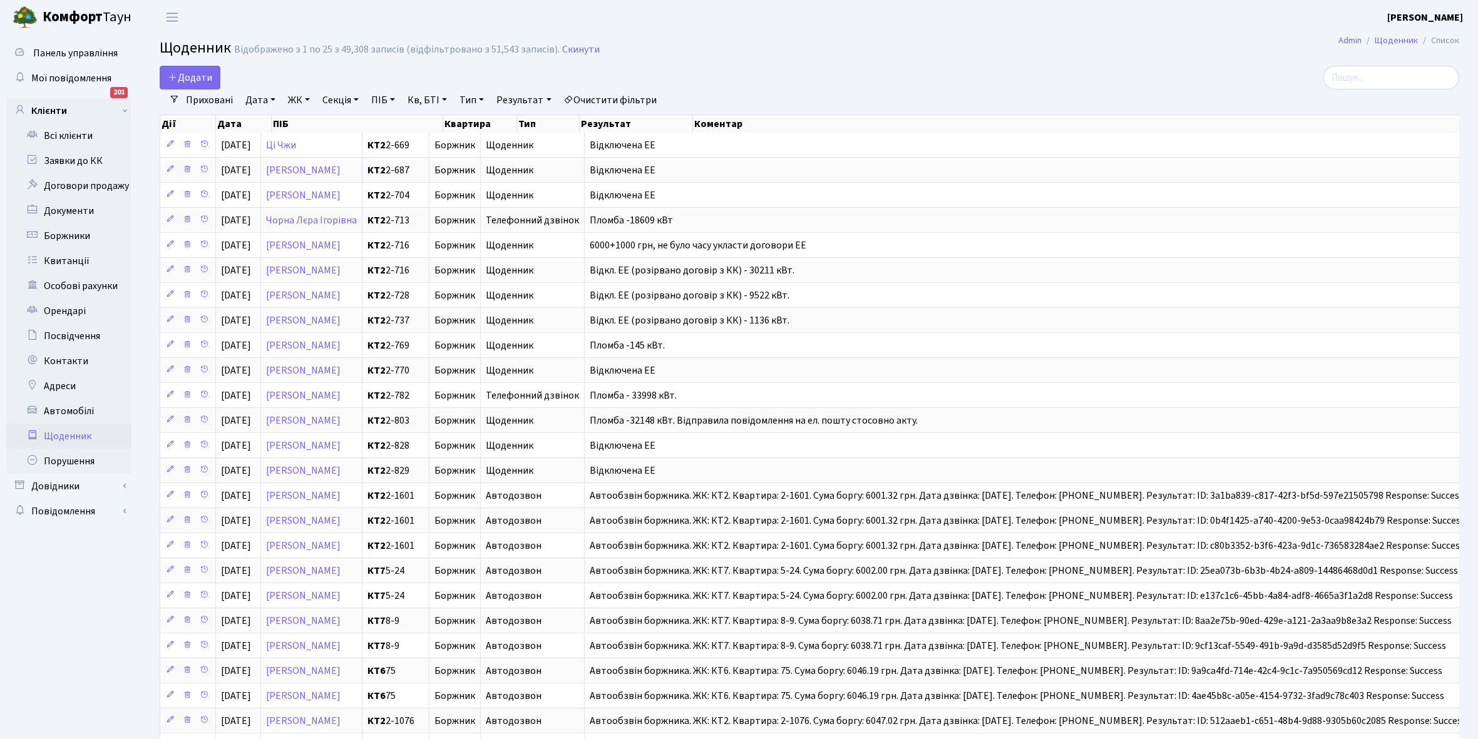
click at [49, 434] on link "Щоденник" at bounding box center [68, 436] width 125 height 25
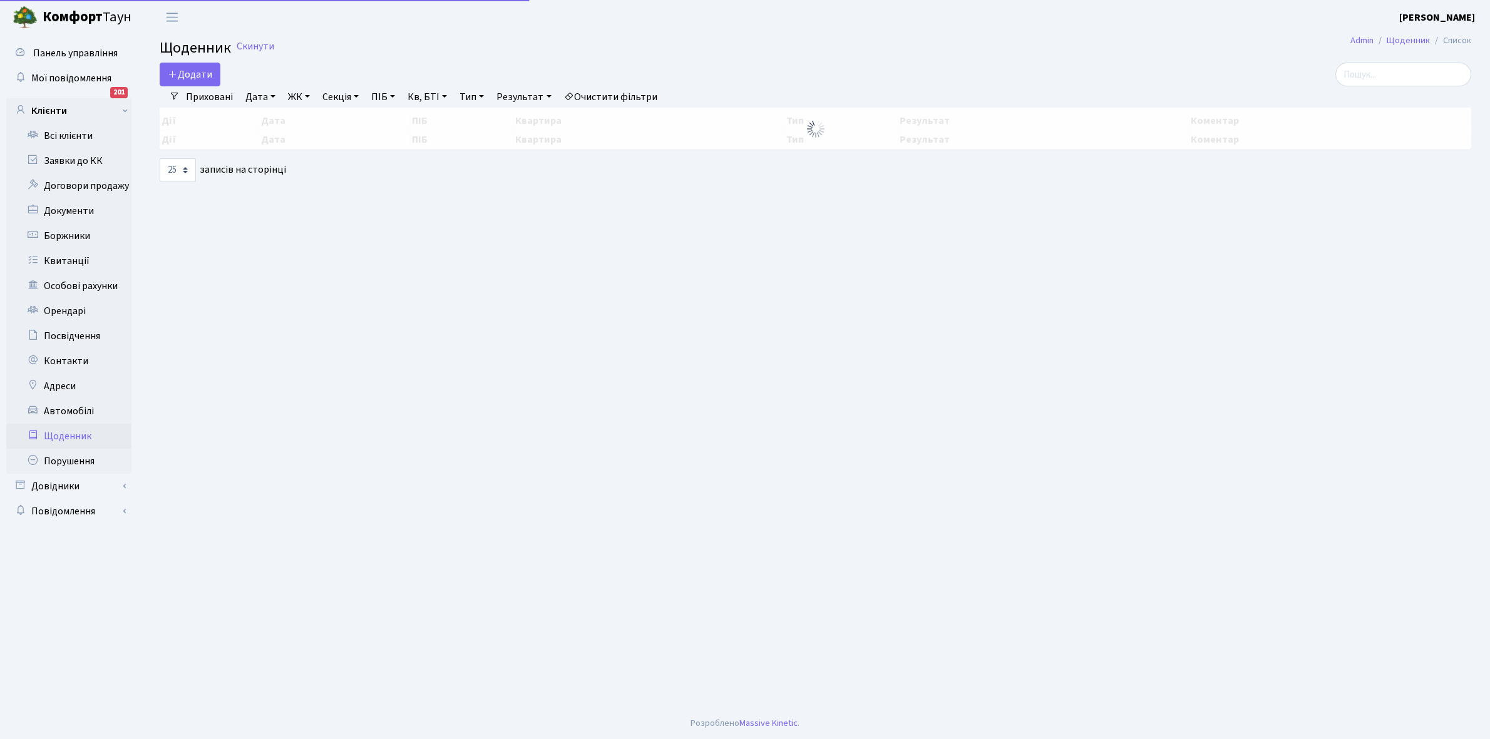
select select "25"
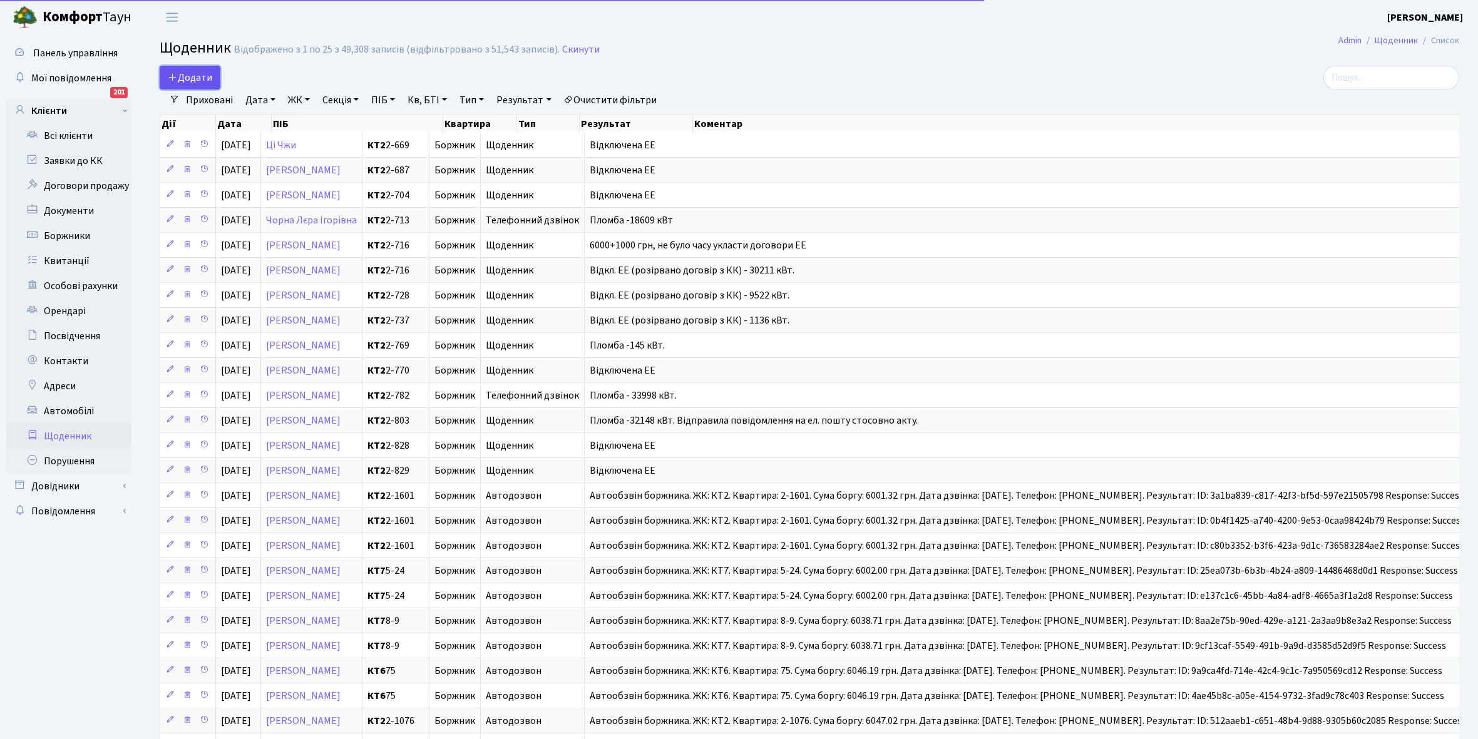
click at [186, 78] on span "Додати" at bounding box center [190, 78] width 44 height 14
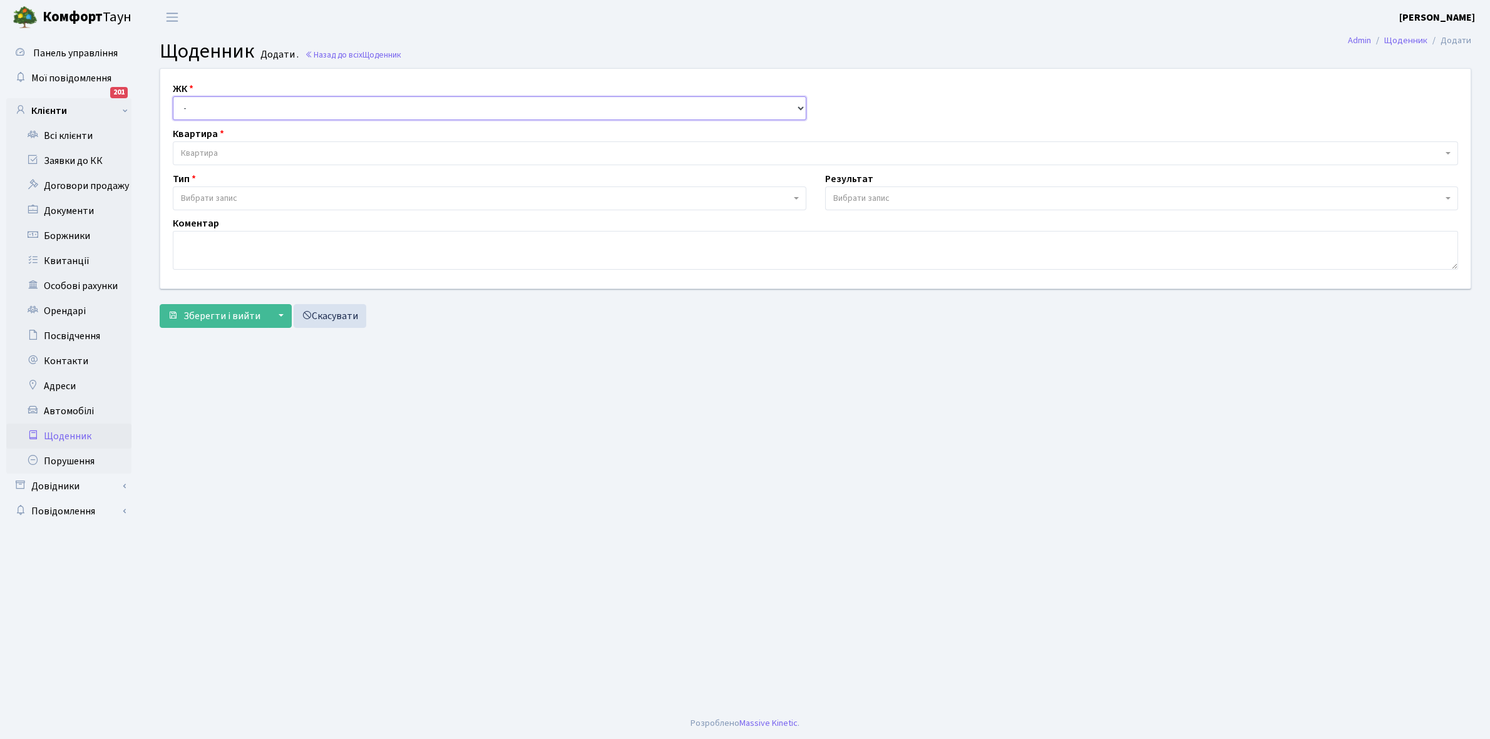
click at [212, 103] on select "- КТ, вул. Регенераторна, 4 КТ2, просп. Соборності, 17 КТ3, вул. Березнева, 16 …" at bounding box center [489, 108] width 633 height 24
select select "295"
click at [173, 96] on select "- КТ, вул. Регенераторна, 4 КТ2, просп. Соборності, 17 КТ3, вул. Березнева, 16 …" at bounding box center [489, 108] width 633 height 24
select select
click at [221, 150] on span "Квартира" at bounding box center [811, 153] width 1261 height 13
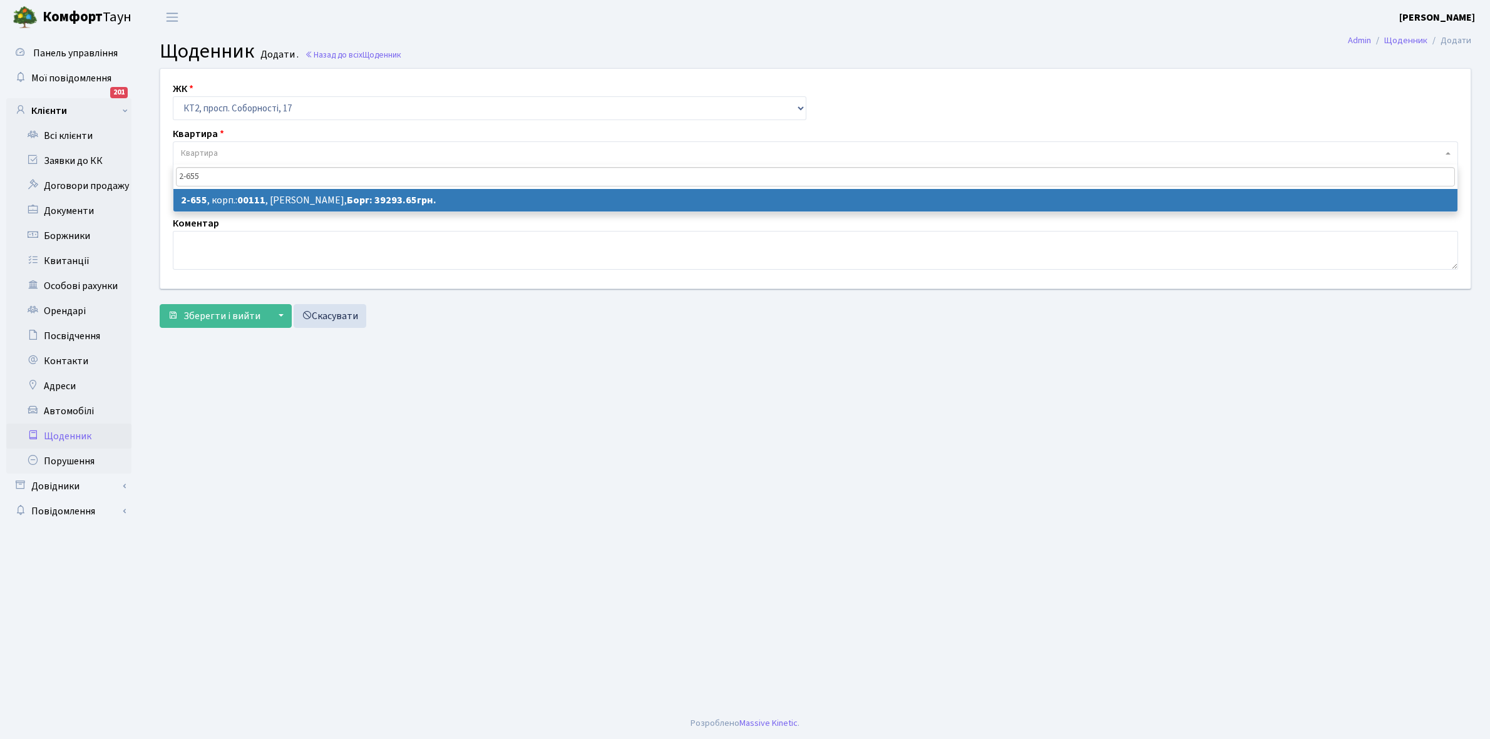
type input "2-655"
select select "15704"
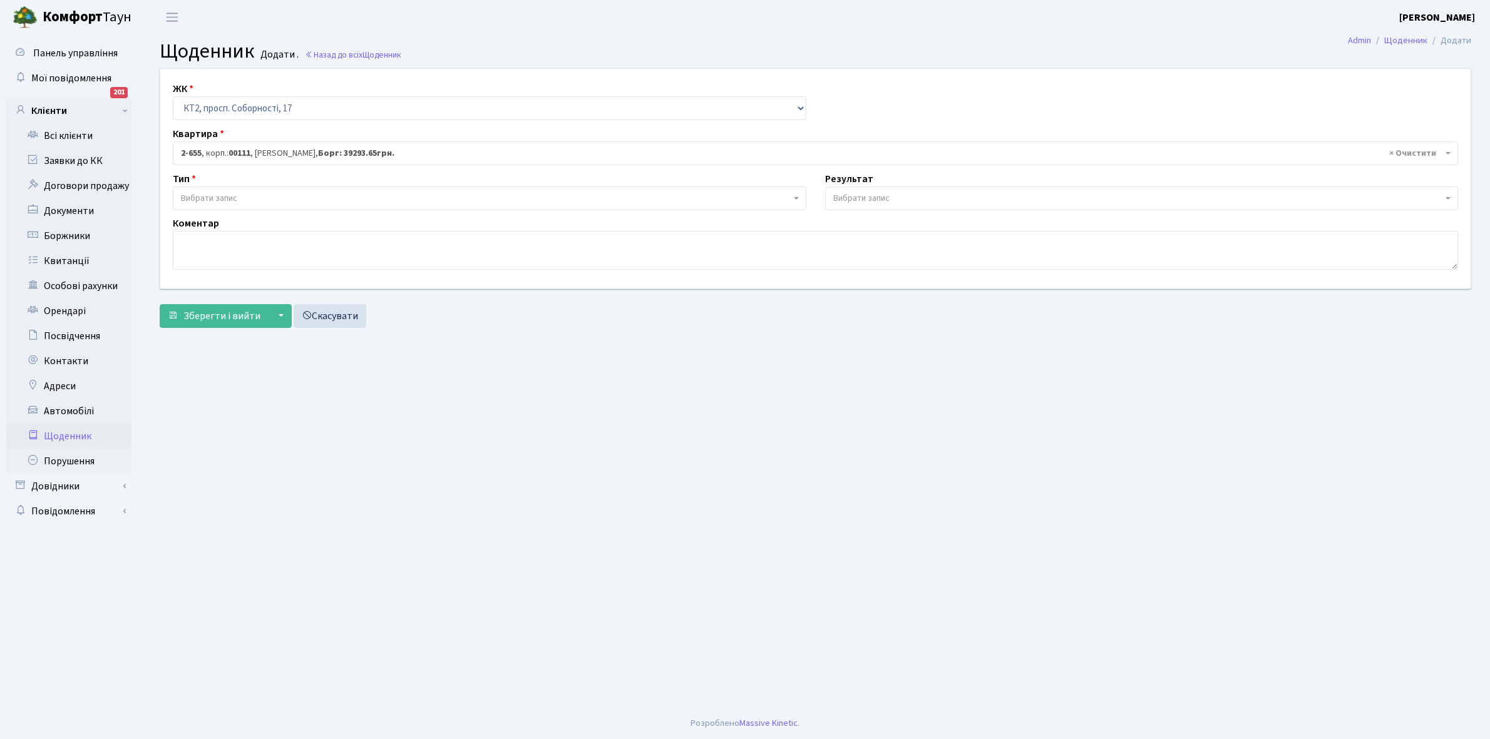
click at [220, 190] on span "Вибрати запис" at bounding box center [489, 199] width 633 height 24
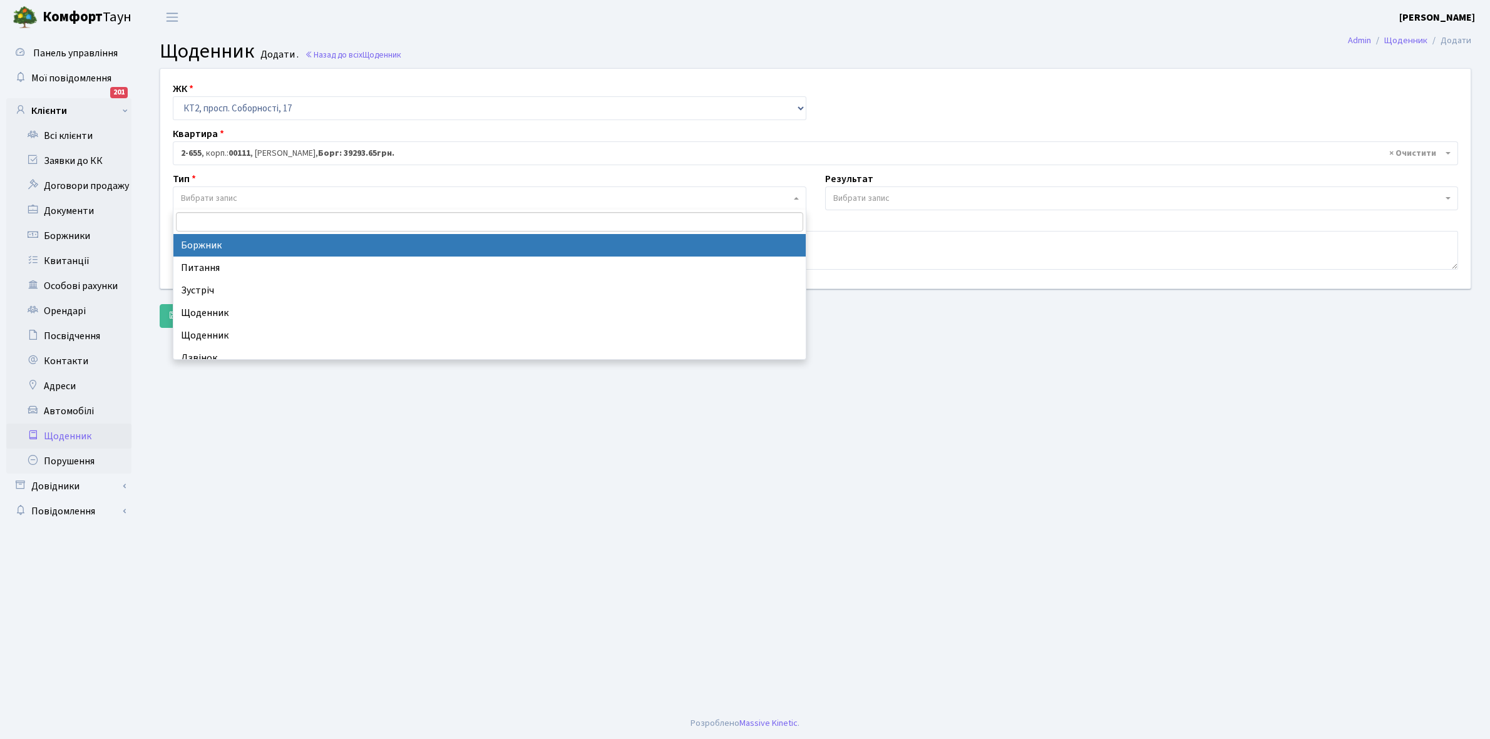
select select "189"
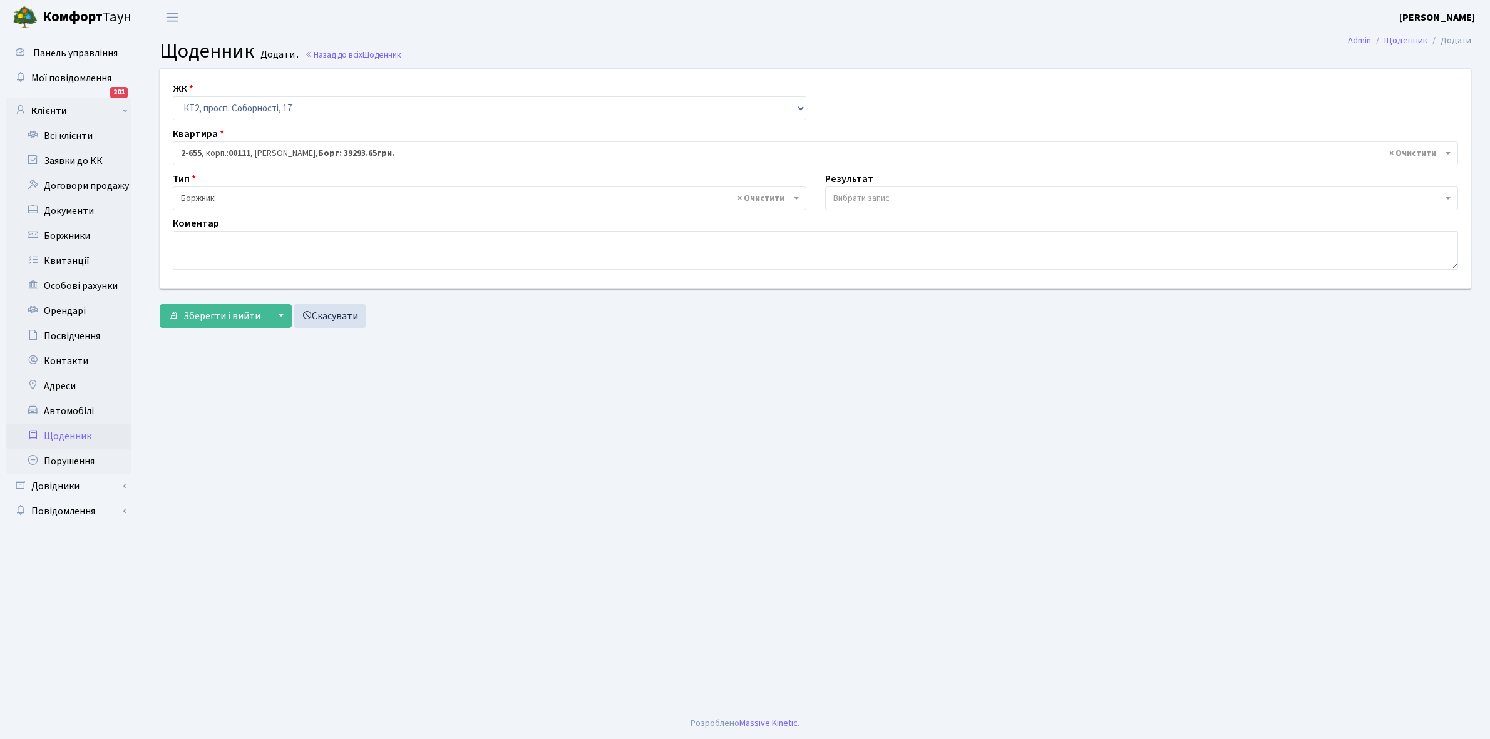
click at [866, 197] on span "Вибрати запис" at bounding box center [861, 198] width 56 height 13
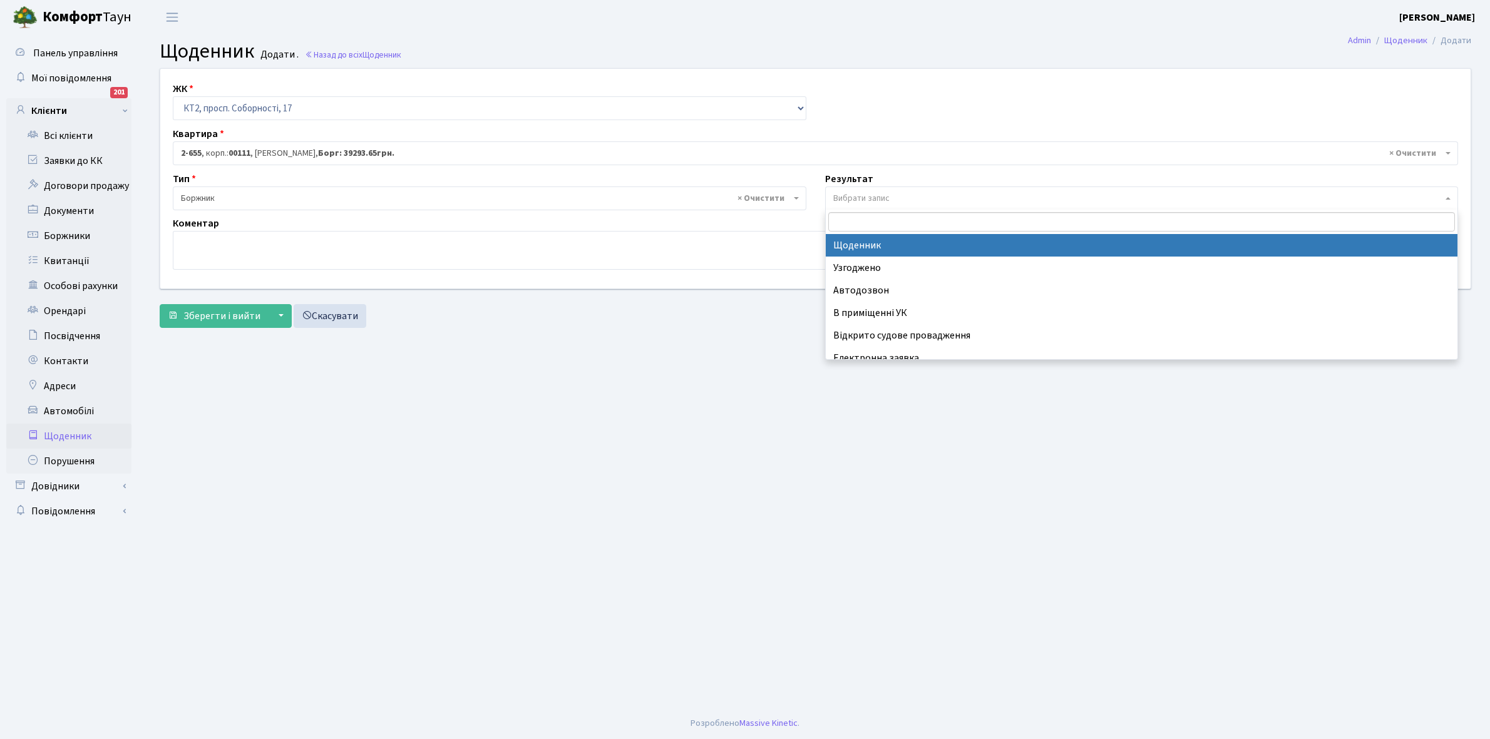
select select "14"
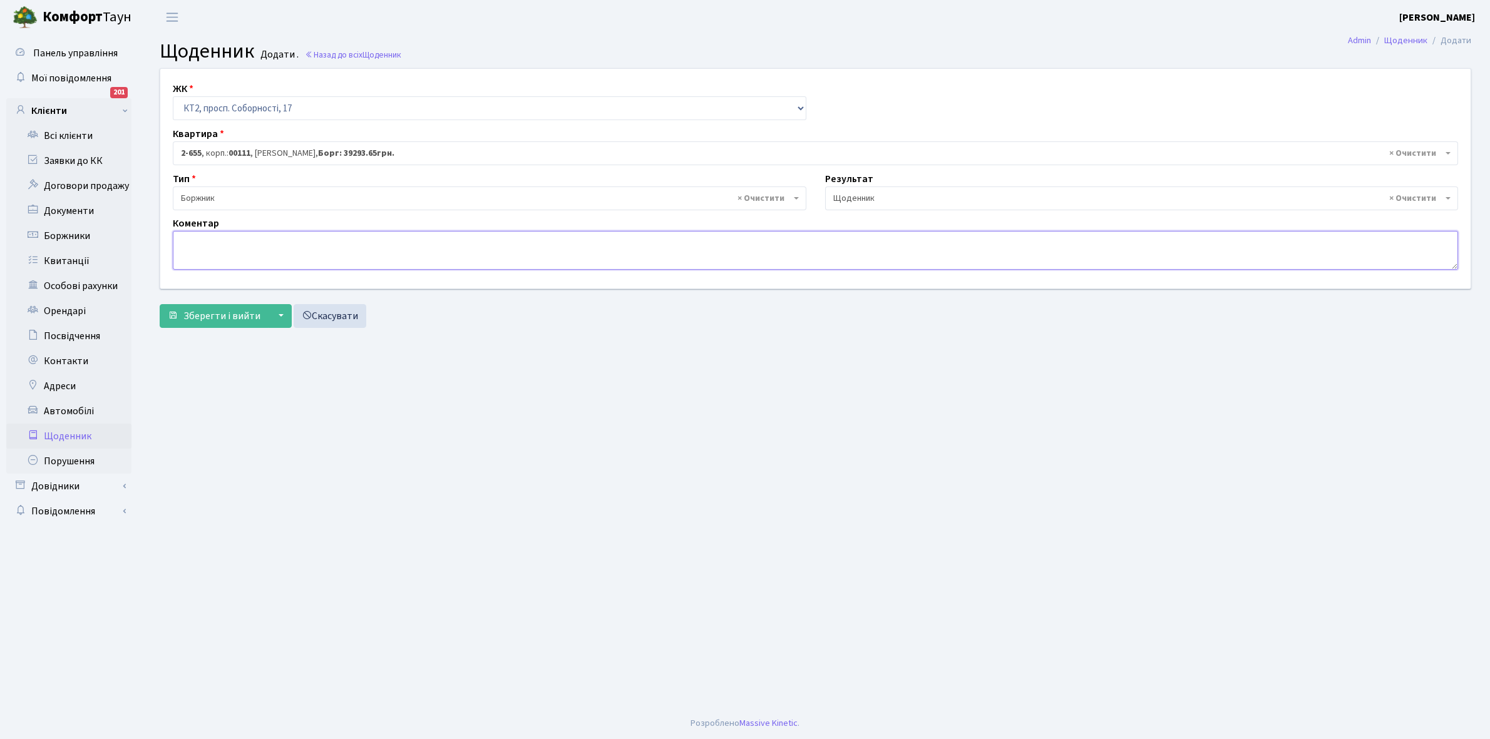
click at [208, 260] on textarea at bounding box center [815, 250] width 1285 height 39
type textarea "Відключена ЕЕ"
click at [228, 320] on span "Зберегти і вийти" at bounding box center [221, 316] width 77 height 14
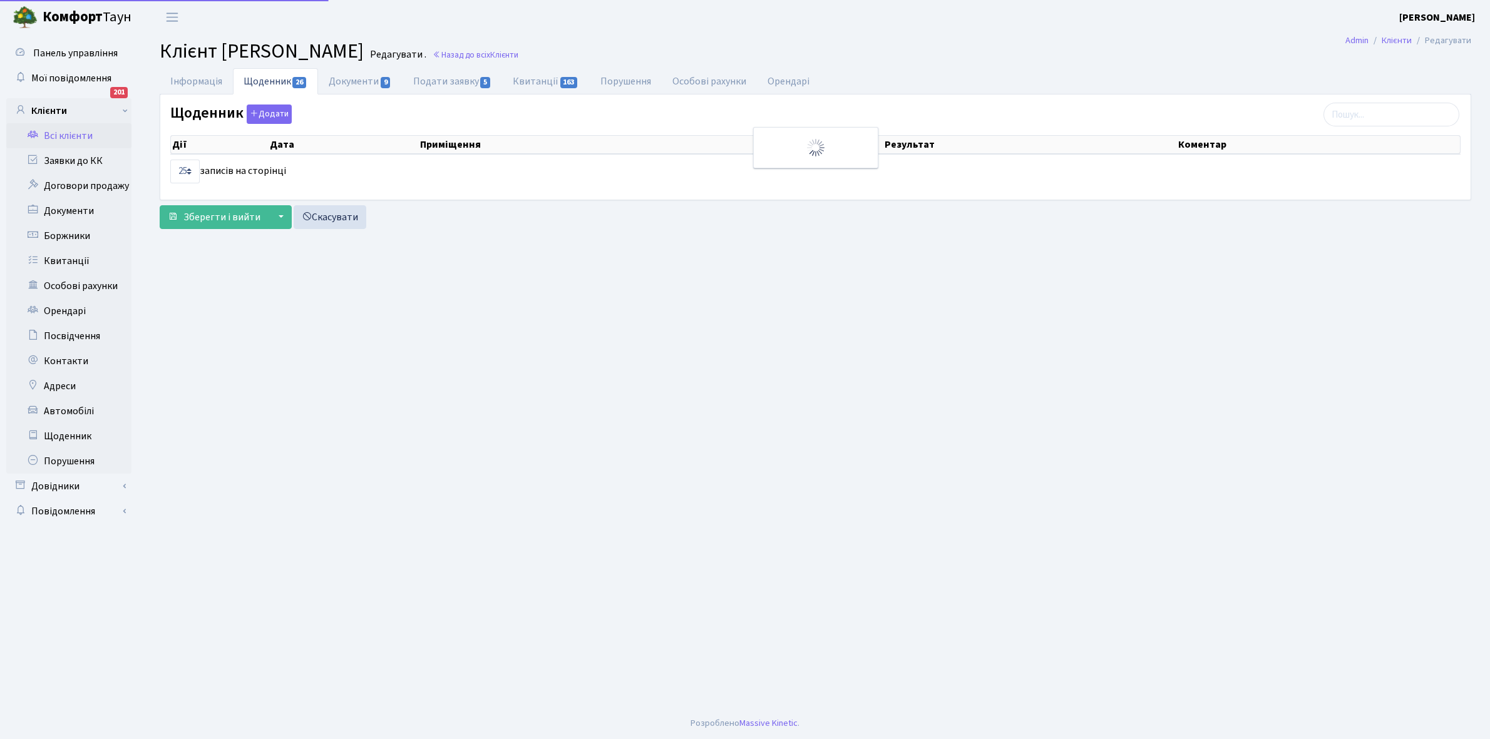
select select "25"
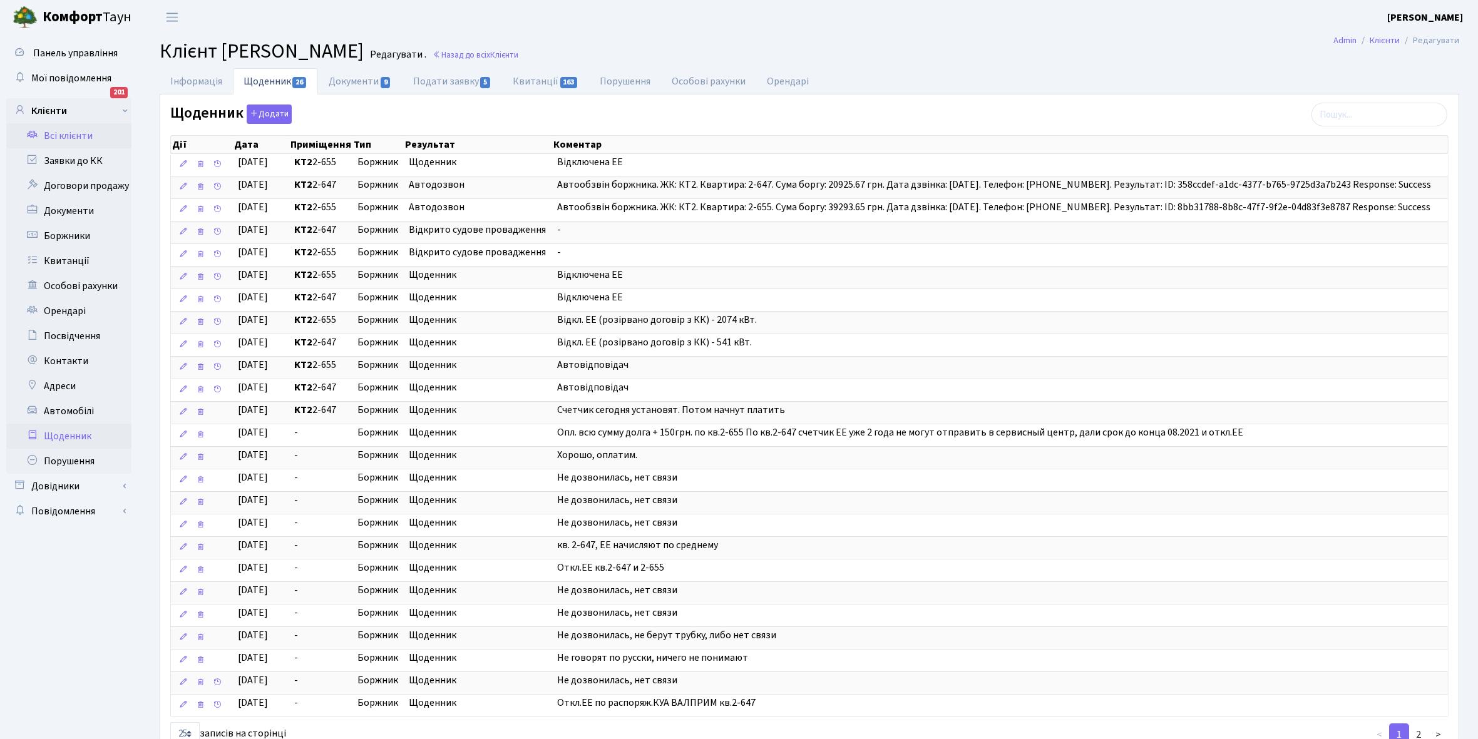
click at [74, 443] on link "Щоденник" at bounding box center [68, 436] width 125 height 25
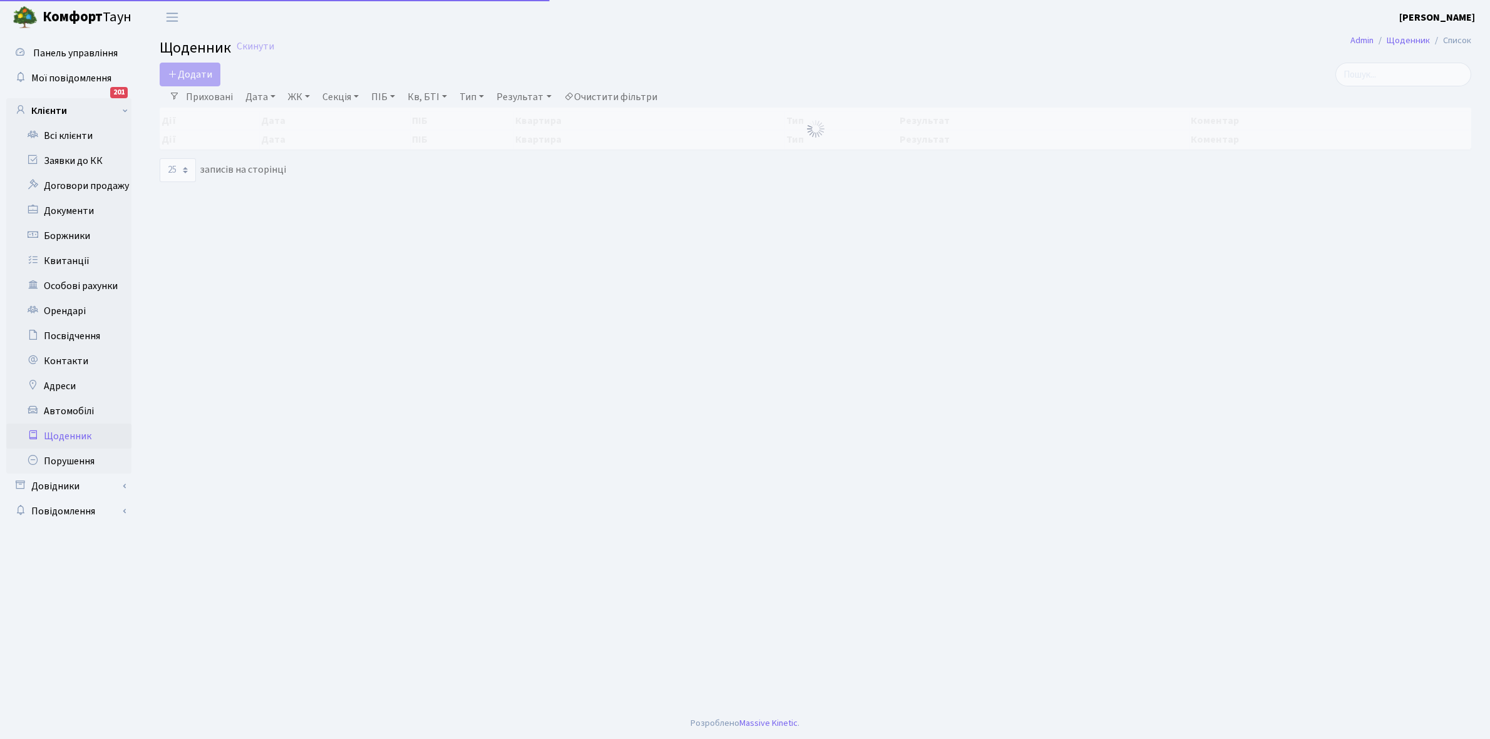
select select "25"
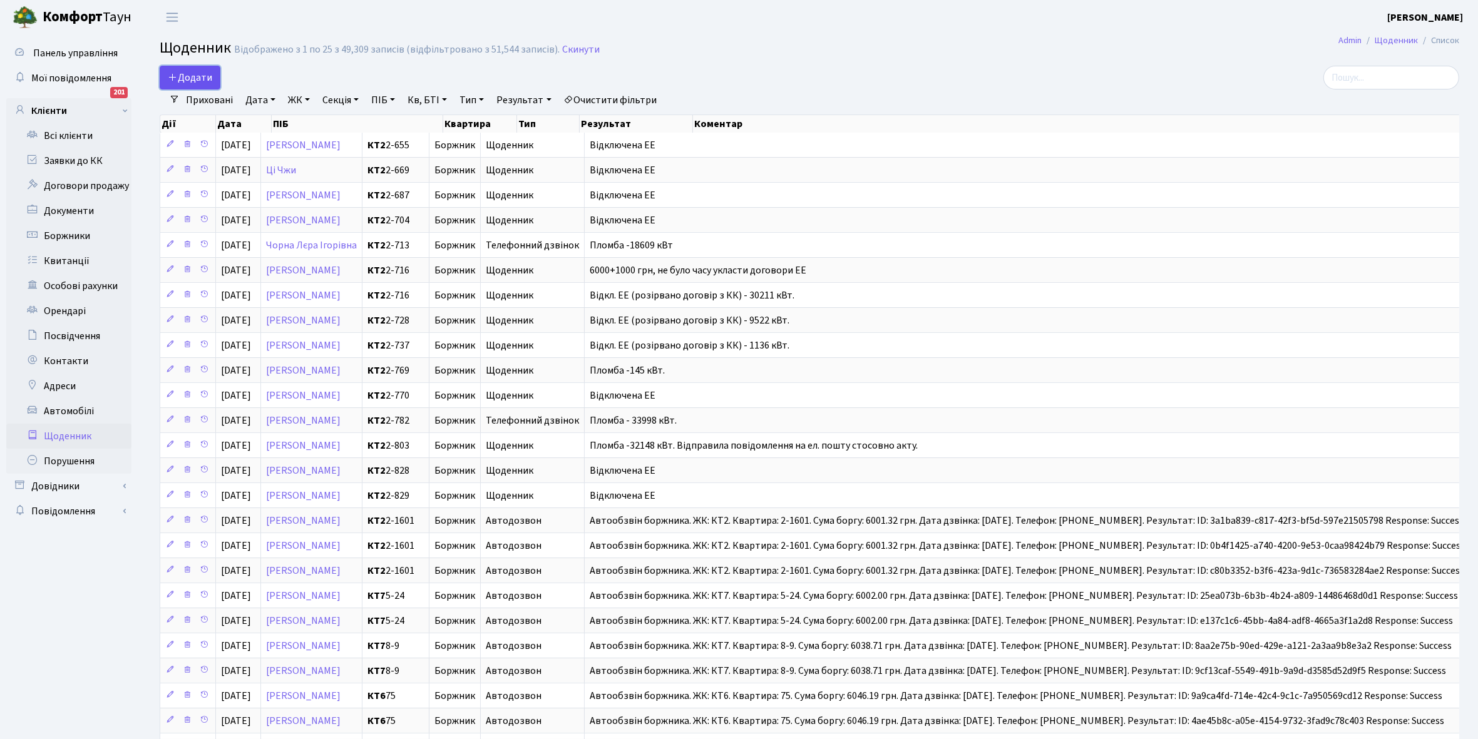
click at [198, 76] on span "Додати" at bounding box center [190, 78] width 44 height 14
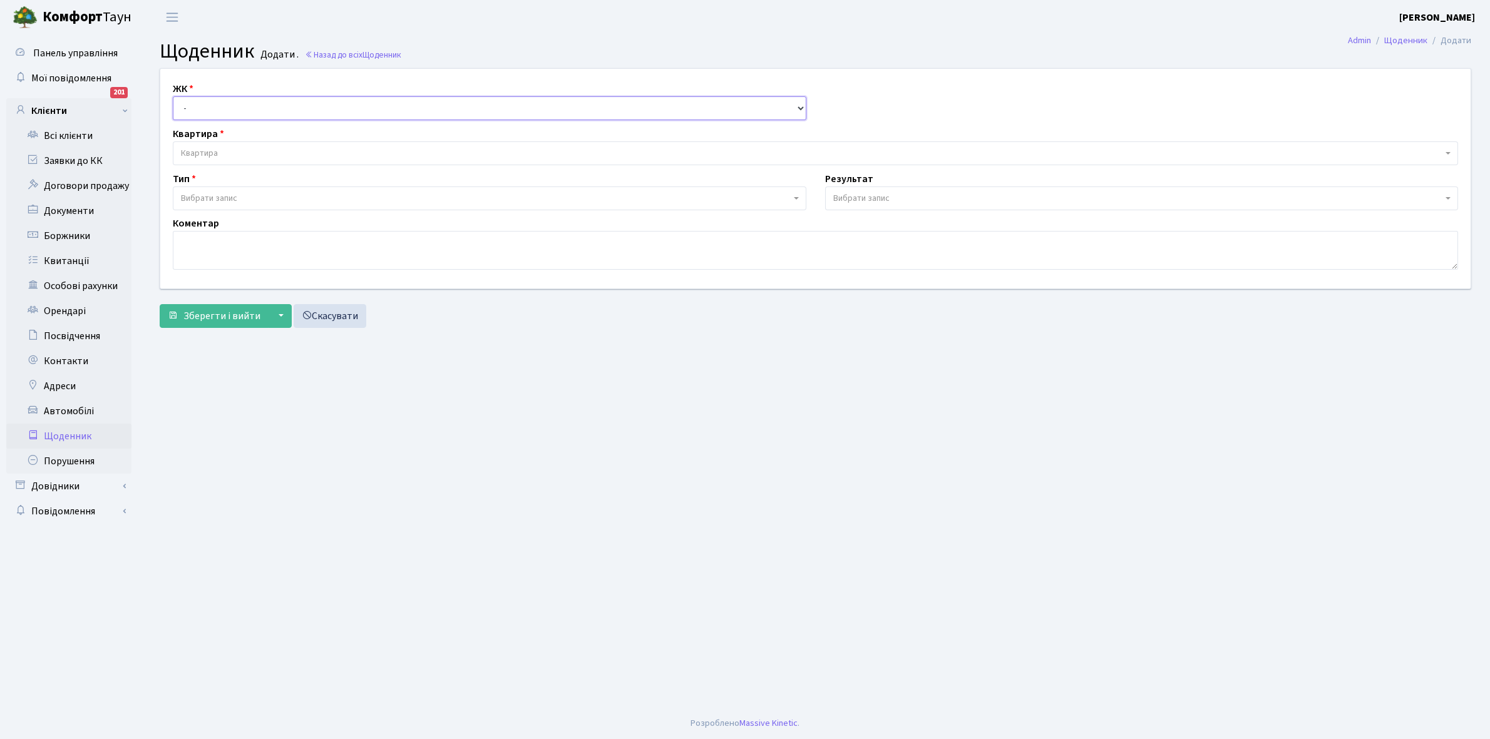
click at [239, 100] on select "- КТ, вул. Регенераторна, 4 КТ2, просп. [STREET_ADDRESS] [STREET_ADDRESS] [PERS…" at bounding box center [489, 108] width 633 height 24
select select "295"
click at [173, 96] on select "- КТ, вул. Регенераторна, 4 КТ2, просп. [STREET_ADDRESS] [STREET_ADDRESS] [PERS…" at bounding box center [489, 108] width 633 height 24
select select
click at [225, 146] on span "Квартира" at bounding box center [815, 153] width 1285 height 24
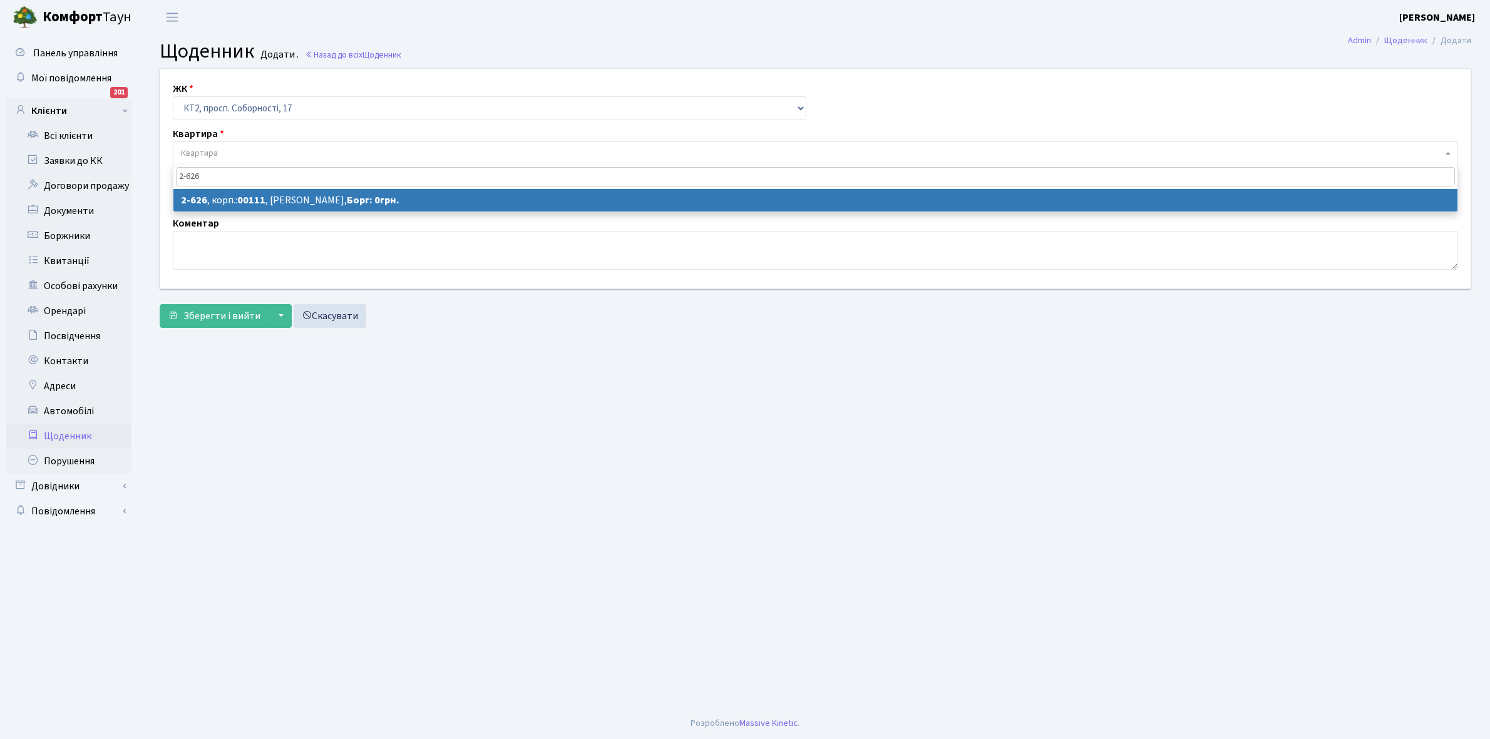
type input "2-626"
select select "15675"
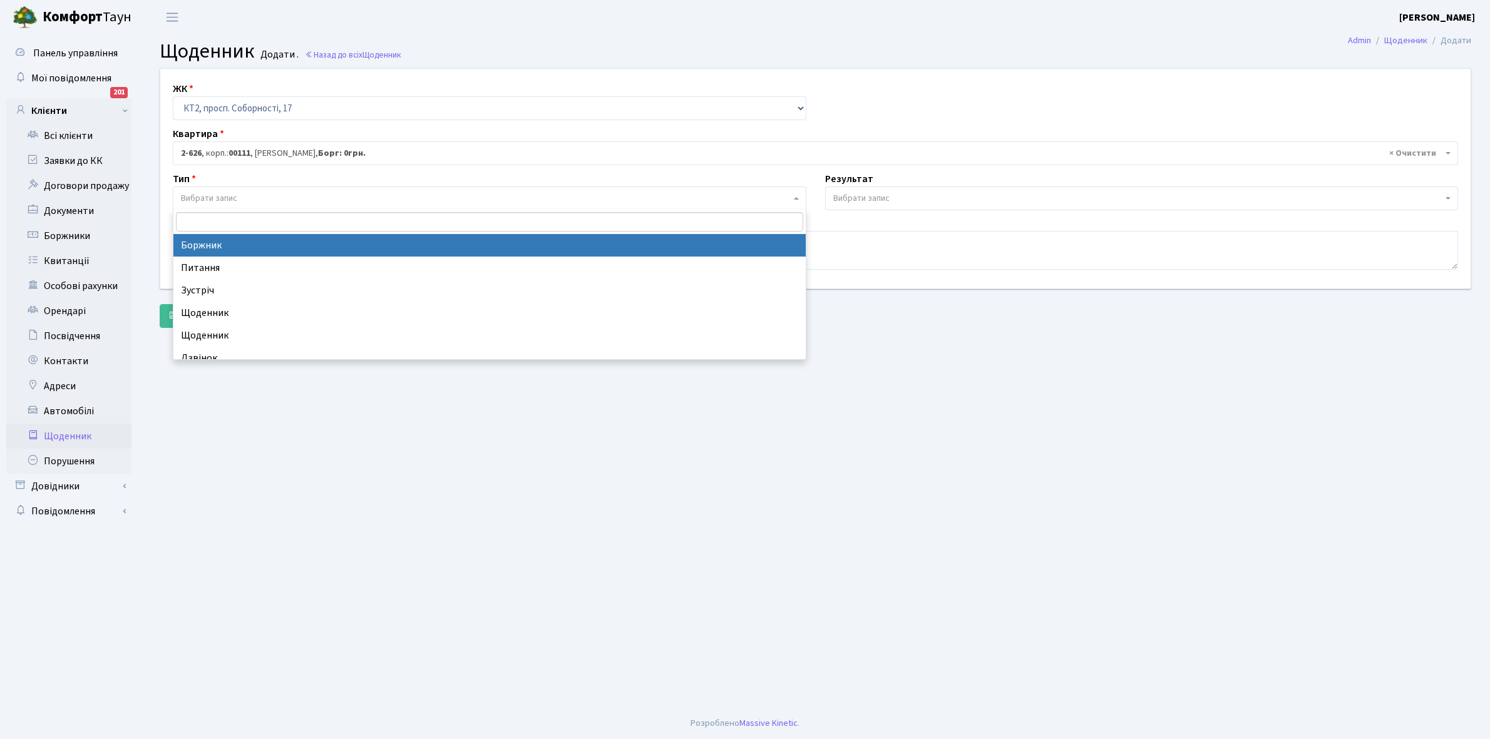
click at [246, 198] on span "Вибрати запис" at bounding box center [486, 198] width 610 height 13
select select "189"
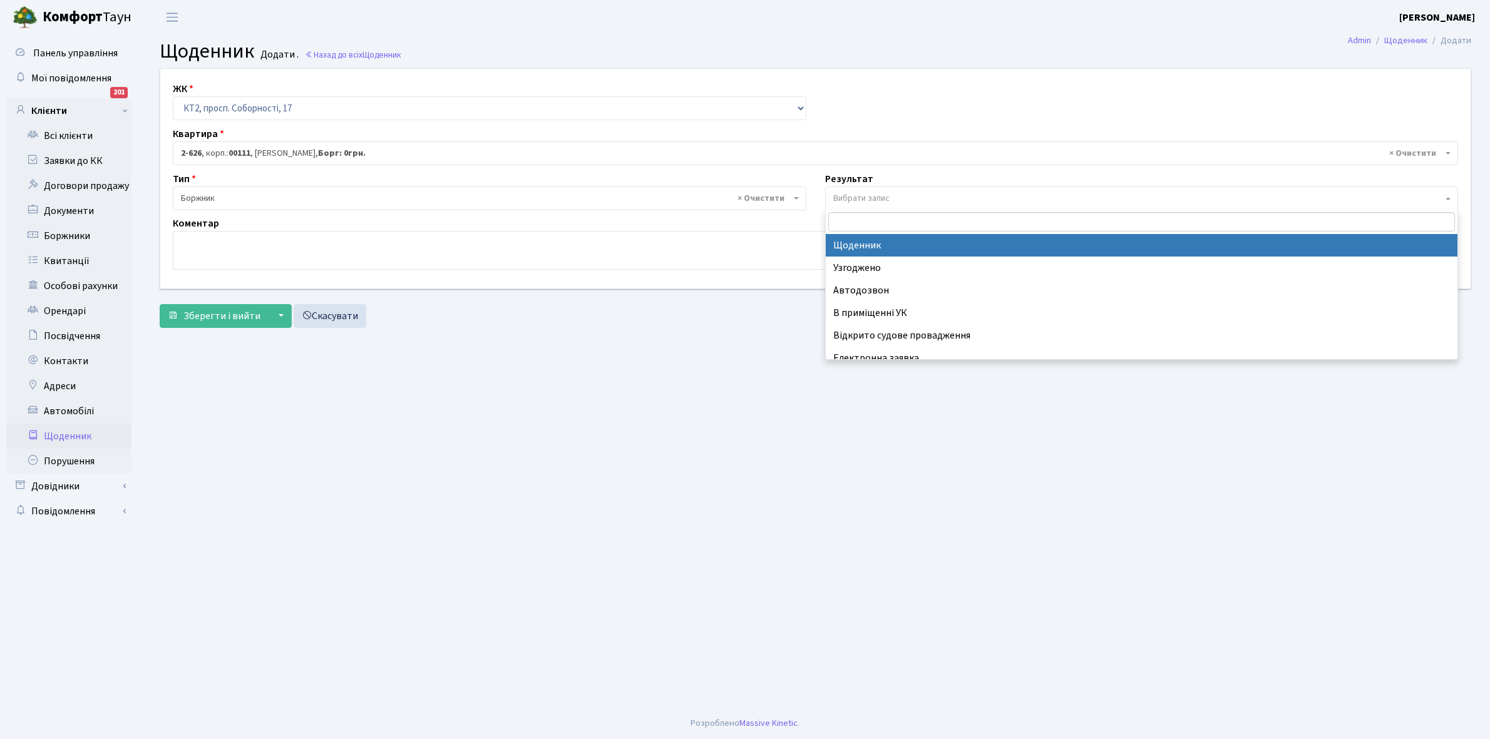
click at [845, 192] on span "Вибрати запис" at bounding box center [861, 198] width 56 height 13
select select "14"
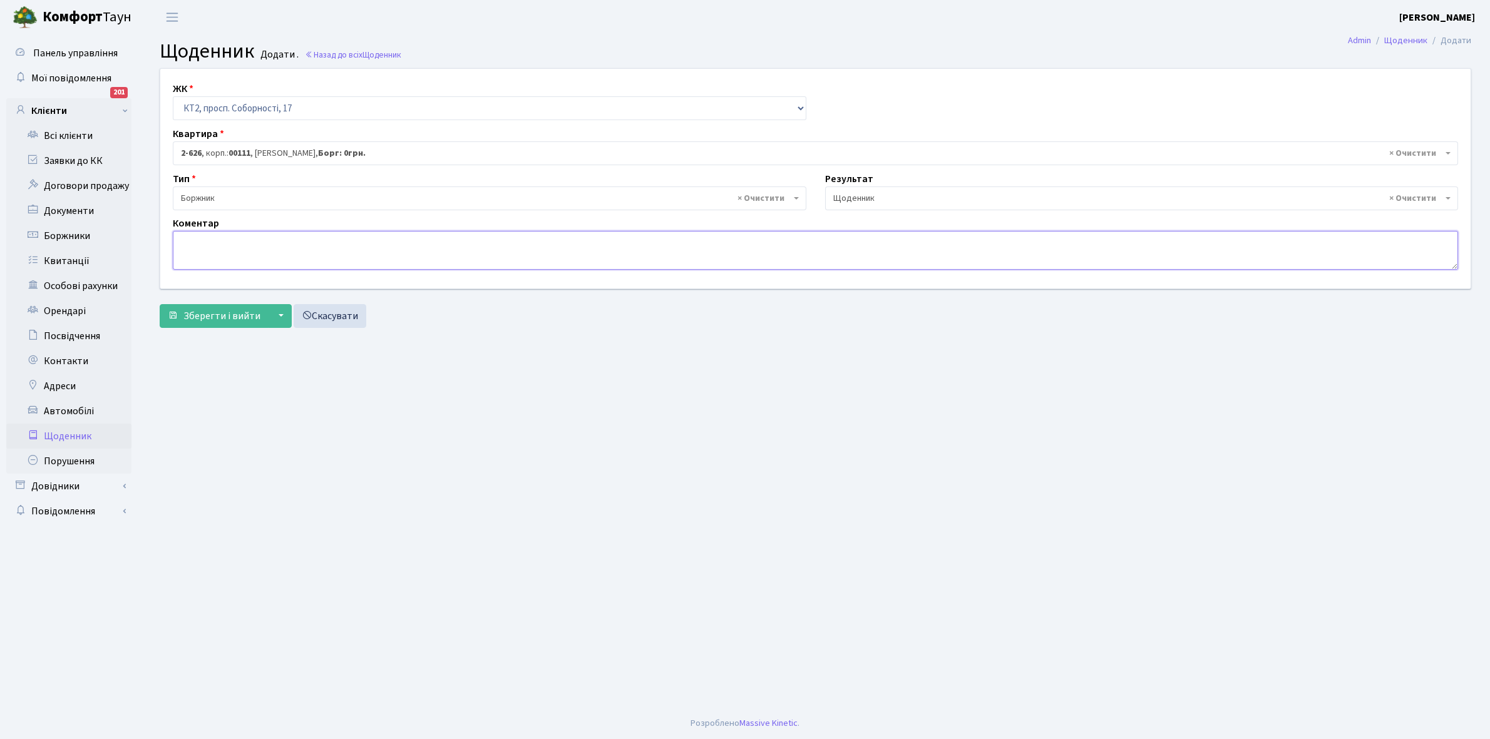
click at [190, 245] on textarea at bounding box center [815, 250] width 1285 height 39
type textarea "Відключення ЕЕ"
click at [227, 312] on span "Зберегти і вийти" at bounding box center [221, 316] width 77 height 14
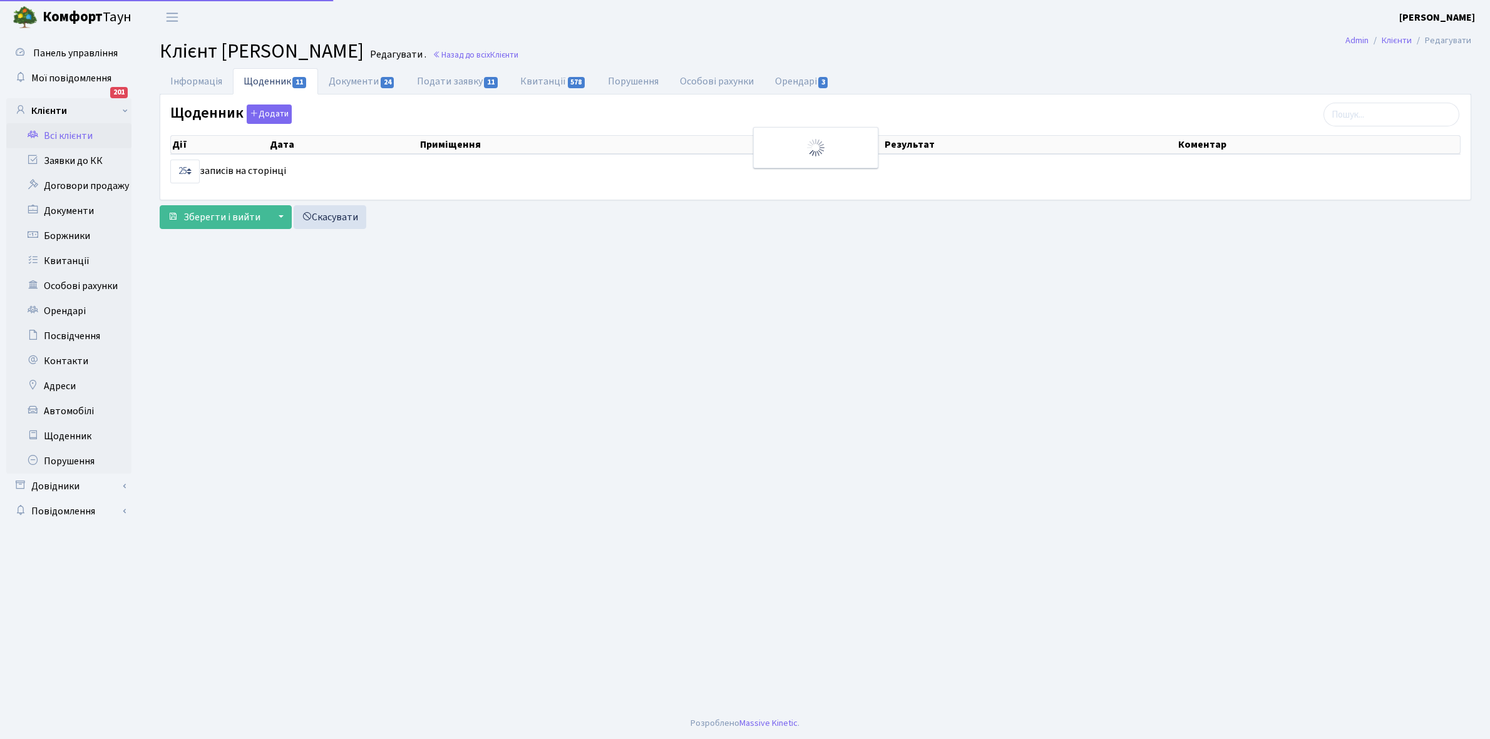
select select "25"
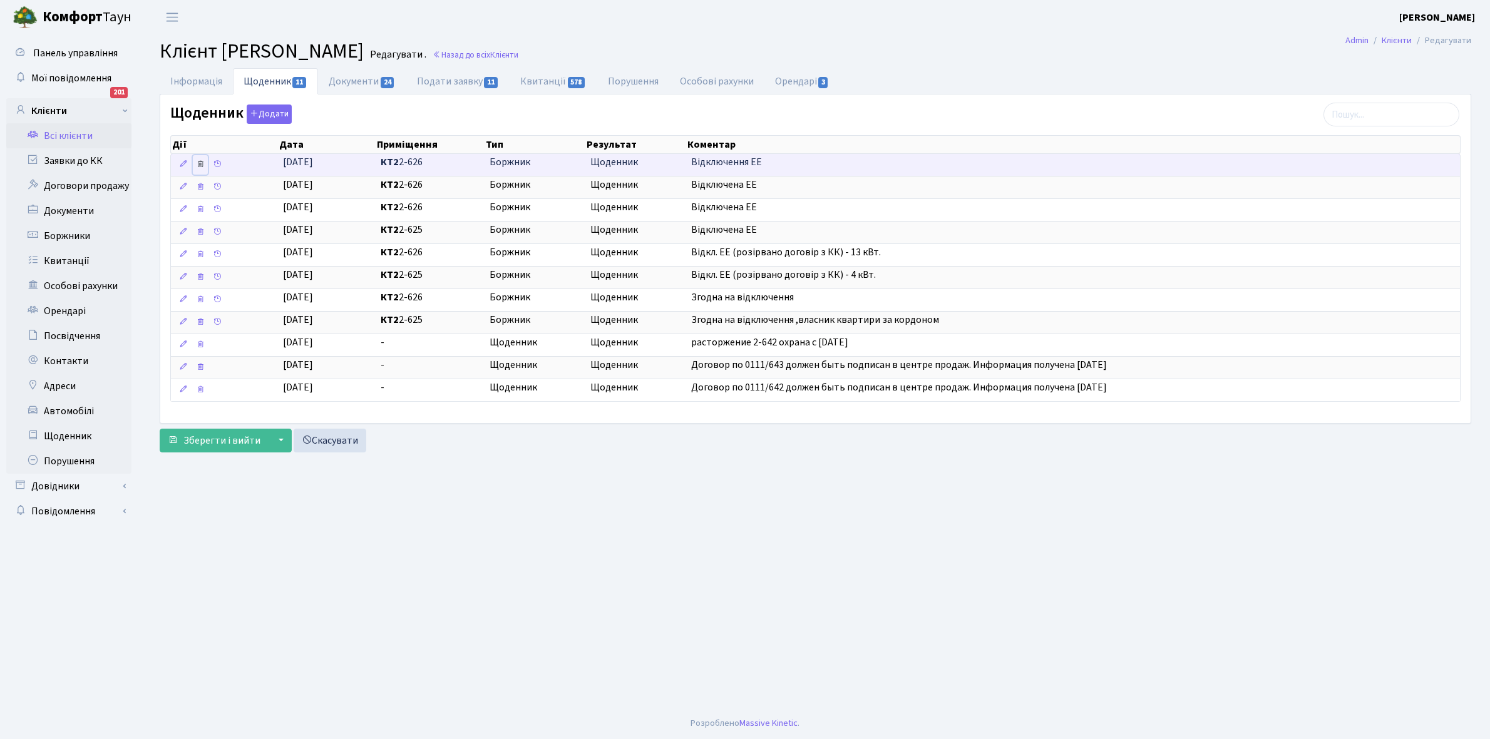
click at [201, 163] on icon at bounding box center [200, 164] width 9 height 9
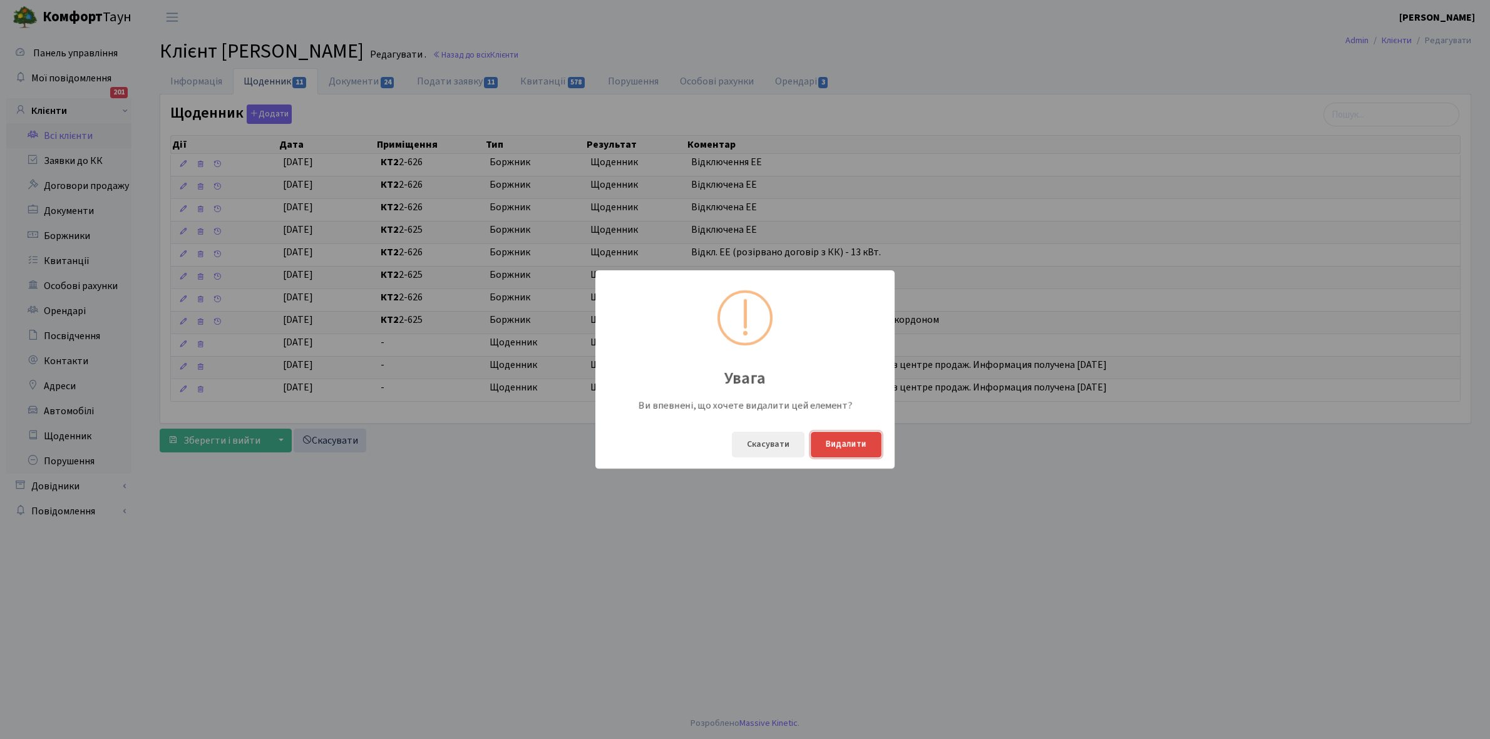
click at [861, 438] on button "Видалити" at bounding box center [846, 445] width 71 height 26
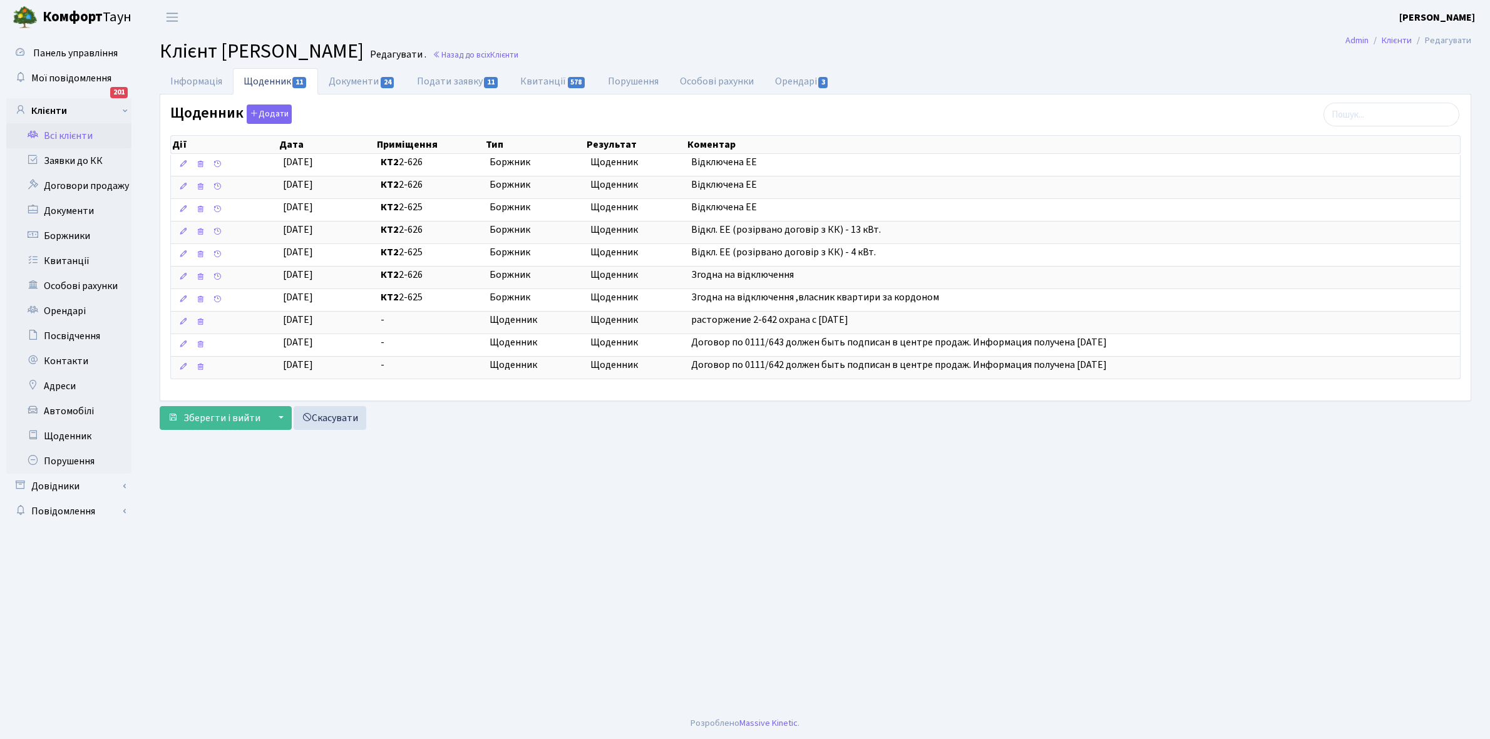
click at [76, 135] on link "Всі клієнти" at bounding box center [68, 135] width 125 height 25
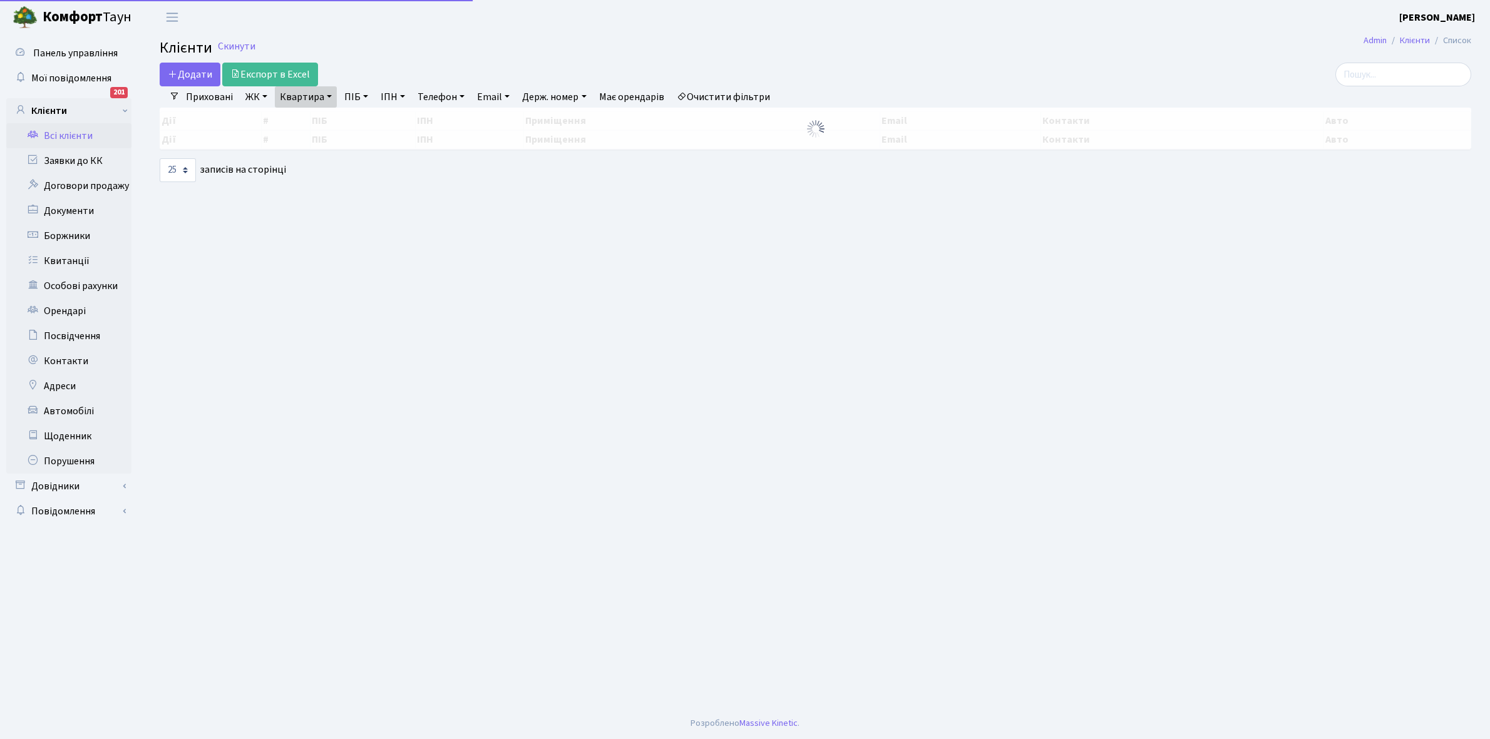
select select "25"
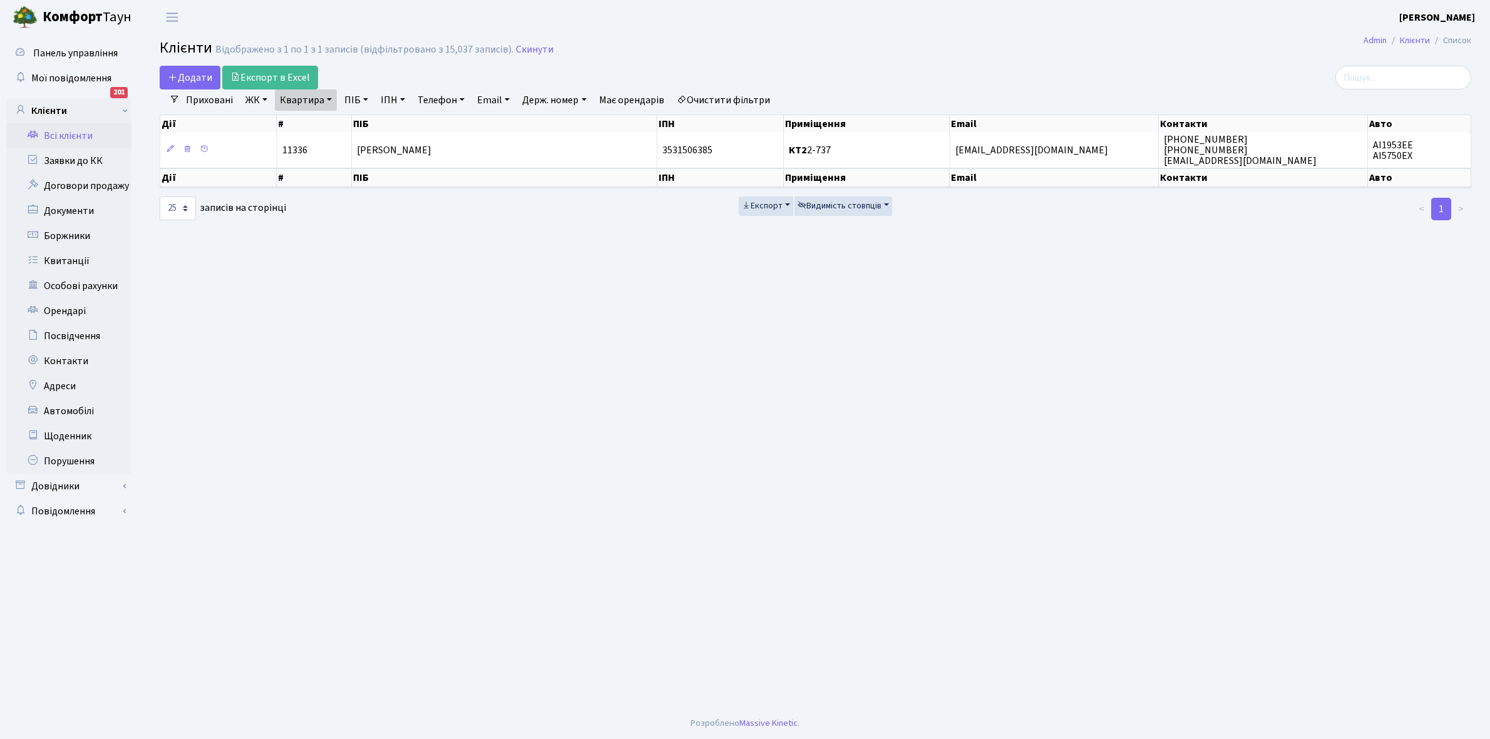
click at [329, 97] on link "Квартира" at bounding box center [306, 100] width 62 height 21
click at [316, 121] on input "2-737" at bounding box center [311, 125] width 73 height 24
type input "2-499"
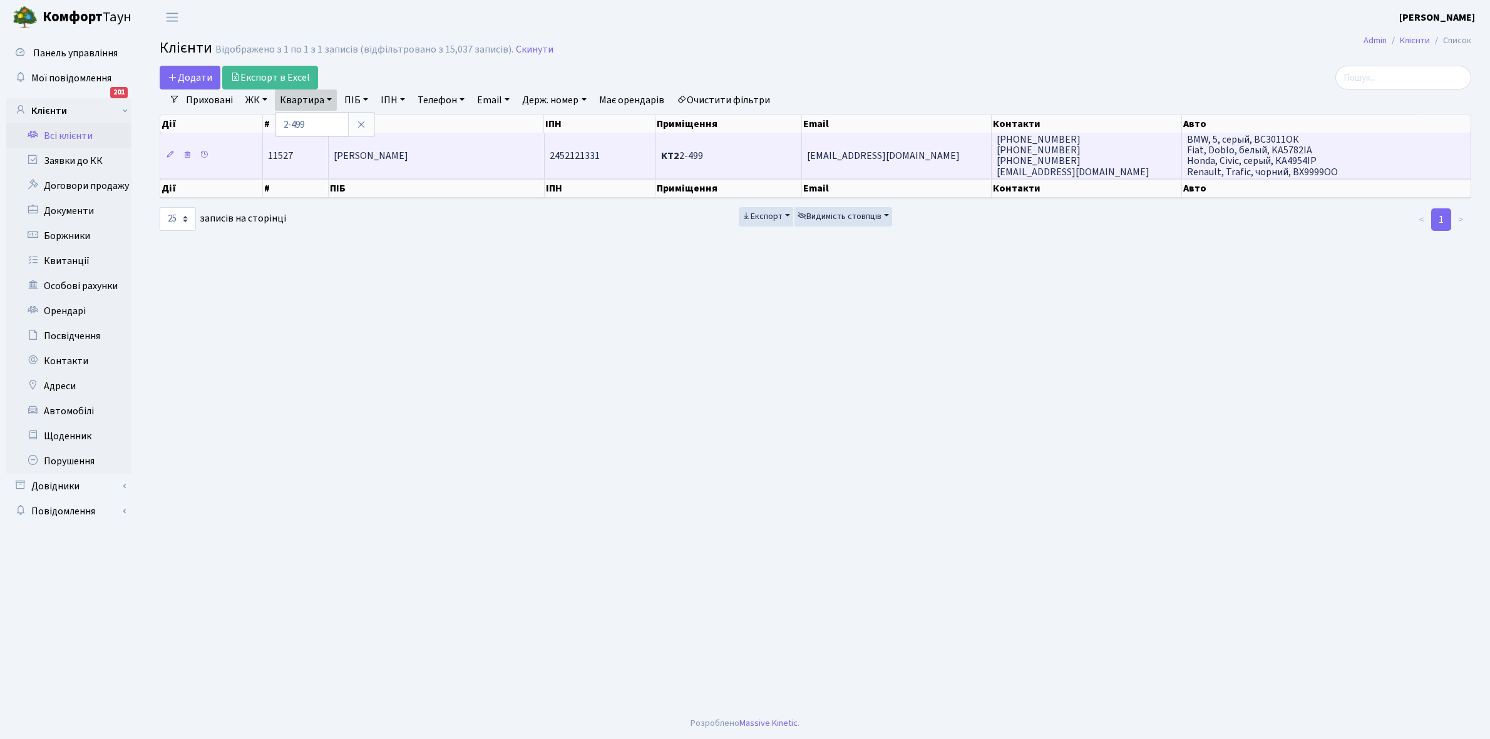
click at [479, 155] on td "[PERSON_NAME]" at bounding box center [437, 155] width 216 height 45
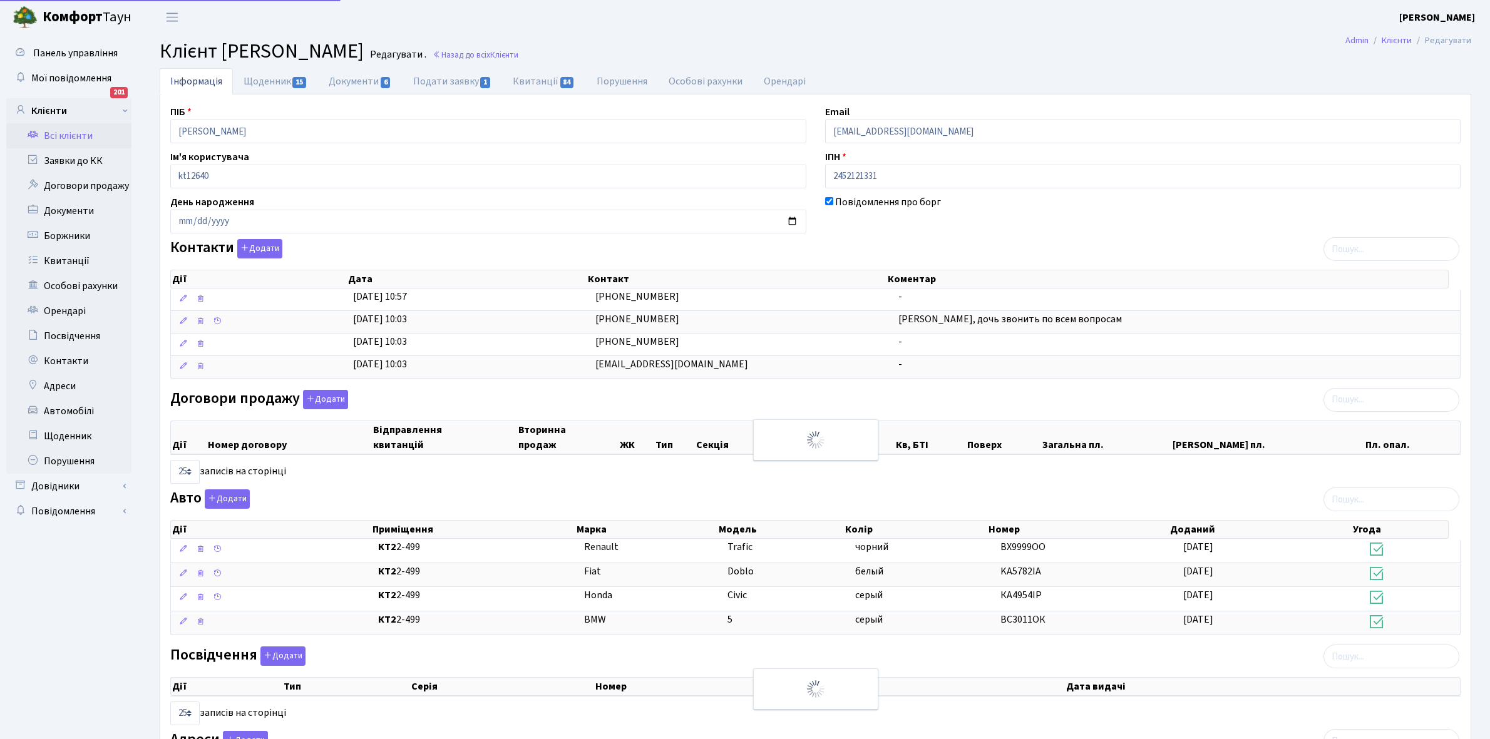
select select "25"
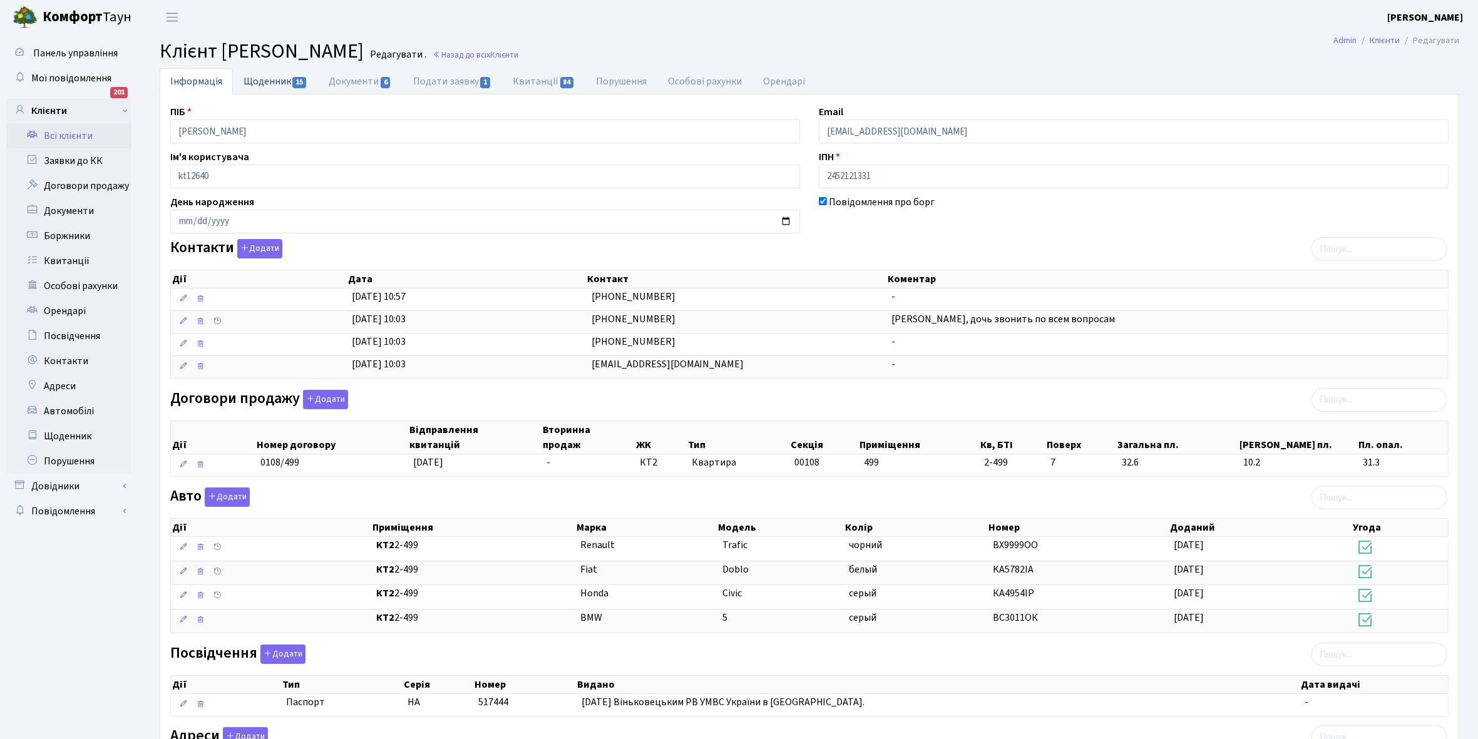
click at [258, 85] on link "Щоденник 15" at bounding box center [275, 81] width 85 height 26
select select "25"
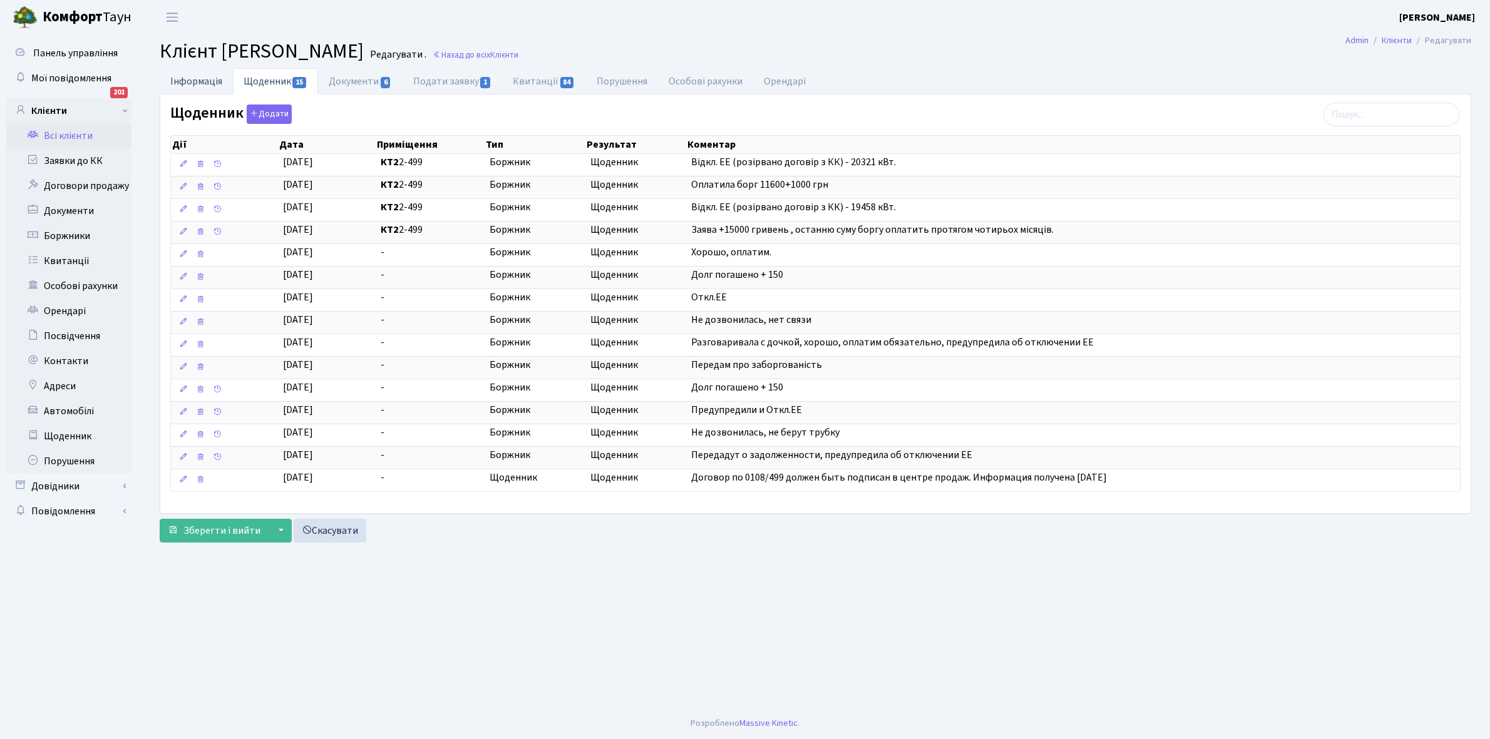
click at [190, 79] on link "Інформація" at bounding box center [196, 81] width 73 height 26
